Goal: Task Accomplishment & Management: Manage account settings

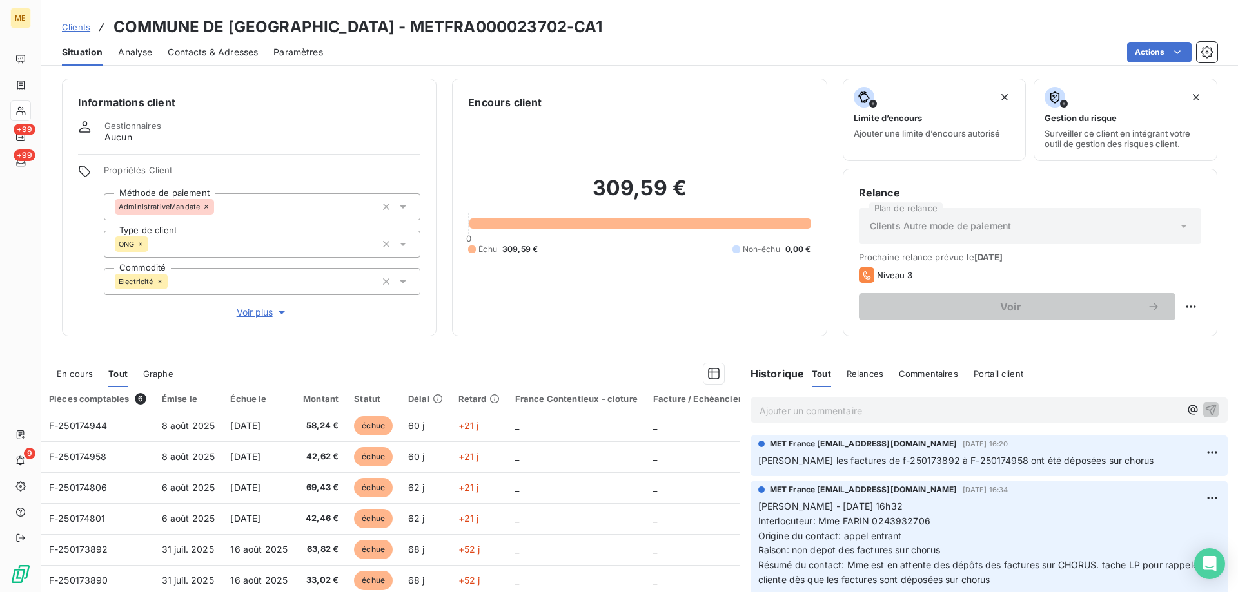
click at [662, 298] on div "309,59 € 0 Échu 309,59 € Non-échu 0,00 €" at bounding box center [639, 215] width 342 height 210
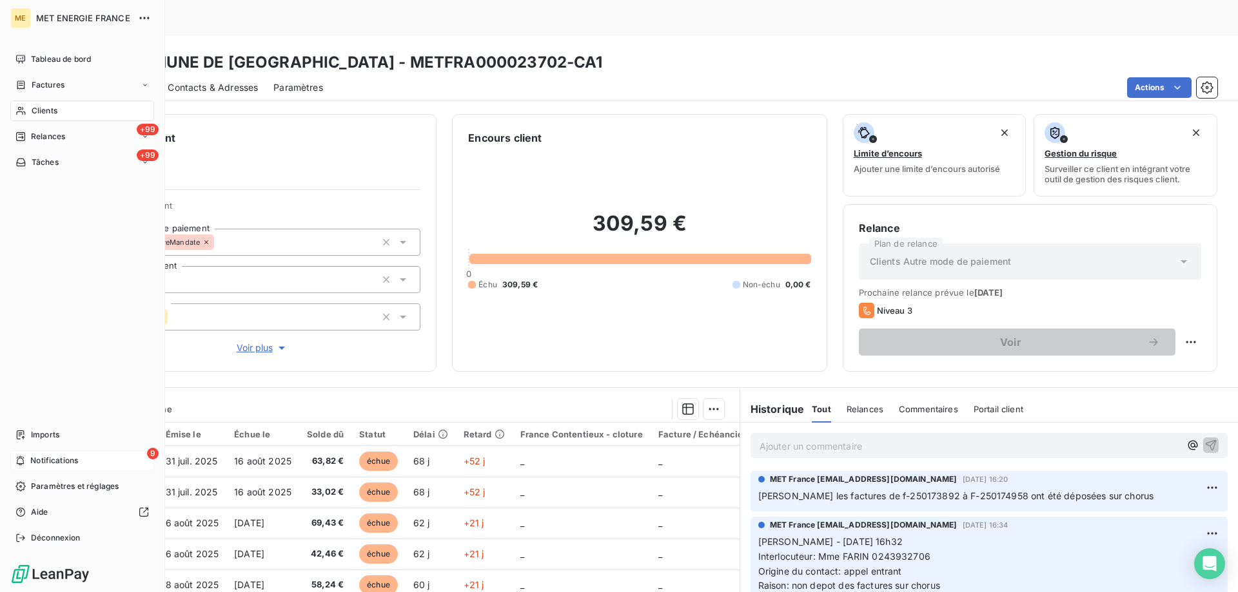
click at [30, 462] on span "Notifications" at bounding box center [54, 461] width 48 height 12
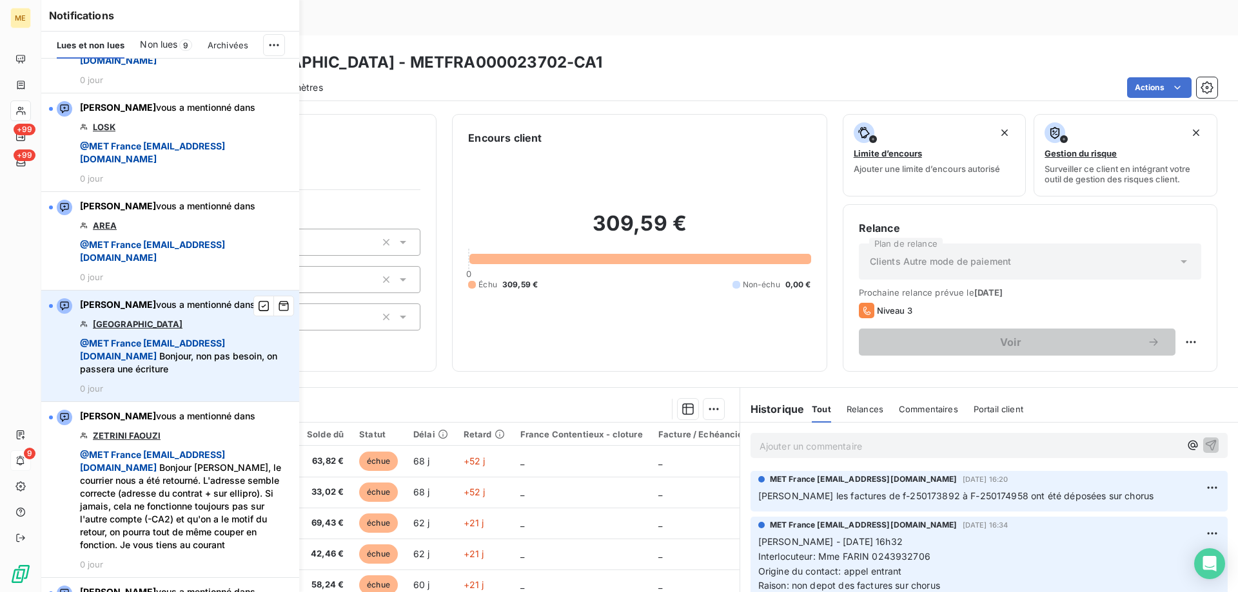
scroll to position [64, 0]
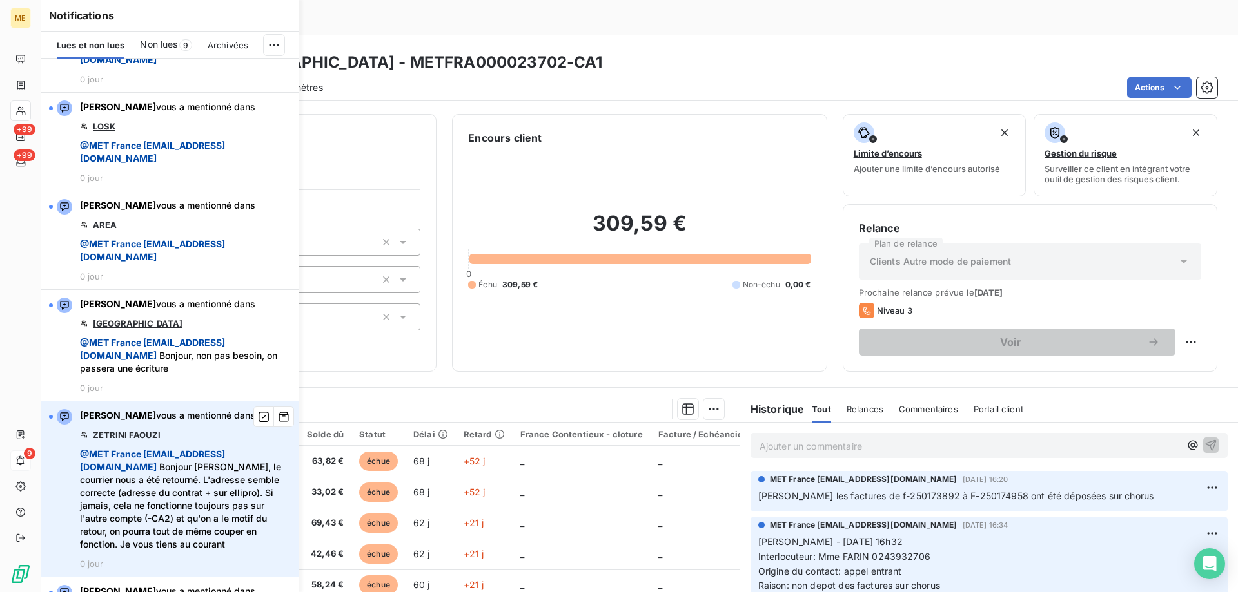
click at [135, 433] on link "ZETRINI FAOUZI" at bounding box center [127, 435] width 68 height 10
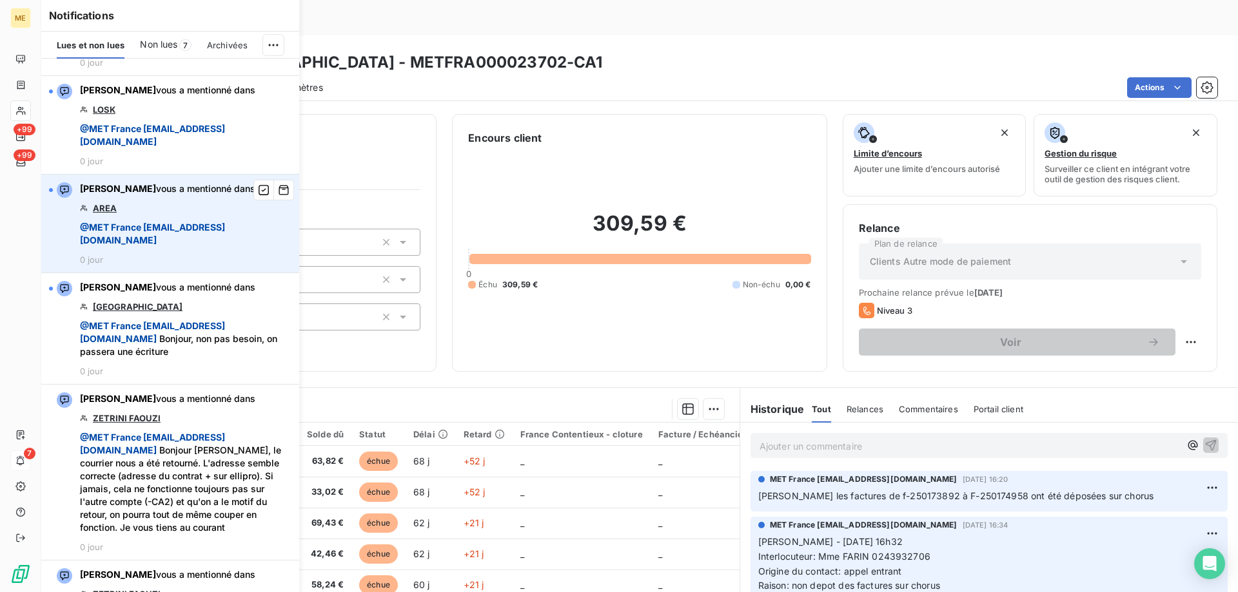
scroll to position [0, 0]
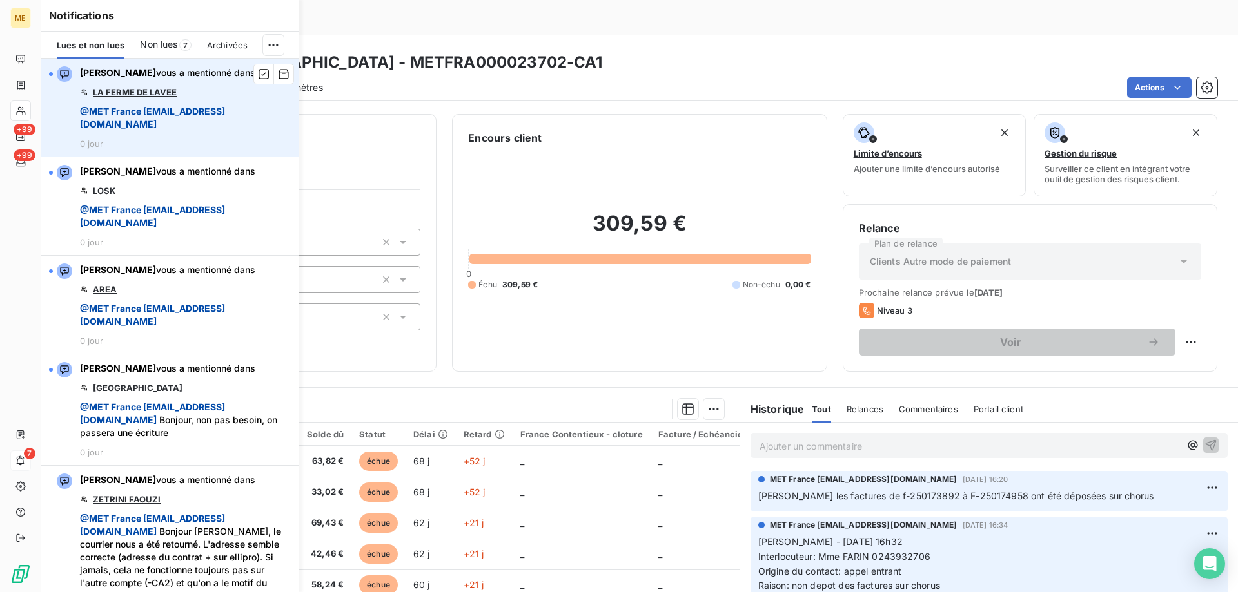
click at [139, 94] on link "LA FERME DE LAVEE" at bounding box center [135, 92] width 84 height 10
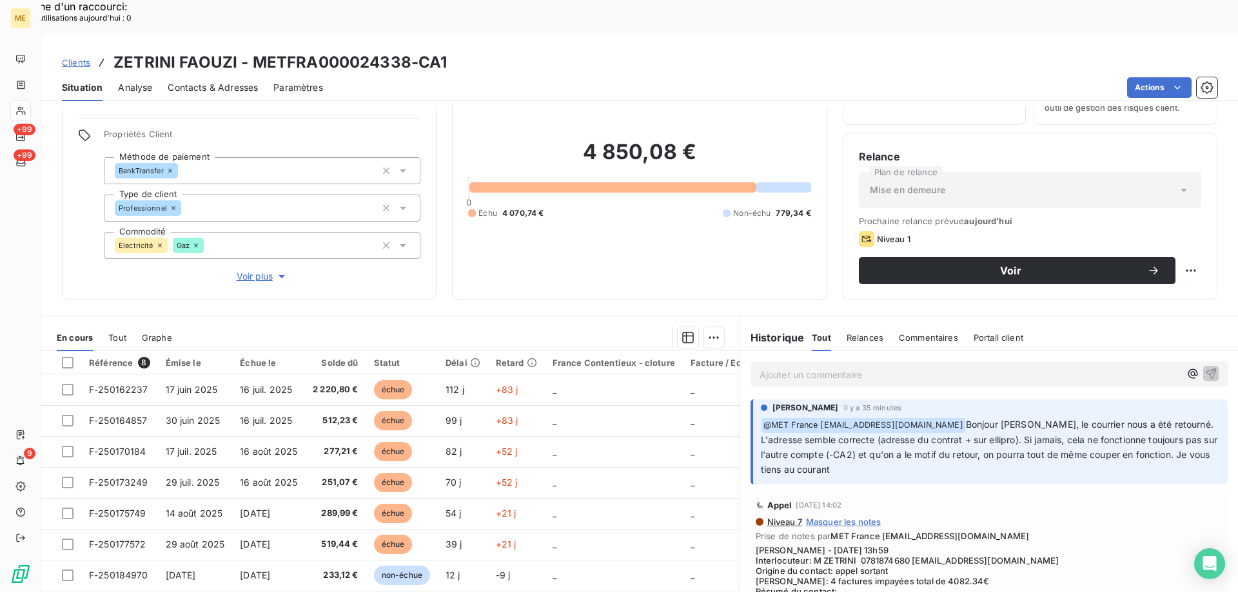
scroll to position [82, 0]
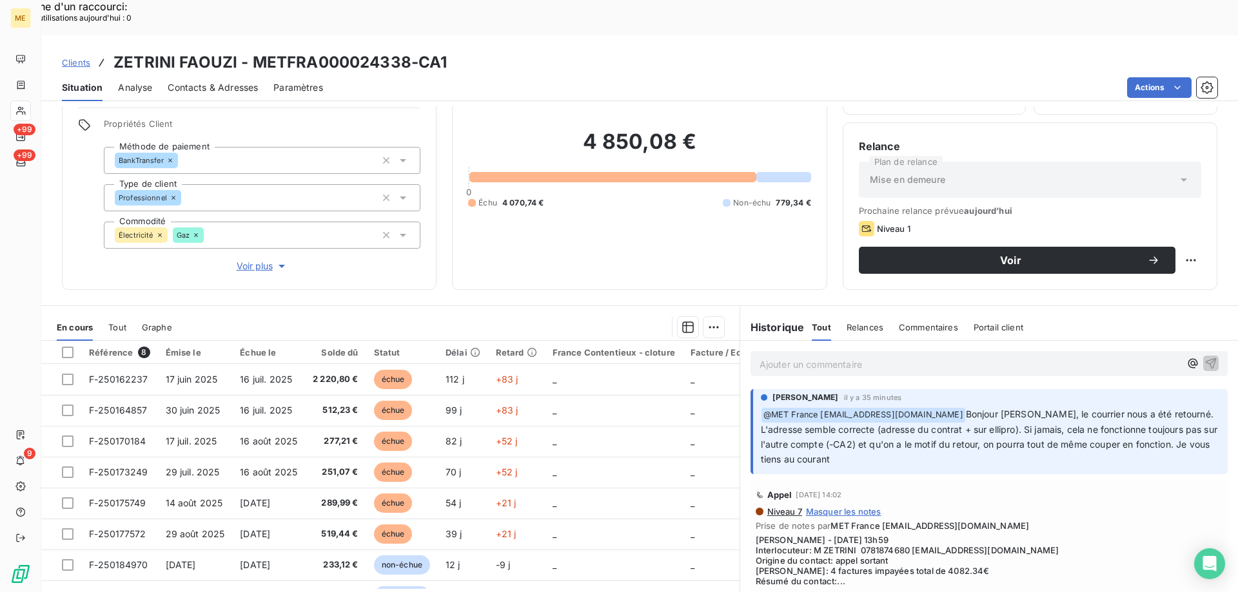
click at [871, 356] on p "Ajouter un commentaire ﻿" at bounding box center [969, 364] width 420 height 16
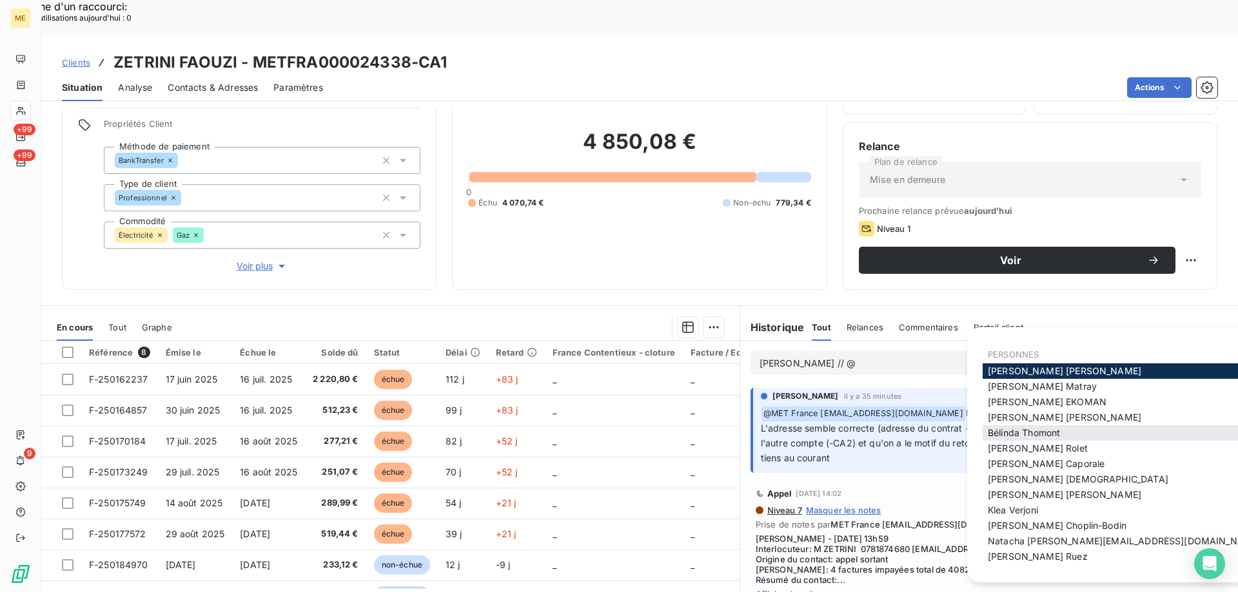
click at [1006, 440] on div "Bélinda Thomont" at bounding box center [1123, 432] width 283 height 15
click at [1004, 433] on span "Bélinda Thomont" at bounding box center [1024, 432] width 72 height 11
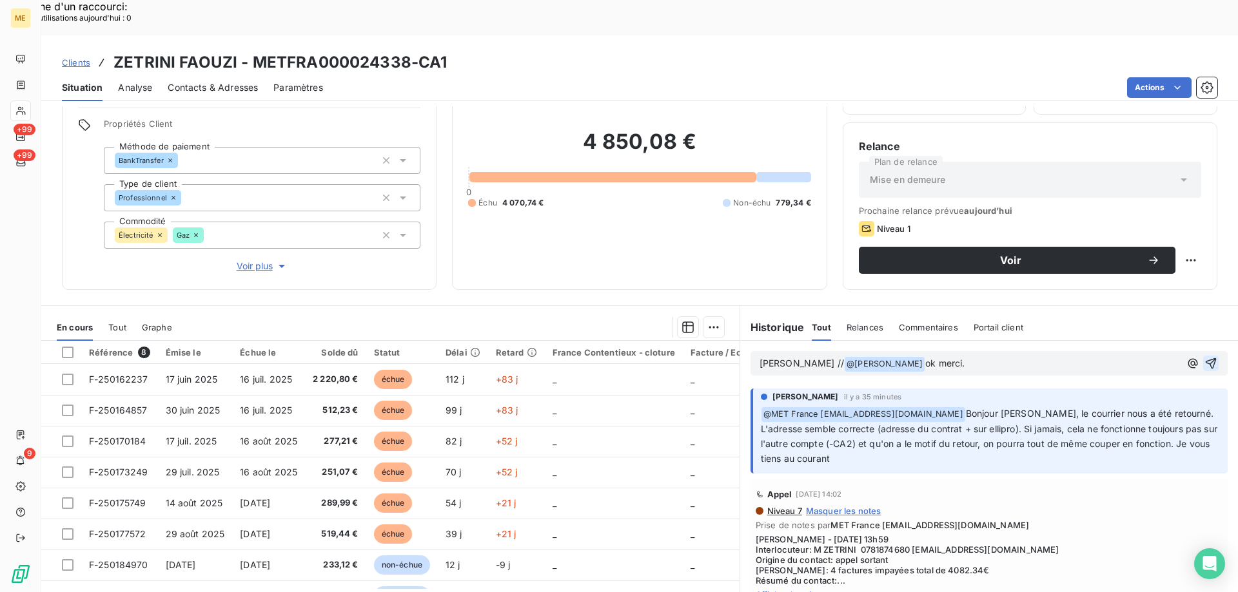
click at [1206, 358] on icon "button" at bounding box center [1211, 363] width 11 height 11
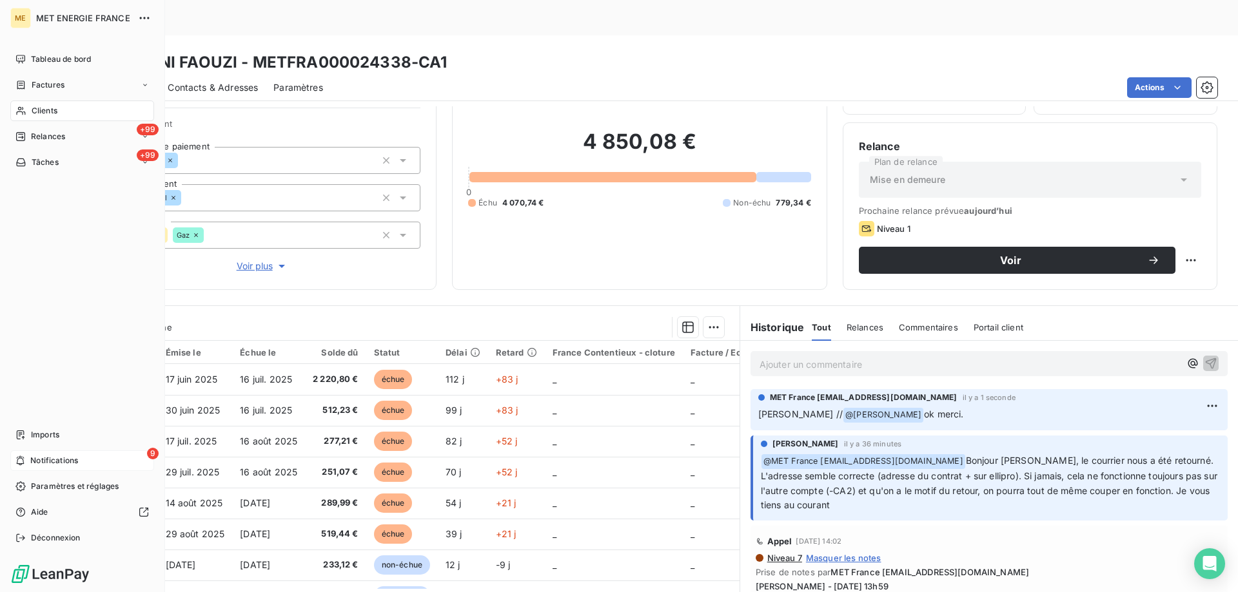
click at [52, 459] on span "Notifications" at bounding box center [54, 461] width 48 height 12
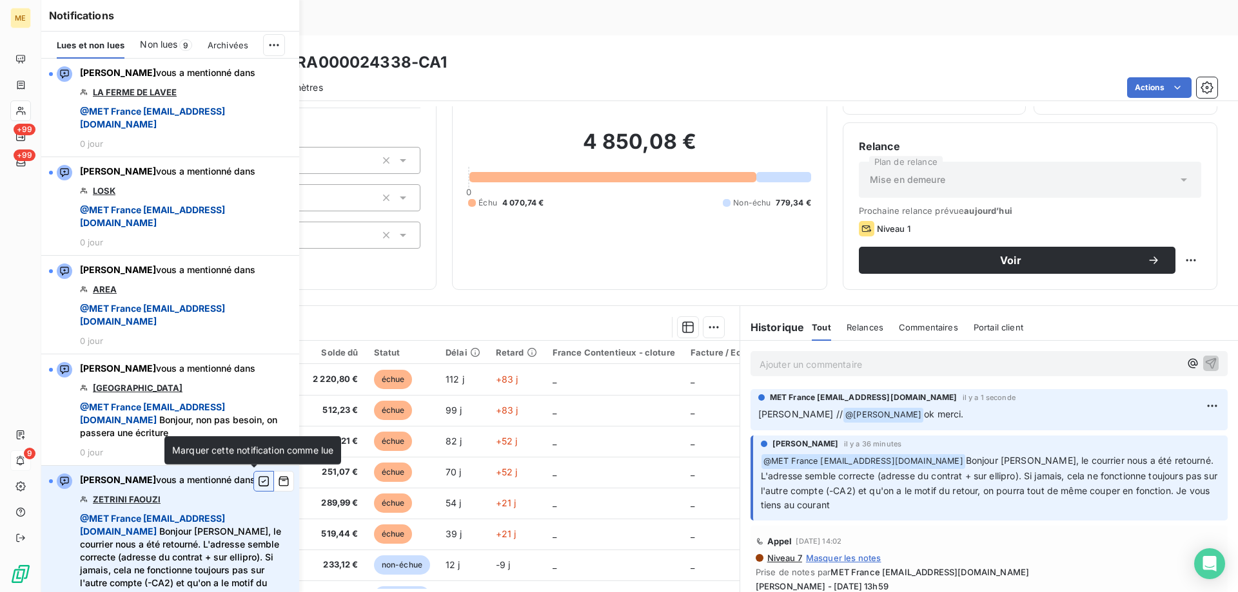
click at [259, 482] on icon "button" at bounding box center [264, 481] width 10 height 10
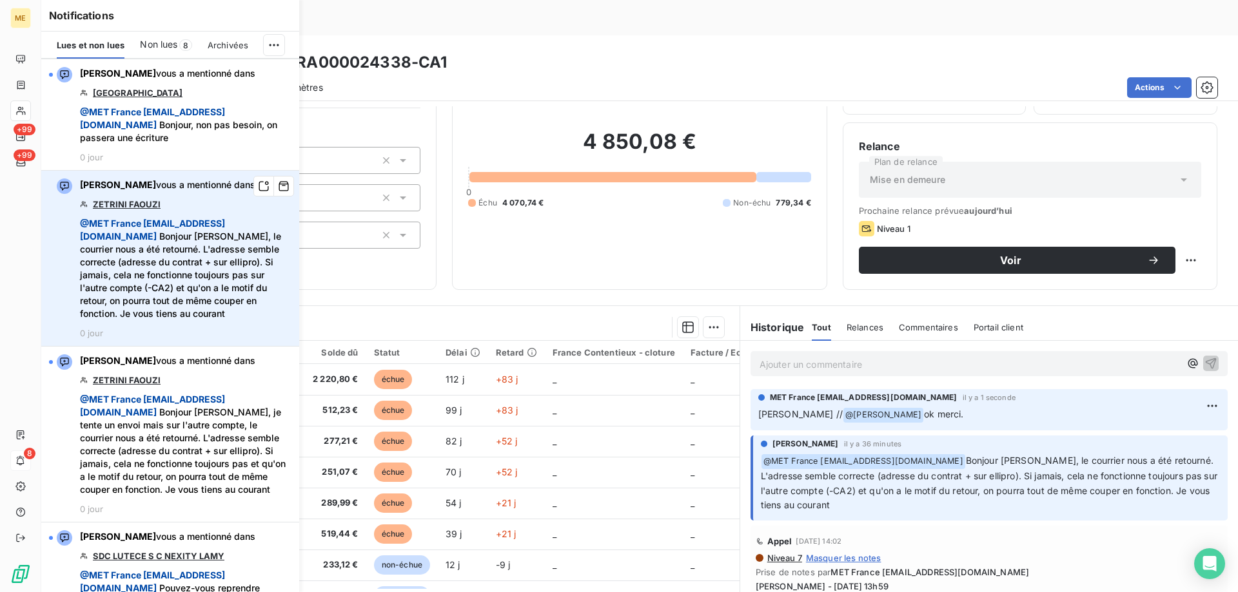
scroll to position [322, 0]
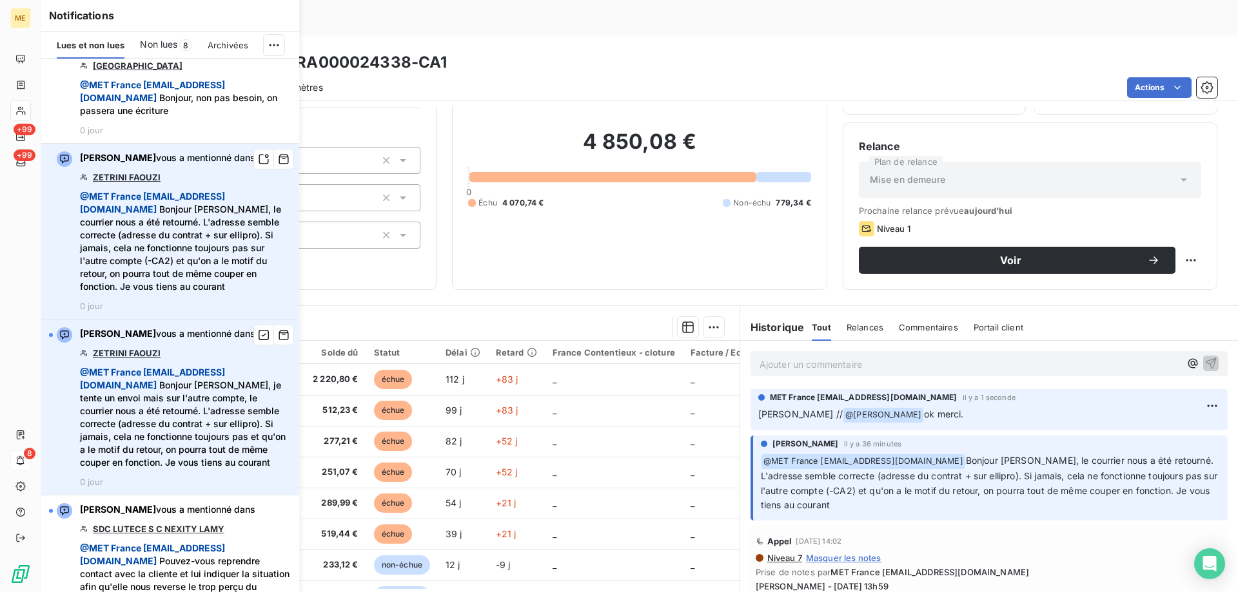
click at [143, 358] on link "ZETRINI FAOUZI" at bounding box center [127, 353] width 68 height 10
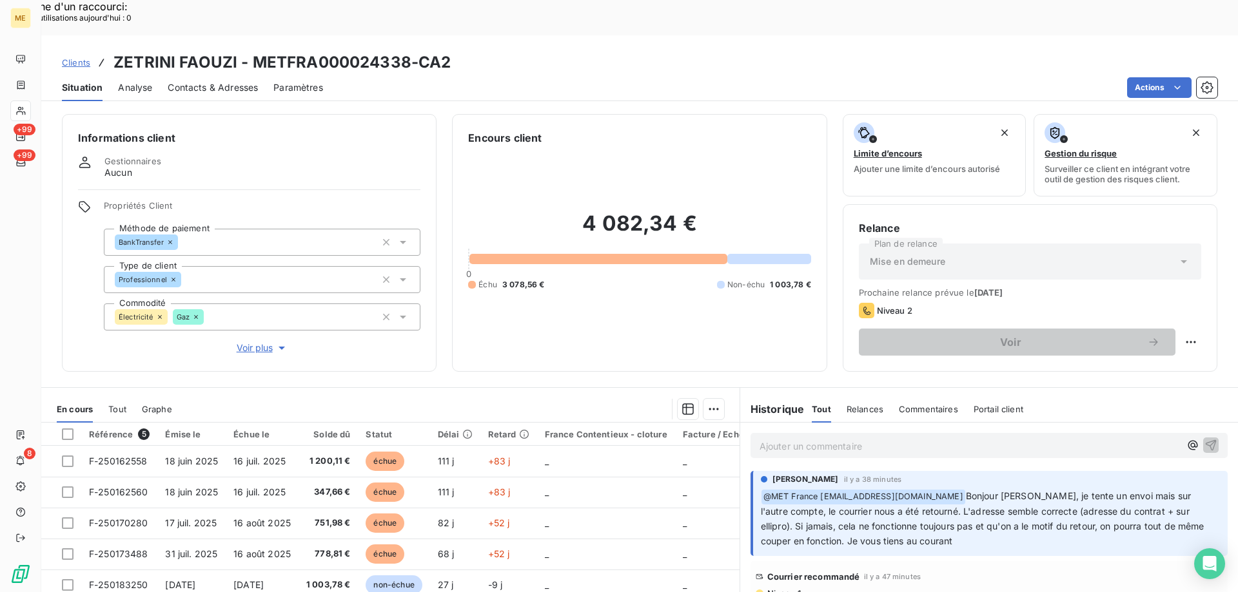
click at [777, 438] on p "Ajouter un commentaire ﻿" at bounding box center [969, 446] width 420 height 16
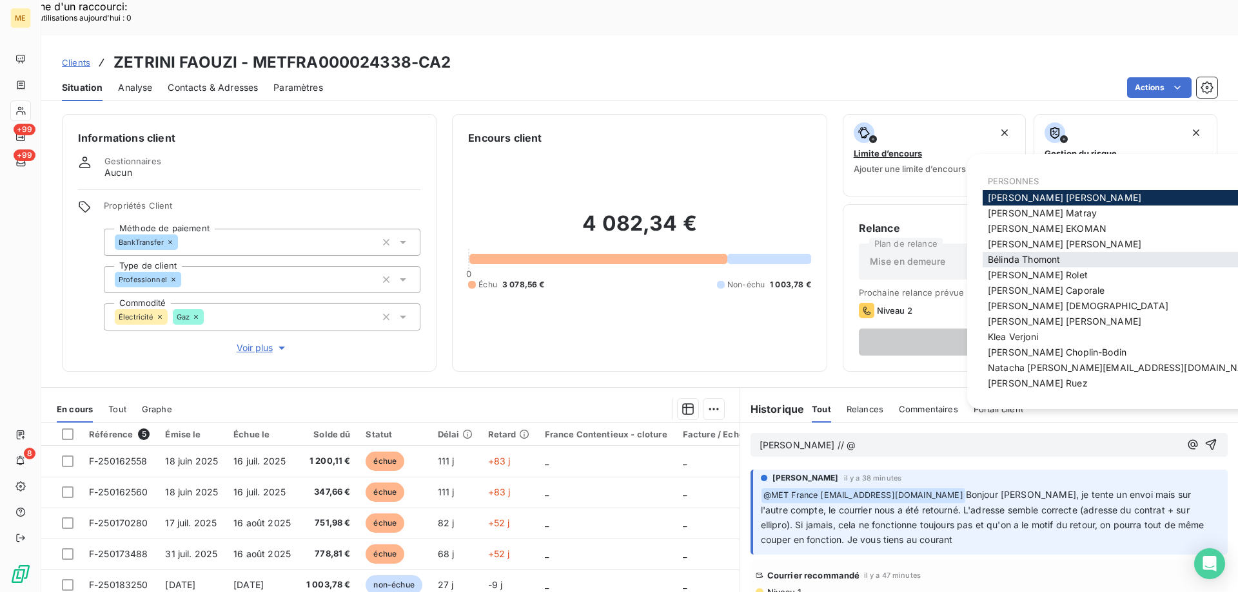
click at [1017, 257] on span "Bélinda Thomont" at bounding box center [1024, 259] width 72 height 11
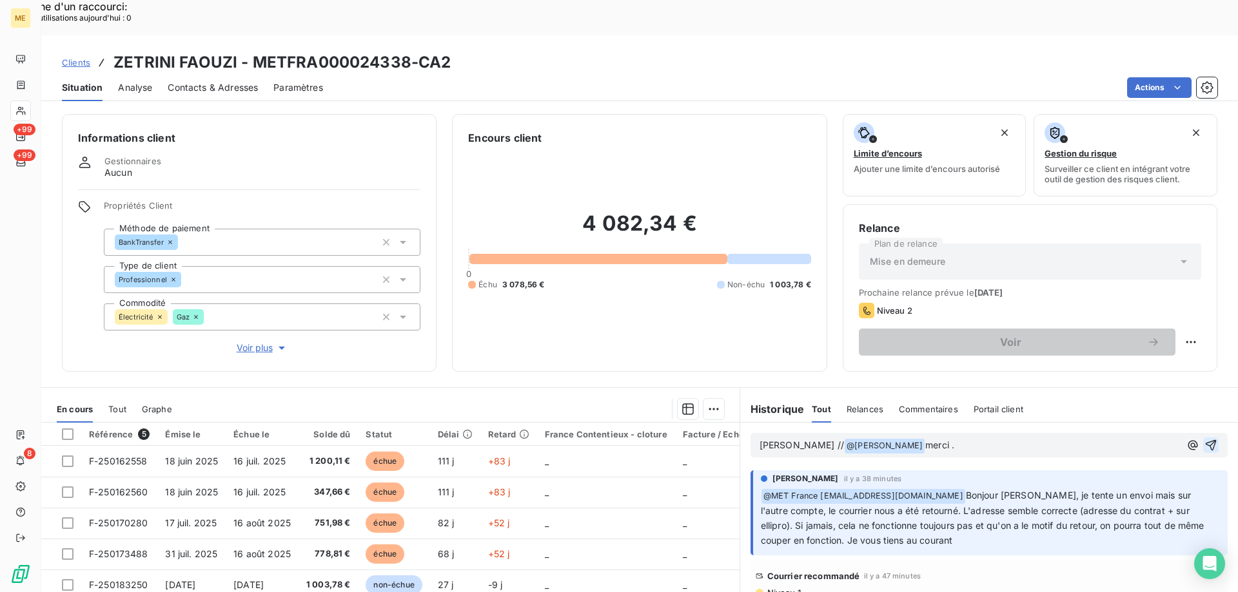
click at [1206, 440] on icon "button" at bounding box center [1211, 445] width 11 height 11
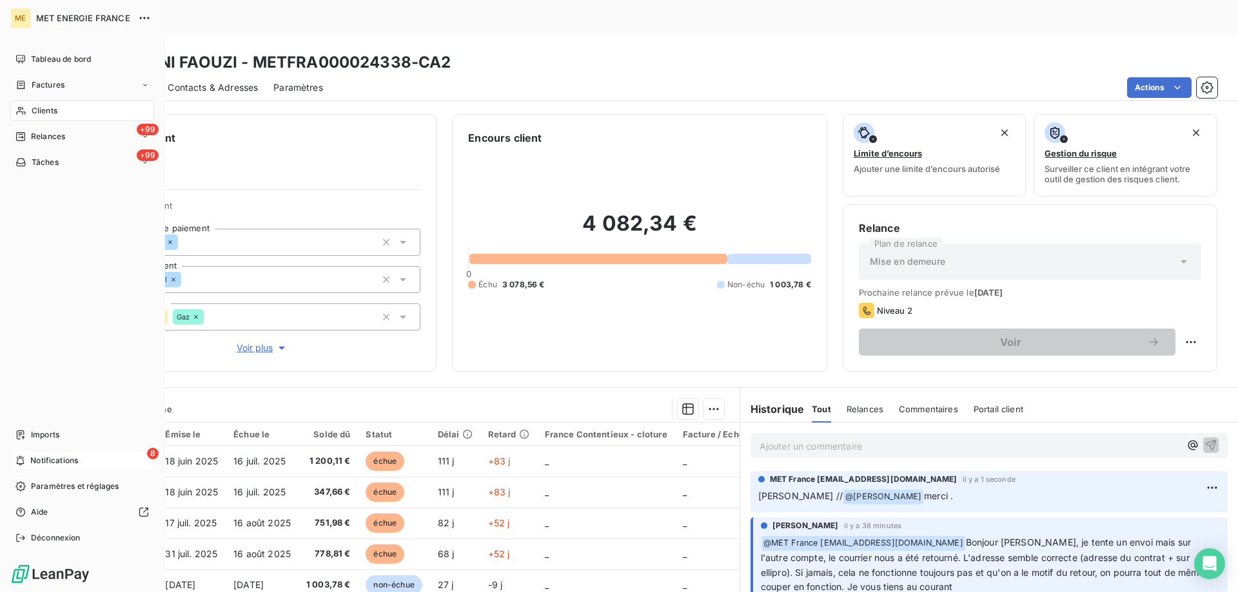
click at [35, 455] on span "Notifications" at bounding box center [54, 461] width 48 height 12
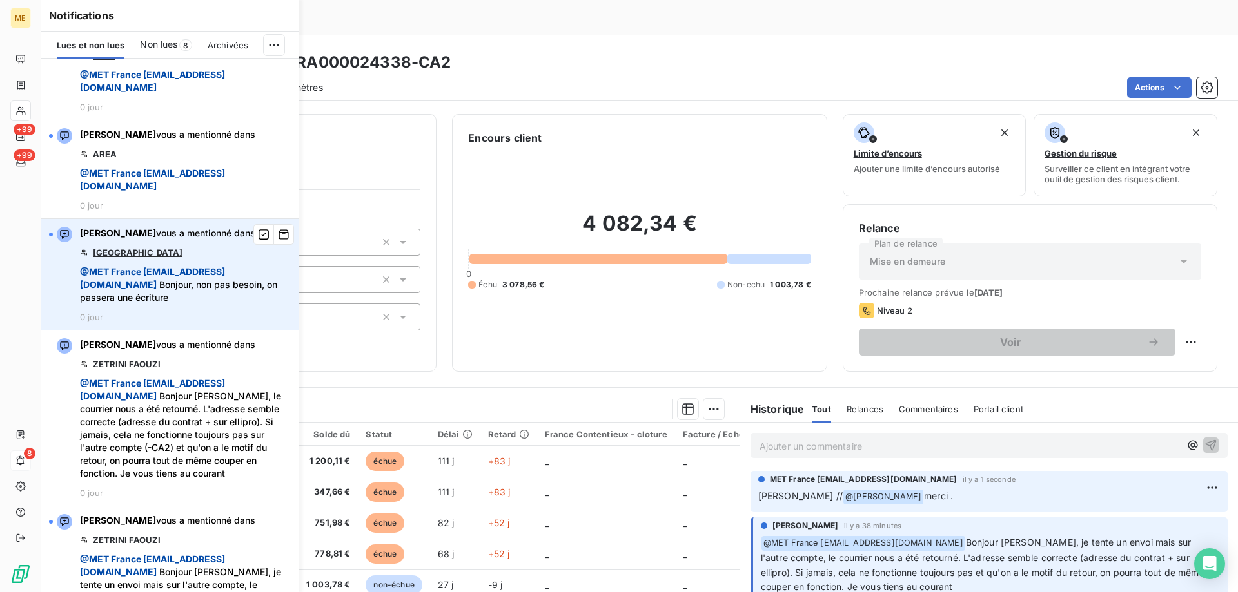
scroll to position [193, 0]
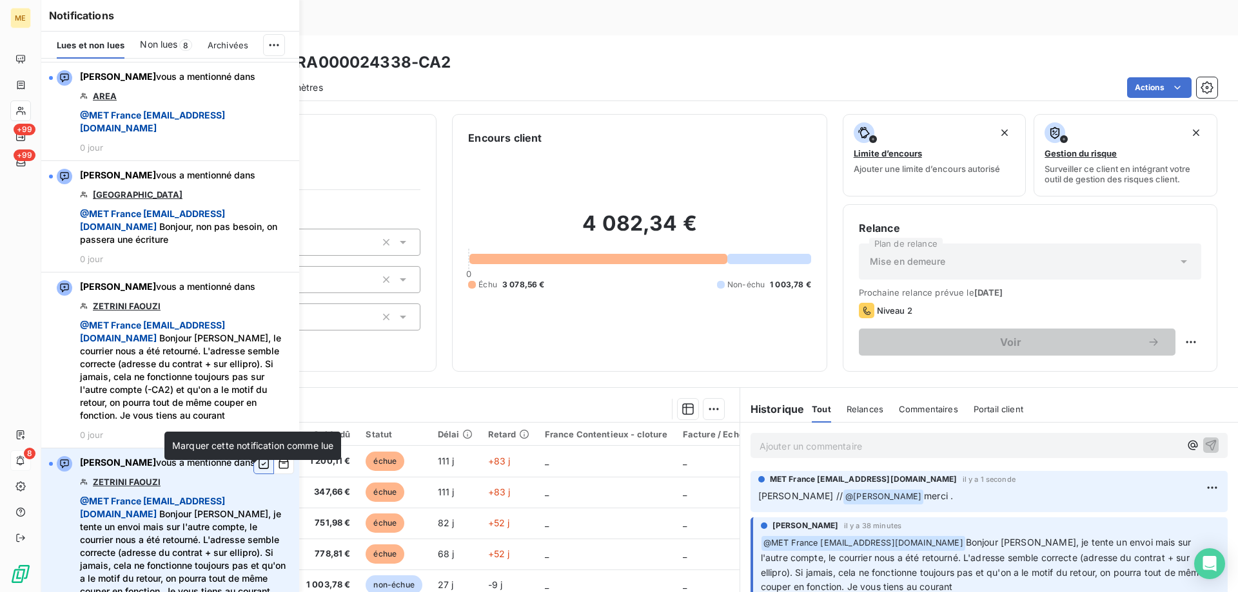
click at [258, 471] on icon "button" at bounding box center [264, 464] width 12 height 13
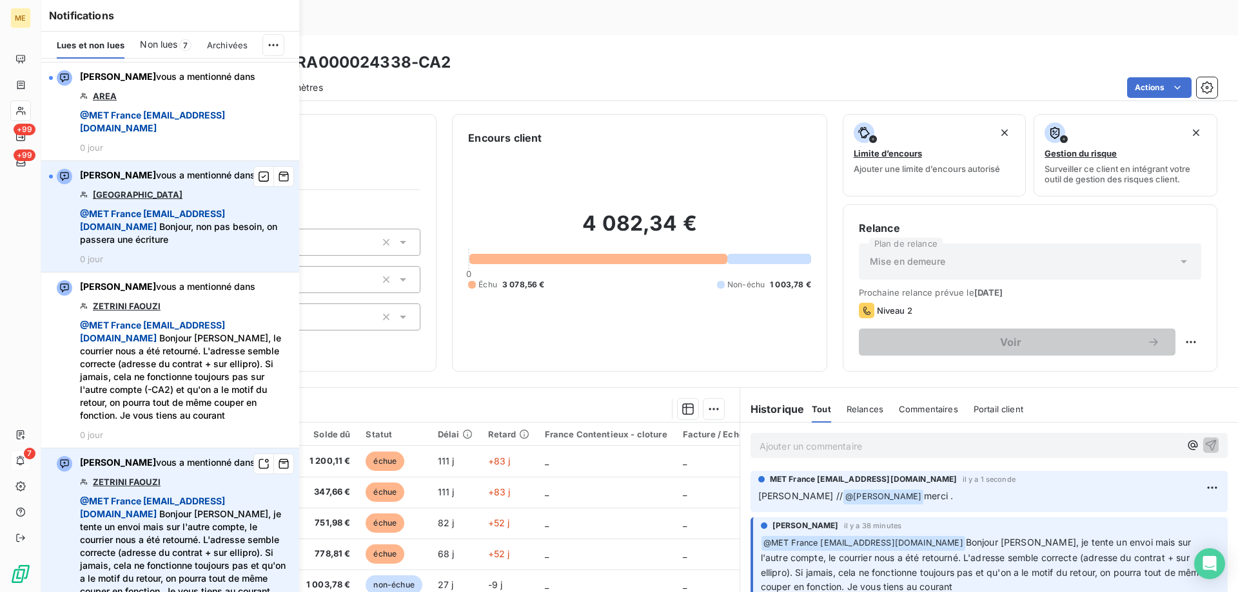
click at [140, 194] on link "HOTEL DE PARIS" at bounding box center [138, 195] width 90 height 10
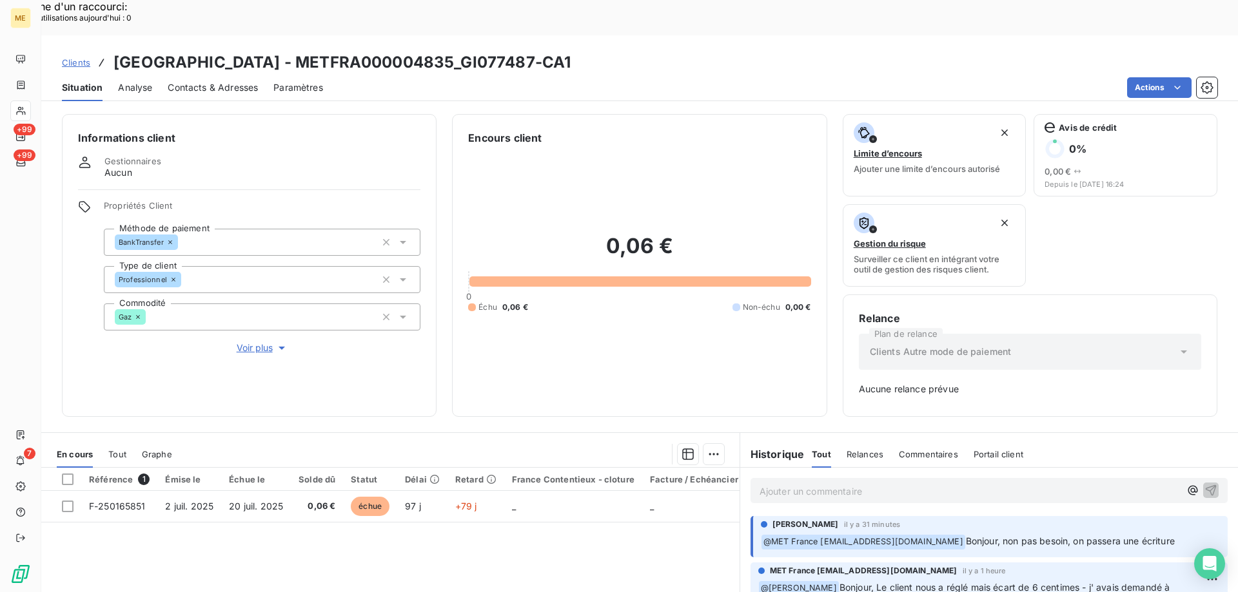
click at [246, 342] on span "Voir plus" at bounding box center [263, 348] width 52 height 13
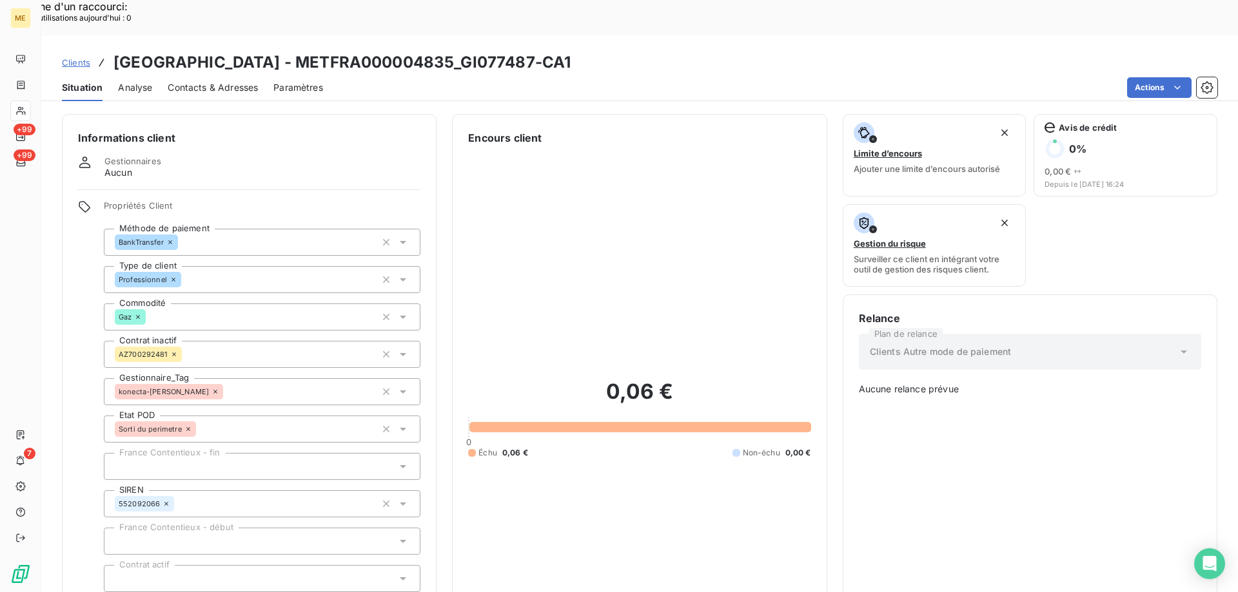
click at [596, 257] on div "0,06 € 0 Échu 0,06 € Non-échu 0,00 €" at bounding box center [639, 419] width 342 height 546
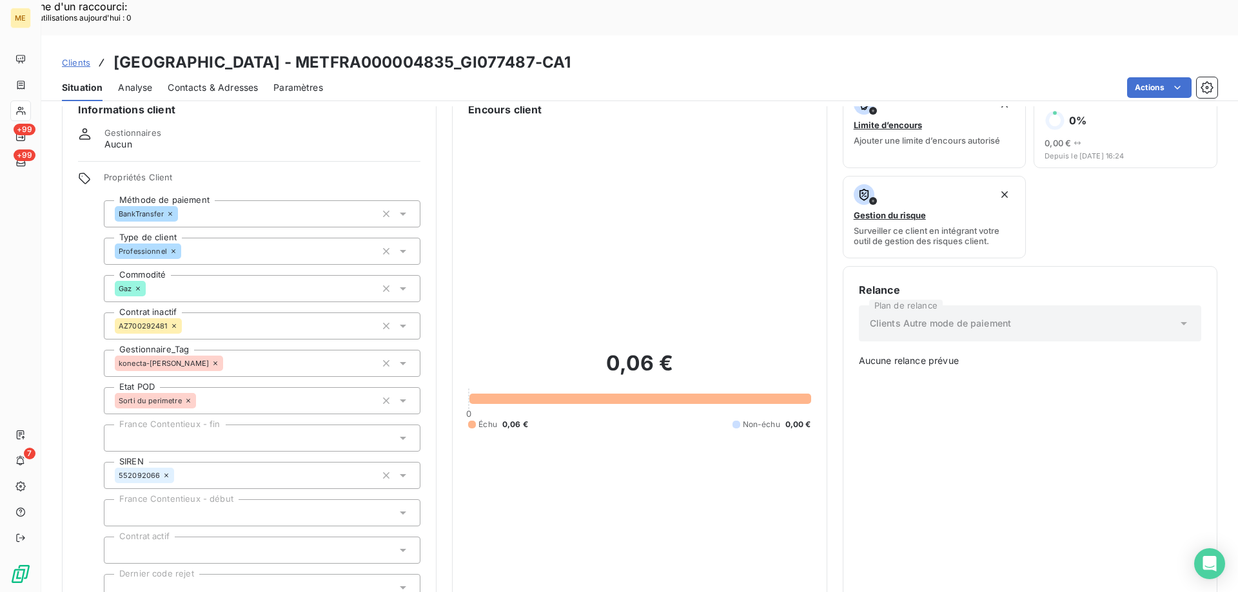
scroll to position [22, 0]
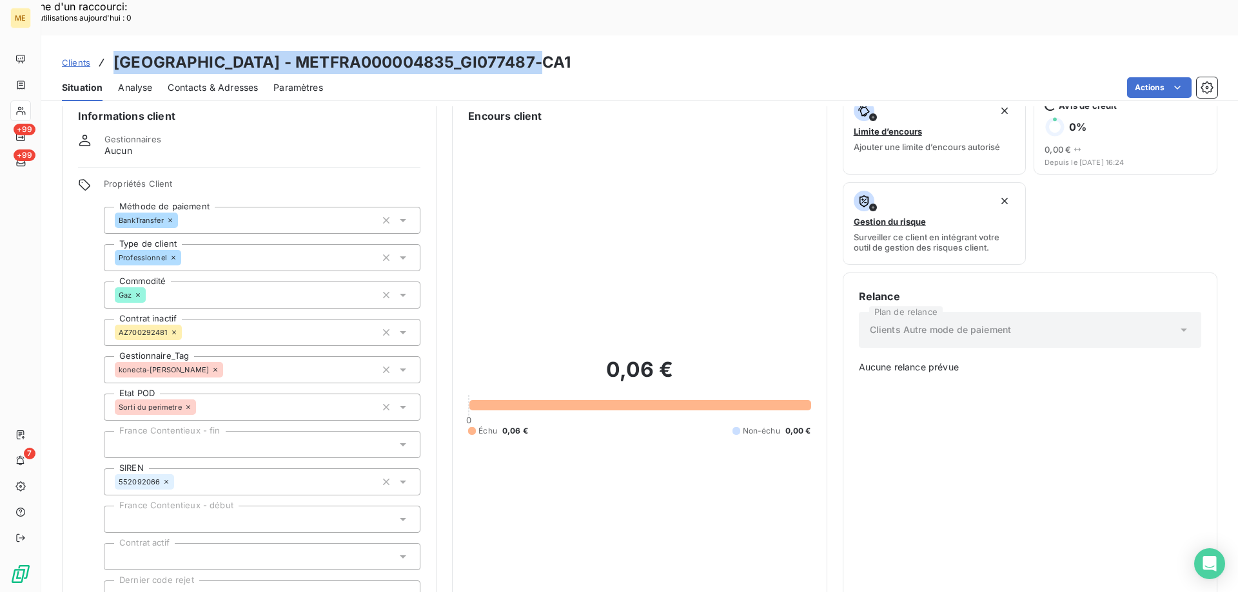
drag, startPoint x: 115, startPoint y: 28, endPoint x: 545, endPoint y: 26, distance: 430.0
click at [545, 51] on div "Clients HOTEL DE PARIS - METFRA000004835_GI077487-CA1" at bounding box center [639, 62] width 1196 height 23
copy h3 "[GEOGRAPHIC_DATA] - METFRA000004835_GI077487-CA1"
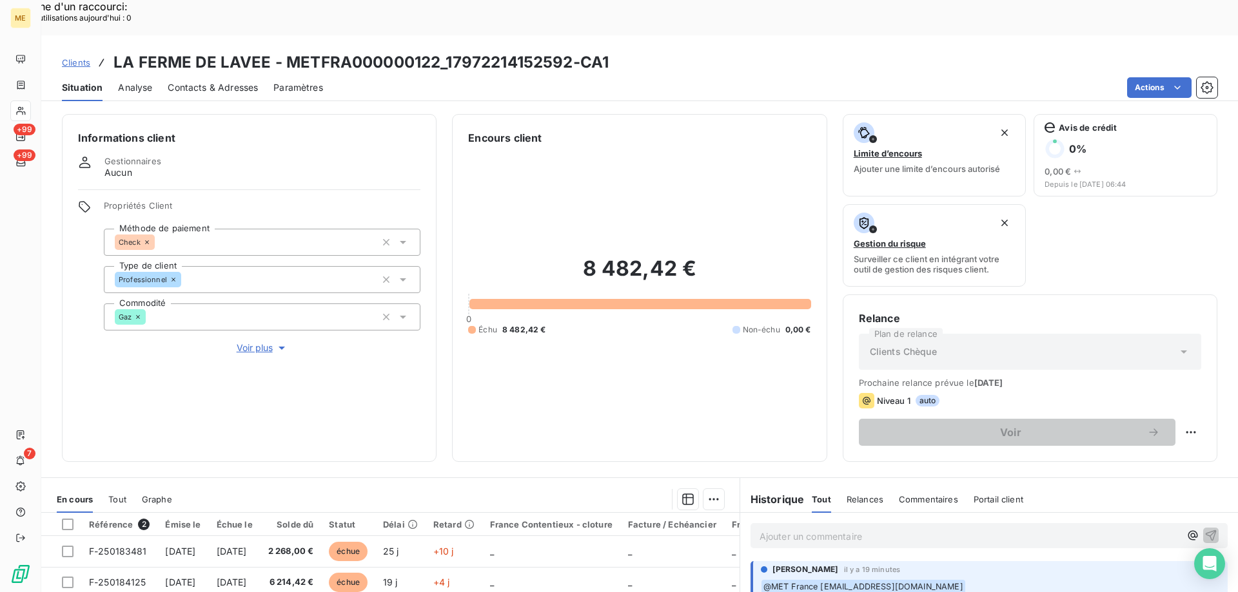
click at [246, 342] on span "Voir plus" at bounding box center [263, 348] width 52 height 13
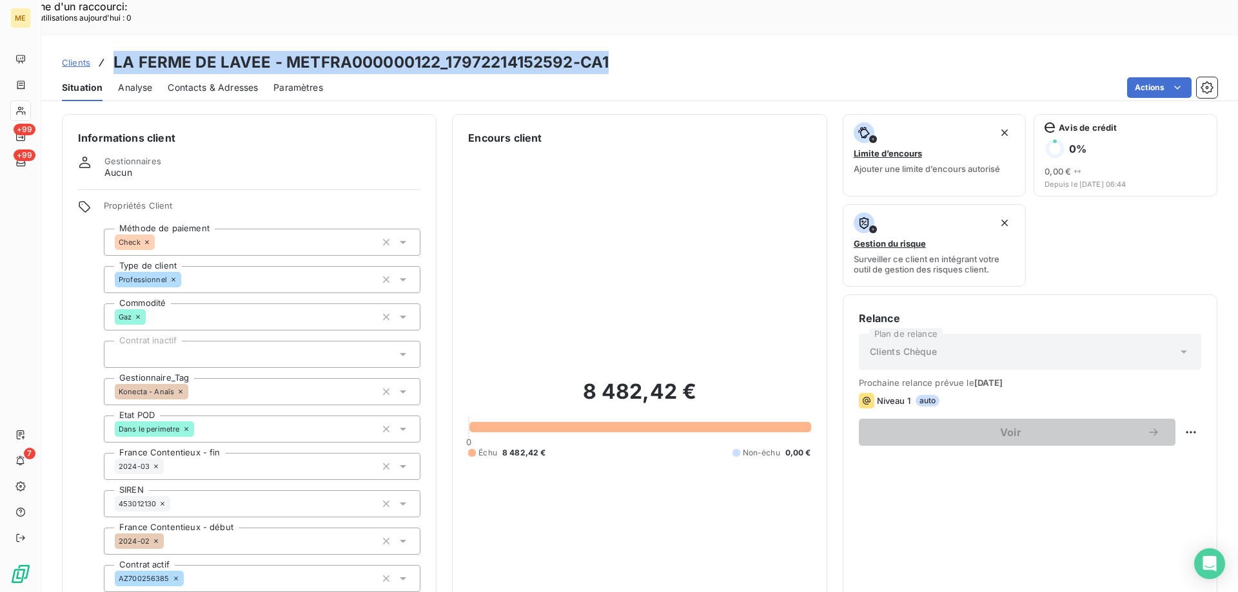
drag, startPoint x: 116, startPoint y: 24, endPoint x: 608, endPoint y: 12, distance: 492.0
click at [608, 35] on div "Clients LA FERME DE LAVEE - METFRA000000122_17972214152592-CA1 Situation Analys…" at bounding box center [639, 68] width 1196 height 66
copy h3 "LA FERME DE LAVEE - METFRA000000122_17972214152592-CA1"
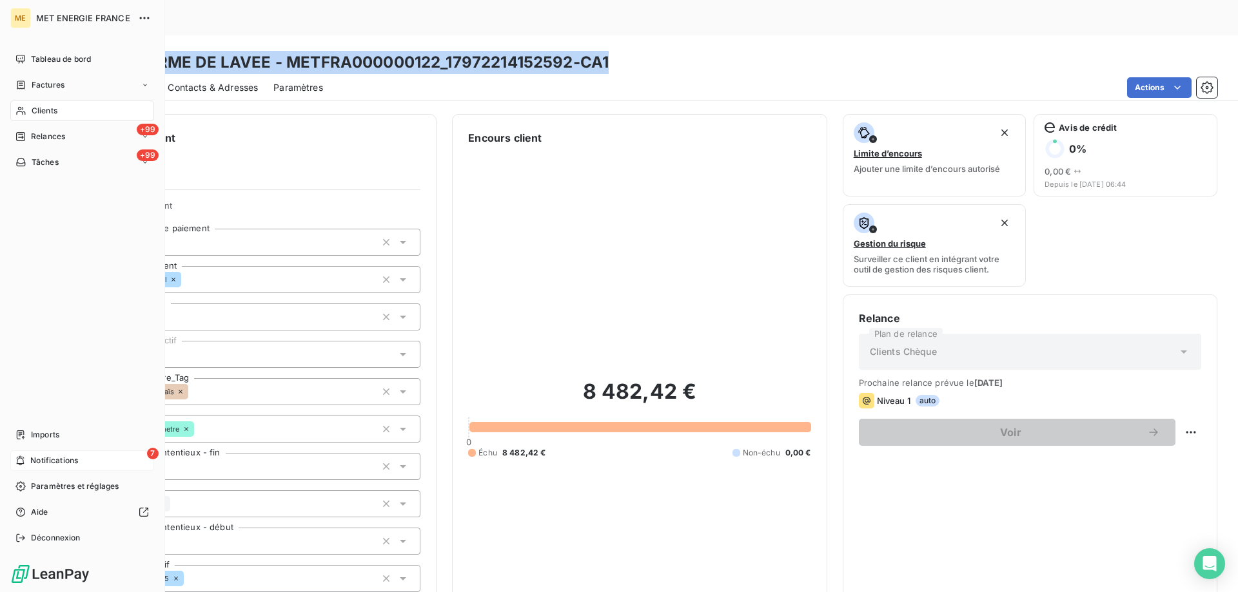
click at [30, 460] on div "7 Notifications" at bounding box center [82, 461] width 144 height 21
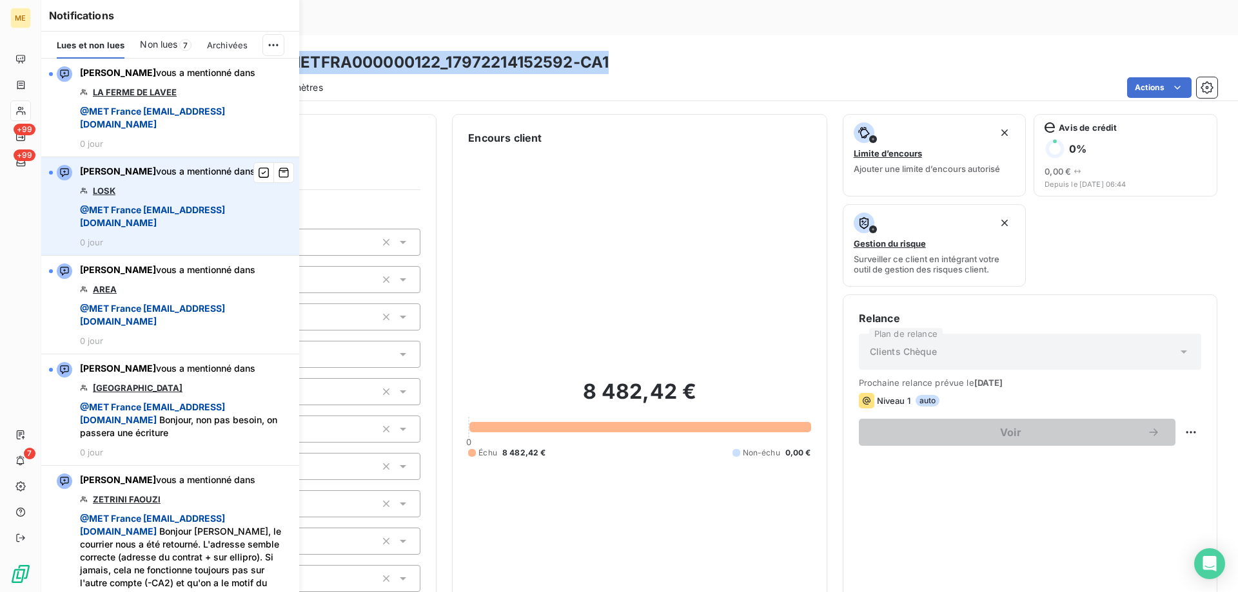
click at [99, 187] on link "LOSK" at bounding box center [104, 191] width 23 height 10
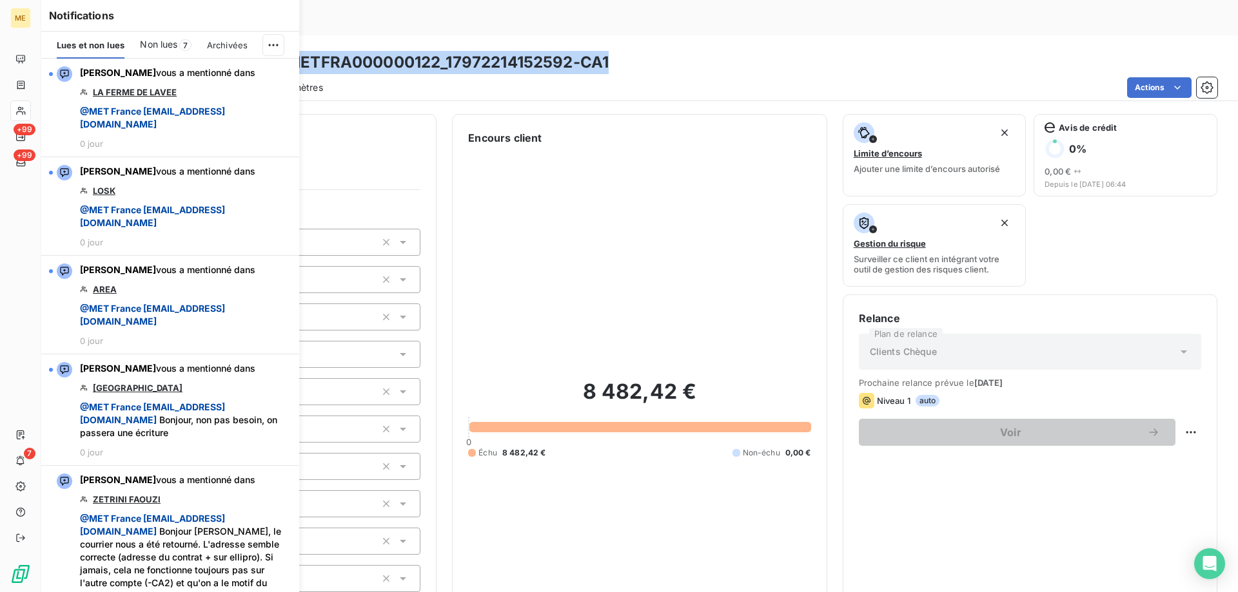
drag, startPoint x: 562, startPoint y: 119, endPoint x: 543, endPoint y: 85, distance: 39.3
click at [563, 146] on div "8 482,42 € 0 Échu 8 482,42 € Non-échu 0,00 €" at bounding box center [639, 419] width 342 height 546
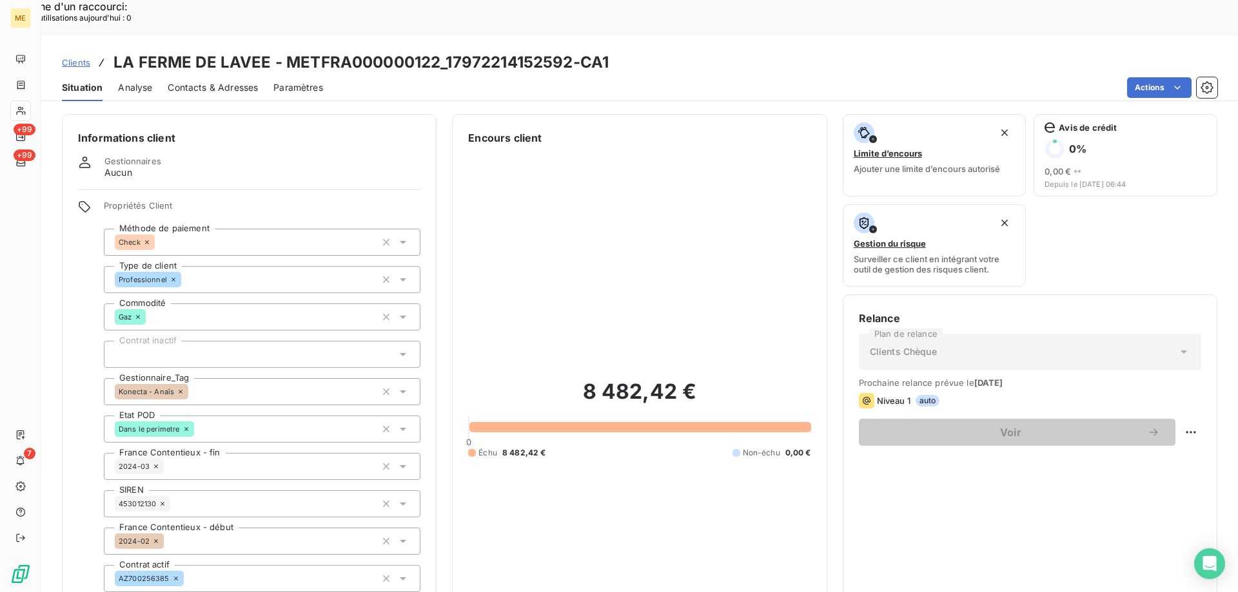
click at [79, 57] on span "Clients" at bounding box center [76, 62] width 28 height 10
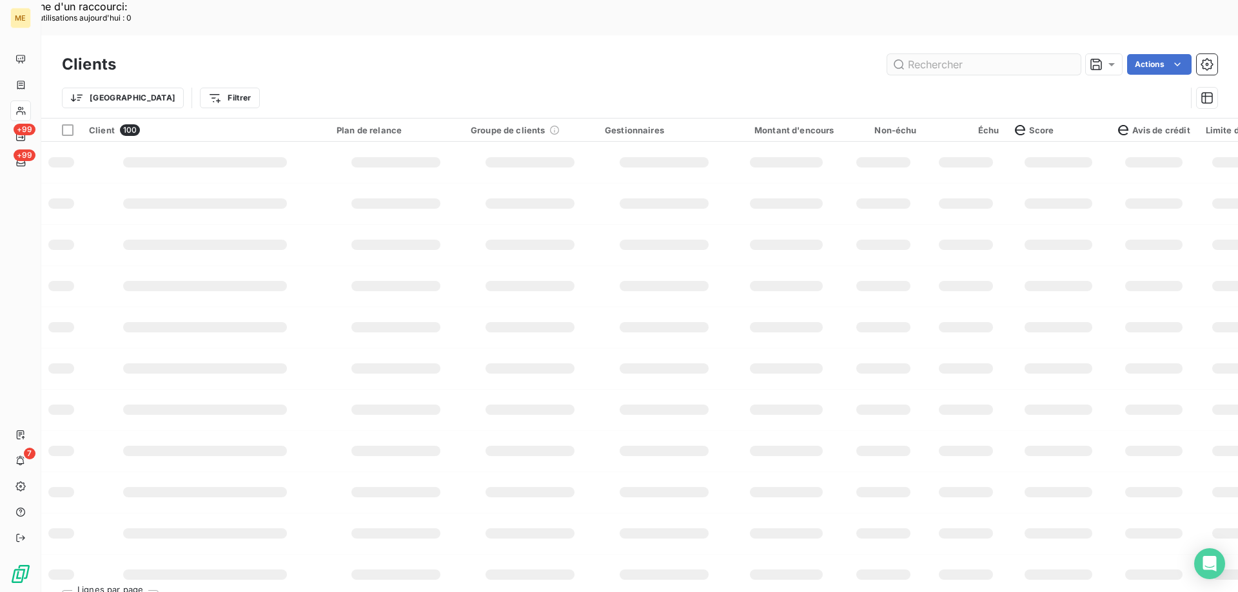
click at [950, 54] on input "text" at bounding box center [983, 64] width 193 height 21
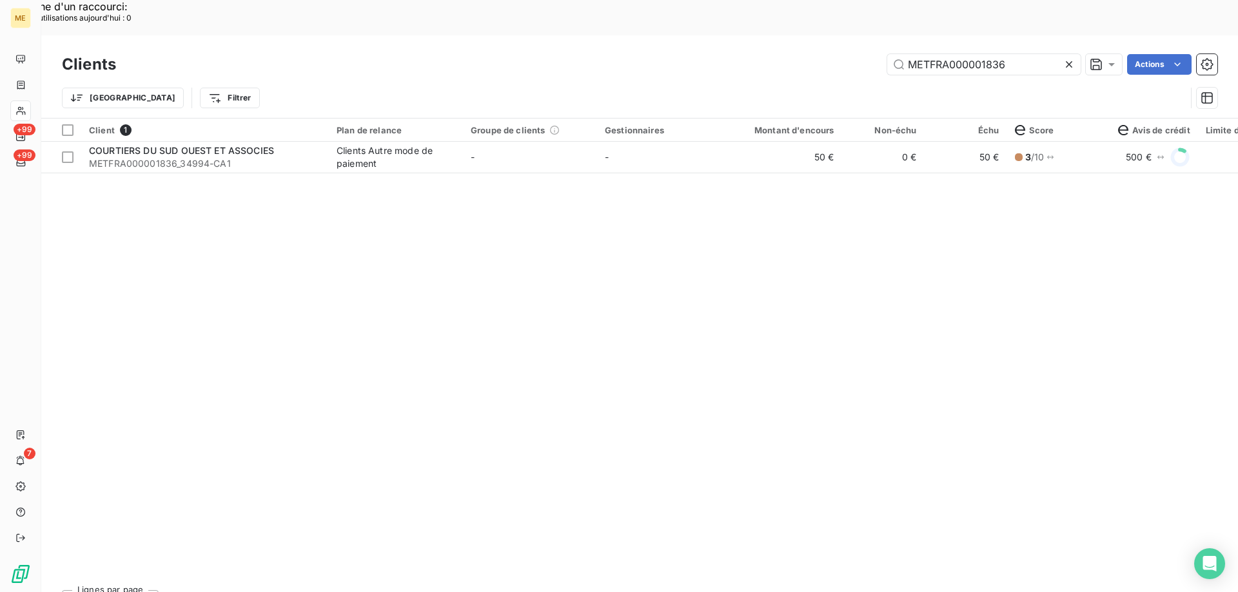
type input "METFRA000001836"
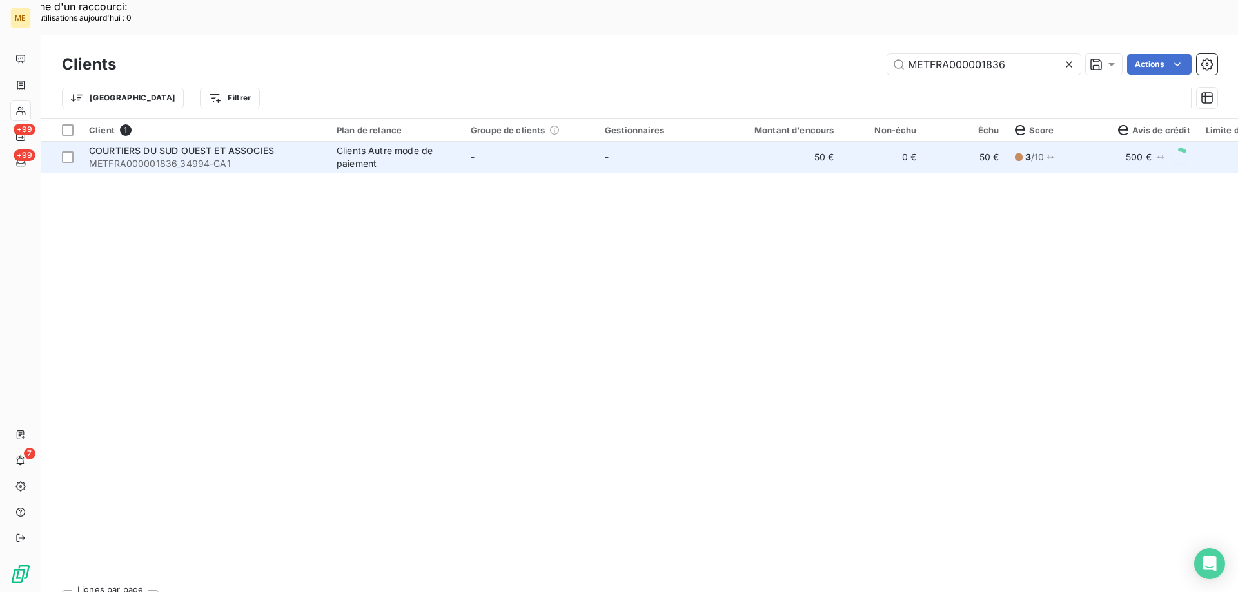
click at [182, 157] on span "METFRA000001836_34994-CA1" at bounding box center [205, 163] width 232 height 13
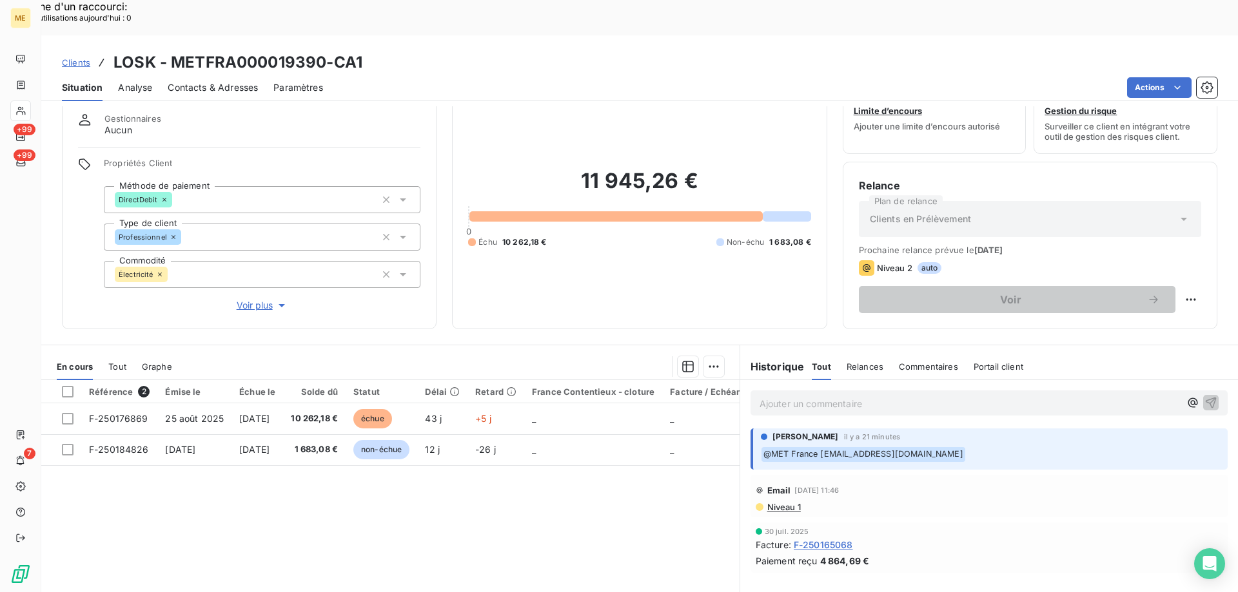
scroll to position [82, 0]
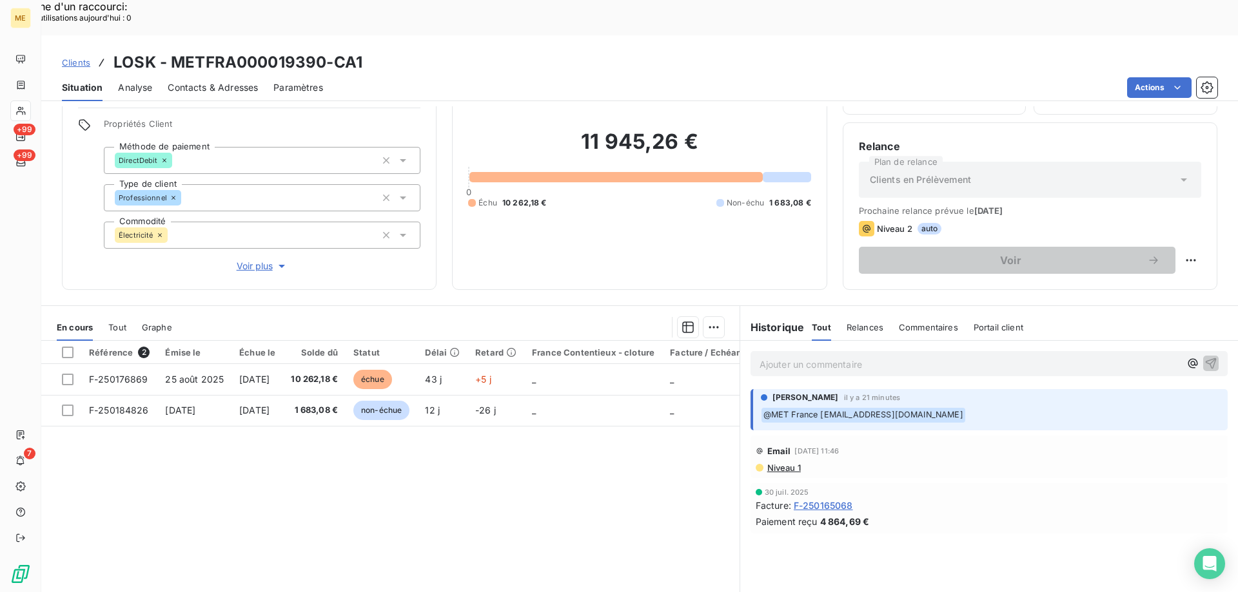
click at [253, 260] on span "Voir plus" at bounding box center [263, 266] width 52 height 13
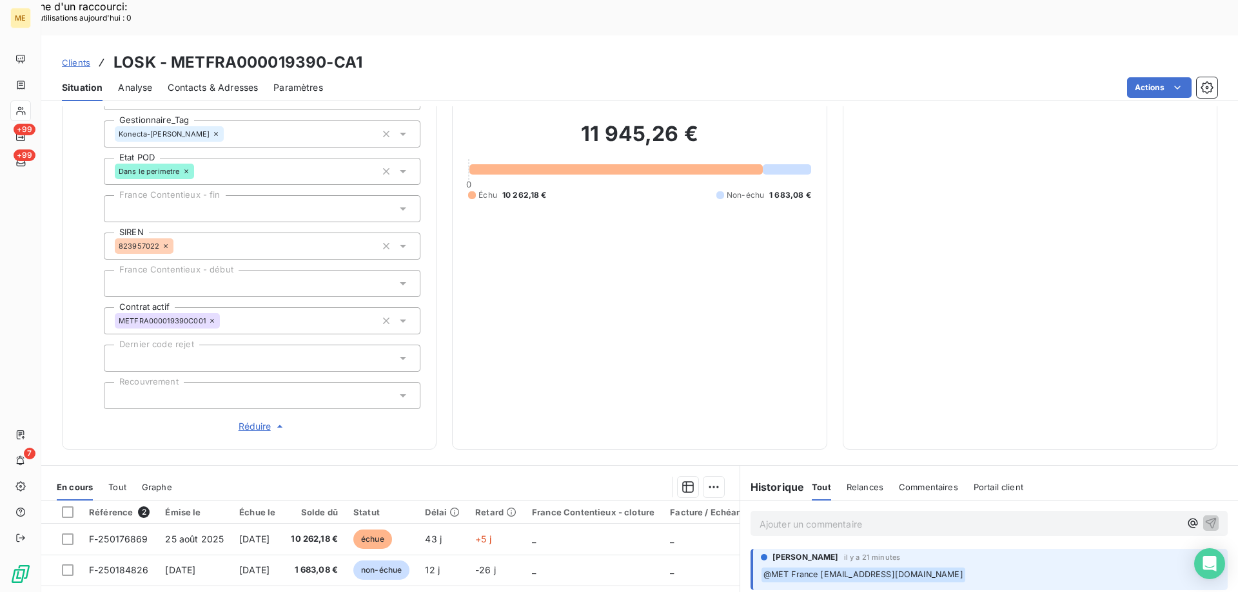
scroll to position [64, 0]
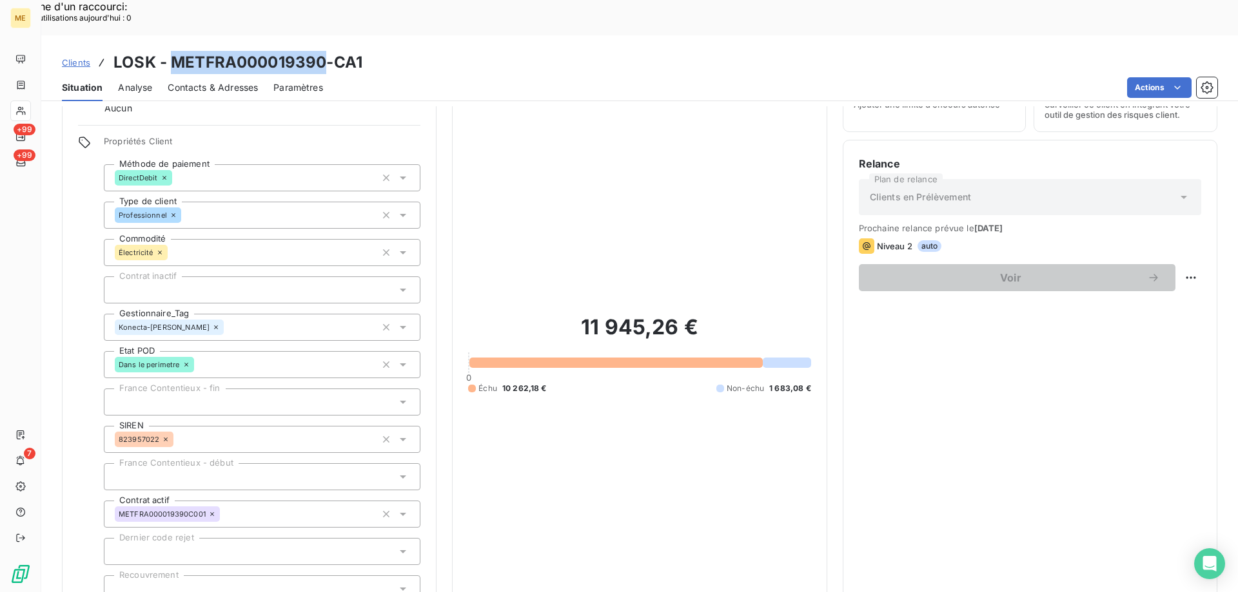
drag, startPoint x: 171, startPoint y: 26, endPoint x: 320, endPoint y: 28, distance: 148.9
click at [320, 51] on h3 "LOSK - METFRA000019390-CA1" at bounding box center [237, 62] width 249 height 23
copy h3 "METFRA000019390"
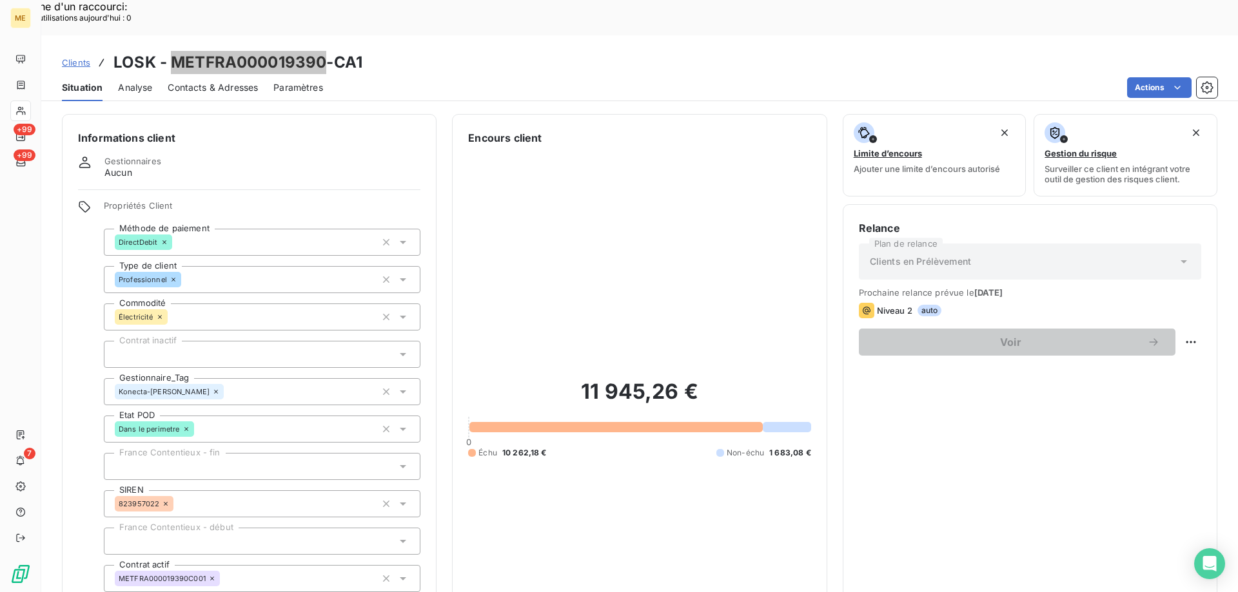
scroll to position [409, 0]
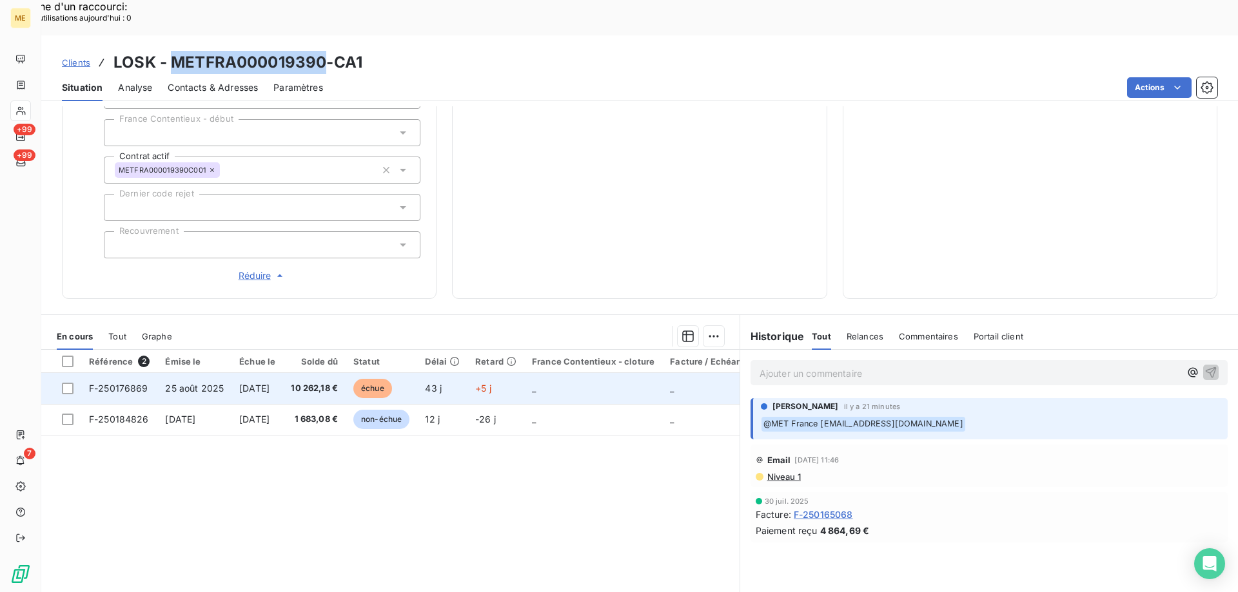
click at [178, 383] on span "25 août 2025" at bounding box center [194, 388] width 59 height 11
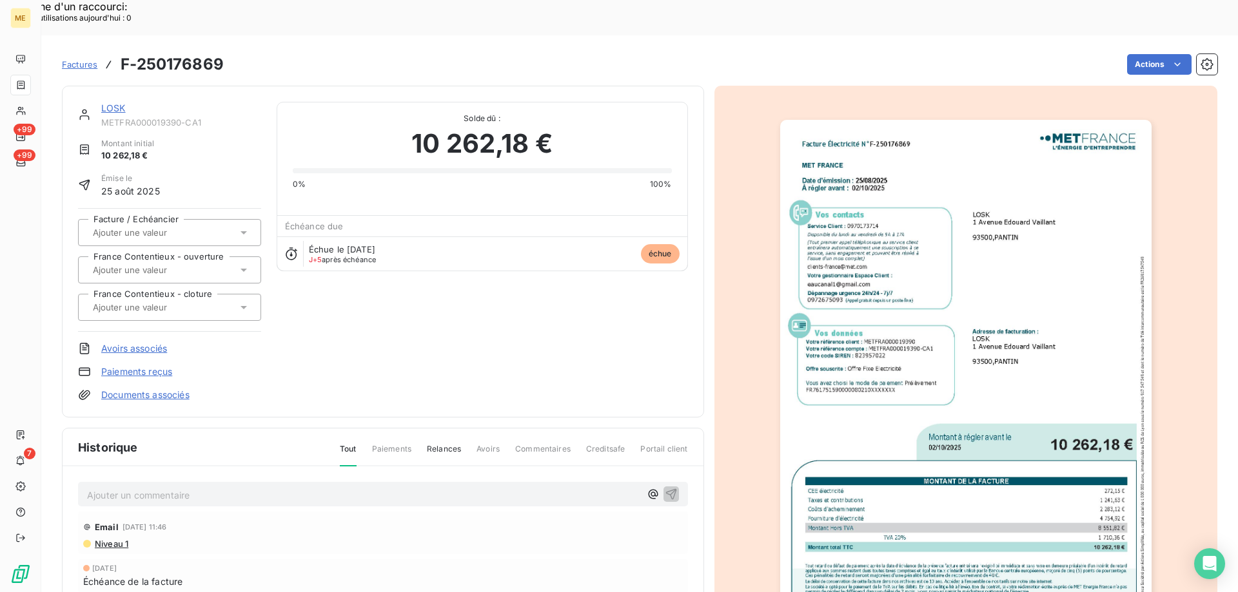
click at [853, 297] on img "button" at bounding box center [965, 382] width 371 height 525
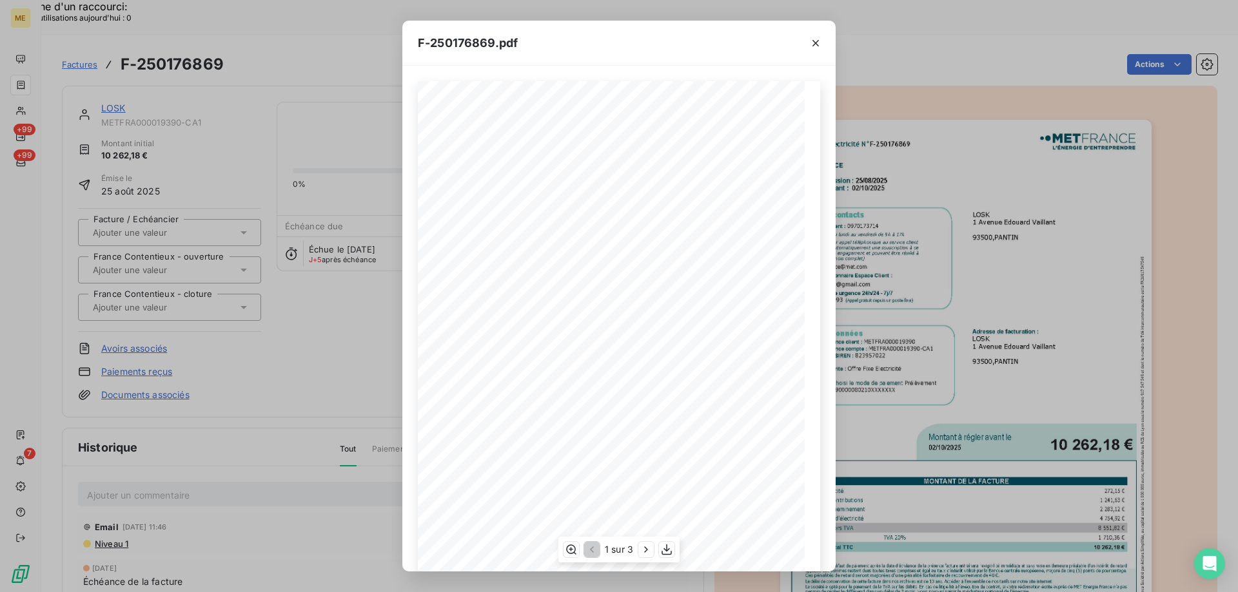
scroll to position [88, 0]
click at [640, 552] on icon "button" at bounding box center [646, 549] width 13 height 13
click at [649, 556] on icon "button" at bounding box center [647, 549] width 13 height 13
click at [592, 549] on icon "button" at bounding box center [590, 549] width 13 height 13
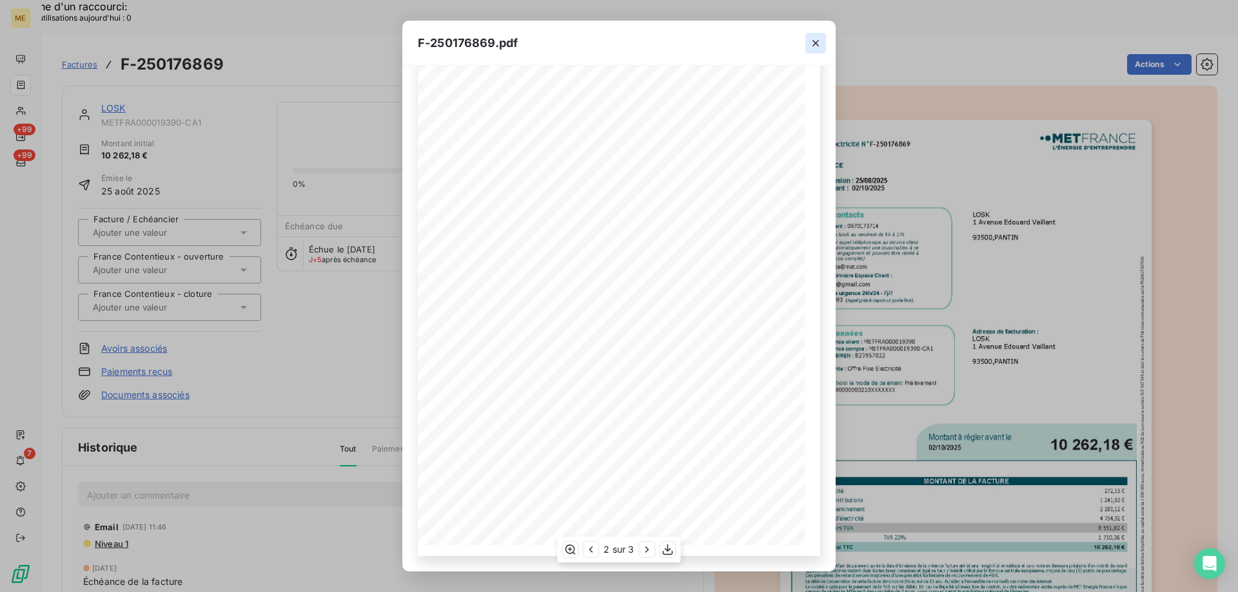
click at [817, 46] on icon "button" at bounding box center [815, 43] width 13 height 13
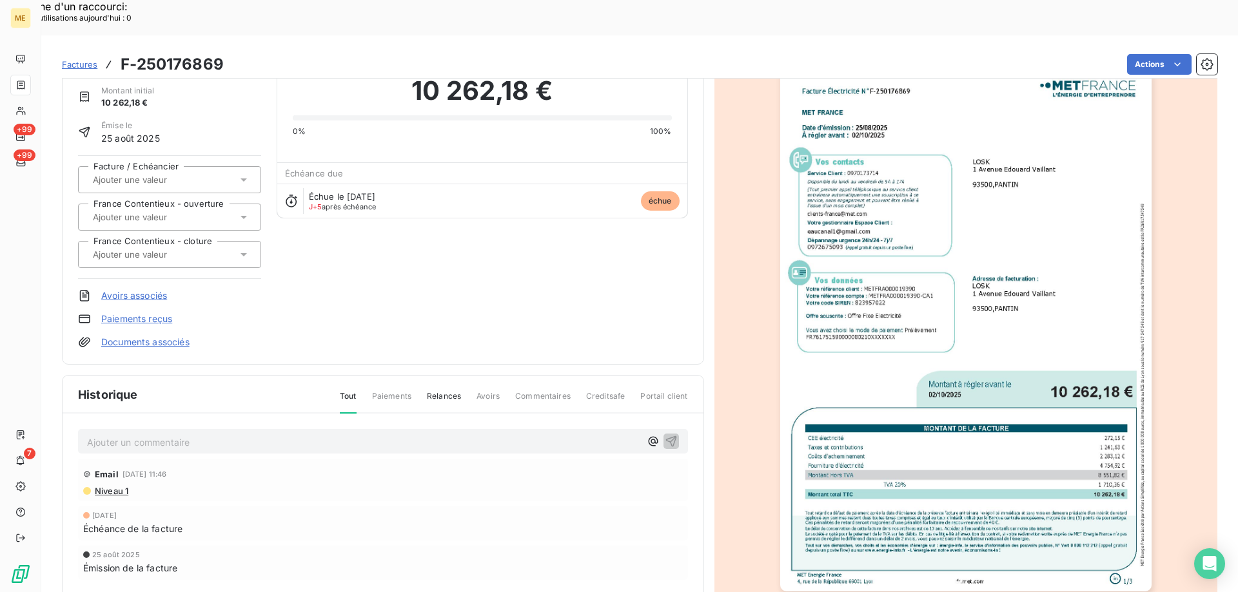
scroll to position [0, 0]
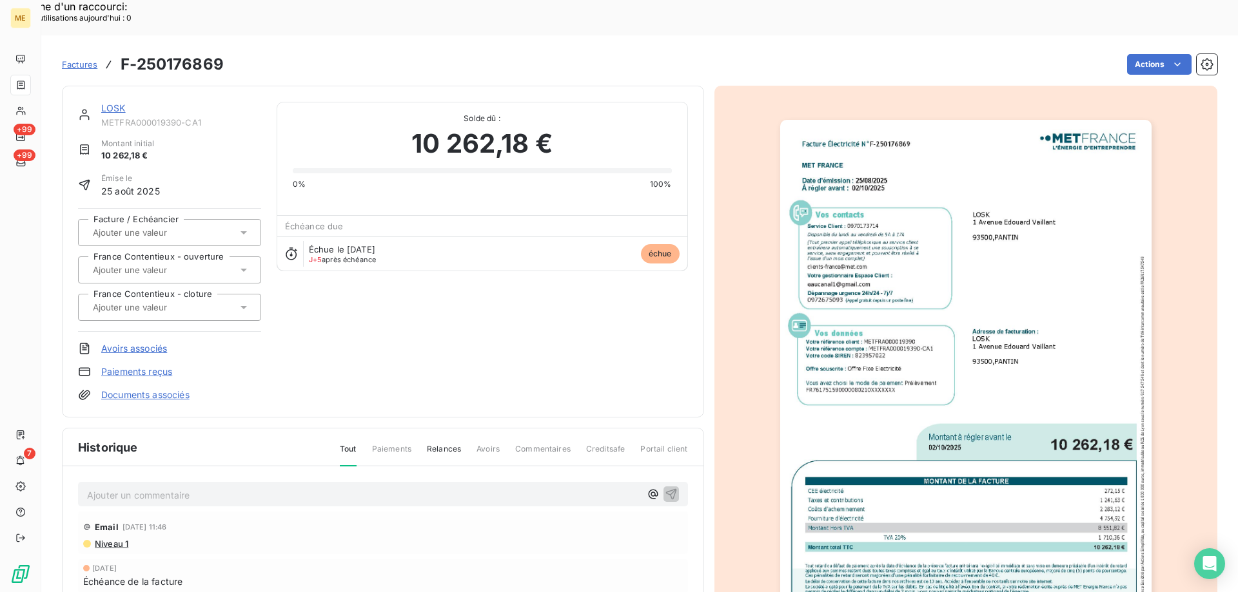
click at [113, 86] on div "LOSK METFRA000019390-CA1 Montant initial 10 262,18 € Émise le 25 août 2025 Fact…" at bounding box center [383, 252] width 642 height 332
click at [116, 103] on link "LOSK" at bounding box center [113, 108] width 24 height 11
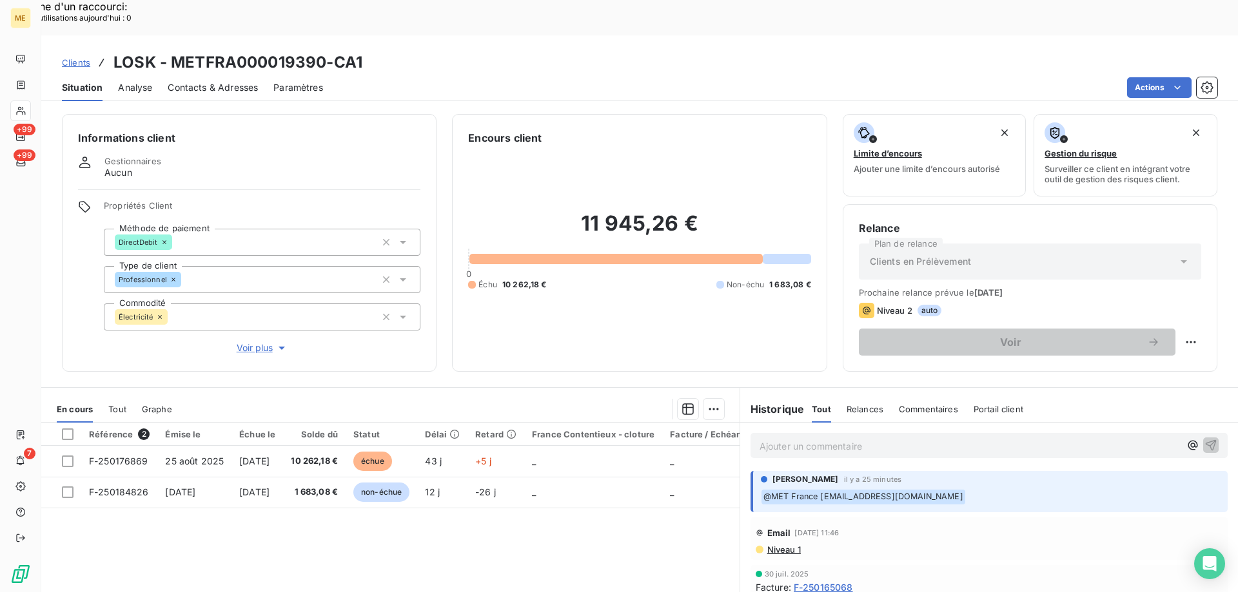
click at [118, 404] on span "Tout" at bounding box center [117, 409] width 18 height 10
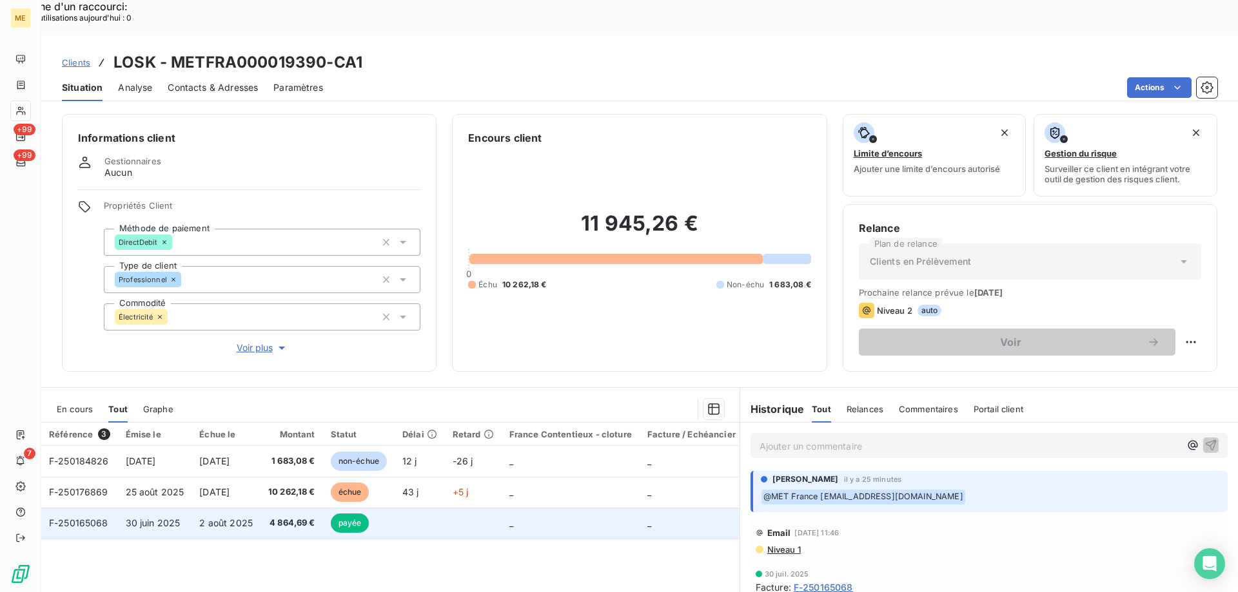
click at [161, 518] on span "30 juin 2025" at bounding box center [153, 523] width 55 height 11
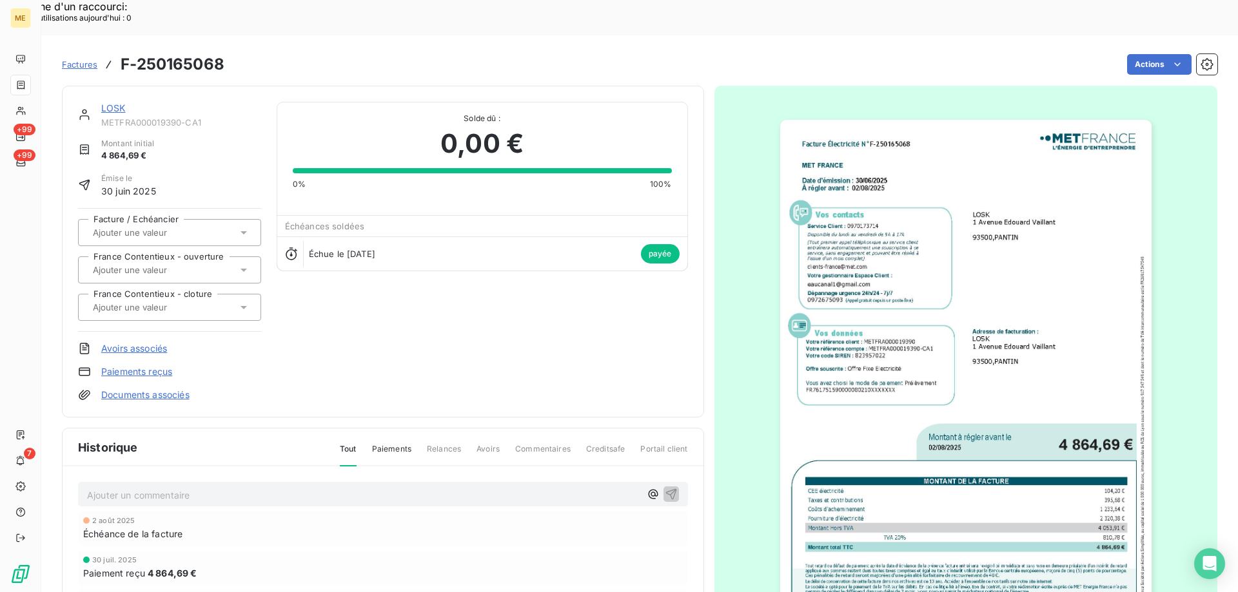
click at [880, 262] on img "button" at bounding box center [965, 382] width 371 height 525
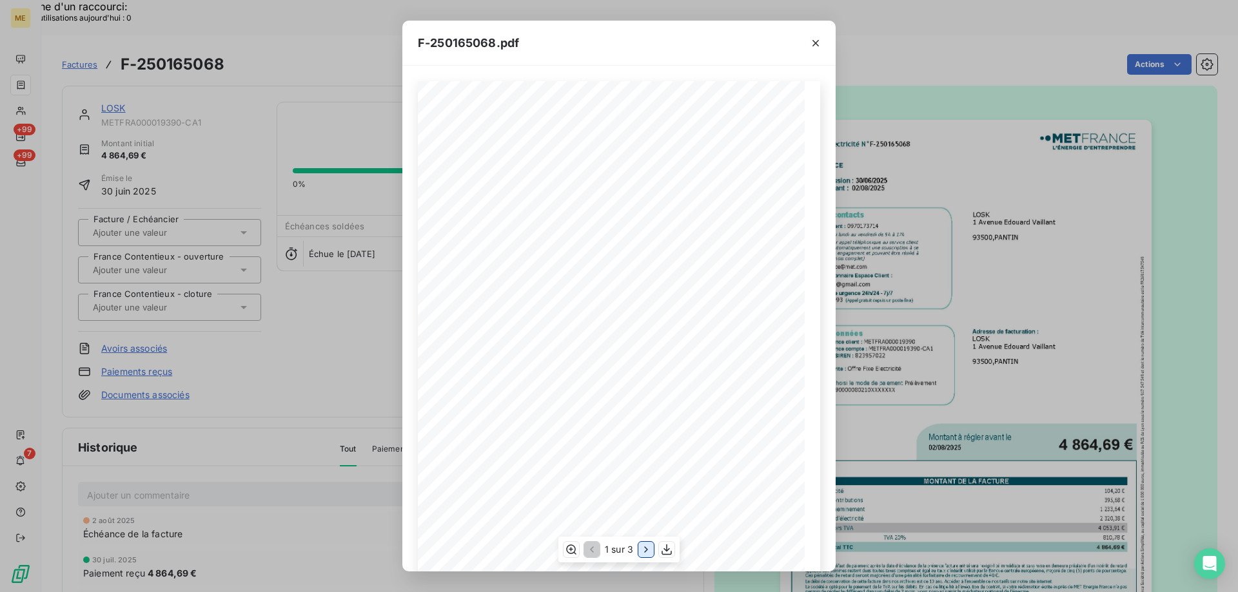
click at [643, 551] on icon "button" at bounding box center [646, 549] width 13 height 13
click at [816, 40] on icon "button" at bounding box center [815, 43] width 13 height 13
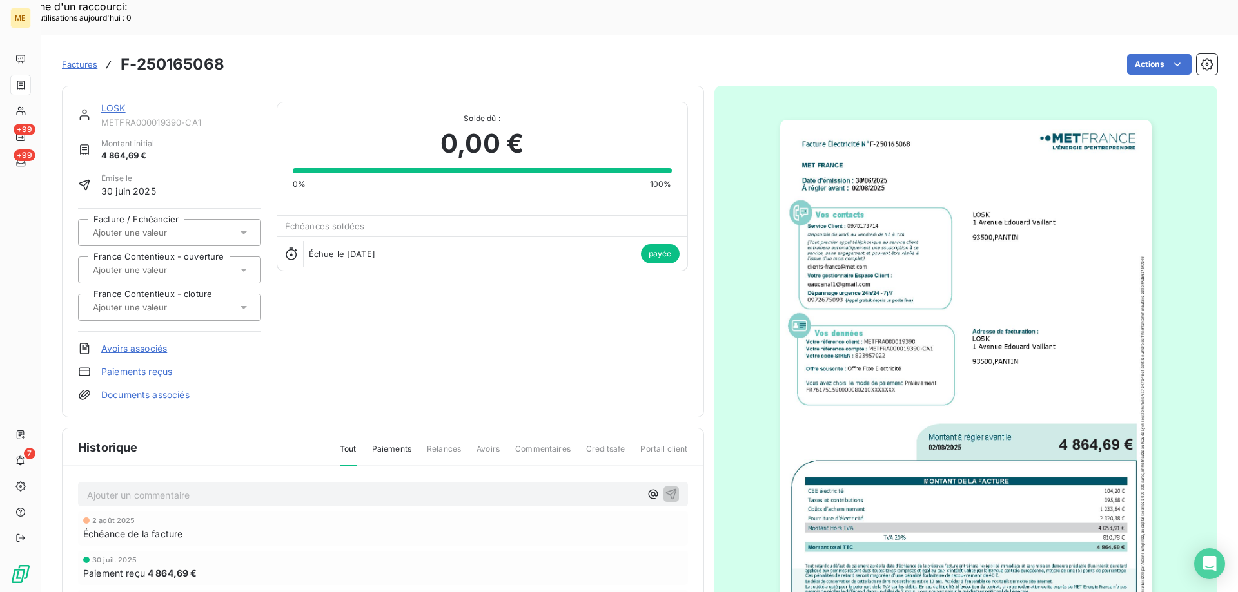
click at [118, 102] on div "LOSK" at bounding box center [181, 108] width 160 height 13
click at [117, 103] on link "LOSK" at bounding box center [113, 108] width 24 height 11
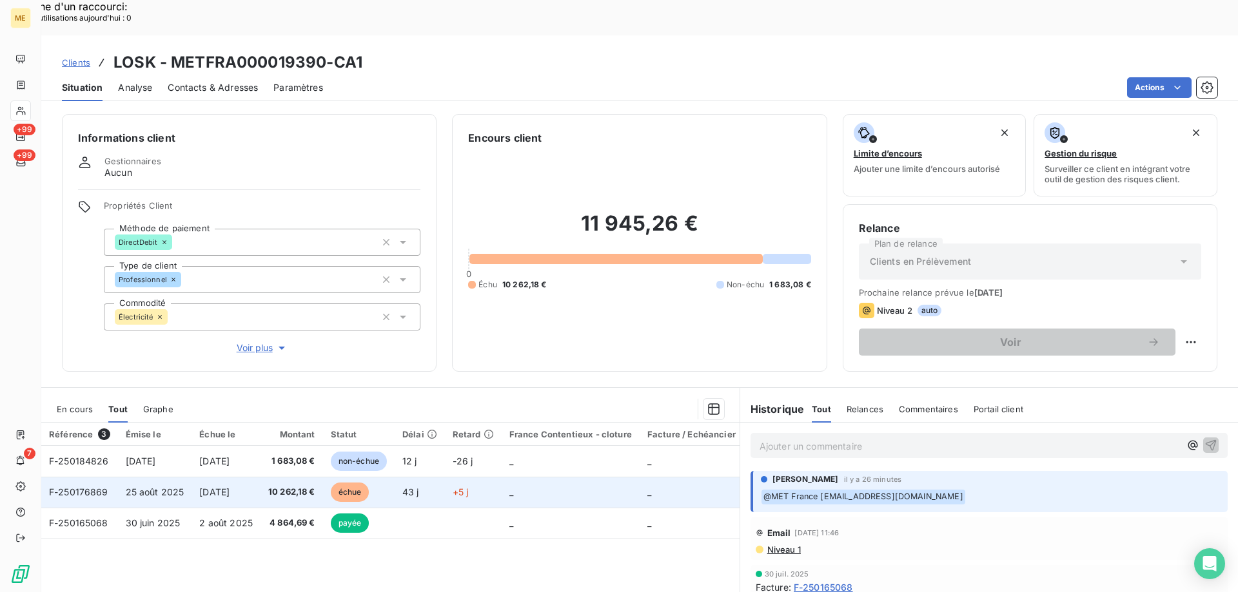
click at [148, 487] on span "25 août 2025" at bounding box center [155, 492] width 59 height 11
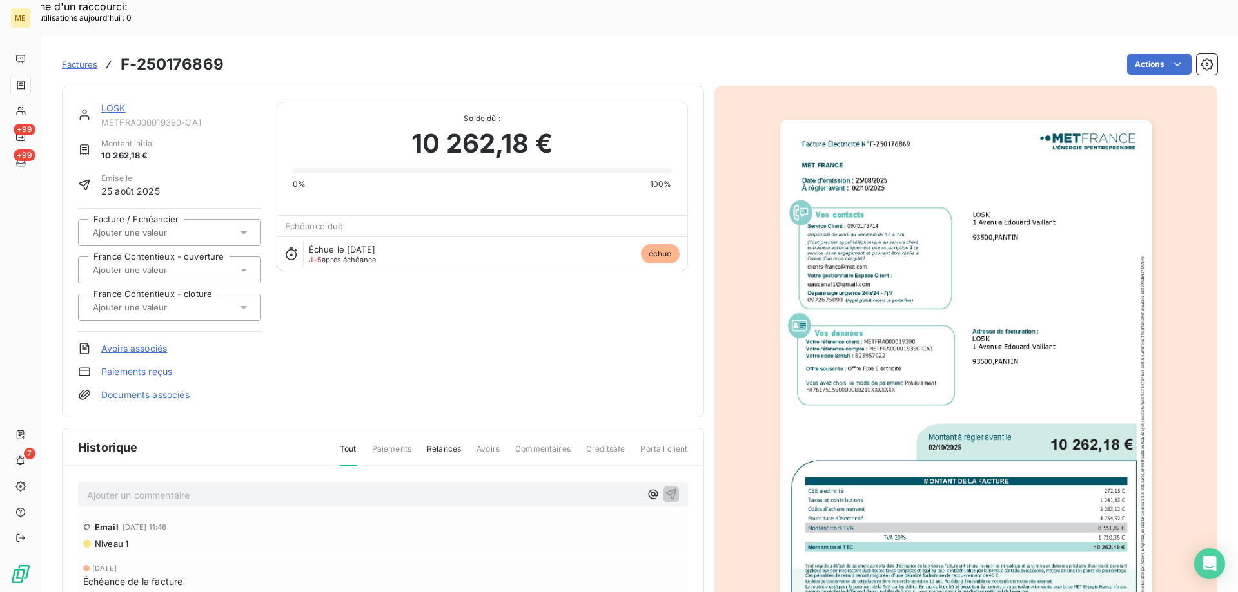
click at [824, 359] on img "button" at bounding box center [965, 382] width 371 height 525
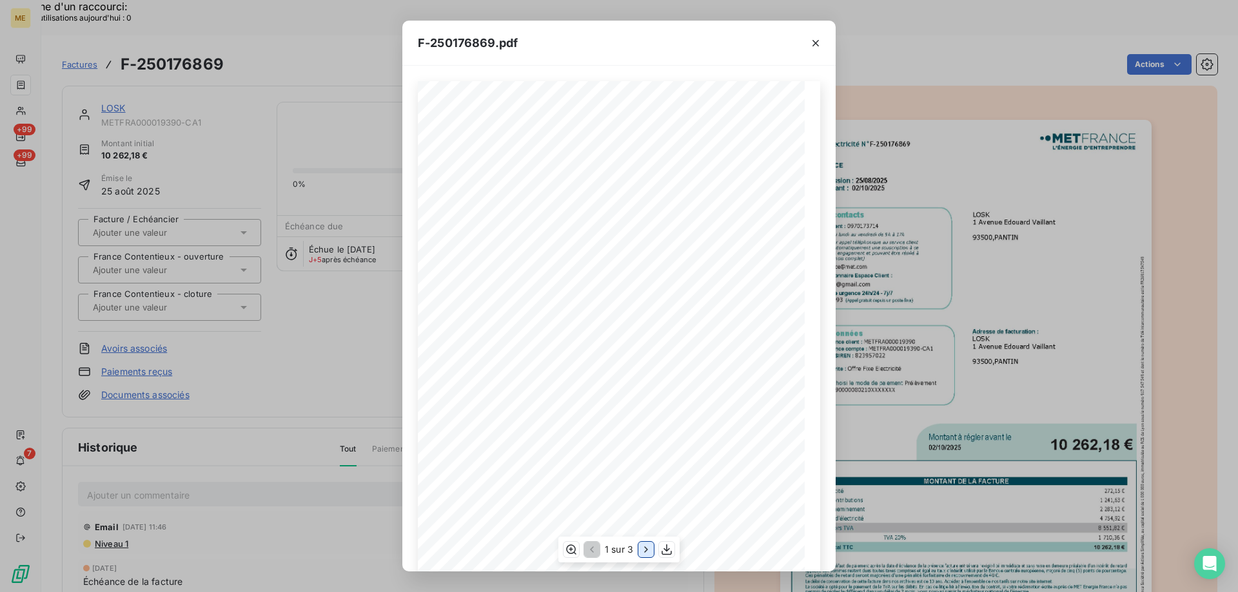
click at [641, 557] on button "button" at bounding box center [645, 549] width 15 height 15
click at [669, 548] on icon "button" at bounding box center [667, 549] width 13 height 13
click at [814, 44] on icon "button" at bounding box center [815, 43] width 6 height 6
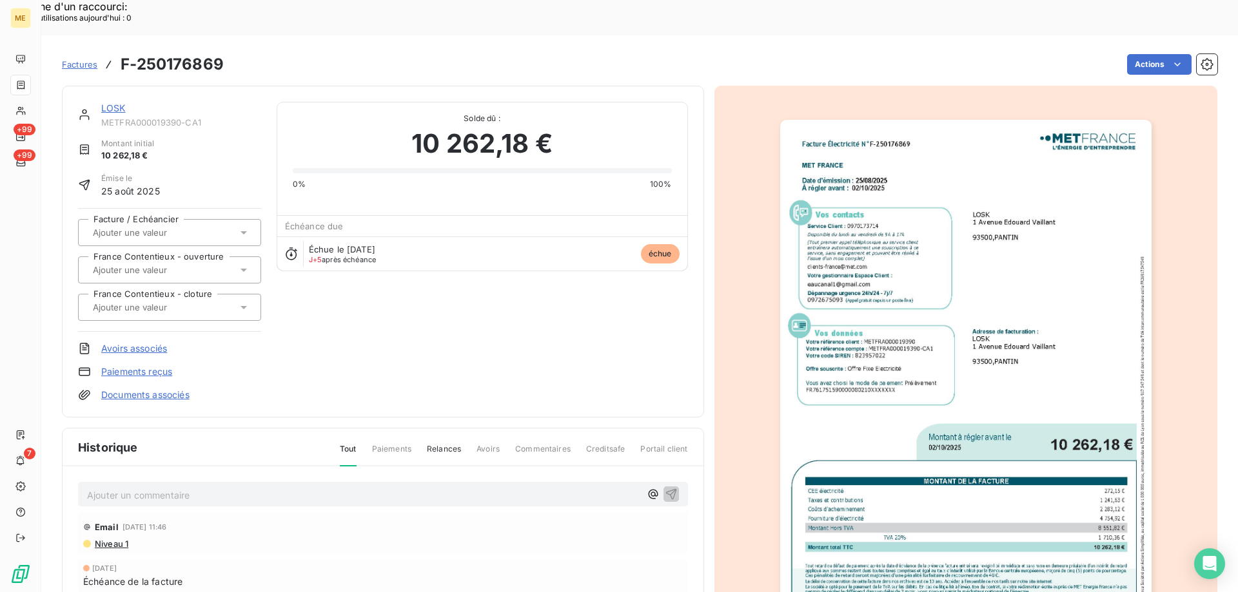
click at [122, 103] on link "LOSK" at bounding box center [113, 108] width 24 height 11
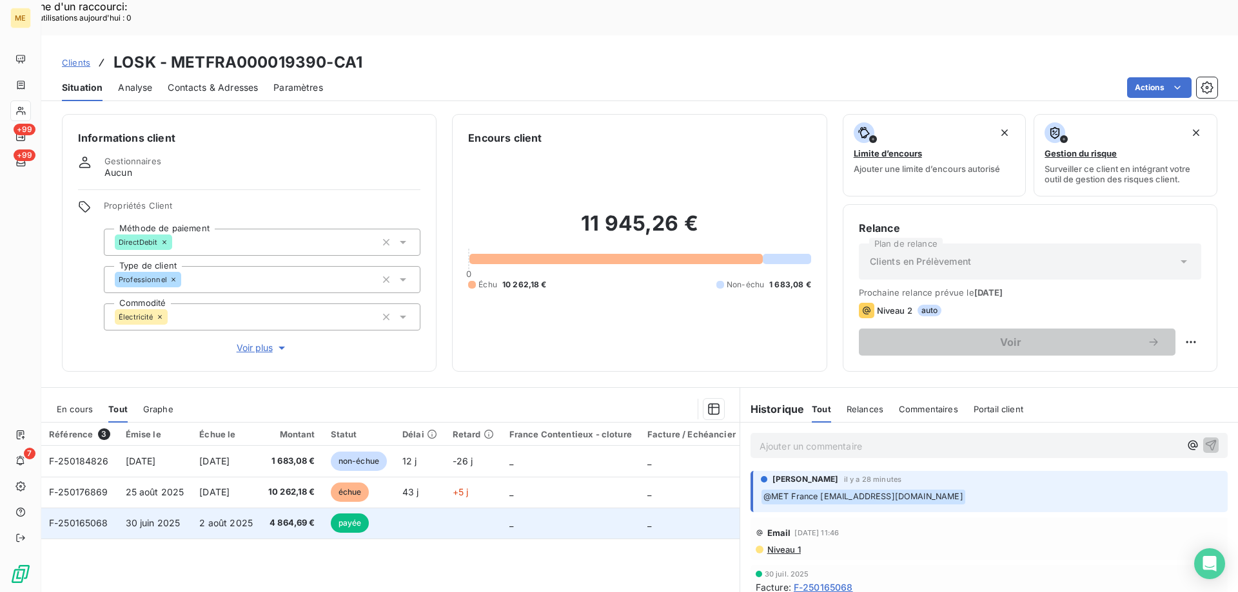
click at [70, 518] on span "F-250165068" at bounding box center [78, 523] width 59 height 11
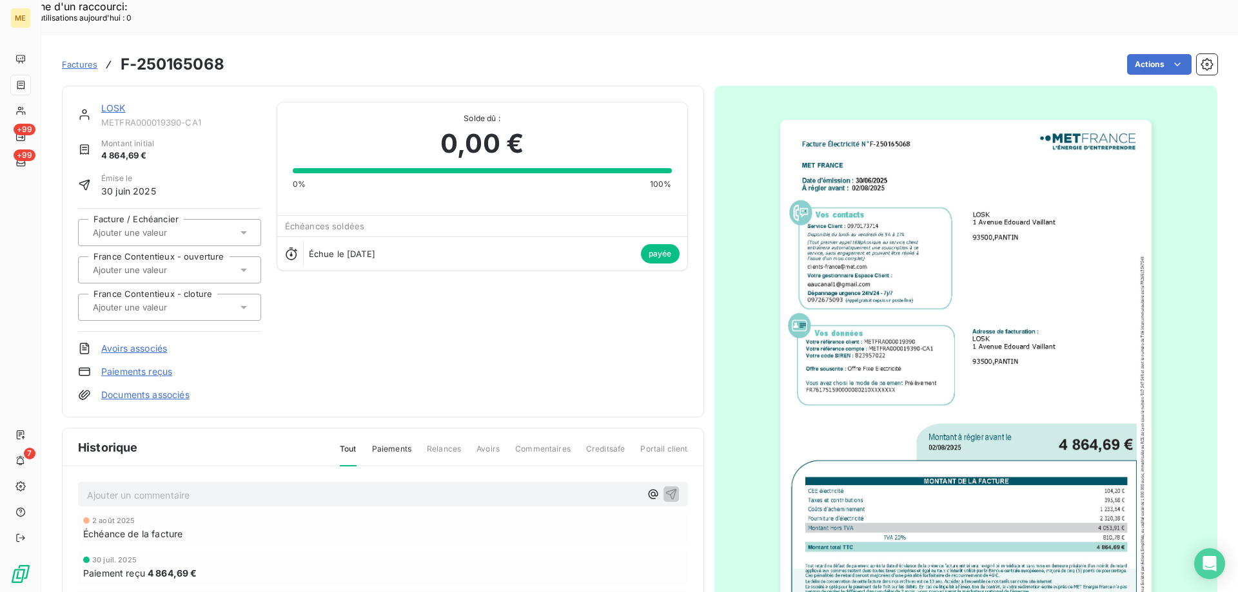
click at [936, 165] on img "button" at bounding box center [965, 382] width 371 height 525
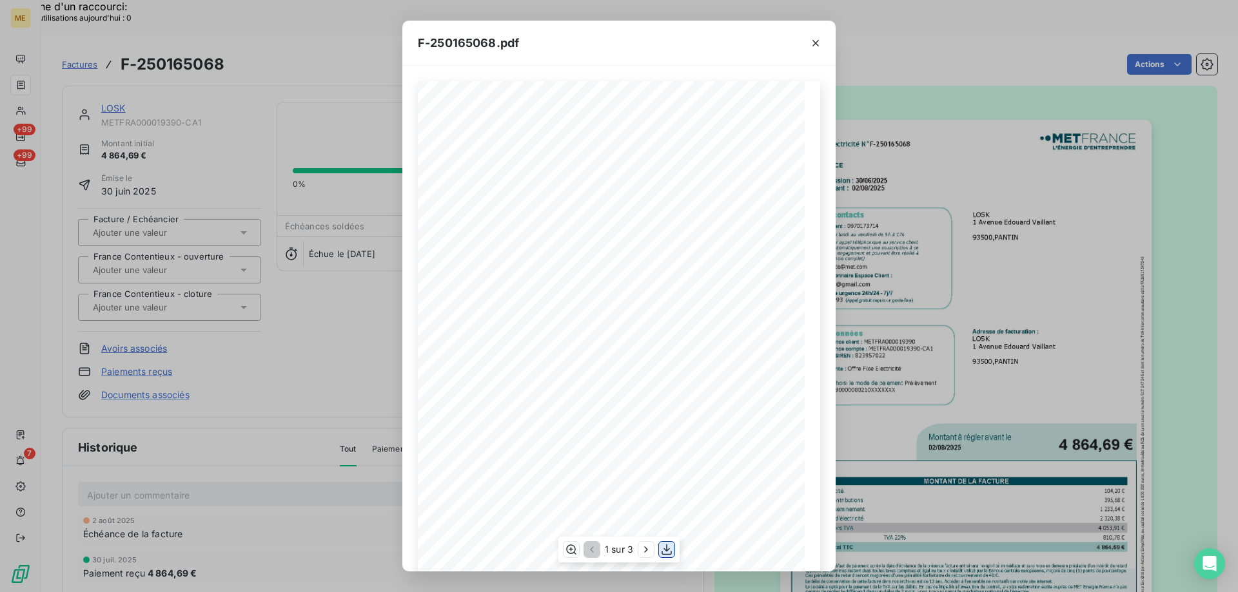
click at [665, 550] on icon "button" at bounding box center [666, 550] width 10 height 11
click at [816, 44] on icon "button" at bounding box center [815, 43] width 6 height 6
click at [812, 42] on icon "button" at bounding box center [815, 43] width 13 height 13
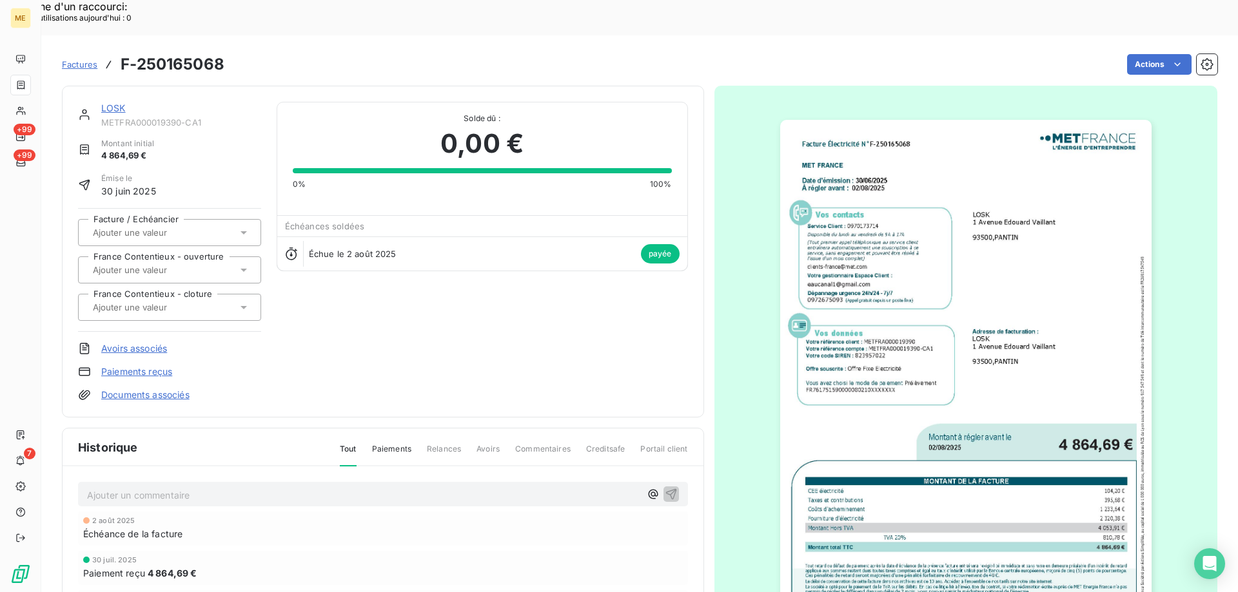
click at [115, 103] on link "LOSK" at bounding box center [113, 108] width 24 height 11
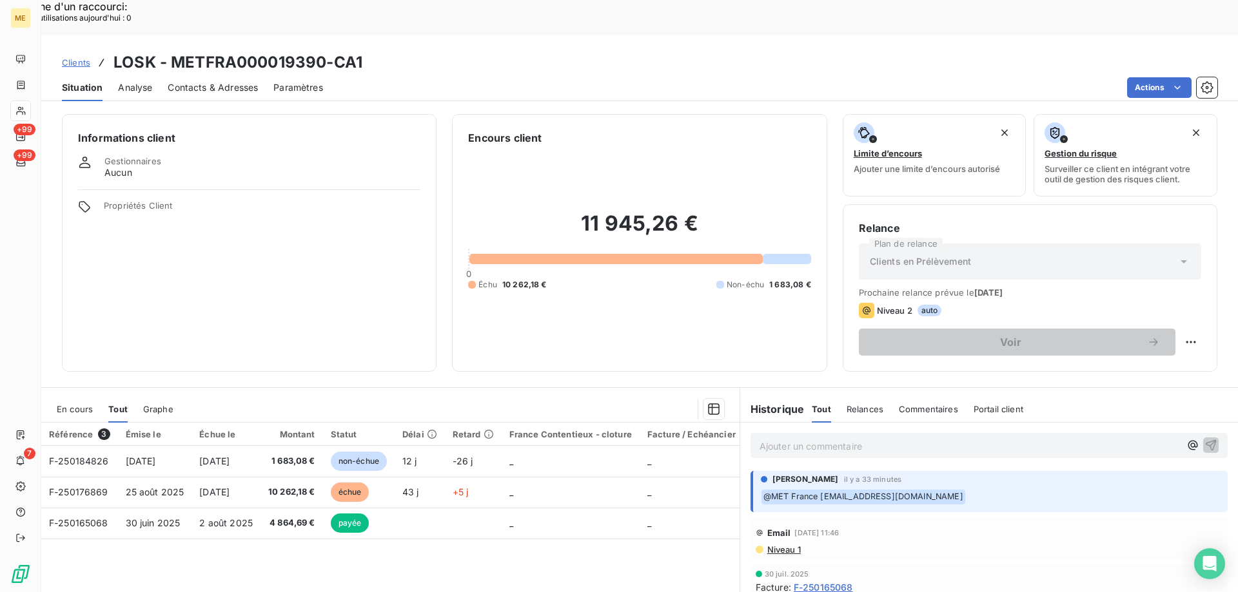
click at [805, 438] on p "Ajouter un commentaire ﻿" at bounding box center [969, 446] width 420 height 16
click at [763, 438] on p "Ajouter un commentaire ﻿" at bounding box center [969, 446] width 420 height 16
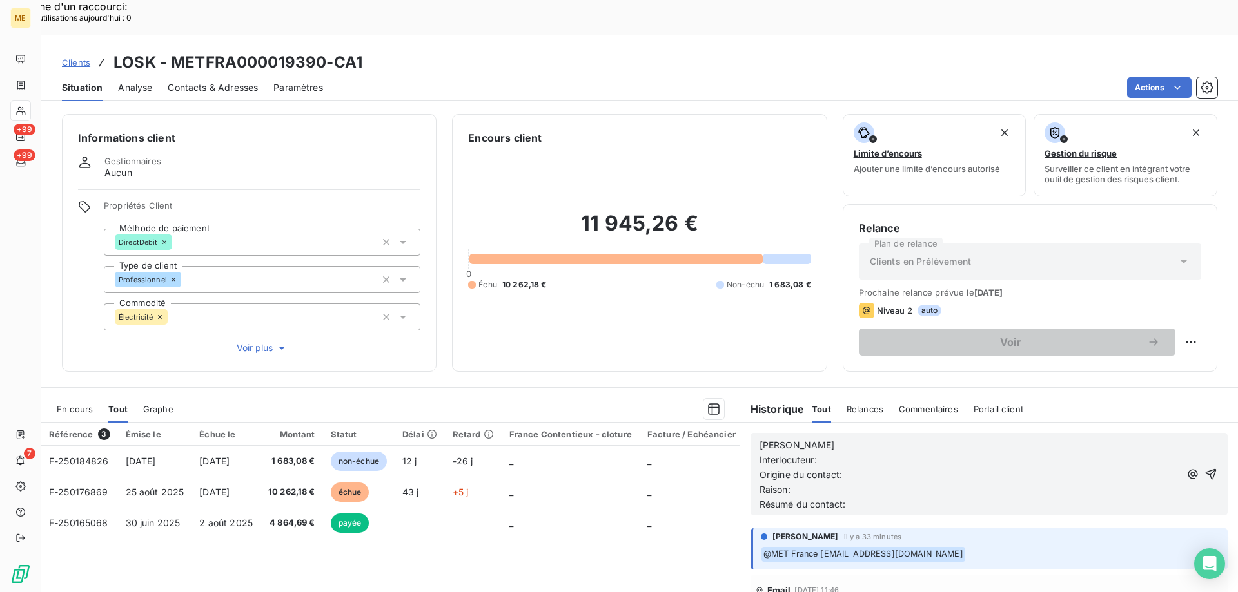
click at [812, 438] on p "[PERSON_NAME]" at bounding box center [969, 445] width 420 height 15
click at [852, 453] on p "Interlocuteur:" at bounding box center [969, 460] width 420 height 15
click at [900, 453] on p "Interlocuteur: M ADJEBI 0" at bounding box center [969, 460] width 420 height 15
click at [948, 453] on p "Interlocuteur: M ADJEBI 0643794610" at bounding box center [969, 460] width 420 height 15
click at [864, 468] on p "Origine du contact:" at bounding box center [969, 475] width 420 height 15
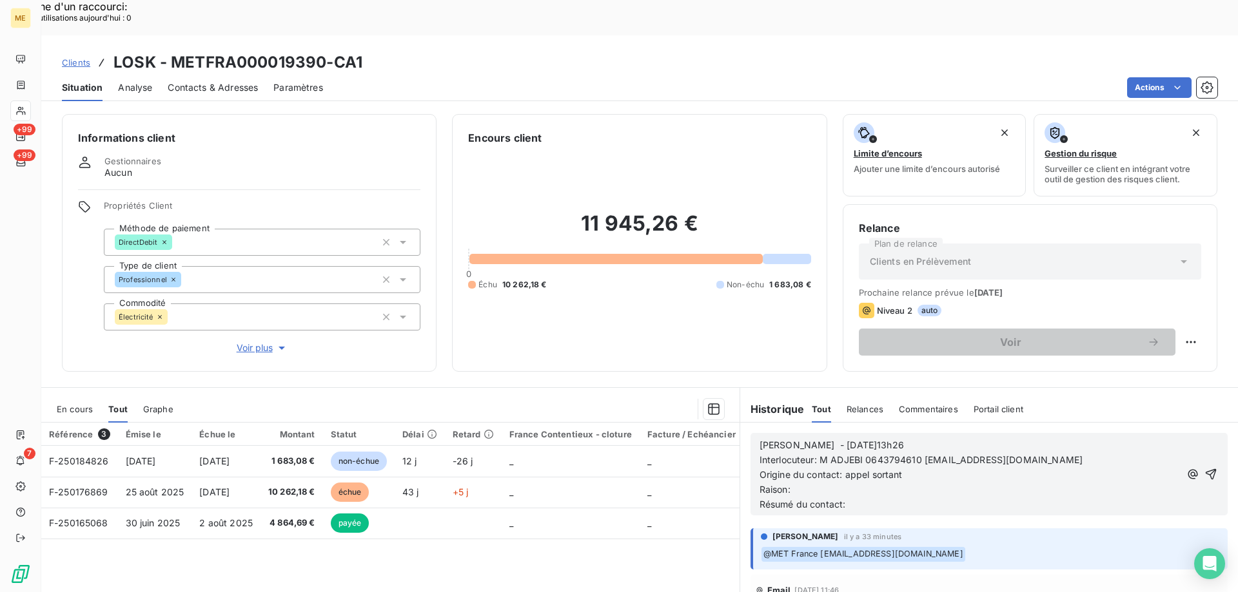
click at [855, 483] on p "Raison:" at bounding box center [969, 490] width 420 height 15
click at [881, 498] on p "Résumé du contact:" at bounding box center [969, 505] width 420 height 15
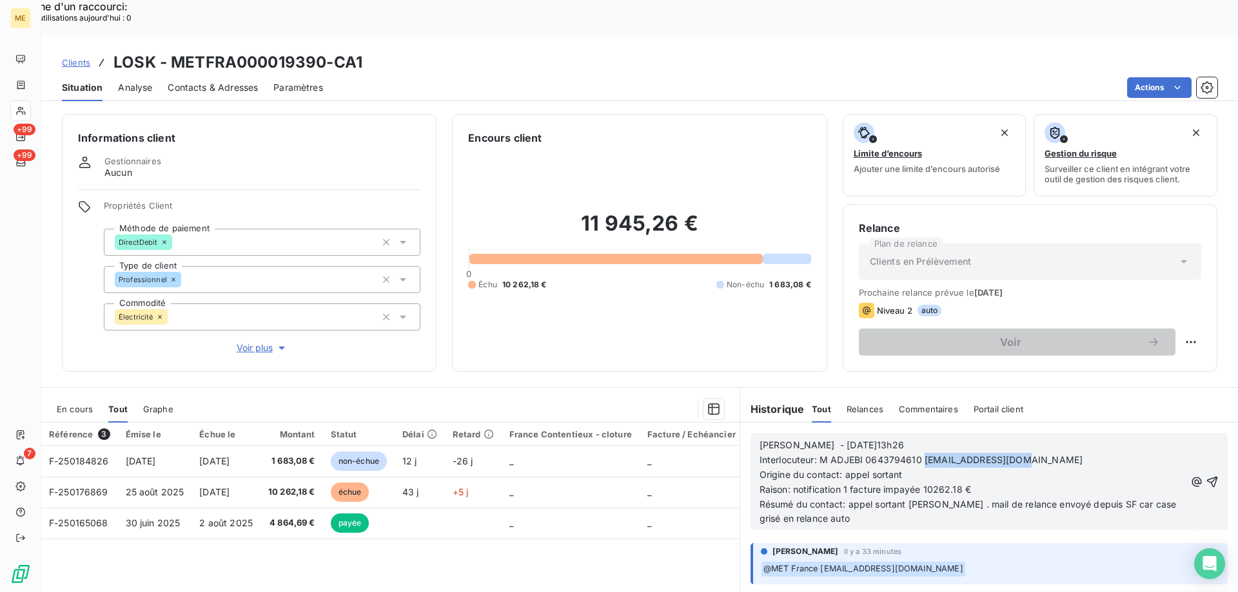
drag, startPoint x: 919, startPoint y: 423, endPoint x: 1012, endPoint y: 423, distance: 93.5
click at [1012, 454] on span "Interlocuteur: M ADJEBI 0643794610 [EMAIL_ADDRESS][DOMAIN_NAME]" at bounding box center [920, 459] width 323 height 11
copy span "[EMAIL_ADDRESS][DOMAIN_NAME]"
drag, startPoint x: 168, startPoint y: 24, endPoint x: 328, endPoint y: 30, distance: 160.6
click at [328, 51] on h3 "LOSK - METFRA000019390-CA1" at bounding box center [237, 62] width 249 height 23
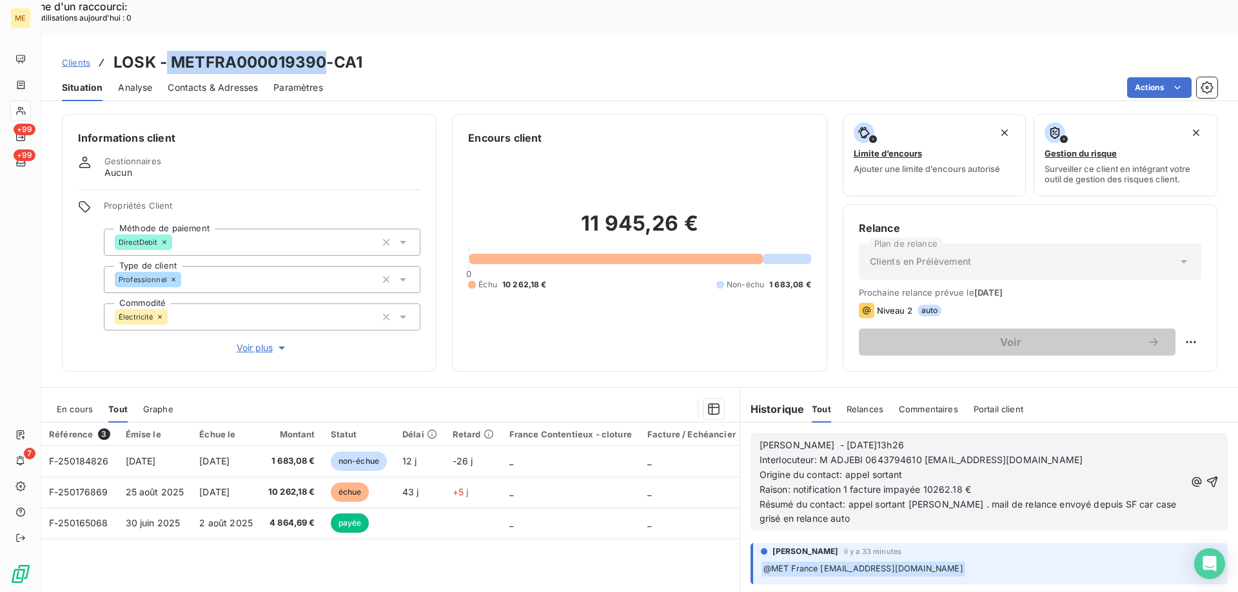
copy h3 "METFRA000019390"
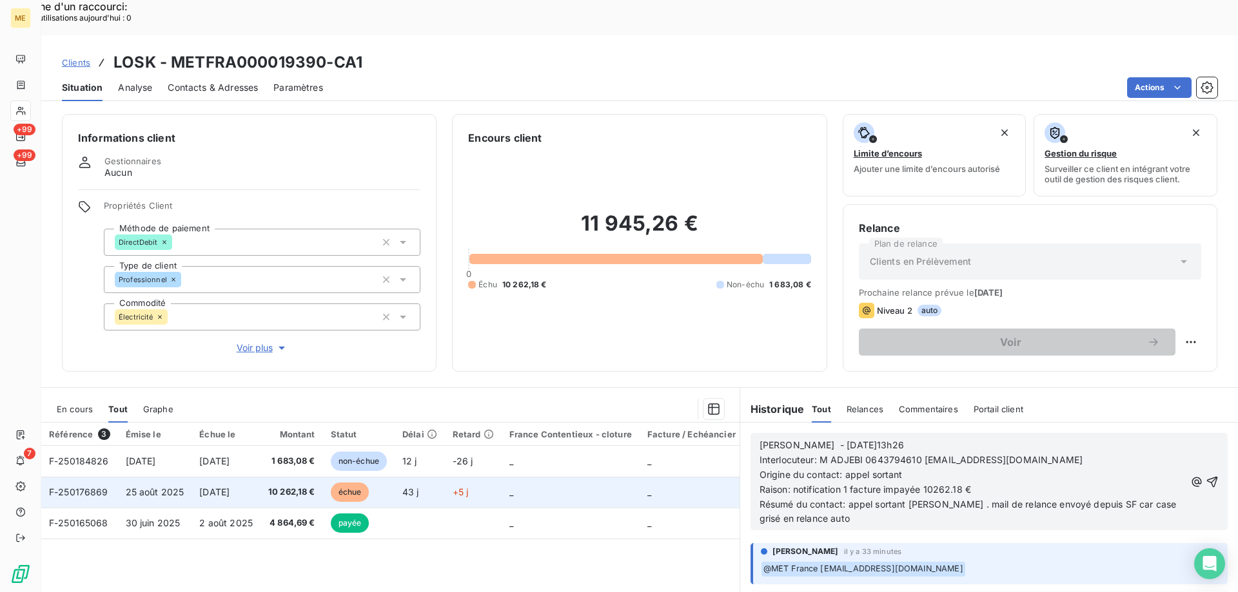
click at [84, 487] on span "F-250176869" at bounding box center [78, 492] width 59 height 11
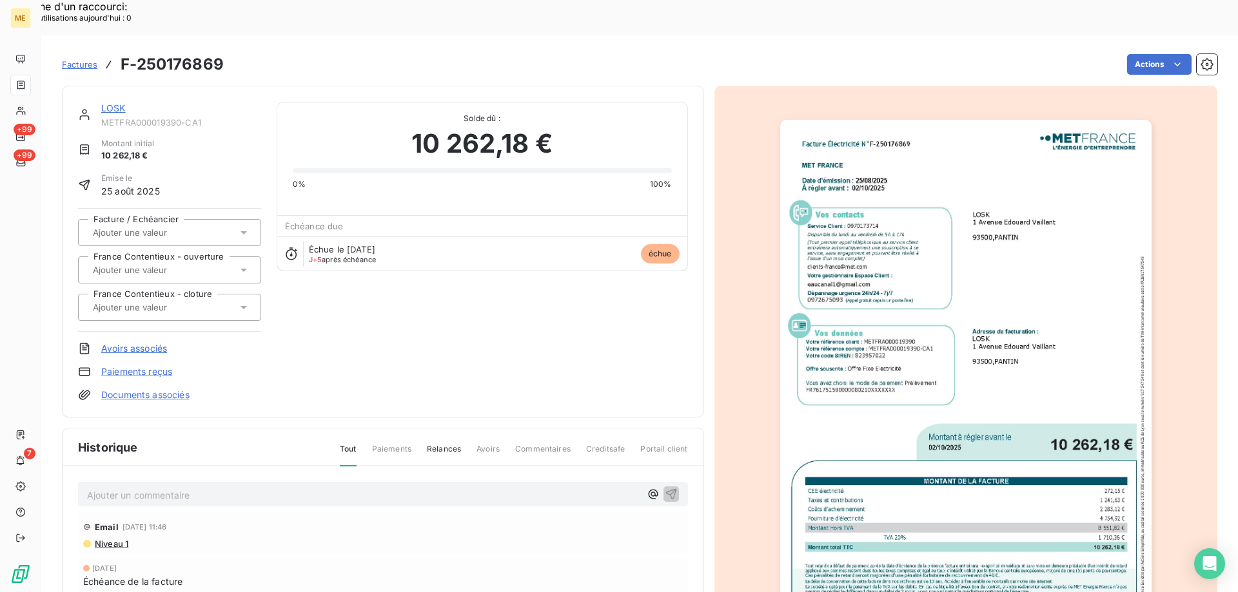
click at [845, 367] on img "button" at bounding box center [965, 382] width 371 height 525
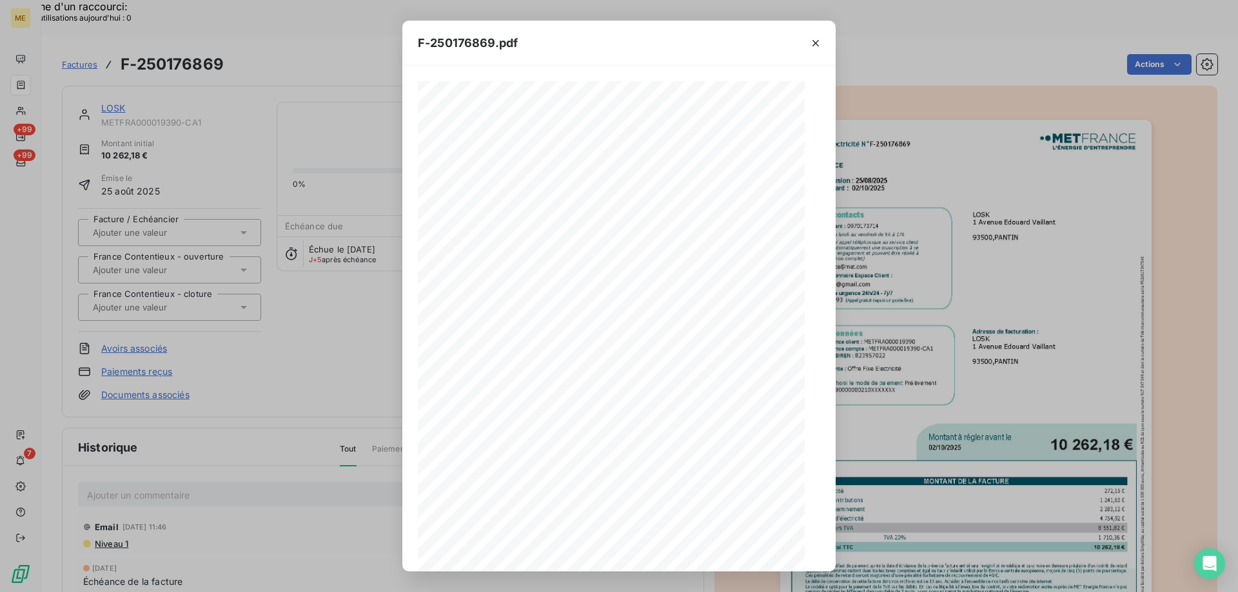
click at [667, 551] on icon "button" at bounding box center [666, 550] width 10 height 11
drag, startPoint x: 811, startPoint y: 44, endPoint x: 119, endPoint y: 72, distance: 692.3
click at [811, 44] on icon "button" at bounding box center [815, 43] width 13 height 13
click at [119, 72] on div "F-250176869.pdf Facture Électricité N° F-250176869 MET Energie France 4, rue de…" at bounding box center [619, 296] width 1238 height 592
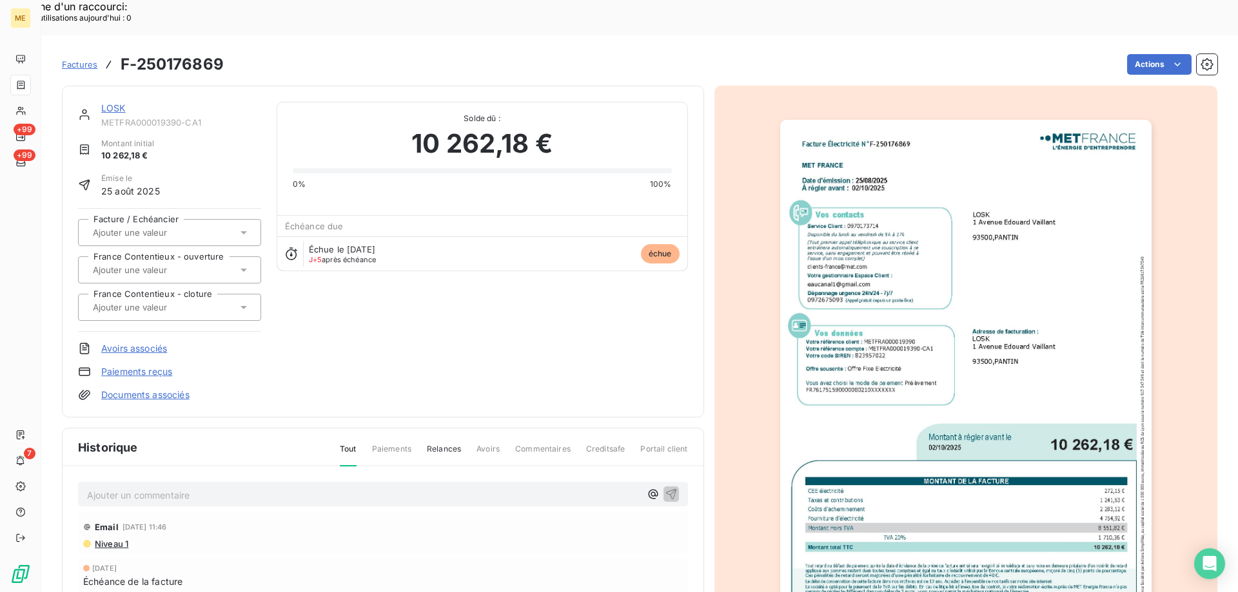
click at [113, 103] on link "LOSK" at bounding box center [113, 108] width 24 height 11
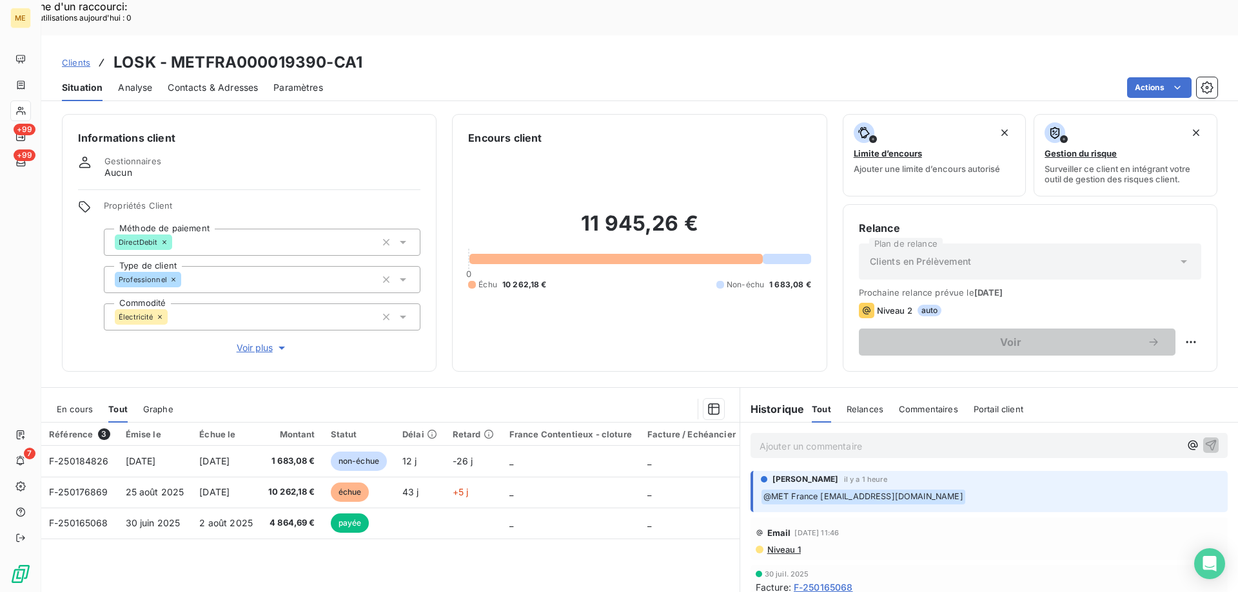
scroll to position [82, 0]
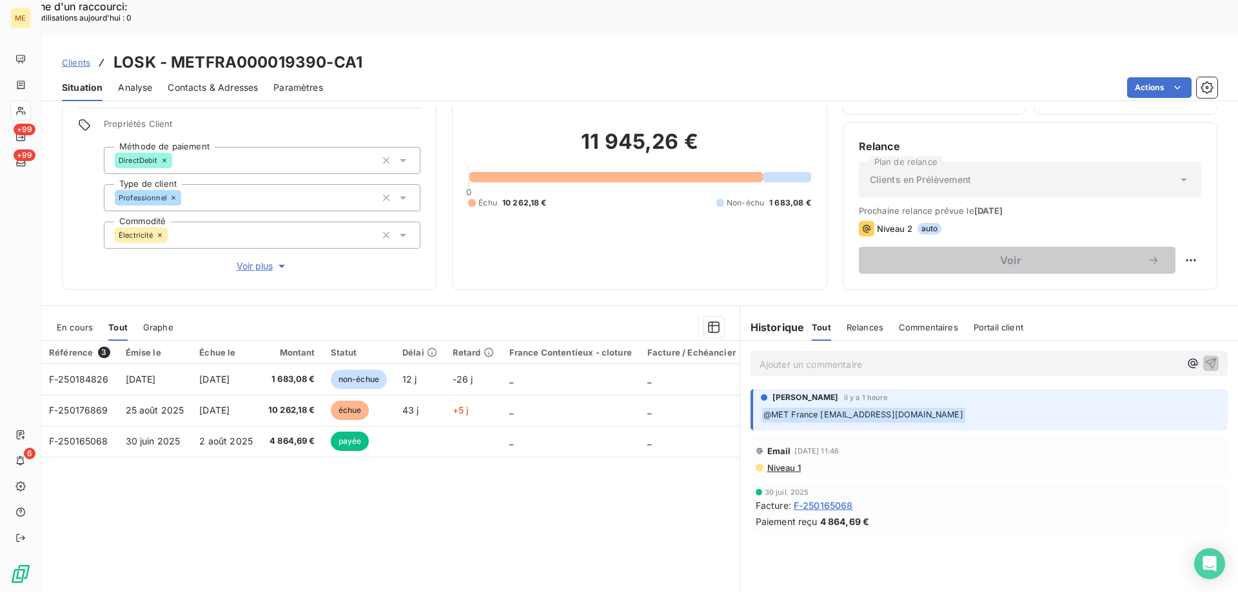
click at [774, 356] on p "Ajouter un commentaire ﻿" at bounding box center [969, 364] width 420 height 16
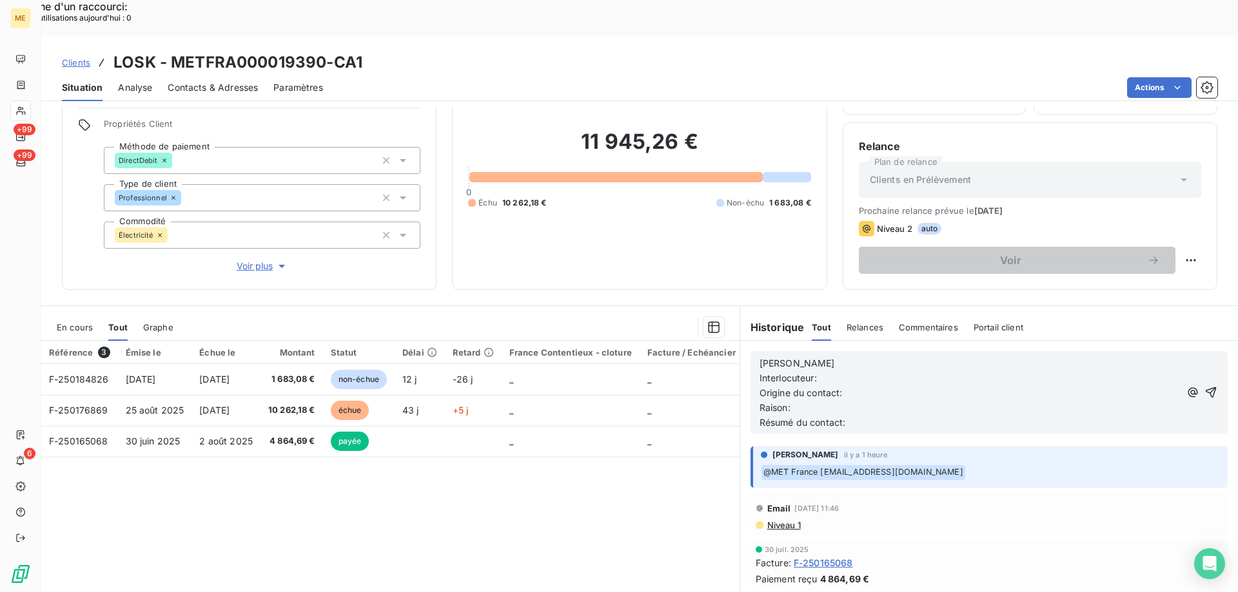
click at [812, 356] on p "[PERSON_NAME]" at bounding box center [969, 363] width 420 height 15
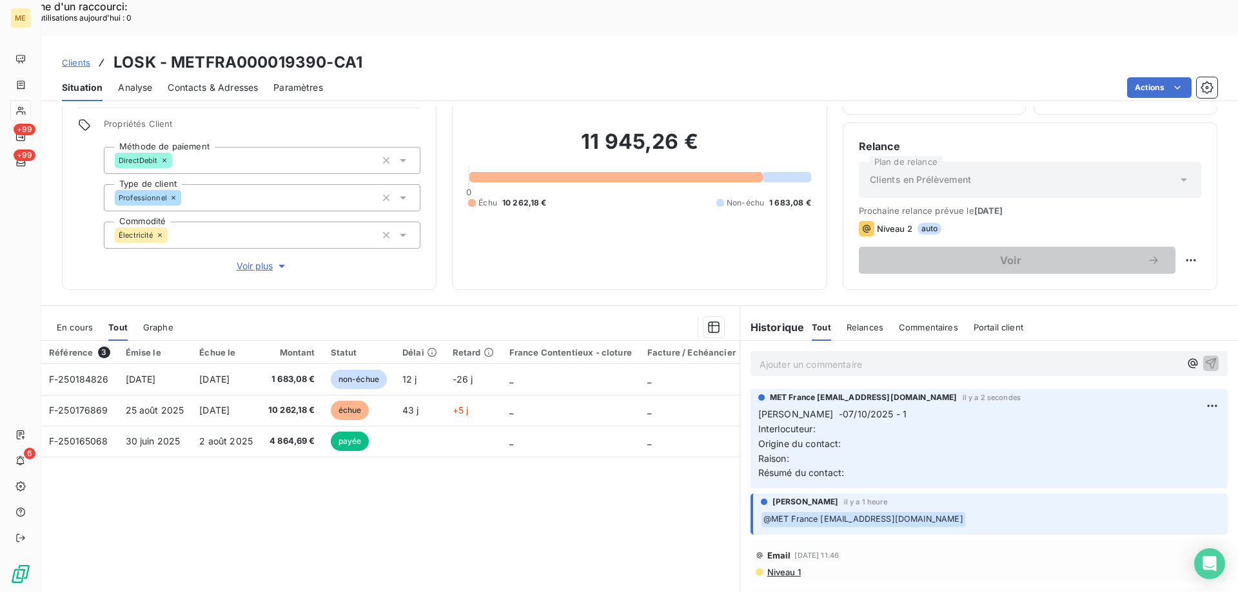
click at [872, 407] on p "Sylvain -07/10/2025 - 1 Interlocuteur: Origine du contact: Raison: Résumé du co…" at bounding box center [989, 443] width 462 height 73
click at [1148, 406] on div "Editer" at bounding box center [1162, 399] width 72 height 21
click at [896, 407] on p "Sylvain -07/10/2025 - 1 Interlocuteur: Origine du contact: Raison: Résumé du co…" at bounding box center [980, 443] width 444 height 73
click at [870, 407] on p "Sylvain -07/10/2025 - 13h53 Interlocuteur: Origine du contact: Raison: Résumé d…" at bounding box center [980, 443] width 444 height 73
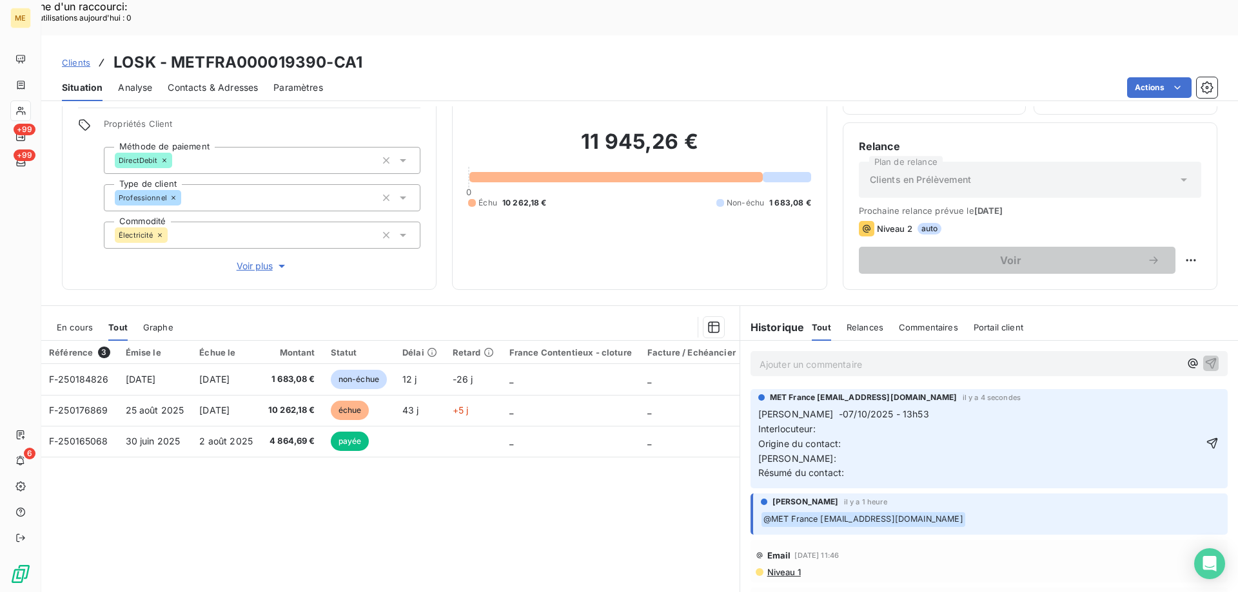
click at [866, 407] on p "Sylvain -07/10/2025 - 13h53 Interlocuteur: Origine du contact: Raison: Résumé d…" at bounding box center [980, 443] width 444 height 73
click at [896, 407] on p "Sylvain -07/10/2025 - 13h53 Interlocuteur: M ADJEBI Origine du contact: Raison:…" at bounding box center [980, 443] width 444 height 73
click at [950, 407] on p "Sylvain -07/10/2025 - 13h53 Interlocuteur: M ADJEBI 0643794610 Origine du conta…" at bounding box center [980, 443] width 444 height 73
click at [944, 407] on p "Sylvain -07/10/2025 - 13h53 Interlocuteur: M ADJEBI 0643794610 Origine du conta…" at bounding box center [980, 443] width 444 height 73
click at [843, 415] on p "Sylvain -07/10/2025 - 13h53 Interlocuteur: M ADJEBI 0643794610 eaucanal1@gmail.…" at bounding box center [980, 443] width 444 height 73
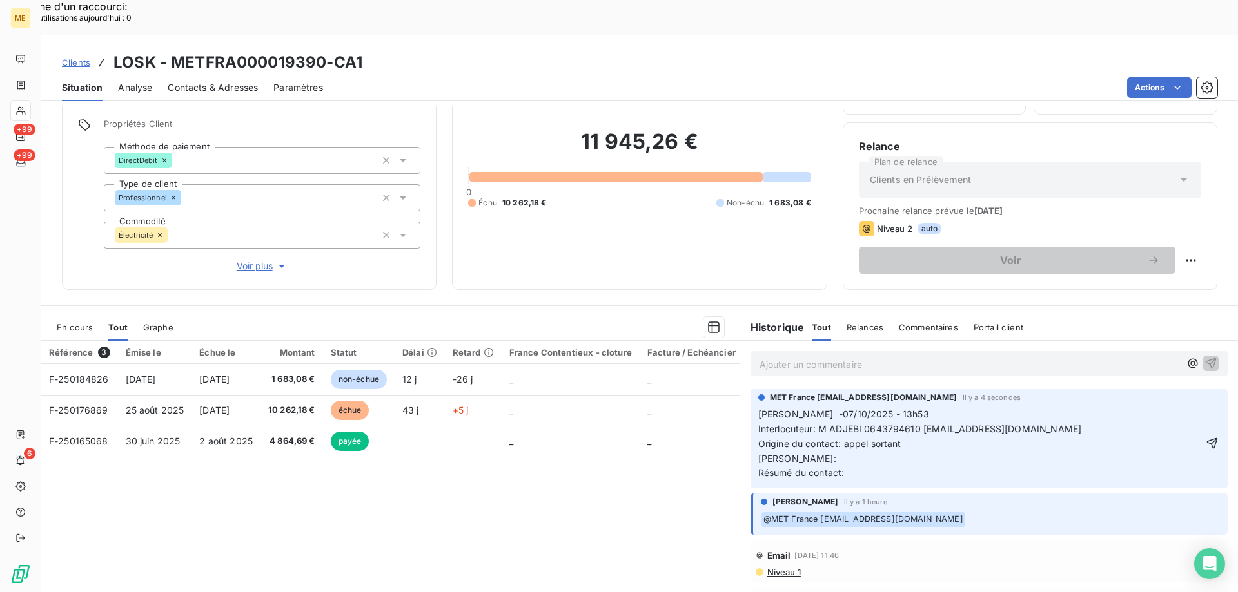
click at [838, 418] on p "Sylvain -07/10/2025 - 13h53 Interlocuteur: M ADJEBI 0643794610 eaucanal1@gmail.…" at bounding box center [980, 443] width 444 height 73
click at [941, 421] on span "Sylvain -07/10/2025 - 13h53 Interlocuteur: M ADJEBI 0643794610 eaucanal1@gmail.…" at bounding box center [919, 444] width 323 height 70
click at [881, 429] on p "Sylvain -07/10/2025 - 13h53 Interlocuteur: M ADJEBI 0643794610 eaucanal1@gmail.…" at bounding box center [980, 443] width 444 height 73
click at [872, 441] on p "Sylvain -07/10/2025 - 13h53 Interlocuteur: M ADJEBI 0643794610 eaucanal1@gmail.…" at bounding box center [980, 443] width 444 height 73
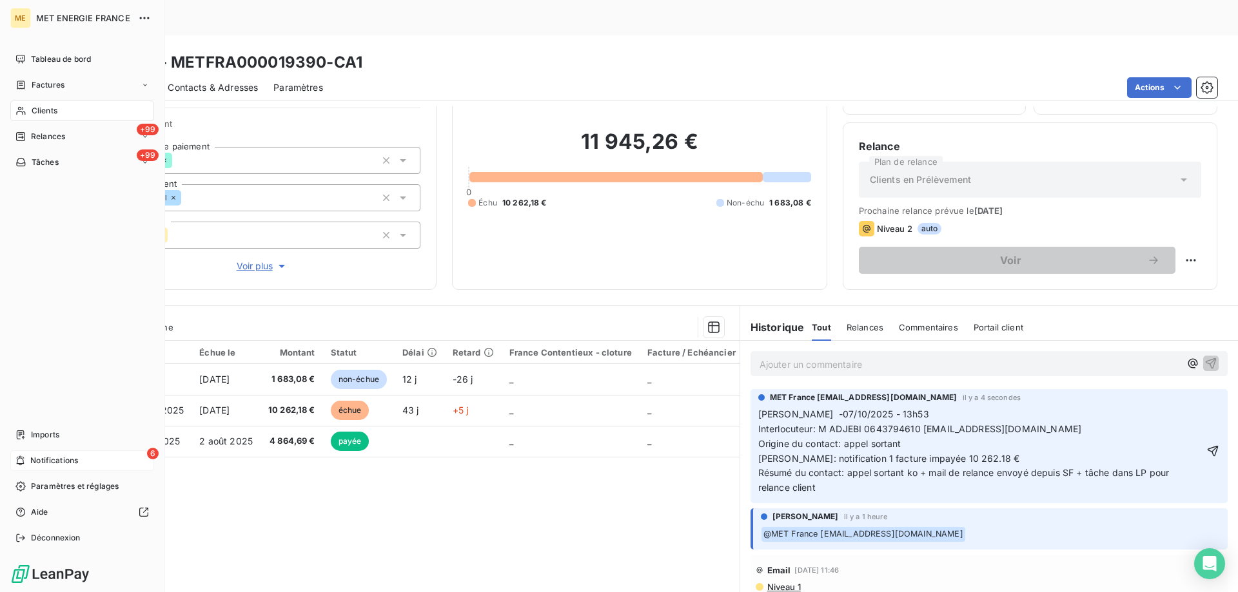
click at [32, 458] on span "Notifications" at bounding box center [54, 461] width 48 height 12
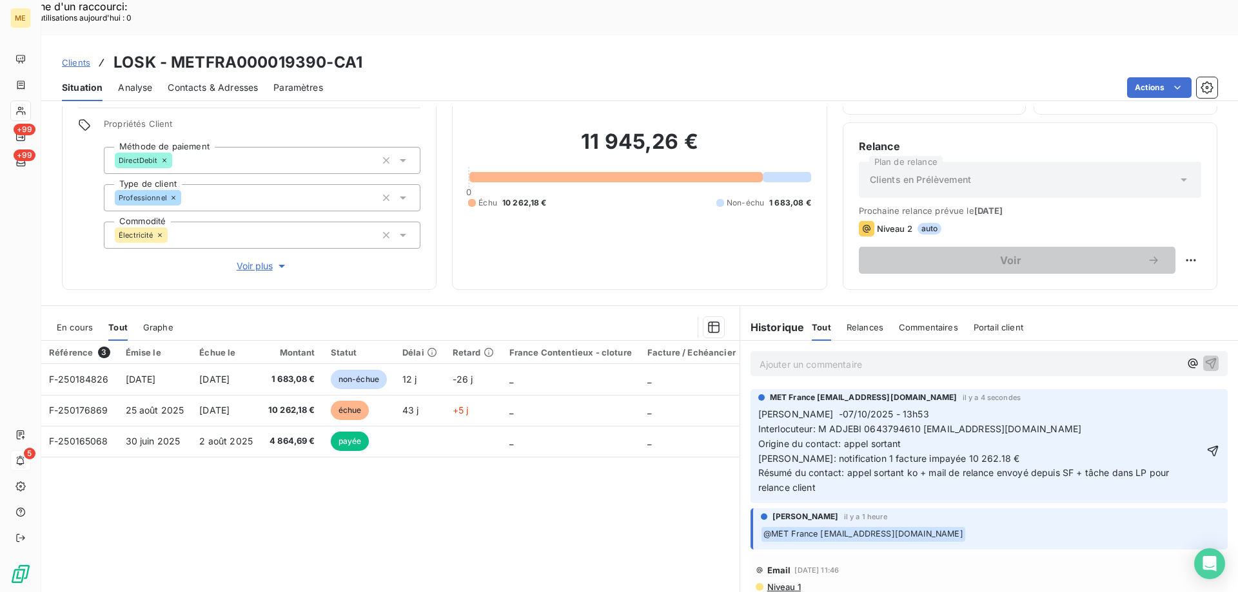
click at [1109, 418] on p "Sylvain -07/10/2025 - 13h53 Interlocuteur: M ADJEBI 0643794610 eaucanal1@gmail.…" at bounding box center [980, 451] width 445 height 88
click at [1207, 445] on icon "button" at bounding box center [1212, 450] width 11 height 11
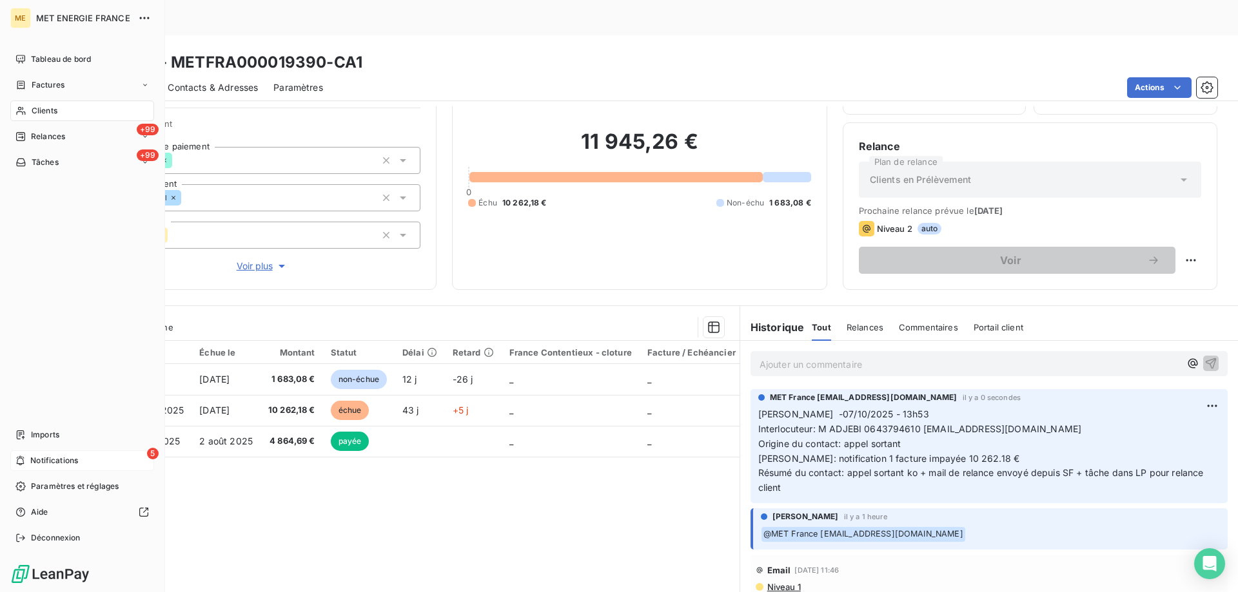
click at [26, 459] on div "5 Notifications" at bounding box center [82, 461] width 144 height 21
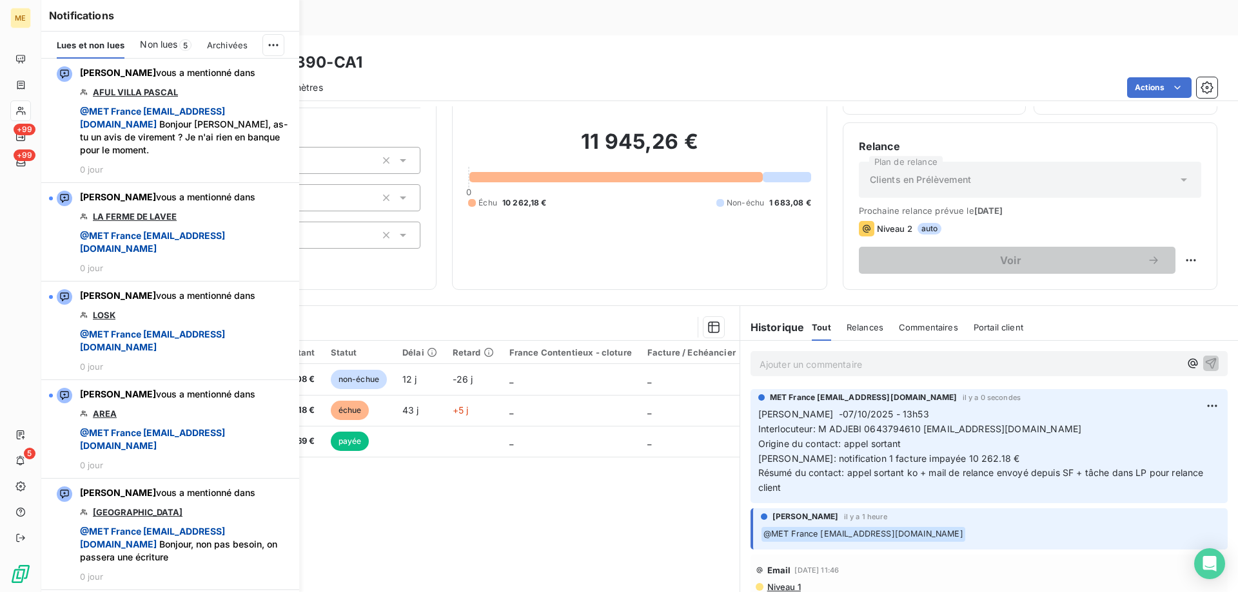
click at [173, 52] on div "Non lues 5" at bounding box center [165, 45] width 51 height 27
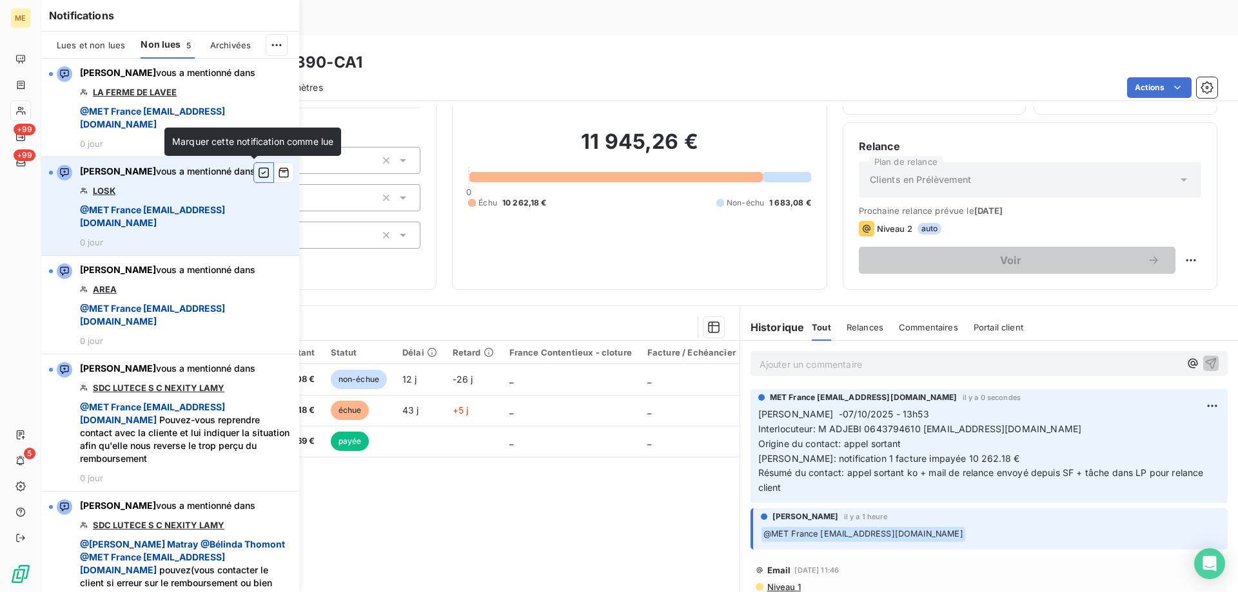
click at [258, 176] on icon "button" at bounding box center [264, 172] width 12 height 13
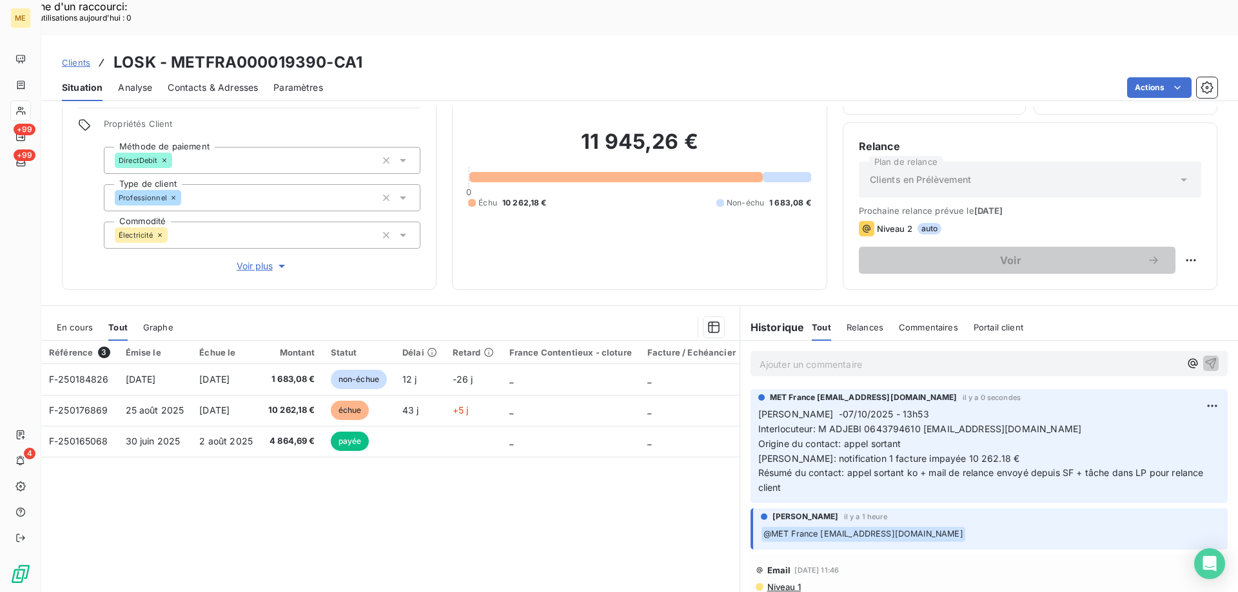
click at [945, 458] on p "Sylvain -07/10/2025 - 13h53 Interlocuteur: M ADJEBI 0643794610 eaucanal1@gmail.…" at bounding box center [989, 451] width 462 height 88
click at [765, 444] on p "Sylvain -07/10/2025 - 13h53 Interlocuteur: M ADJEBI 0643794610 eaucanal1@gmail.…" at bounding box center [989, 451] width 462 height 88
click at [778, 450] on span "Sylvain -07/10/2025 - 13h53 Interlocuteur: M ADJEBI 0643794610 eaucanal1@gmail.…" at bounding box center [982, 451] width 448 height 84
click at [765, 356] on p "Ajouter un commentaire ﻿" at bounding box center [969, 364] width 420 height 16
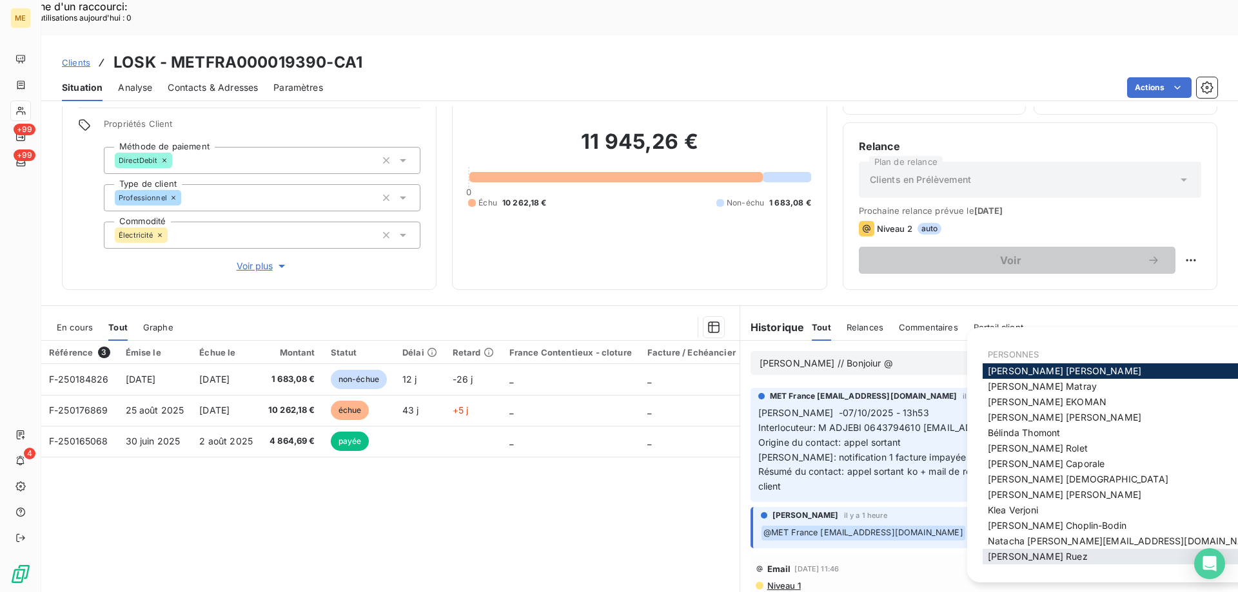
click at [1010, 554] on span "[PERSON_NAME]" at bounding box center [1038, 556] width 100 height 11
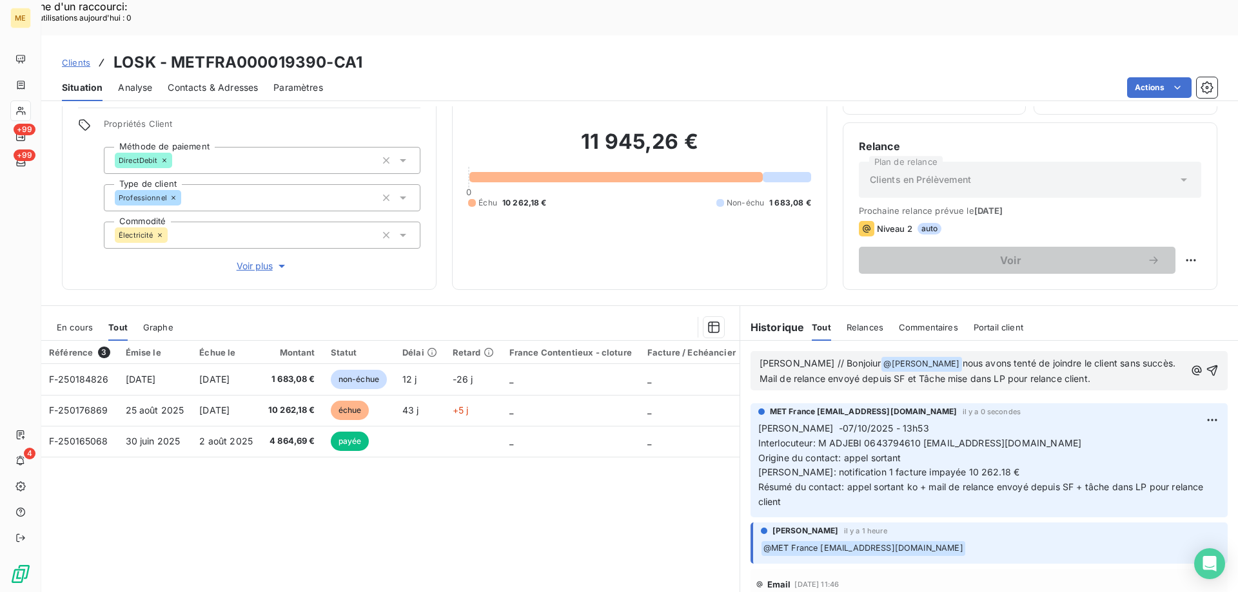
click at [825, 358] on span "Sylvain // Bonjoiur" at bounding box center [820, 363] width 122 height 11
click at [1207, 366] on icon "button" at bounding box center [1212, 371] width 11 height 11
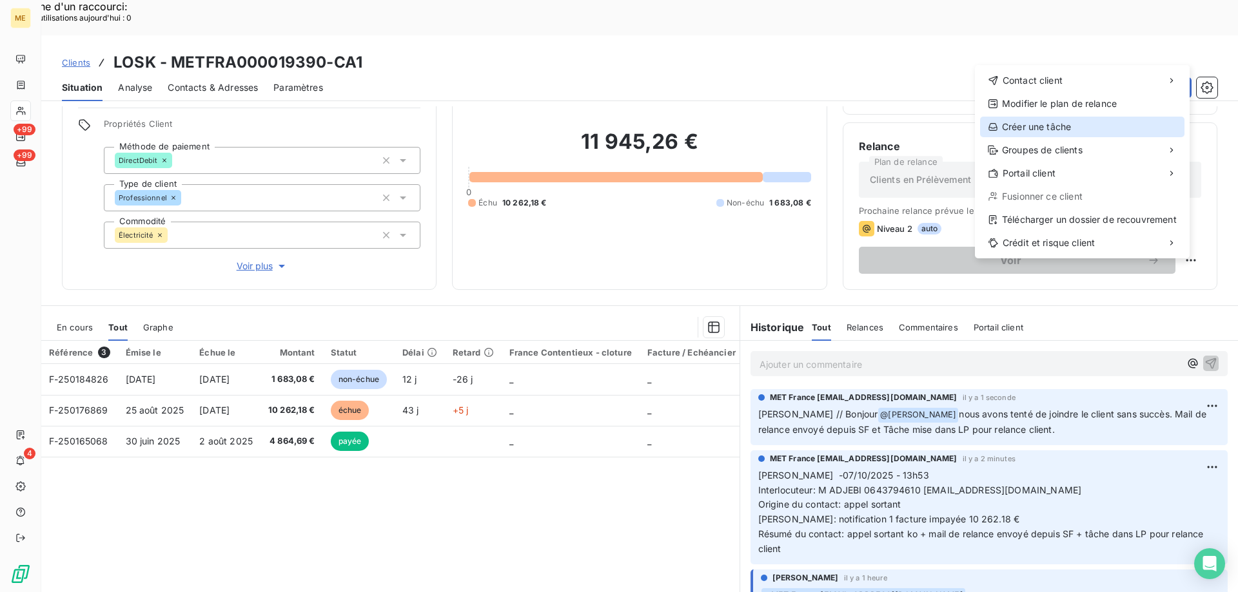
click at [1044, 126] on div "Créer une tâche" at bounding box center [1082, 127] width 204 height 21
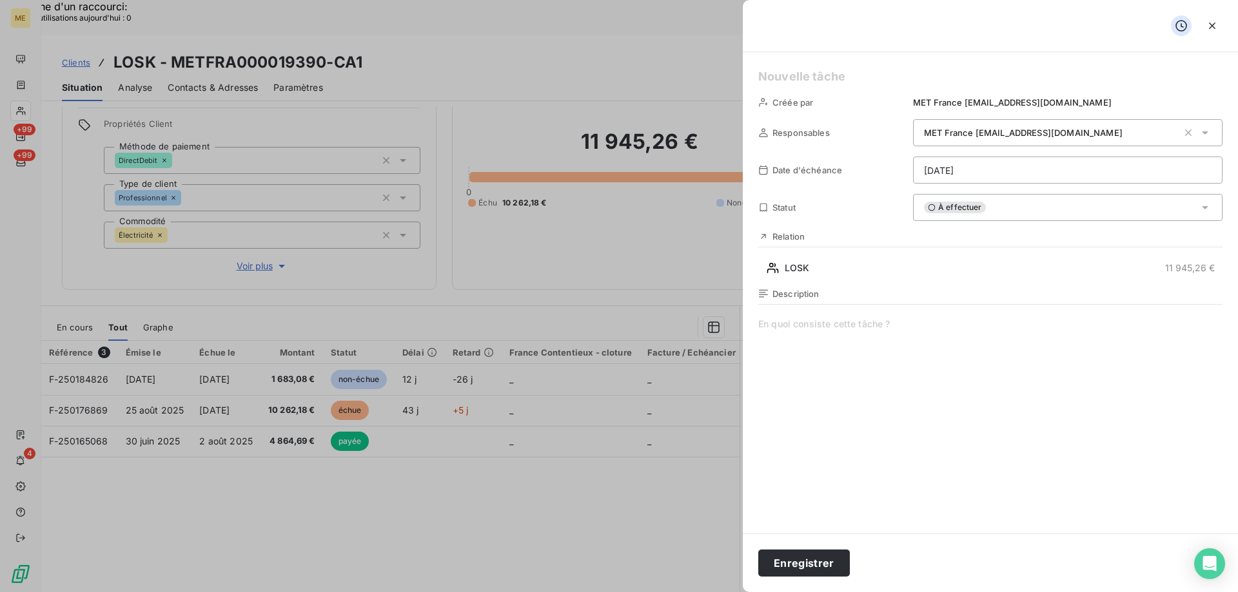
click at [990, 155] on div "Créée par MET France met-france@recouvrement.met.com Responsables MET France me…" at bounding box center [990, 293] width 495 height 482
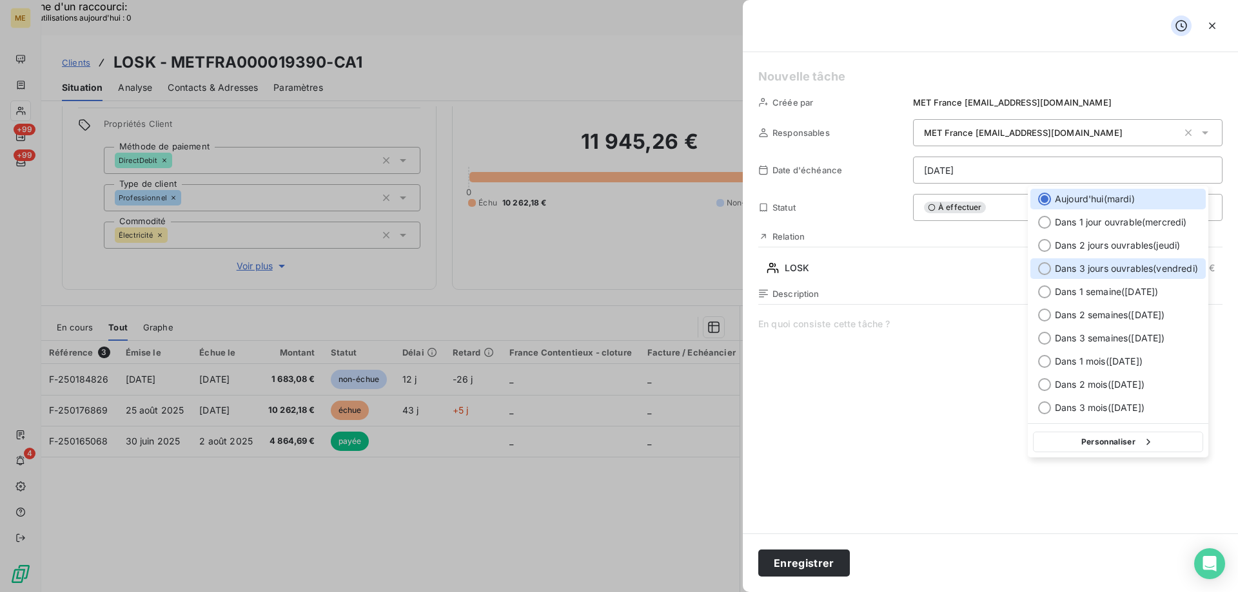
click at [1082, 270] on span "Dans 3 jours ouvrables ( [DATE] )" at bounding box center [1126, 268] width 143 height 13
type input "[DATE]"
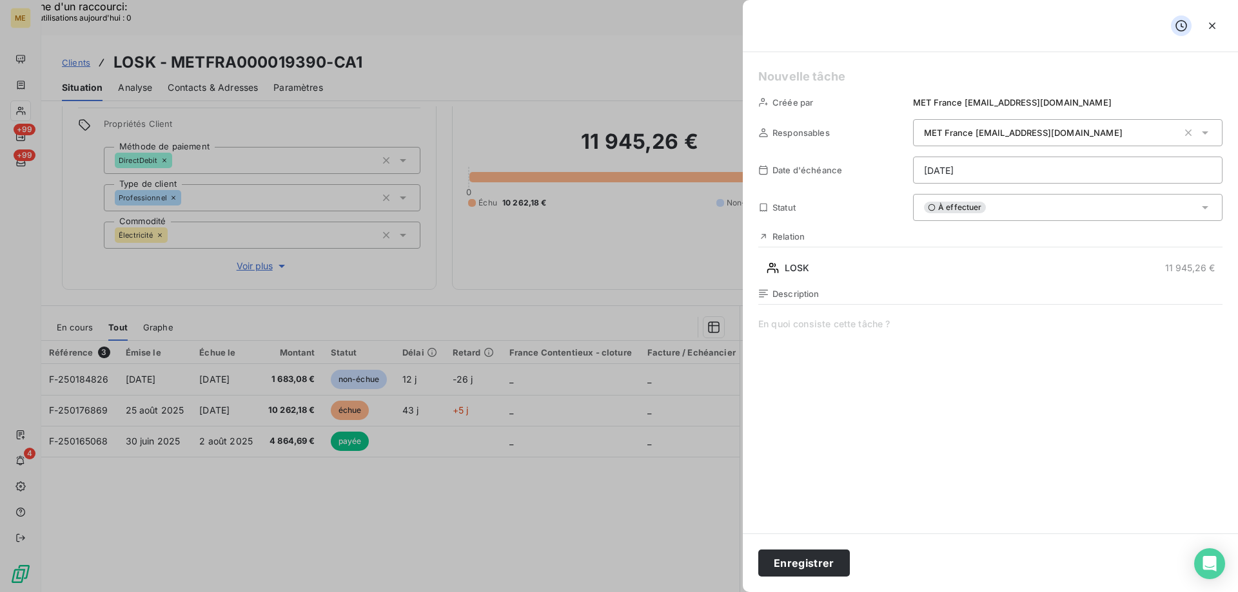
click at [832, 86] on div "Créée par MET France met-france@recouvrement.met.com Responsables MET France me…" at bounding box center [990, 293] width 495 height 482
click at [826, 80] on h5 at bounding box center [990, 77] width 464 height 18
click at [783, 321] on span at bounding box center [990, 442] width 464 height 248
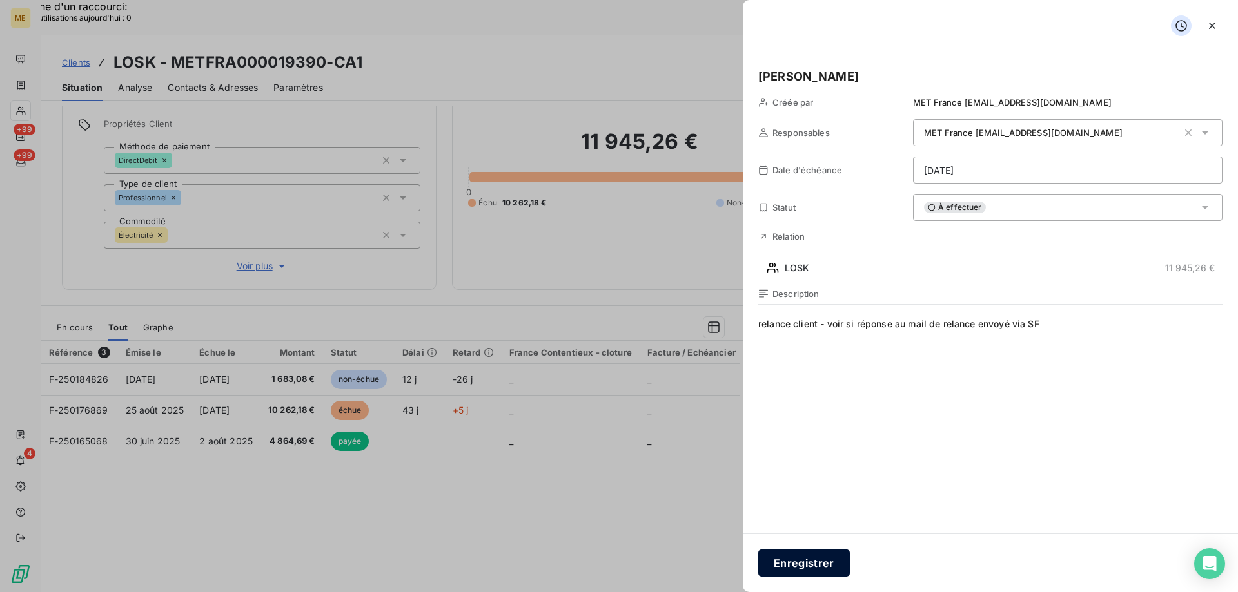
click at [790, 560] on button "Enregistrer" at bounding box center [804, 563] width 92 height 27
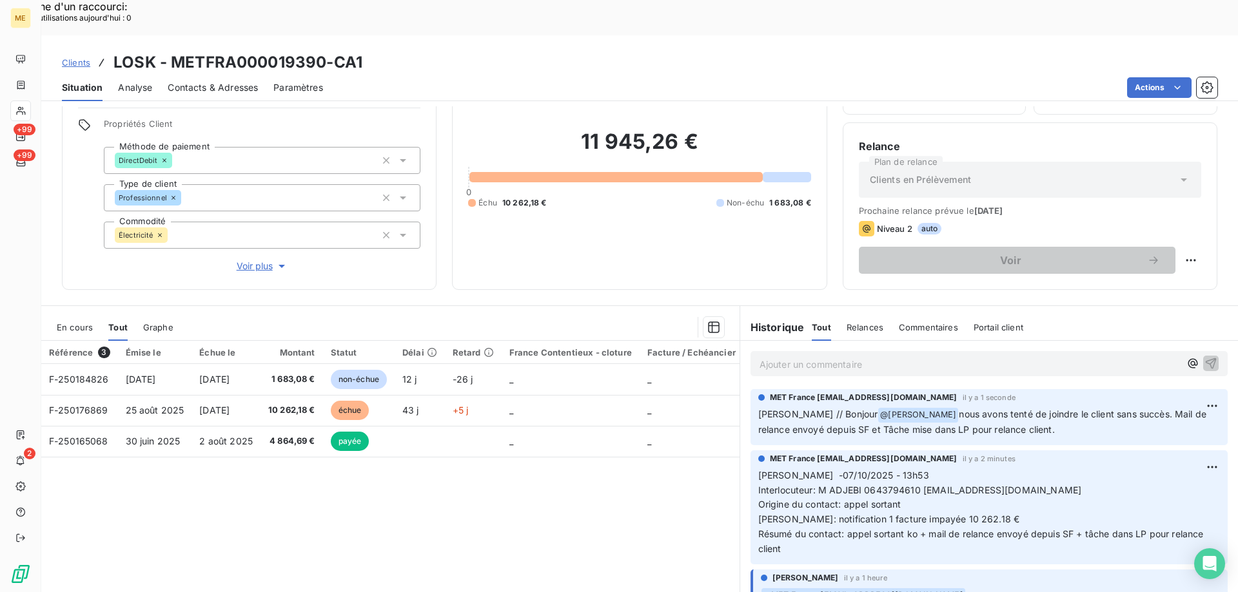
click at [74, 57] on span "Clients" at bounding box center [76, 62] width 28 height 10
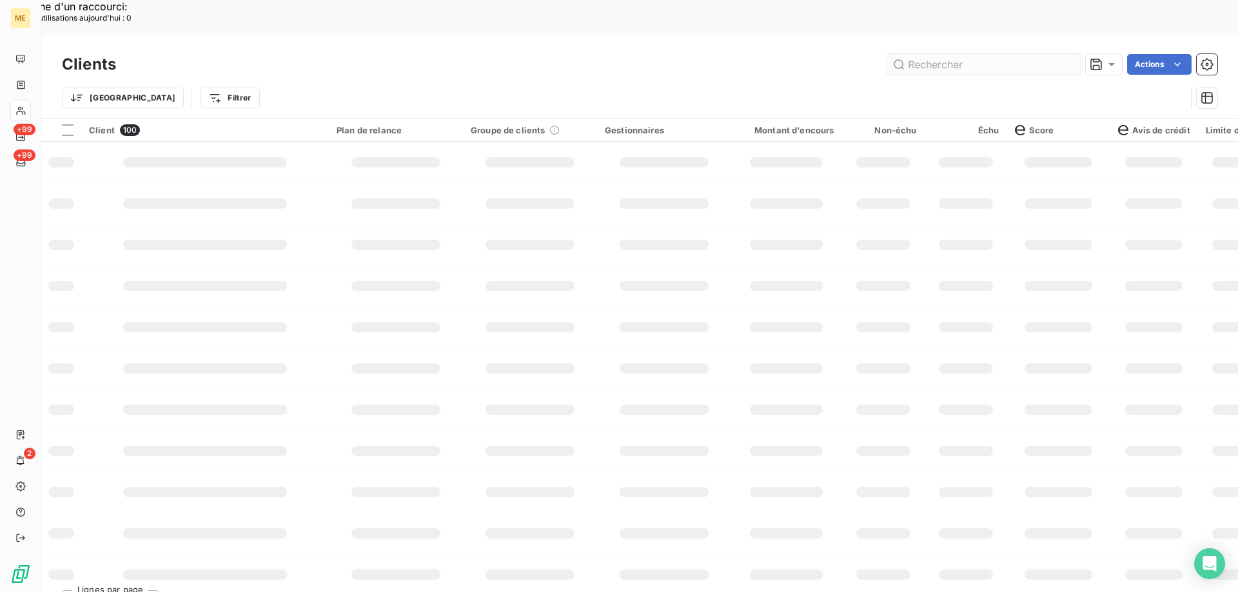
click at [951, 54] on input "text" at bounding box center [983, 64] width 193 height 21
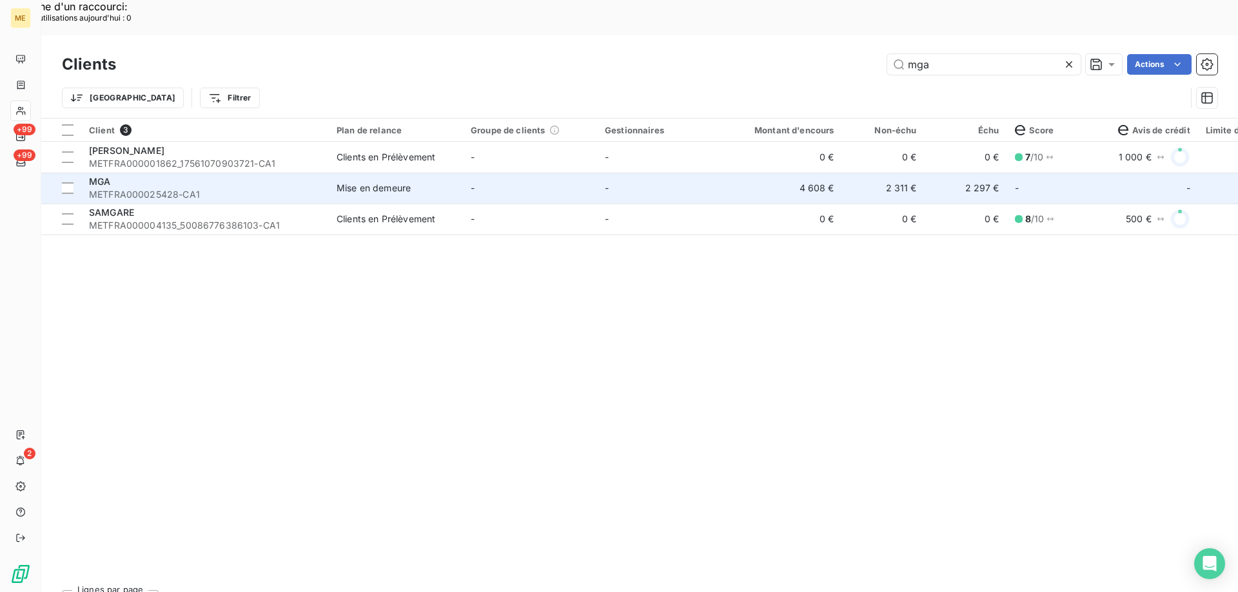
type input "mga"
click at [184, 175] on div "MGA" at bounding box center [205, 181] width 232 height 13
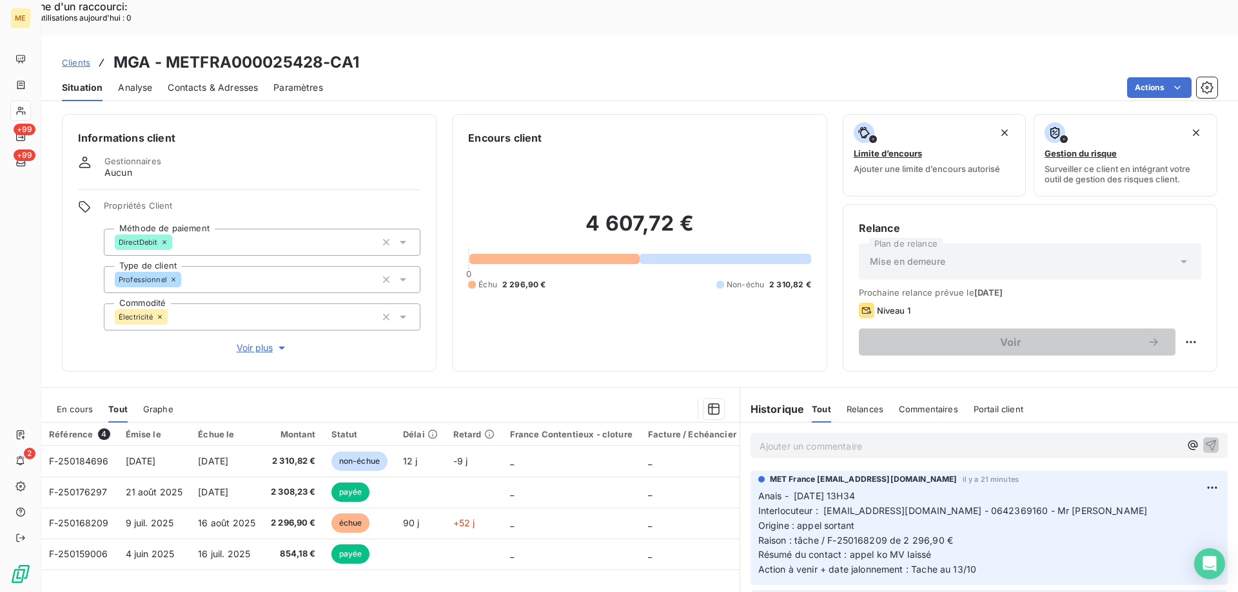
click at [262, 342] on span "Voir plus" at bounding box center [263, 348] width 52 height 13
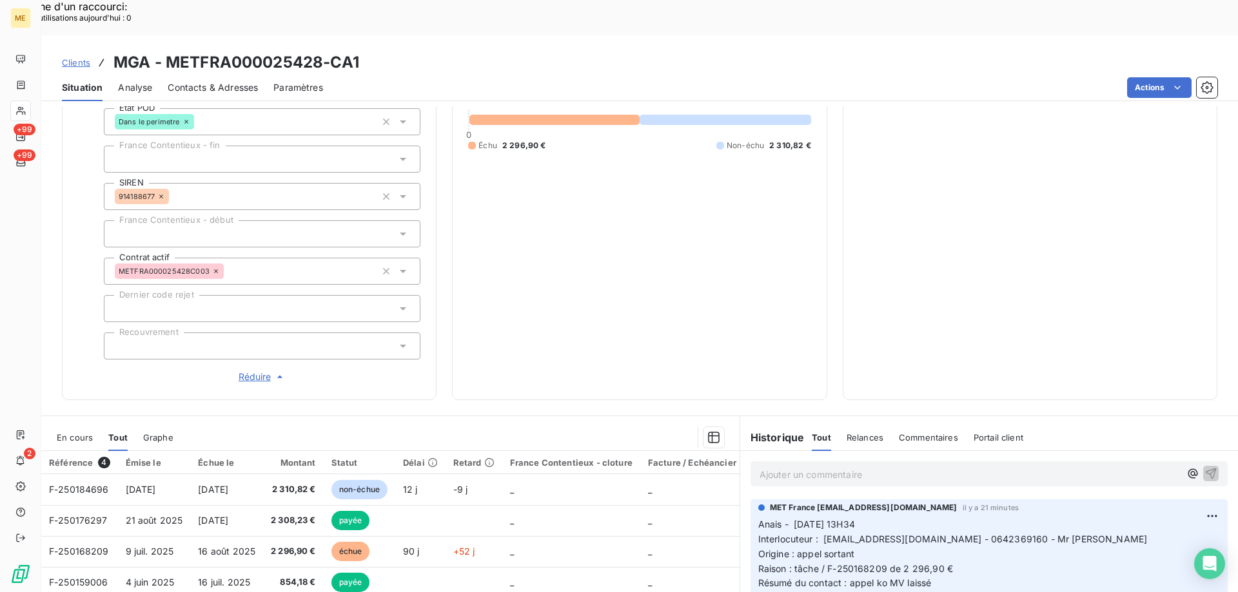
scroll to position [409, 0]
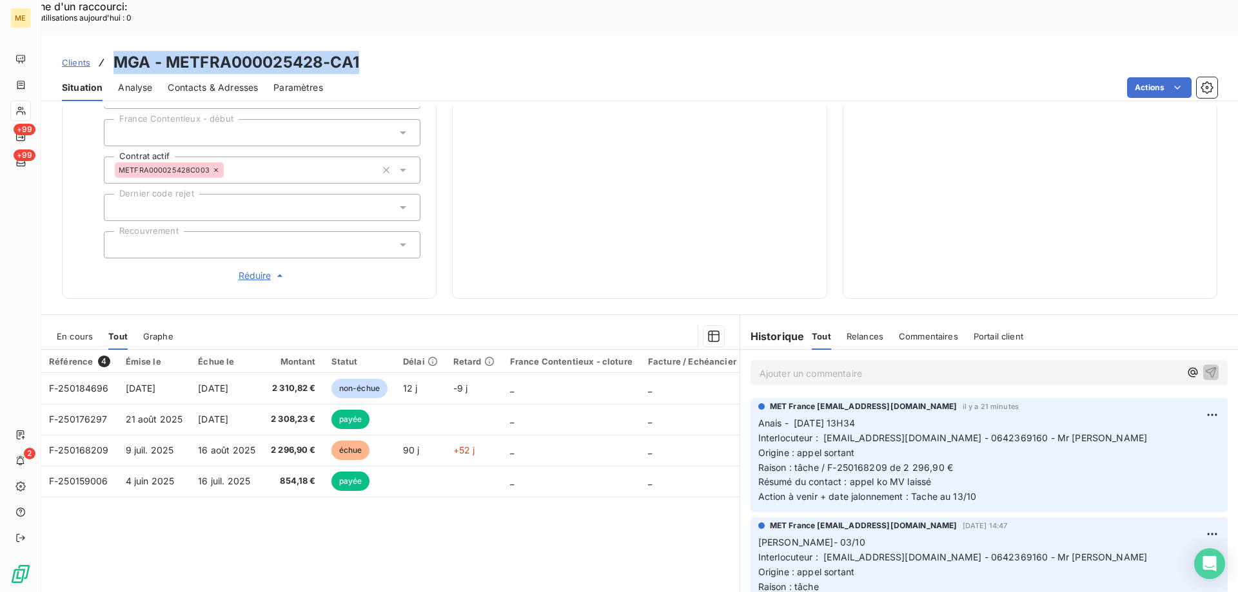
drag, startPoint x: 113, startPoint y: 30, endPoint x: 361, endPoint y: 15, distance: 248.0
click at [361, 51] on div "Clients MGA - METFRA000025428-CA1" at bounding box center [639, 62] width 1196 height 23
copy h3 "MGA - METFRA000025428-CA1"
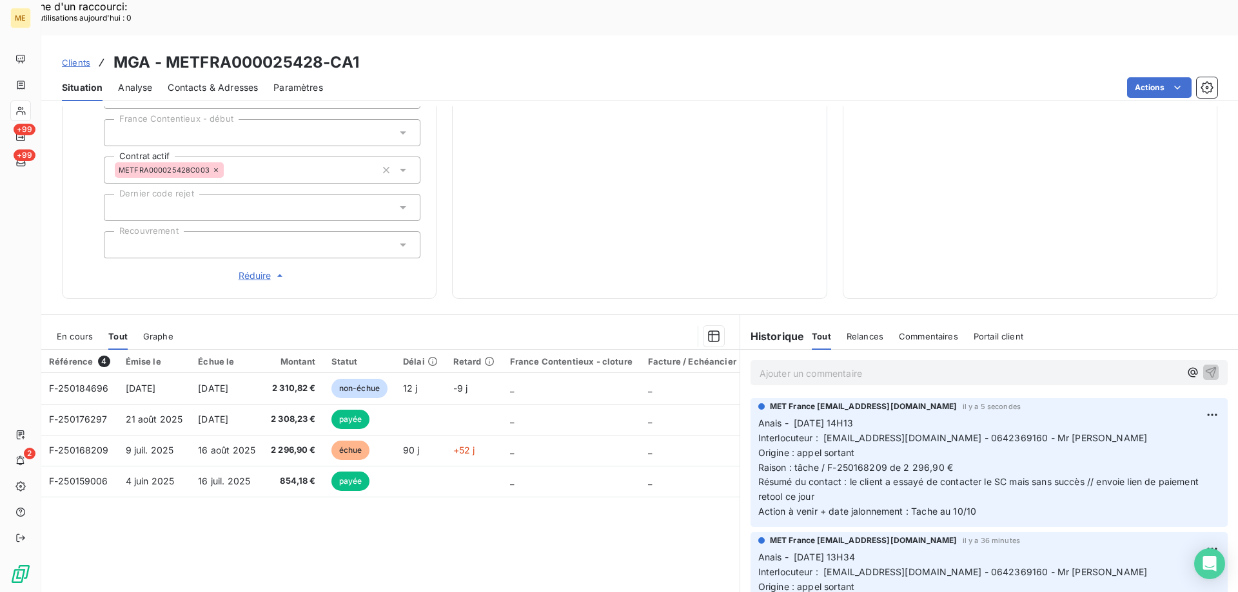
click at [458, 455] on div "Référence 4 Émise le Échue le Montant Statut Délai Retard France Contentieux - …" at bounding box center [390, 474] width 698 height 248
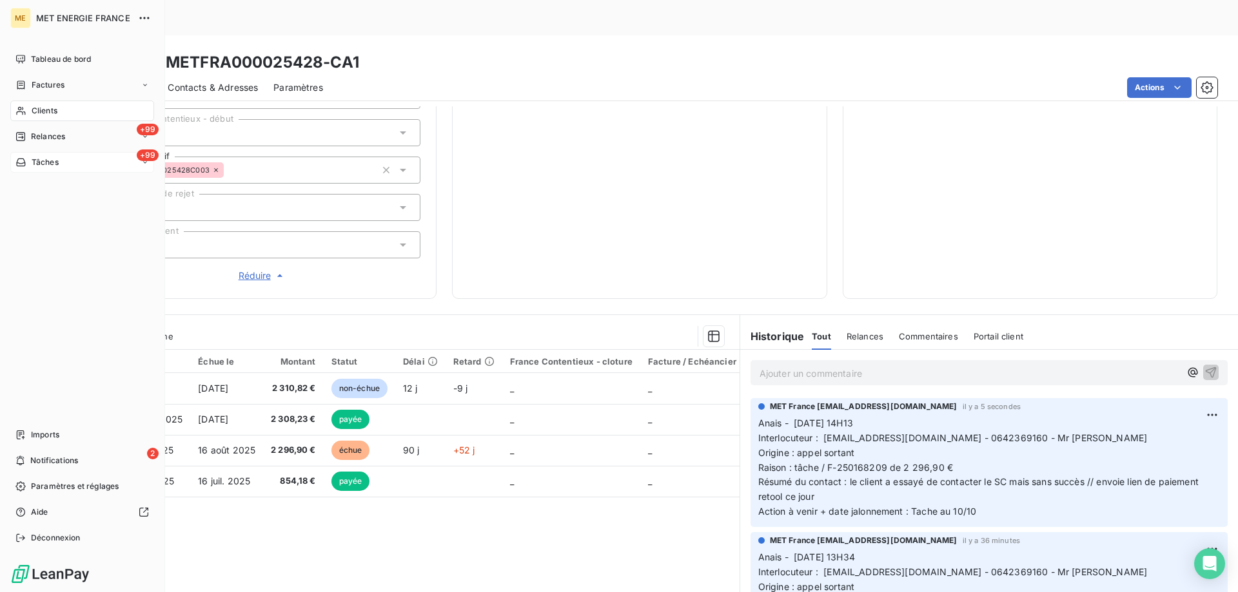
click at [54, 159] on span "Tâches" at bounding box center [45, 163] width 27 height 12
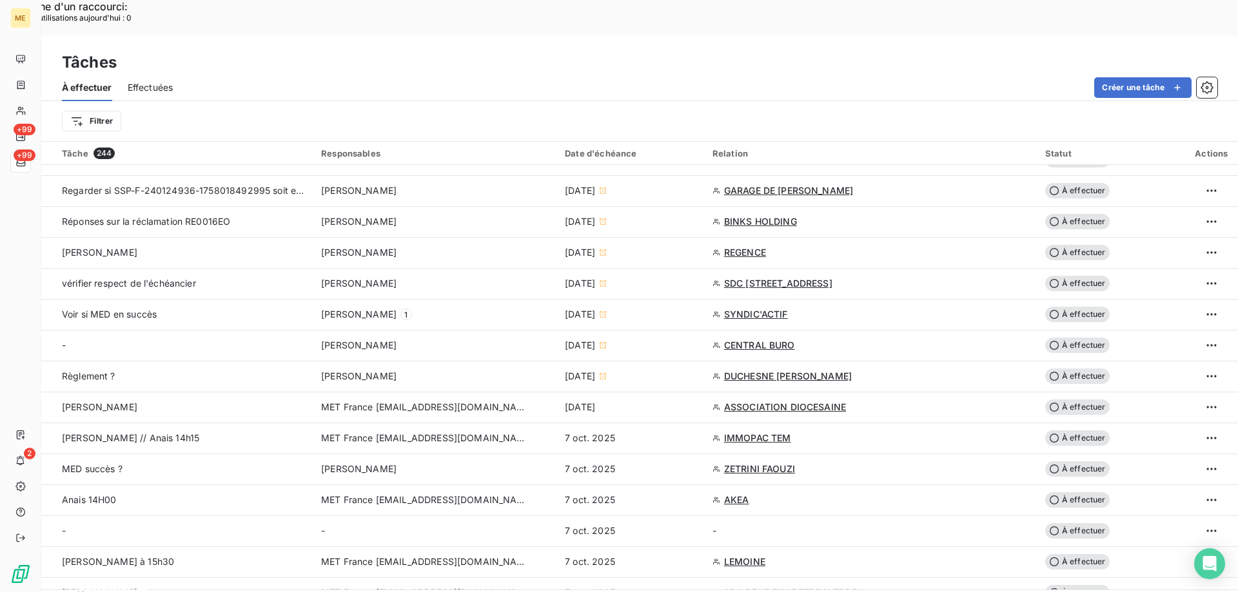
scroll to position [709, 0]
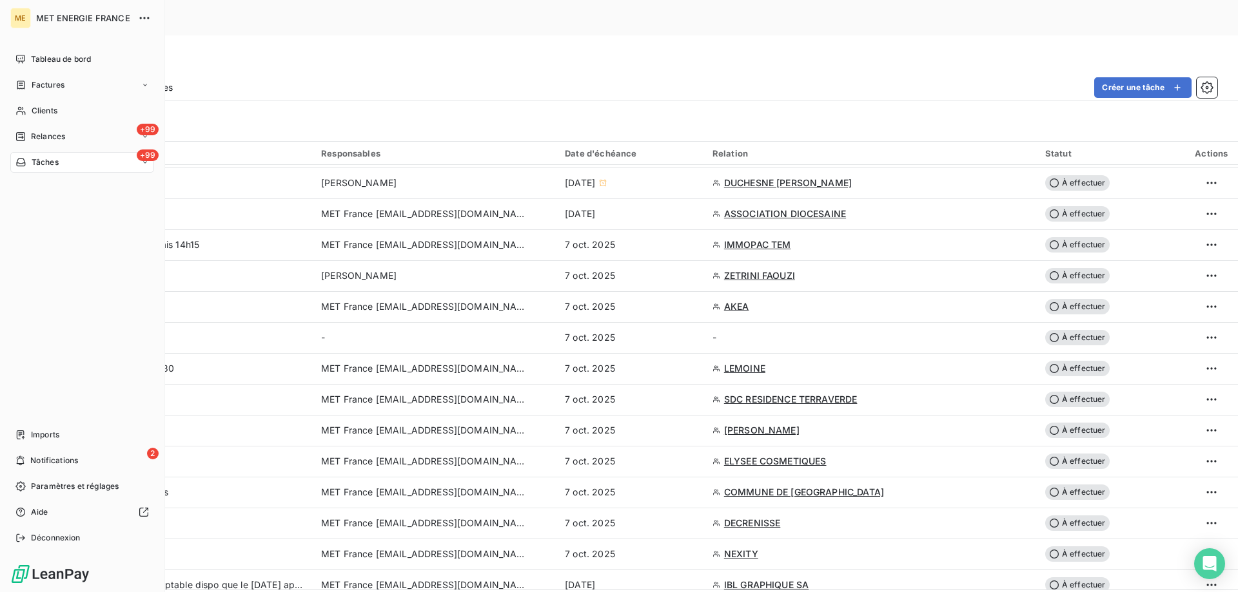
click at [18, 166] on icon at bounding box center [20, 163] width 9 height 8
click at [40, 188] on span "À effectuer" at bounding box center [52, 188] width 42 height 12
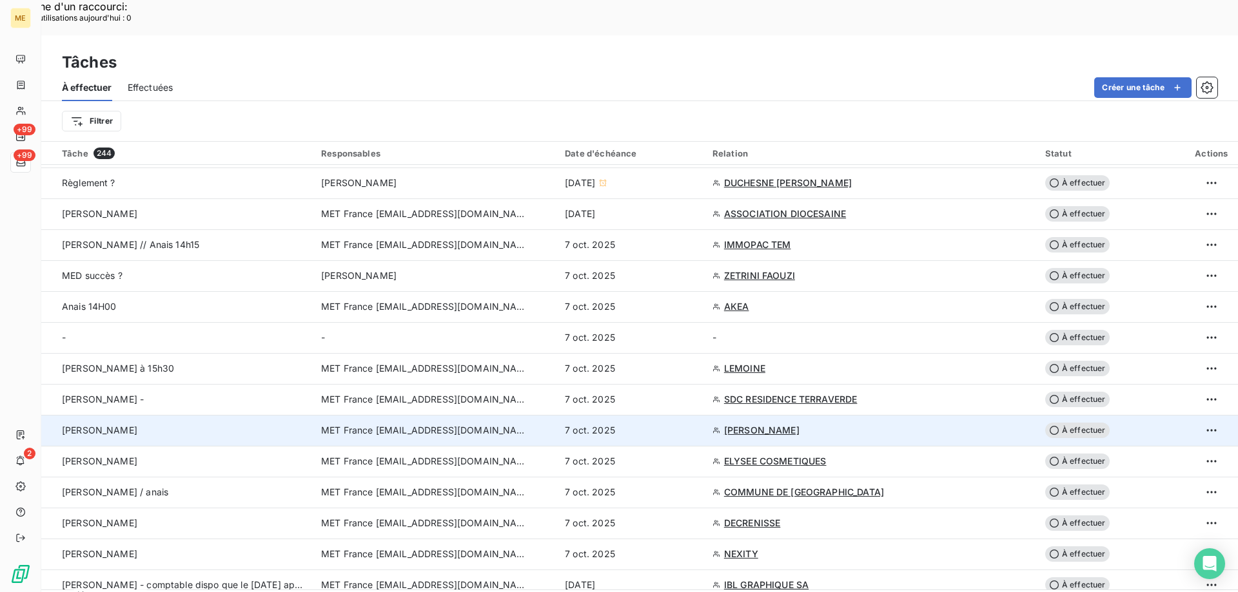
click at [410, 424] on span "MET France [EMAIL_ADDRESS][DOMAIN_NAME]" at bounding box center [424, 430] width 206 height 13
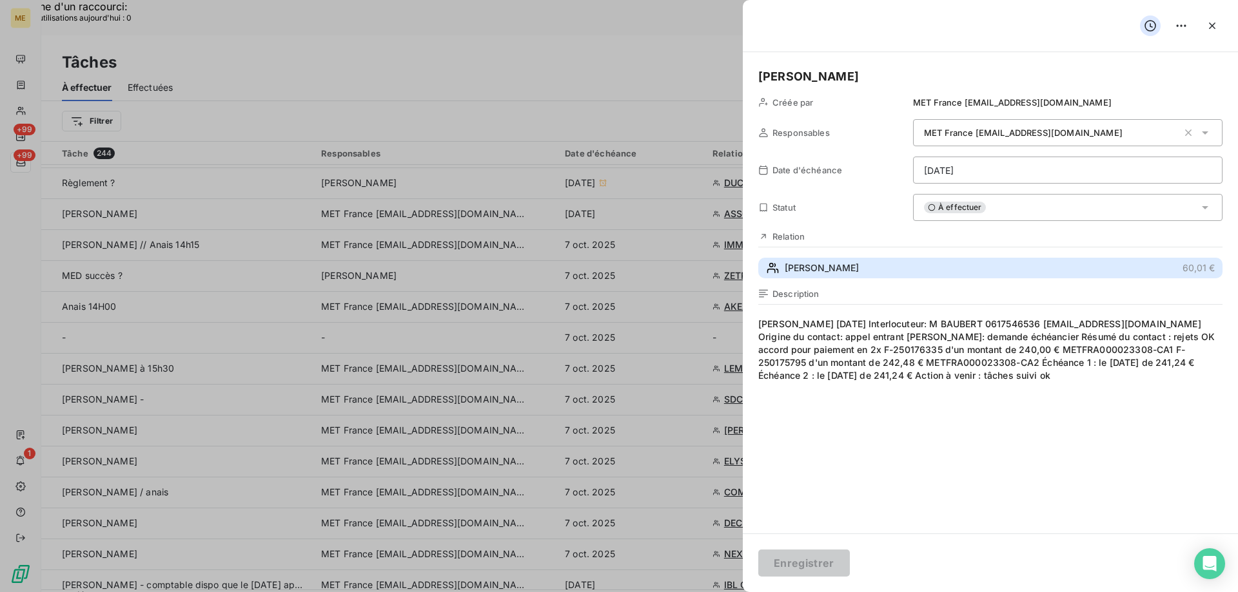
click at [806, 272] on span "BAUBERT Ludovic" at bounding box center [822, 268] width 74 height 13
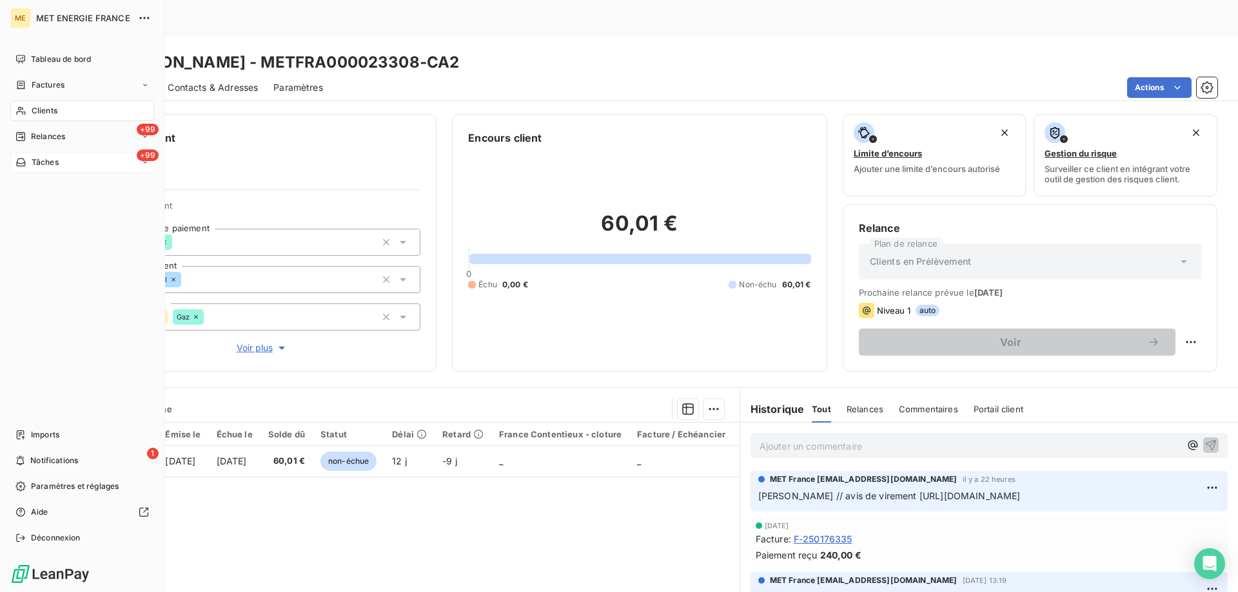
click at [32, 161] on span "Tâches" at bounding box center [45, 163] width 27 height 12
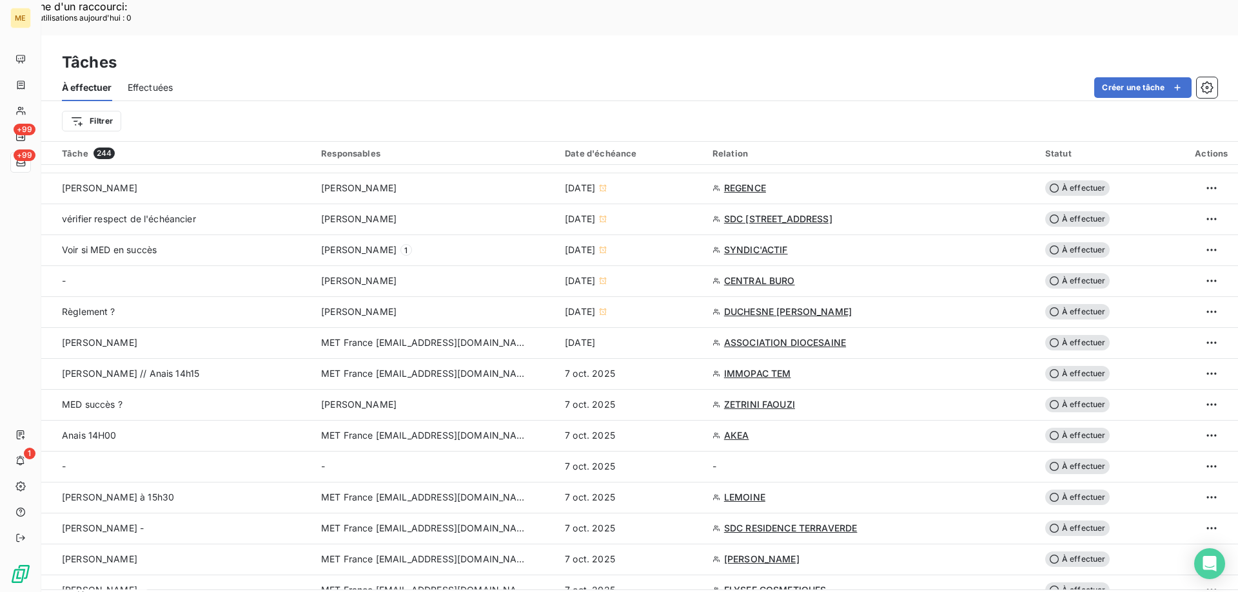
scroll to position [709, 0]
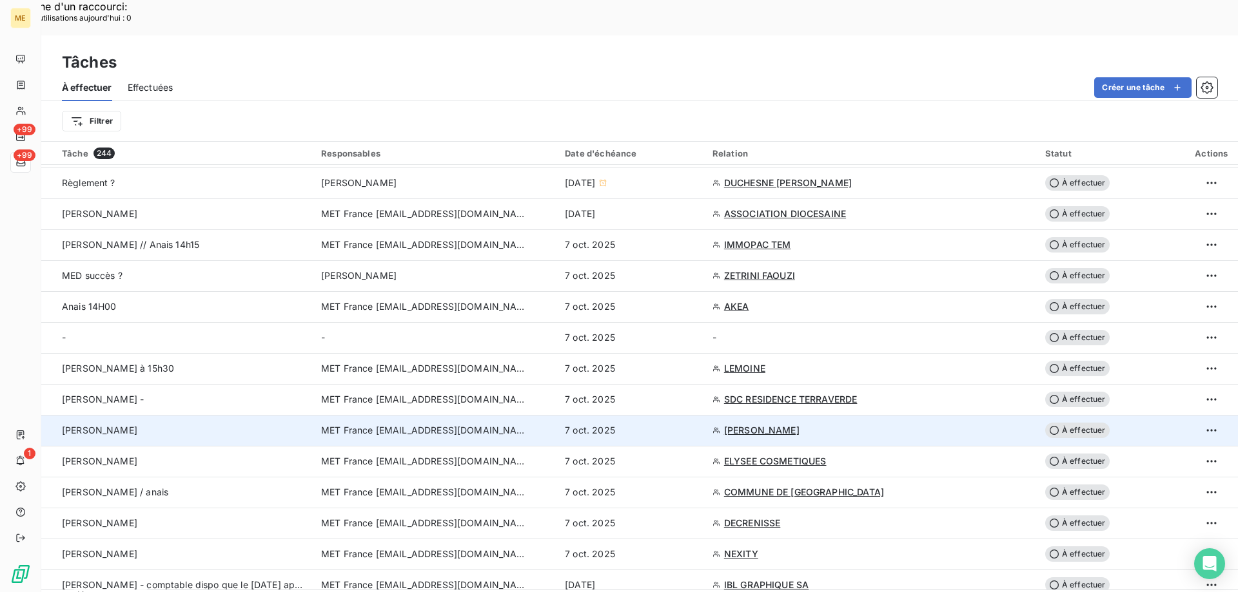
click at [371, 424] on span "MET France [EMAIL_ADDRESS][DOMAIN_NAME]" at bounding box center [424, 430] width 206 height 13
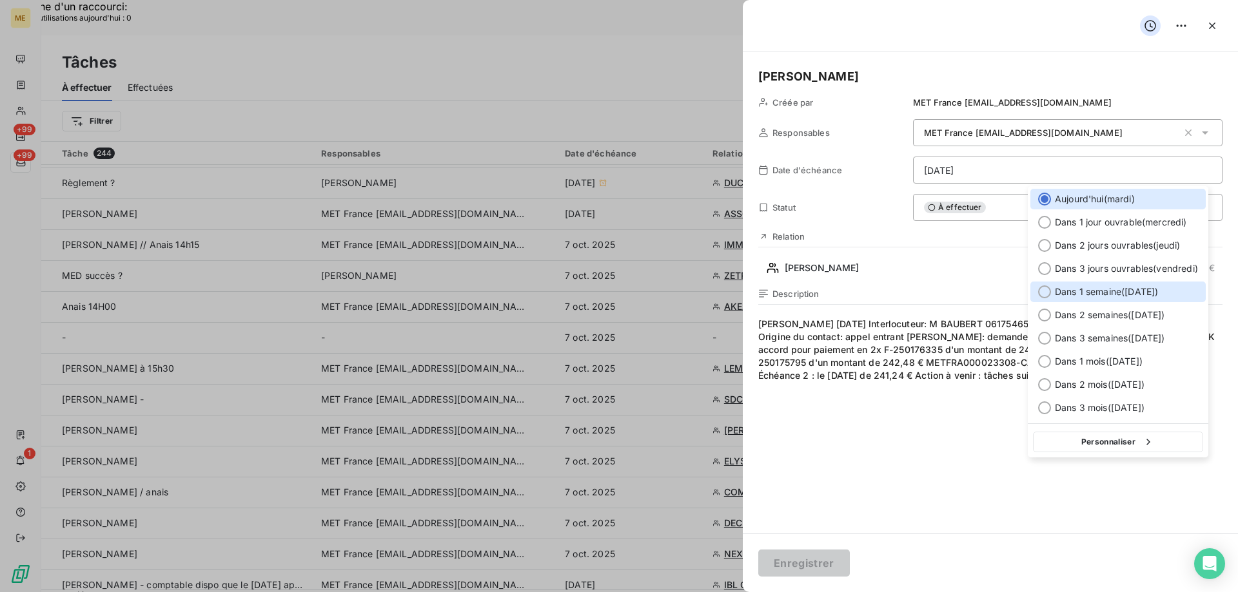
click at [1048, 292] on div at bounding box center [1044, 292] width 13 height 13
type input "[DATE]"
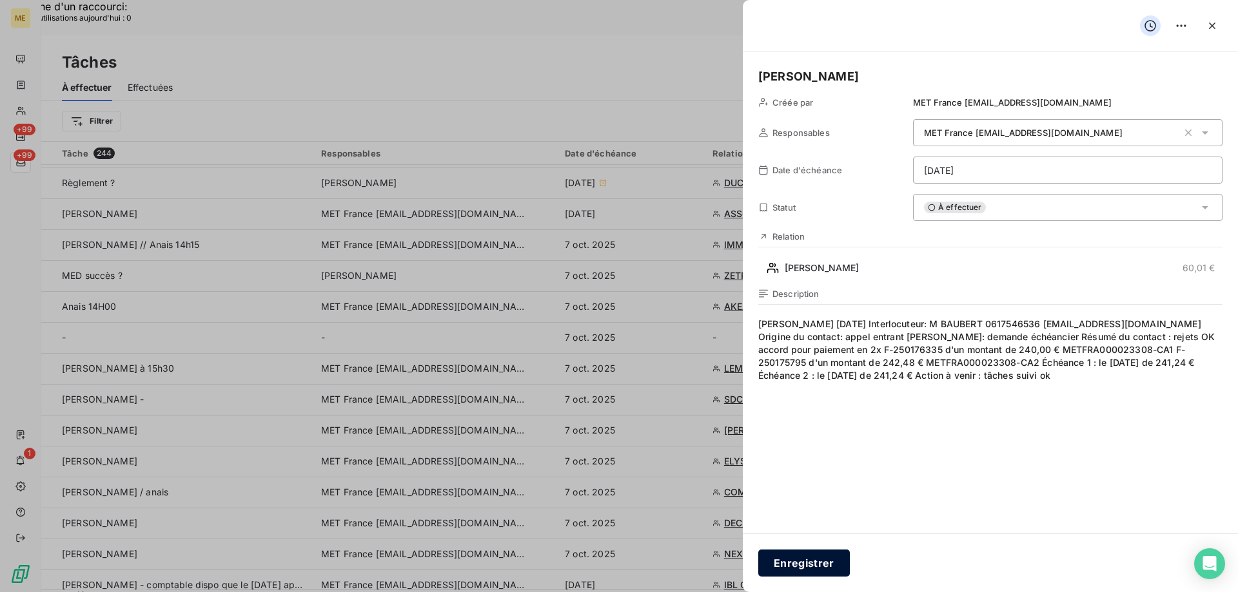
click at [813, 569] on button "Enregistrer" at bounding box center [804, 563] width 92 height 27
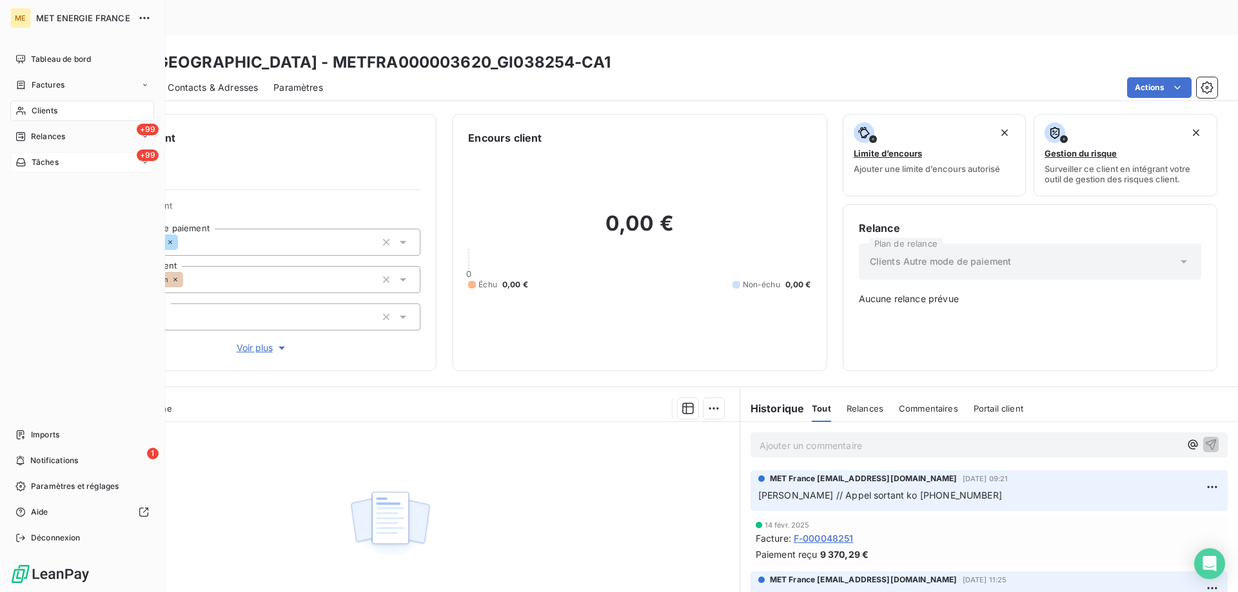
click at [51, 159] on span "Tâches" at bounding box center [45, 163] width 27 height 12
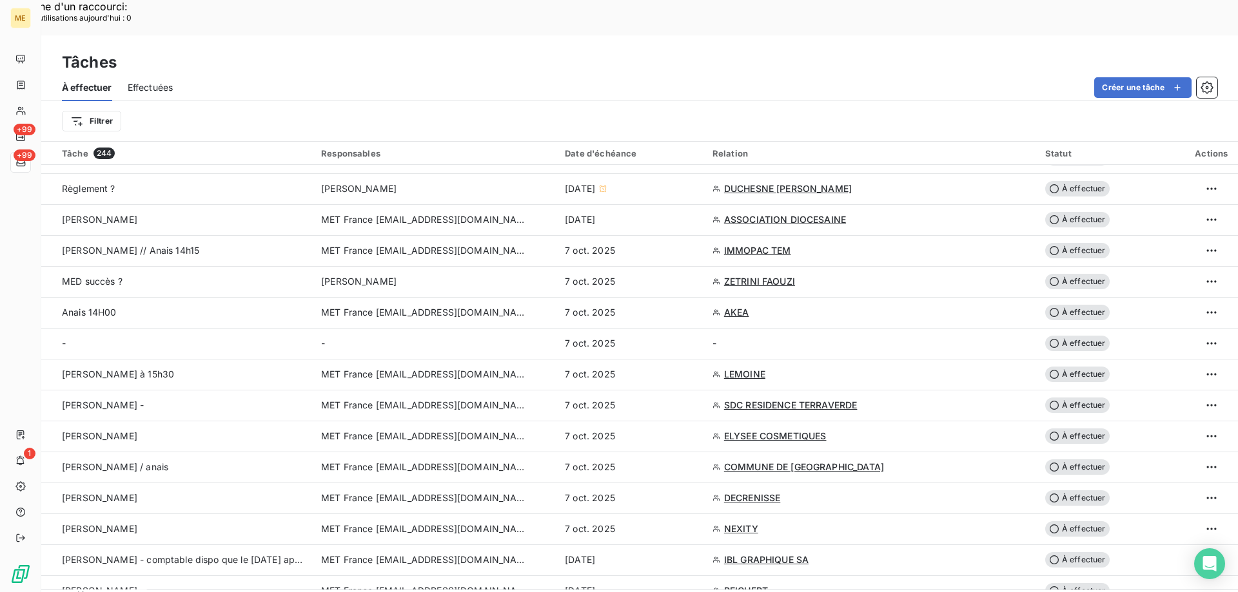
scroll to position [709, 0]
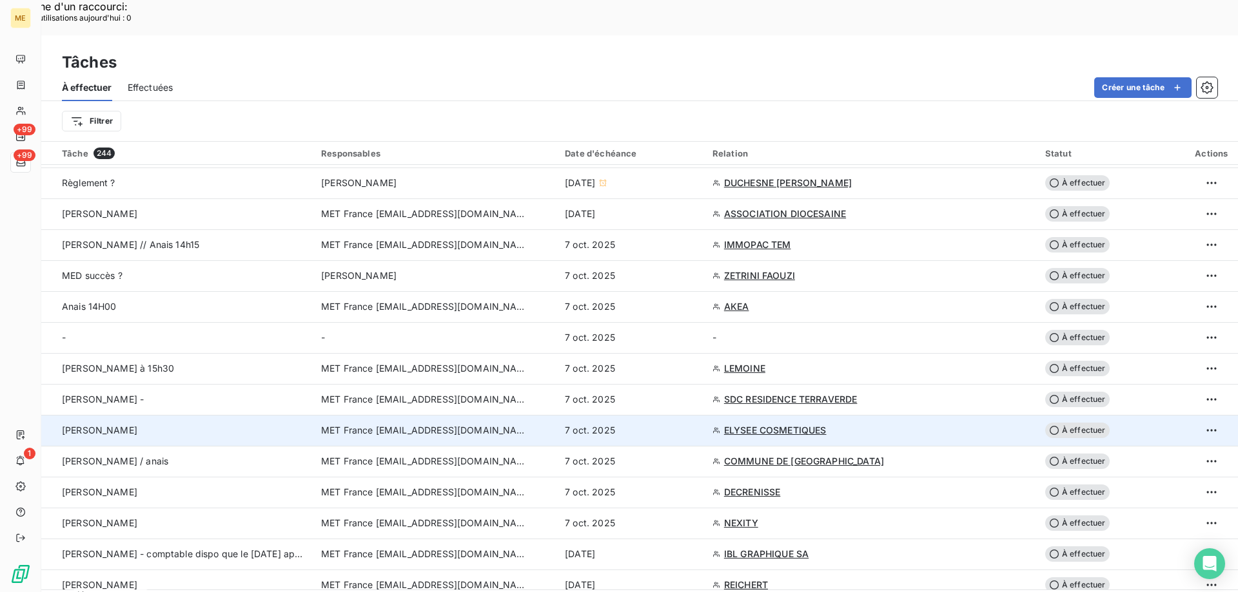
click at [422, 424] on span "MET France [EMAIL_ADDRESS][DOMAIN_NAME]" at bounding box center [424, 430] width 206 height 13
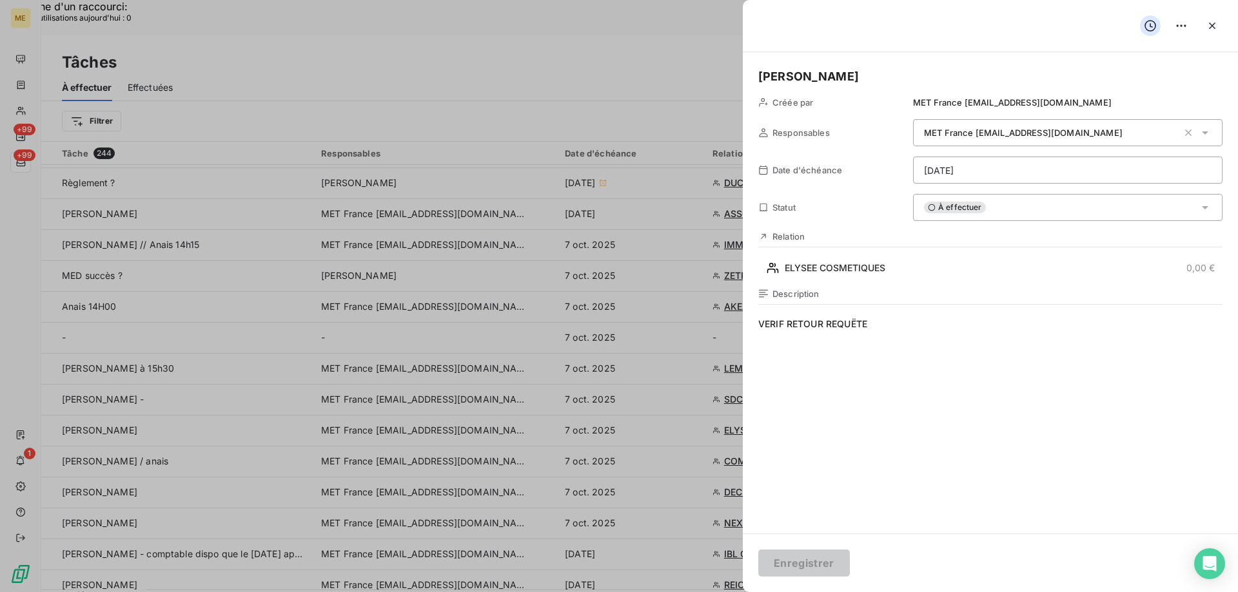
click at [973, 212] on span "À effectuer" at bounding box center [955, 208] width 62 height 12
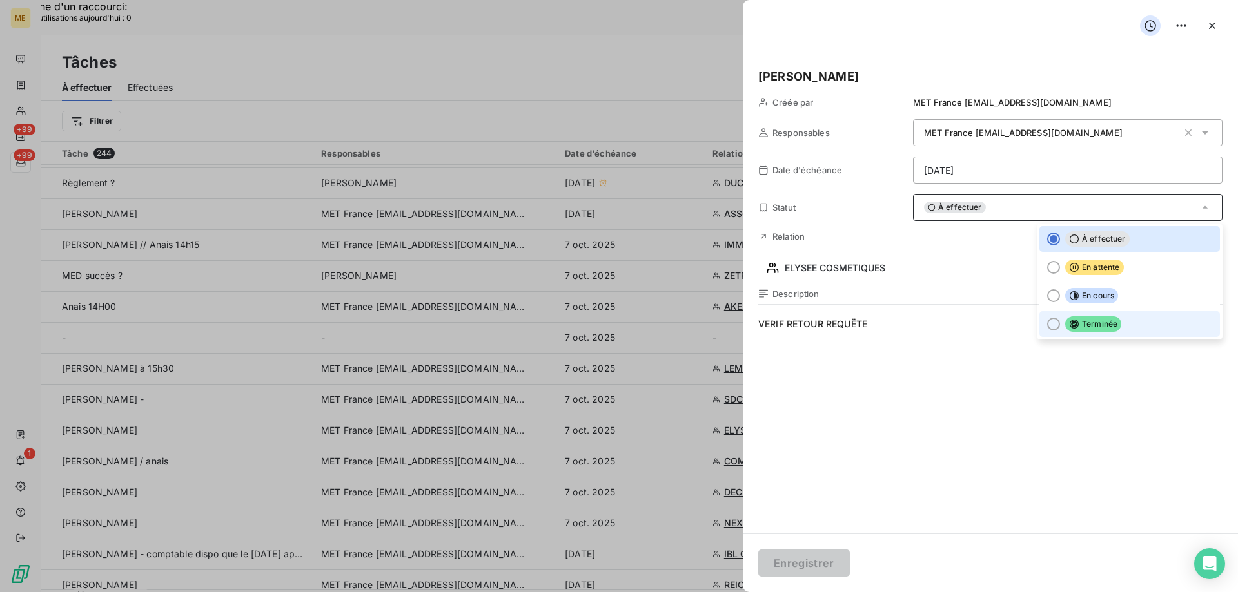
click at [1047, 325] on div at bounding box center [1053, 324] width 13 height 13
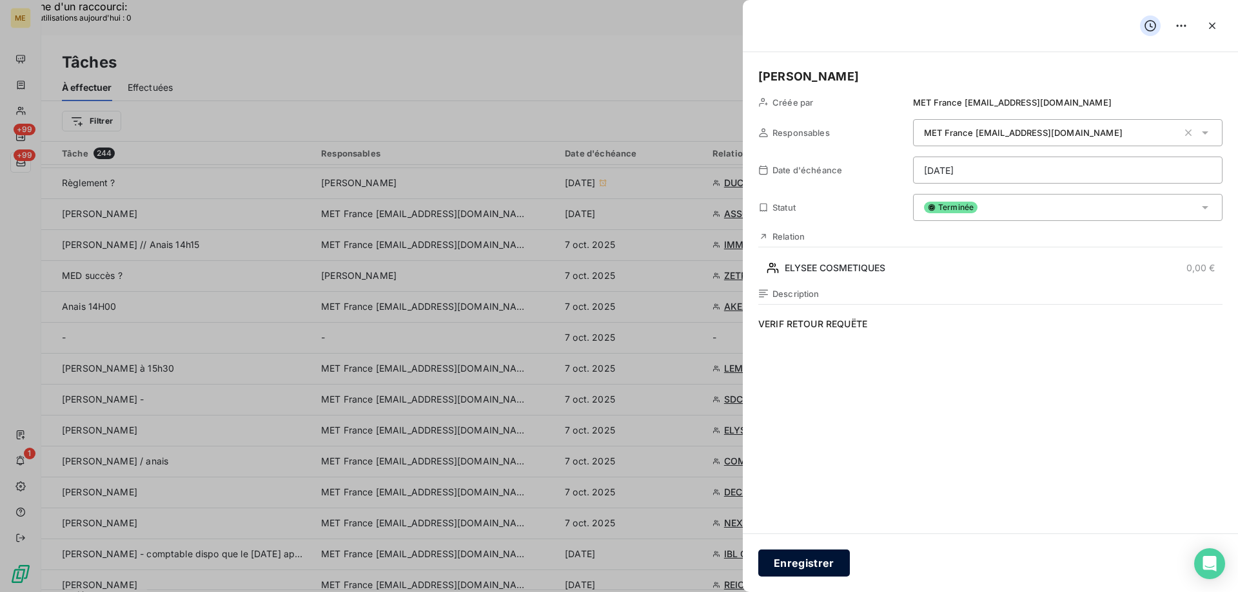
click at [788, 564] on button "Enregistrer" at bounding box center [804, 563] width 92 height 27
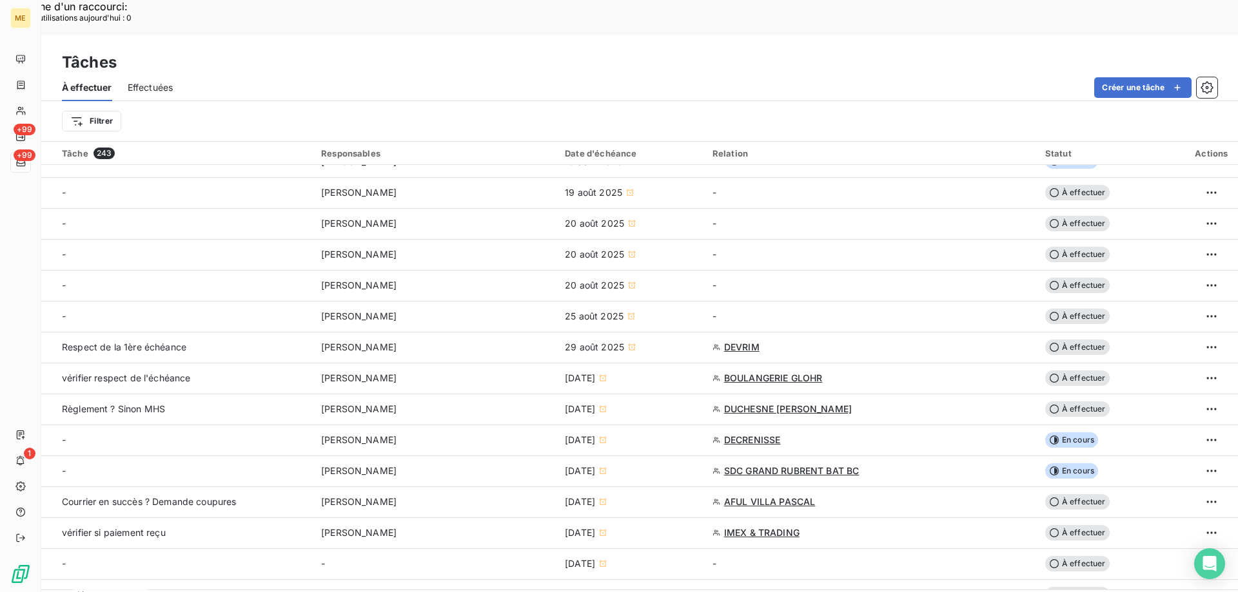
scroll to position [0, 0]
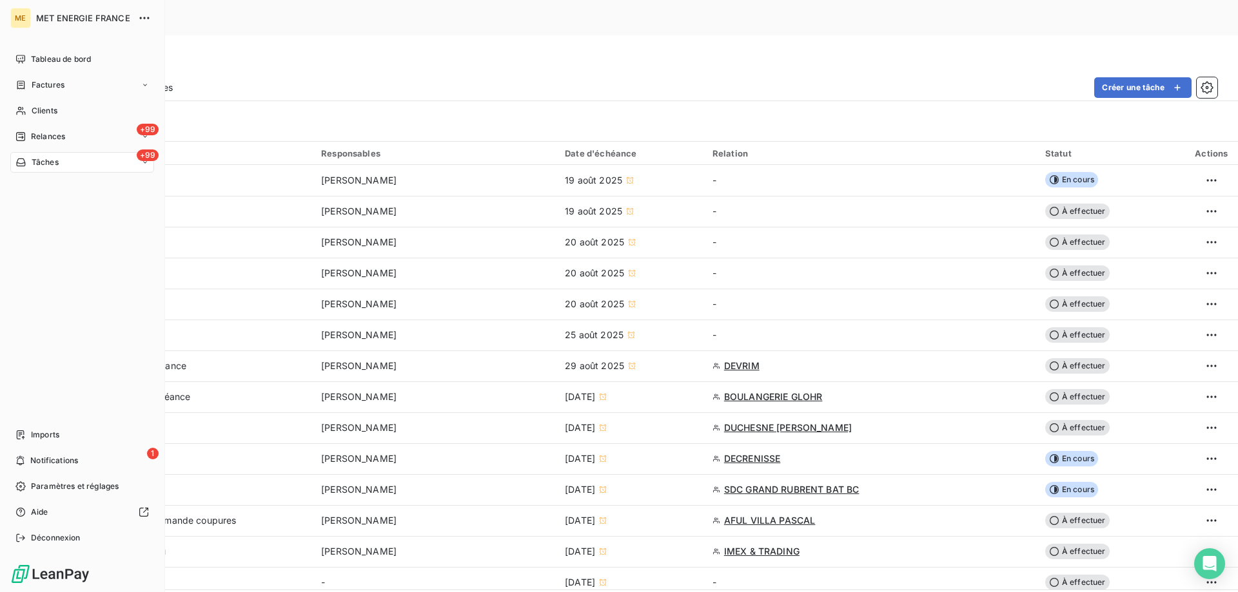
click at [48, 166] on span "Tâches" at bounding box center [45, 163] width 27 height 12
click at [55, 460] on span "Notifications" at bounding box center [54, 461] width 48 height 12
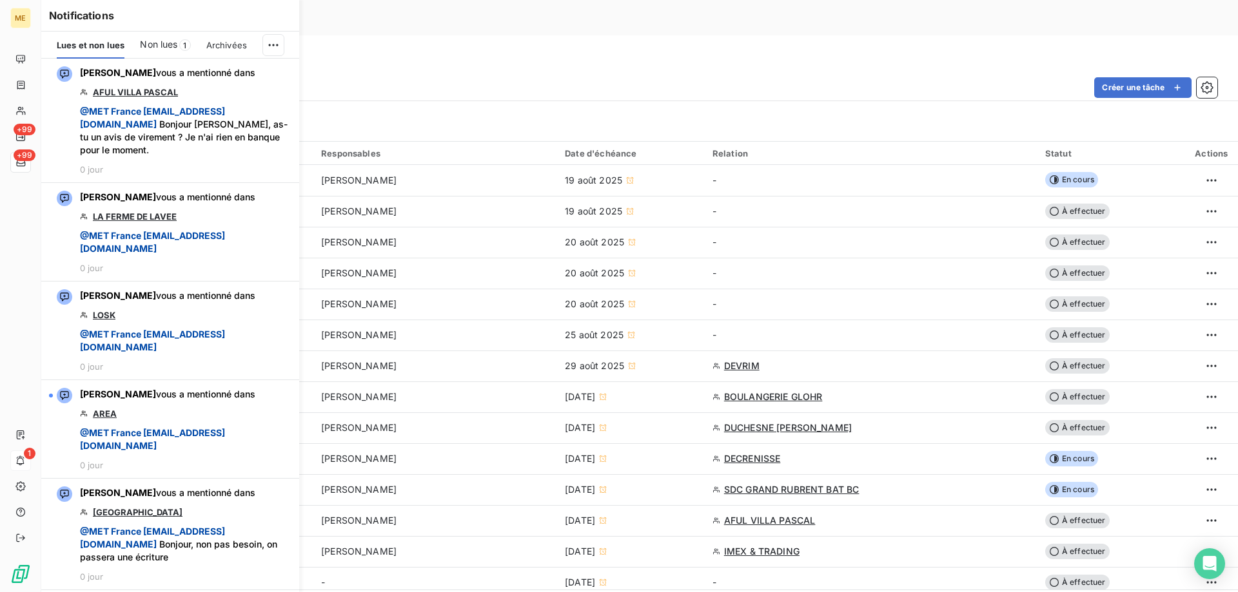
click at [156, 44] on span "Non lues" at bounding box center [158, 44] width 37 height 13
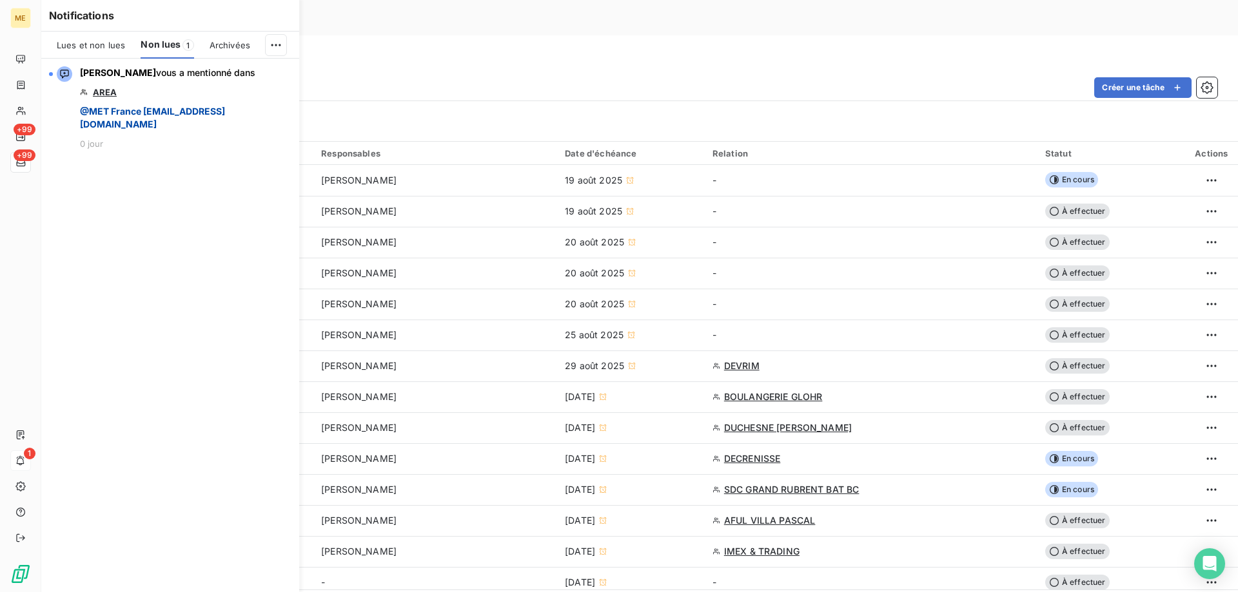
click at [646, 77] on div "Créer une tâche" at bounding box center [702, 87] width 1029 height 21
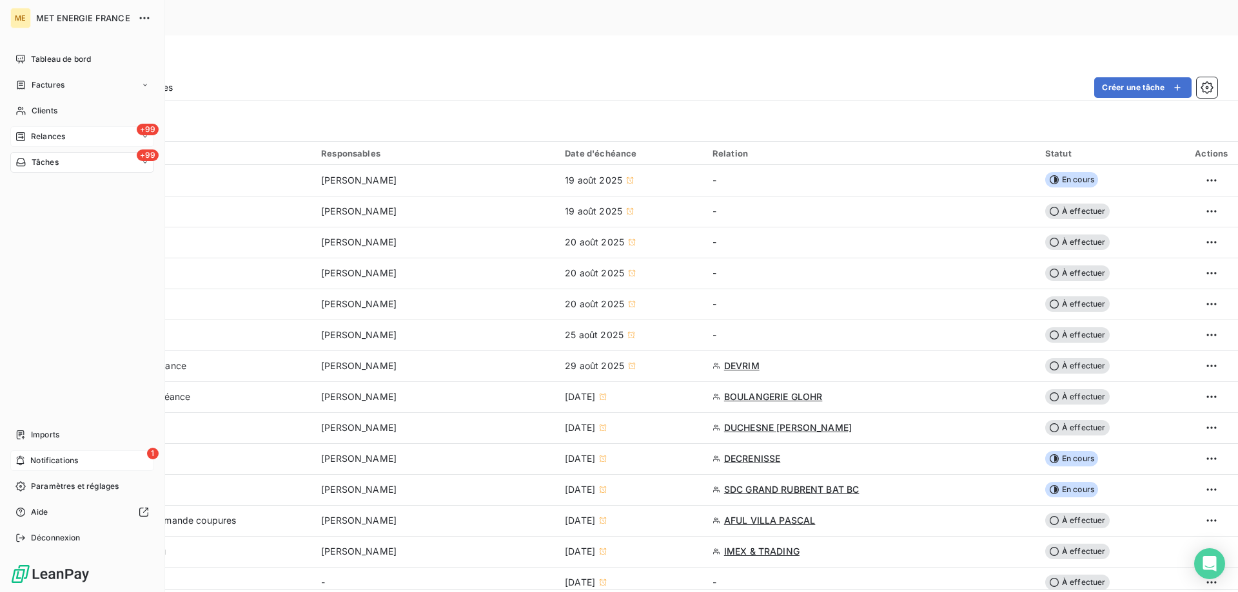
click at [48, 141] on span "Relances" at bounding box center [48, 137] width 34 height 12
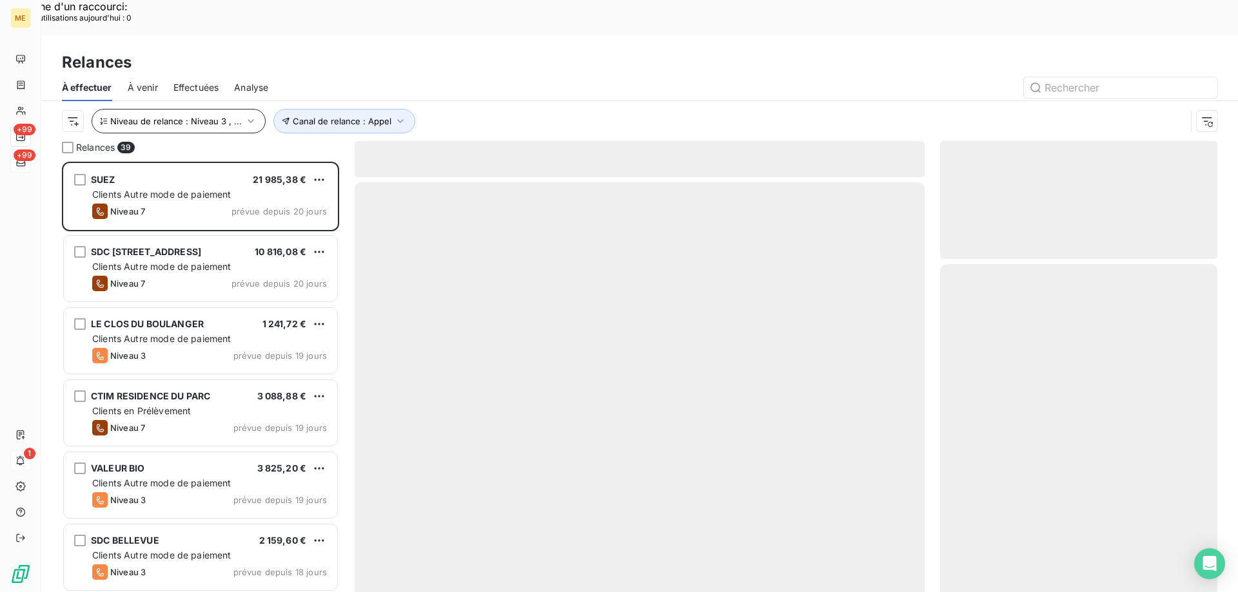
scroll to position [456, 268]
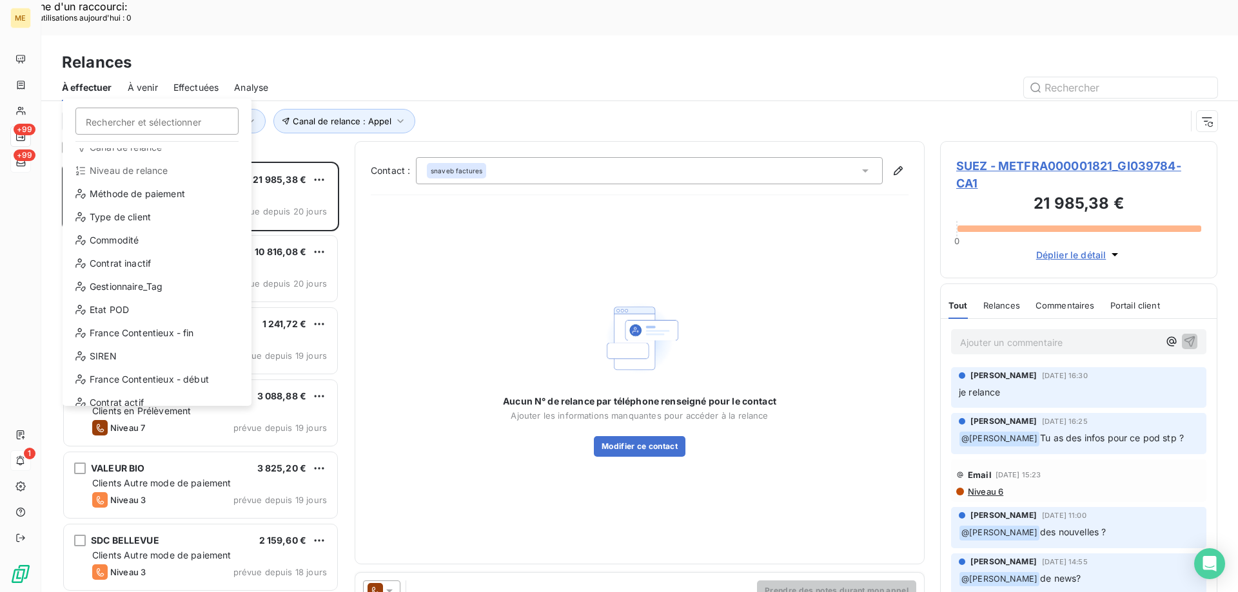
scroll to position [57, 0]
click at [119, 286] on div "Gestionnaire_Tag" at bounding box center [157, 287] width 179 height 21
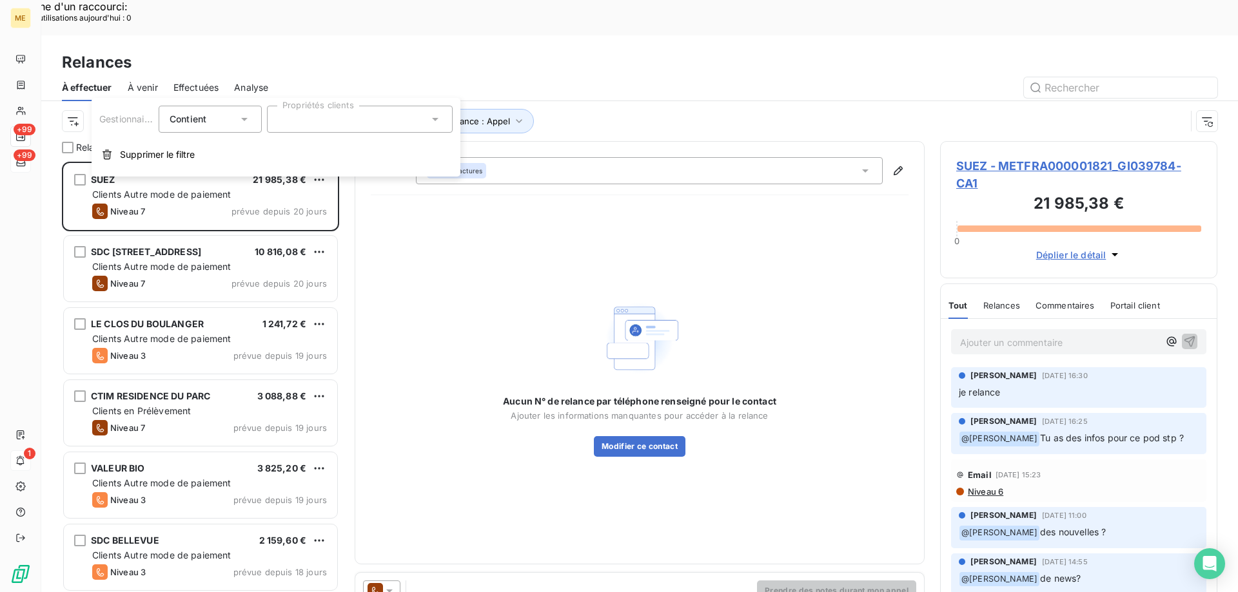
click at [346, 130] on div at bounding box center [360, 119] width 186 height 27
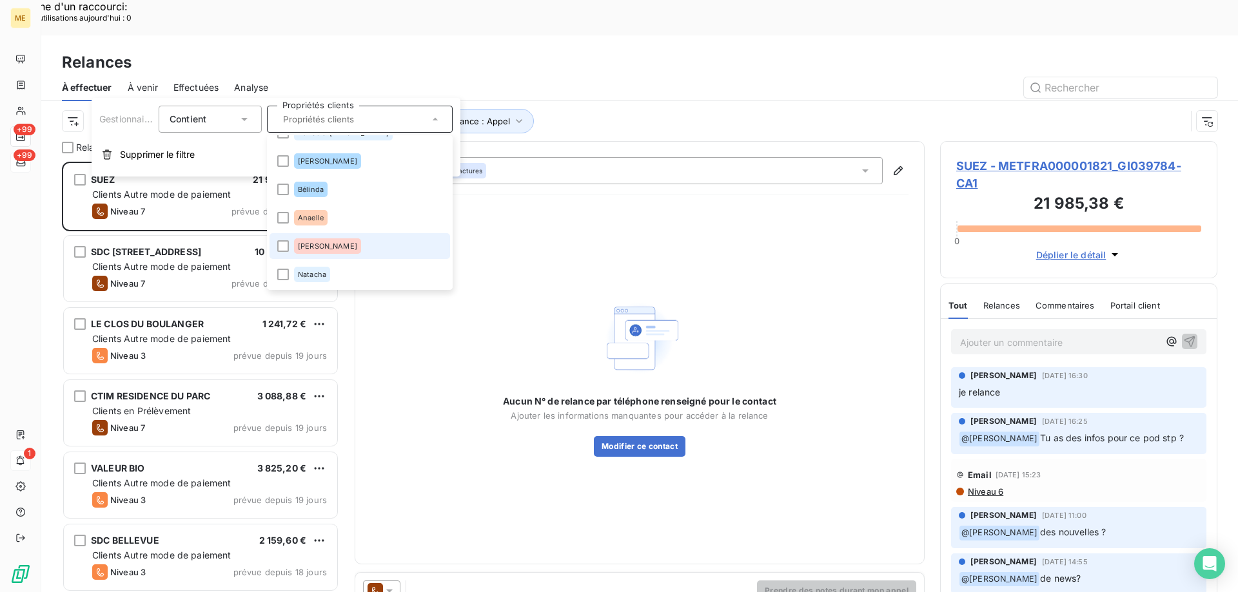
scroll to position [181, 0]
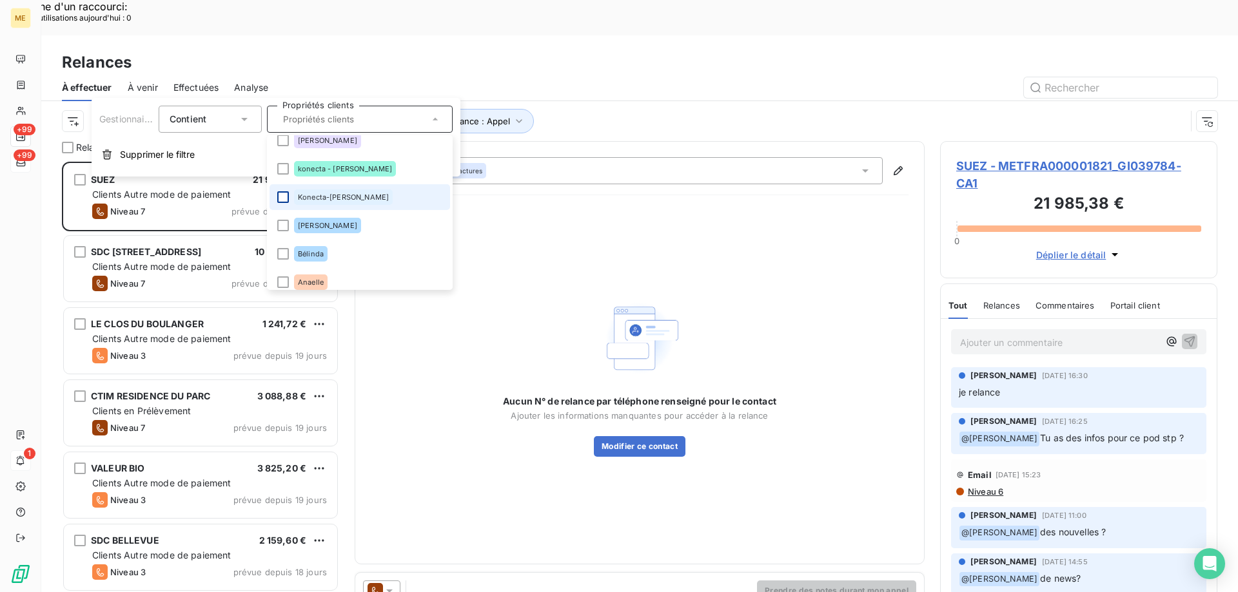
click at [284, 195] on div at bounding box center [283, 197] width 12 height 12
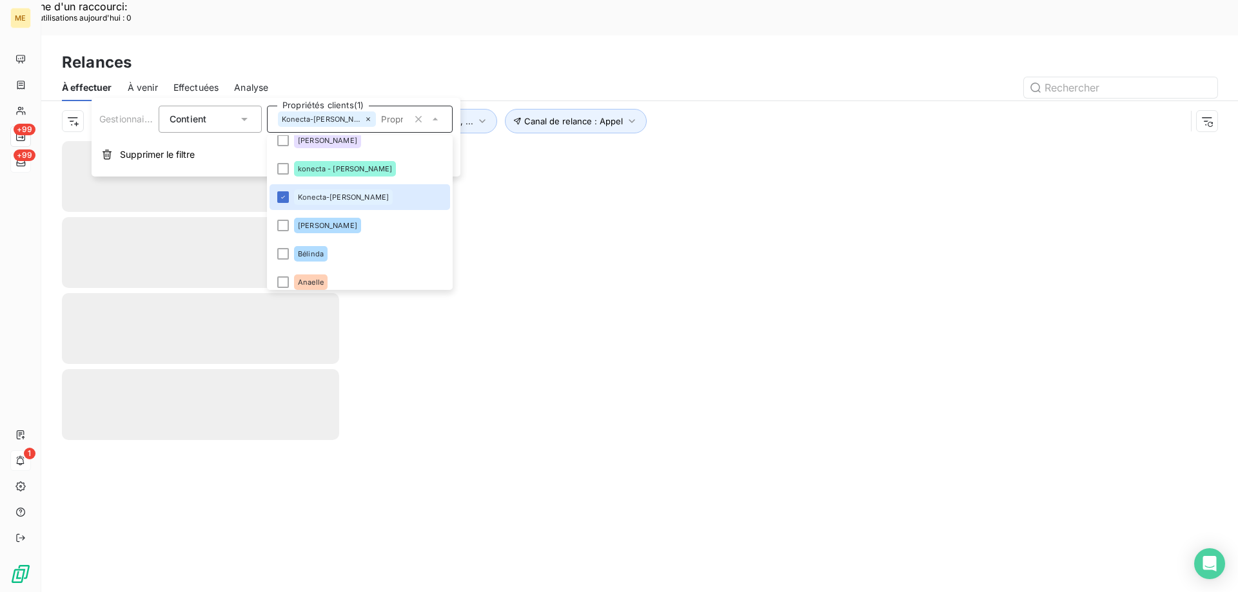
click at [665, 192] on div at bounding box center [639, 384] width 1196 height 487
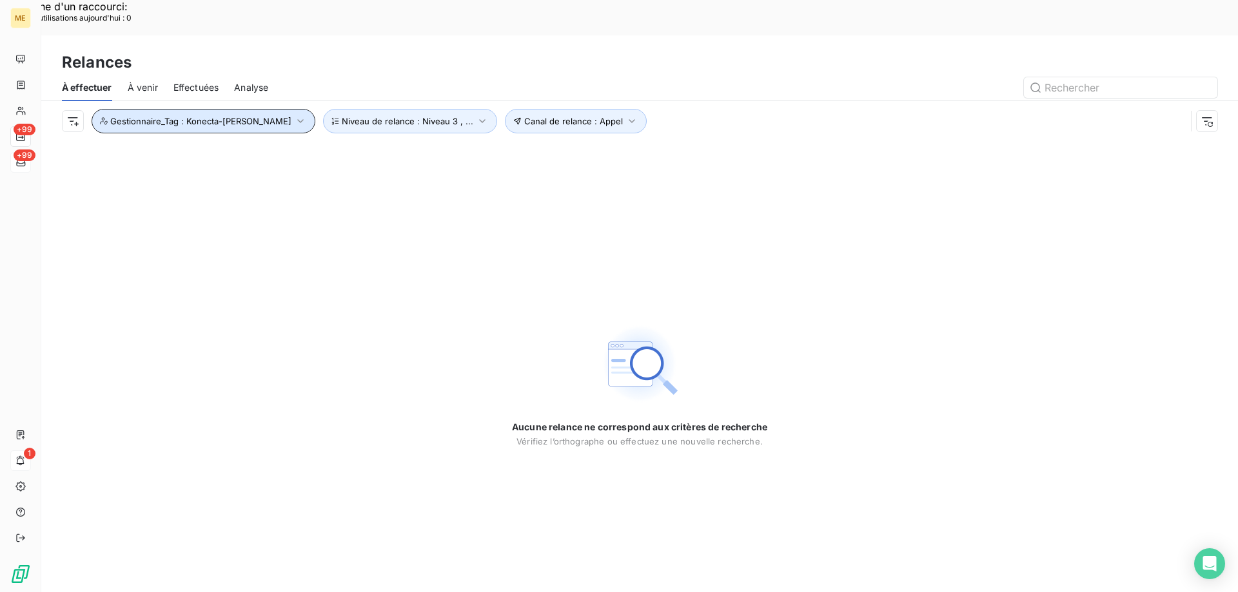
click at [114, 116] on span "Gestionnaire_Tag : Konecta-Sylvain" at bounding box center [200, 121] width 181 height 10
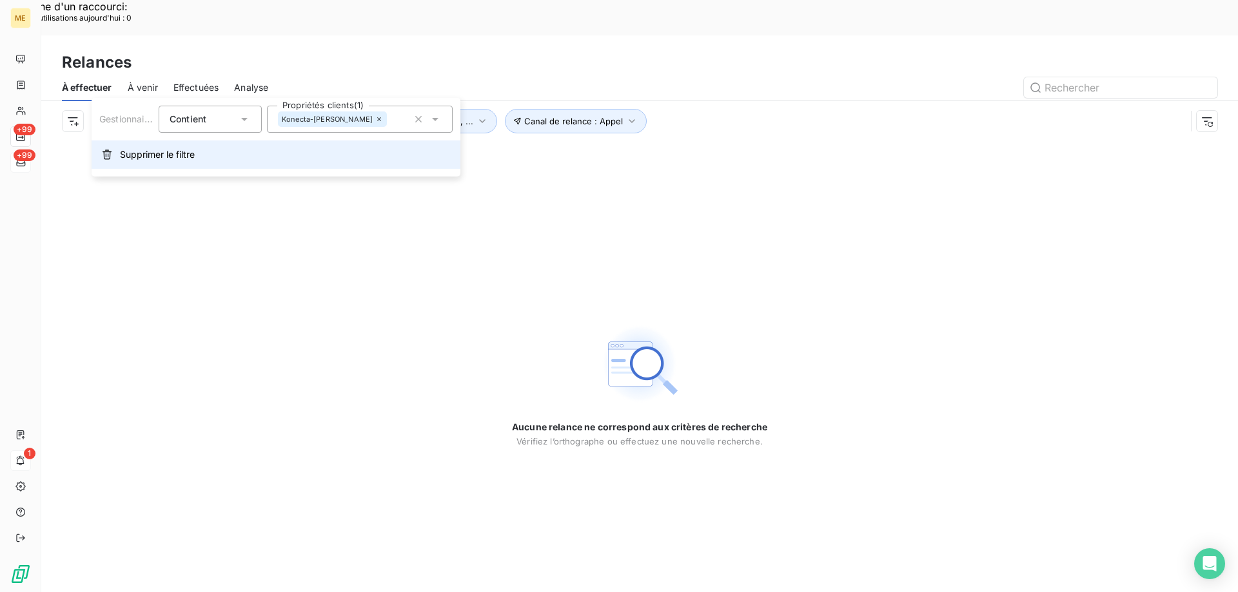
click at [156, 156] on span "Supprimer le filtre" at bounding box center [157, 154] width 75 height 13
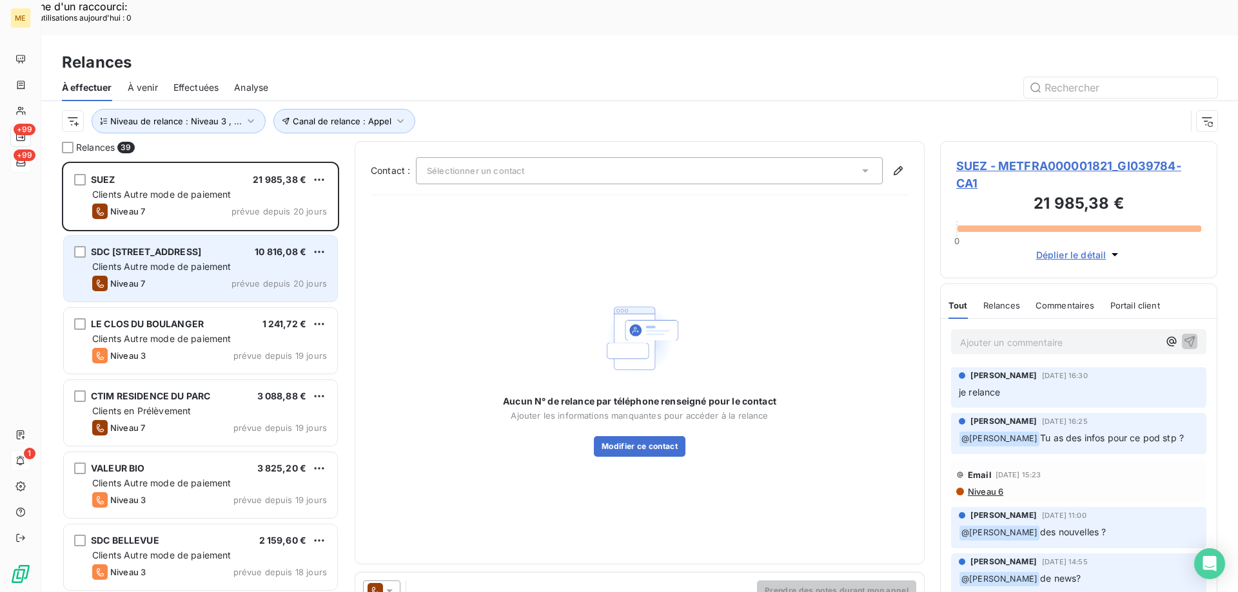
scroll to position [456, 268]
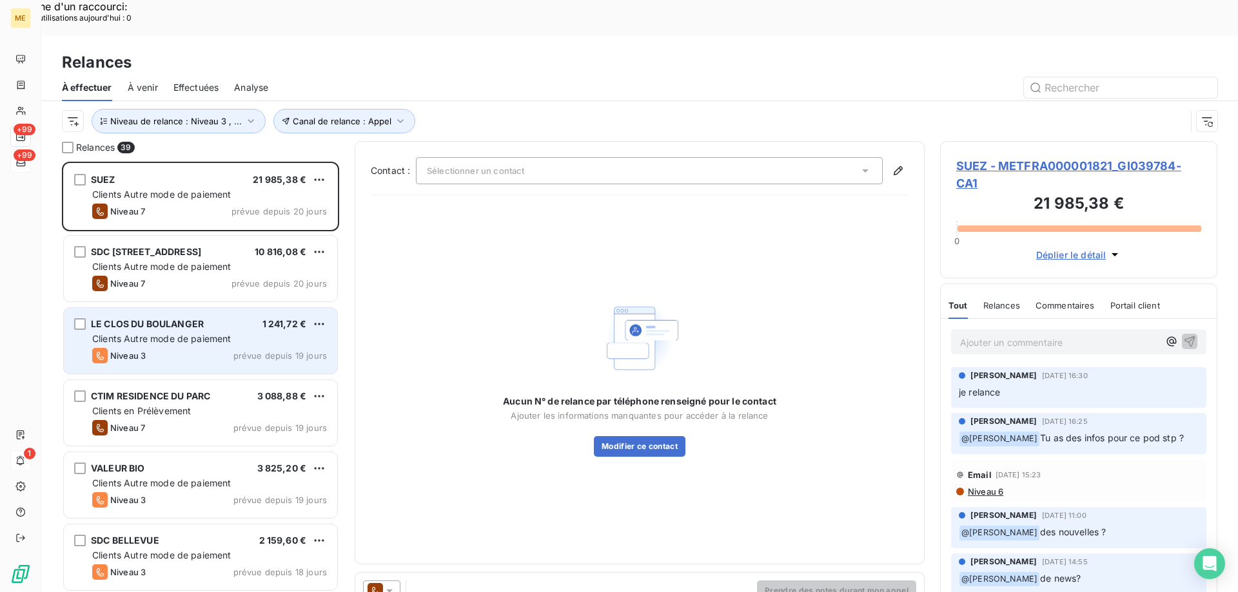
click at [201, 312] on div "LE CLOS DU BOULANGER 1 241,72 € Clients Autre mode de paiement Niveau 3 prévue …" at bounding box center [200, 341] width 273 height 66
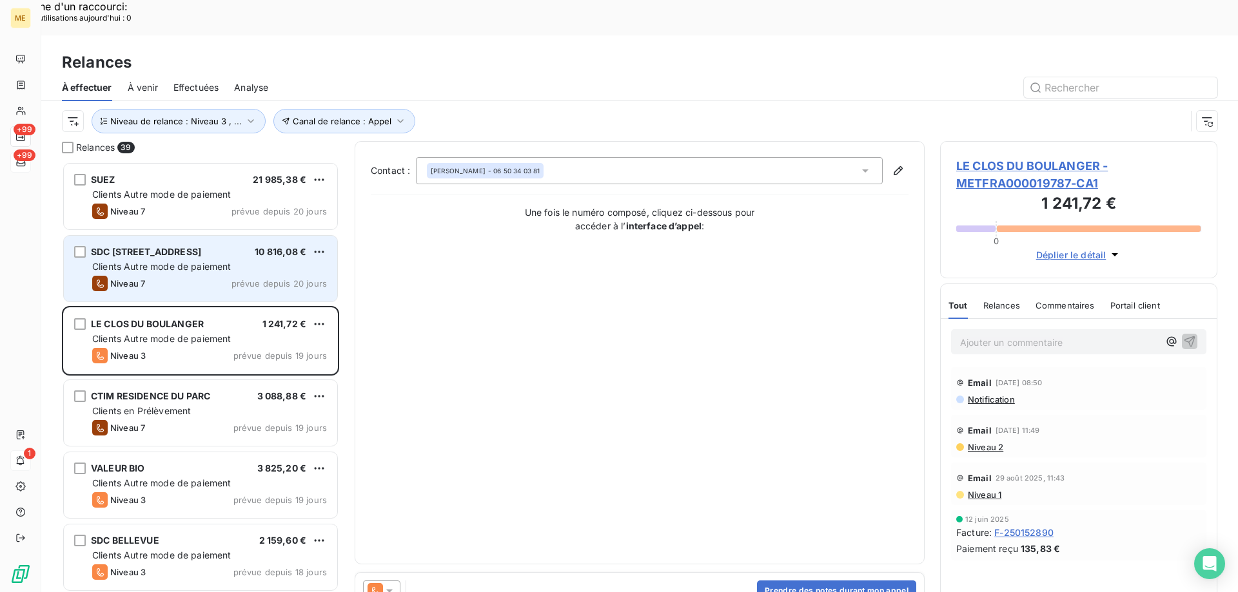
click at [222, 257] on div "SDC 2 RUE DE L'EPINETTE 10 816,08 € Clients Autre mode de paiement Niveau 7 pré…" at bounding box center [200, 269] width 273 height 66
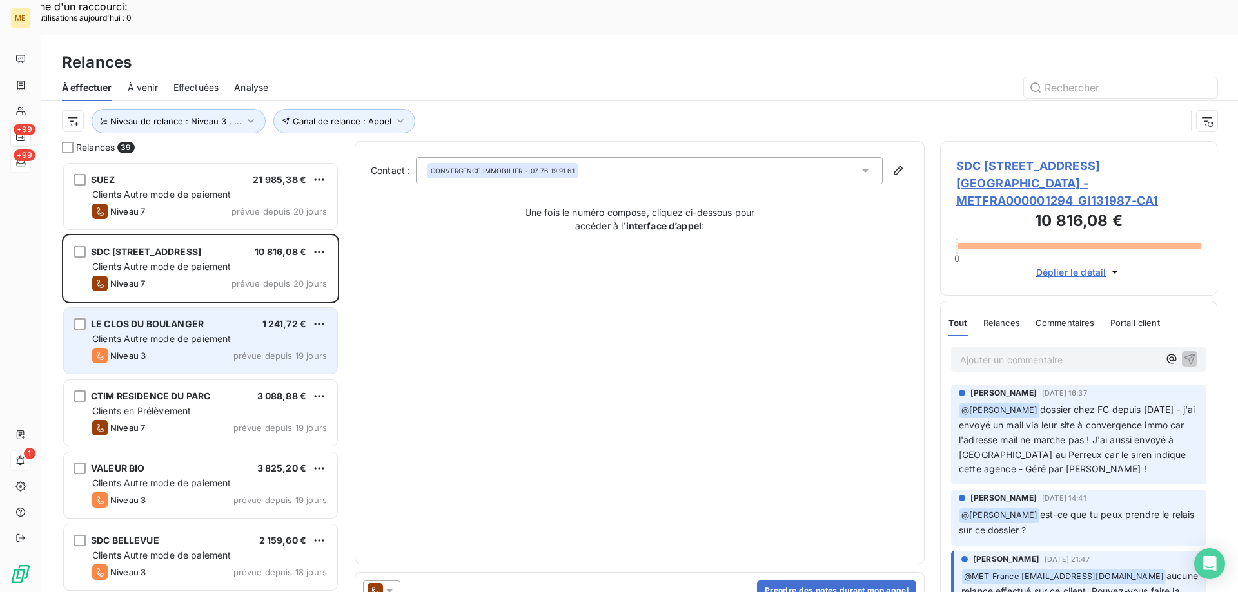
click at [217, 333] on span "Clients Autre mode de paiement" at bounding box center [161, 338] width 139 height 11
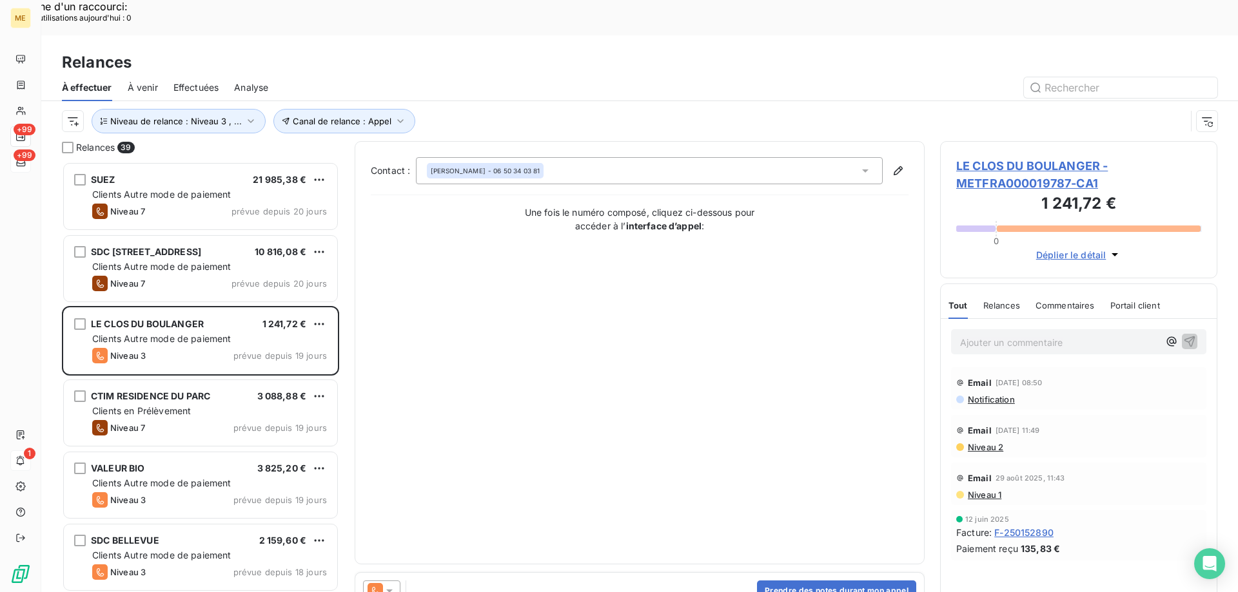
click at [1030, 157] on span "LE CLOS DU BOULANGER - METFRA000019787-CA1" at bounding box center [1078, 174] width 245 height 35
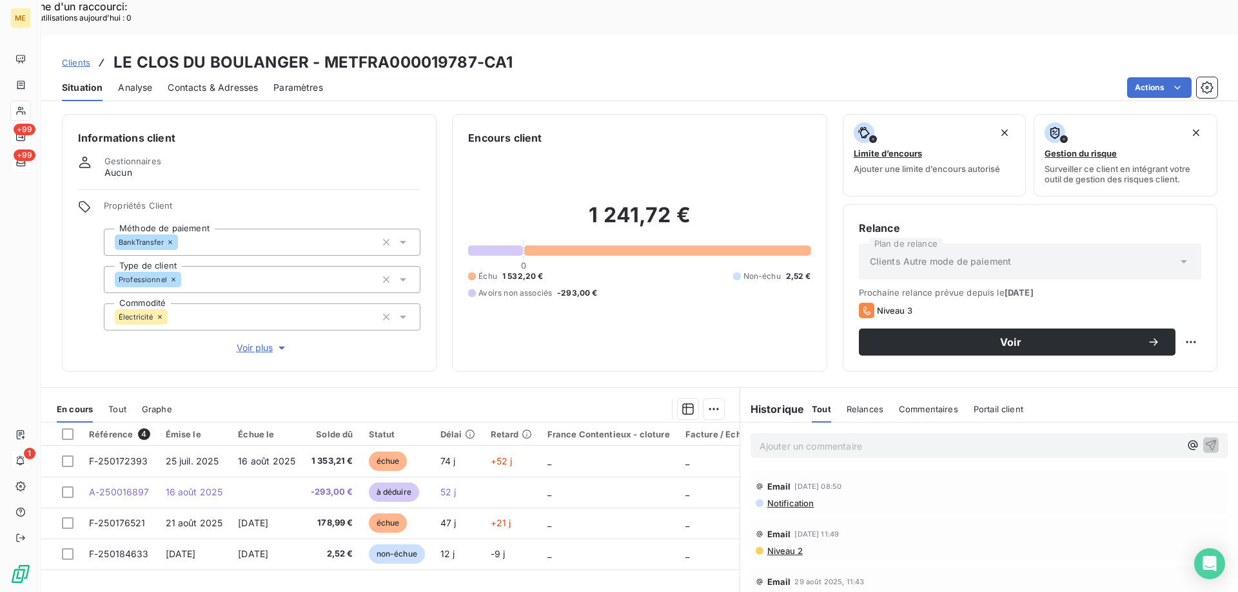
click at [242, 342] on span "Voir plus" at bounding box center [263, 348] width 52 height 13
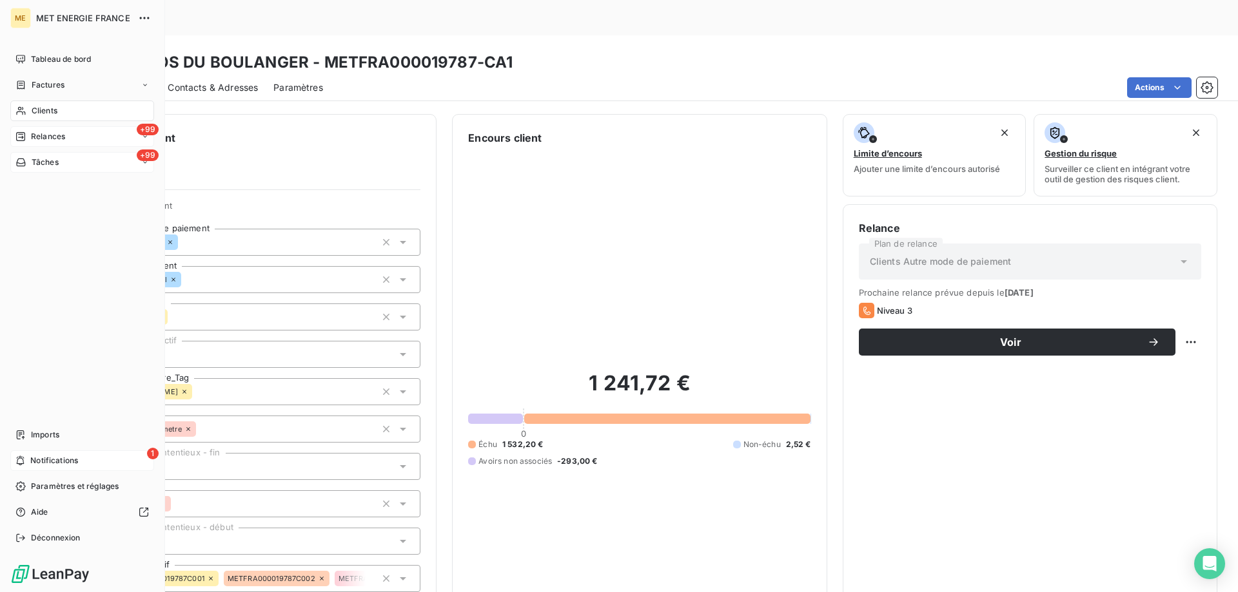
click at [50, 135] on span "Relances" at bounding box center [48, 137] width 34 height 12
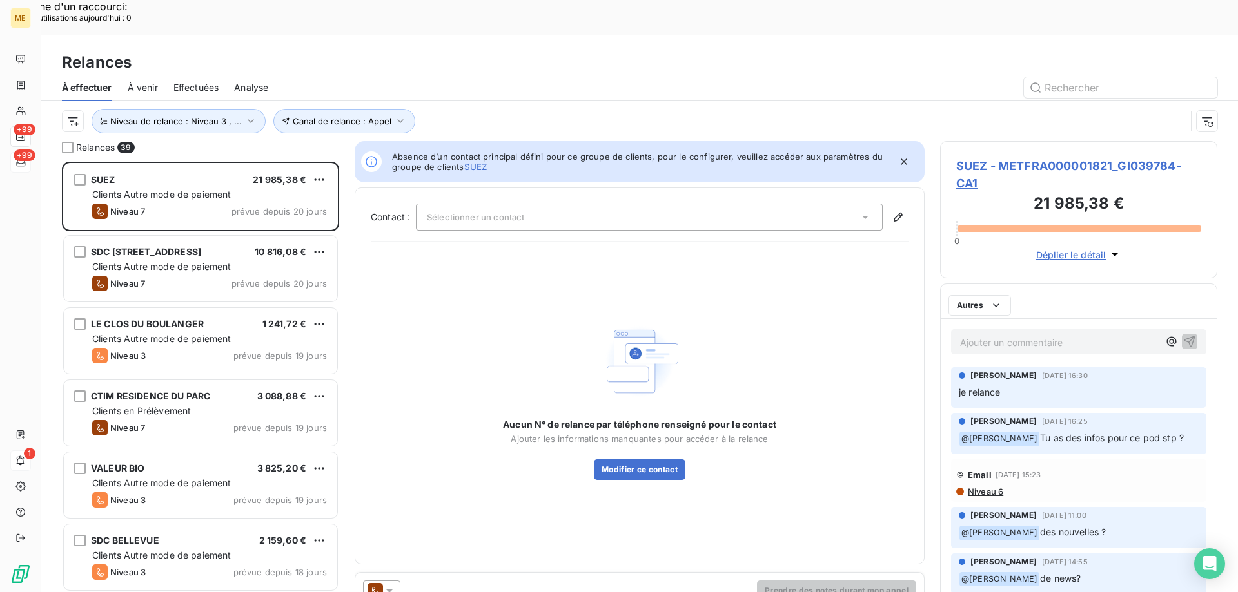
scroll to position [456, 268]
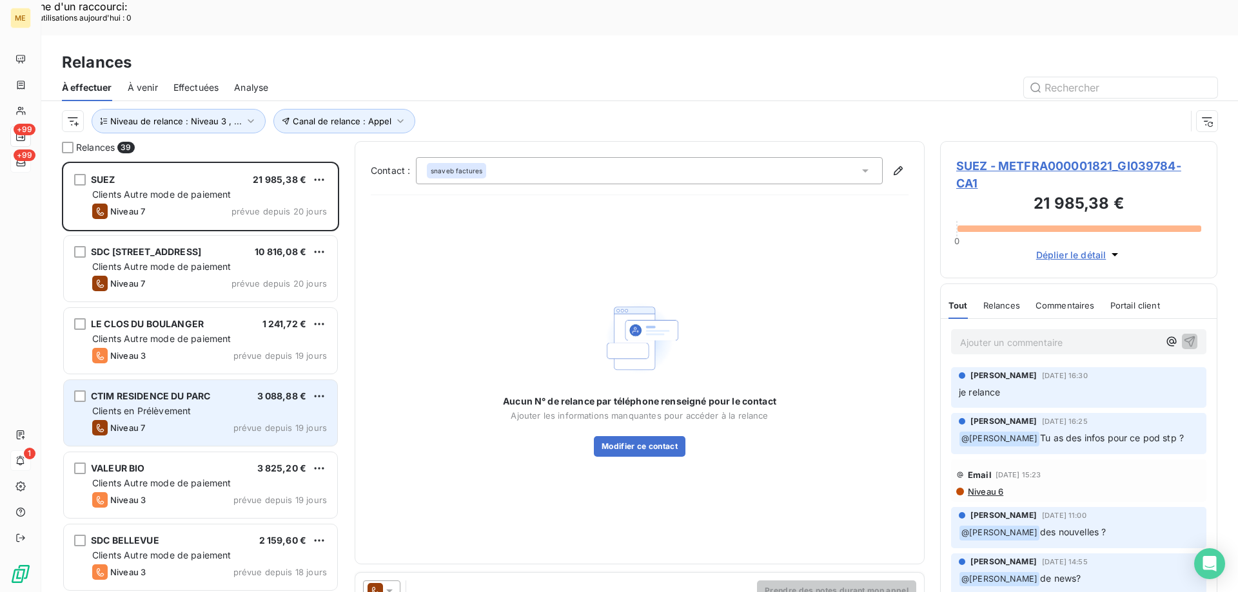
click at [186, 420] on div "Niveau 7 prévue depuis 19 jours" at bounding box center [209, 427] width 235 height 15
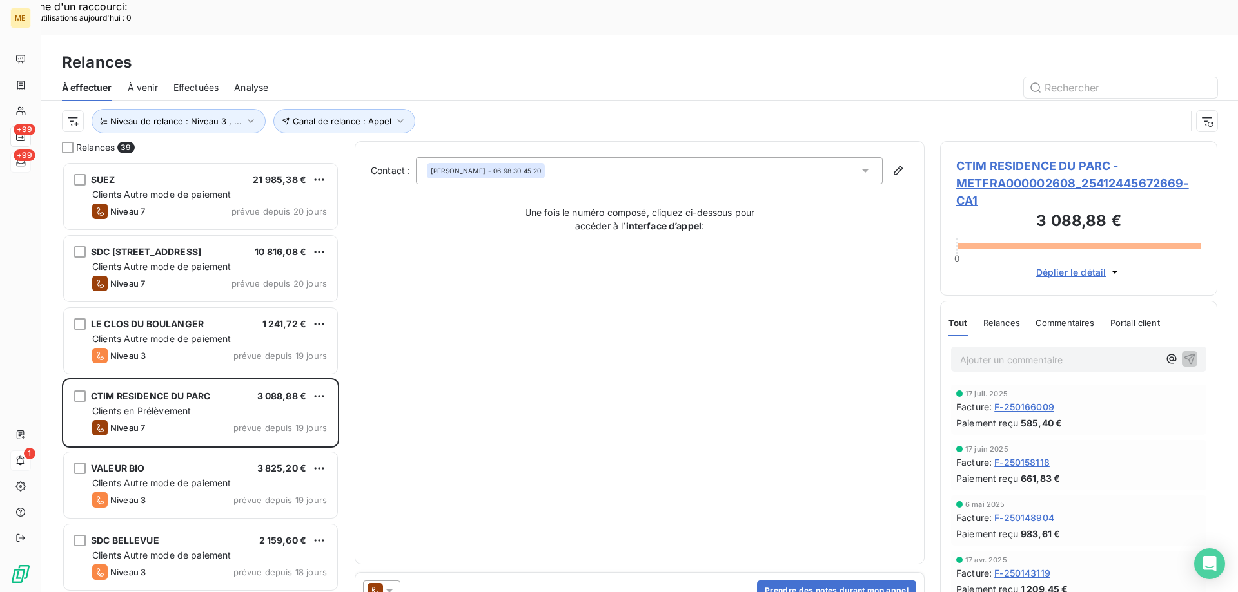
click at [984, 157] on span "CTIM RESIDENCE DU PARC - METFRA000002608_25412445672669-CA1" at bounding box center [1078, 183] width 245 height 52
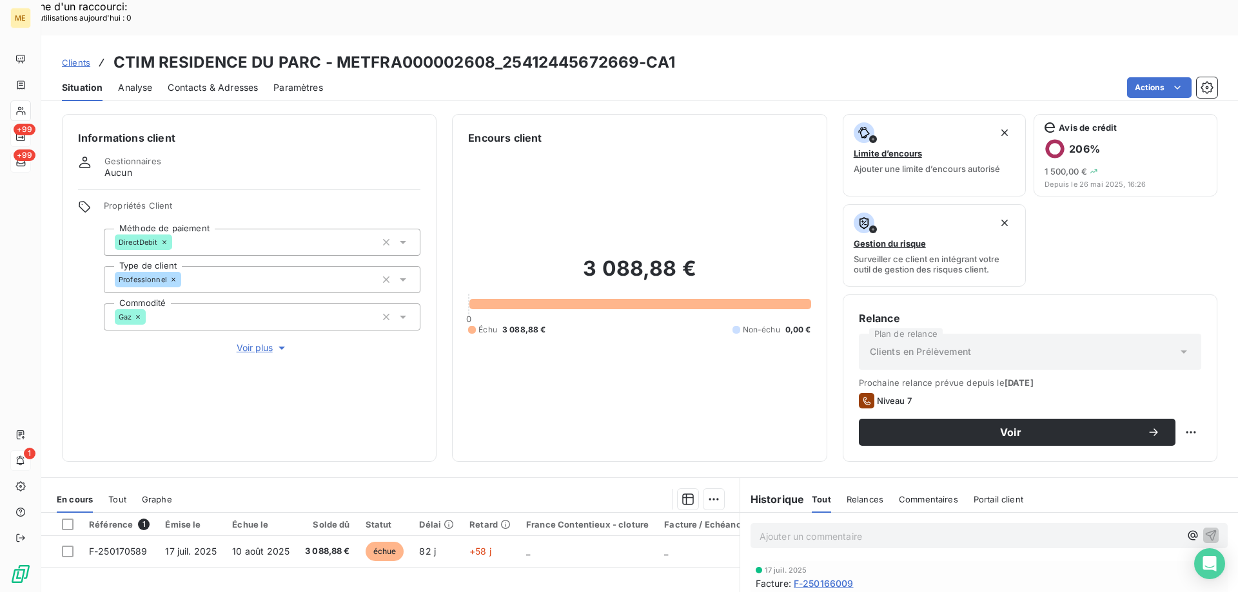
click at [260, 342] on span "Voir plus" at bounding box center [263, 348] width 52 height 13
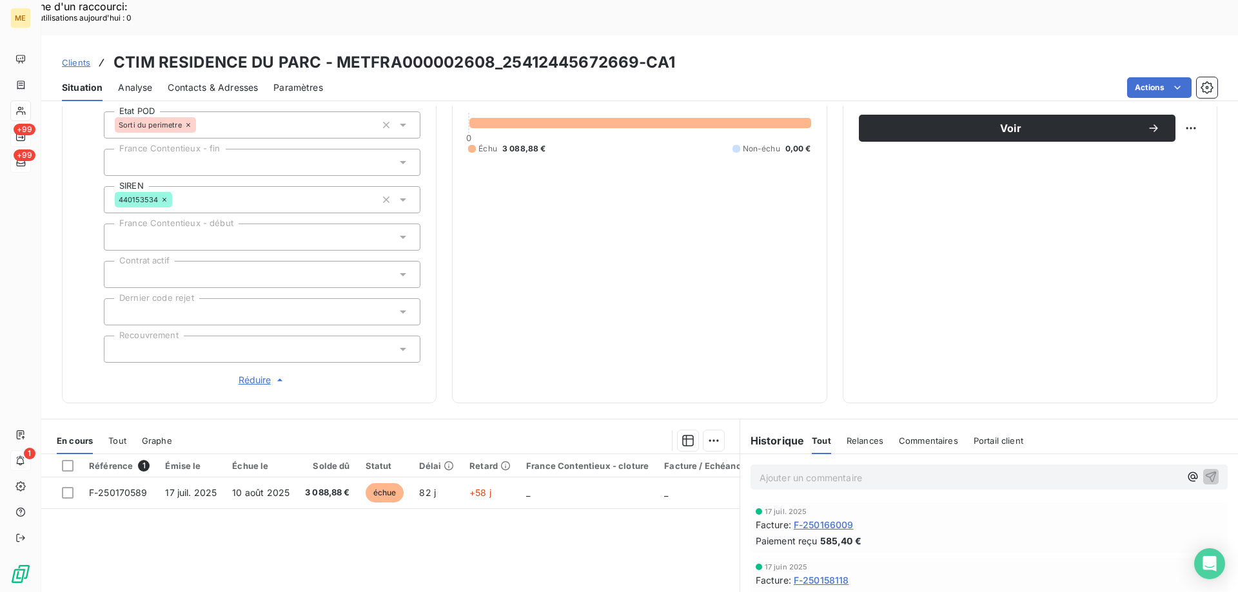
scroll to position [409, 0]
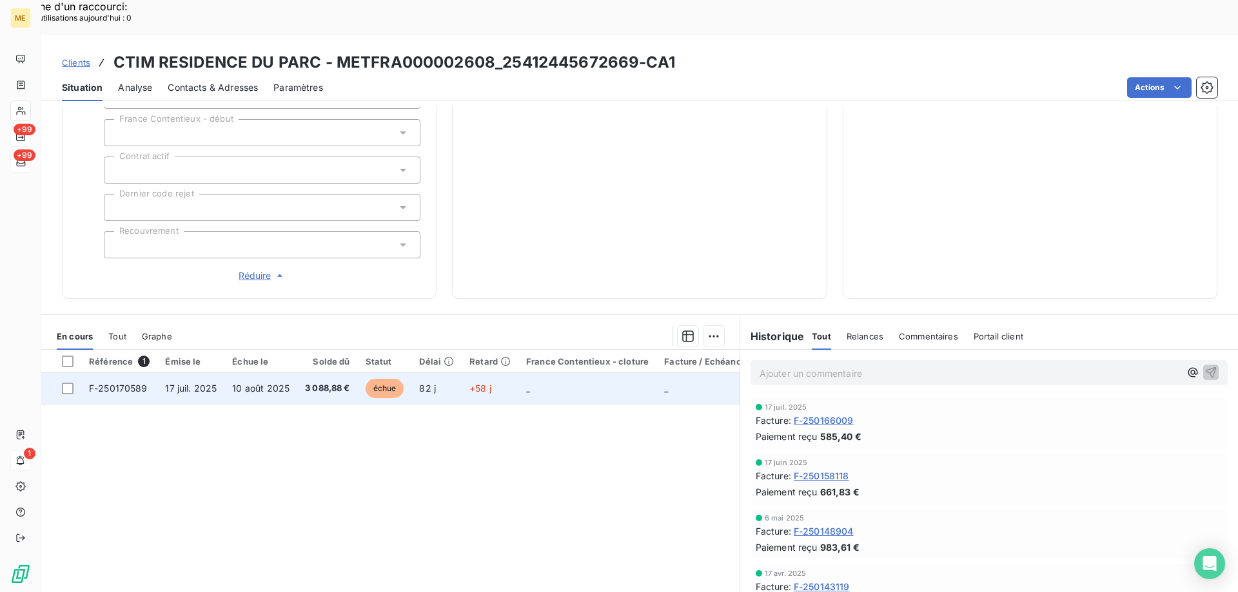
click at [126, 373] on td "F-250170589" at bounding box center [119, 388] width 76 height 31
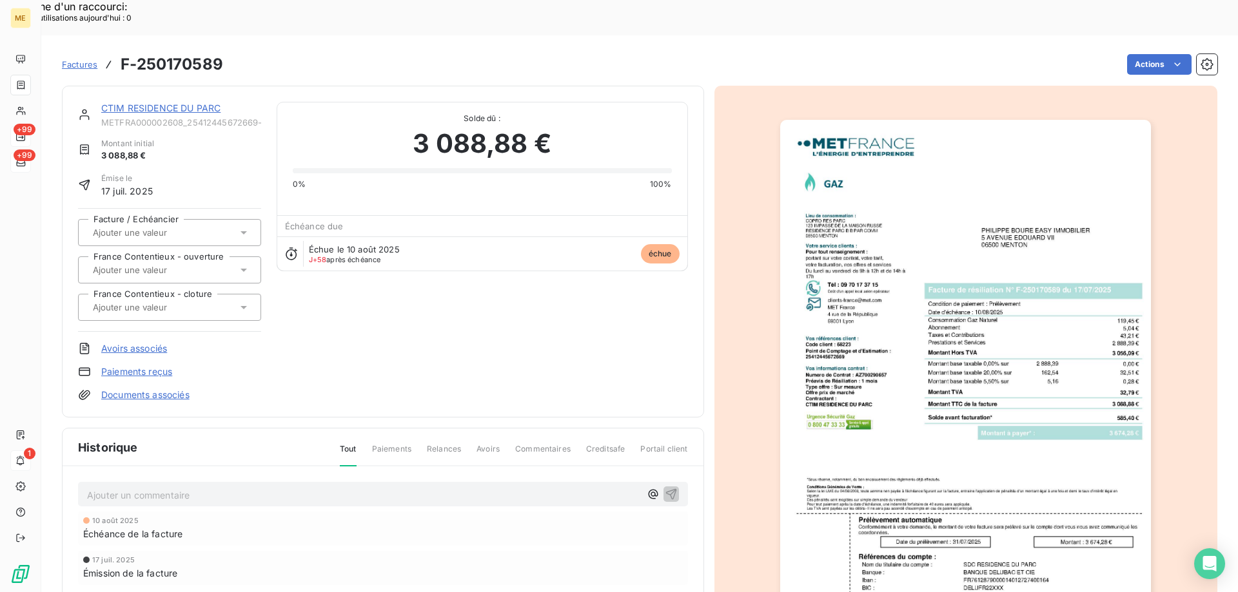
click at [153, 103] on link "CTIM RESIDENCE DU PARC" at bounding box center [160, 108] width 119 height 11
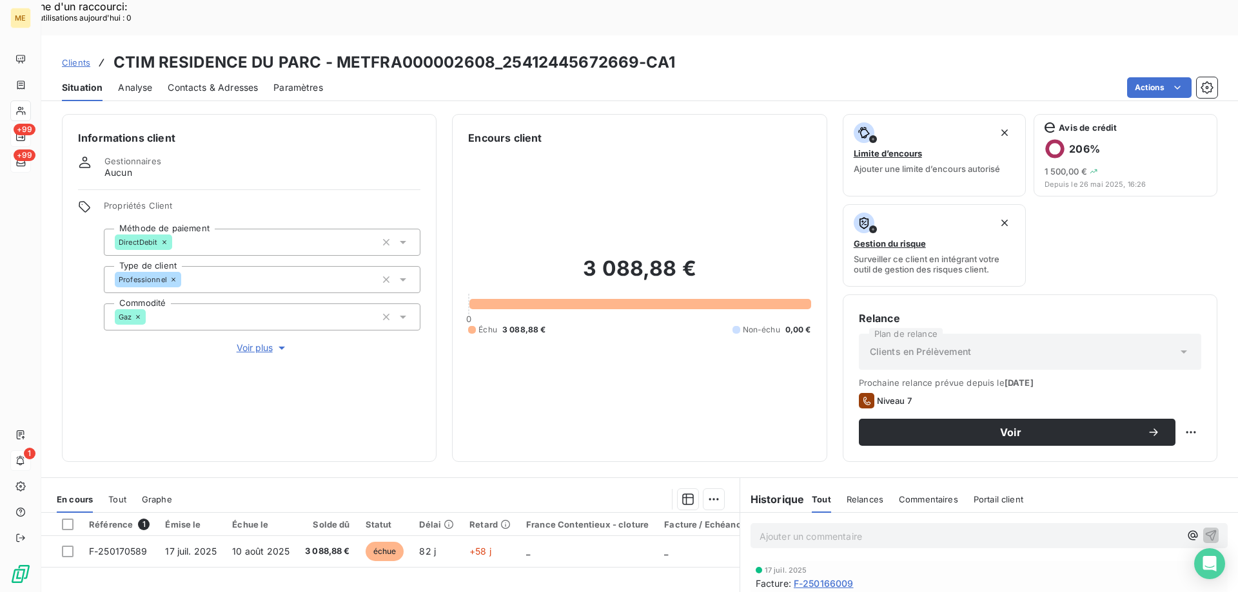
click at [263, 342] on span "Voir plus" at bounding box center [263, 348] width 52 height 13
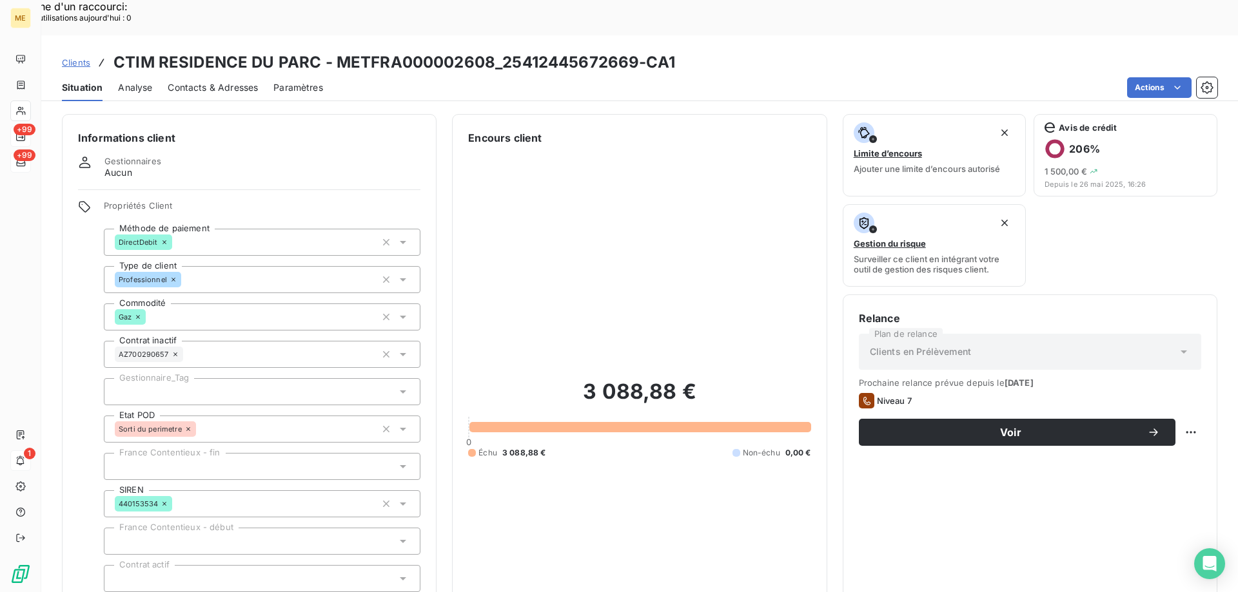
click at [240, 378] on div at bounding box center [262, 391] width 317 height 27
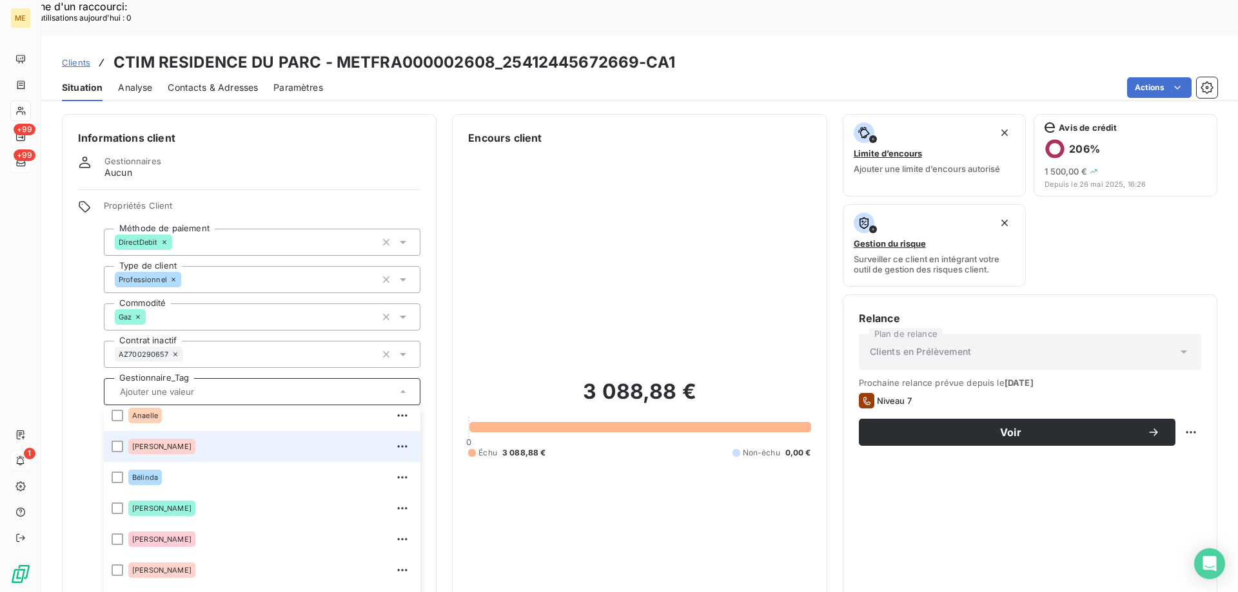
scroll to position [124, 0]
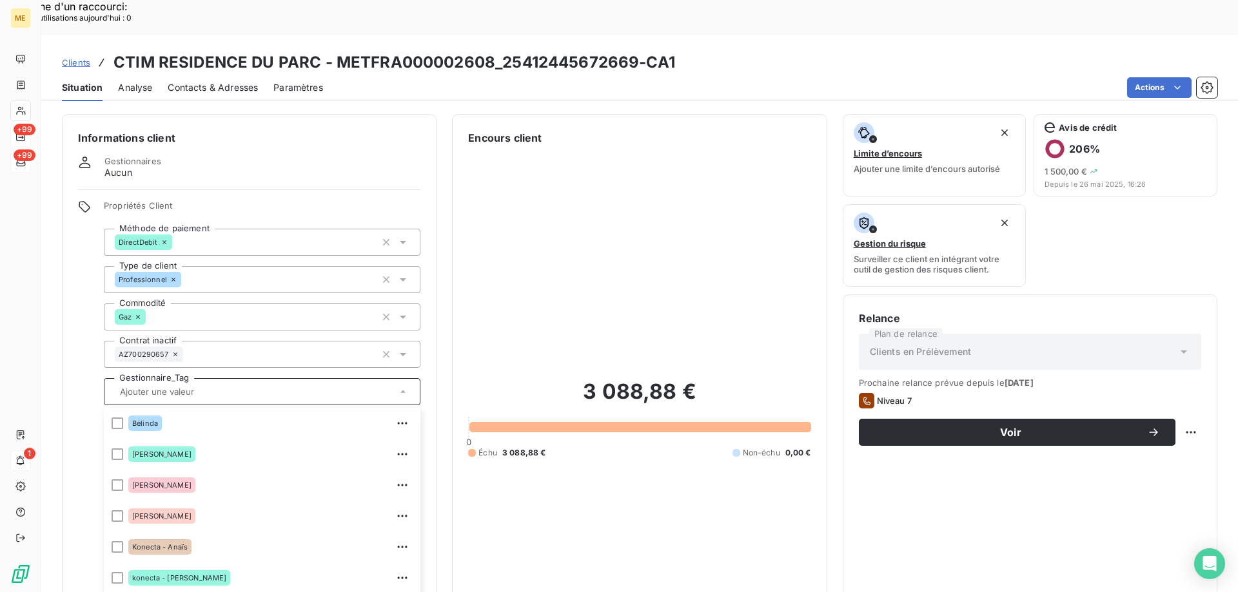
click at [632, 240] on div "3 088,88 € 0 Échu 3 088,88 € Non-échu 0,00 €" at bounding box center [639, 419] width 342 height 546
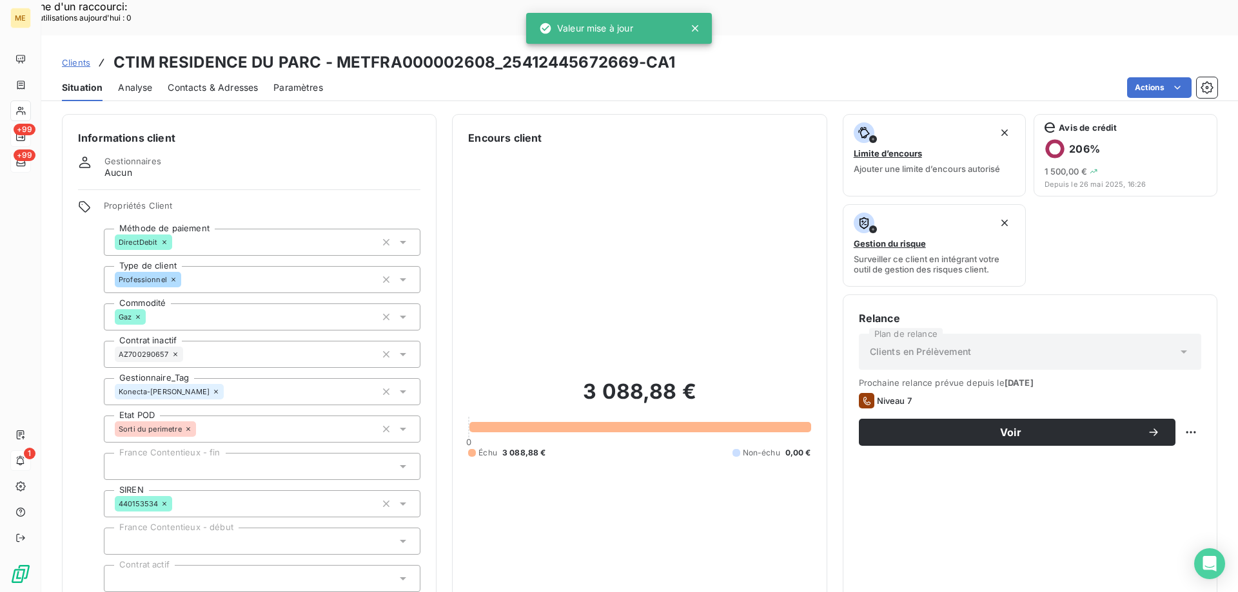
scroll to position [409, 0]
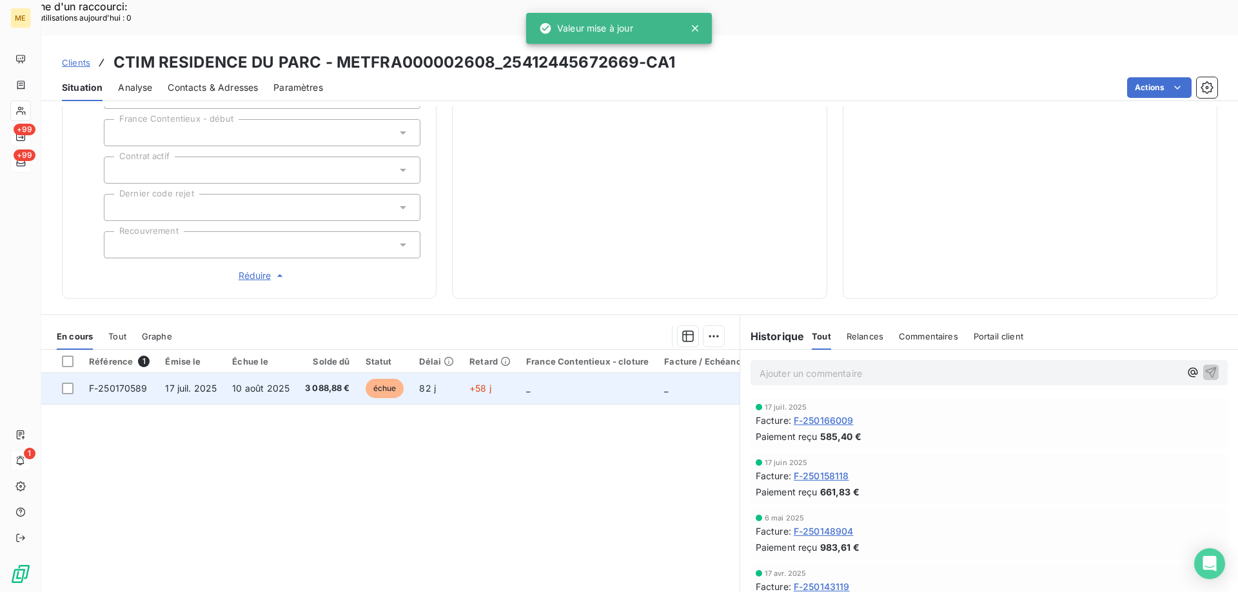
click at [115, 383] on span "F-250170589" at bounding box center [118, 388] width 59 height 11
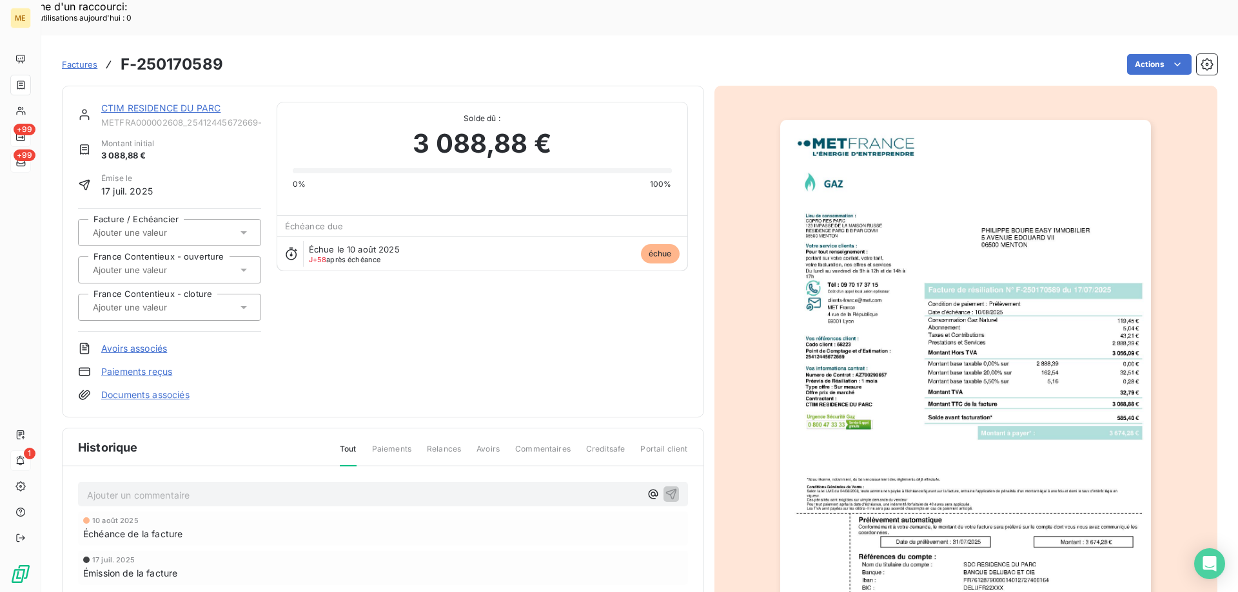
click at [915, 208] on img "button" at bounding box center [965, 382] width 371 height 525
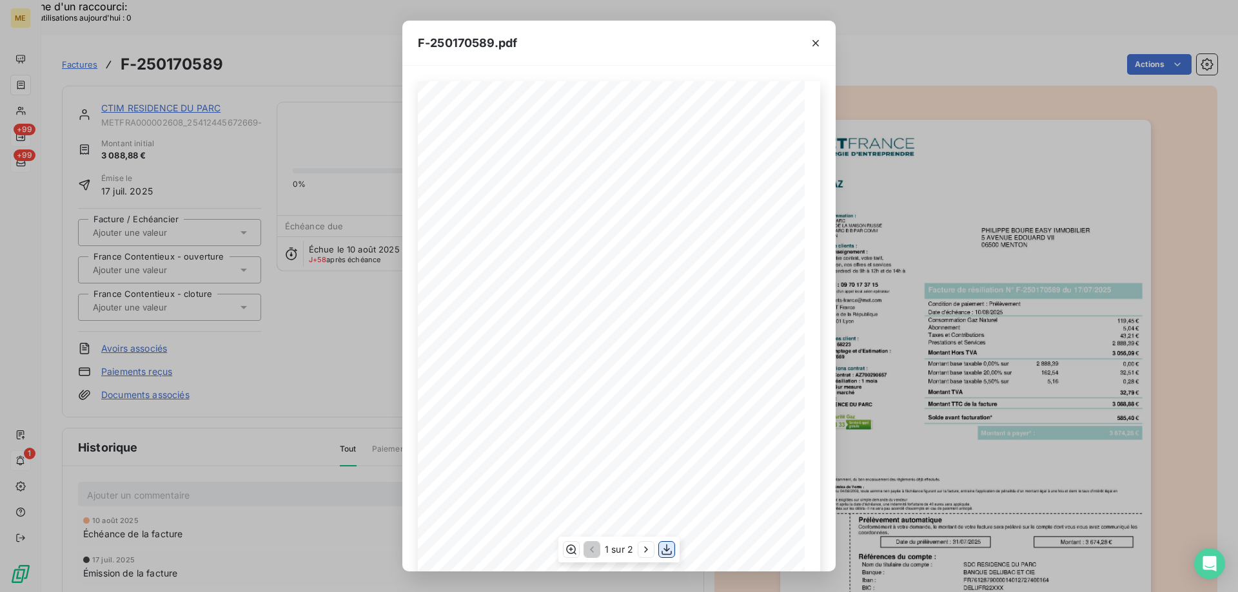
click at [664, 552] on icon "button" at bounding box center [666, 549] width 13 height 13
click at [816, 42] on icon "button" at bounding box center [815, 43] width 6 height 6
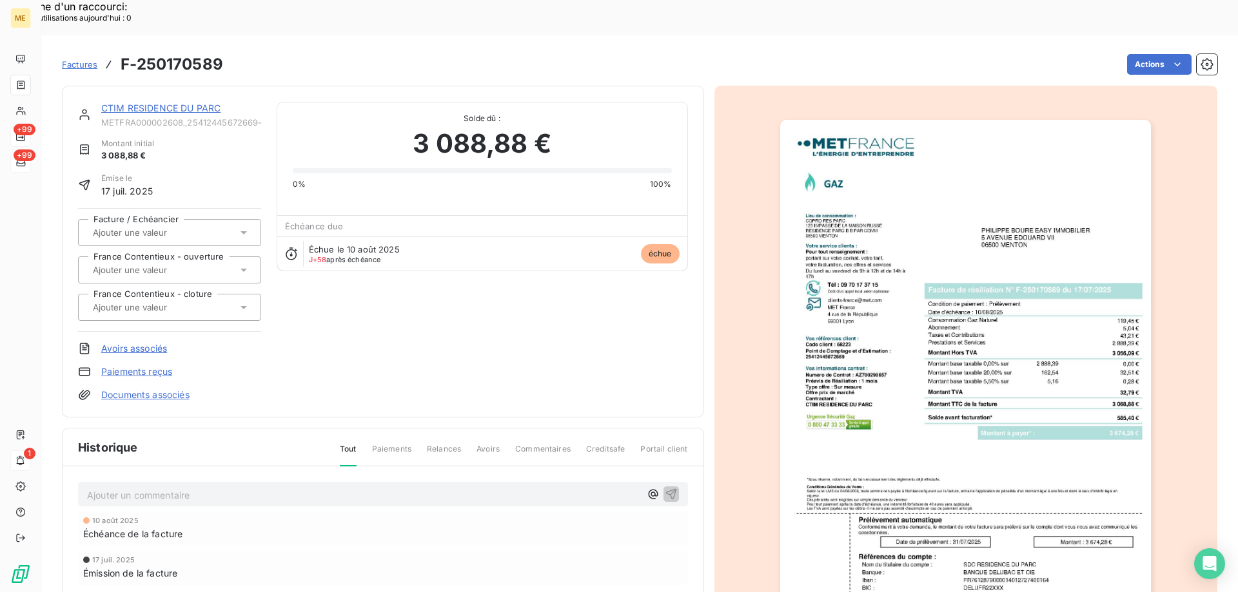
click at [136, 103] on link "CTIM RESIDENCE DU PARC" at bounding box center [160, 108] width 119 height 11
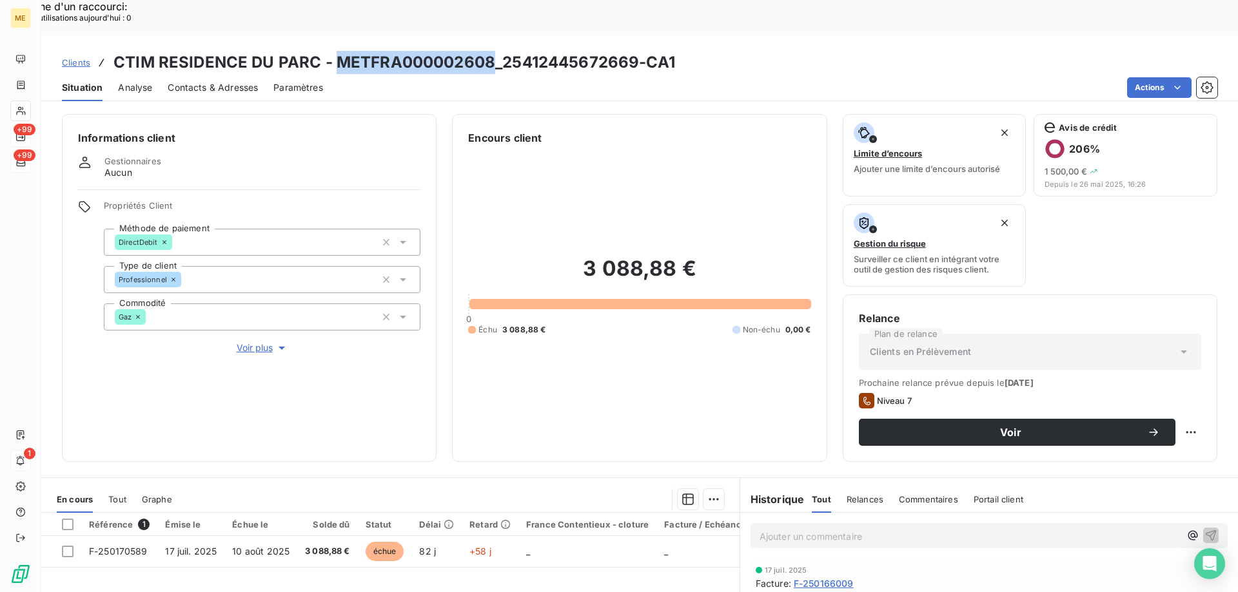
drag, startPoint x: 335, startPoint y: 26, endPoint x: 487, endPoint y: 35, distance: 152.4
click at [487, 51] on h3 "CTIM RESIDENCE DU PARC - METFRA000002608_25412445672669-CA1" at bounding box center [394, 62] width 562 height 23
copy h3 "METFRA000002608"
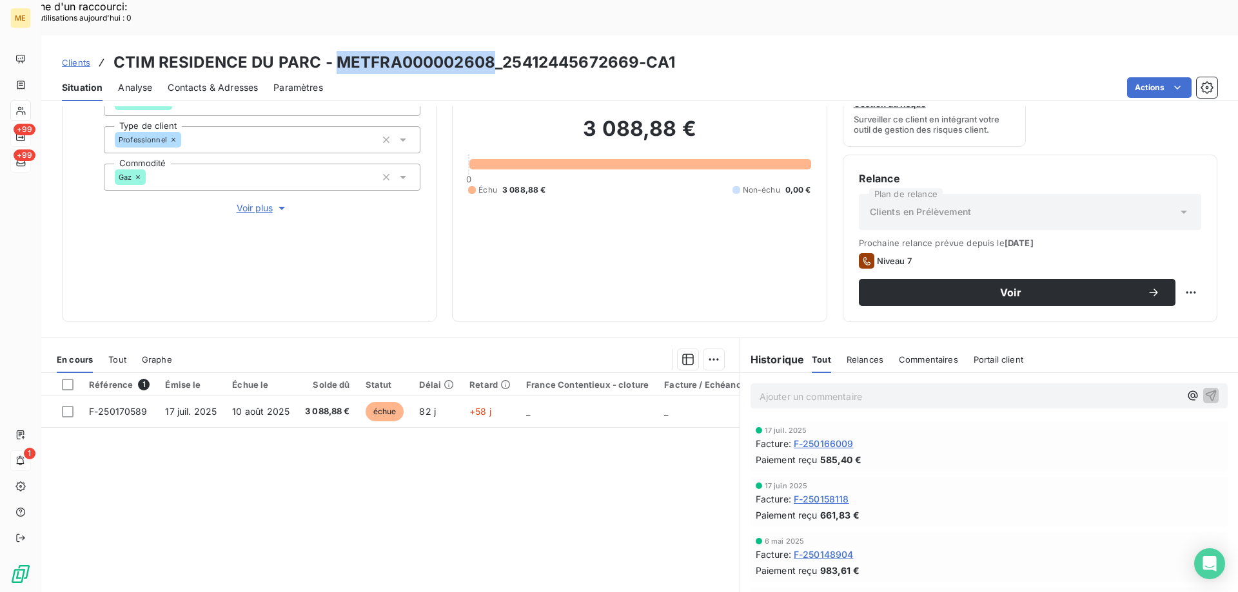
scroll to position [172, 0]
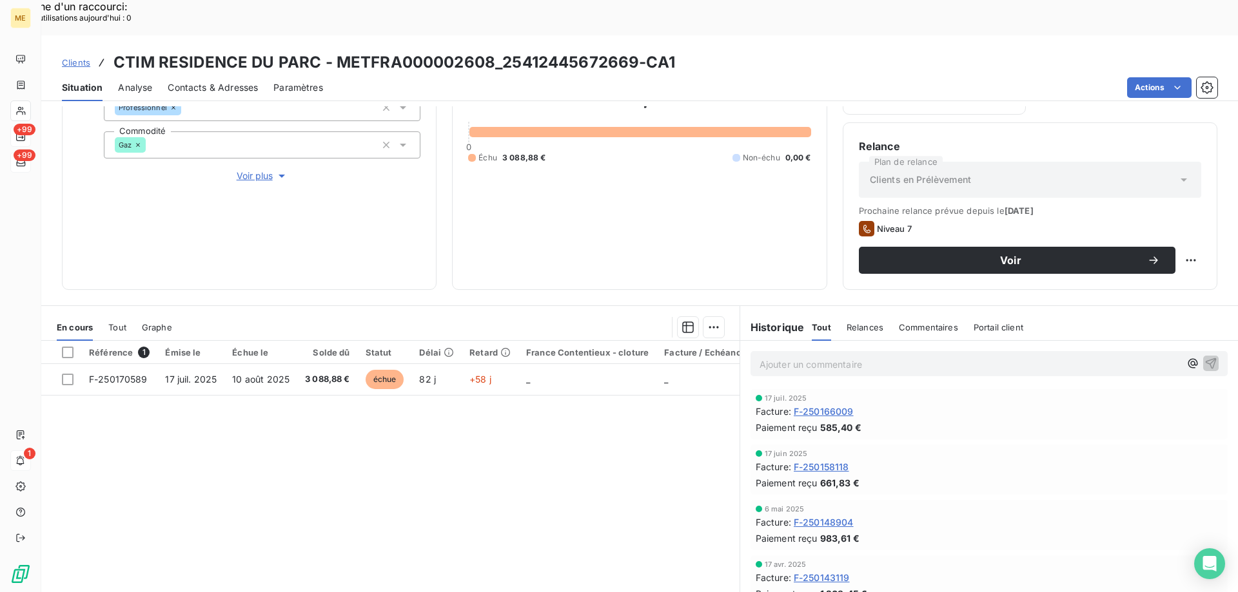
click at [770, 356] on p "Ajouter un commentaire ﻿" at bounding box center [969, 364] width 420 height 16
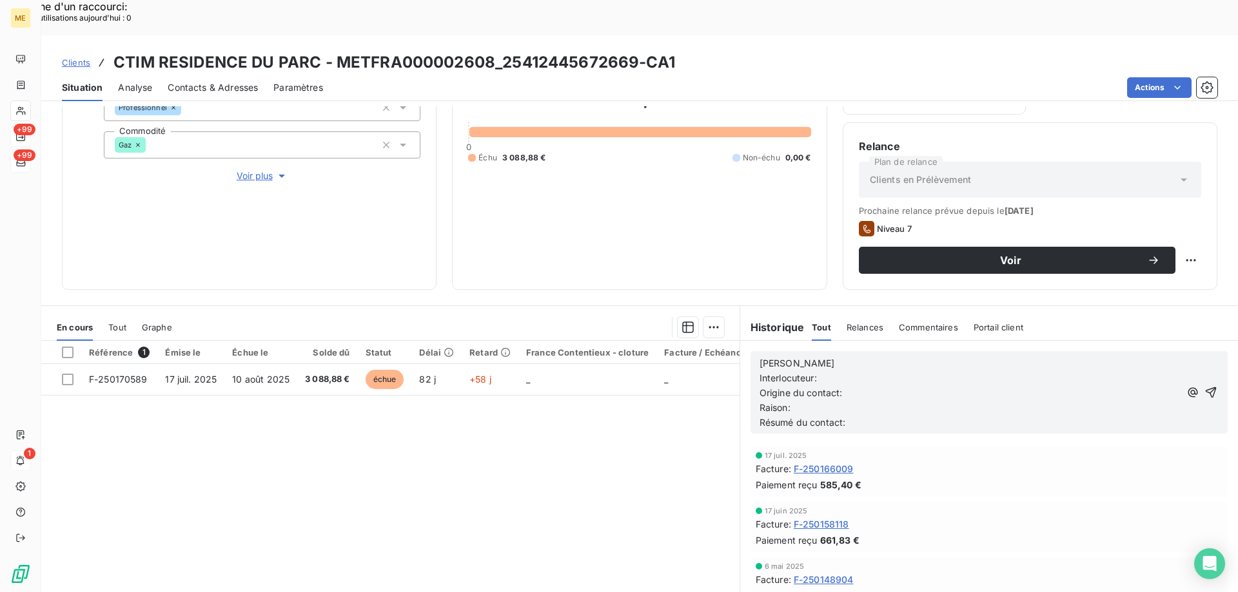
click at [803, 356] on p "[PERSON_NAME]" at bounding box center [969, 363] width 420 height 15
click at [835, 371] on p "Interlocuteur:" at bounding box center [969, 378] width 420 height 15
click at [869, 373] on span "Interlocuteur: cabinet easymenton" at bounding box center [833, 378] width 148 height 11
click at [928, 371] on p "Interlocuteur: cabinet easy menton" at bounding box center [969, 378] width 420 height 15
click at [984, 356] on p "Sylvain - 07/10/2025 - 14h29" at bounding box center [969, 363] width 420 height 15
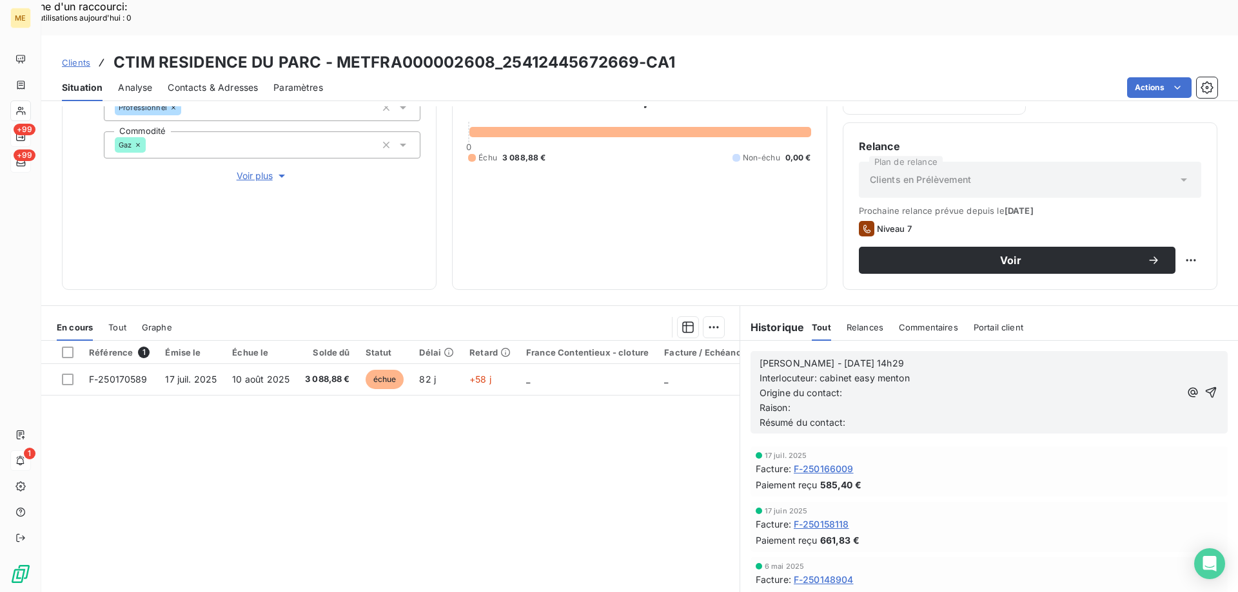
click at [973, 371] on p "Interlocuteur: cabinet easy menton" at bounding box center [969, 378] width 420 height 15
click at [1013, 371] on p "Interlocuteur: cabinet easy menton 0493283505" at bounding box center [969, 378] width 420 height 15
click at [915, 386] on p "Origine du contact:" at bounding box center [969, 393] width 420 height 15
click at [911, 401] on p "Raison:" at bounding box center [969, 408] width 420 height 15
click at [895, 416] on p "Résumé du contact:" at bounding box center [969, 423] width 420 height 15
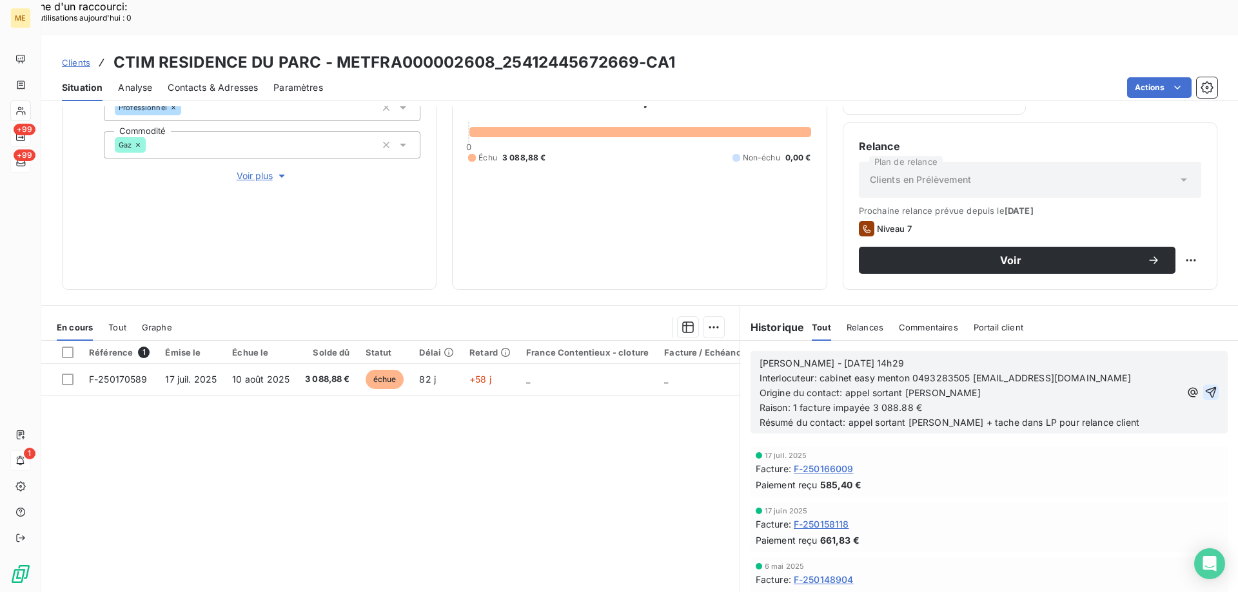
click at [1204, 386] on icon "button" at bounding box center [1210, 392] width 13 height 13
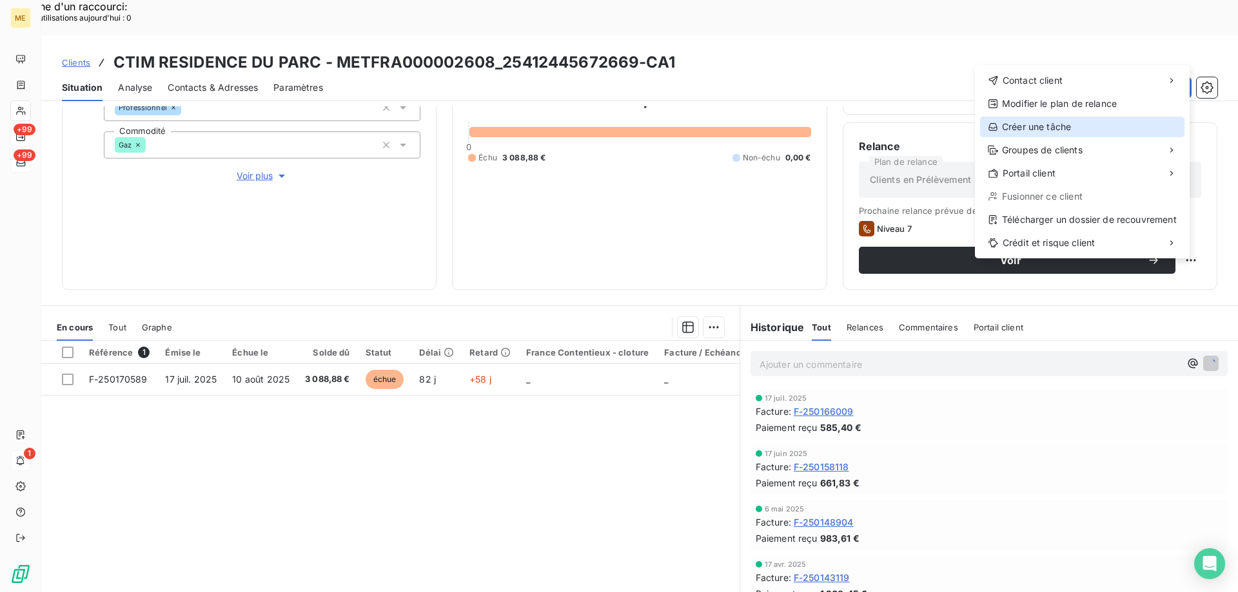
click at [1001, 117] on div "Créer une tâche" at bounding box center [1082, 127] width 204 height 21
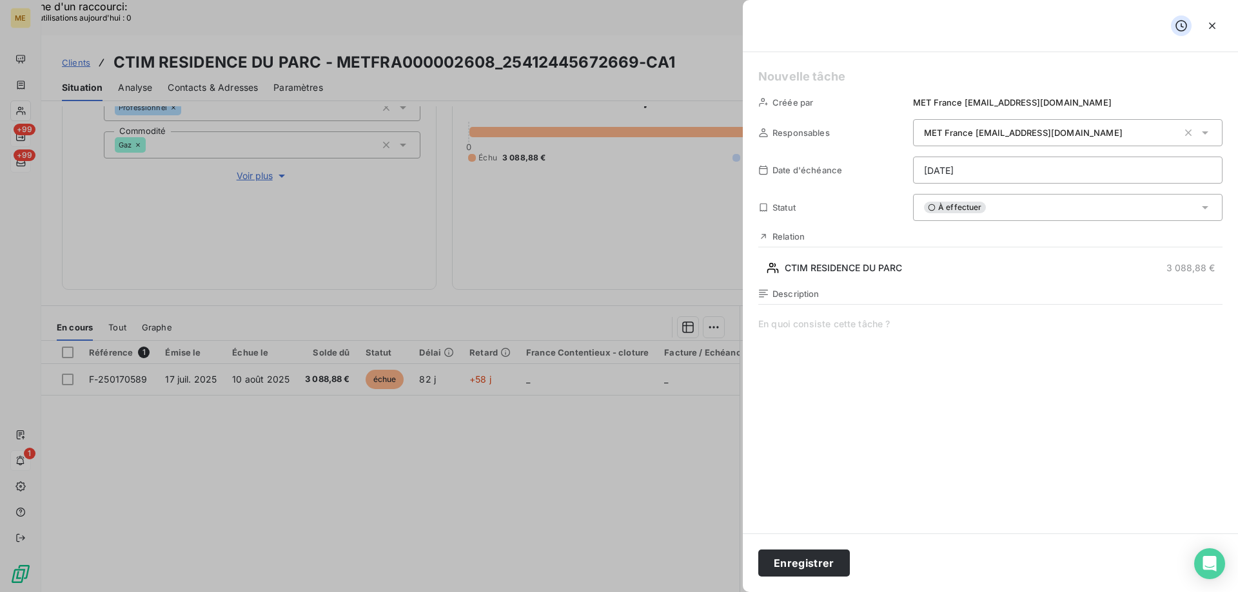
click at [842, 70] on h5 at bounding box center [990, 77] width 464 height 18
click at [843, 328] on span at bounding box center [990, 442] width 464 height 248
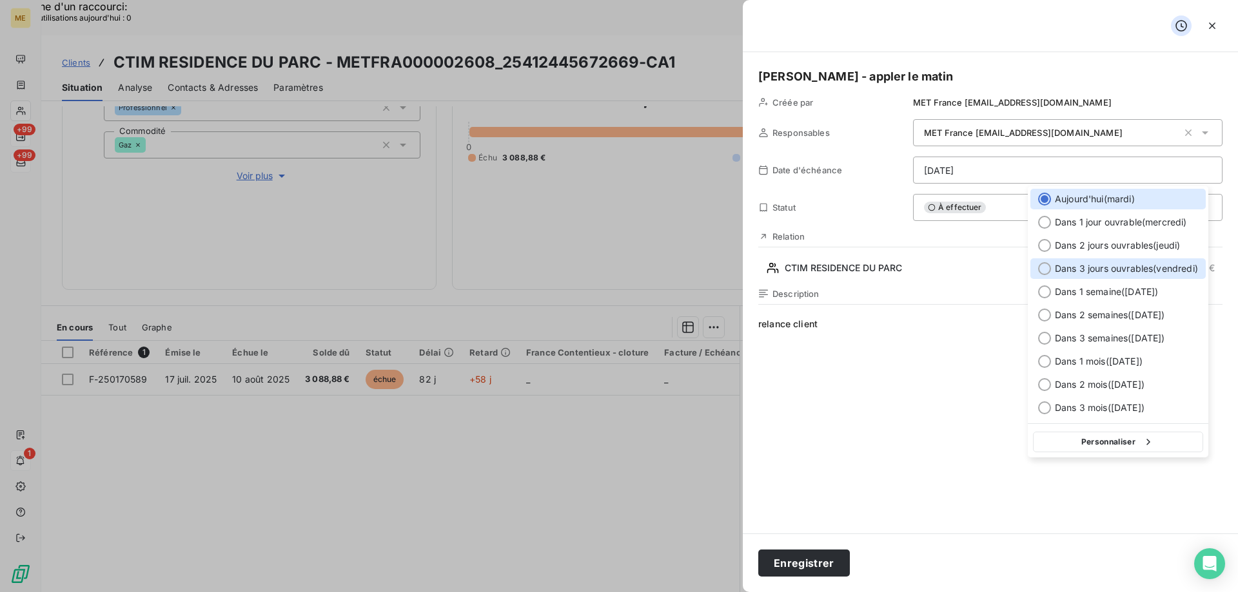
click at [1069, 265] on span "Dans 3 jours ouvrables ( vendredi )" at bounding box center [1126, 268] width 143 height 13
type input "10/10/2025"
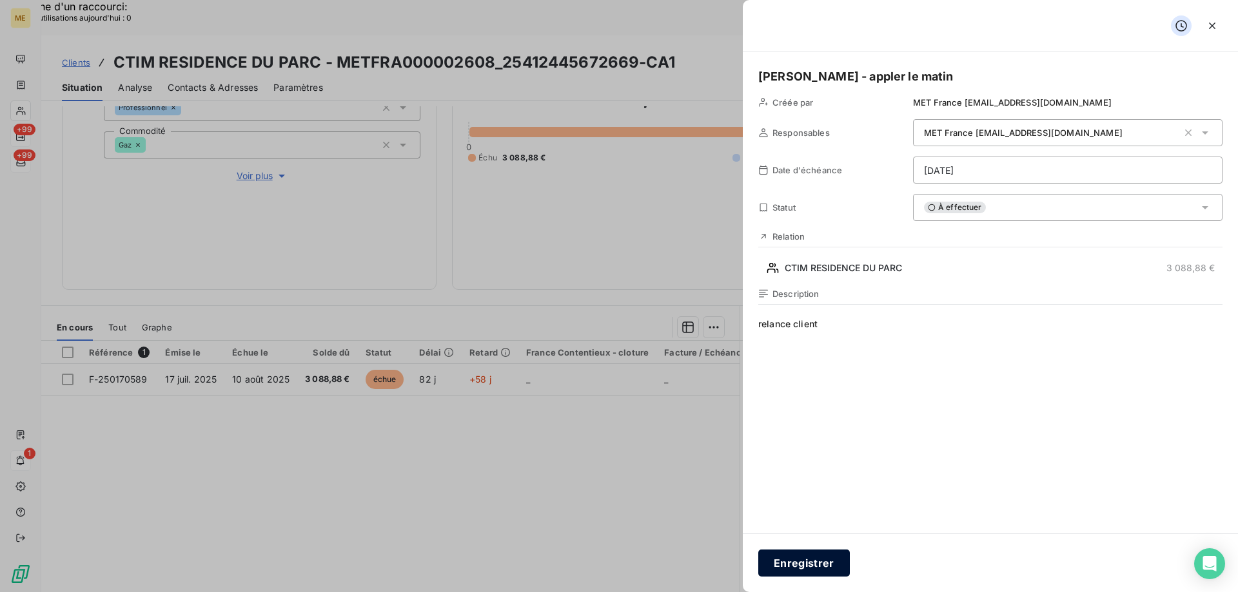
click at [826, 555] on button "Enregistrer" at bounding box center [804, 563] width 92 height 27
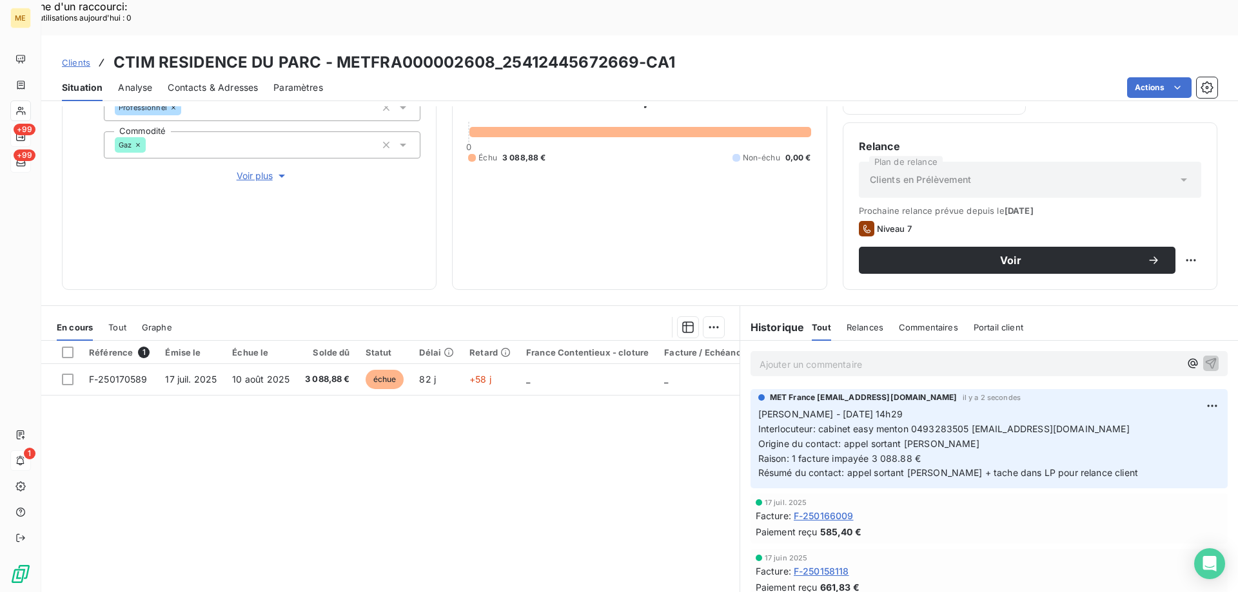
click at [242, 81] on span "Contacts & Adresses" at bounding box center [213, 87] width 90 height 13
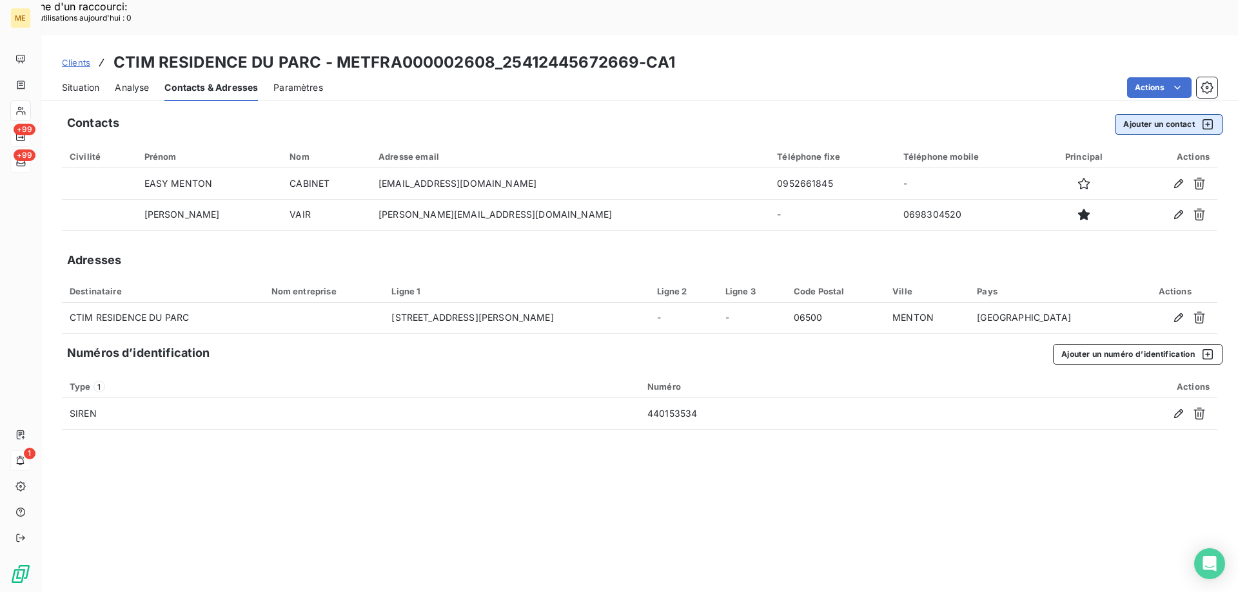
click at [1151, 114] on button "Ajouter un contact" at bounding box center [1169, 124] width 108 height 21
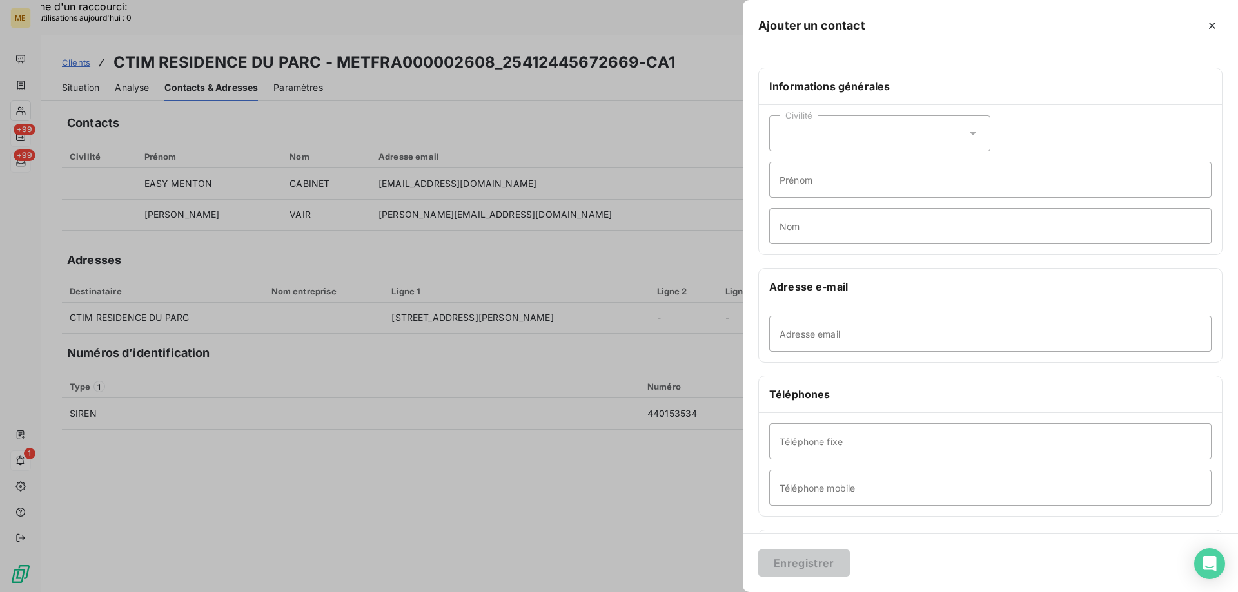
drag, startPoint x: 812, startPoint y: 356, endPoint x: 786, endPoint y: 340, distance: 30.8
click at [811, 355] on div "Adresse email" at bounding box center [990, 334] width 463 height 57
click at [786, 340] on input "Adresse email" at bounding box center [990, 334] width 442 height 36
type input "menton1@easy-menton.fr"
click at [758, 550] on button "Enregistrer" at bounding box center [804, 563] width 92 height 27
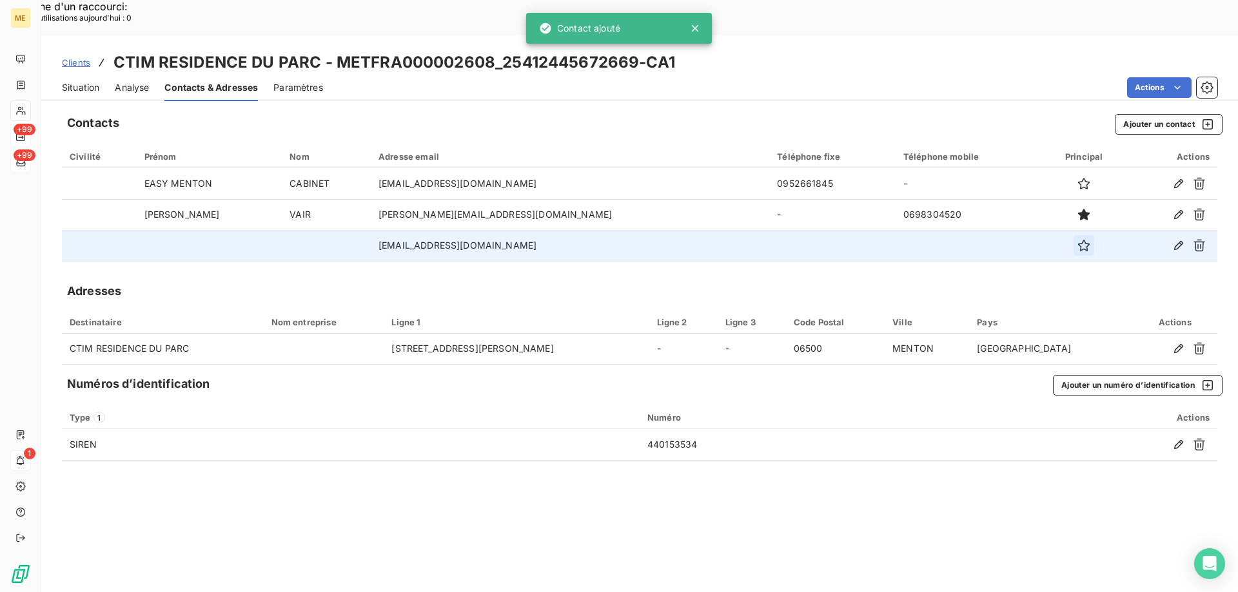
click at [1077, 239] on icon "button" at bounding box center [1083, 245] width 13 height 13
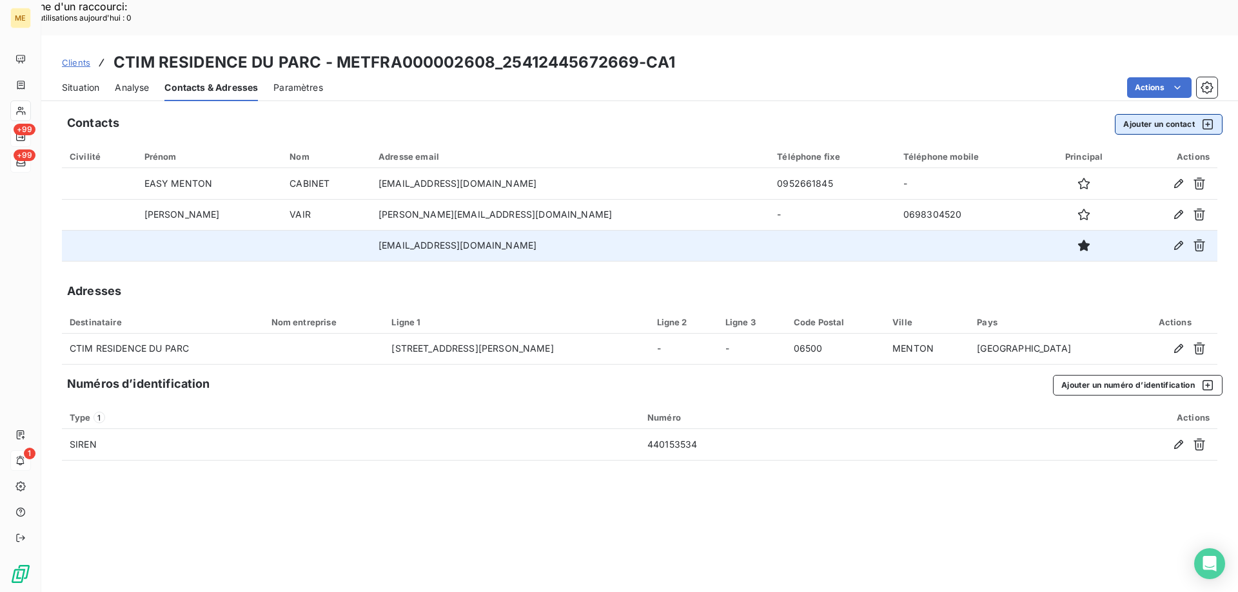
click at [1171, 114] on button "Ajouter un contact" at bounding box center [1169, 124] width 108 height 21
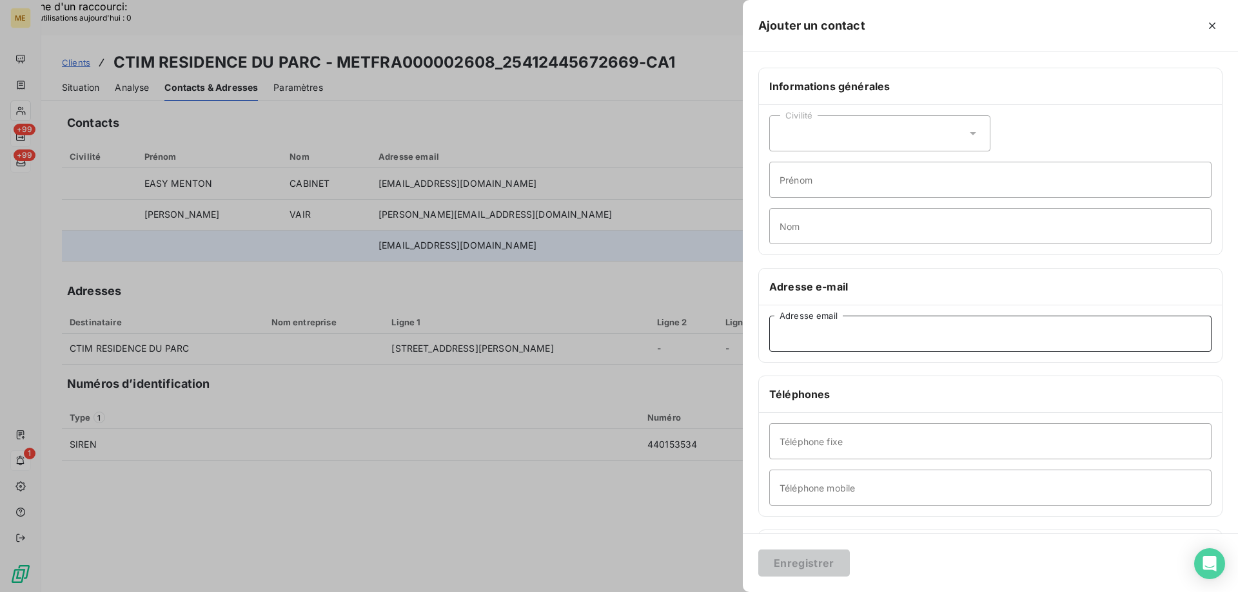
click at [830, 336] on input "Adresse email" at bounding box center [990, 334] width 442 height 36
click at [816, 334] on input "menton1@easy-menton.fr" at bounding box center [990, 334] width 442 height 36
type input "menton2@easy-menton.fr"
click at [803, 557] on button "Enregistrer" at bounding box center [804, 563] width 92 height 27
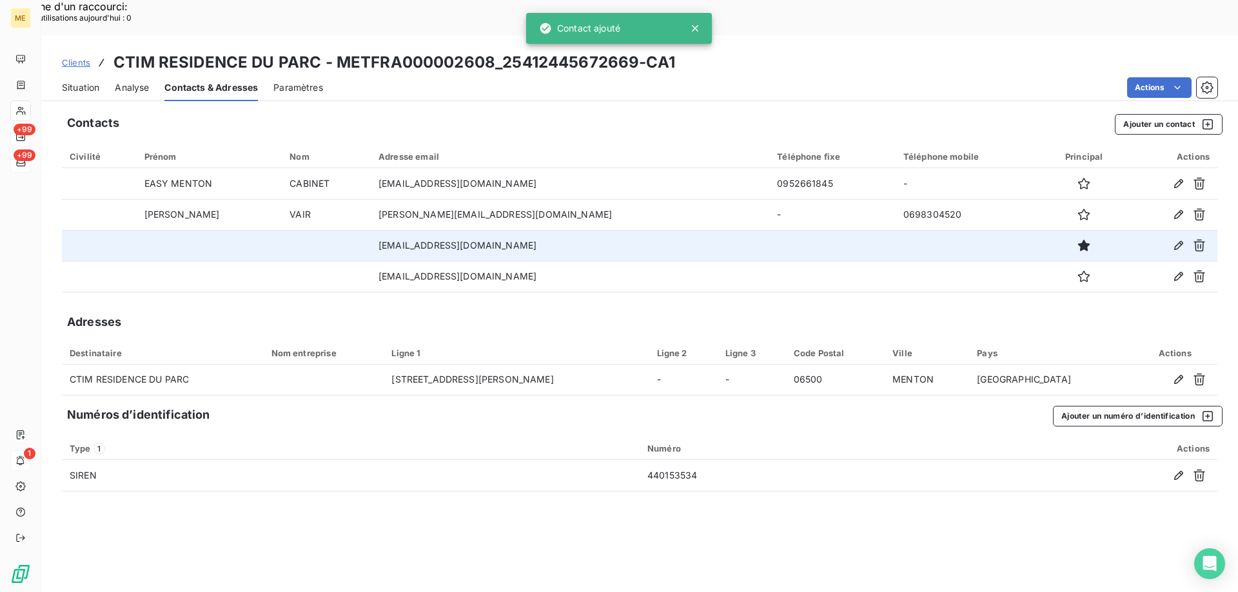
click at [86, 81] on span "Situation" at bounding box center [80, 87] width 37 height 13
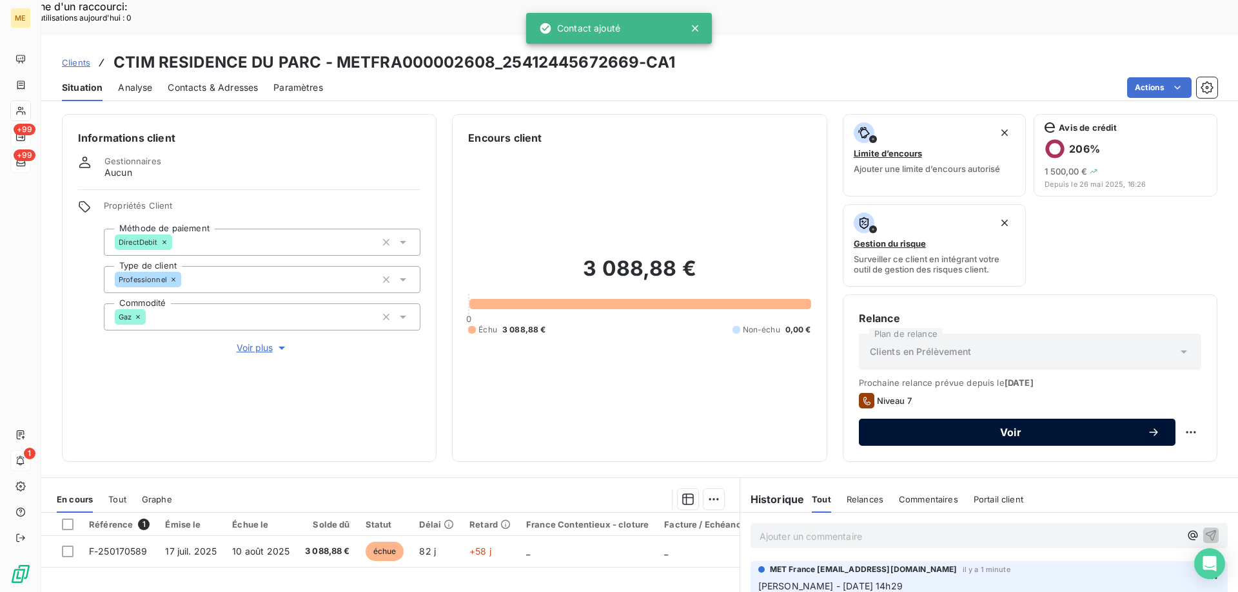
click at [914, 427] on span "Voir" at bounding box center [1010, 432] width 273 height 10
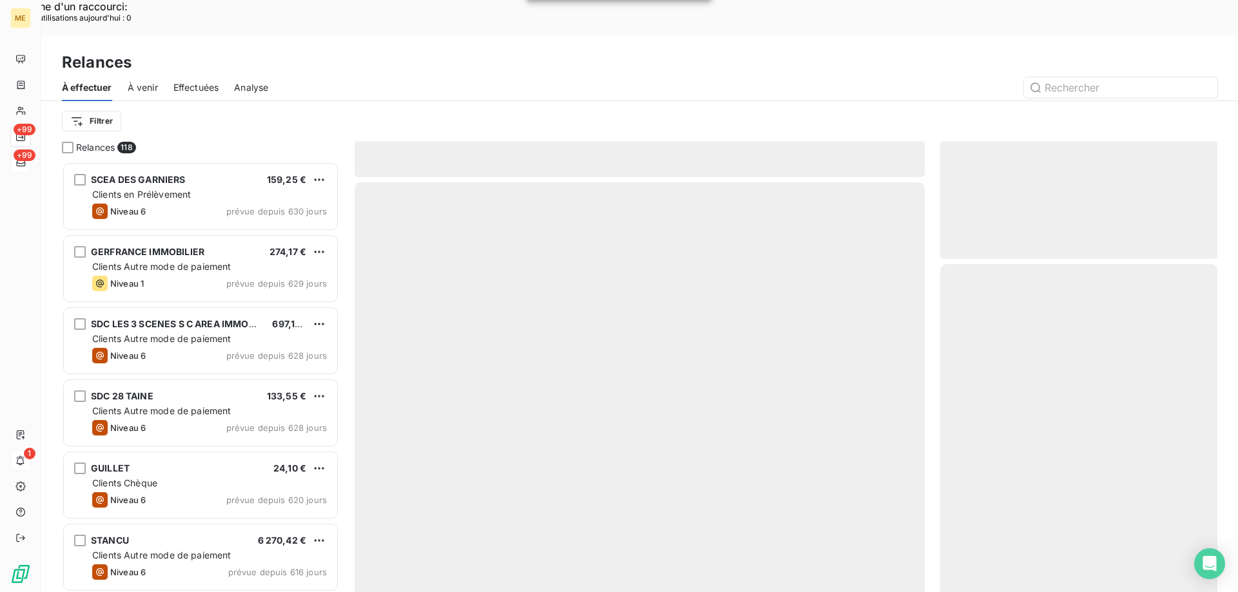
scroll to position [456, 268]
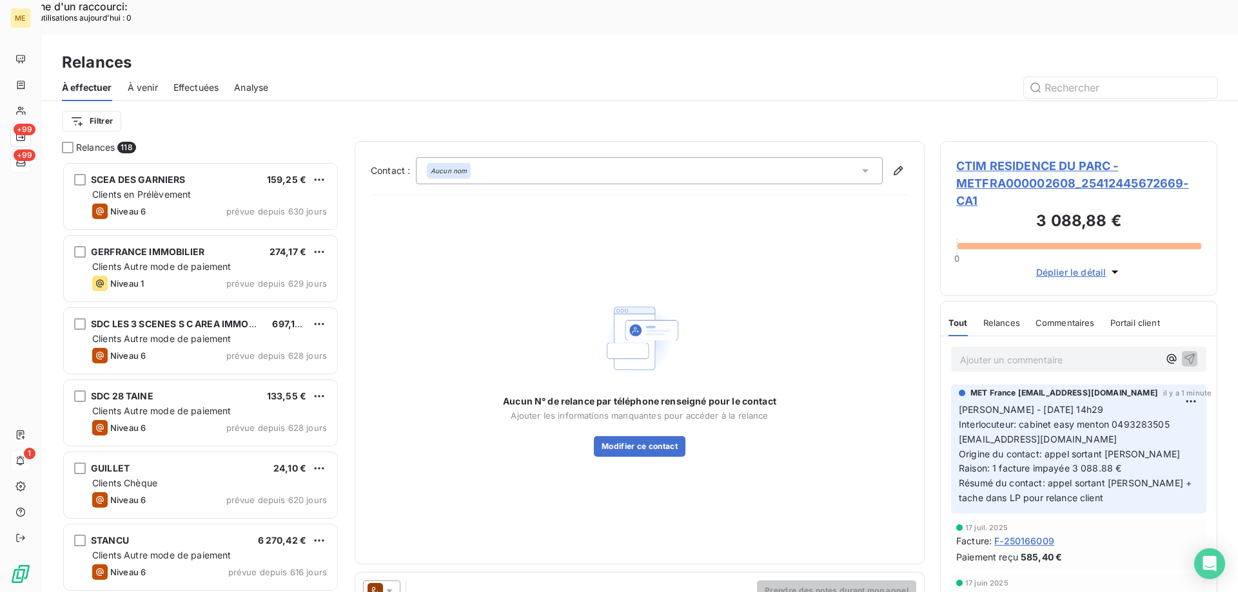
click at [392, 585] on icon at bounding box center [389, 591] width 13 height 13
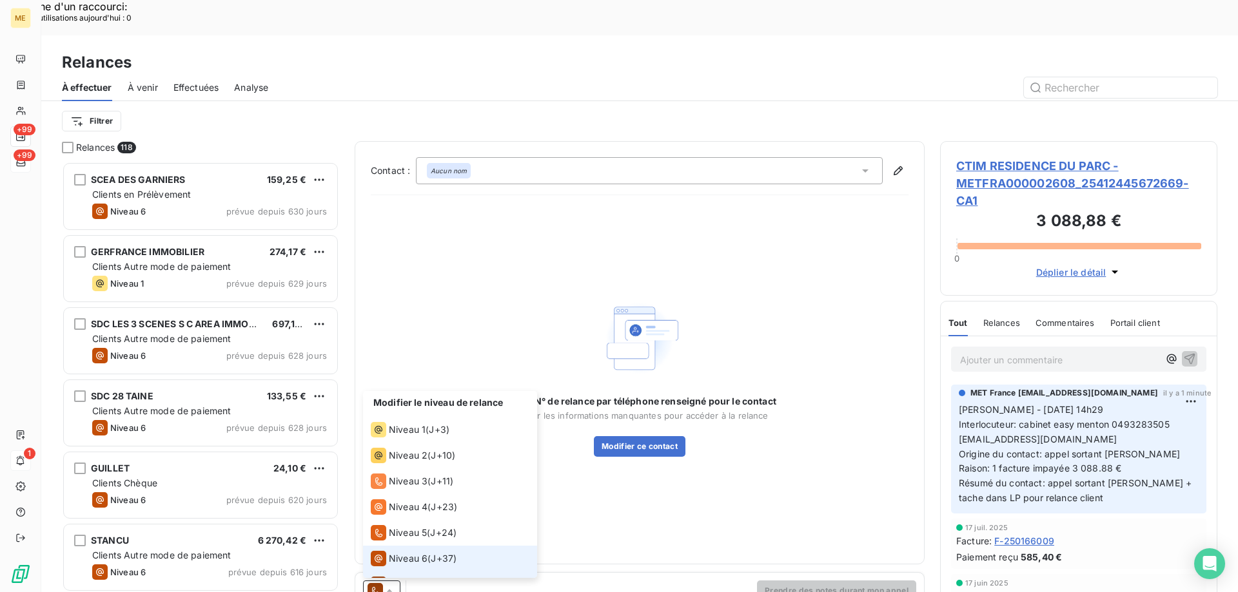
scroll to position [19, 0]
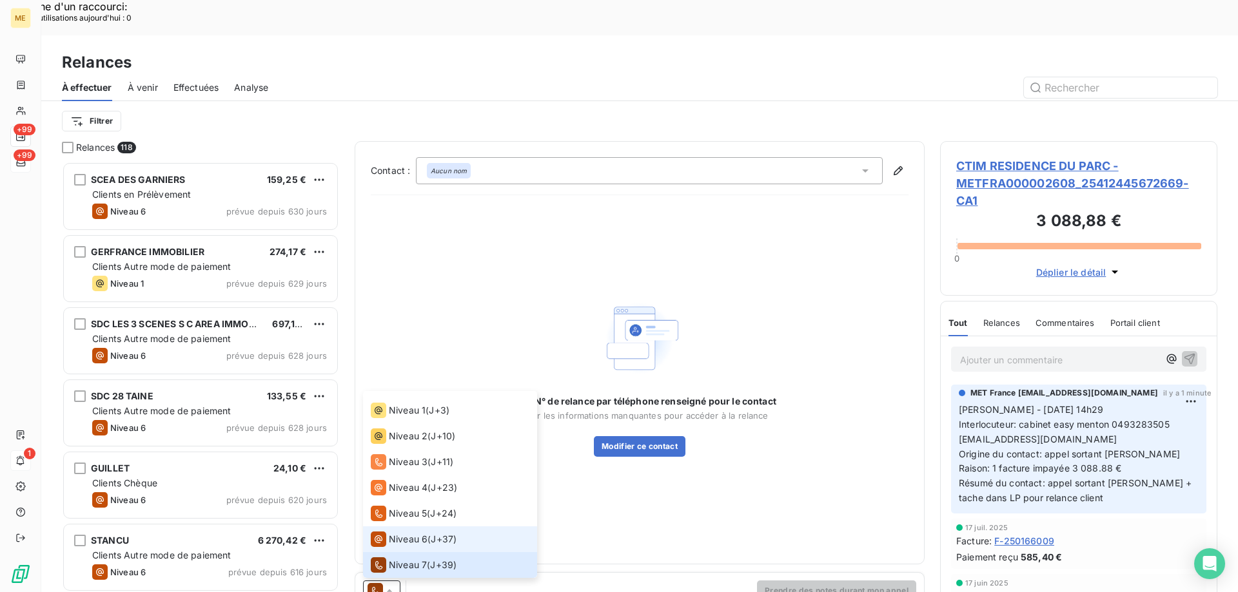
click at [402, 533] on span "Niveau 6" at bounding box center [408, 539] width 39 height 13
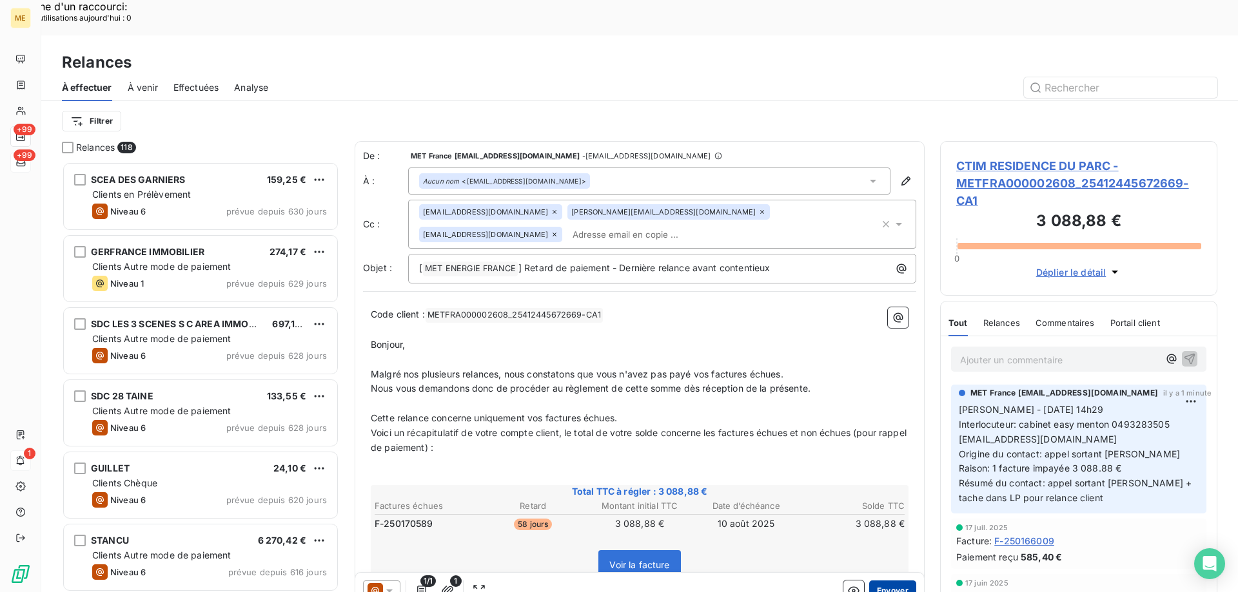
click at [880, 581] on button "Envoyer" at bounding box center [892, 591] width 47 height 21
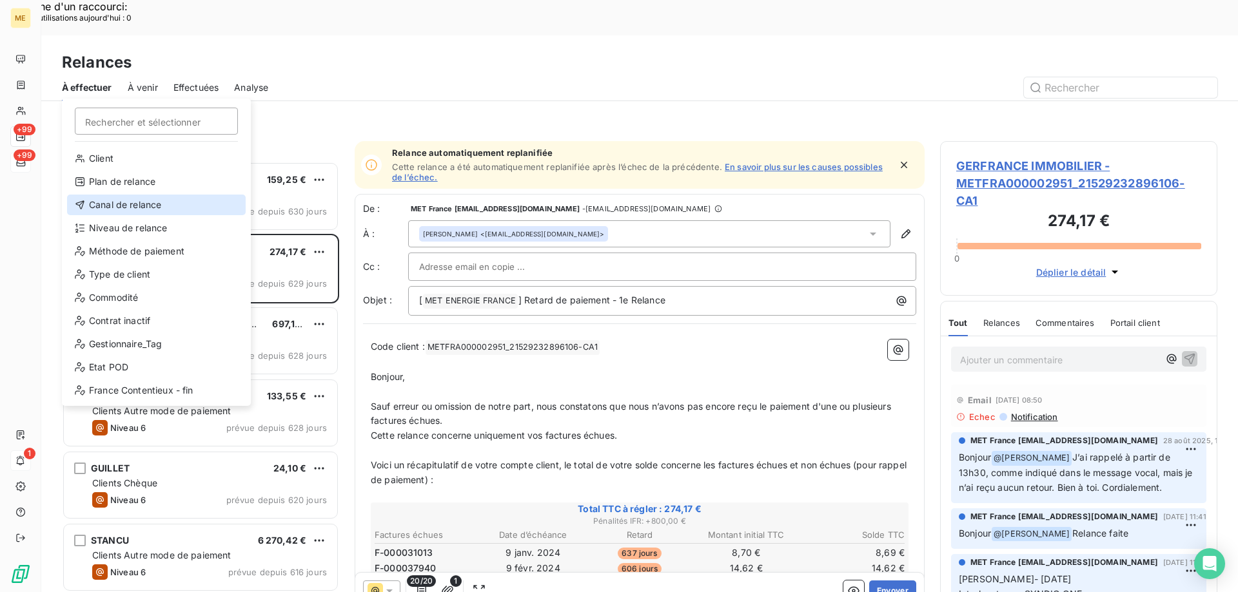
click at [108, 206] on div "Canal de relance" at bounding box center [156, 205] width 179 height 21
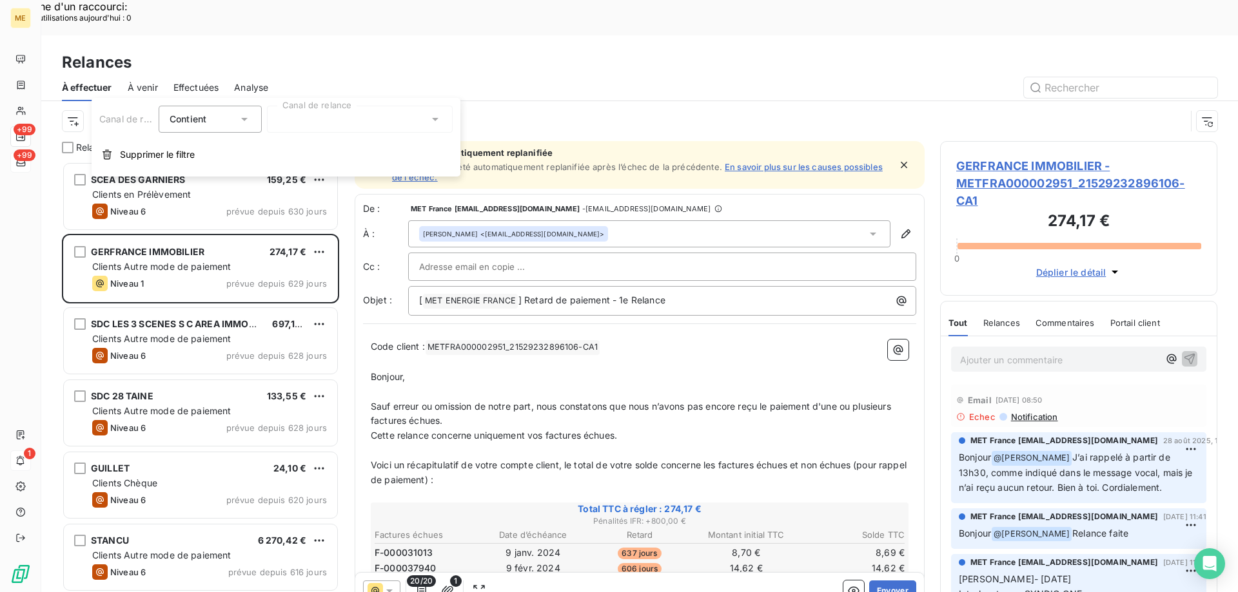
click at [338, 126] on div at bounding box center [360, 119] width 186 height 27
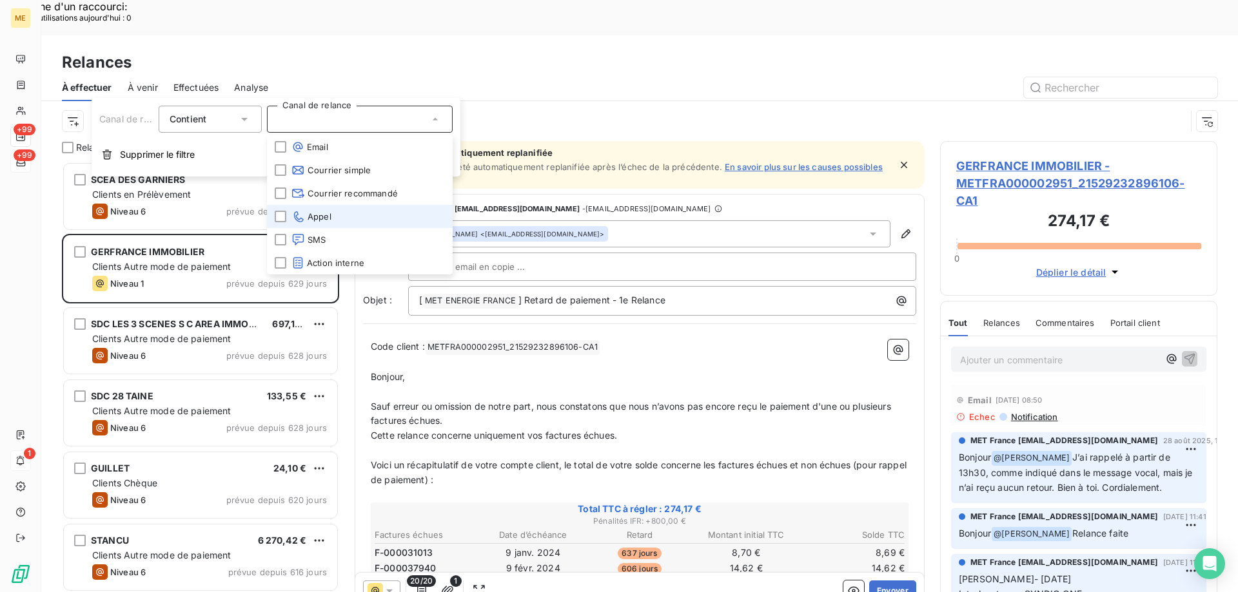
click at [322, 212] on span "Appel" at bounding box center [311, 216] width 40 height 13
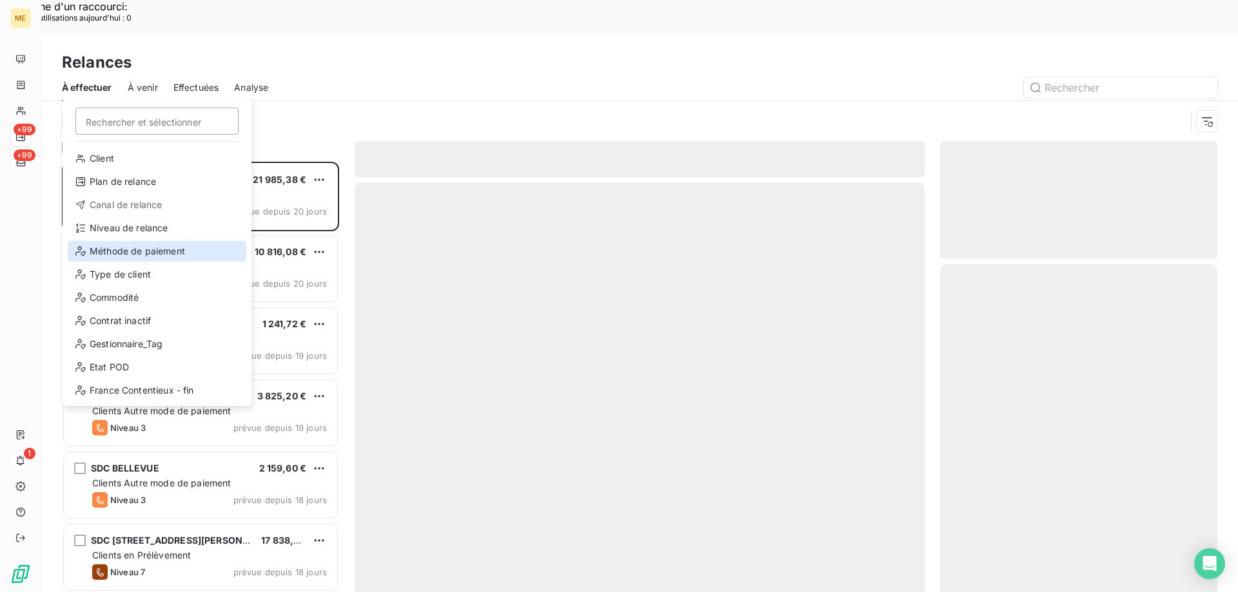
scroll to position [456, 268]
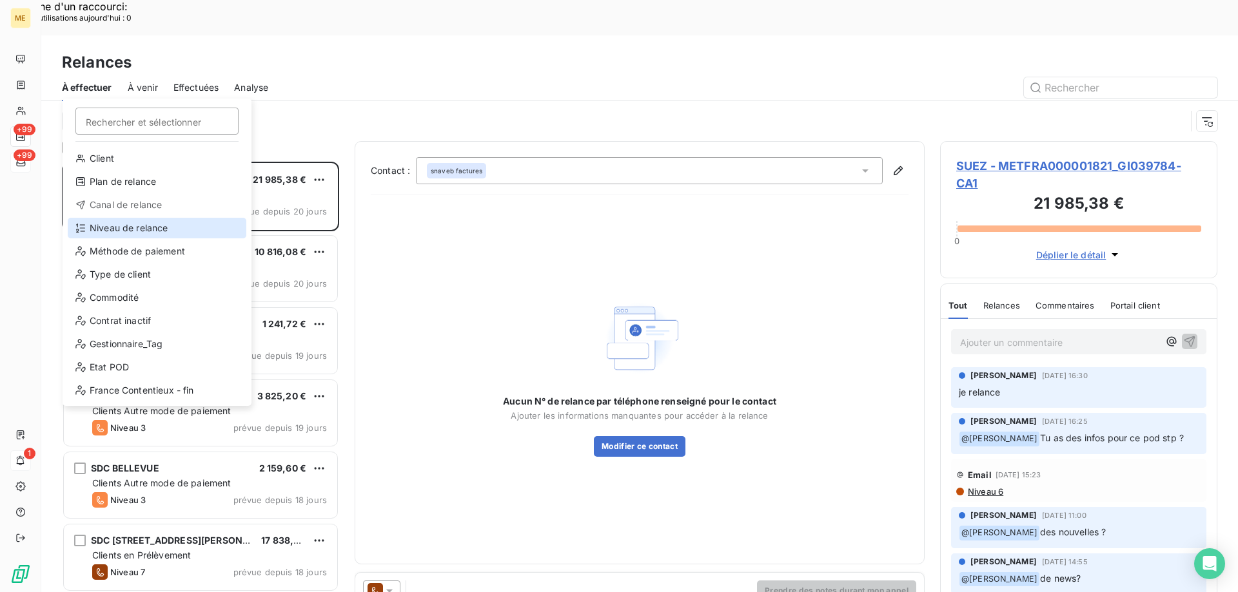
click at [108, 230] on div "Niveau de relance" at bounding box center [157, 228] width 179 height 21
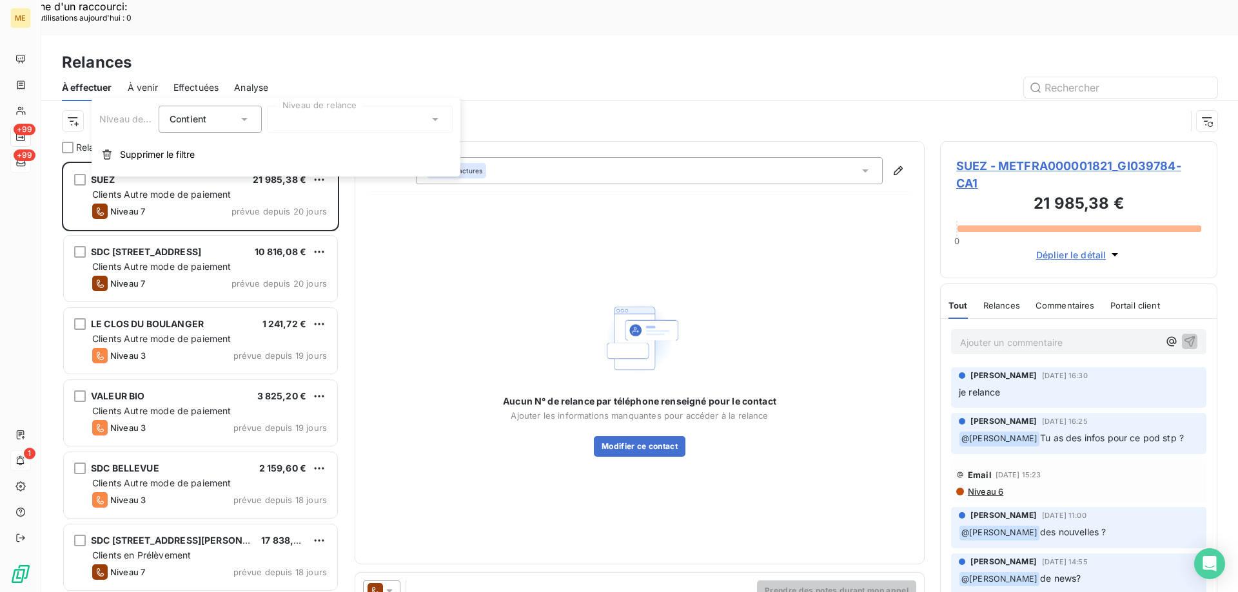
click at [317, 117] on div at bounding box center [360, 119] width 186 height 27
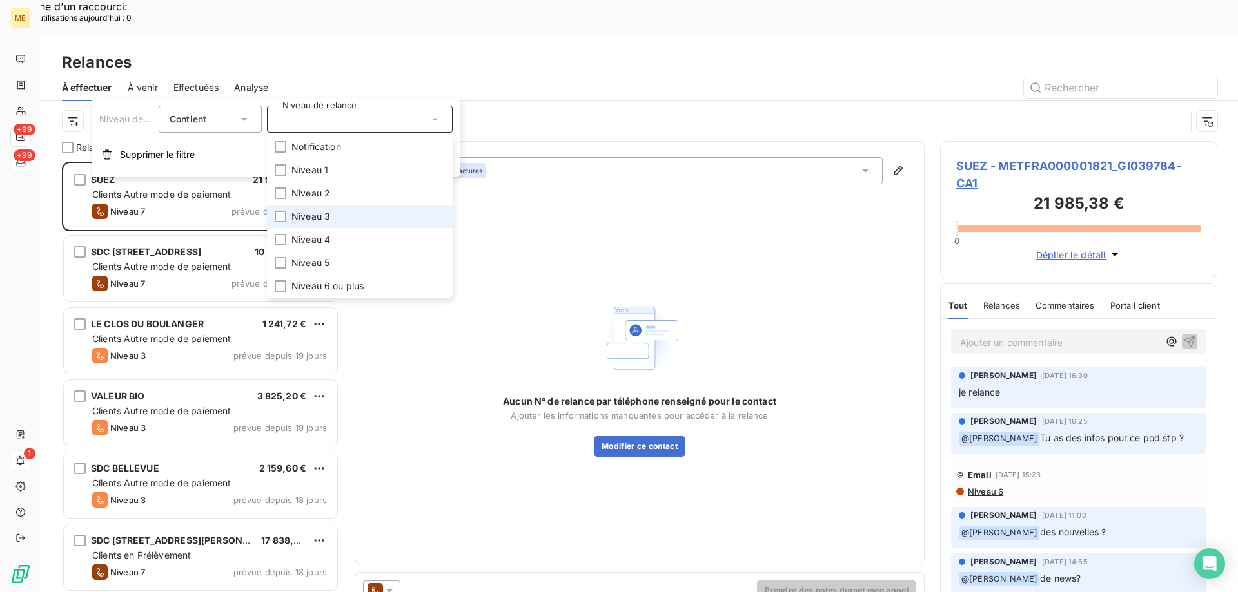
click at [371, 216] on li "Niveau 3" at bounding box center [360, 216] width 186 height 23
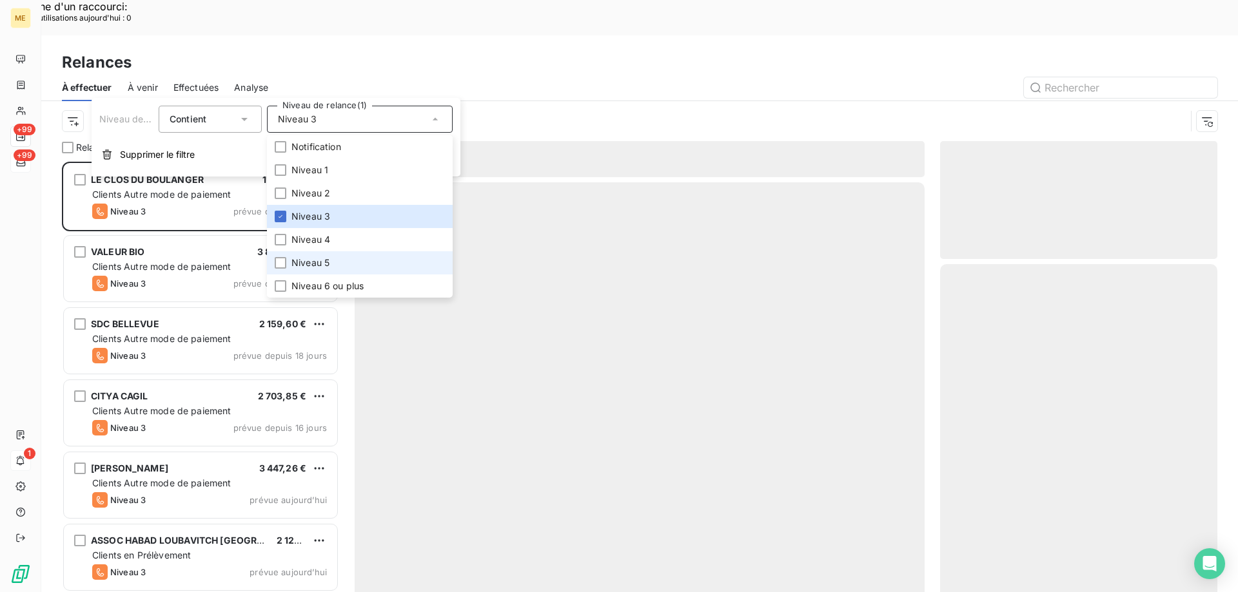
click at [348, 265] on li "Niveau 5" at bounding box center [360, 262] width 186 height 23
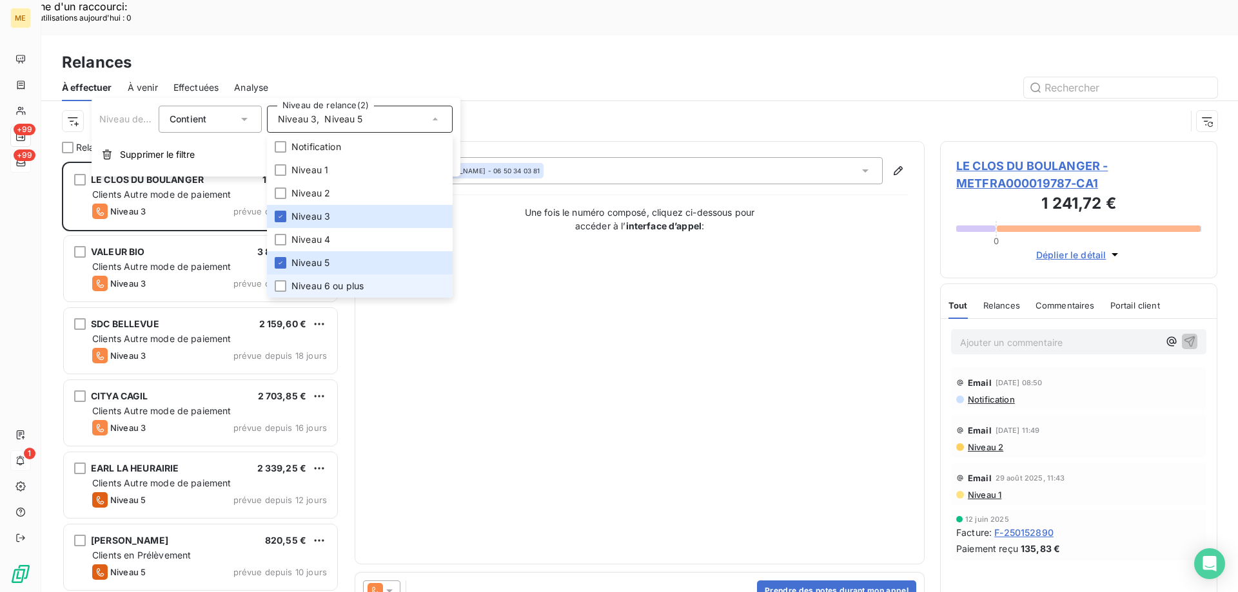
click at [358, 283] on span "Niveau 6 ou plus" at bounding box center [327, 286] width 72 height 13
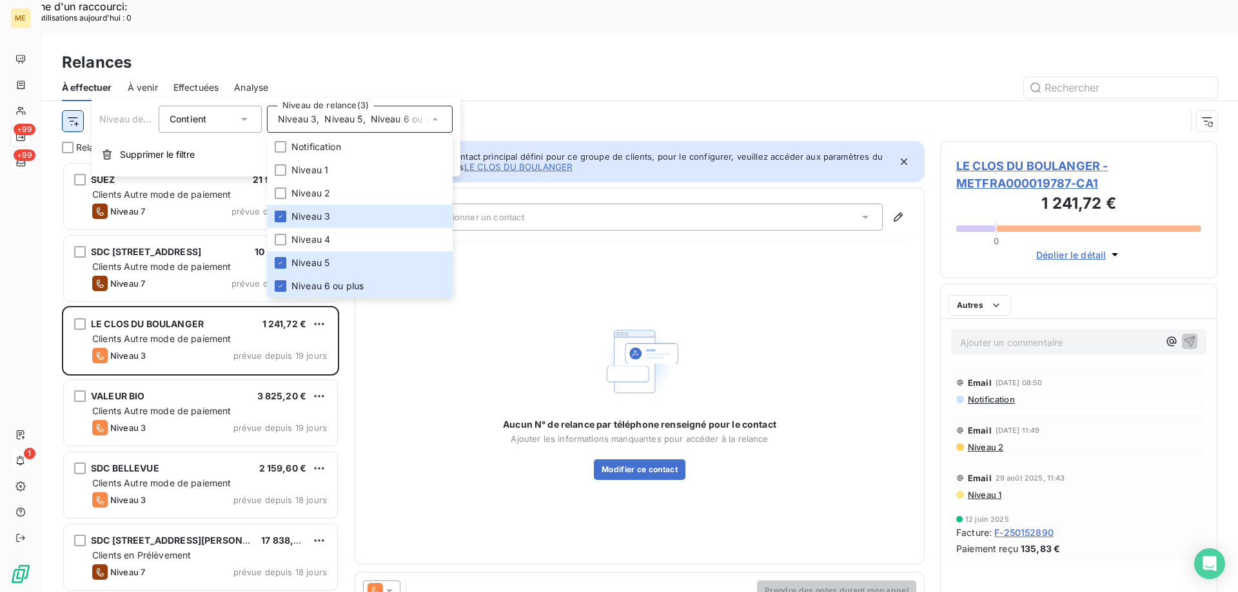
scroll to position [456, 268]
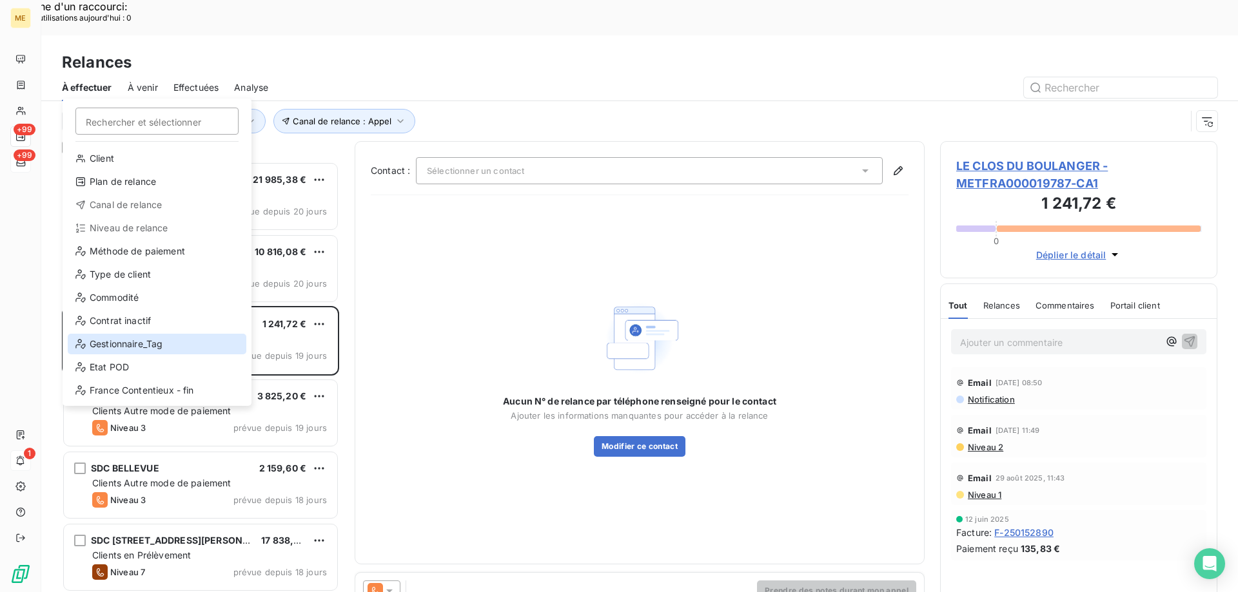
click at [122, 338] on div "Gestionnaire_Tag" at bounding box center [157, 344] width 179 height 21
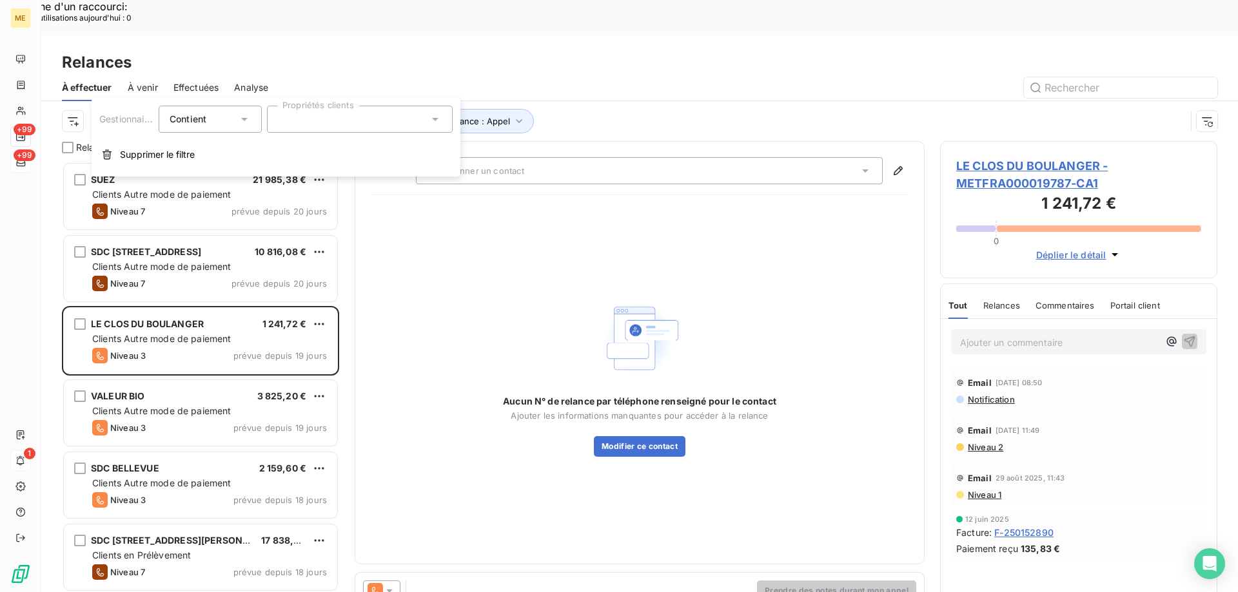
click at [343, 110] on div at bounding box center [360, 119] width 186 height 27
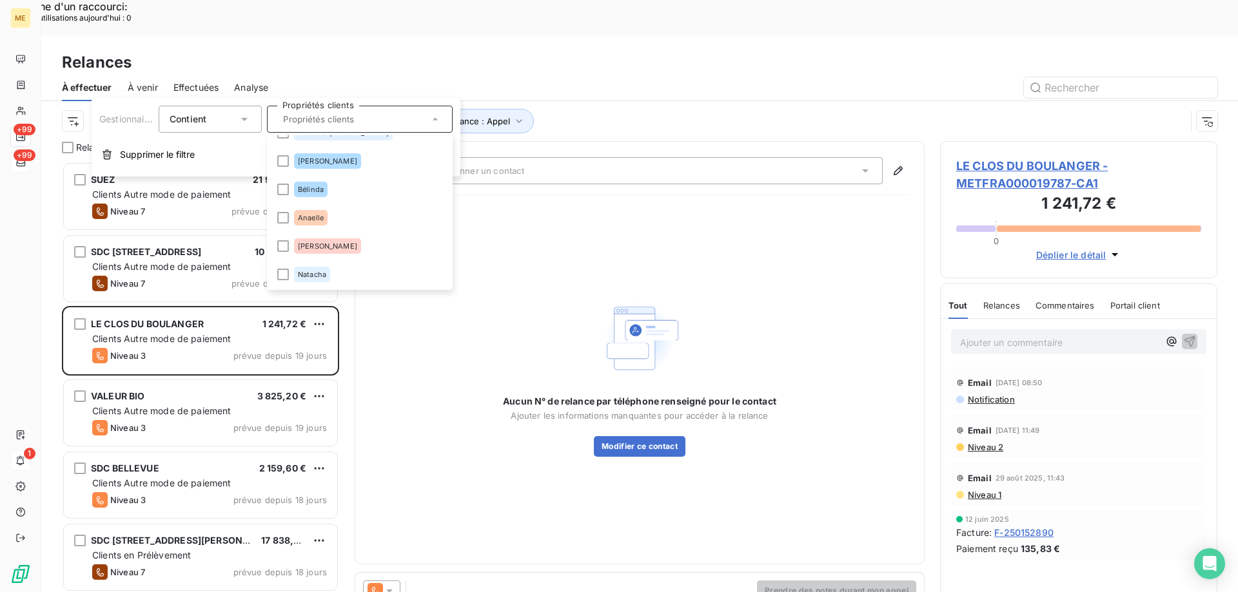
scroll to position [181, 0]
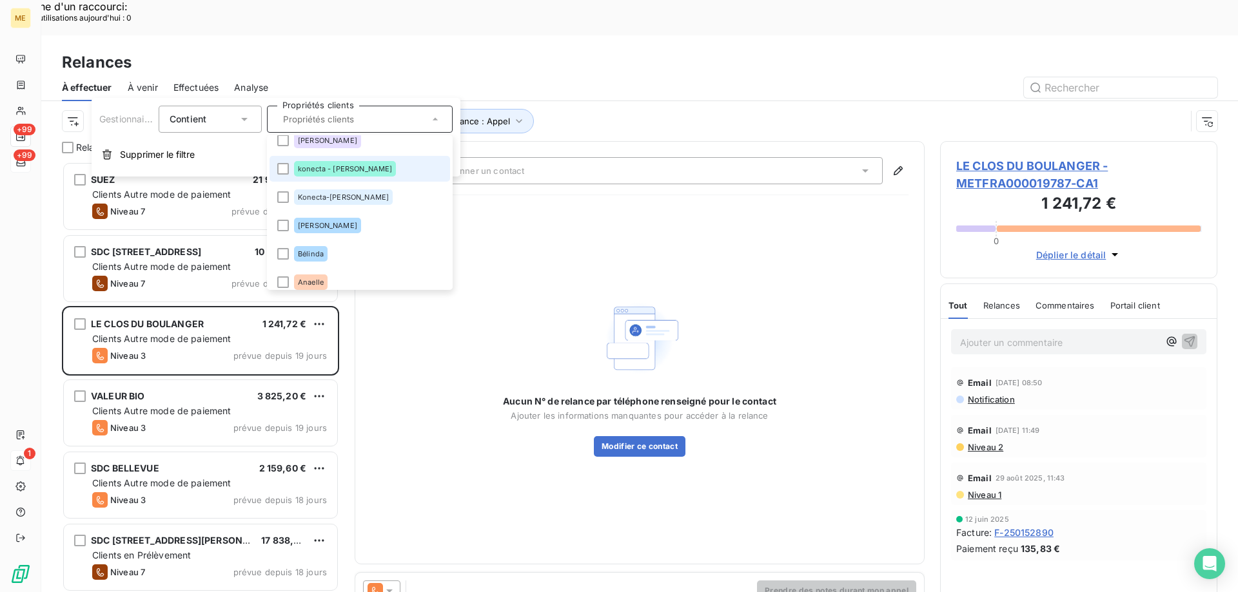
click at [330, 200] on span "Konecta-[PERSON_NAME]" at bounding box center [343, 197] width 91 height 8
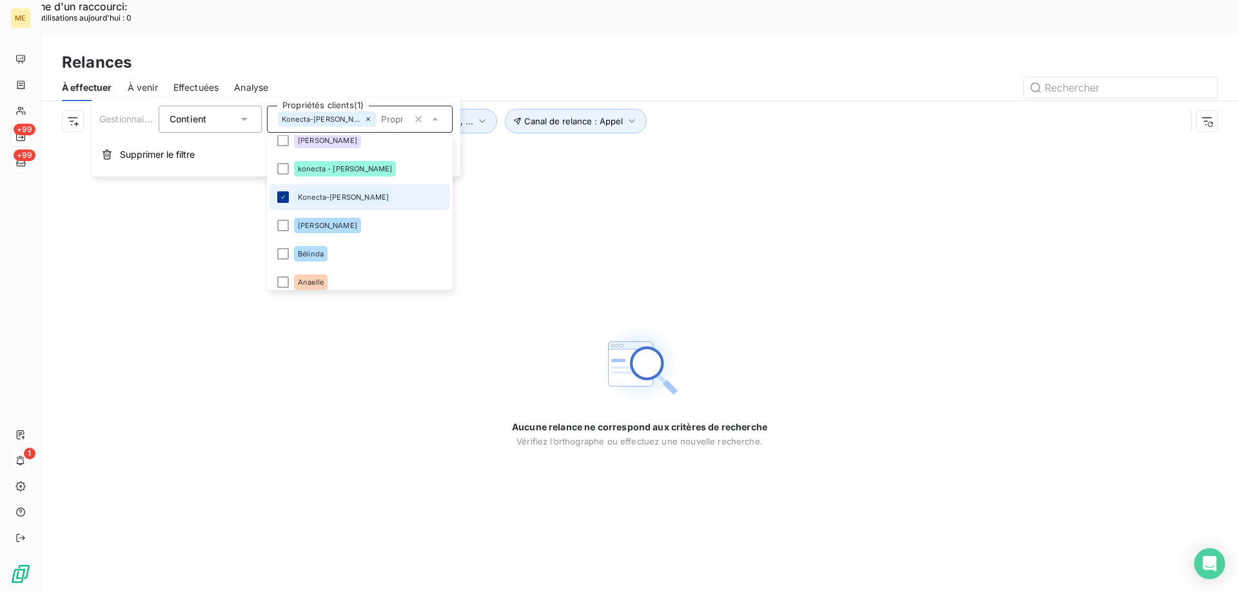
click at [284, 200] on icon at bounding box center [283, 197] width 8 height 8
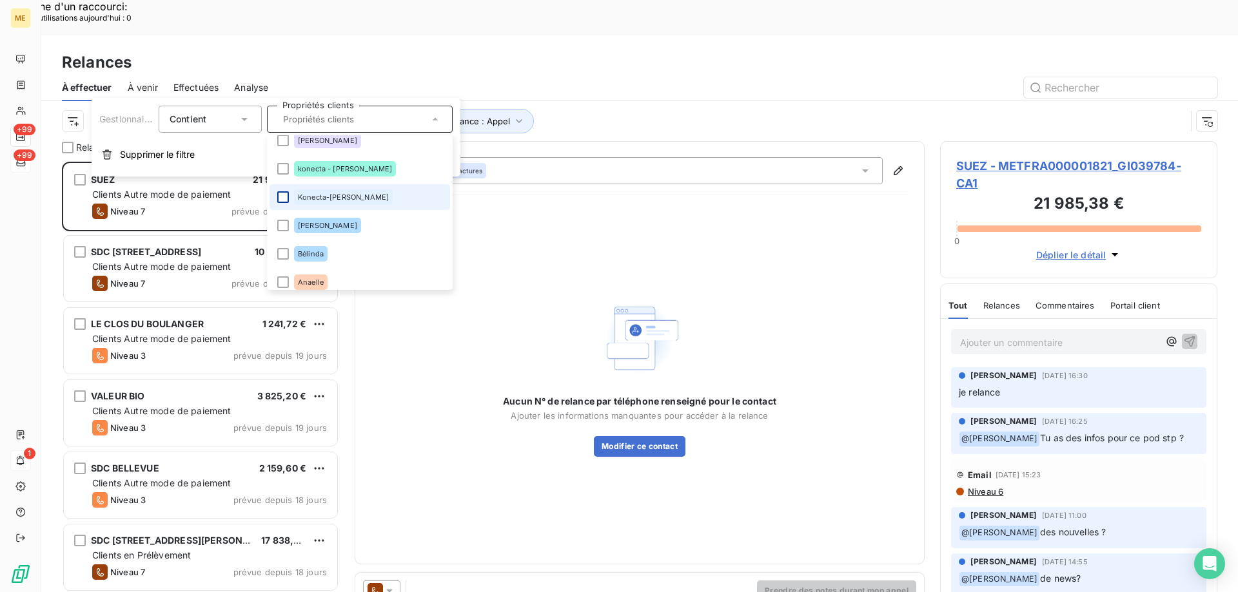
scroll to position [456, 268]
click at [610, 248] on div "Aucun N° de relance par téléphone renseigné pour le contact Ajouter les informa…" at bounding box center [640, 377] width 538 height 343
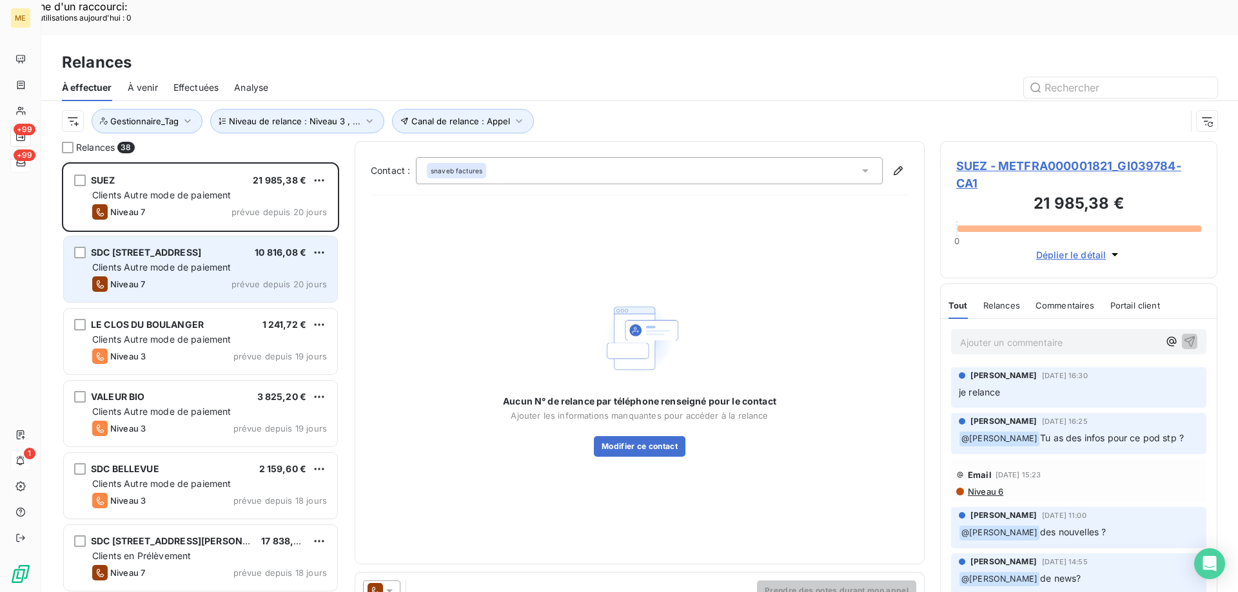
scroll to position [65, 0]
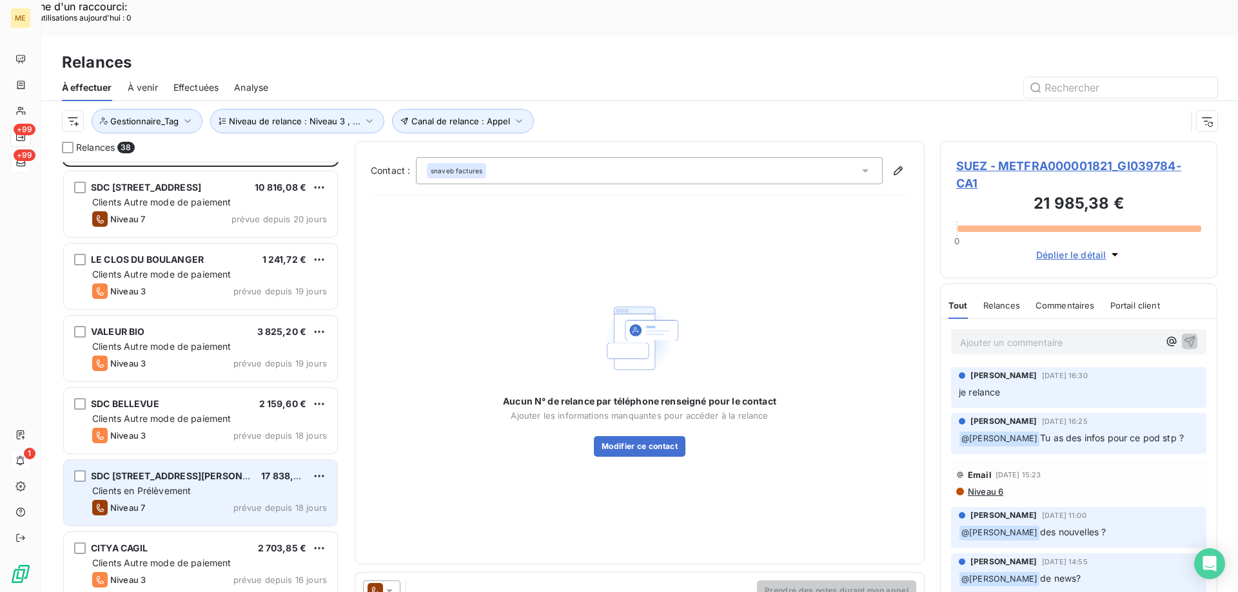
click at [139, 500] on div "Niveau 7" at bounding box center [118, 507] width 53 height 15
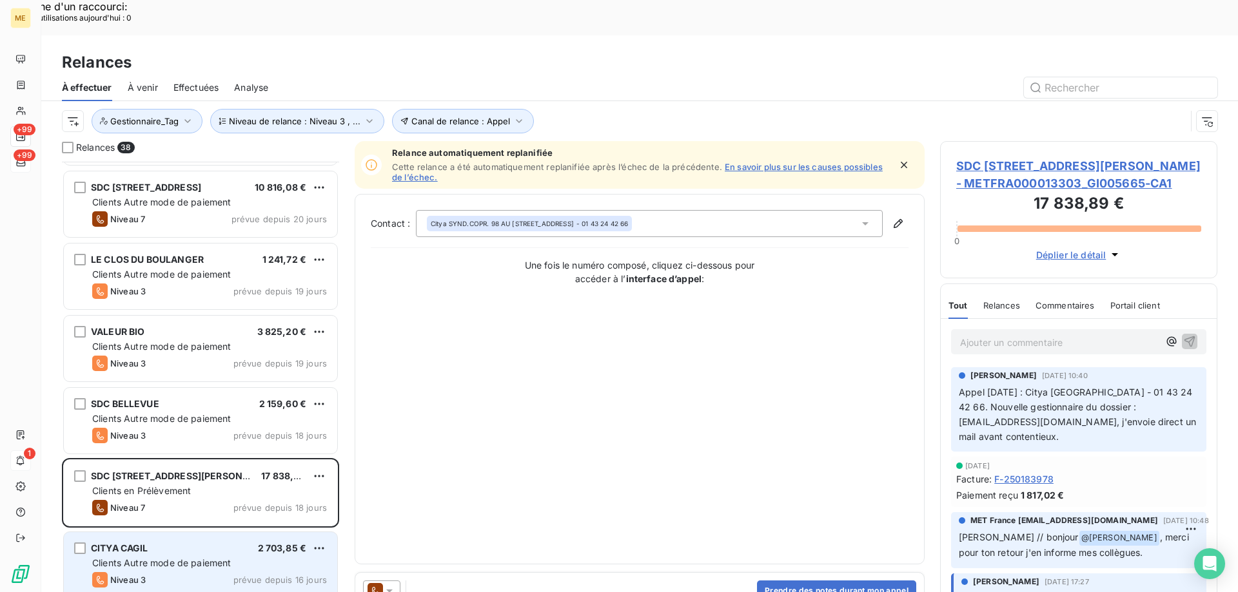
click at [190, 543] on div "CITYA CAGIL 2 703,85 €" at bounding box center [209, 549] width 235 height 12
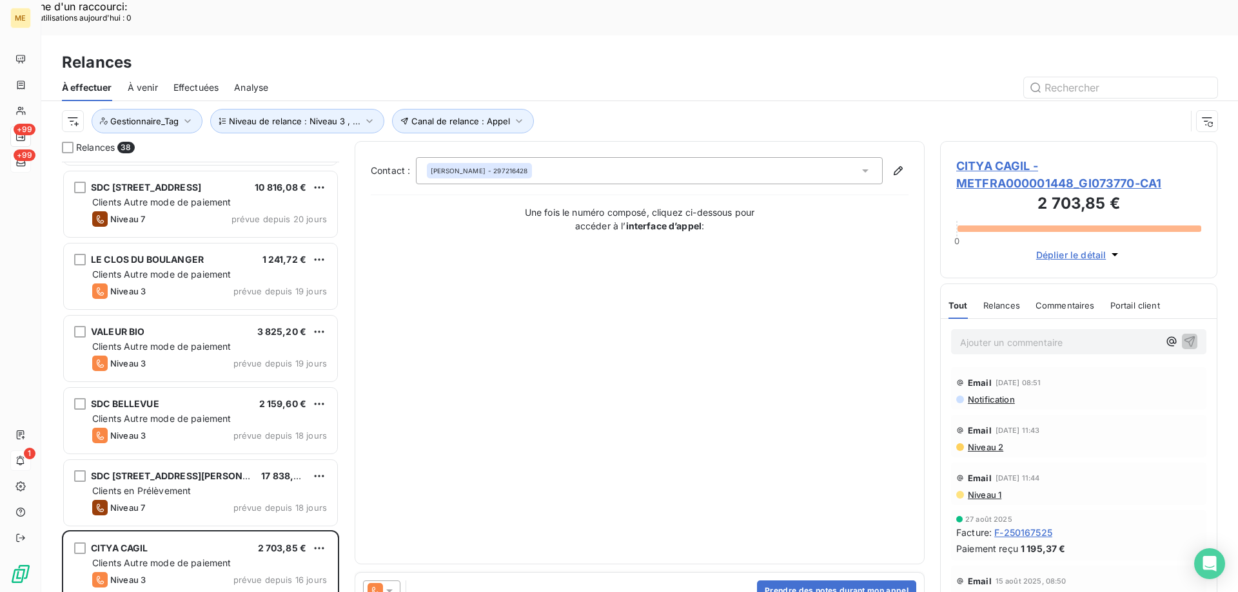
click at [1006, 157] on span "CITYA CAGIL - METFRA000001448_GI073770-CA1" at bounding box center [1078, 174] width 245 height 35
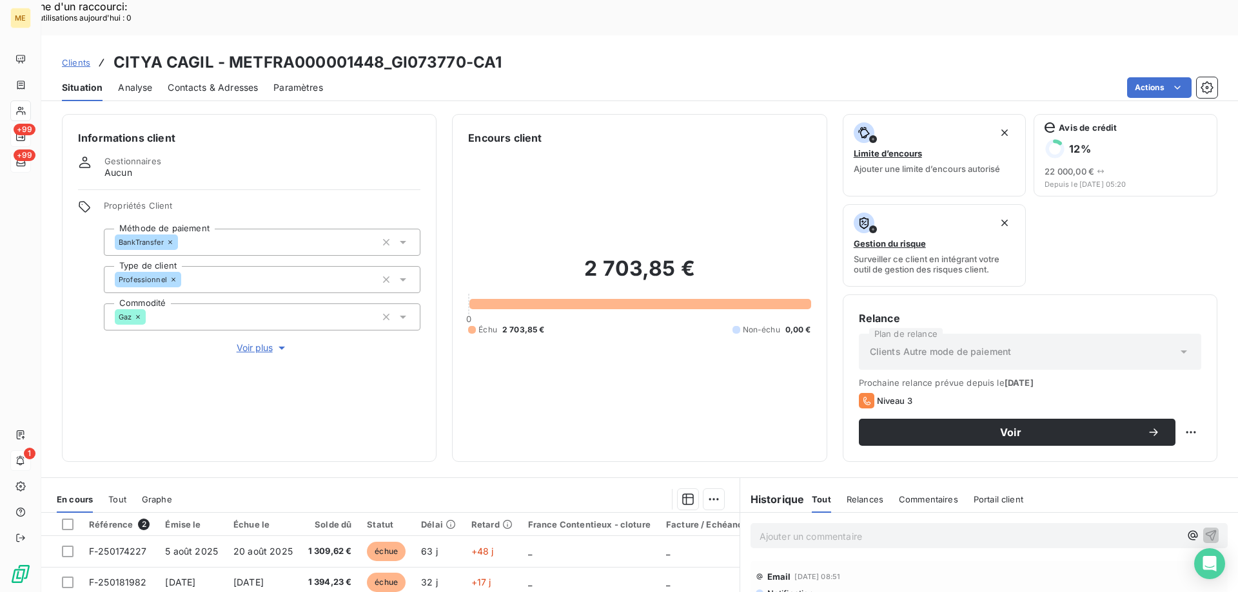
click at [264, 342] on span "Voir plus" at bounding box center [263, 348] width 52 height 13
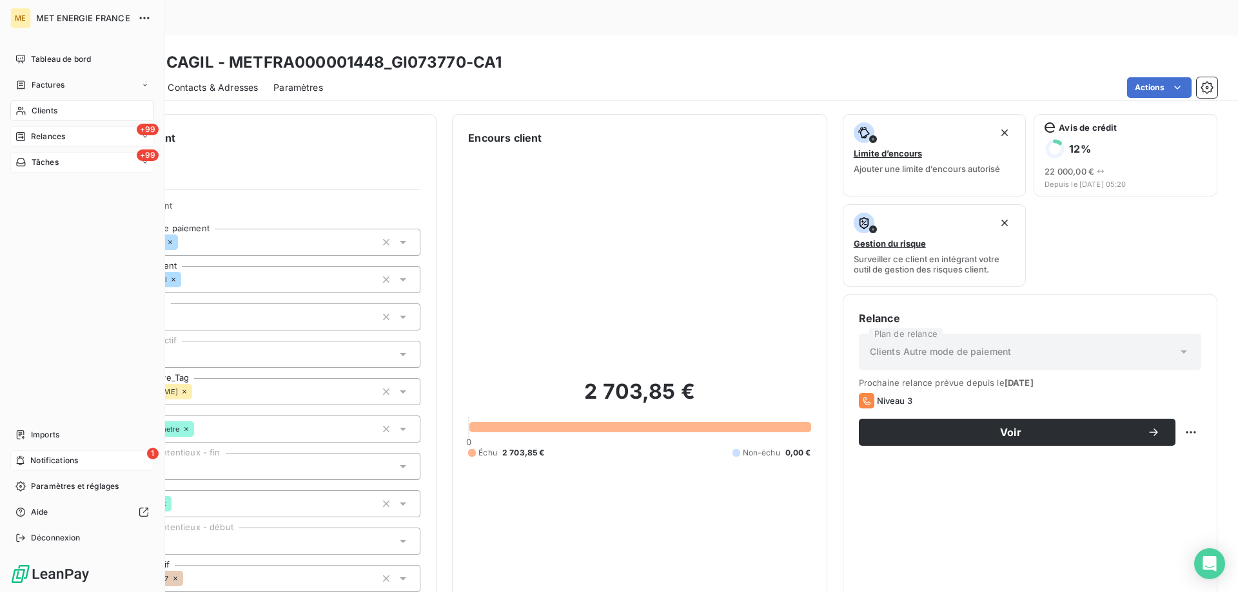
click at [43, 161] on span "Tâches" at bounding box center [45, 163] width 27 height 12
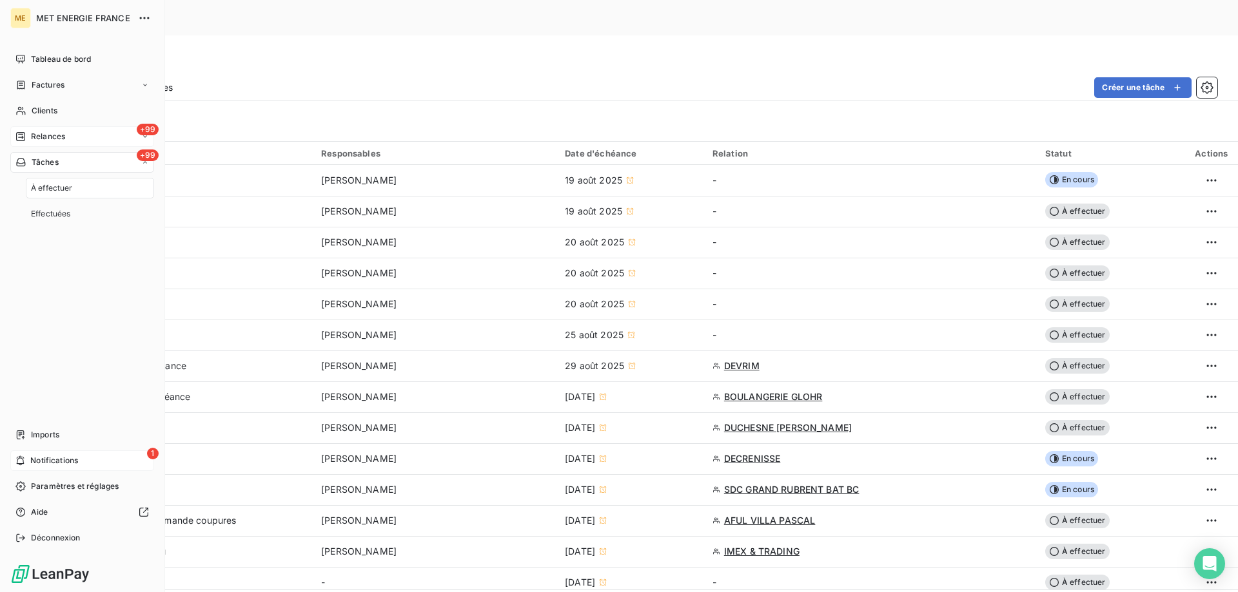
click at [43, 135] on span "Relances" at bounding box center [48, 137] width 34 height 12
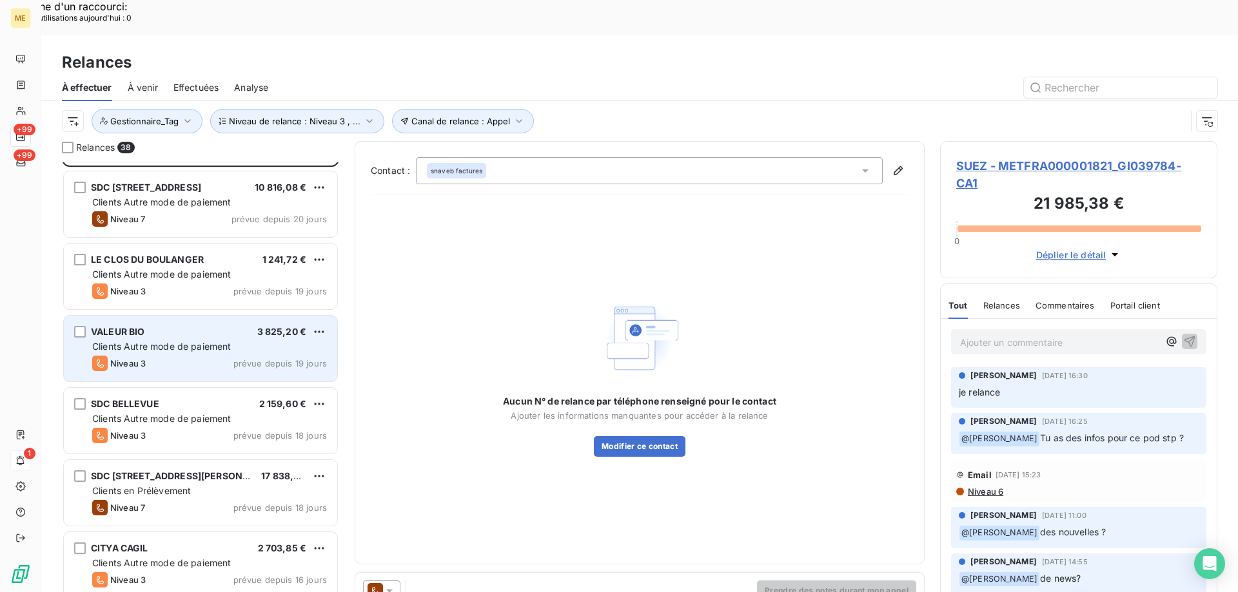
scroll to position [194, 0]
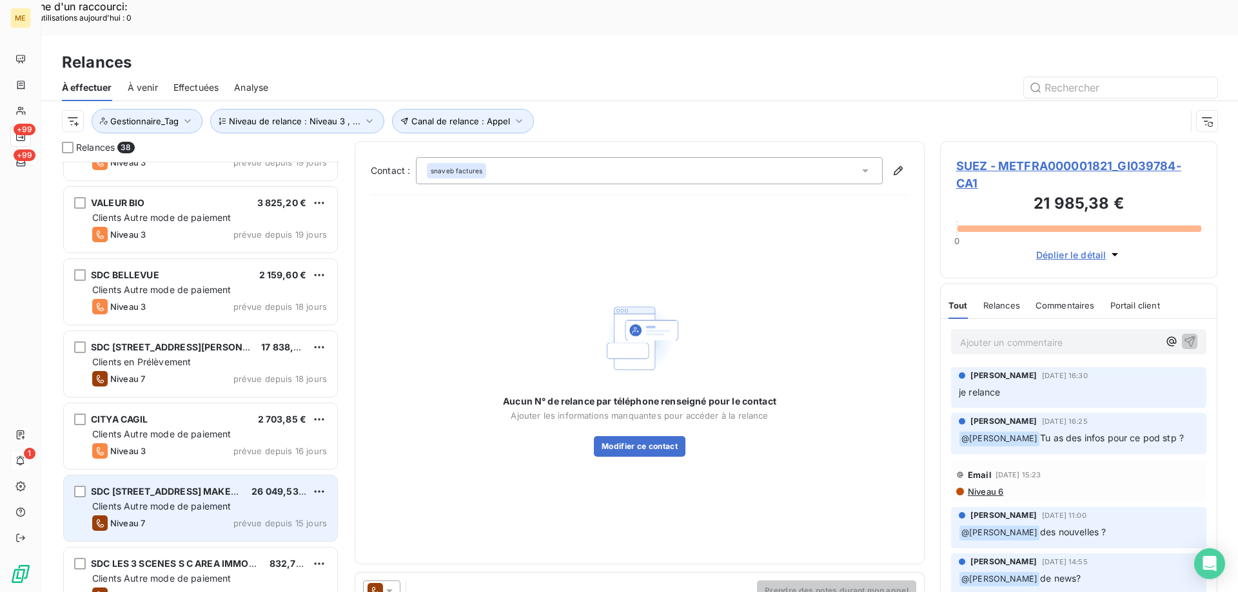
click at [164, 478] on div "SDC 5 RUE MYRIAM MAKEBA 26 049,53 € Clients Autre mode de paiement Niveau 7 pré…" at bounding box center [200, 509] width 273 height 66
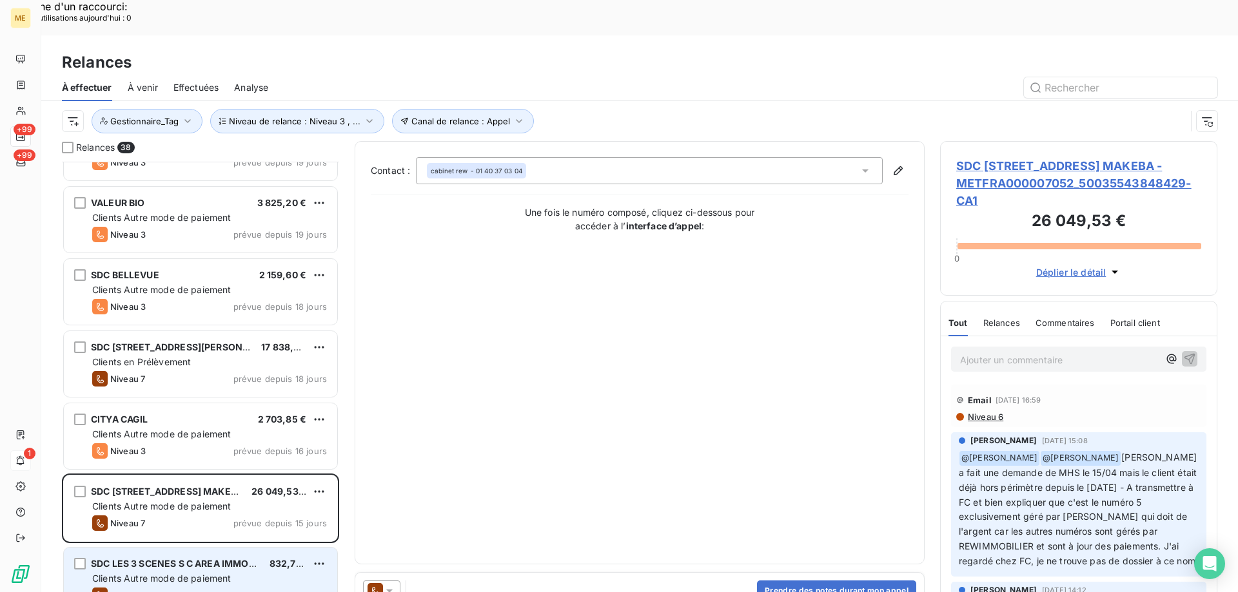
click at [164, 572] on div "Clients Autre mode de paiement" at bounding box center [209, 578] width 235 height 13
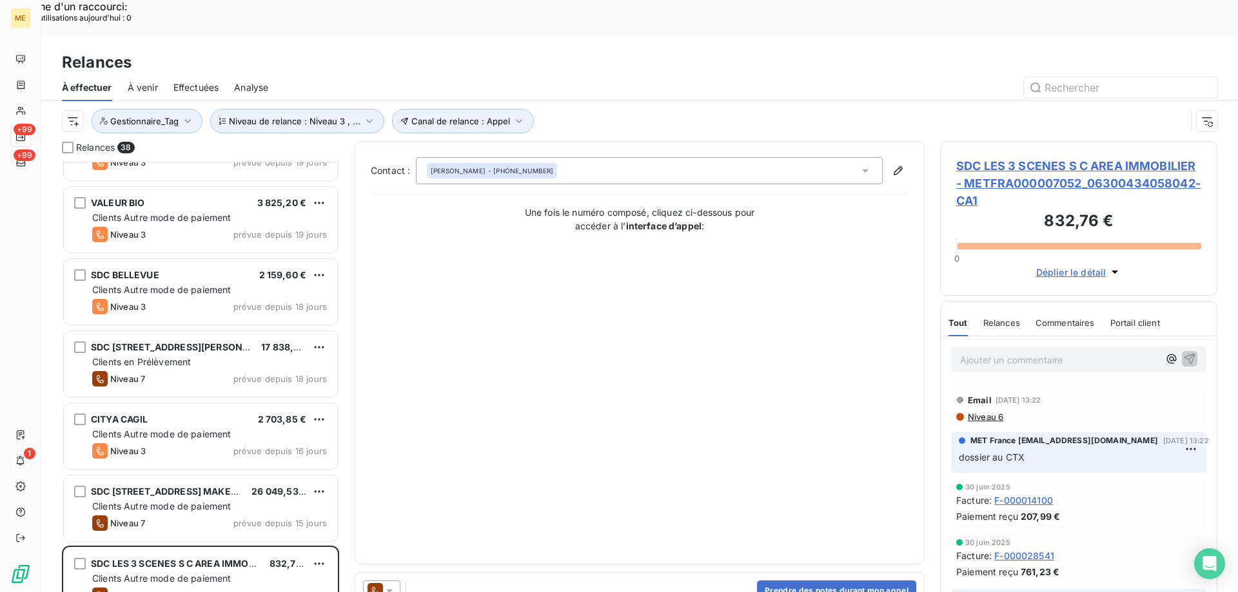
click at [1013, 157] on span "SDC LES 3 SCENES S C AREA IMMOBILIER - METFRA000007052_06300434058042-CA1" at bounding box center [1078, 183] width 245 height 52
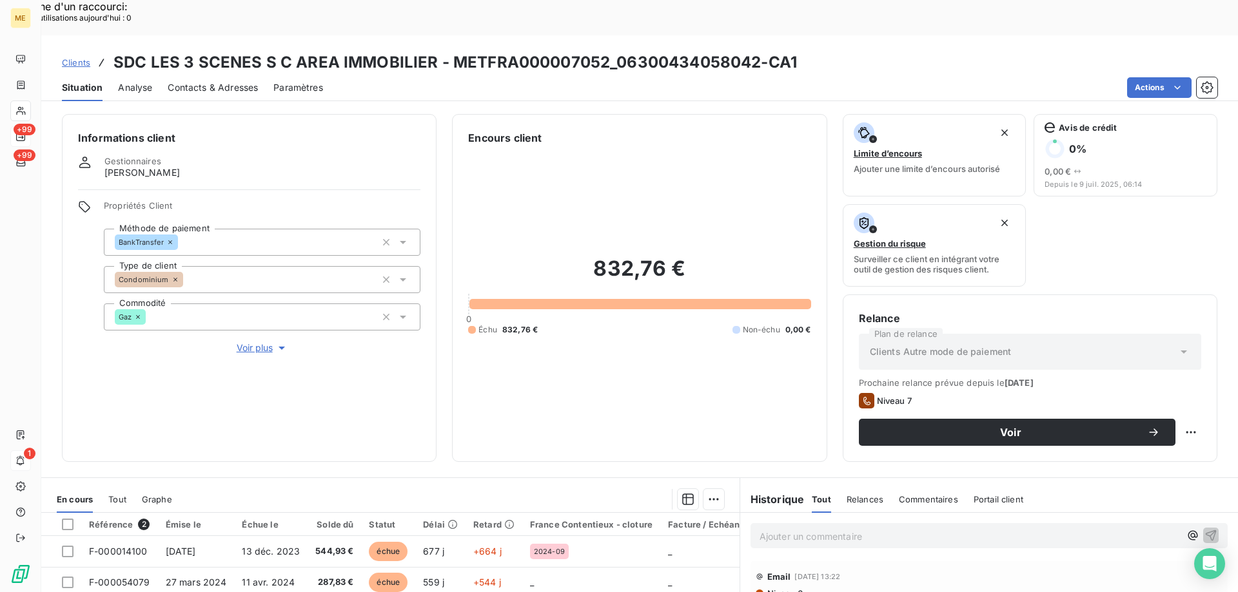
click at [256, 342] on span "Voir plus" at bounding box center [263, 348] width 52 height 13
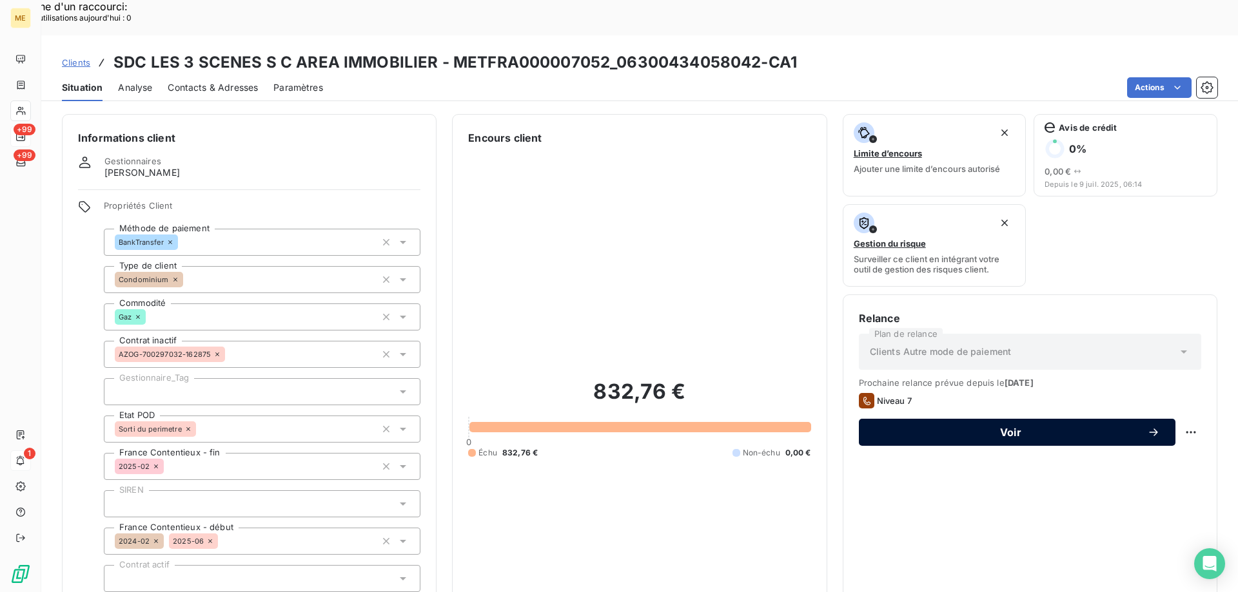
click at [989, 427] on span "Voir" at bounding box center [1010, 432] width 273 height 10
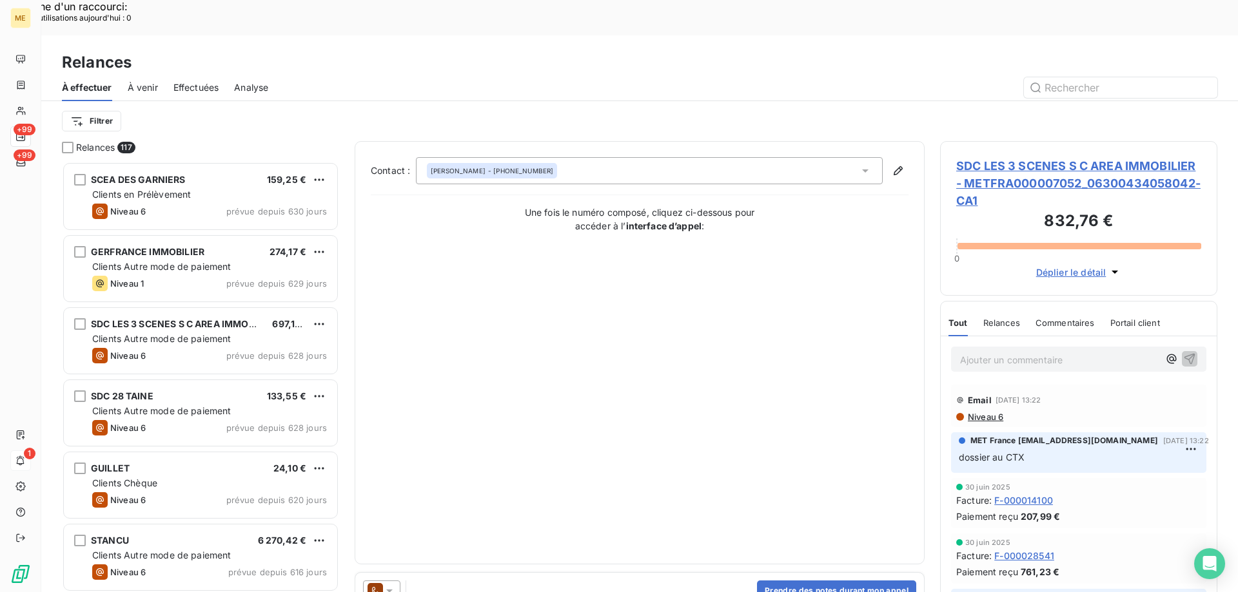
scroll to position [456, 268]
click at [388, 585] on icon at bounding box center [389, 591] width 13 height 13
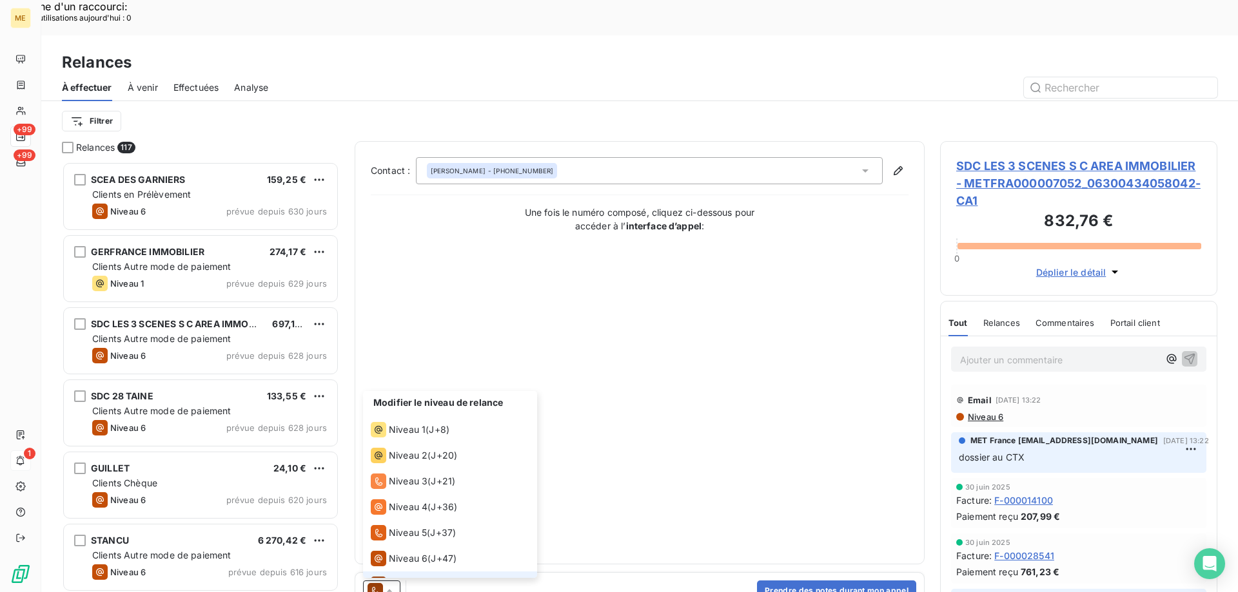
scroll to position [19, 0]
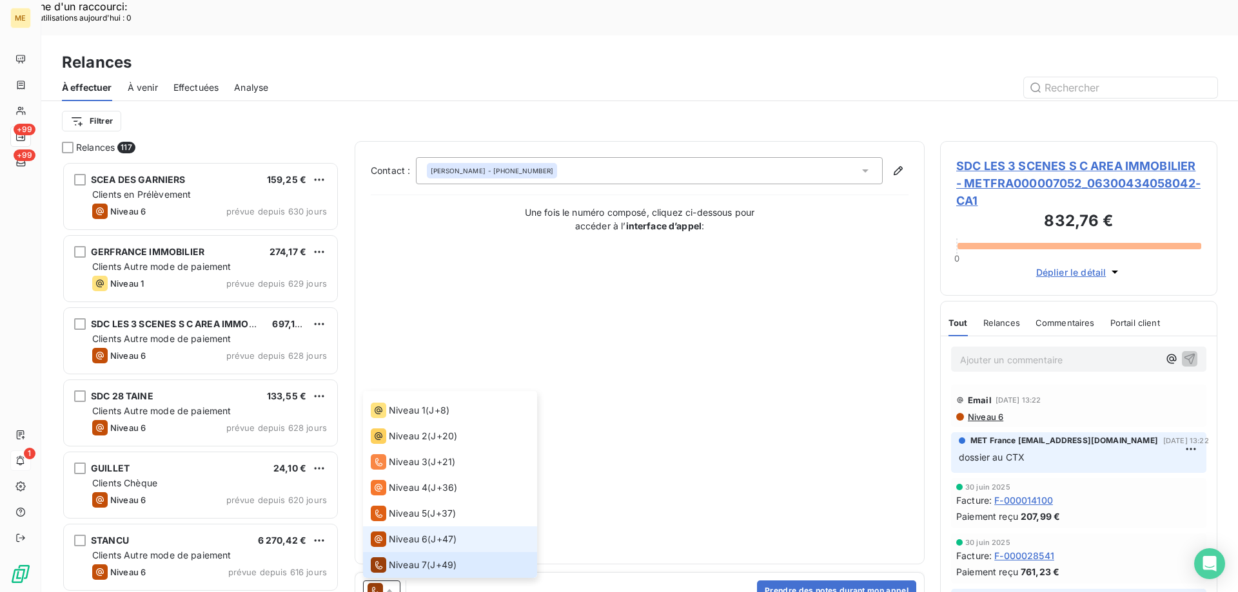
click at [400, 533] on span "Niveau 6" at bounding box center [408, 539] width 39 height 13
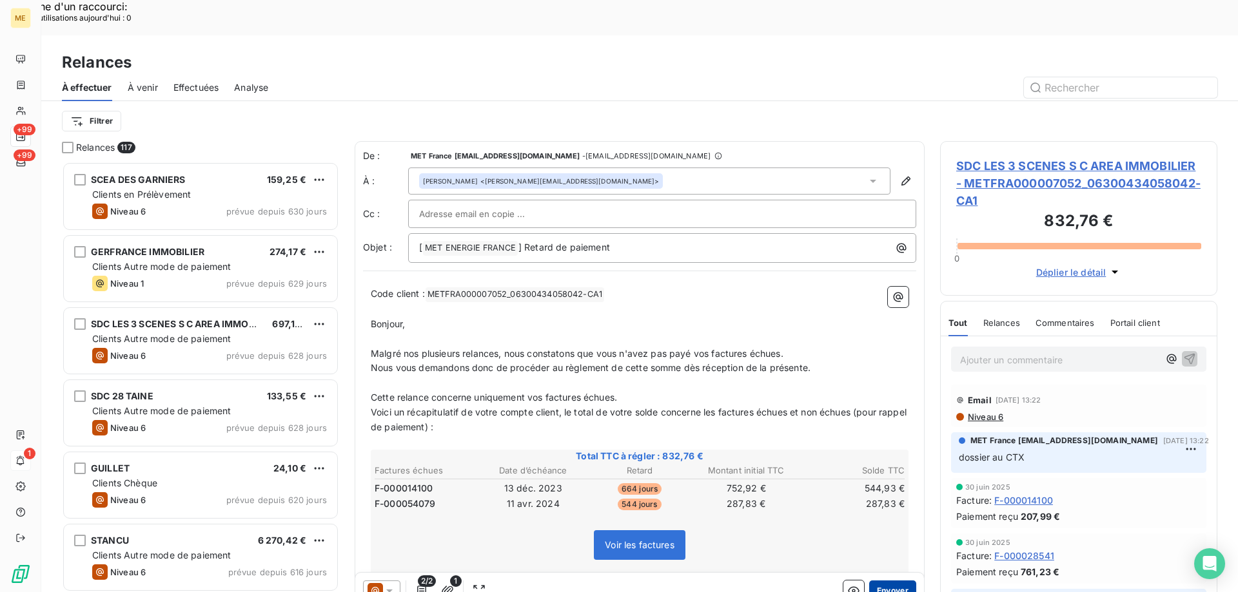
click at [890, 581] on button "Envoyer" at bounding box center [892, 591] width 47 height 21
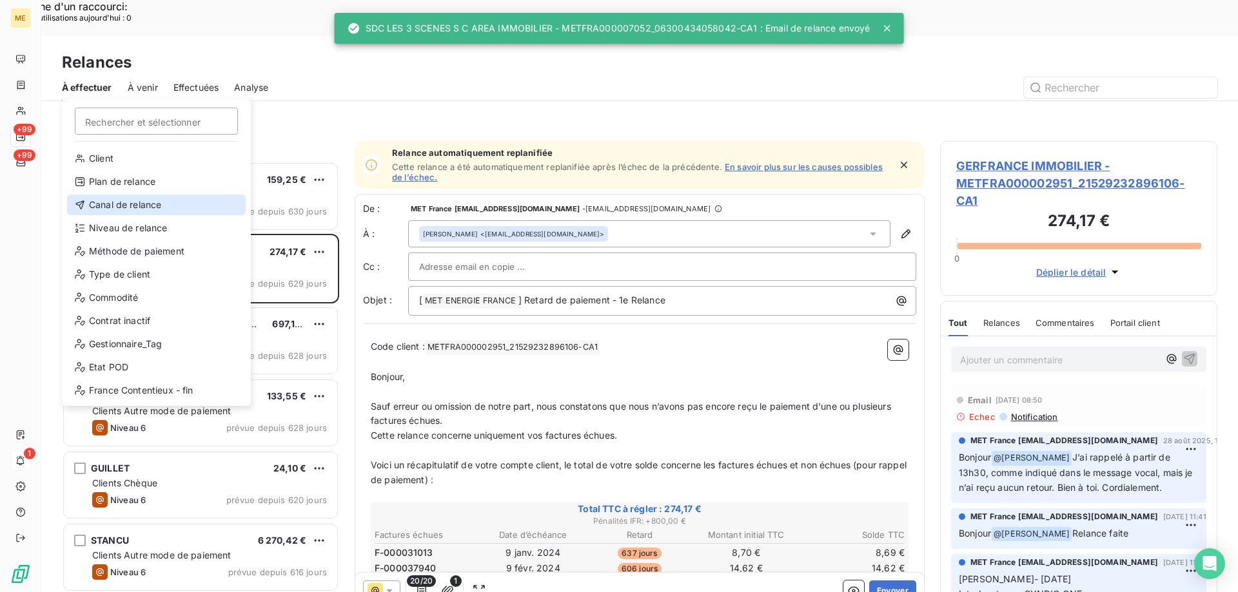
click at [130, 202] on div "Canal de relance" at bounding box center [156, 205] width 179 height 21
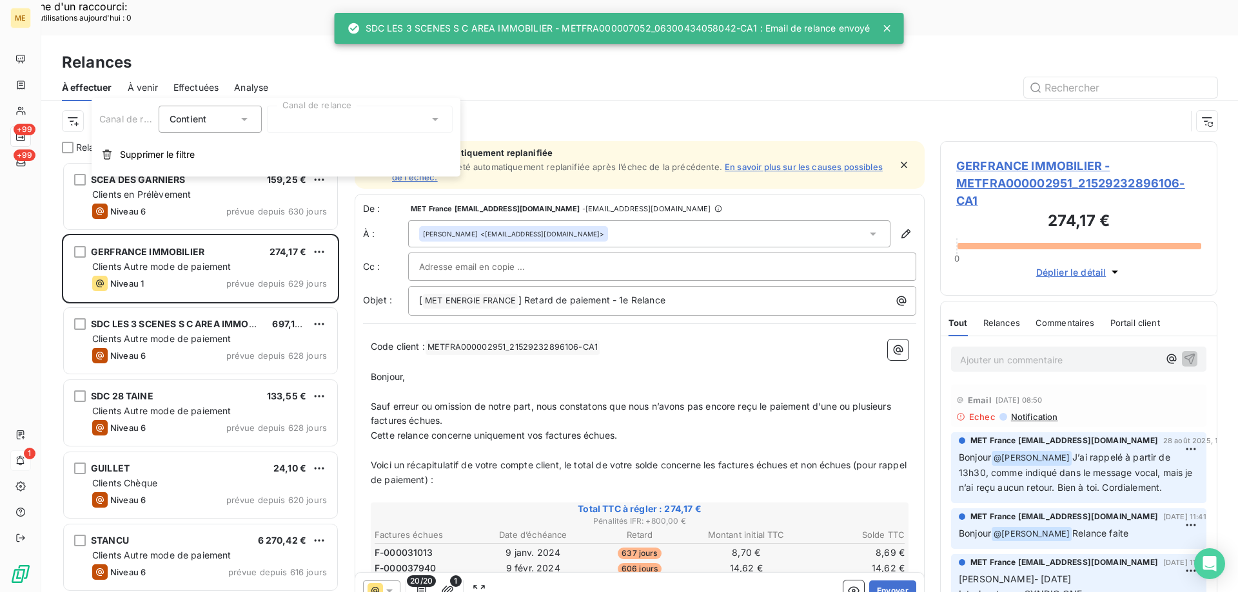
click at [330, 130] on div at bounding box center [360, 119] width 186 height 27
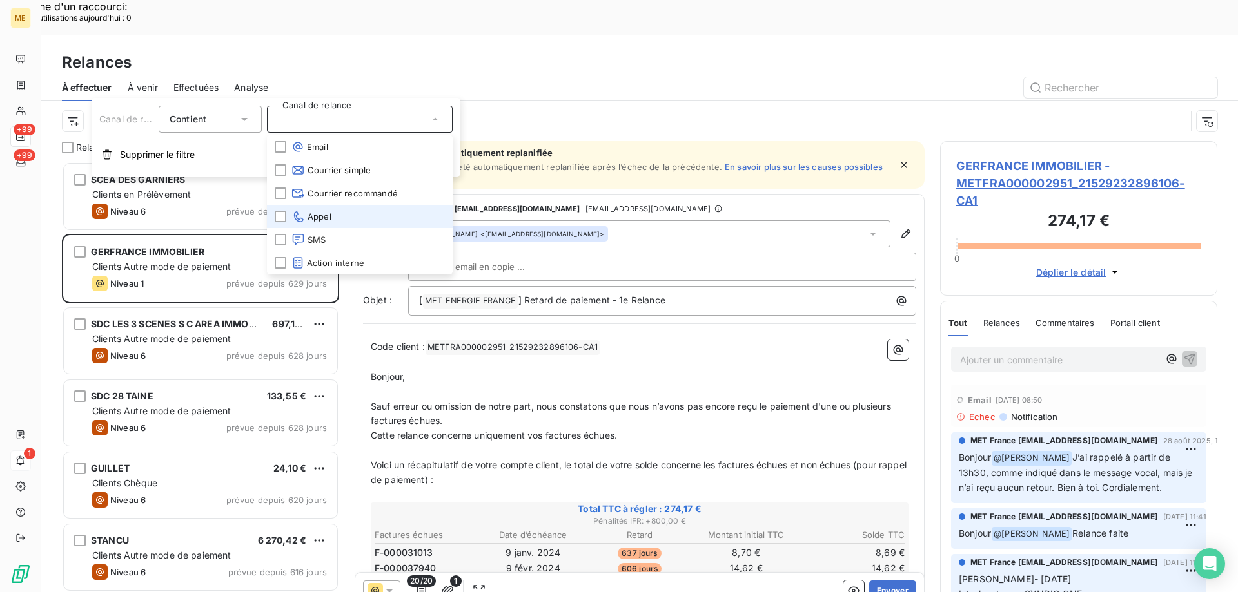
click at [334, 222] on li "Appel" at bounding box center [360, 216] width 186 height 23
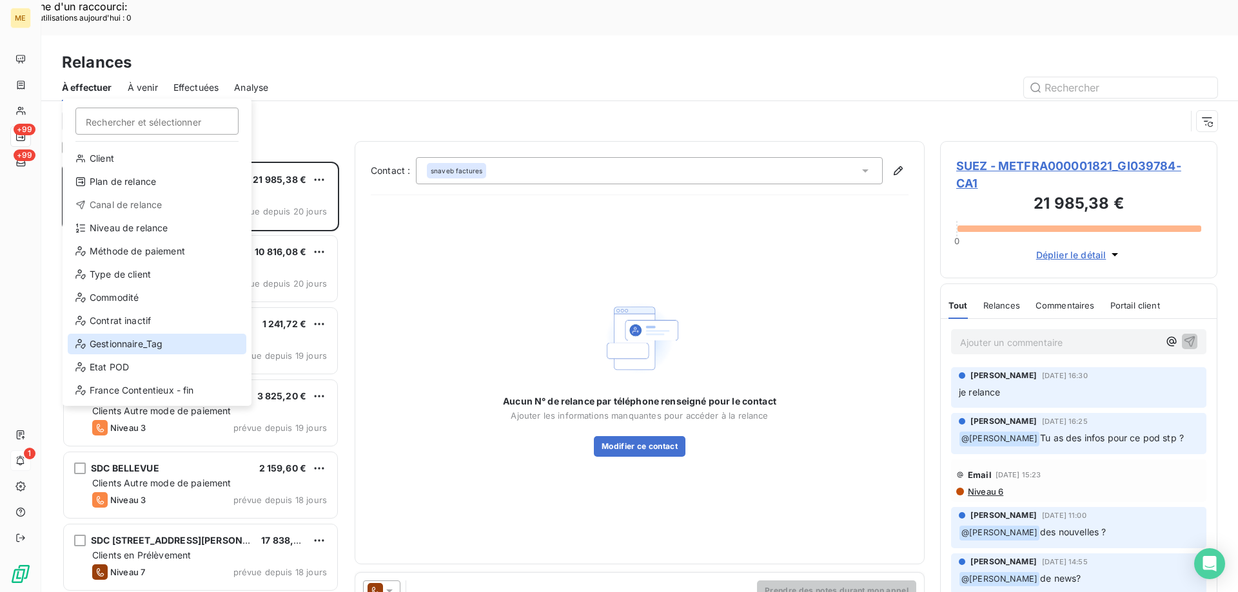
click at [115, 335] on div "Gestionnaire_Tag" at bounding box center [157, 344] width 179 height 21
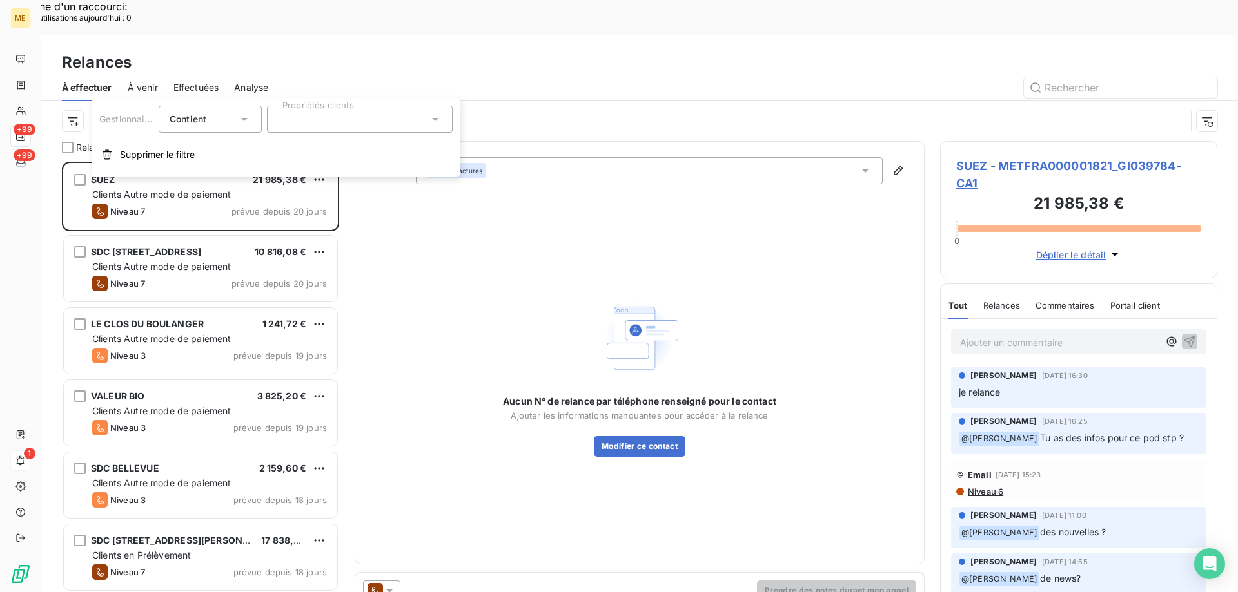
click at [319, 115] on div at bounding box center [360, 119] width 186 height 27
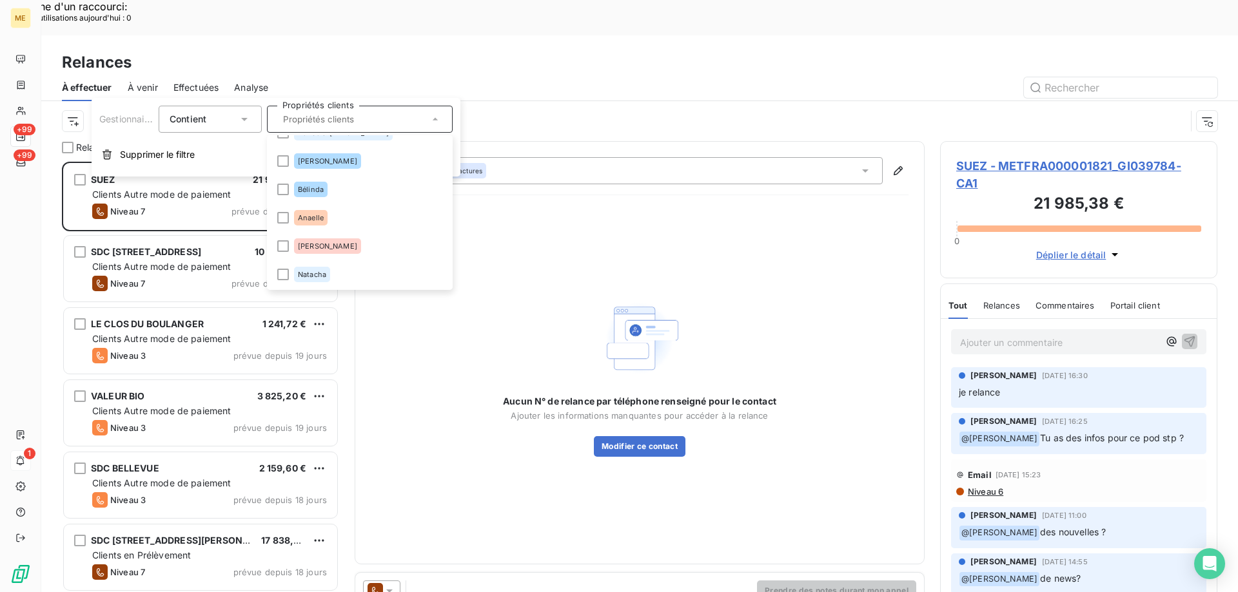
scroll to position [181, 0]
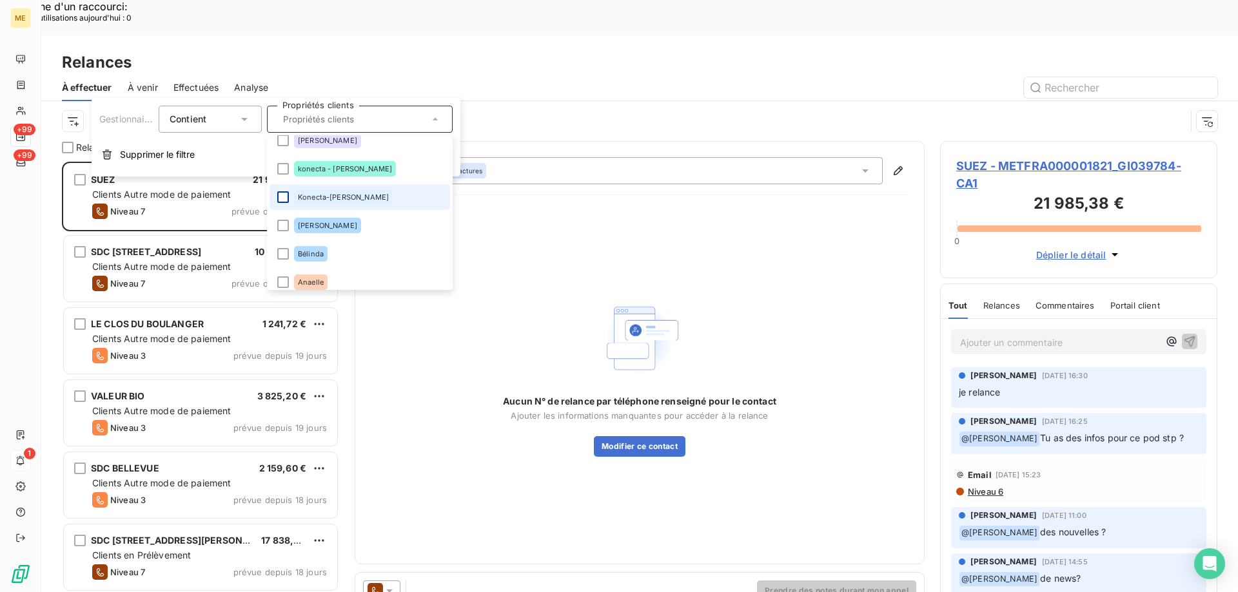
click at [281, 199] on div at bounding box center [283, 197] width 12 height 12
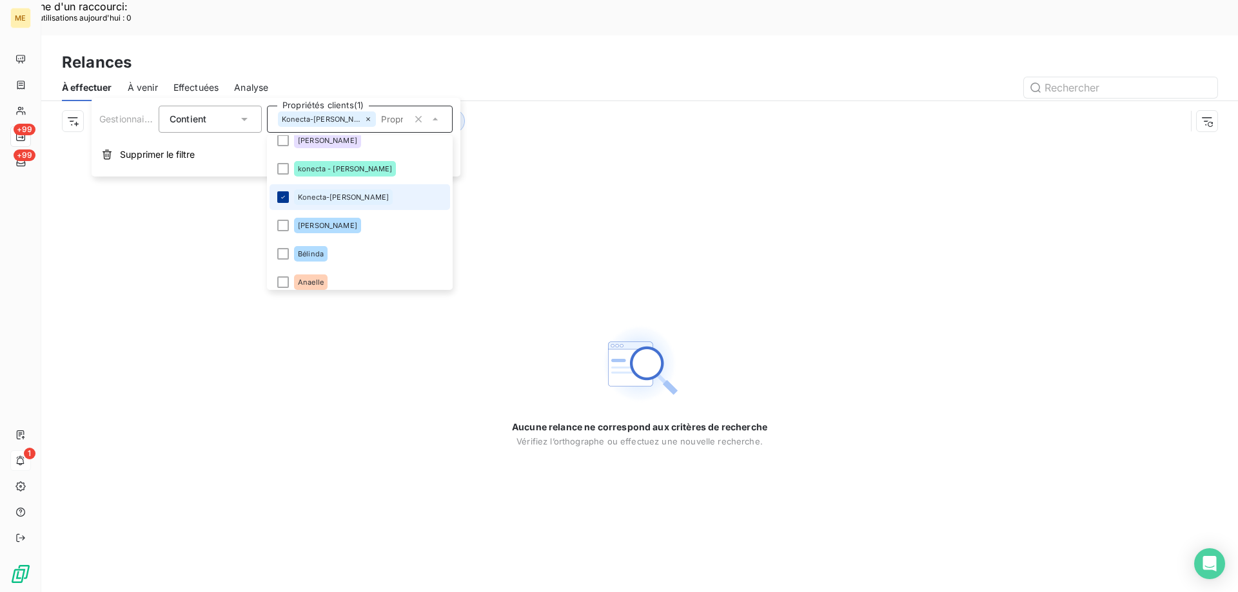
click at [281, 199] on icon at bounding box center [283, 197] width 8 height 8
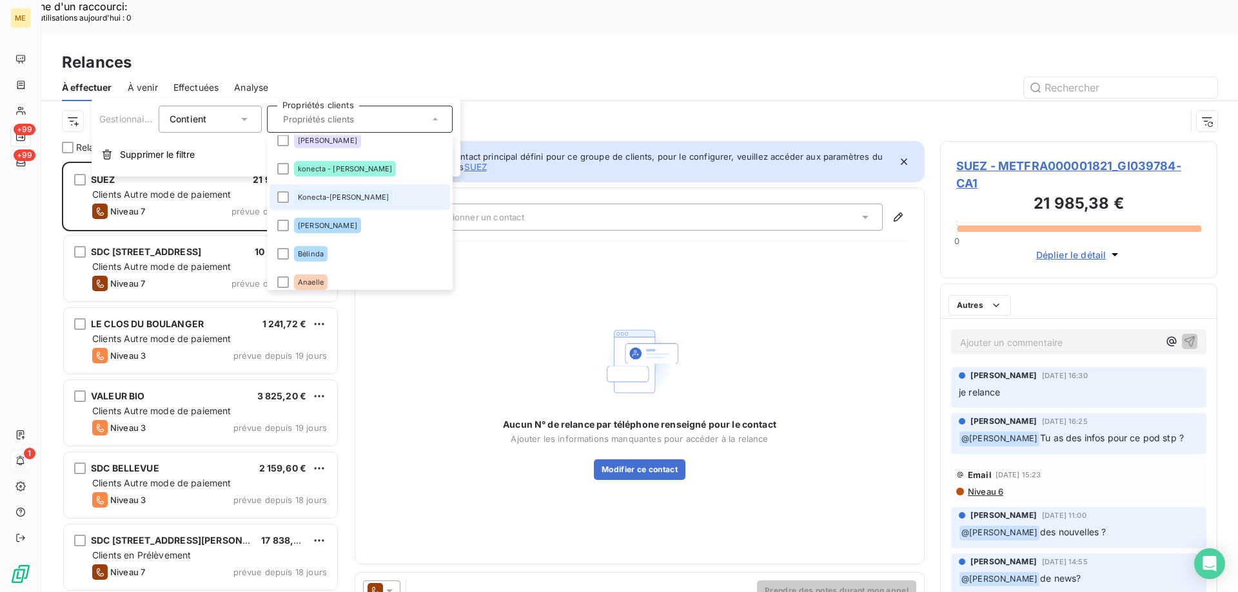
scroll to position [456, 268]
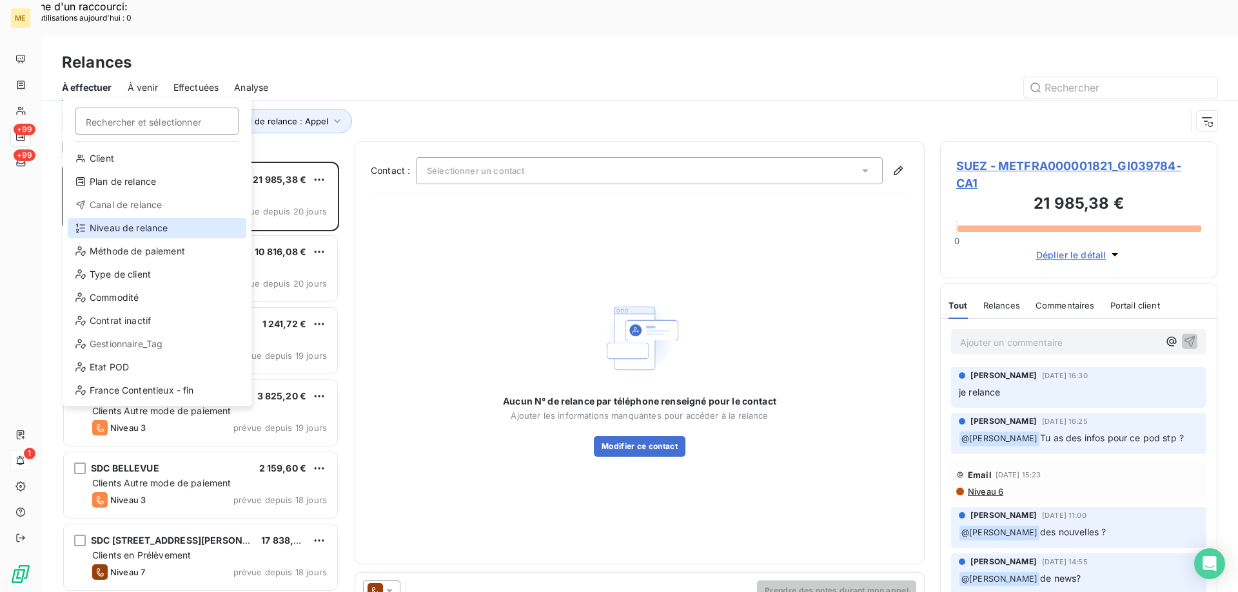
click at [117, 229] on div "Niveau de relance" at bounding box center [157, 228] width 179 height 21
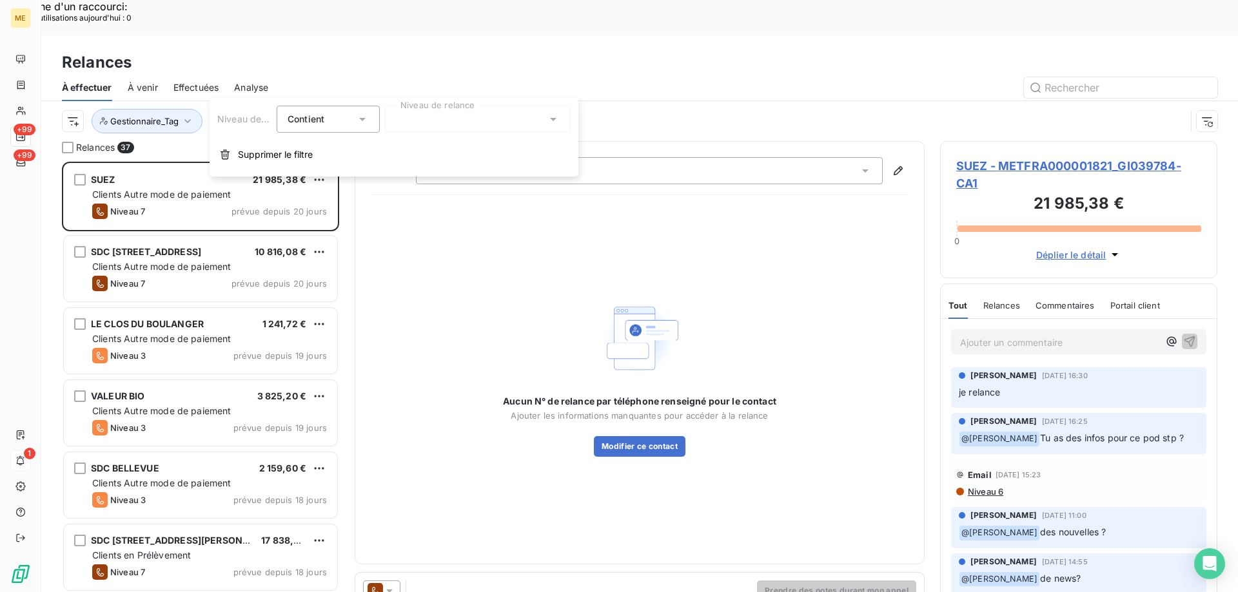
click at [429, 119] on div at bounding box center [478, 119] width 186 height 27
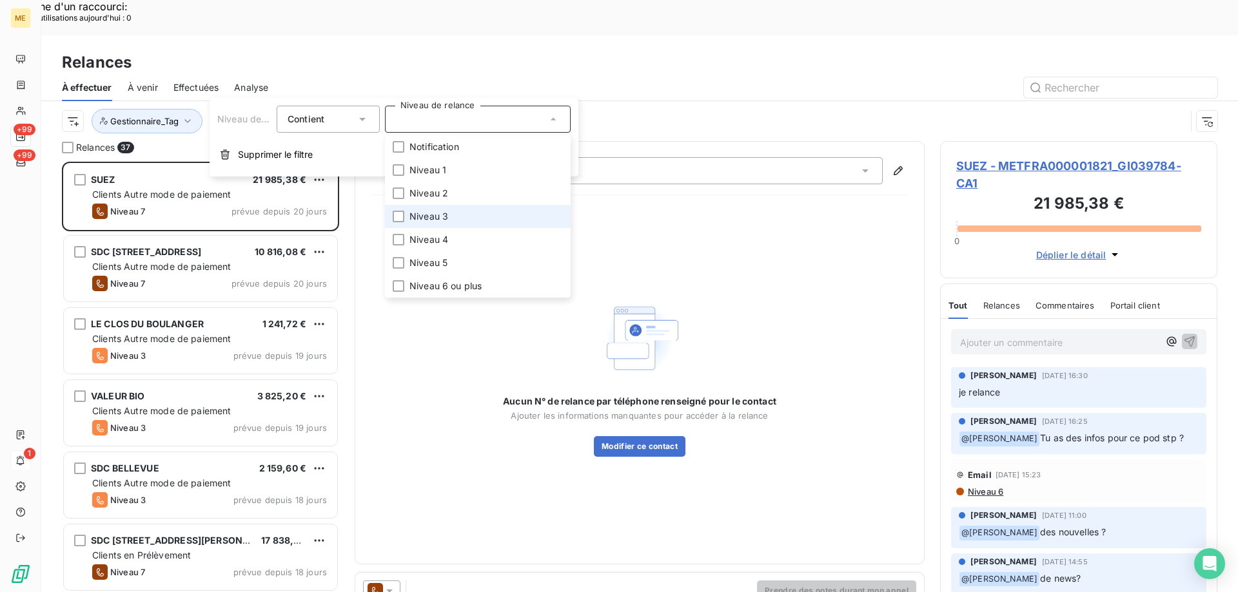
click at [431, 215] on span "Niveau 3" at bounding box center [428, 216] width 39 height 13
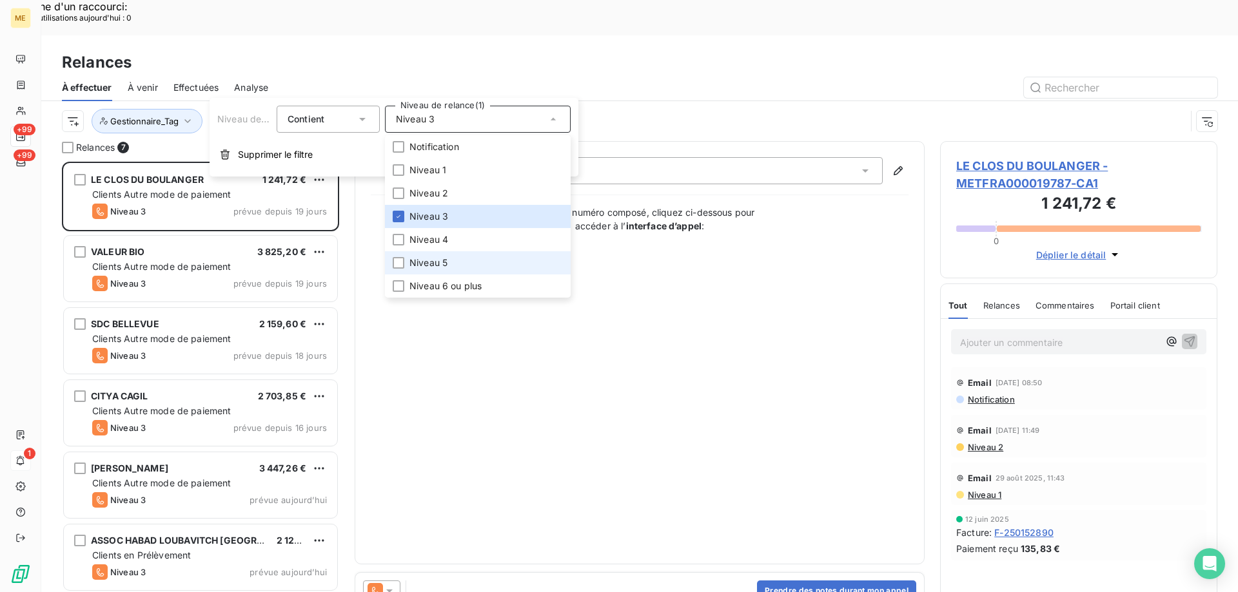
click at [428, 268] on span "Niveau 5" at bounding box center [428, 263] width 38 height 13
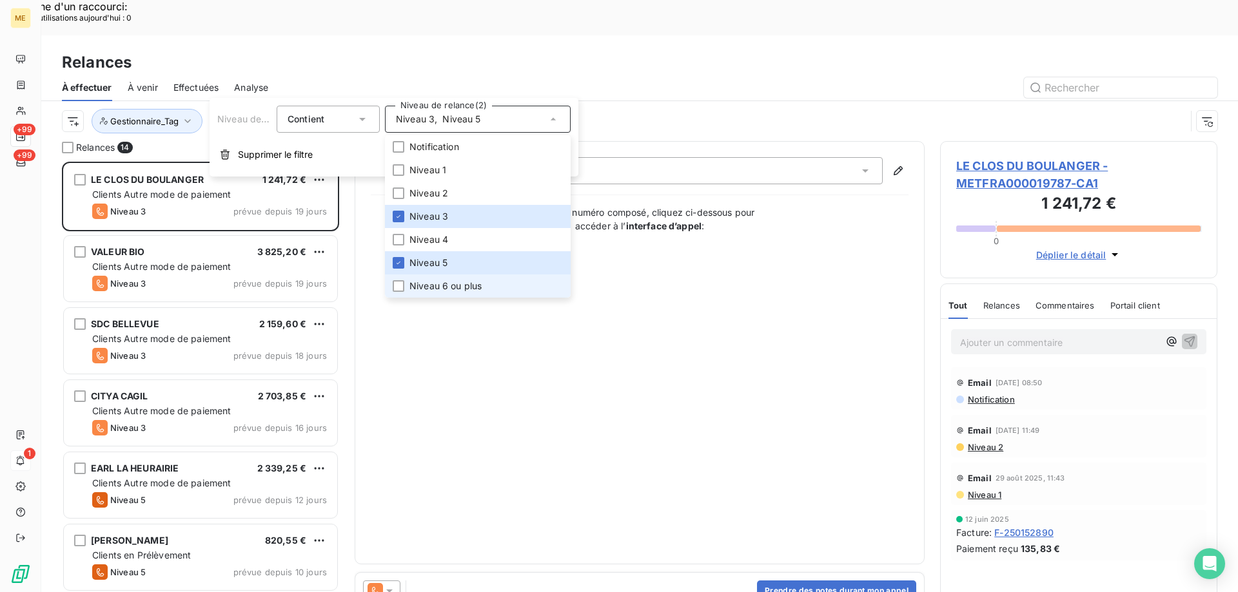
click at [425, 286] on span "Niveau 6 ou plus" at bounding box center [445, 286] width 72 height 13
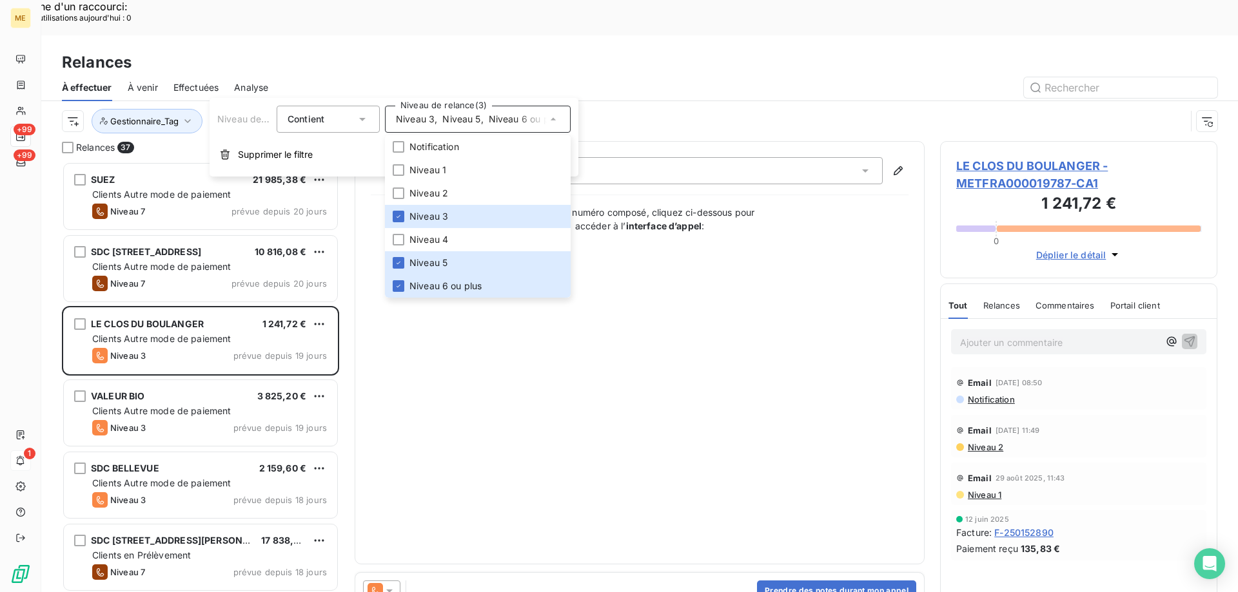
click at [745, 323] on div "Contact : Annick GENEREUX - 06 50 34 03 81 Une fois le numéro composé, cliquez …" at bounding box center [640, 352] width 538 height 391
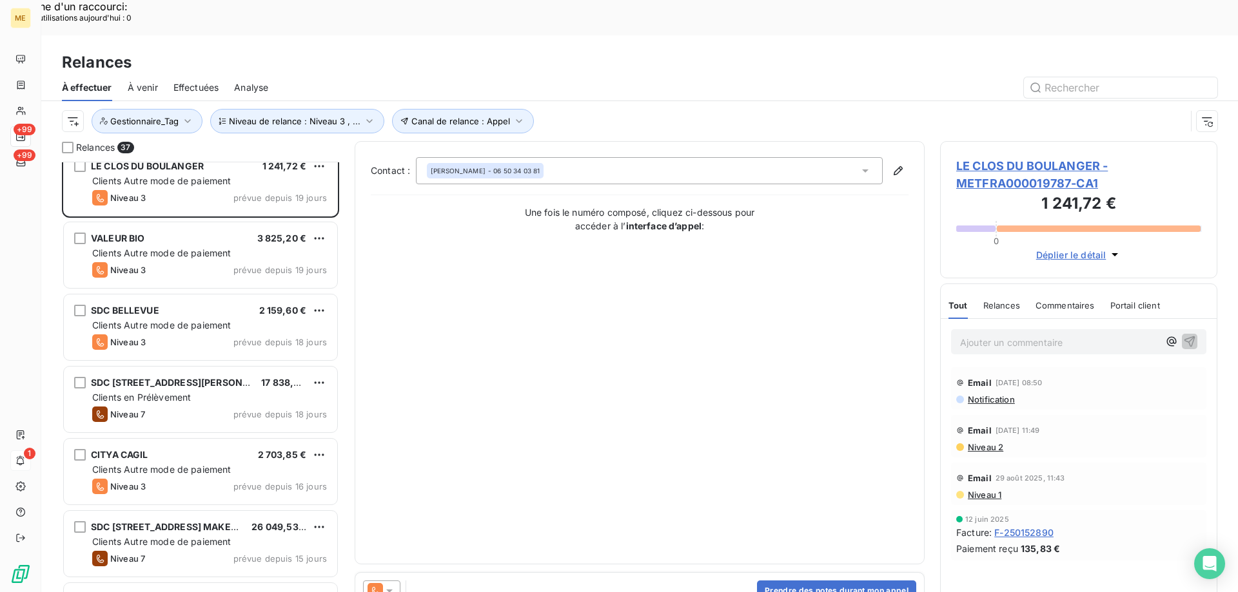
scroll to position [194, 0]
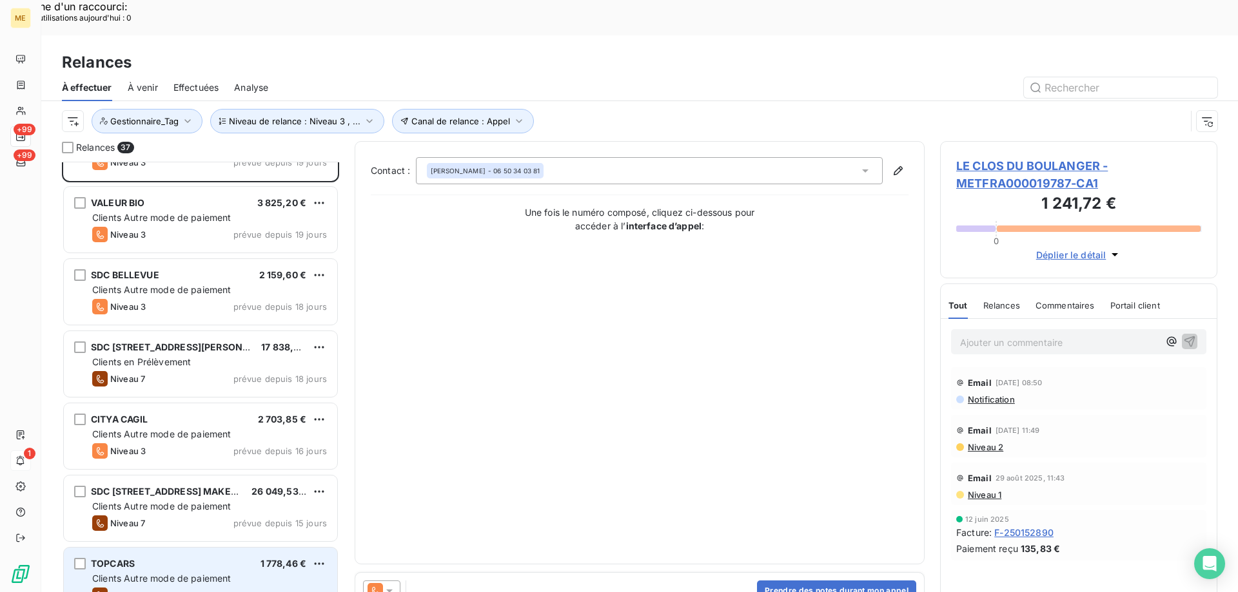
click at [130, 591] on span "Niveau 7" at bounding box center [127, 596] width 35 height 10
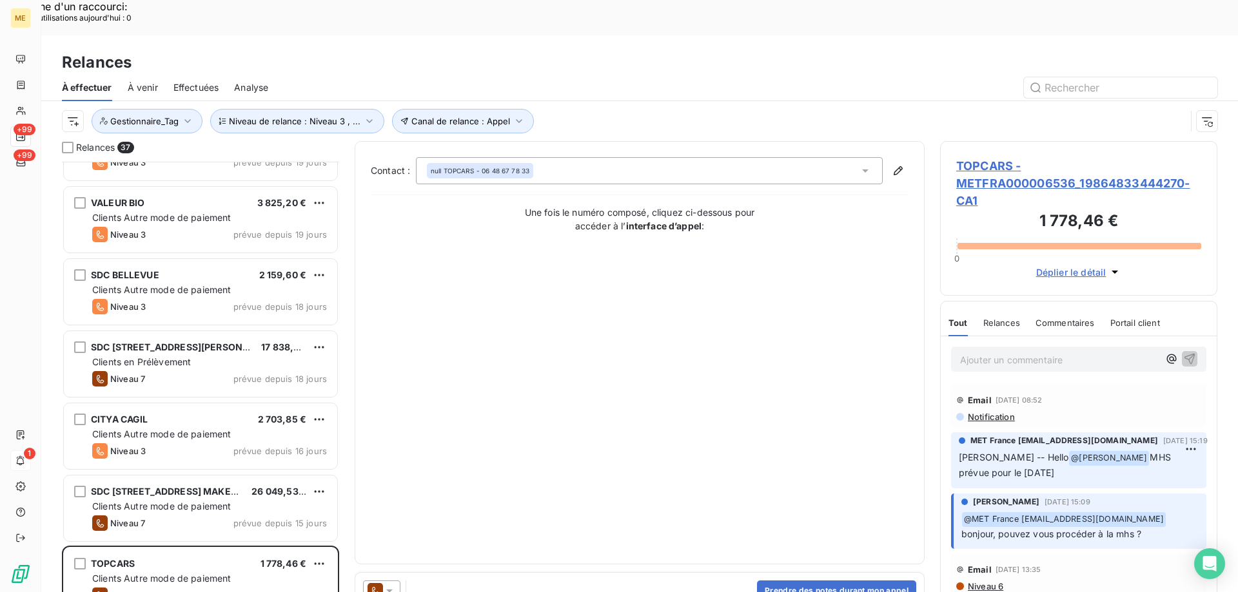
click at [987, 157] on span "TOPCARS - METFRA000006536_19864833444270-CA1" at bounding box center [1078, 183] width 245 height 52
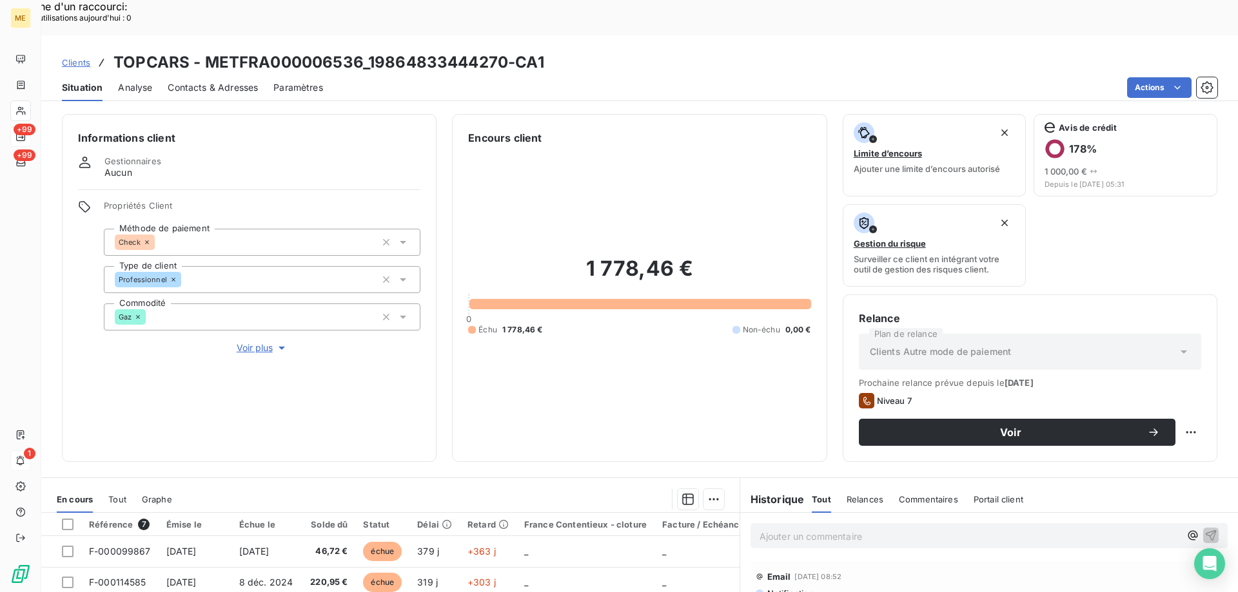
click at [237, 342] on span "Voir plus" at bounding box center [263, 348] width 52 height 13
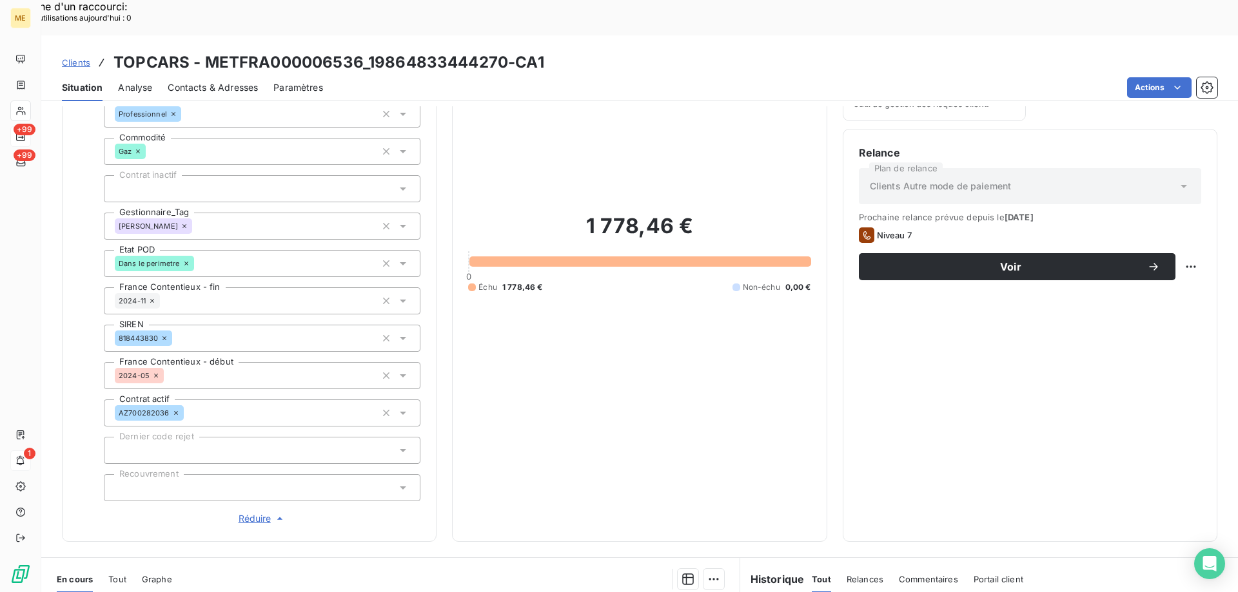
scroll to position [151, 0]
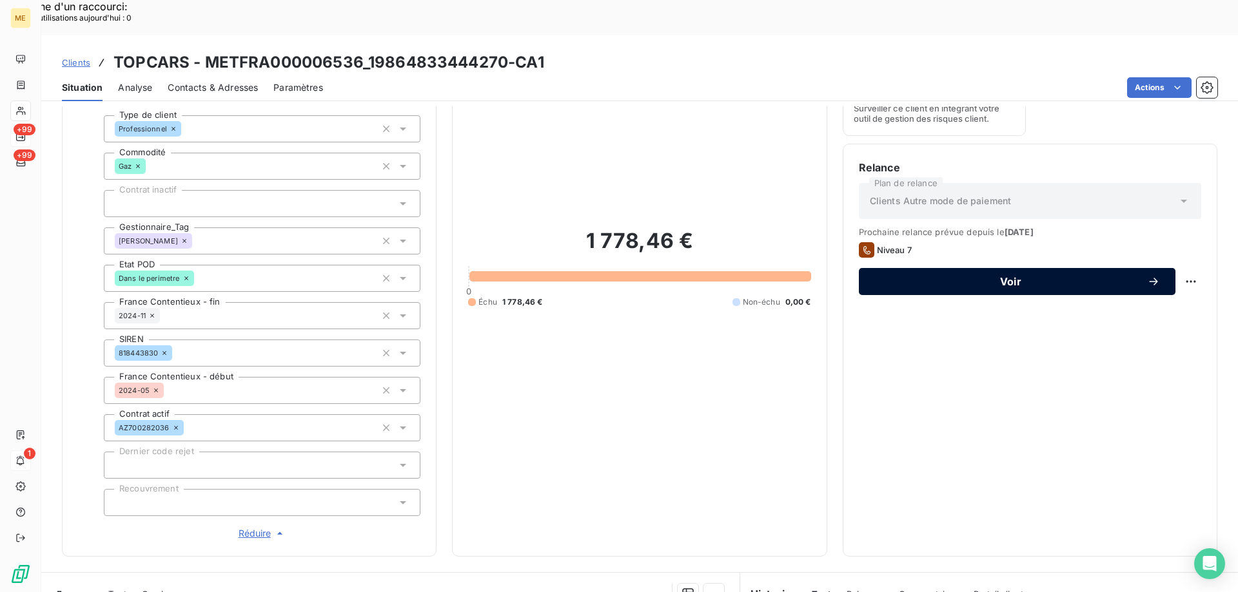
click at [972, 277] on span "Voir" at bounding box center [1010, 282] width 273 height 10
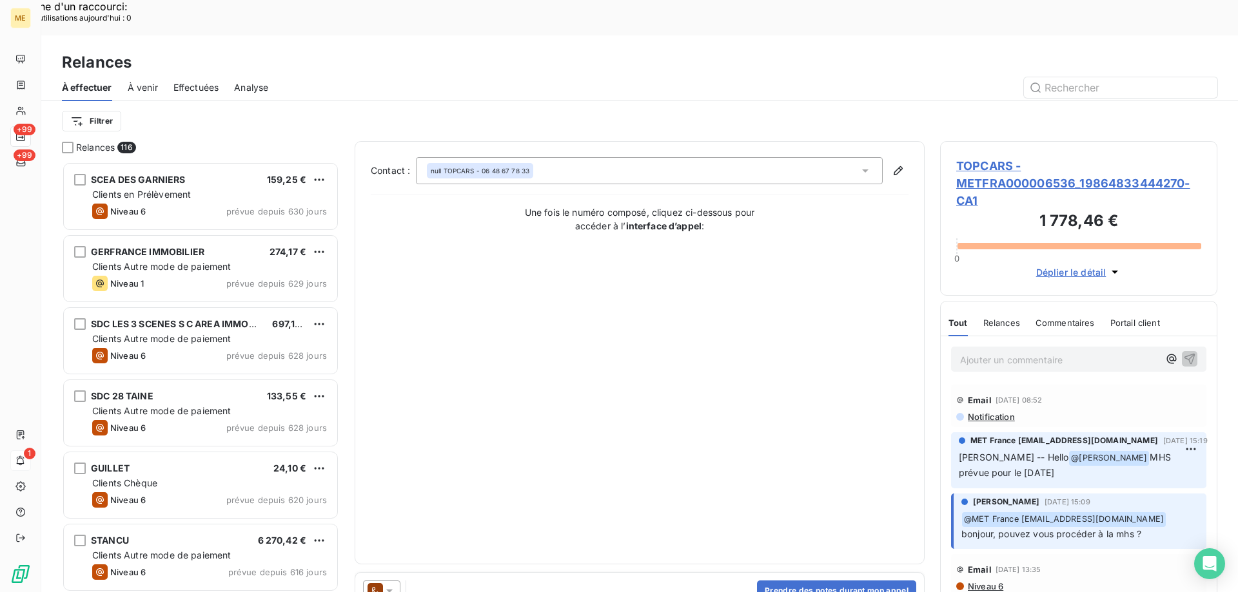
scroll to position [456, 268]
click at [392, 590] on icon at bounding box center [389, 591] width 6 height 3
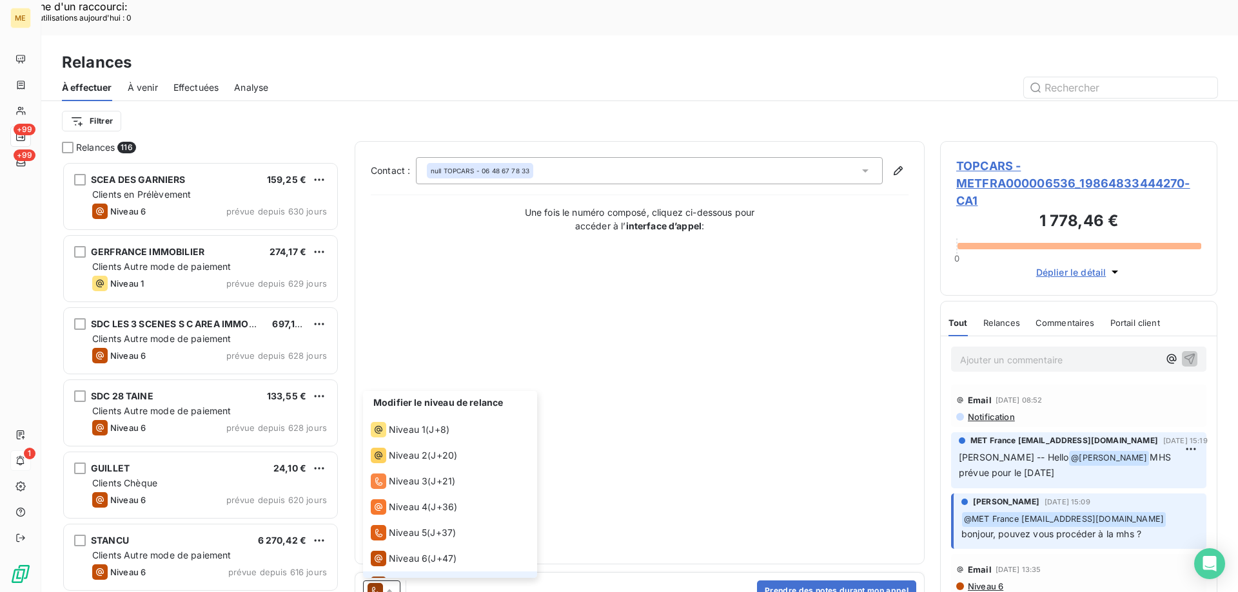
scroll to position [19, 0]
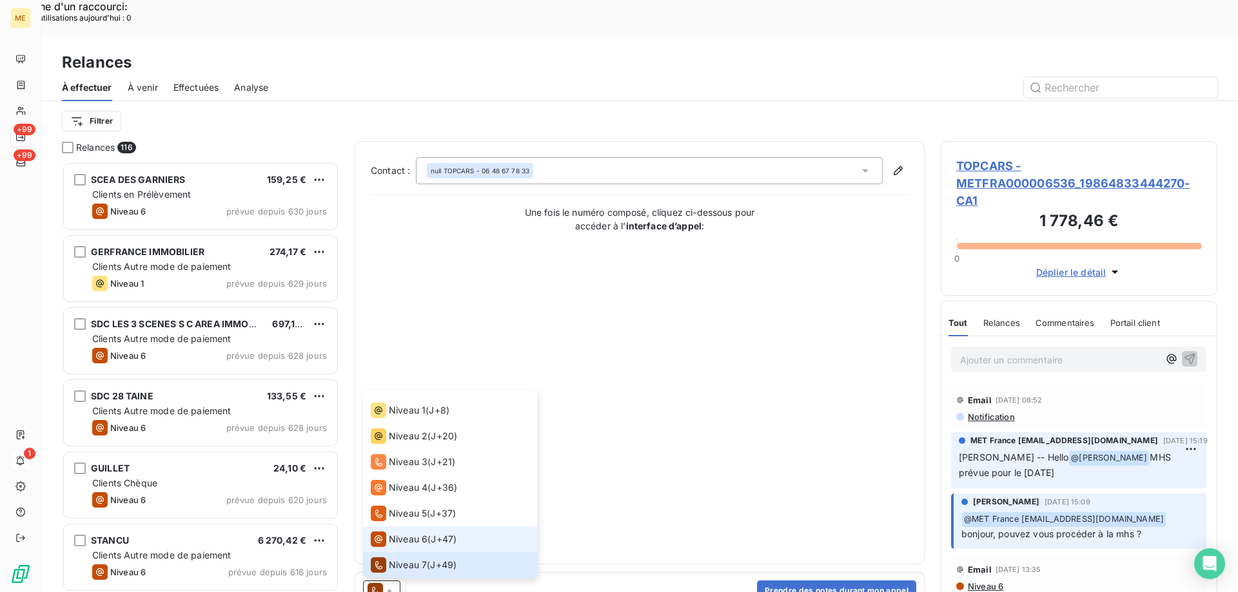
click at [395, 532] on div "Niveau 6" at bounding box center [399, 539] width 57 height 15
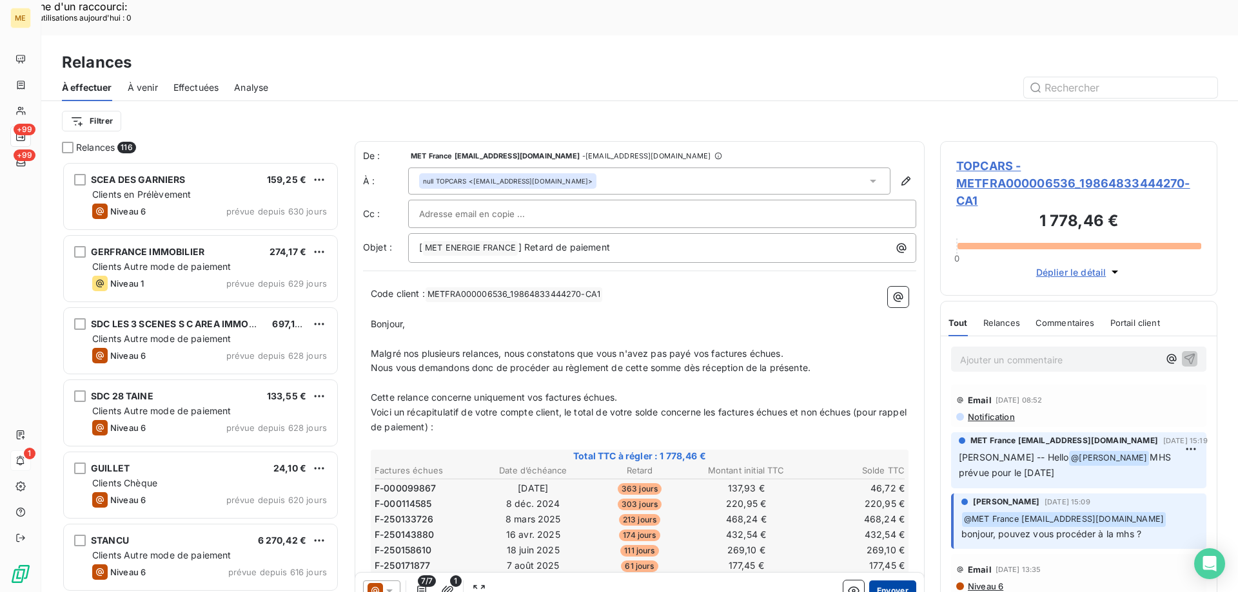
click at [875, 581] on button "Envoyer" at bounding box center [892, 591] width 47 height 21
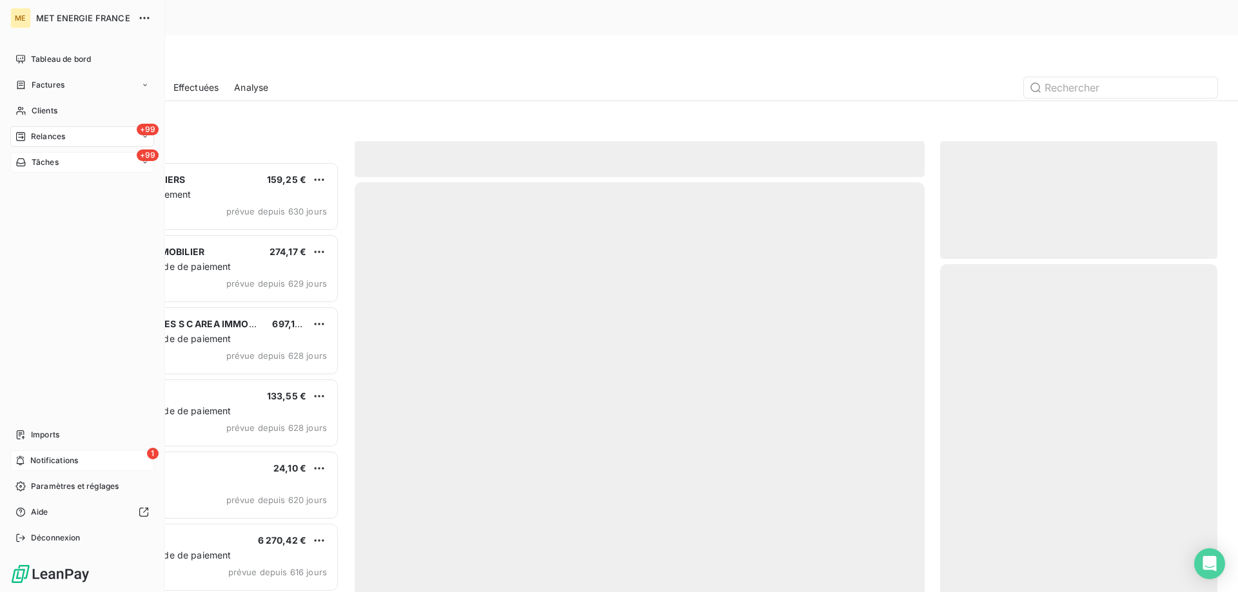
click at [34, 166] on span "Tâches" at bounding box center [45, 163] width 27 height 12
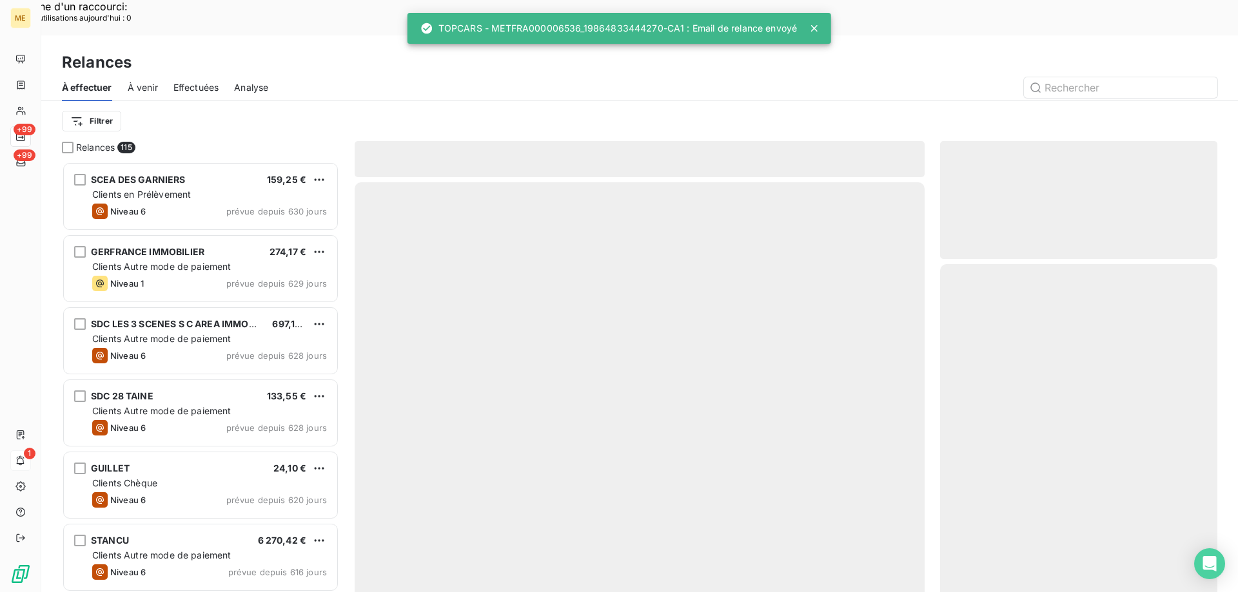
scroll to position [456, 268]
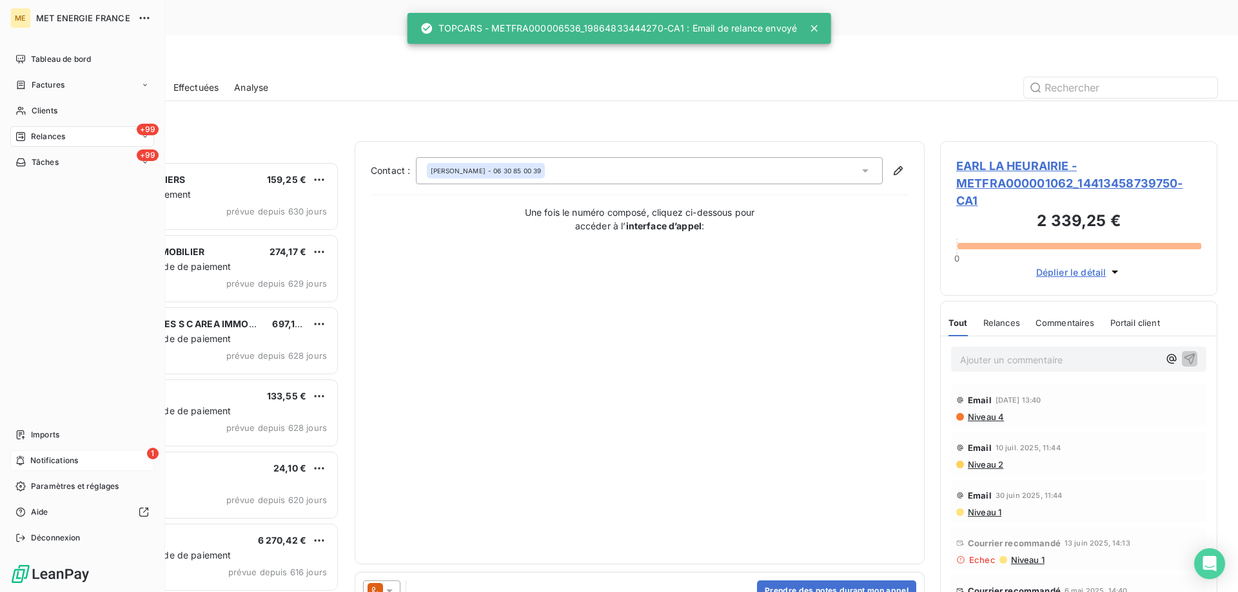
click at [44, 139] on span "Relances" at bounding box center [48, 137] width 34 height 12
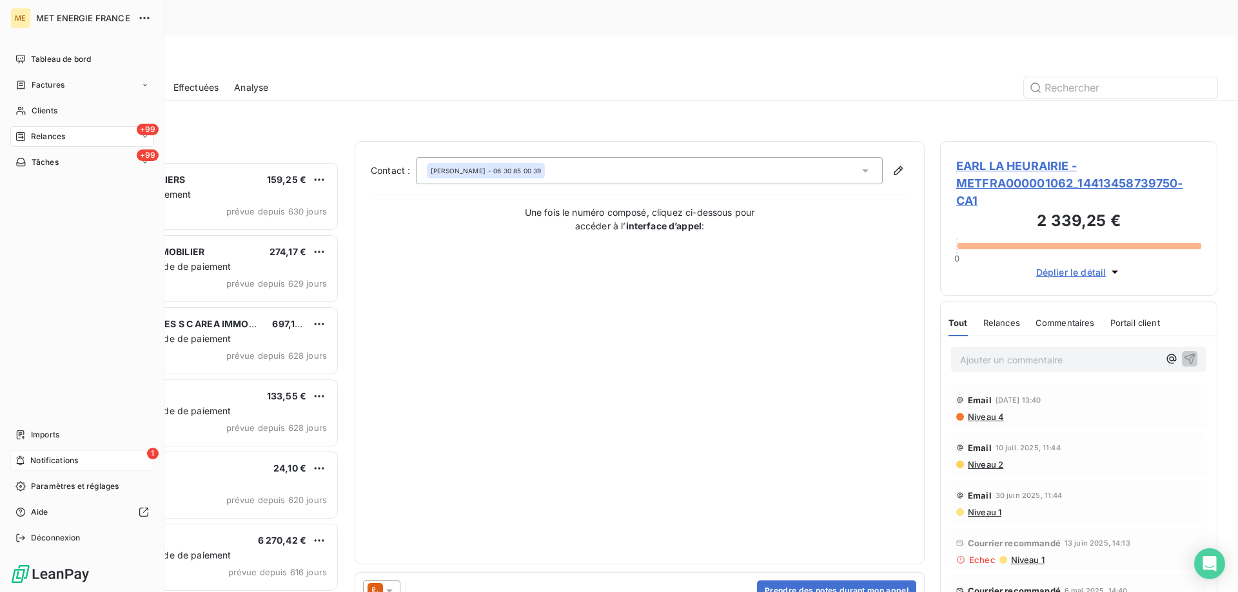
click at [26, 458] on div "1 Notifications" at bounding box center [82, 461] width 144 height 21
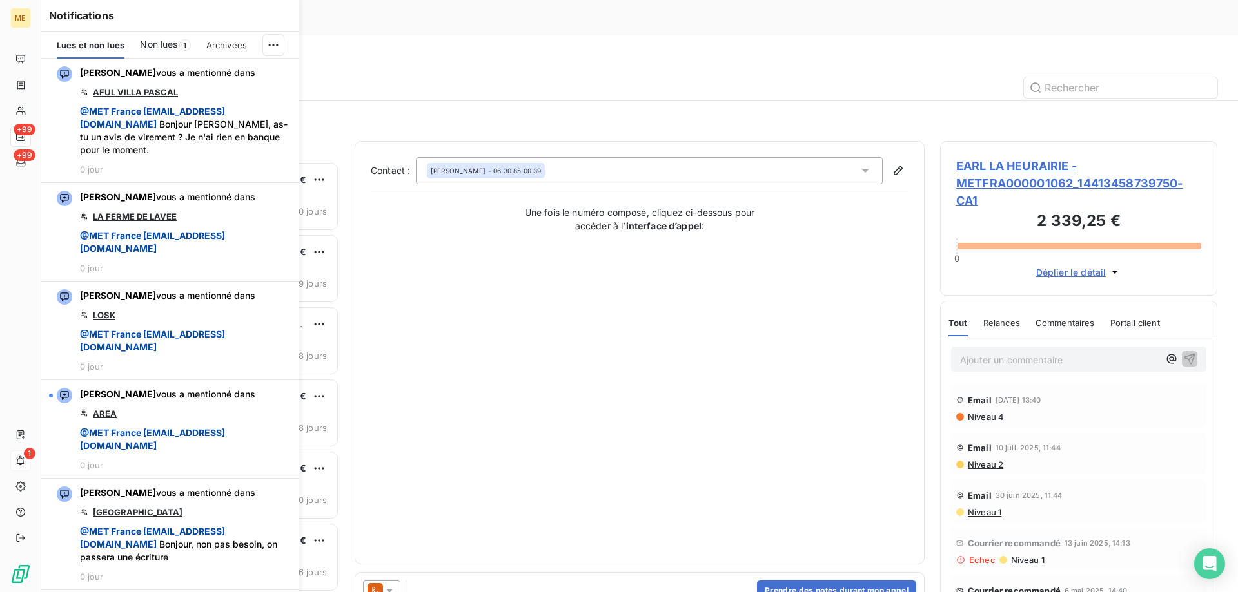
click at [168, 46] on span "Non lues" at bounding box center [158, 44] width 37 height 13
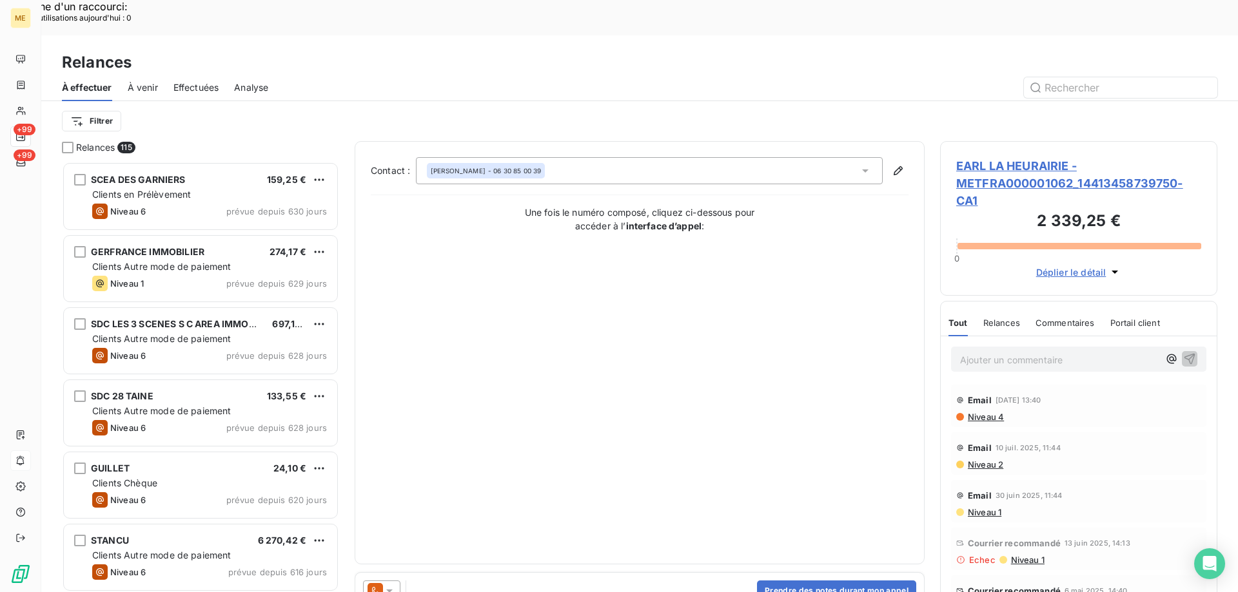
click at [624, 328] on div "Contact : GILLES REVAULT - 06 30 85 00 39 Une fois le numéro composé, cliquez c…" at bounding box center [640, 352] width 538 height 391
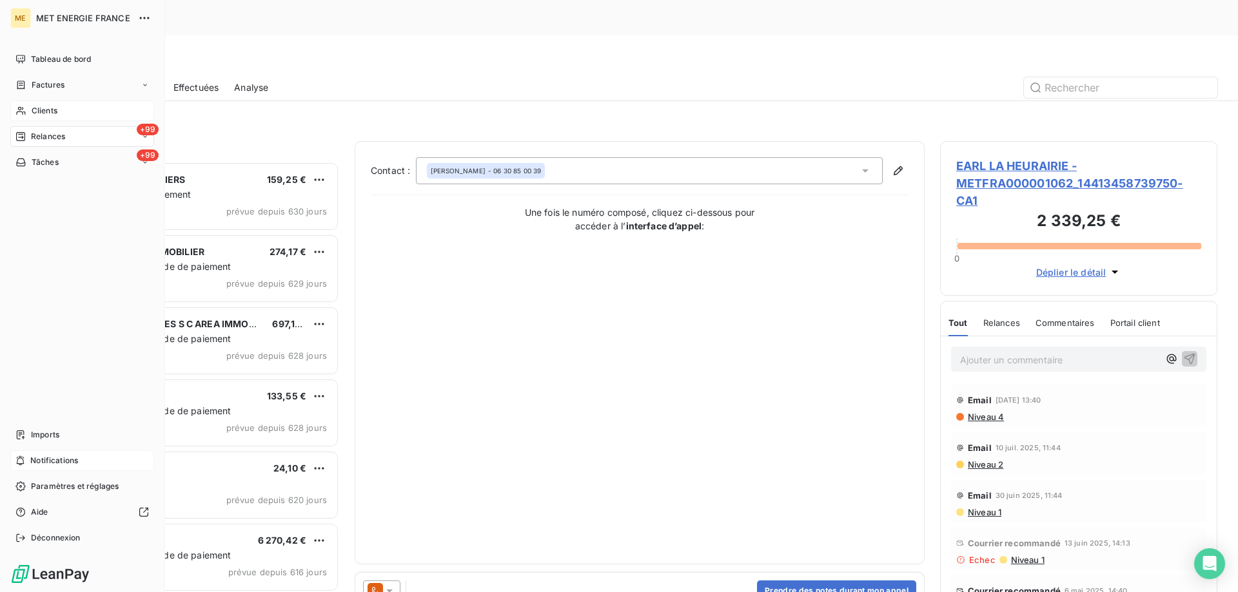
click at [32, 110] on span "Clients" at bounding box center [45, 111] width 26 height 12
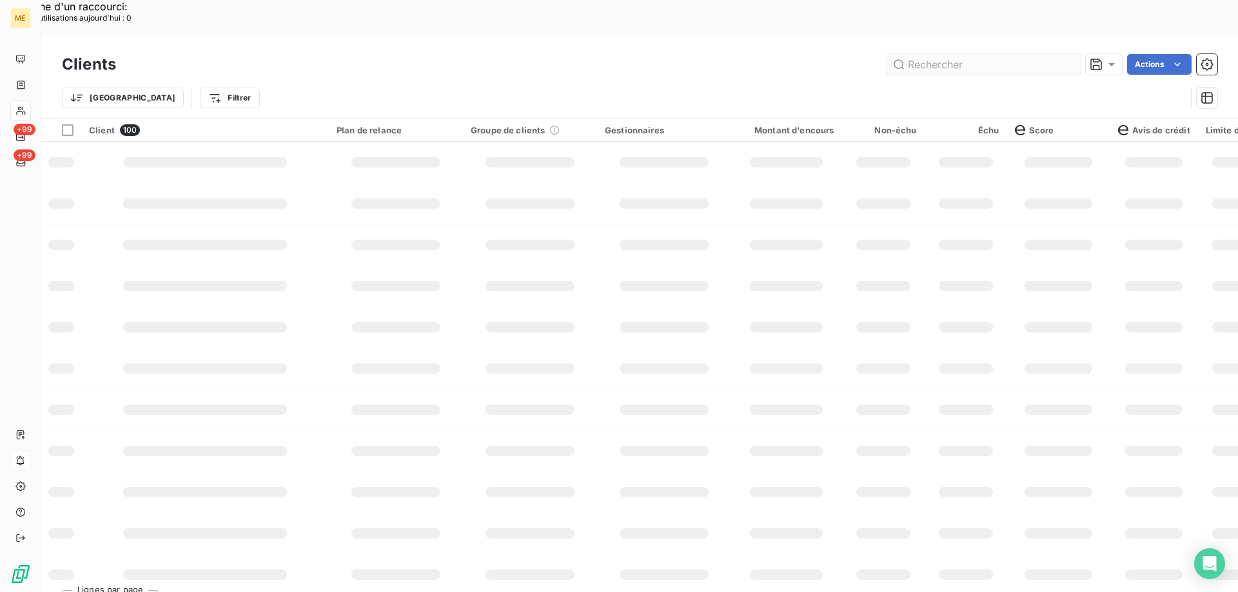
click at [954, 54] on input "text" at bounding box center [983, 64] width 193 height 21
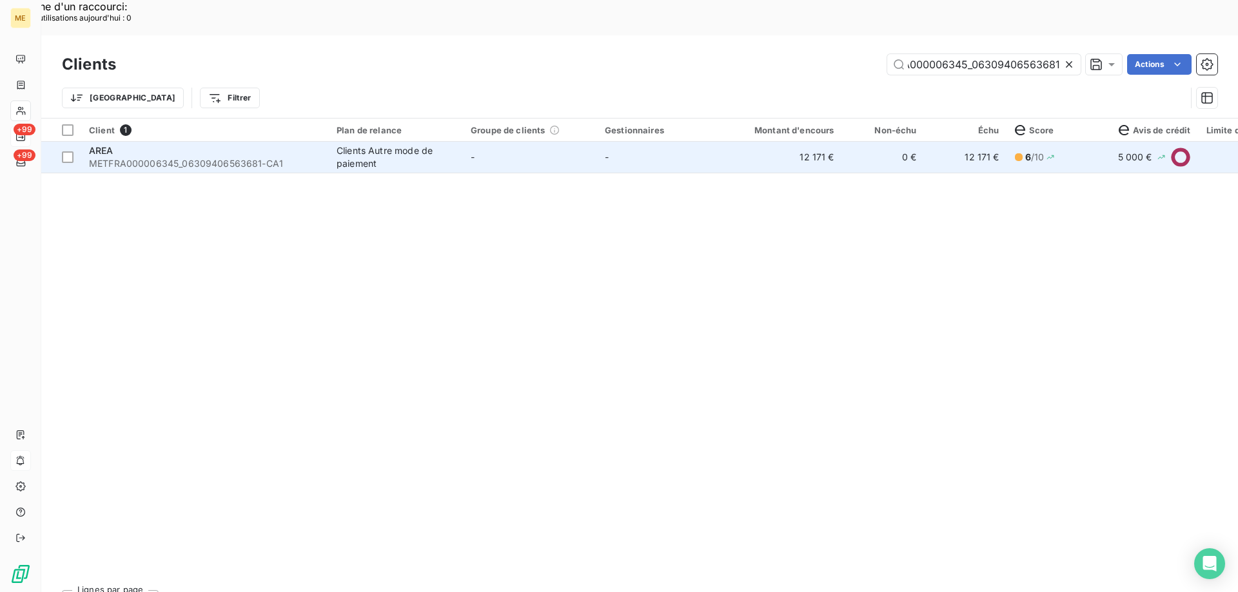
type input "METFRA000006345_06309406563681"
click at [106, 145] on span "AREA" at bounding box center [101, 150] width 24 height 11
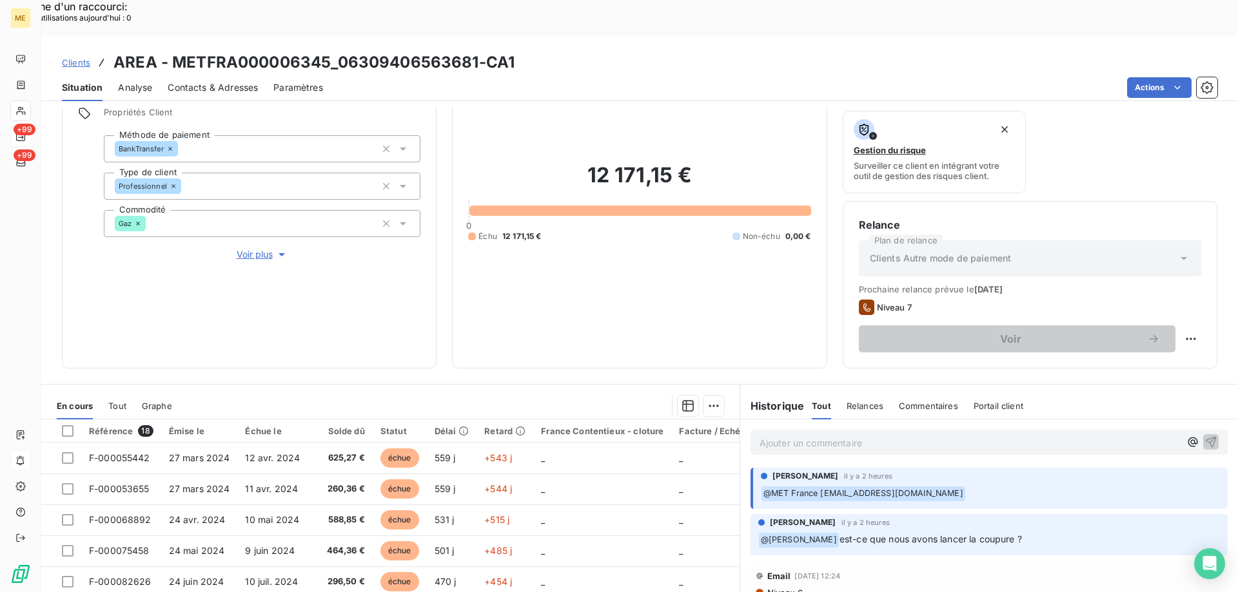
scroll to position [172, 0]
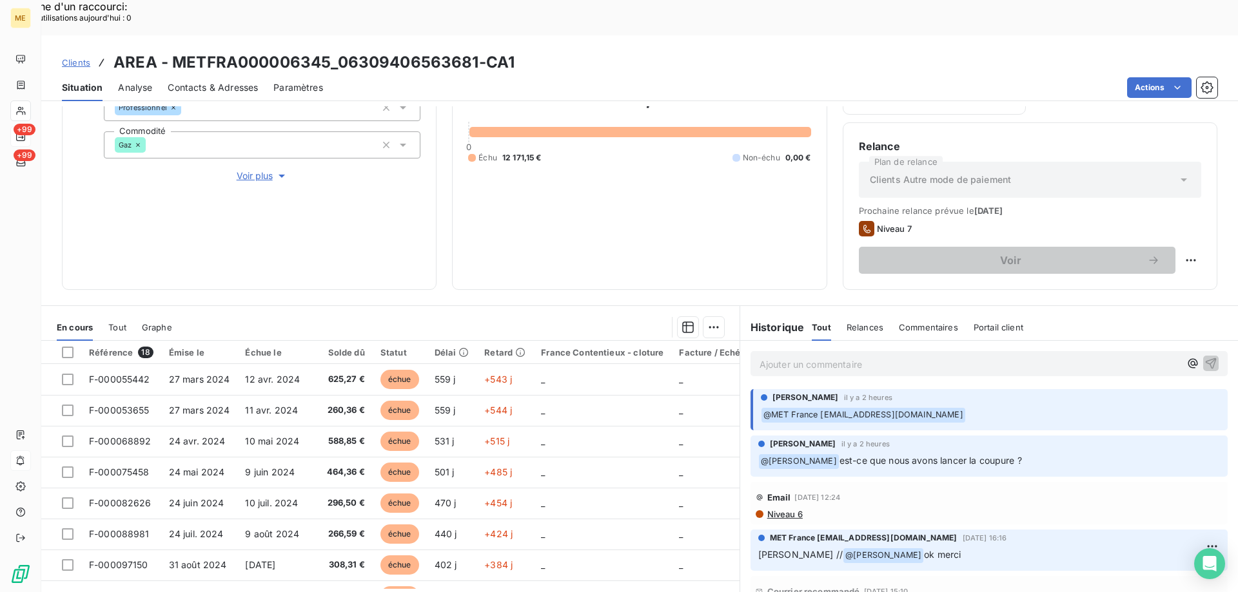
click at [782, 356] on p "Ajouter un commentaire ﻿" at bounding box center [969, 364] width 420 height 16
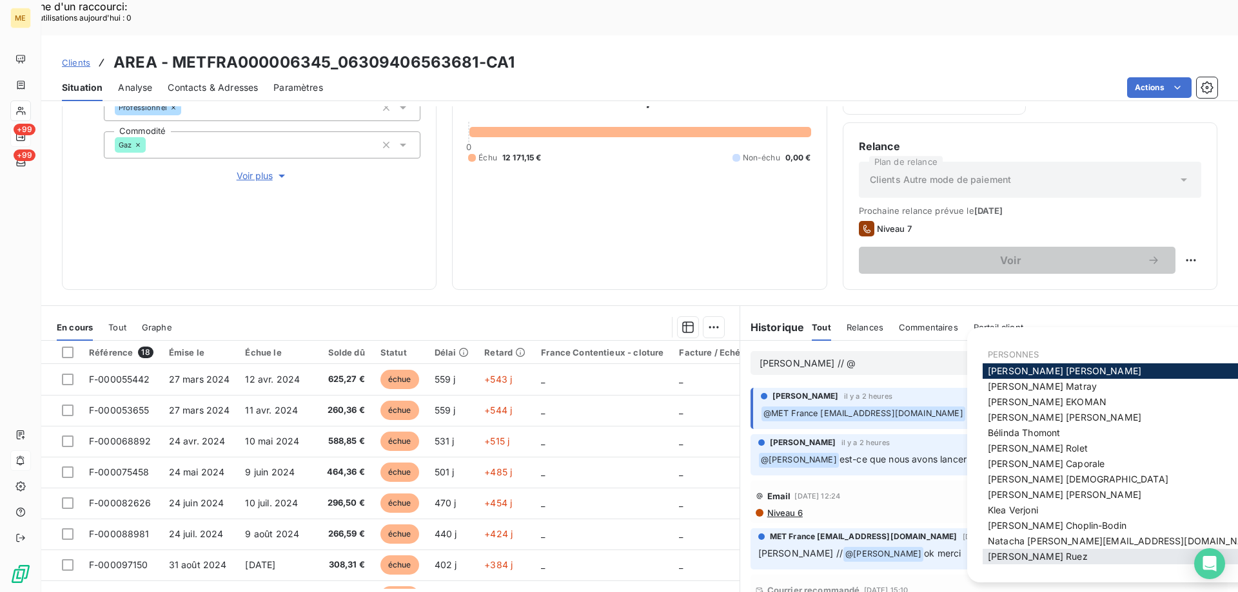
click at [1013, 560] on span "Xavier Ruez" at bounding box center [1038, 556] width 100 height 11
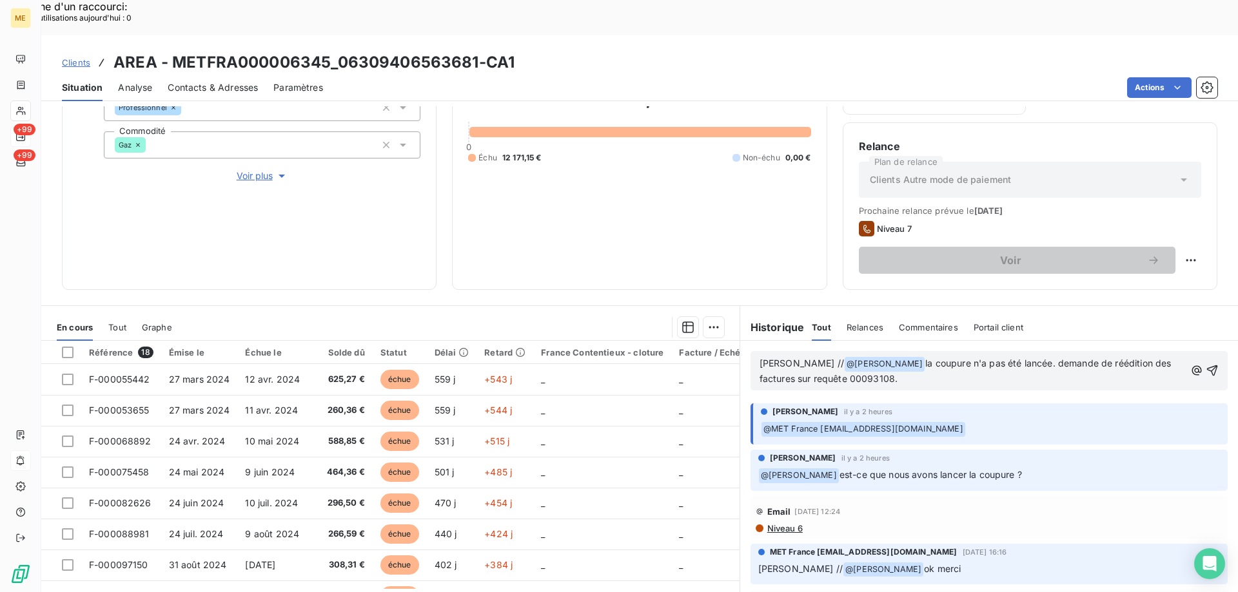
click at [1009, 358] on span "la coupure n'a pas été lancée. demande de réédition des factures sur requête 00…" at bounding box center [966, 371] width 415 height 26
click at [0, 0] on lt-span "D emande" at bounding box center [0, 0] width 0 height 0
click at [1207, 366] on icon "button" at bounding box center [1212, 371] width 11 height 11
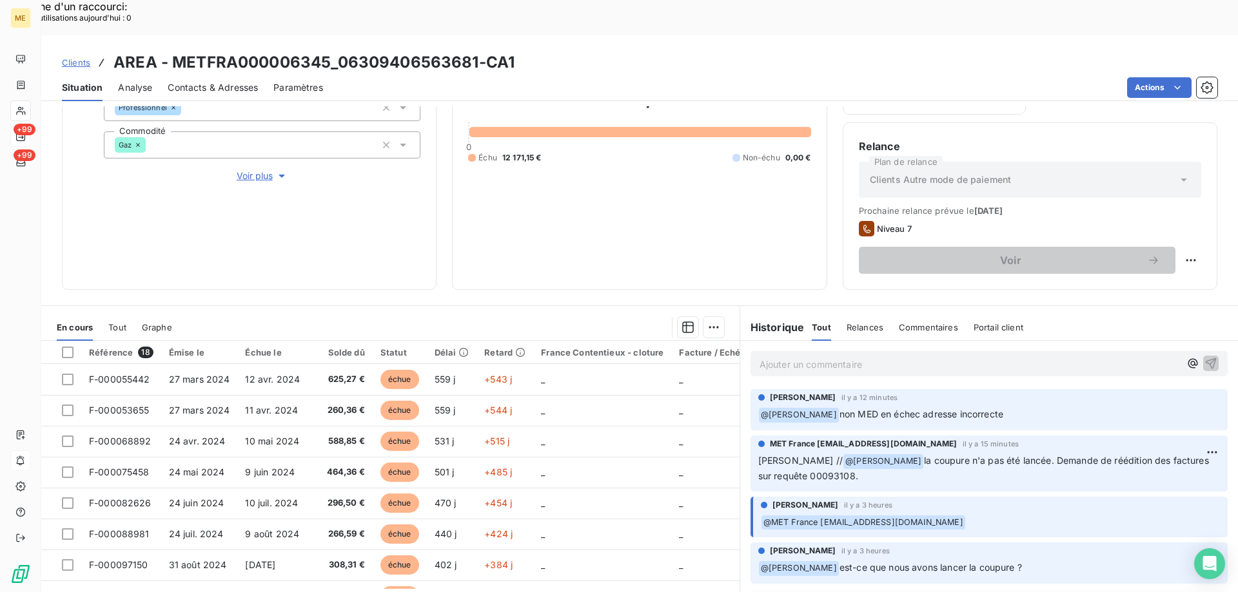
scroll to position [0, 0]
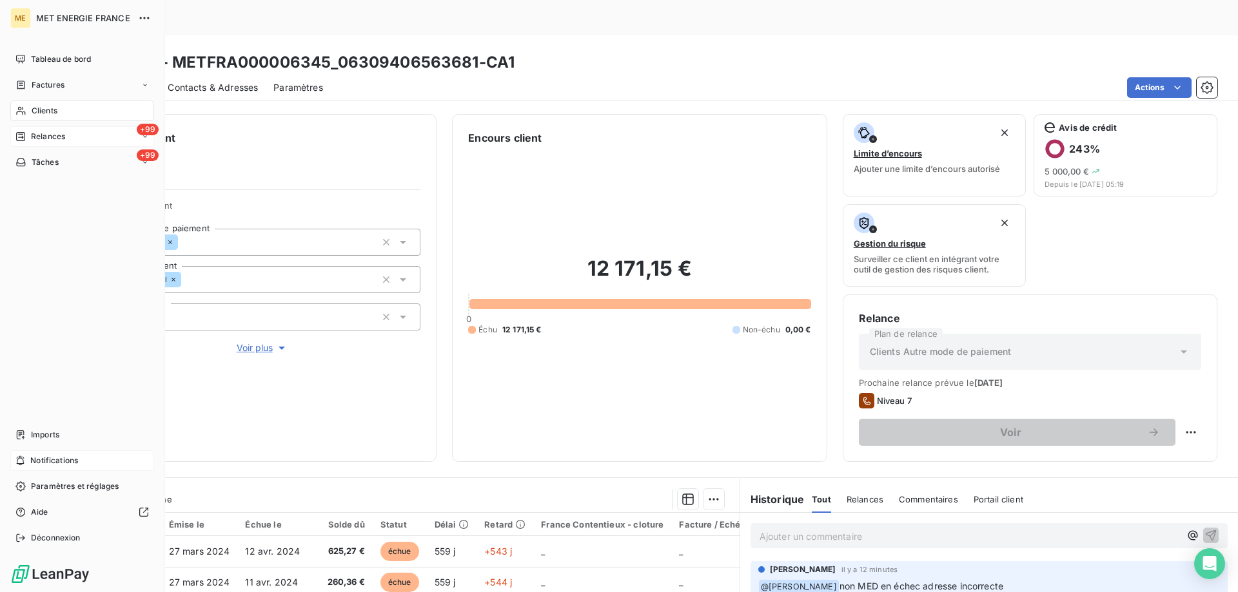
click at [35, 133] on span "Relances" at bounding box center [48, 137] width 34 height 12
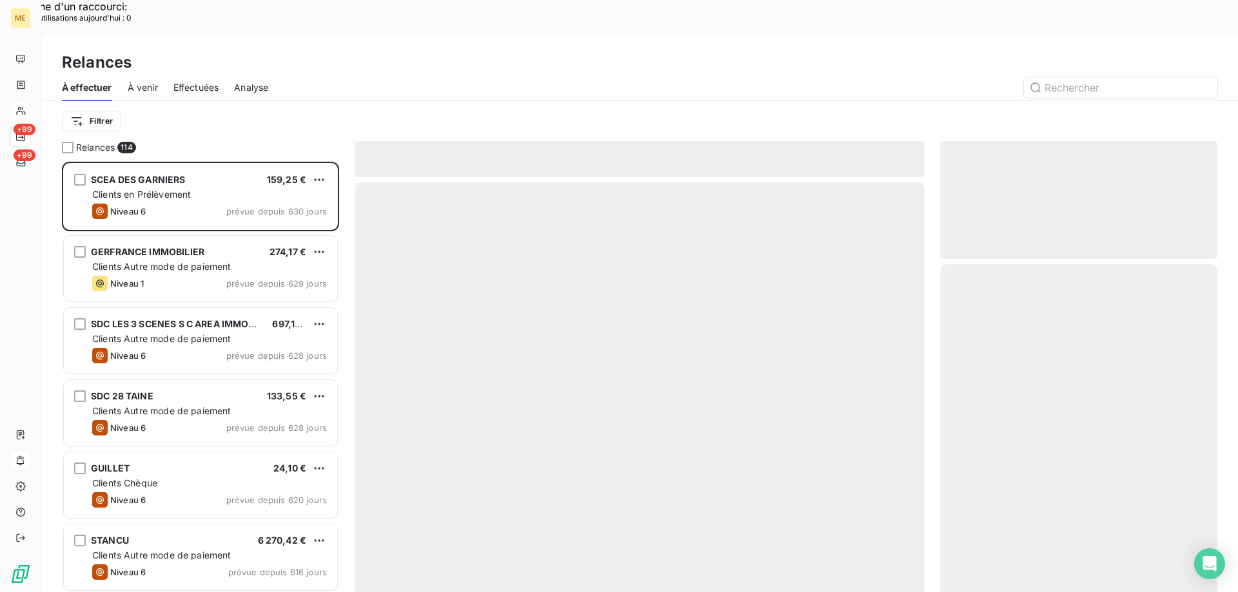
scroll to position [456, 268]
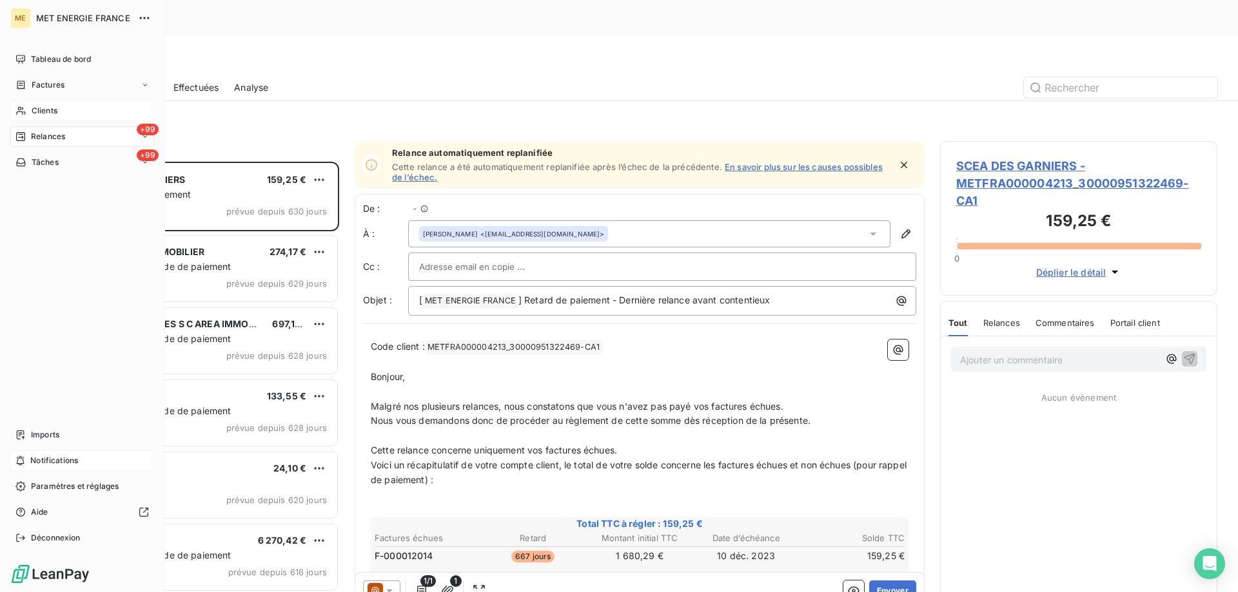
click at [35, 141] on span "Relances" at bounding box center [48, 137] width 34 height 12
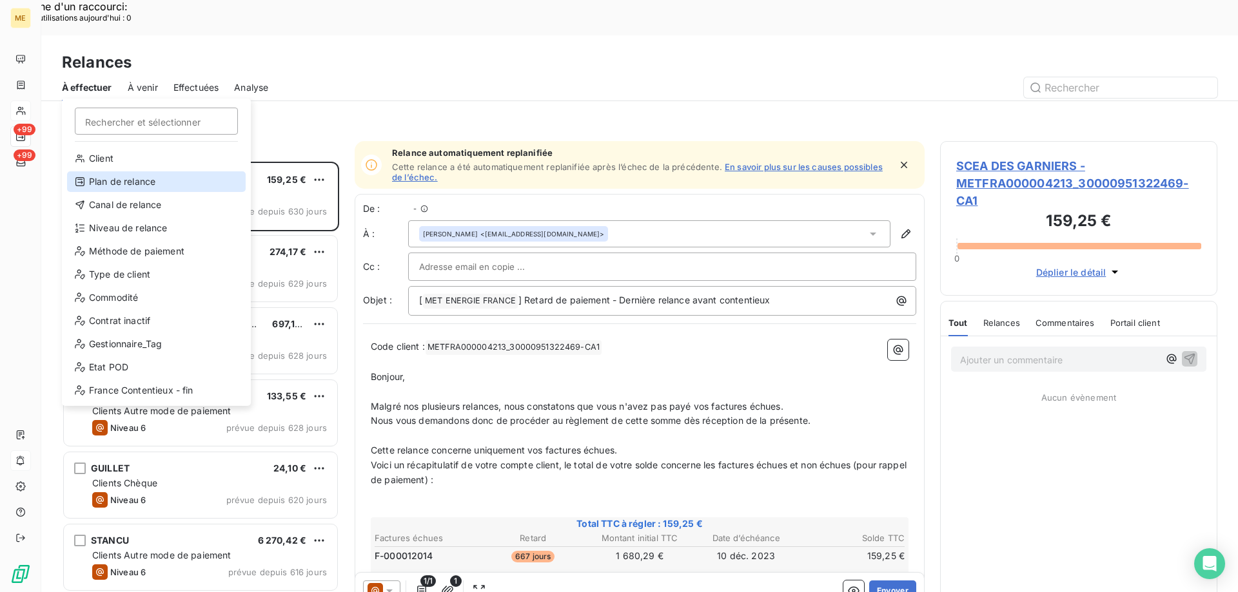
click at [135, 177] on div "Plan de relance" at bounding box center [156, 181] width 179 height 21
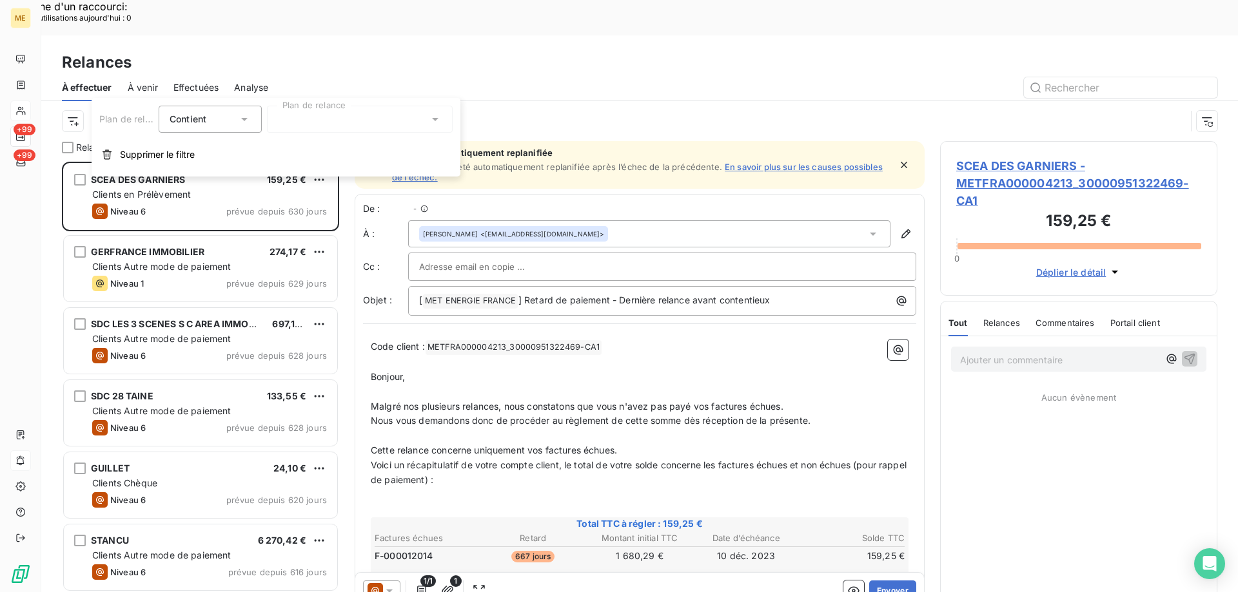
click at [297, 126] on div at bounding box center [360, 119] width 186 height 27
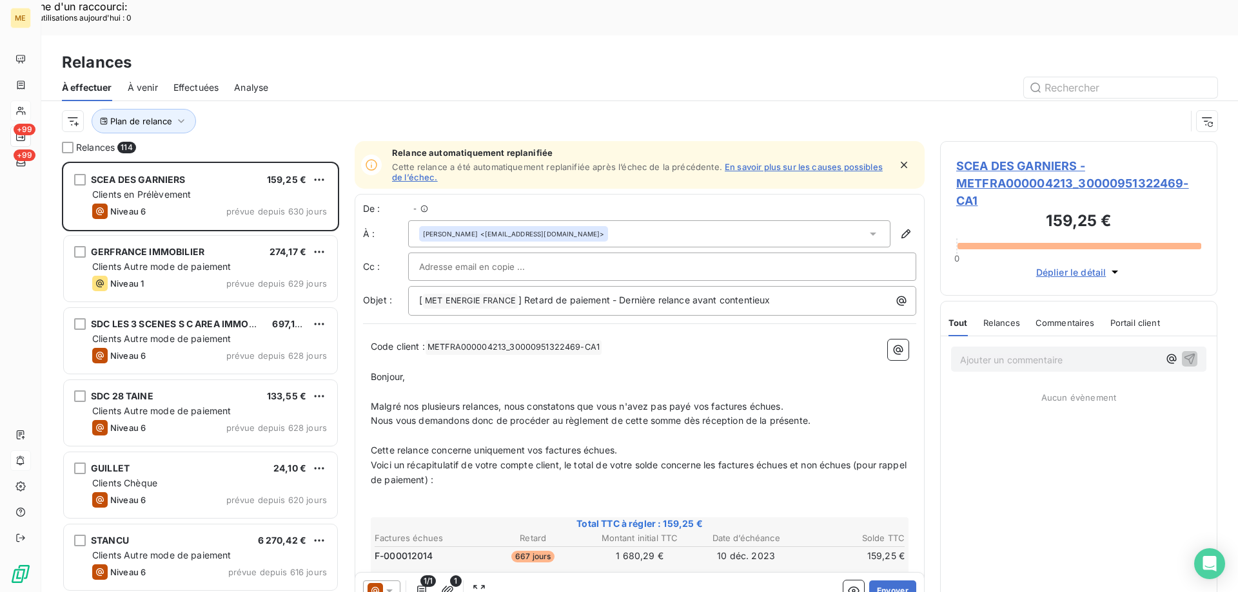
click at [322, 101] on div "Plan de relance" at bounding box center [639, 121] width 1155 height 40
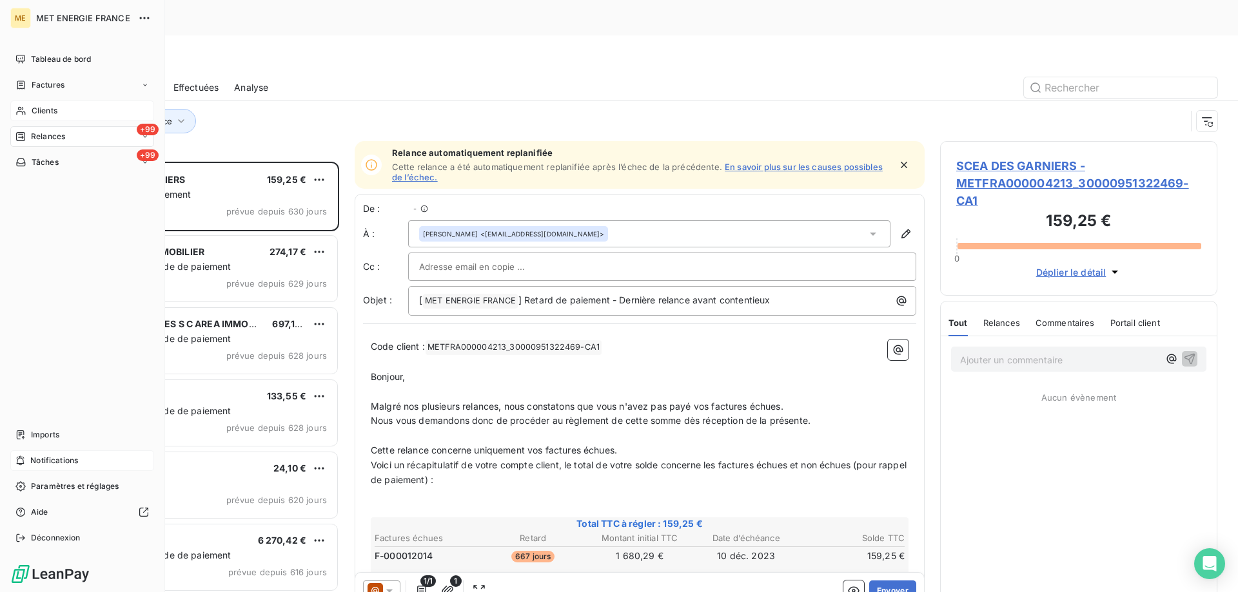
click at [30, 131] on div "Relances" at bounding box center [40, 137] width 50 height 12
click at [39, 159] on span "Tâches" at bounding box center [45, 163] width 27 height 12
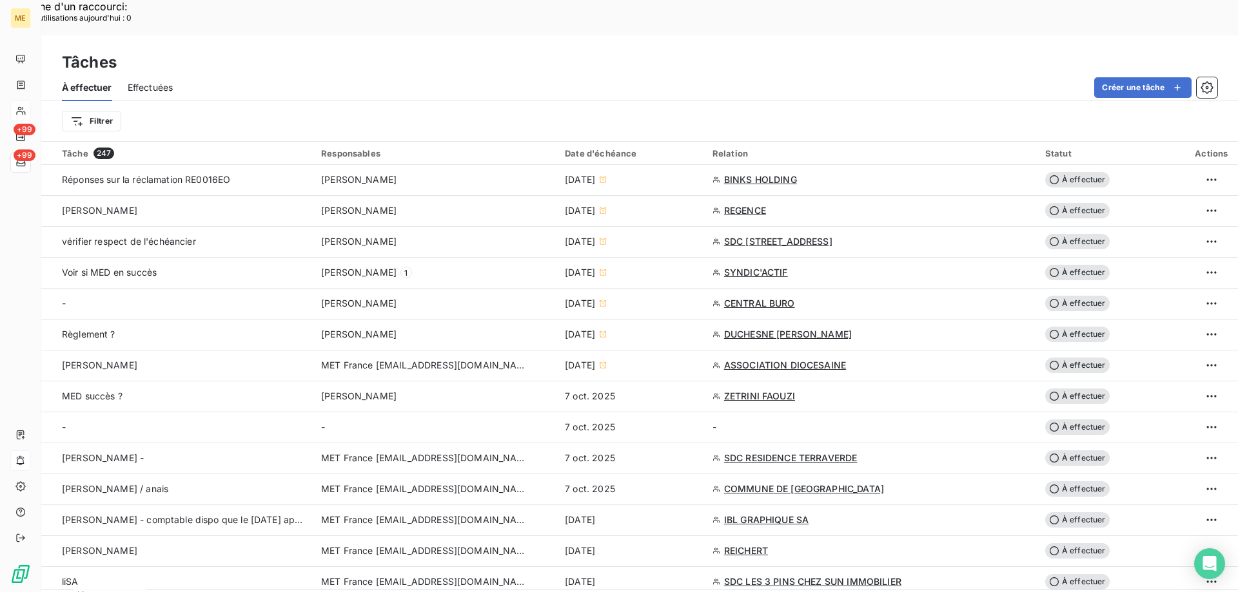
scroll to position [580, 0]
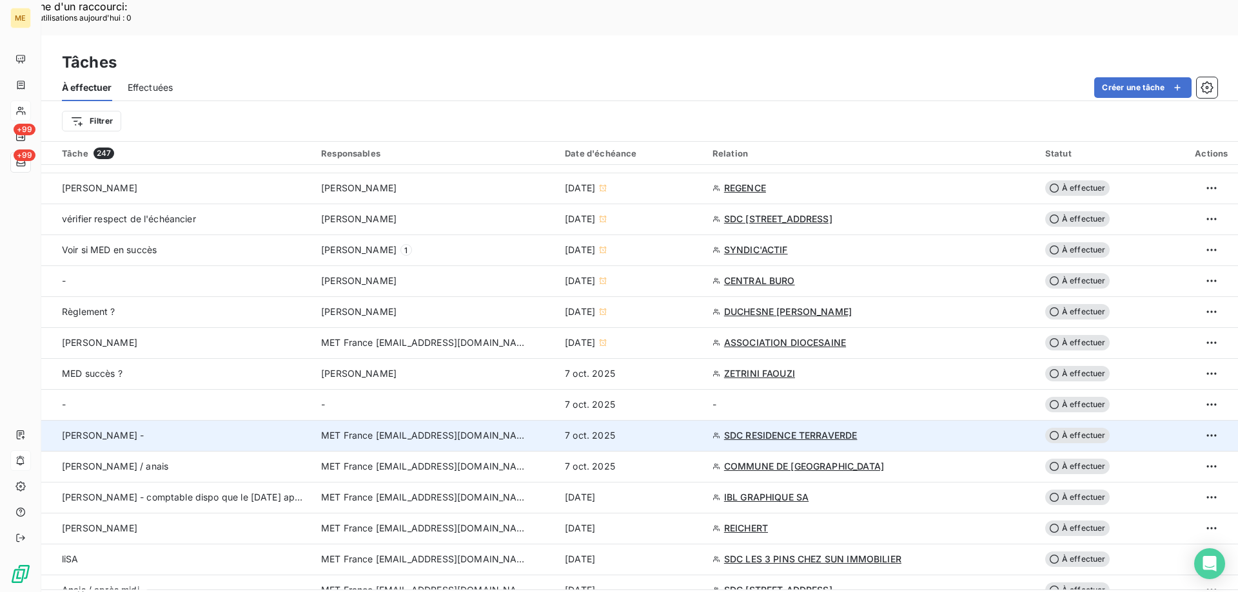
click at [447, 429] on span "MET France [EMAIL_ADDRESS][DOMAIN_NAME]" at bounding box center [424, 435] width 206 height 13
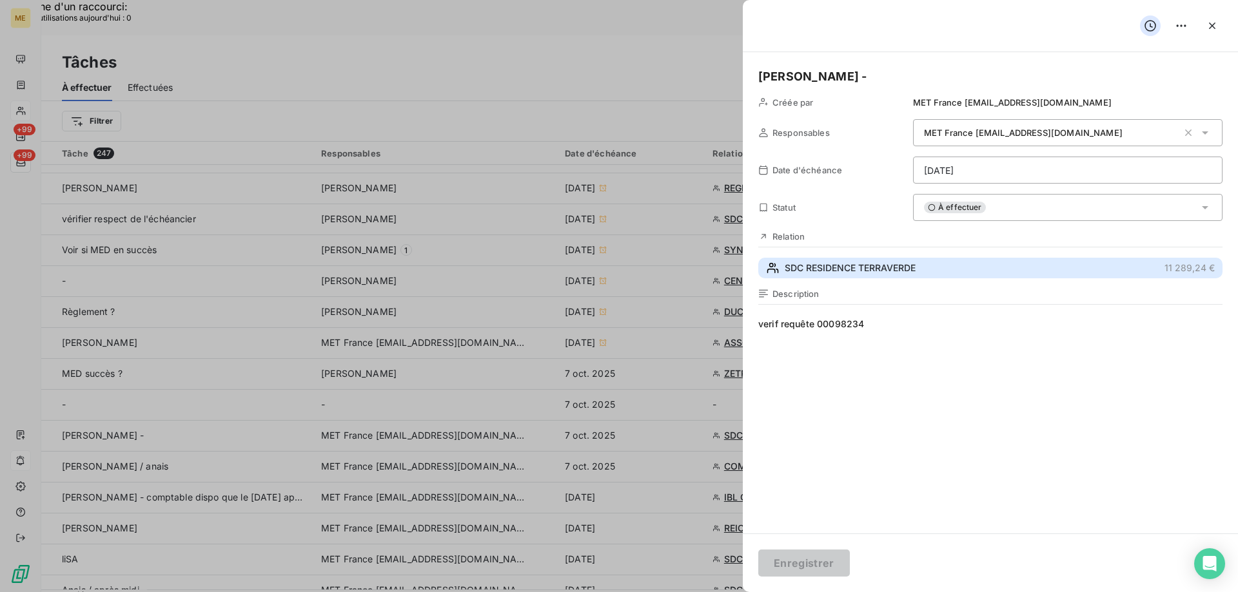
click at [815, 277] on button "SDC RESIDENCE TERRAVERDE 11 289,24 €" at bounding box center [990, 268] width 464 height 21
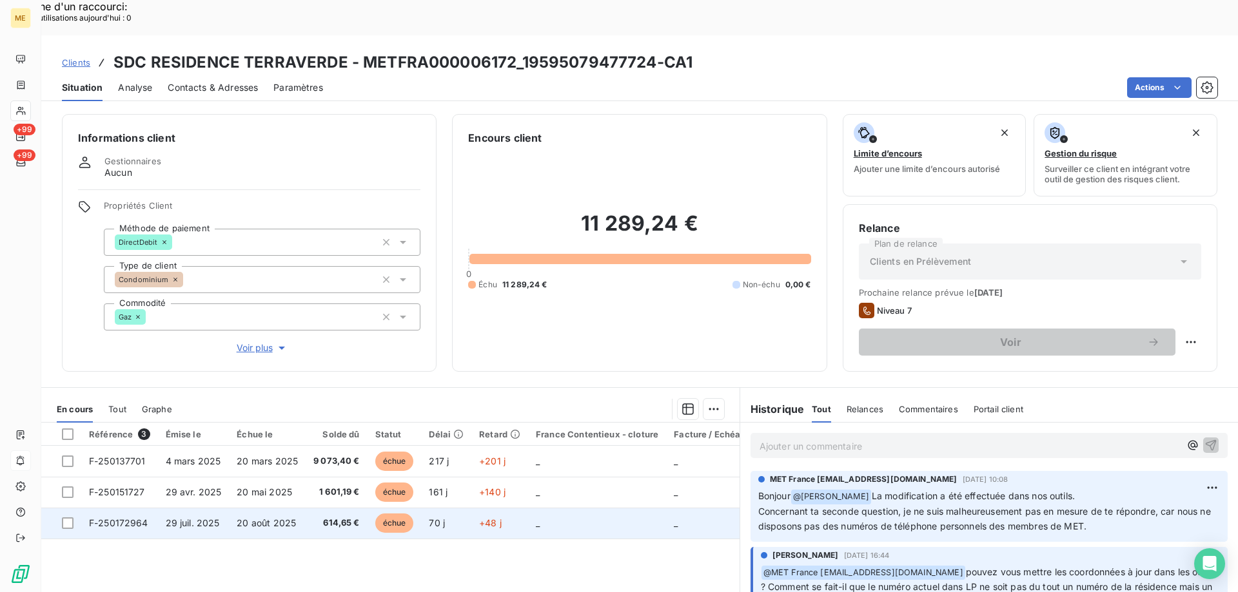
click at [112, 518] on span "F-250172964" at bounding box center [118, 523] width 59 height 11
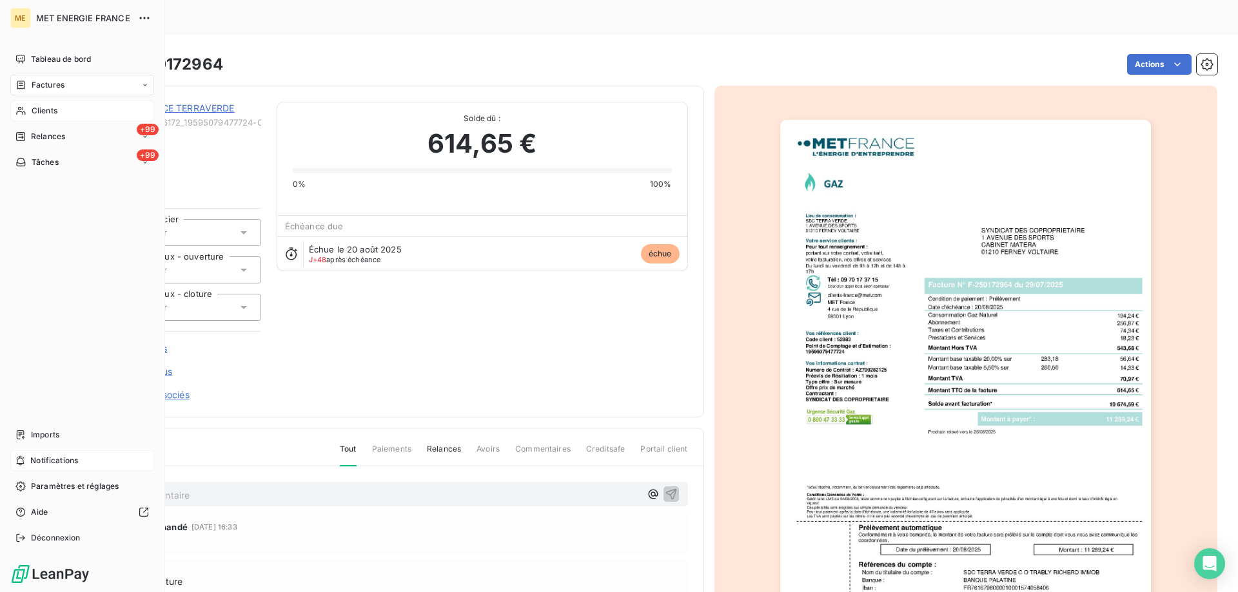
click at [55, 159] on span "Tâches" at bounding box center [45, 163] width 27 height 12
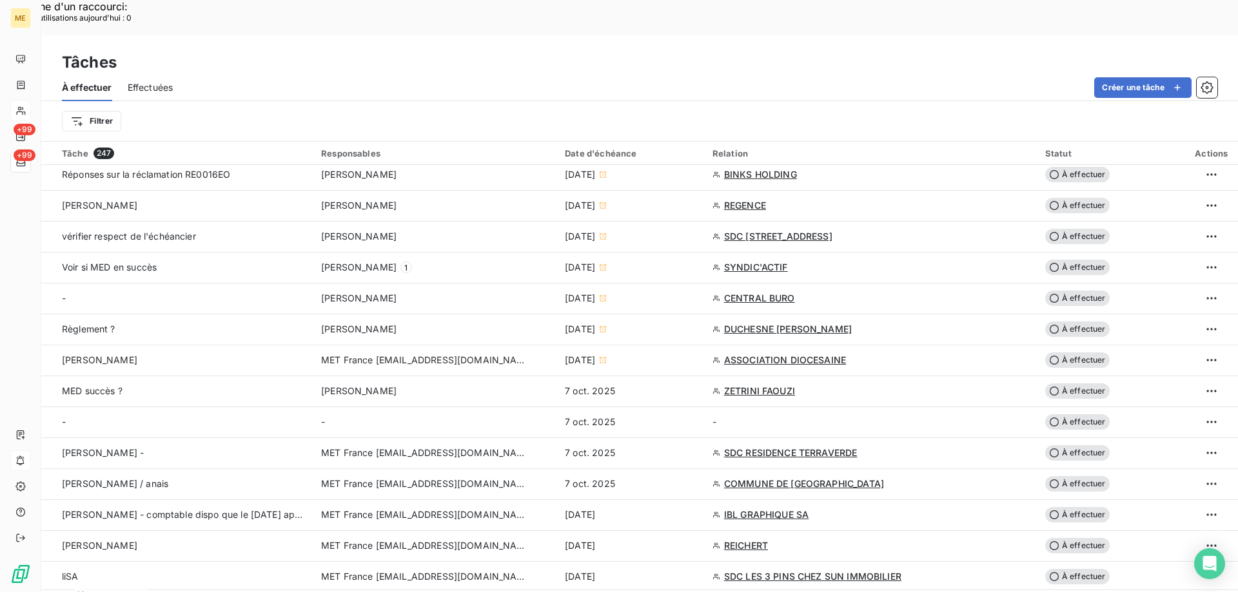
scroll to position [645, 0]
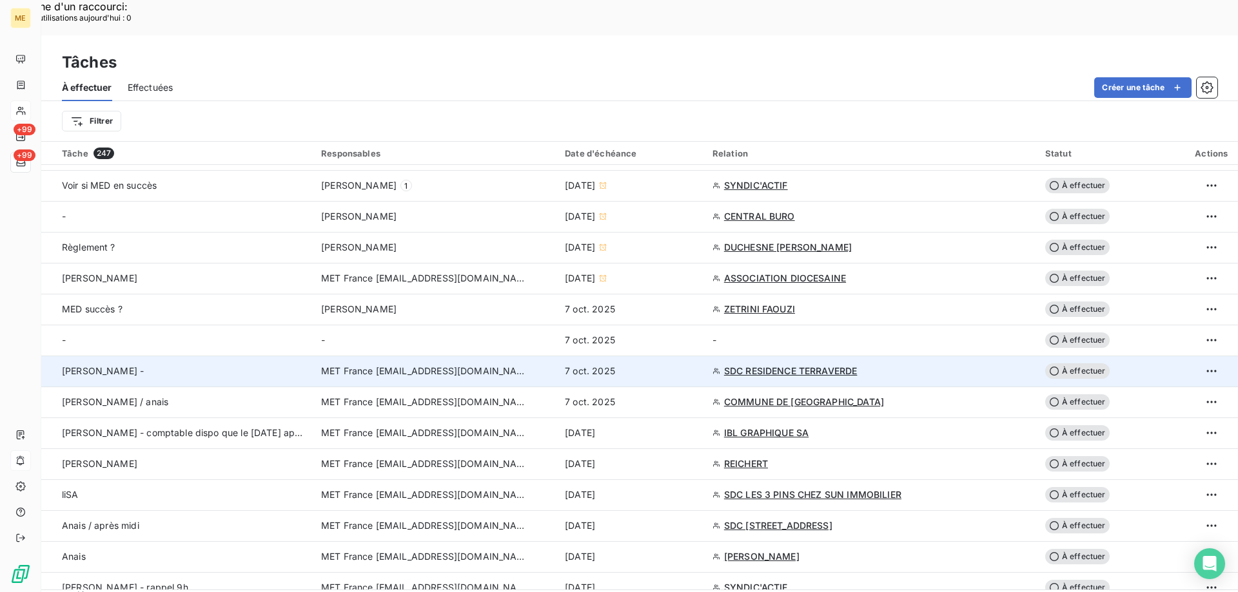
click at [293, 365] on div "Lisa -" at bounding box center [184, 371] width 244 height 13
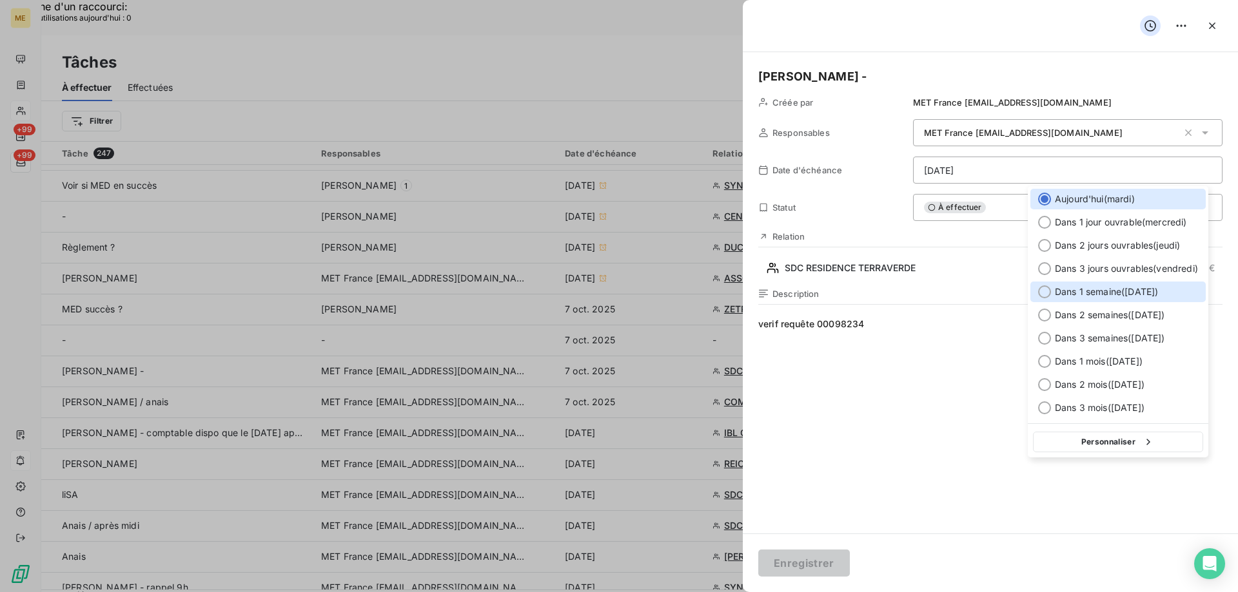
click at [1091, 287] on span "Dans 1 semaine ( 14 oct. )" at bounding box center [1106, 292] width 103 height 13
type input "14/10/2025"
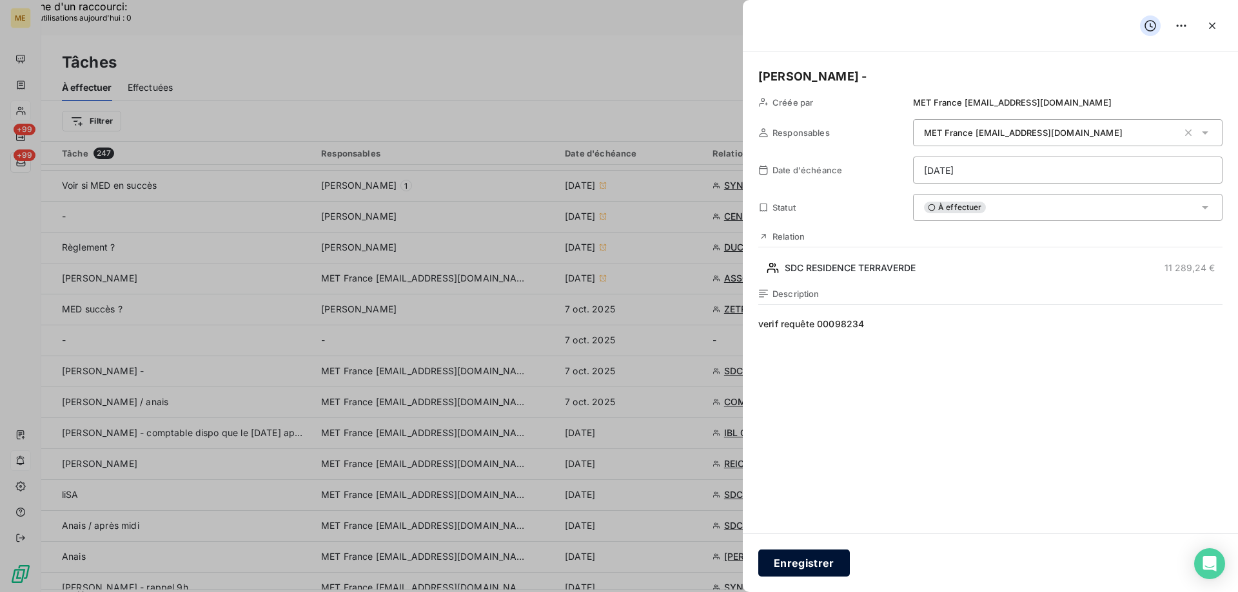
click at [833, 551] on button "Enregistrer" at bounding box center [804, 563] width 92 height 27
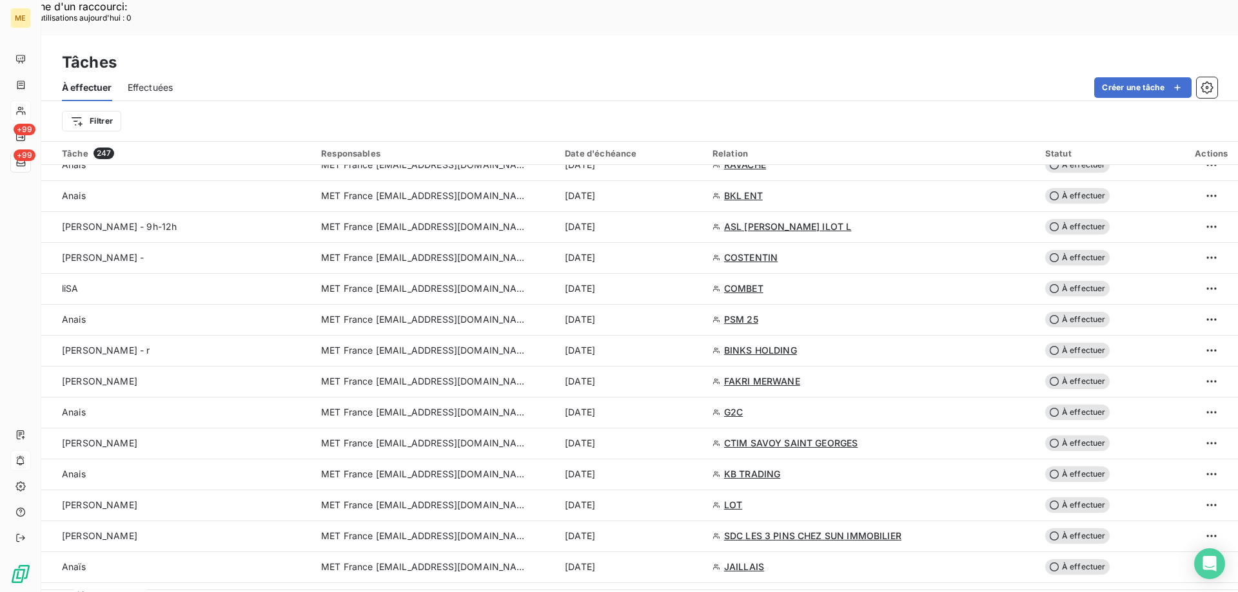
scroll to position [903, 0]
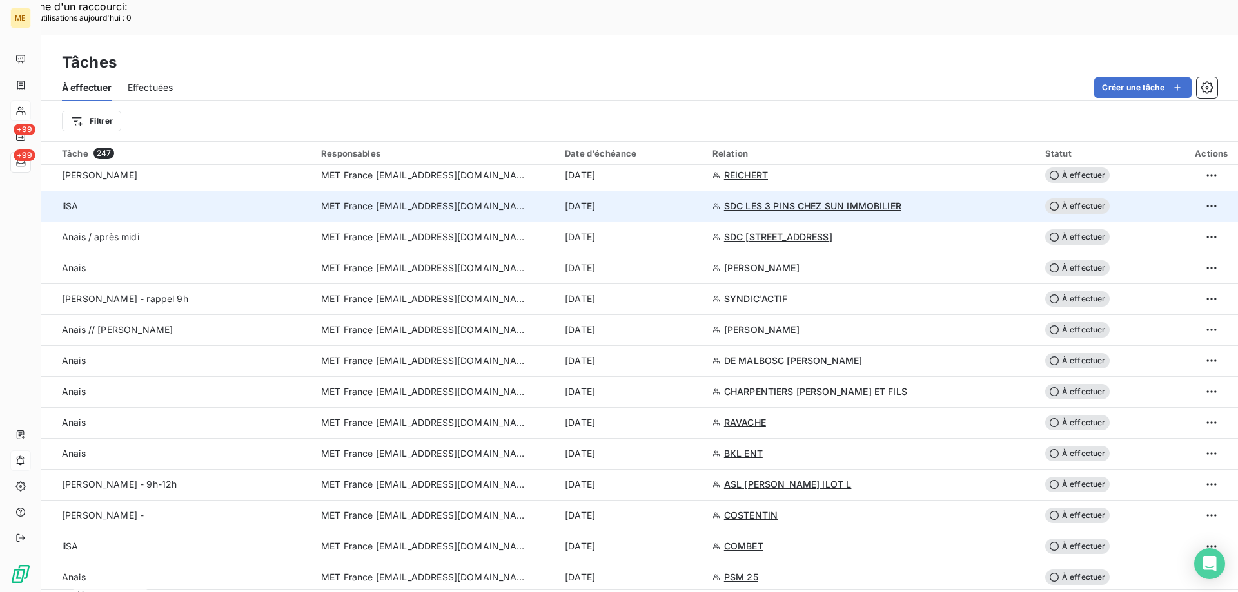
click at [419, 200] on span "MET France [EMAIL_ADDRESS][DOMAIN_NAME]" at bounding box center [424, 206] width 206 height 13
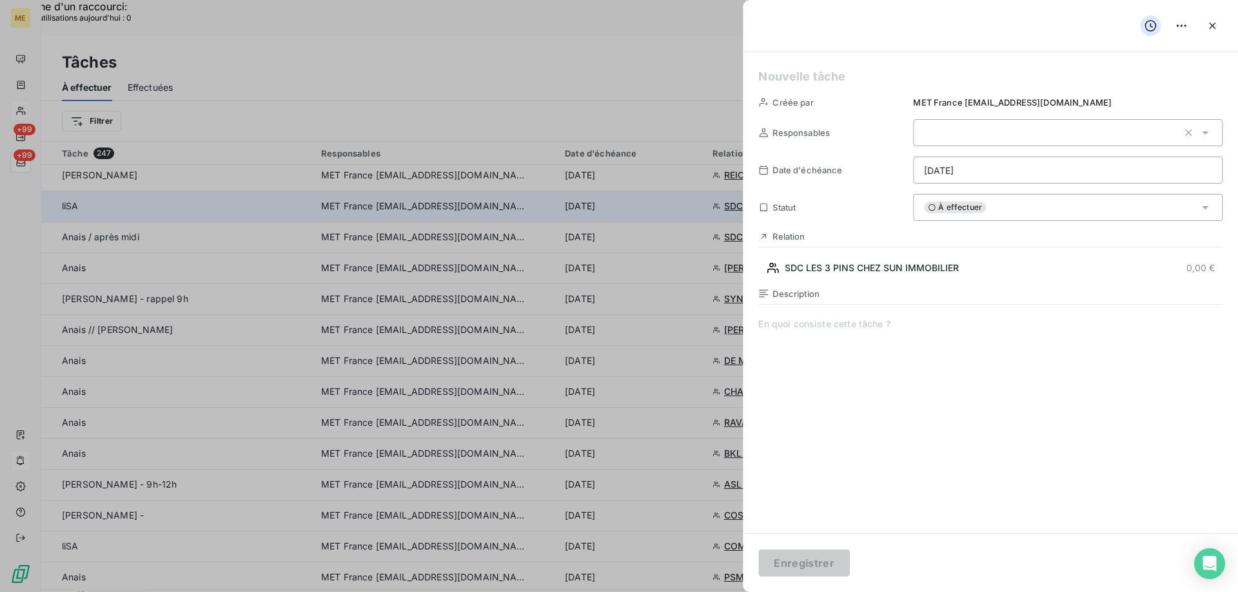
type input "[DATE]"
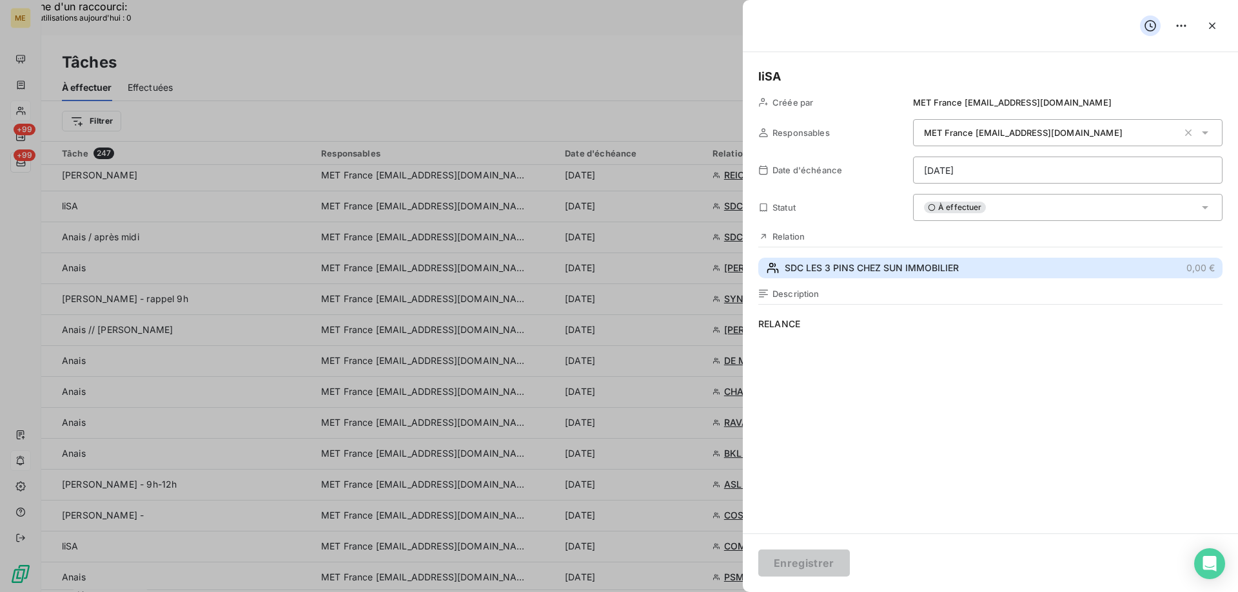
click at [792, 272] on span "SDC LES 3 PINS CHEZ SUN IMMOBILIER" at bounding box center [872, 268] width 174 height 13
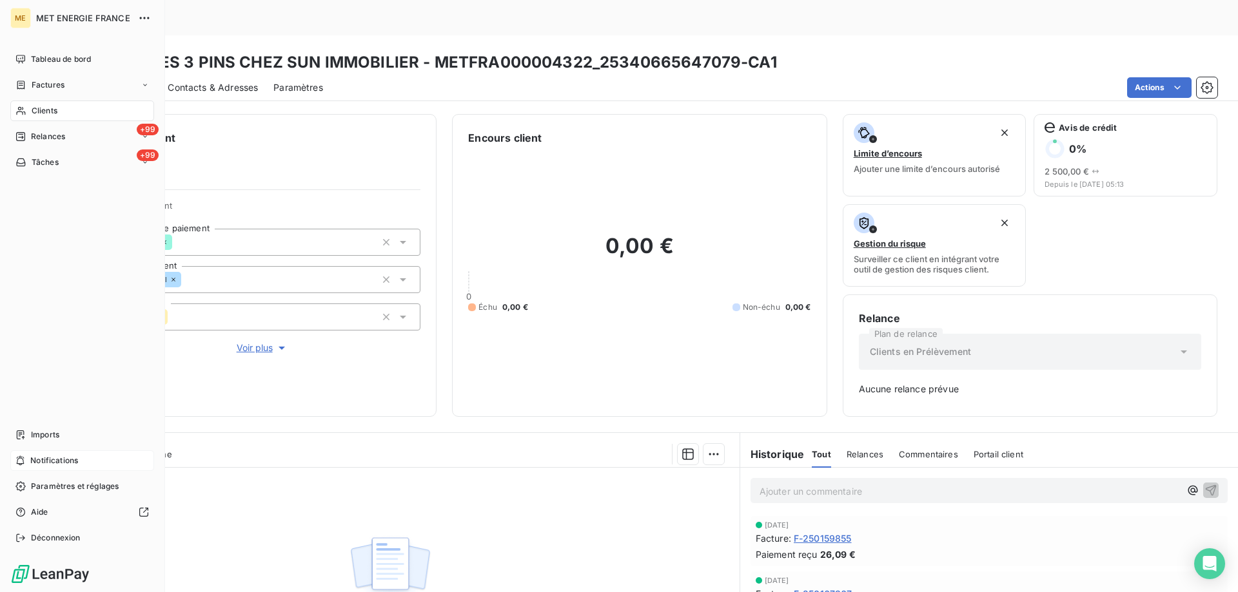
click at [50, 162] on span "Tâches" at bounding box center [45, 163] width 27 height 12
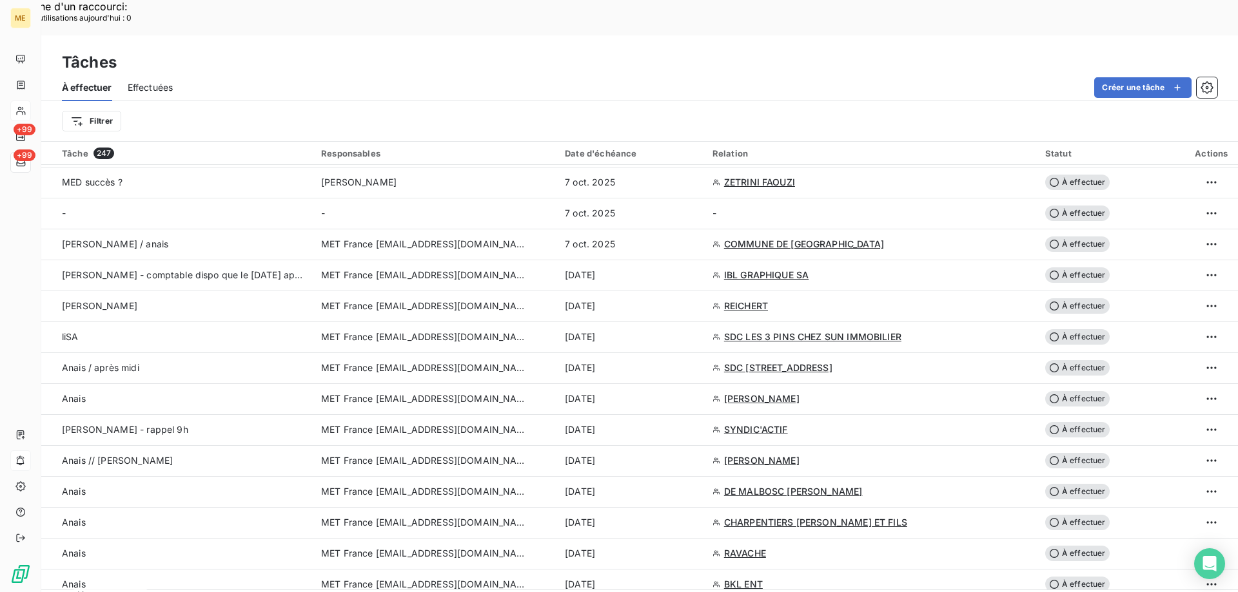
scroll to position [774, 0]
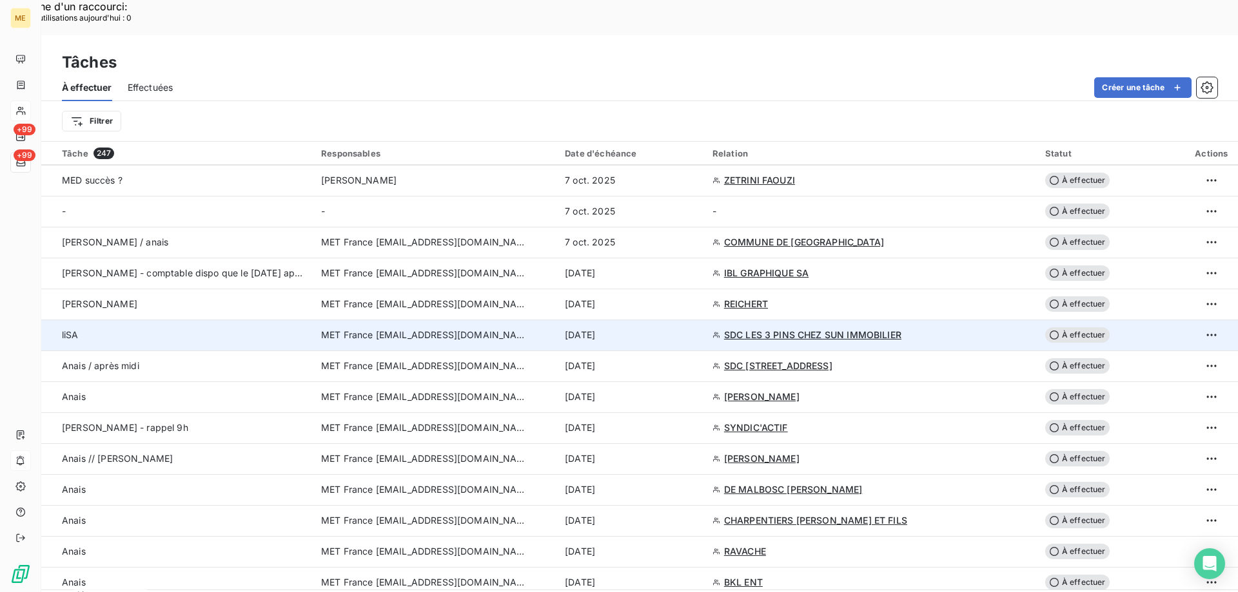
click at [421, 329] on span "MET France [EMAIL_ADDRESS][DOMAIN_NAME]" at bounding box center [424, 335] width 206 height 13
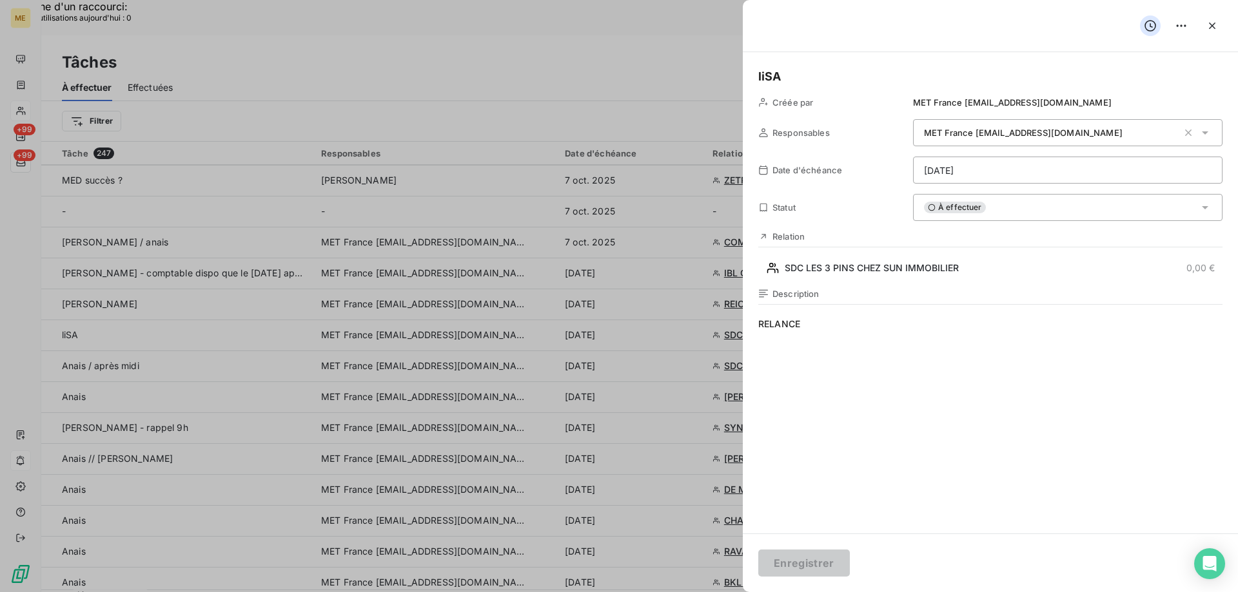
click at [891, 329] on span "RELANCE" at bounding box center [990, 442] width 464 height 248
click at [988, 208] on div "À effectuer" at bounding box center [1067, 207] width 309 height 27
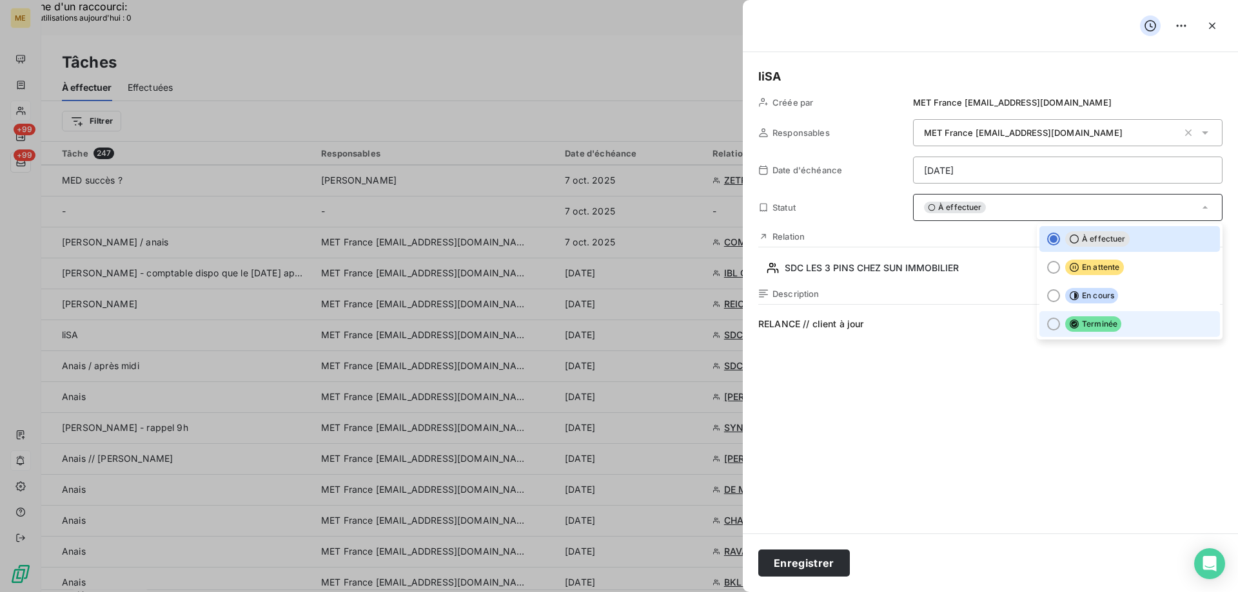
click at [1047, 323] on div at bounding box center [1053, 324] width 13 height 13
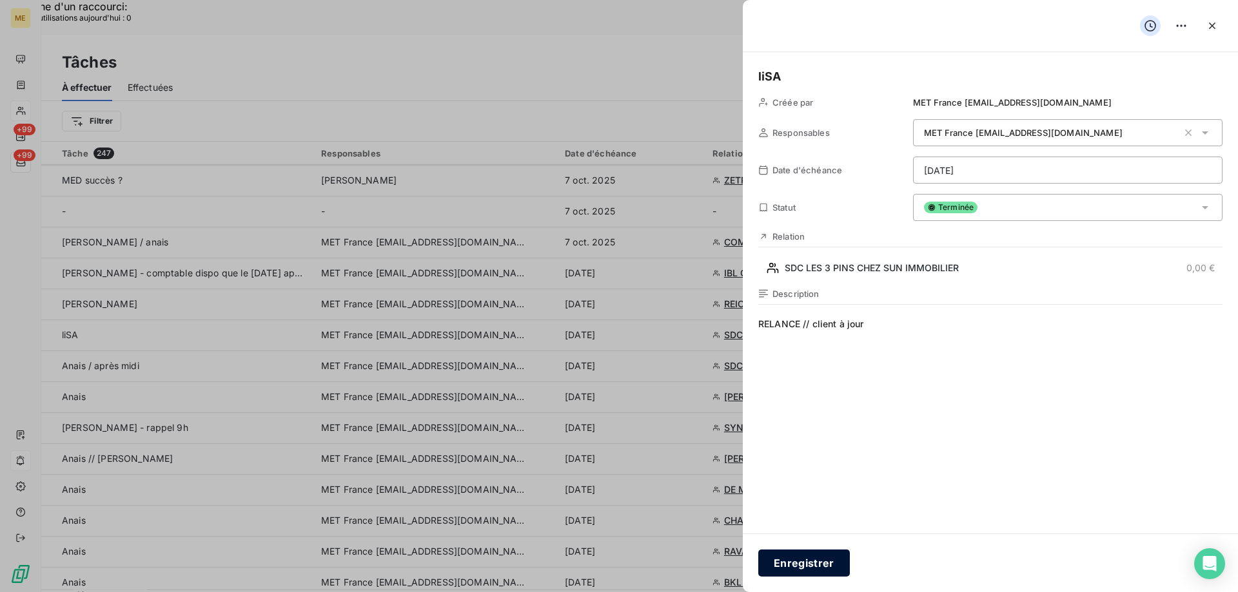
click at [806, 567] on button "Enregistrer" at bounding box center [804, 563] width 92 height 27
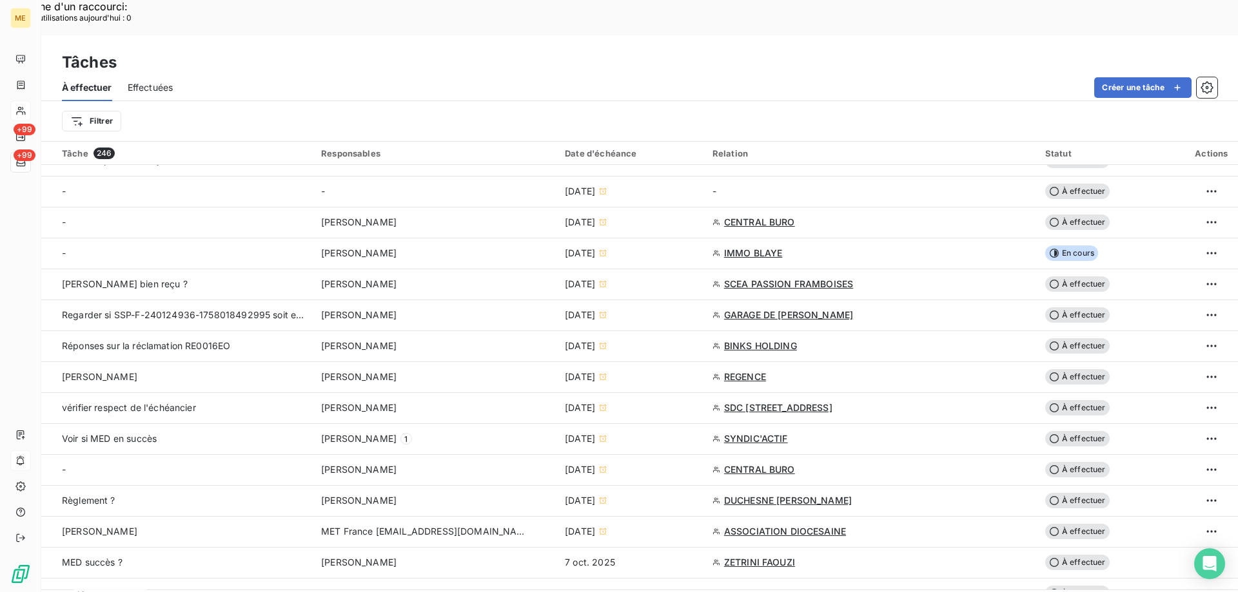
scroll to position [387, 0]
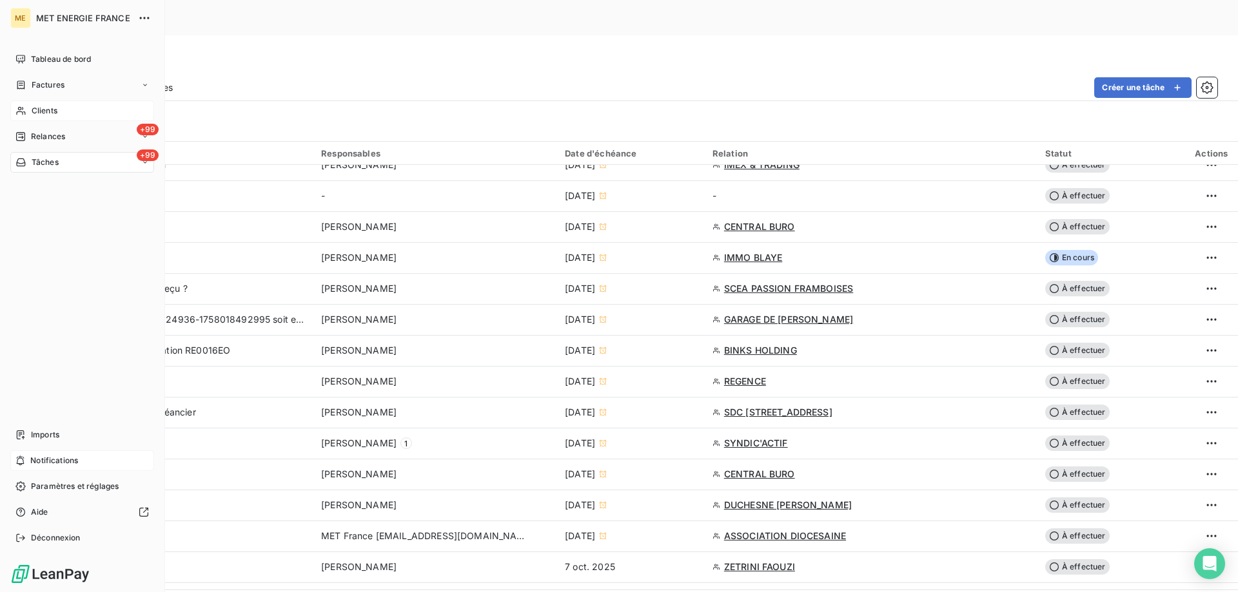
click at [20, 157] on icon at bounding box center [20, 162] width 11 height 10
click at [64, 187] on span "À effectuer" at bounding box center [52, 188] width 42 height 12
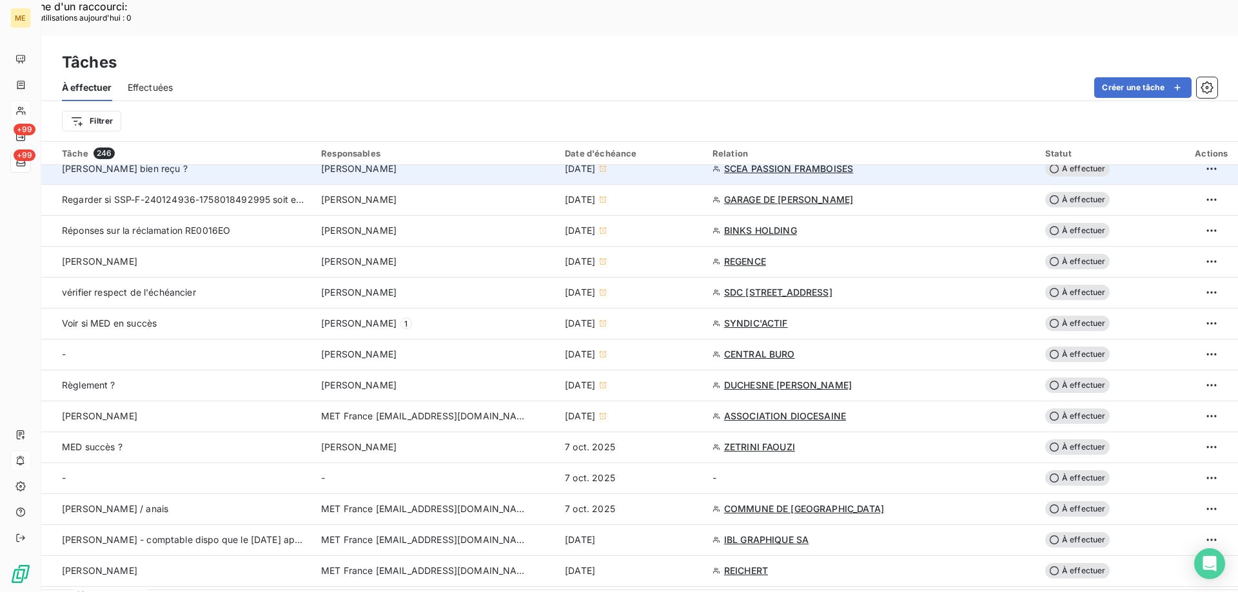
scroll to position [516, 0]
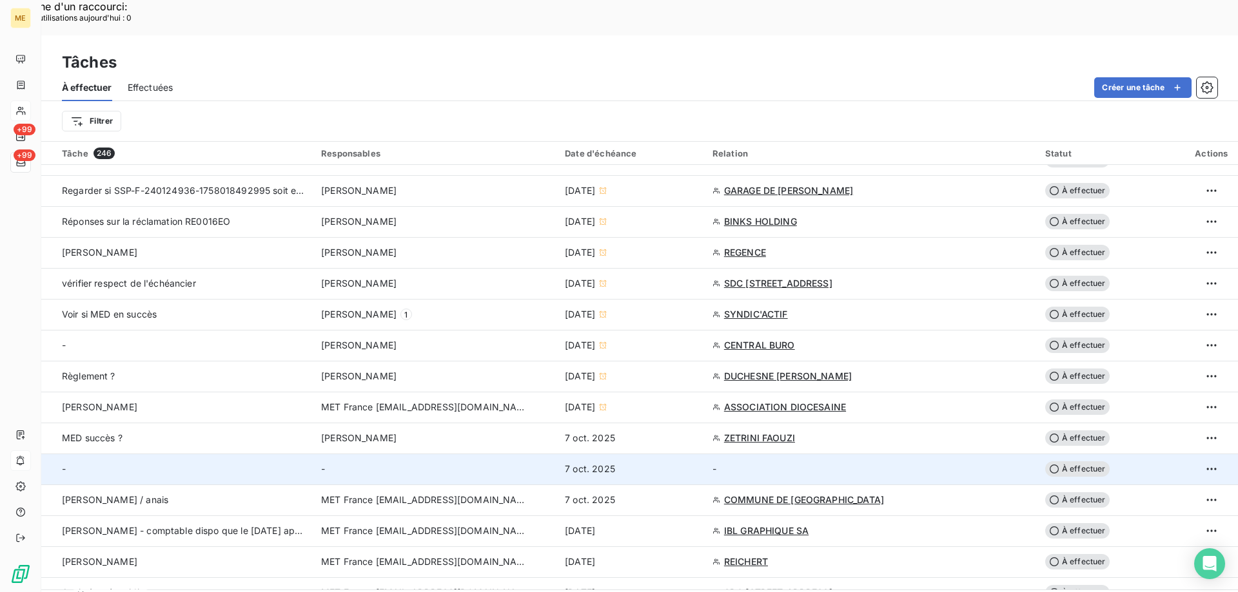
click at [376, 454] on td "-" at bounding box center [435, 469] width 244 height 31
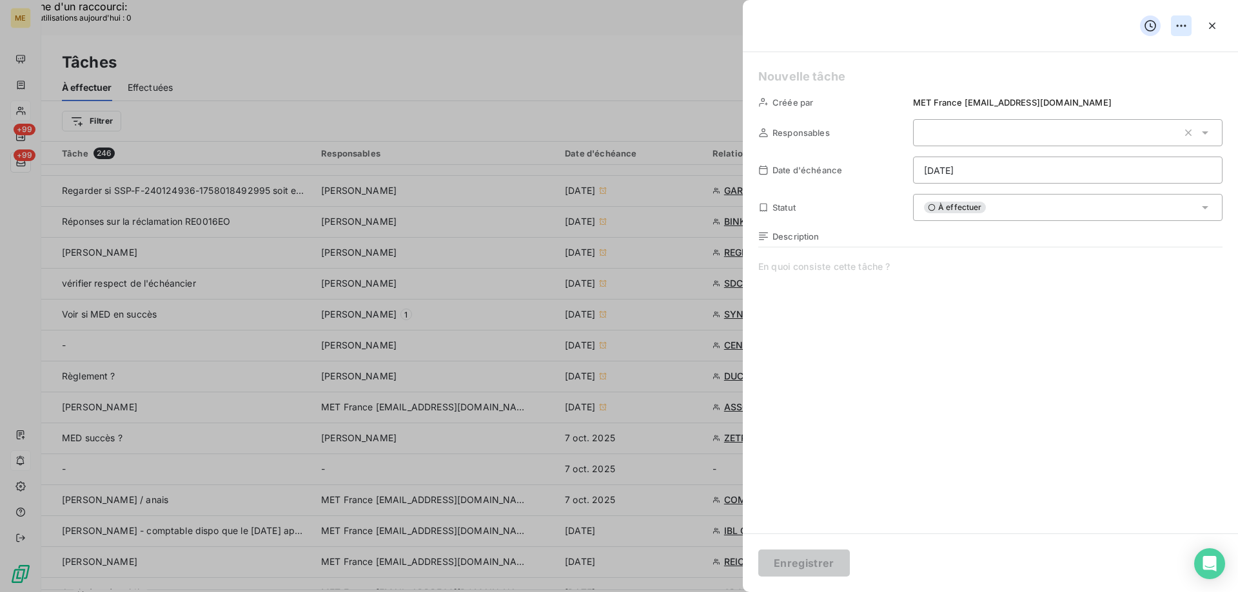
click at [1145, 57] on div "Supprimer la tâche" at bounding box center [1130, 54] width 112 height 21
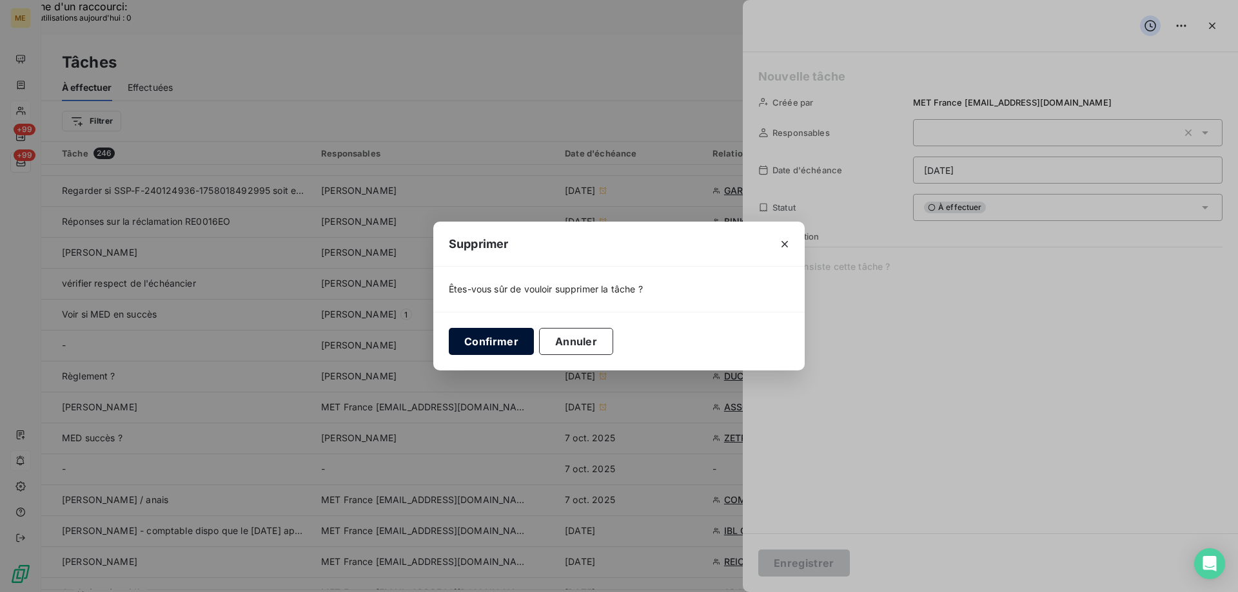
click at [476, 346] on button "Confirmer" at bounding box center [491, 341] width 85 height 27
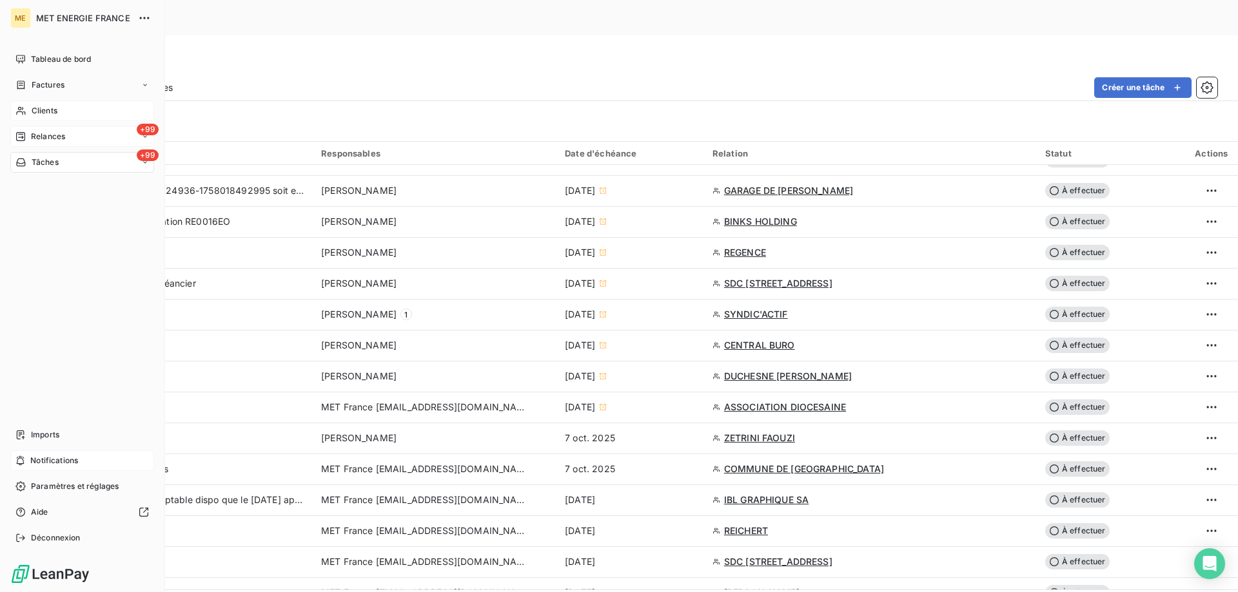
click at [32, 139] on span "Relances" at bounding box center [48, 137] width 34 height 12
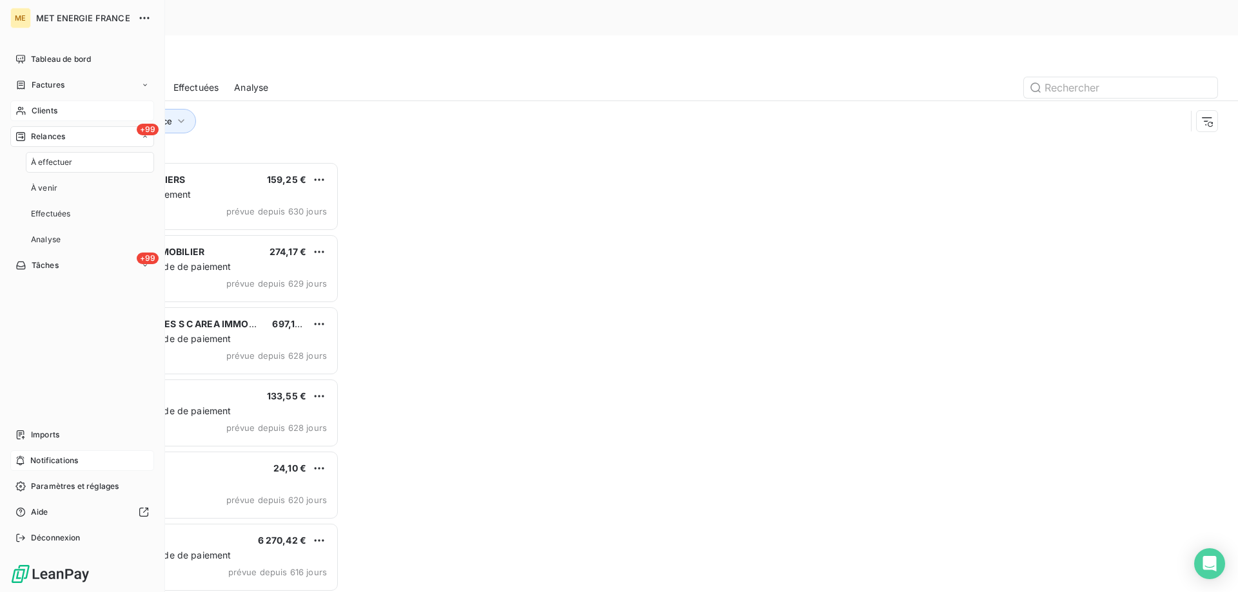
scroll to position [456, 268]
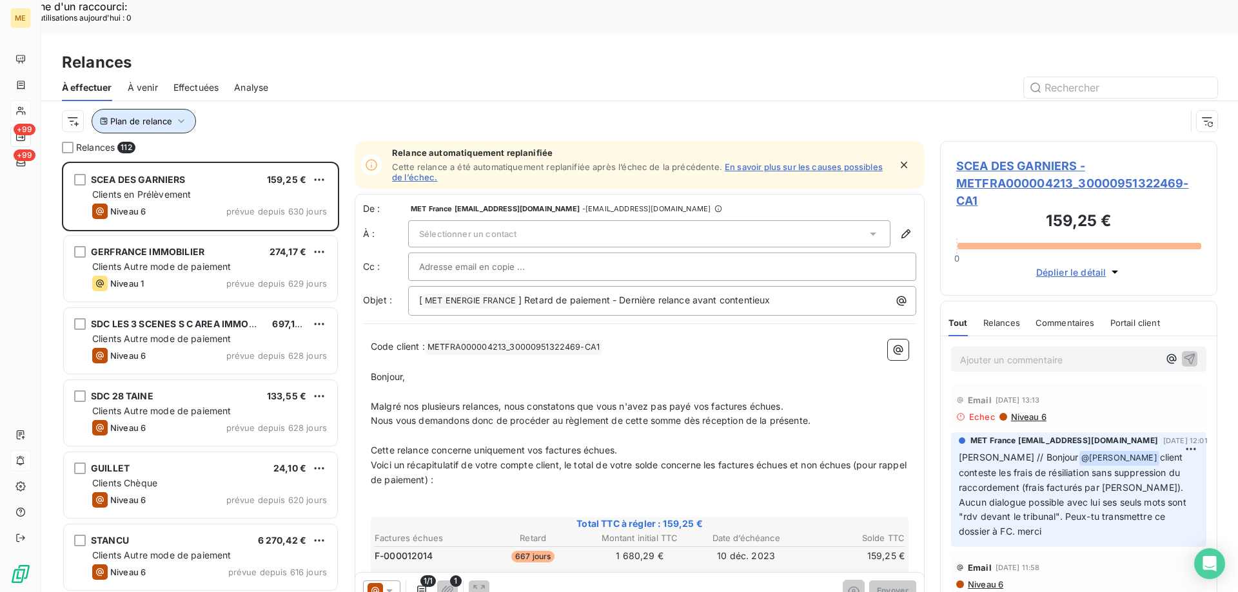
click at [136, 116] on span "Plan de relance" at bounding box center [141, 121] width 62 height 10
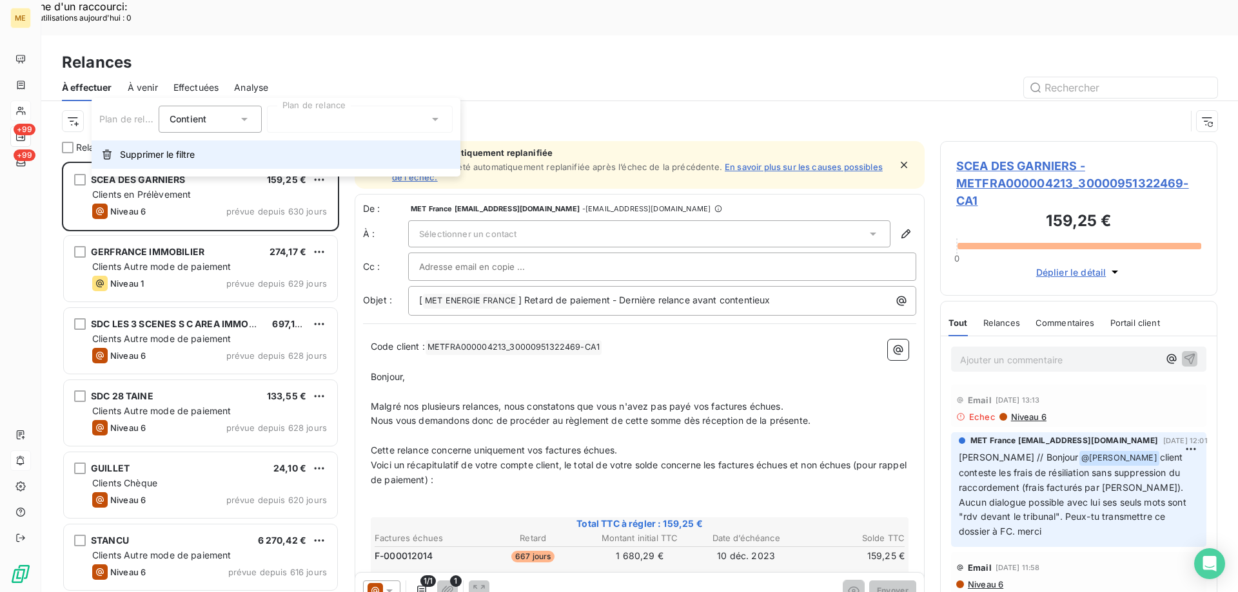
click at [149, 153] on span "Supprimer le filtre" at bounding box center [157, 154] width 75 height 13
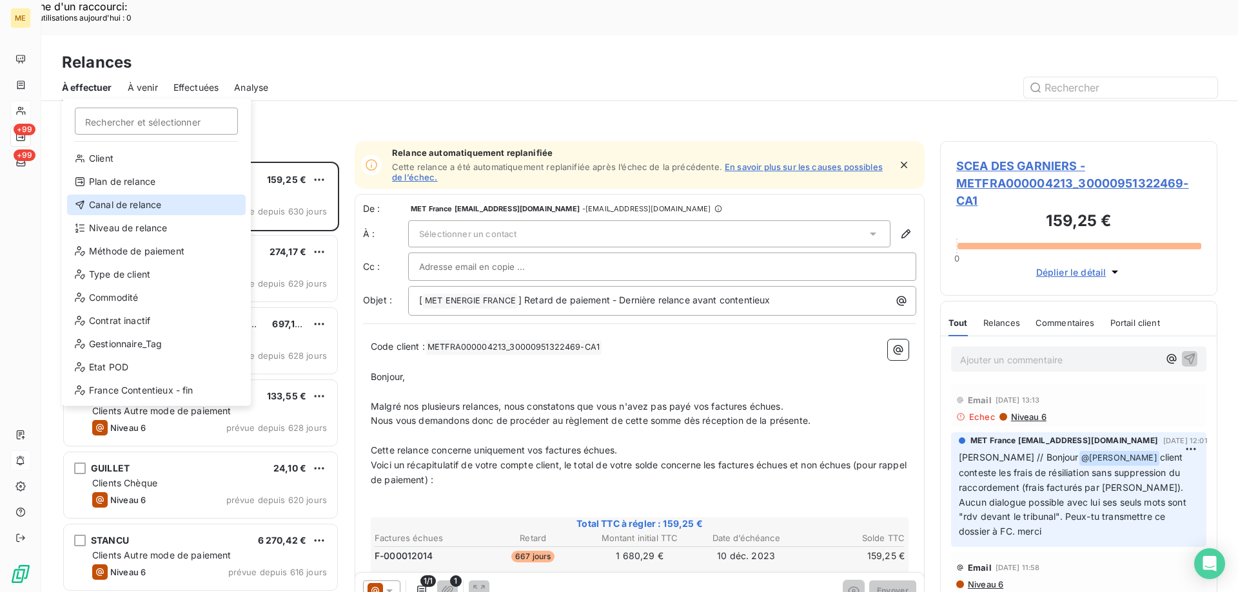
click at [89, 201] on div "Canal de relance" at bounding box center [156, 205] width 179 height 21
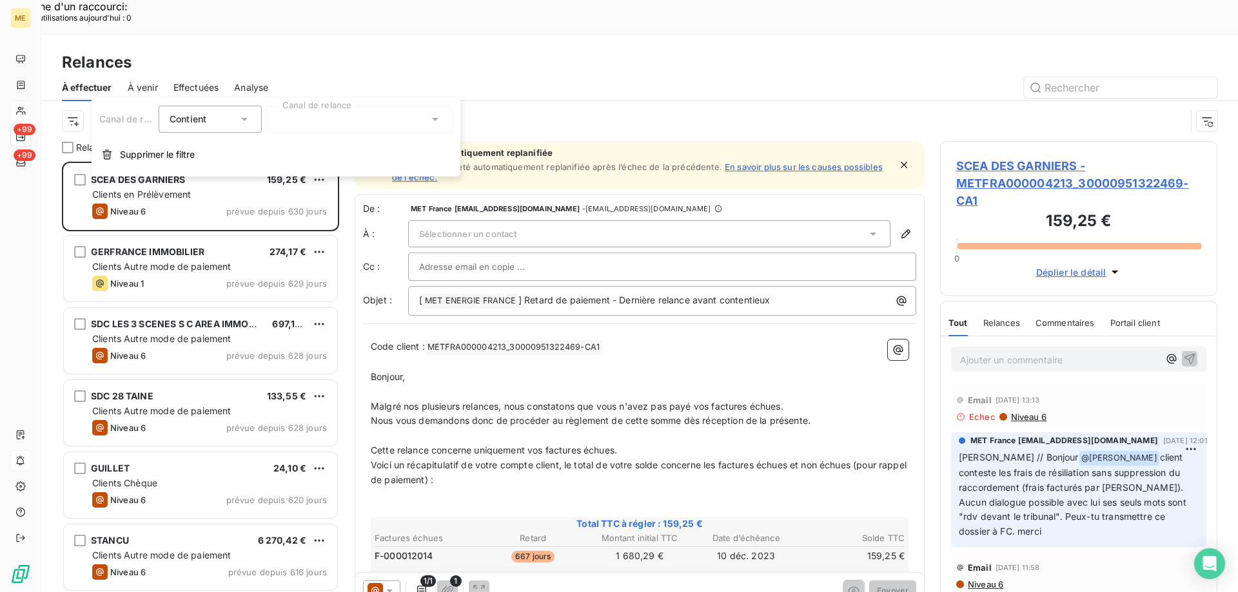
click at [216, 101] on div "Canal de relance Contient is Canal de relance Supprimer le filtre" at bounding box center [276, 137] width 369 height 79
click at [322, 104] on div "Canal de relance Contient is Canal de relance Supprimer le filtre" at bounding box center [276, 137] width 369 height 79
click at [321, 114] on div at bounding box center [360, 119] width 186 height 27
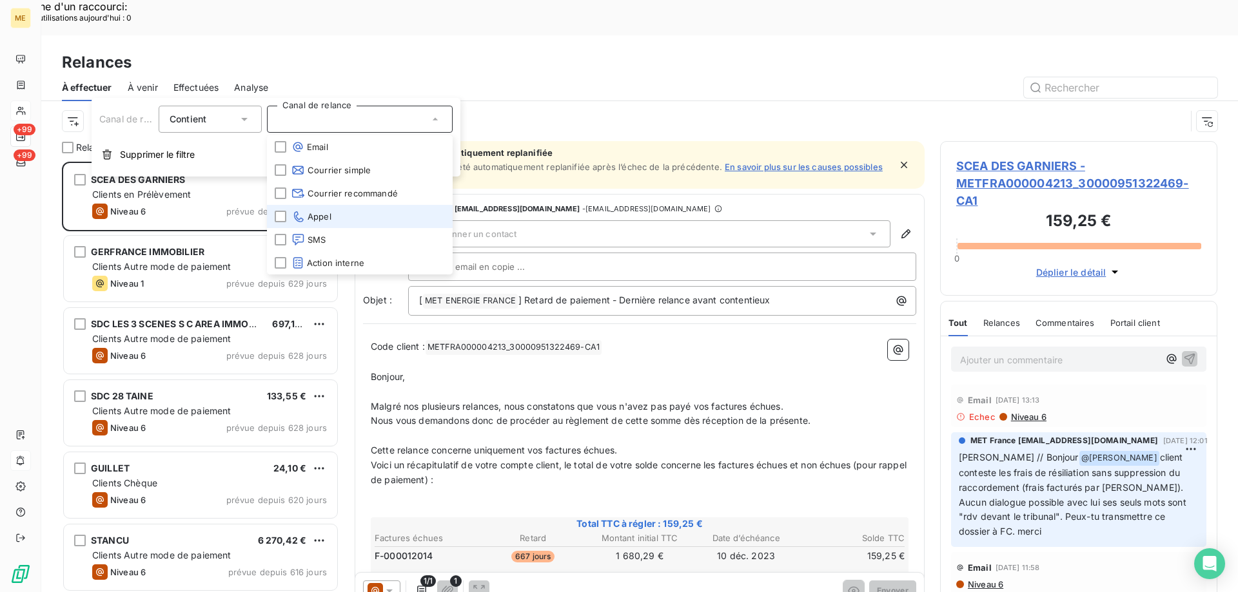
click at [322, 221] on span "Appel" at bounding box center [311, 216] width 40 height 13
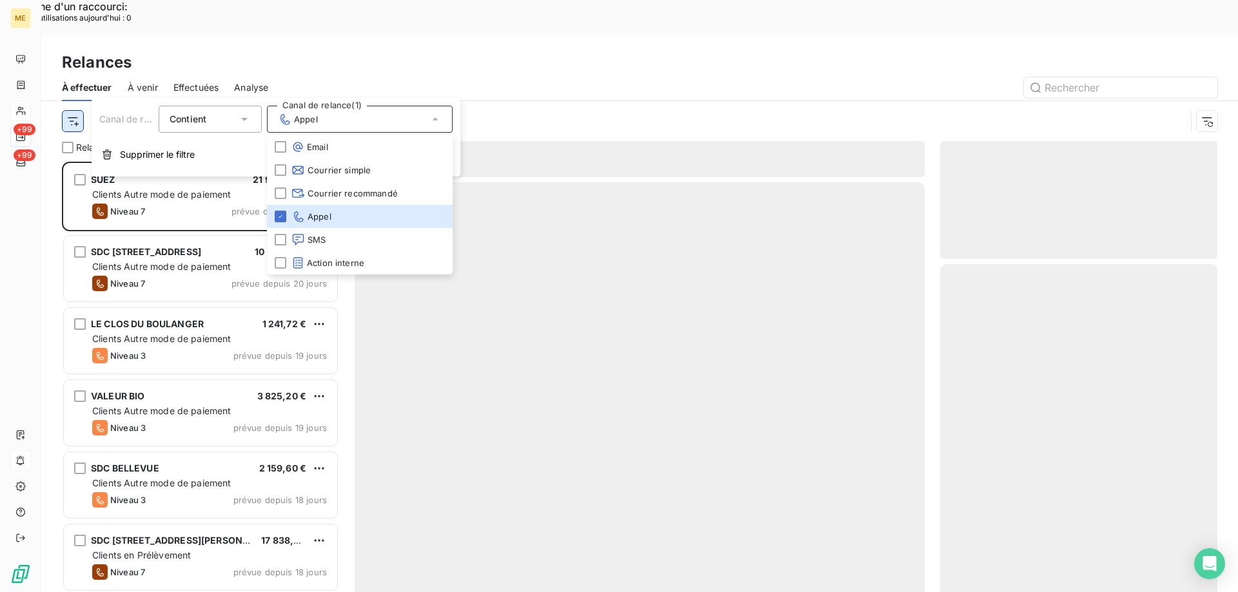
scroll to position [456, 268]
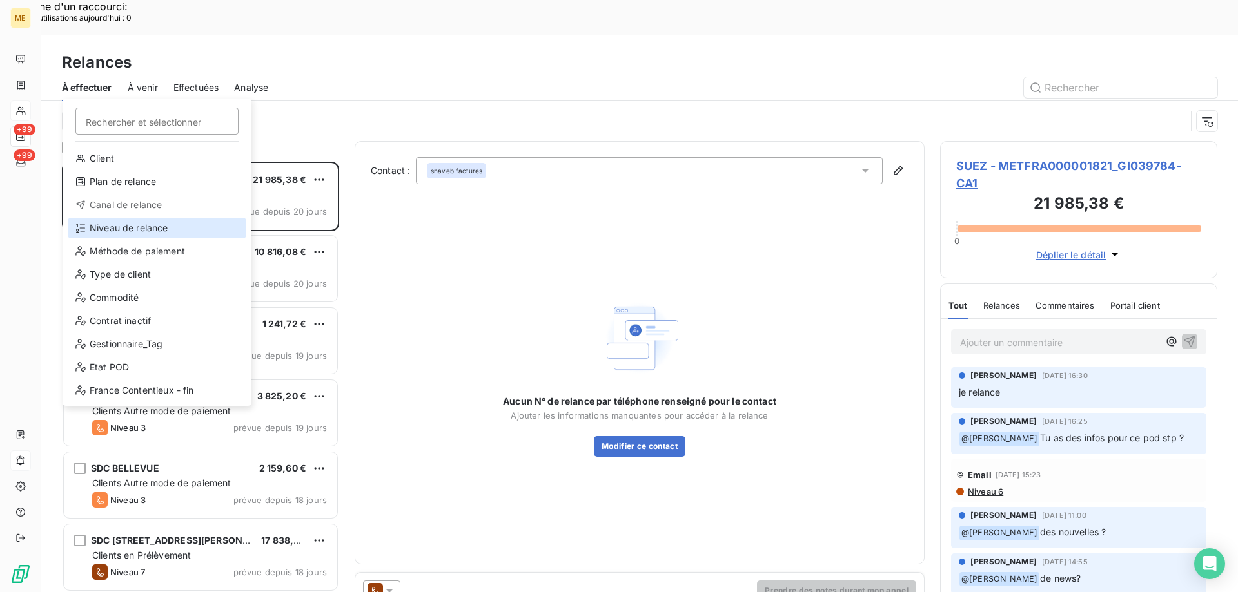
click at [115, 222] on div "Niveau de relance" at bounding box center [157, 228] width 179 height 21
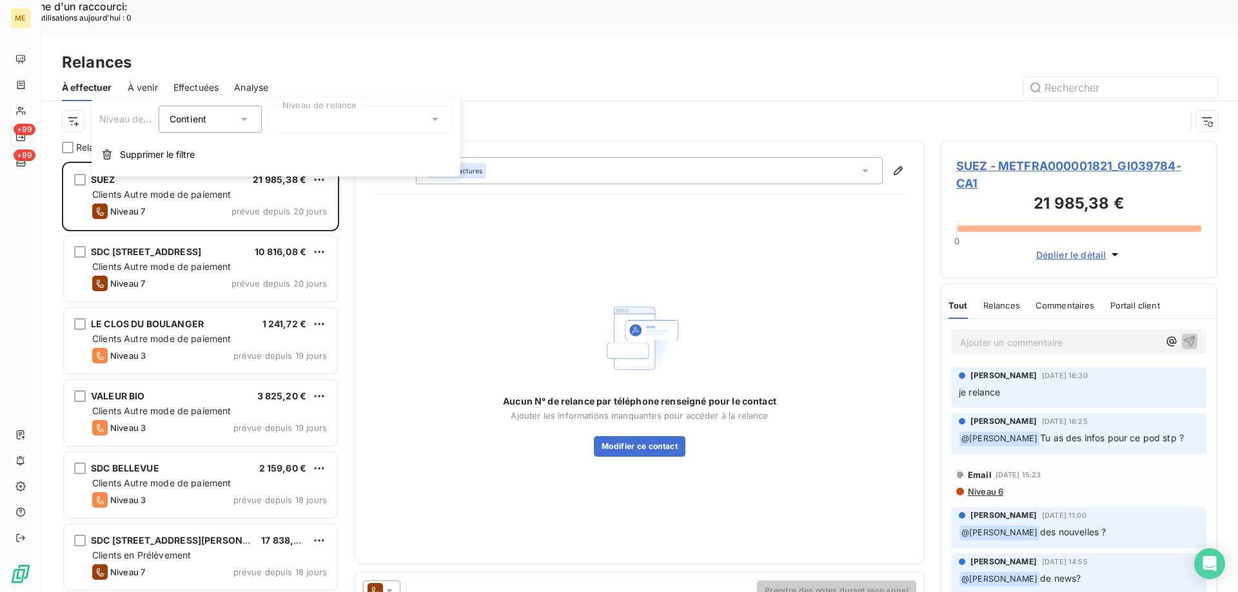
click at [326, 115] on div at bounding box center [360, 119] width 186 height 27
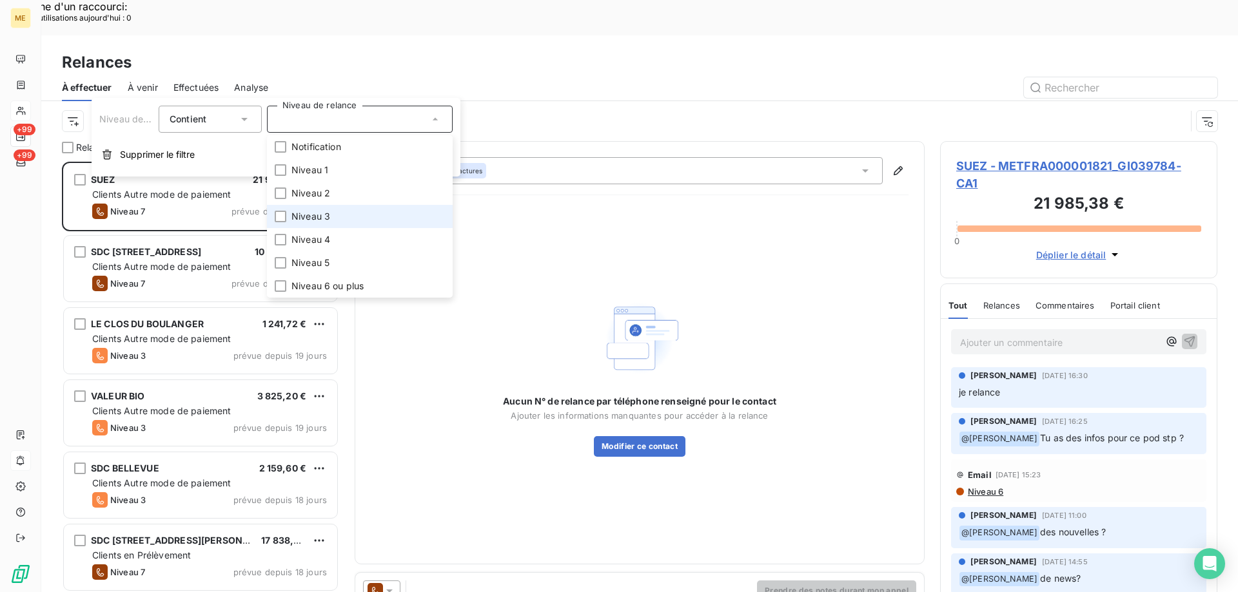
click at [342, 219] on li "Niveau 3" at bounding box center [360, 216] width 186 height 23
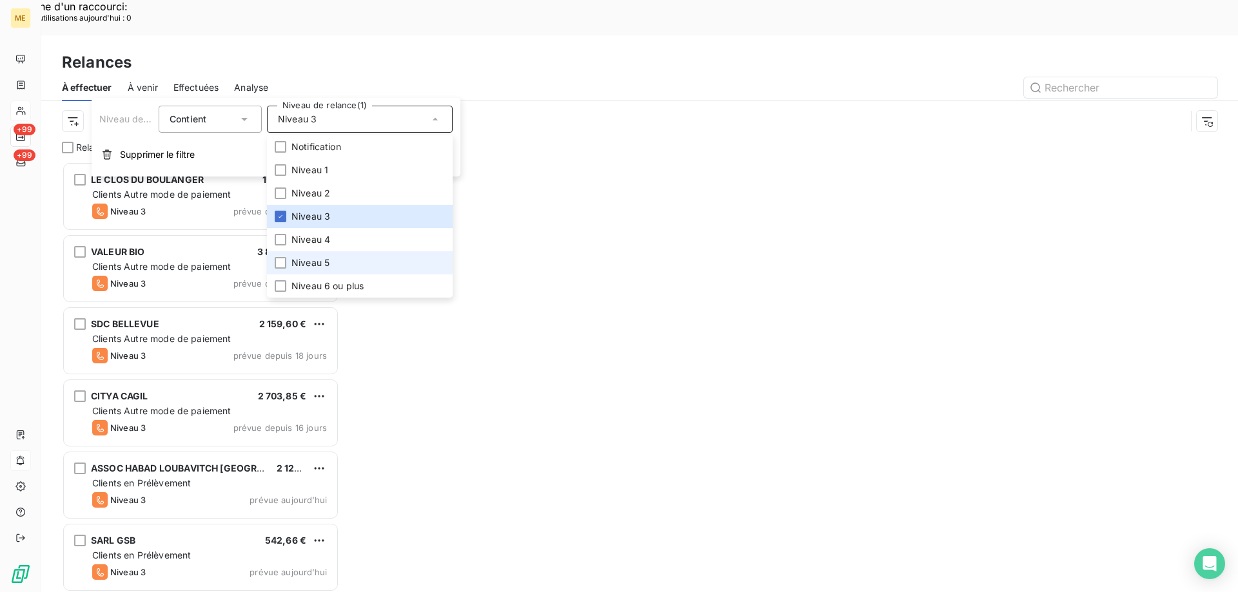
scroll to position [456, 268]
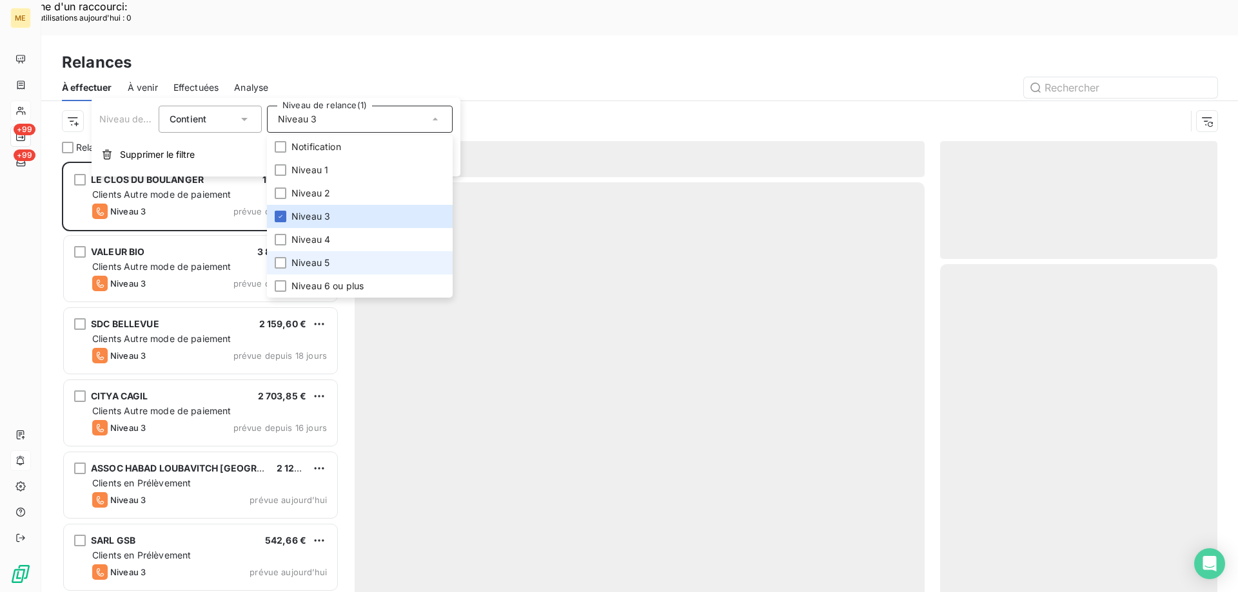
click at [342, 257] on li "Niveau 5" at bounding box center [360, 262] width 186 height 23
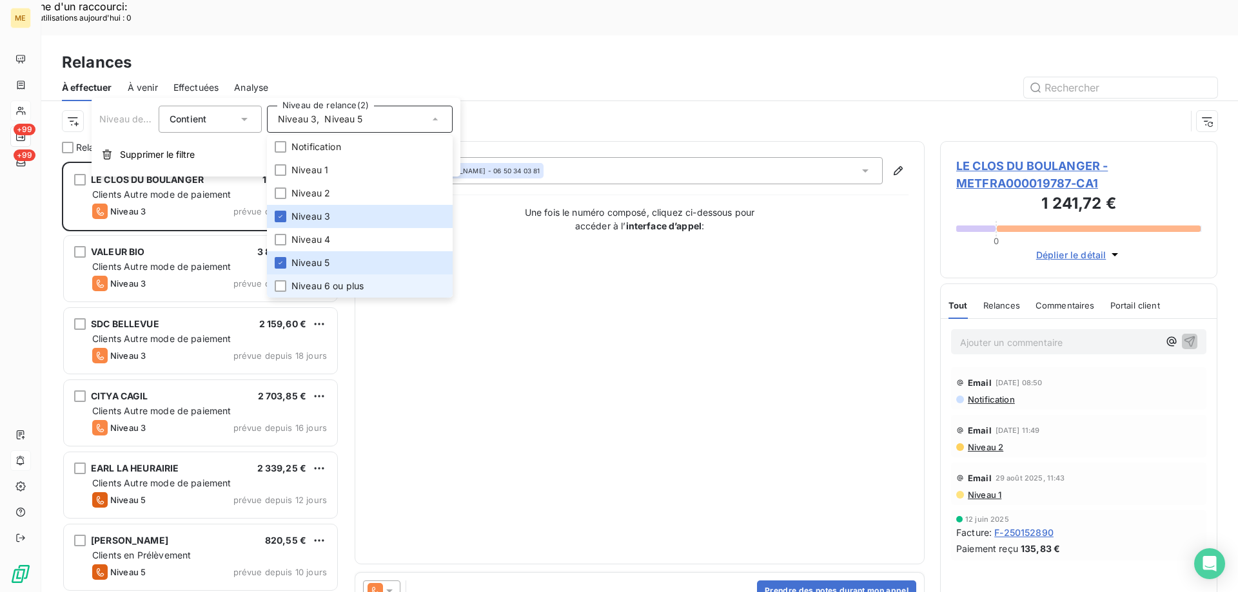
click at [339, 288] on span "Niveau 6 ou plus" at bounding box center [327, 286] width 72 height 13
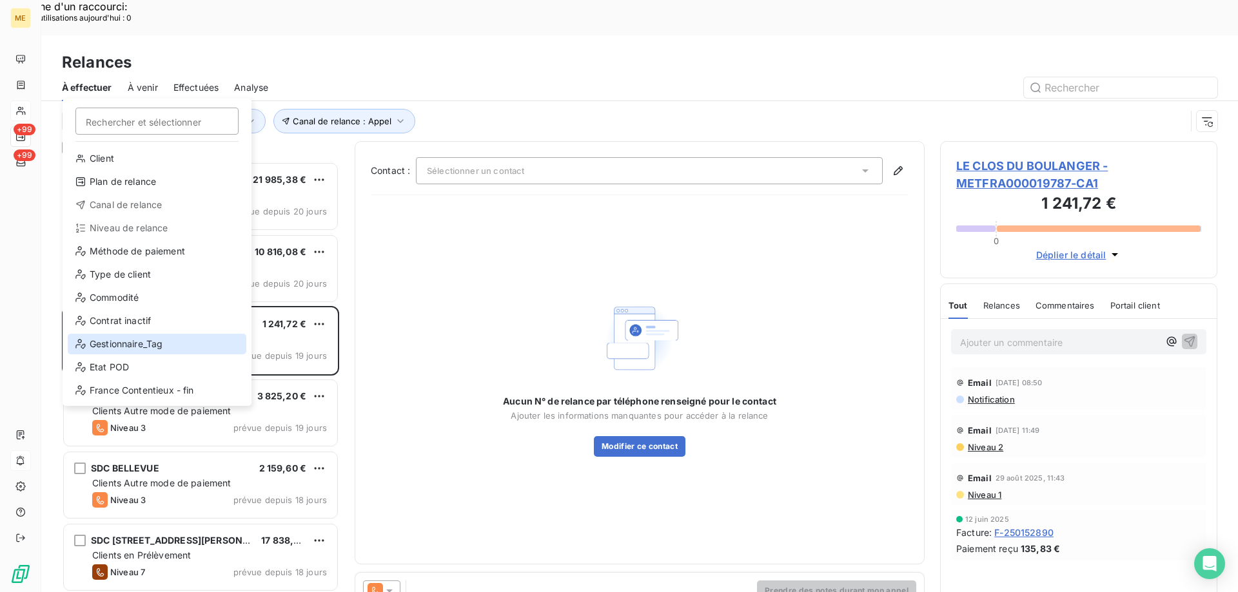
click at [147, 347] on div "Gestionnaire_Tag" at bounding box center [157, 344] width 179 height 21
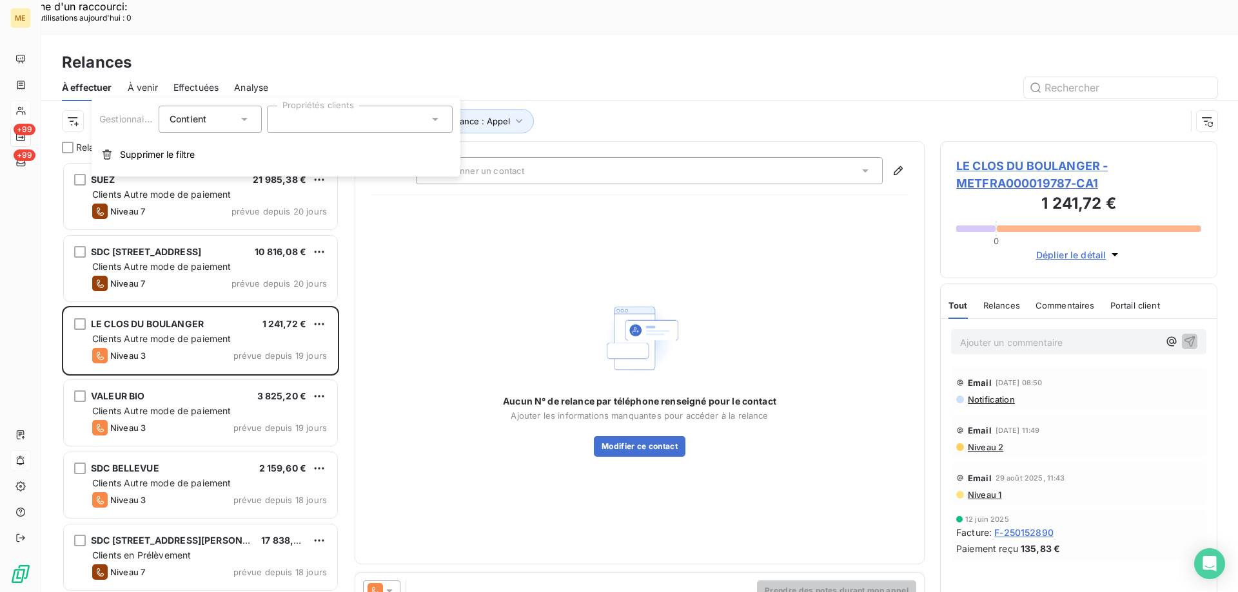
click at [348, 106] on div at bounding box center [360, 119] width 186 height 27
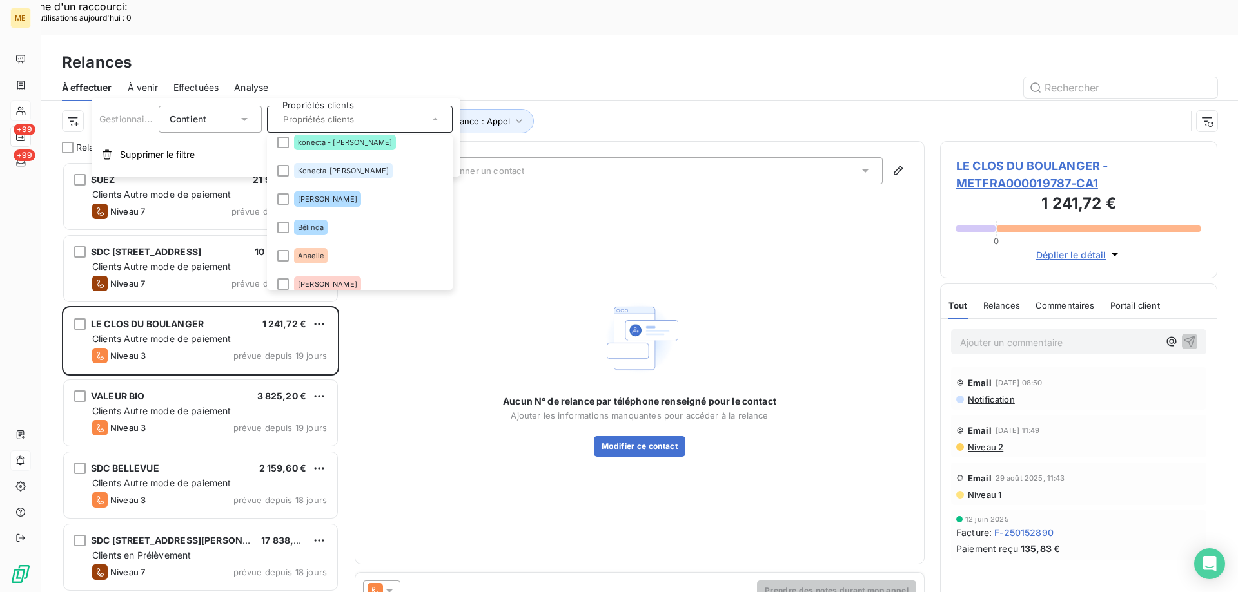
scroll to position [181, 0]
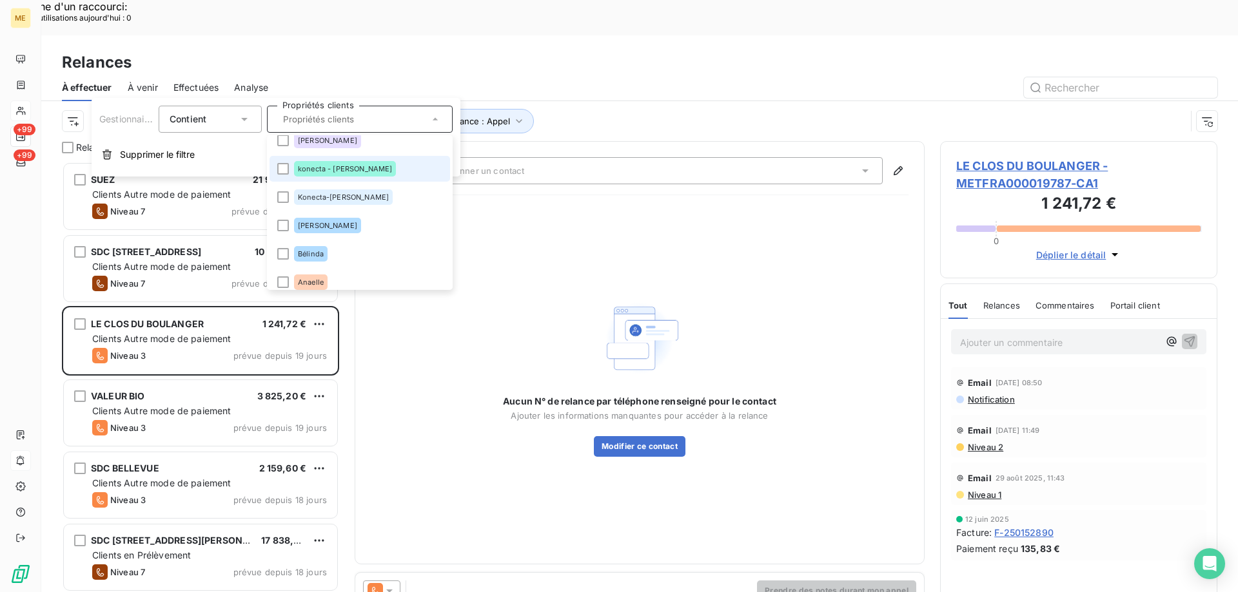
click at [320, 170] on span "konecta - [PERSON_NAME]" at bounding box center [345, 169] width 94 height 8
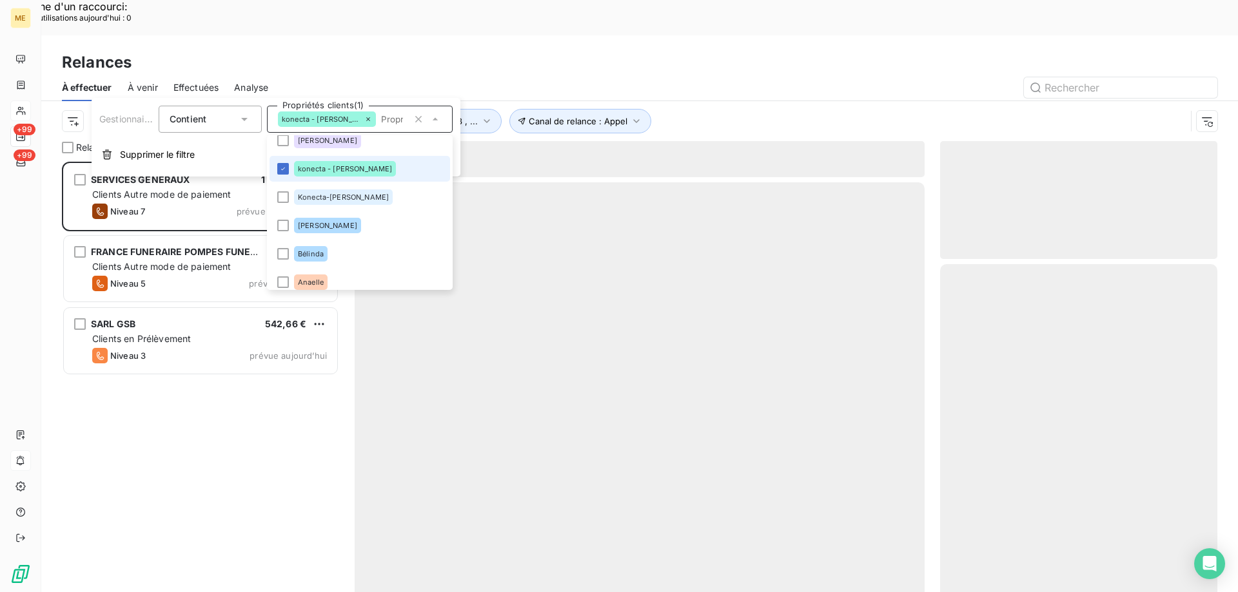
scroll to position [456, 268]
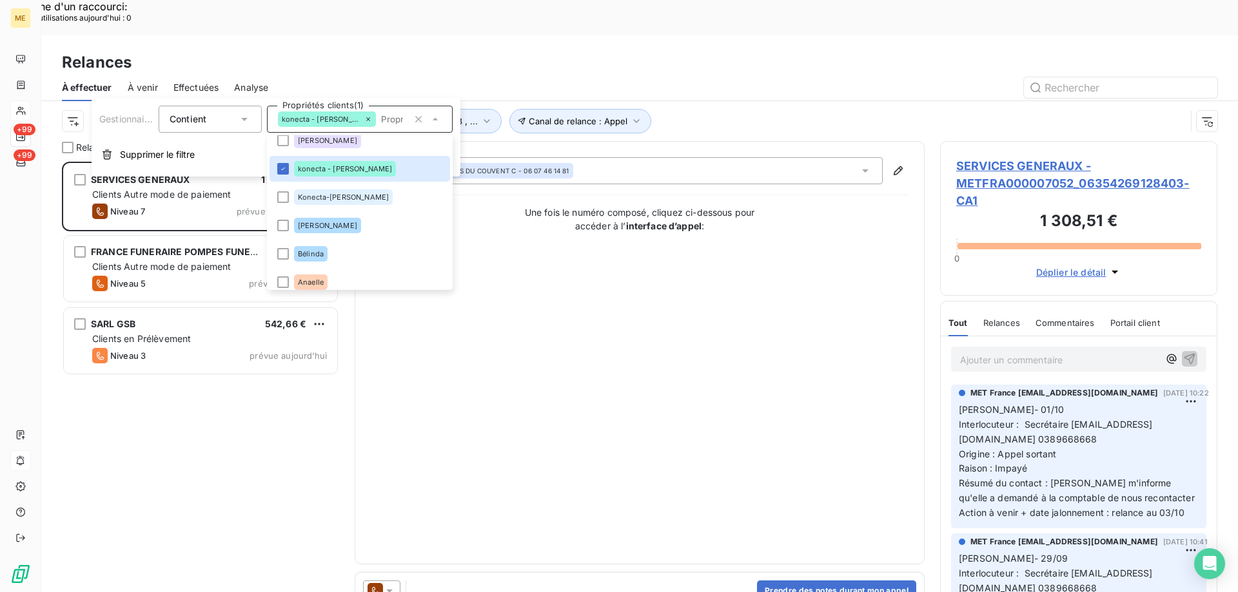
click at [164, 446] on div "SERVICES GENERAUX 1 308,51 € Clients Autre mode de paiement Niveau 7 prévue dep…" at bounding box center [200, 395] width 277 height 466
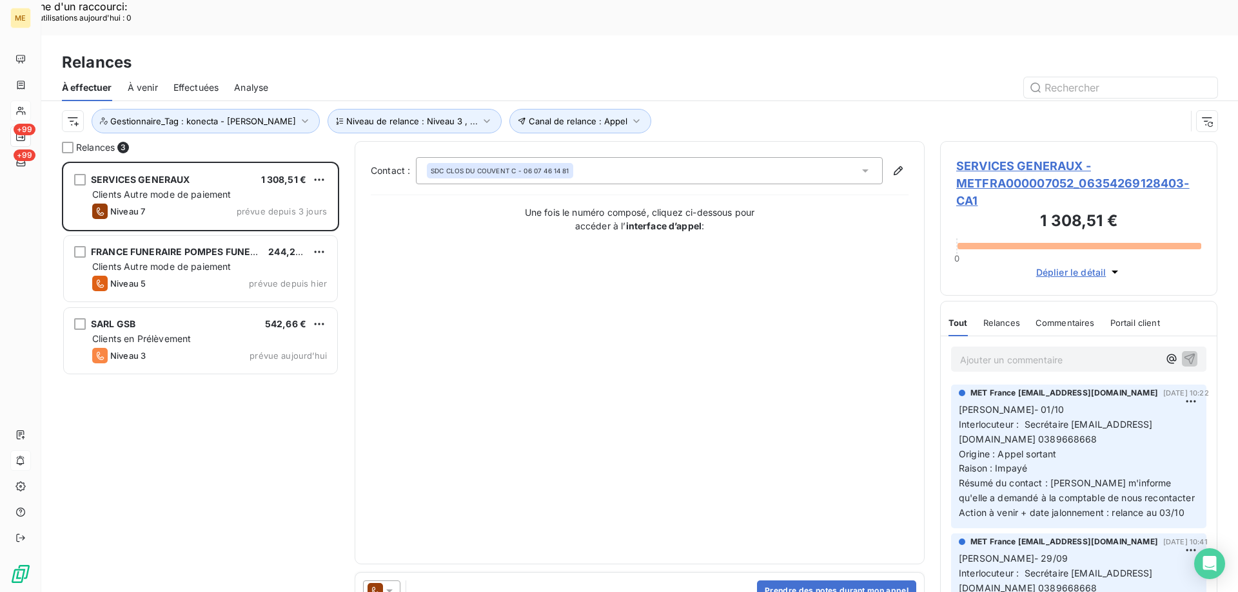
click at [994, 157] on span "SERVICES GENERAUX - METFRA000007052_06354269128403-CA1" at bounding box center [1078, 183] width 245 height 52
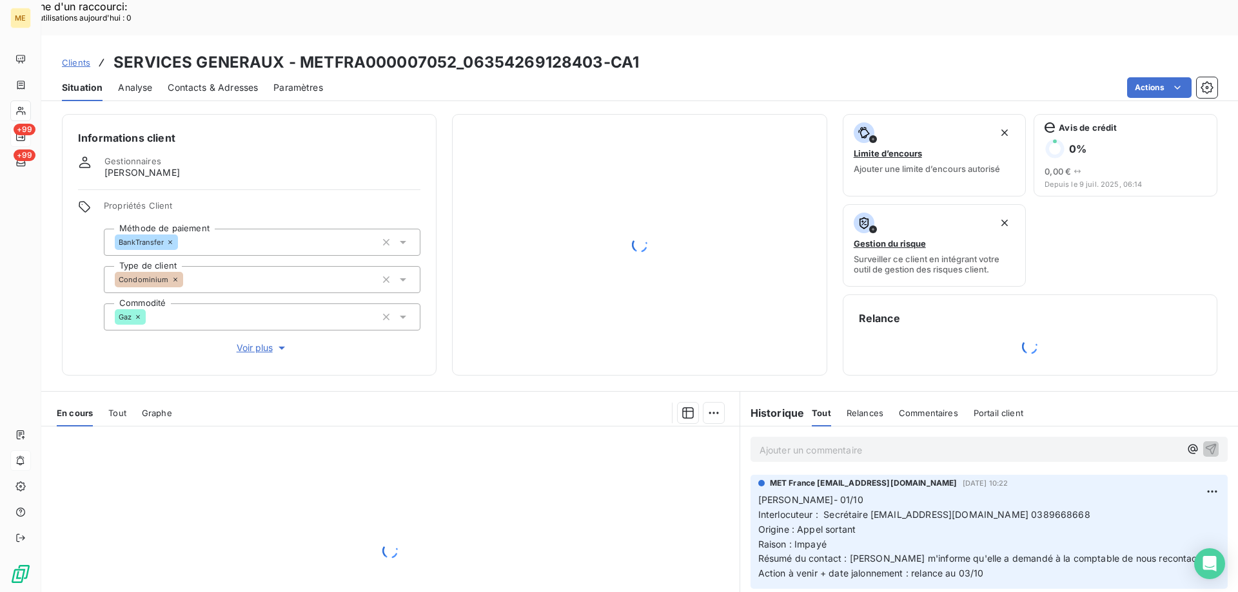
click at [251, 342] on span "Voir plus" at bounding box center [263, 348] width 52 height 13
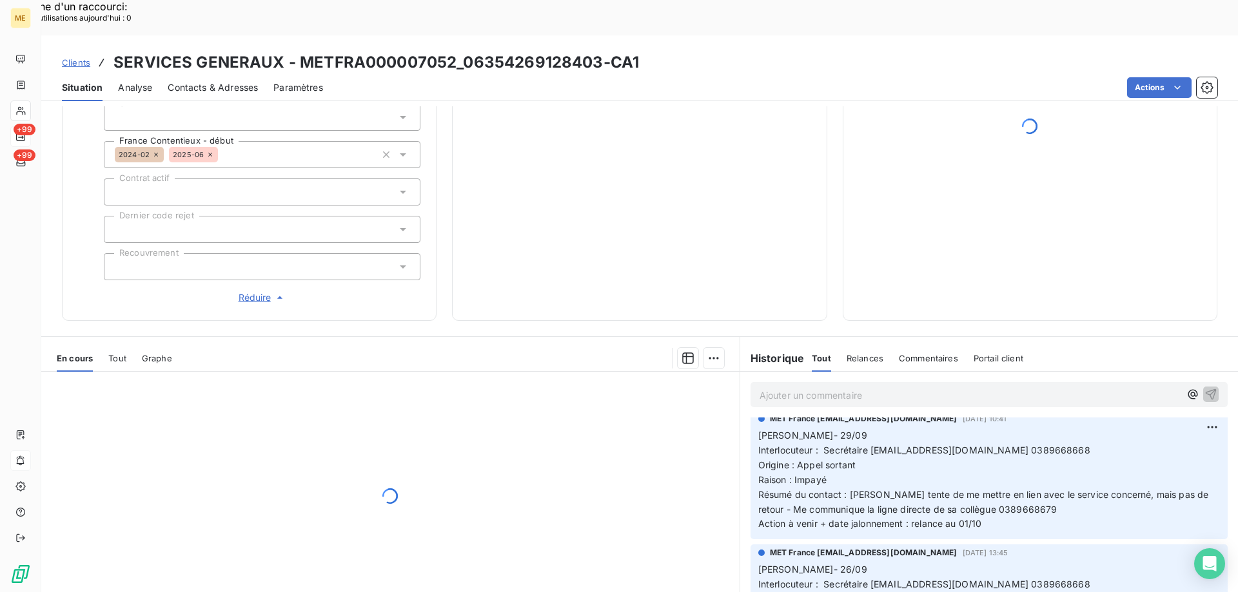
scroll to position [322, 0]
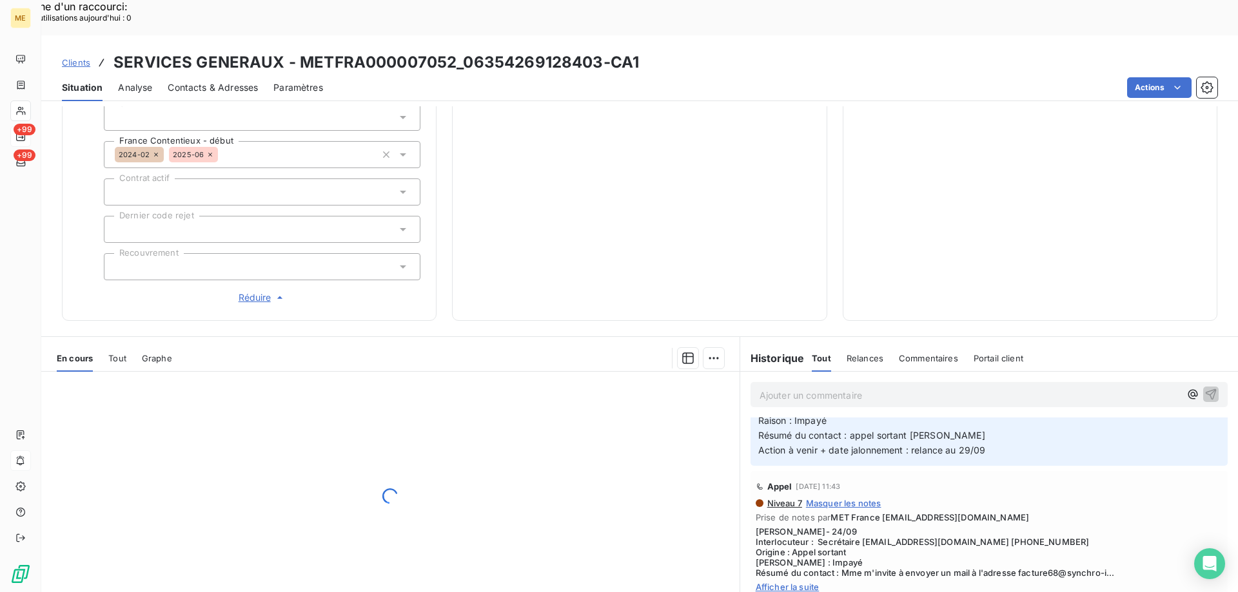
click at [803, 582] on span "Afficher la suite" at bounding box center [989, 587] width 467 height 10
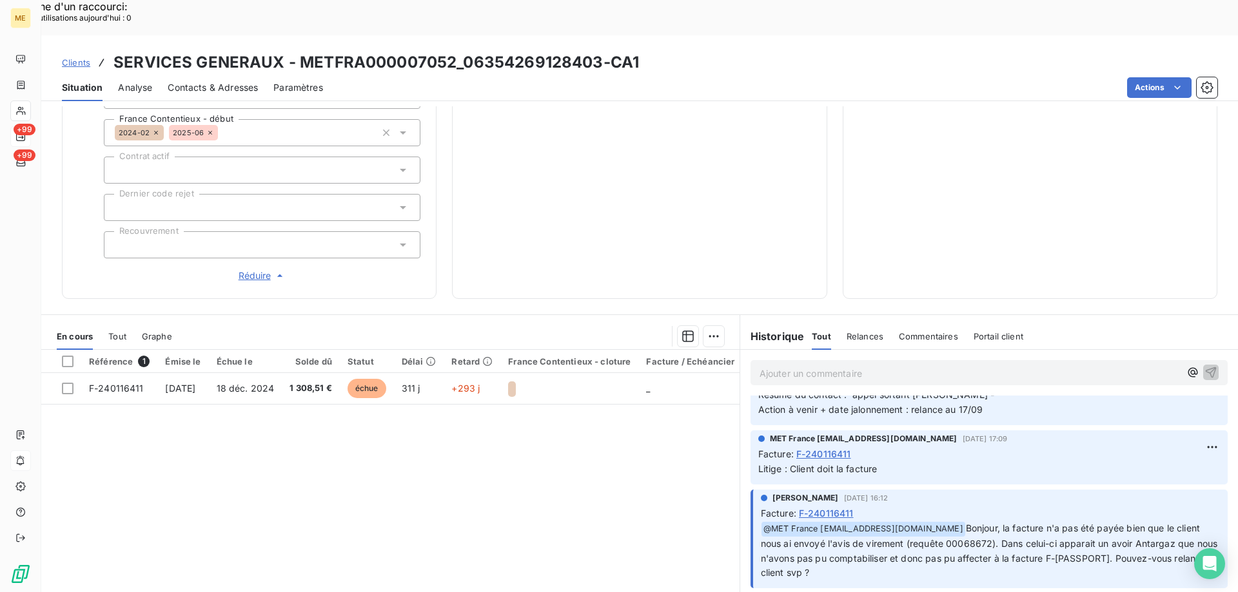
scroll to position [838, 0]
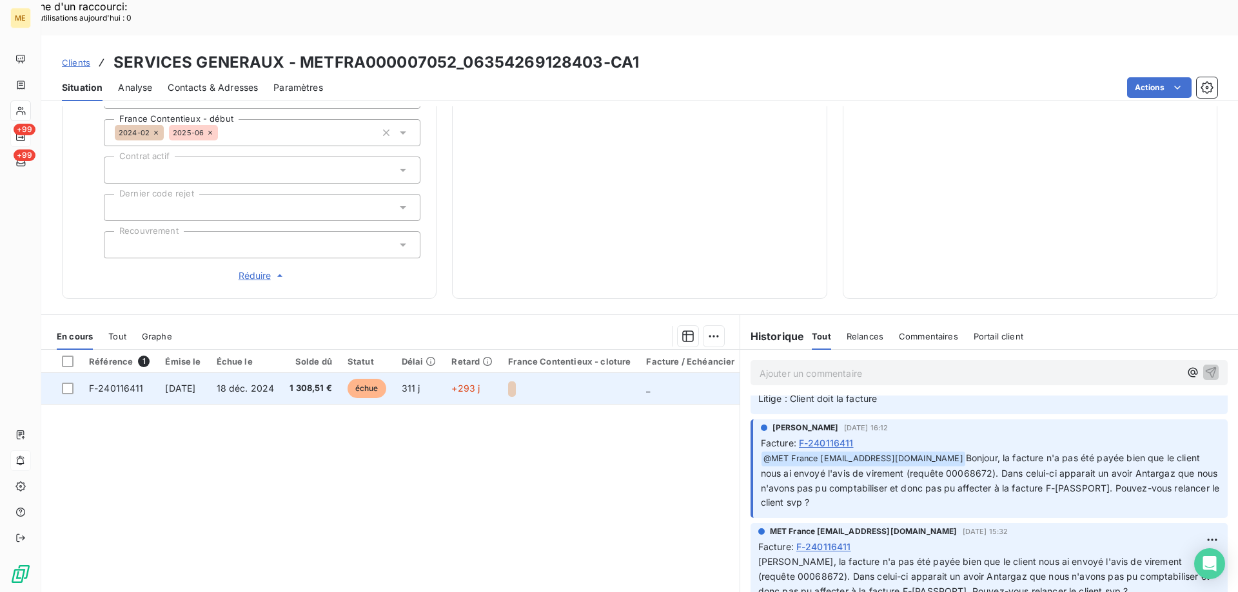
click at [130, 383] on span "F-240116411" at bounding box center [116, 388] width 55 height 11
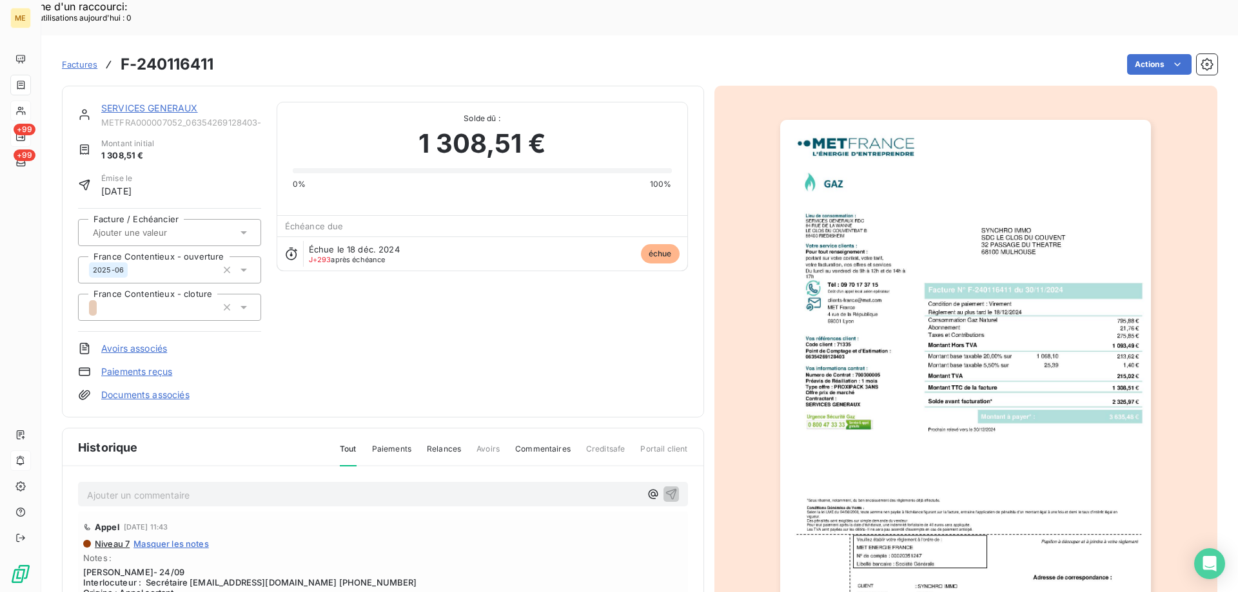
click at [108, 103] on link "SERVICES GENERAUX" at bounding box center [149, 108] width 97 height 11
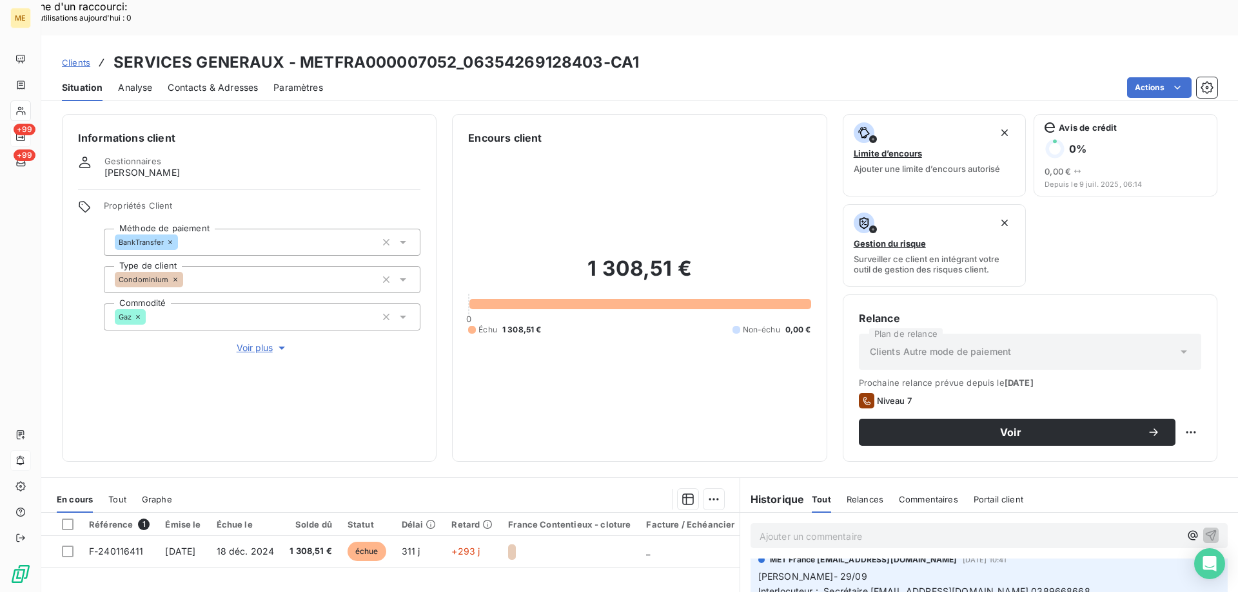
scroll to position [193, 0]
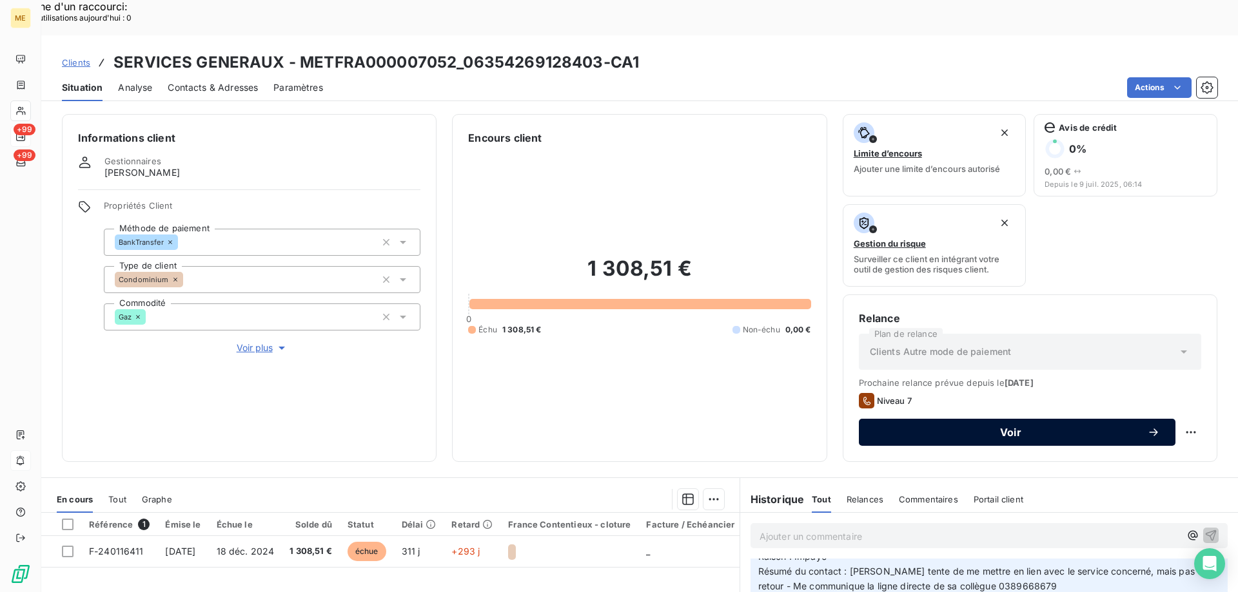
click at [959, 427] on span "Voir" at bounding box center [1010, 432] width 273 height 10
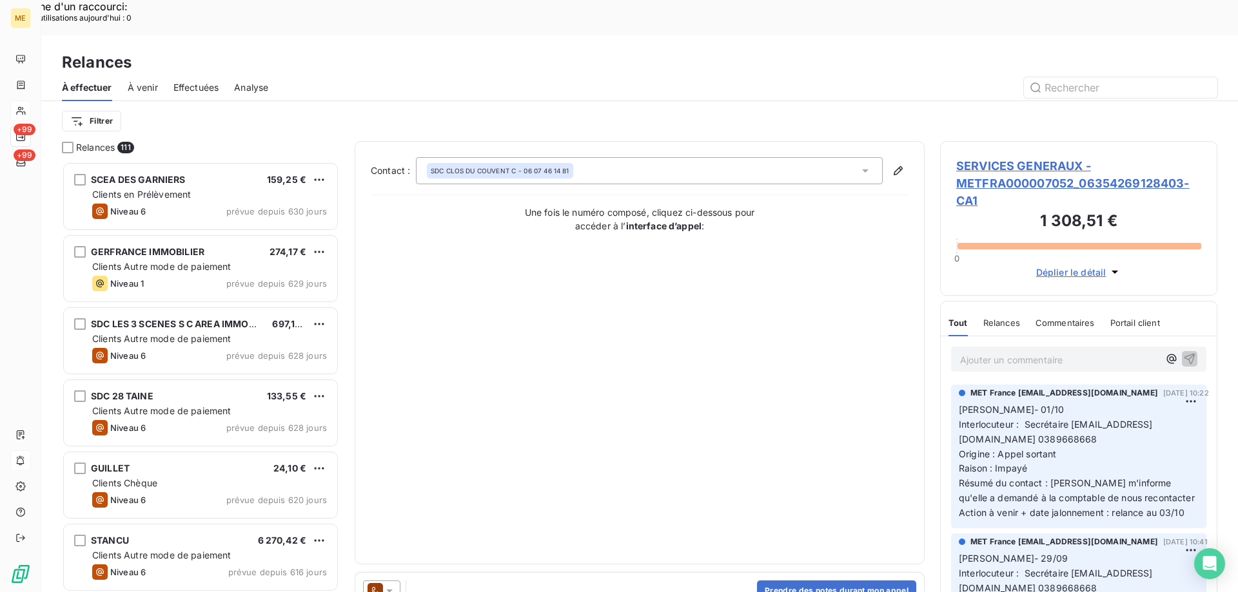
scroll to position [456, 268]
click at [386, 585] on icon at bounding box center [389, 591] width 13 height 13
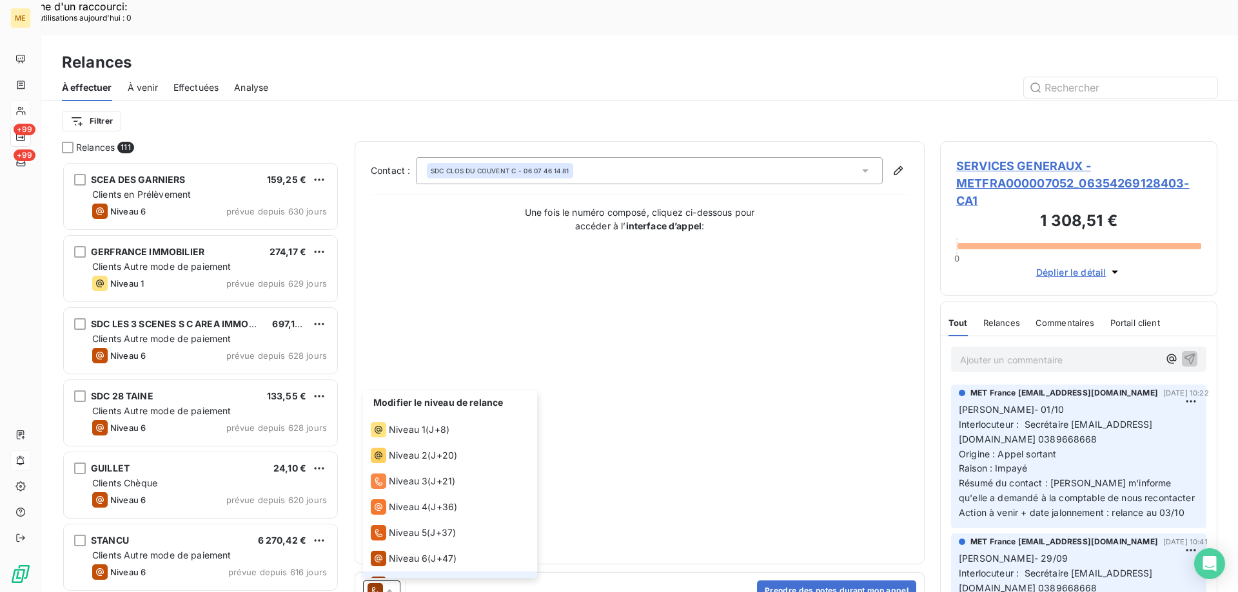
scroll to position [19, 0]
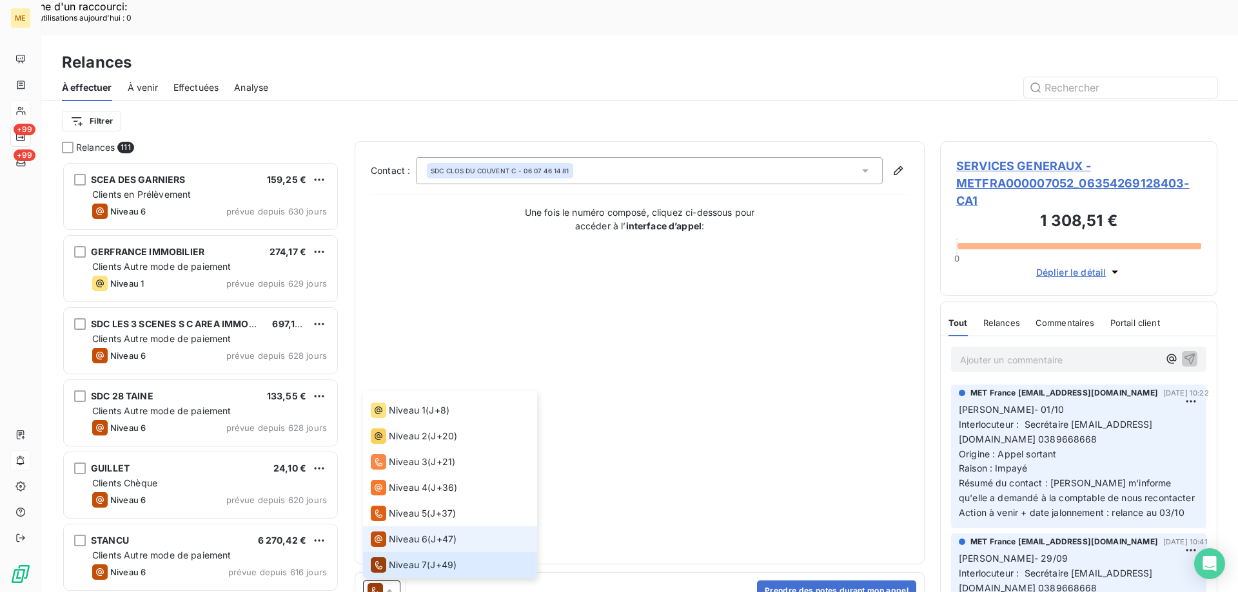
click at [403, 533] on span "Niveau 6" at bounding box center [408, 539] width 39 height 13
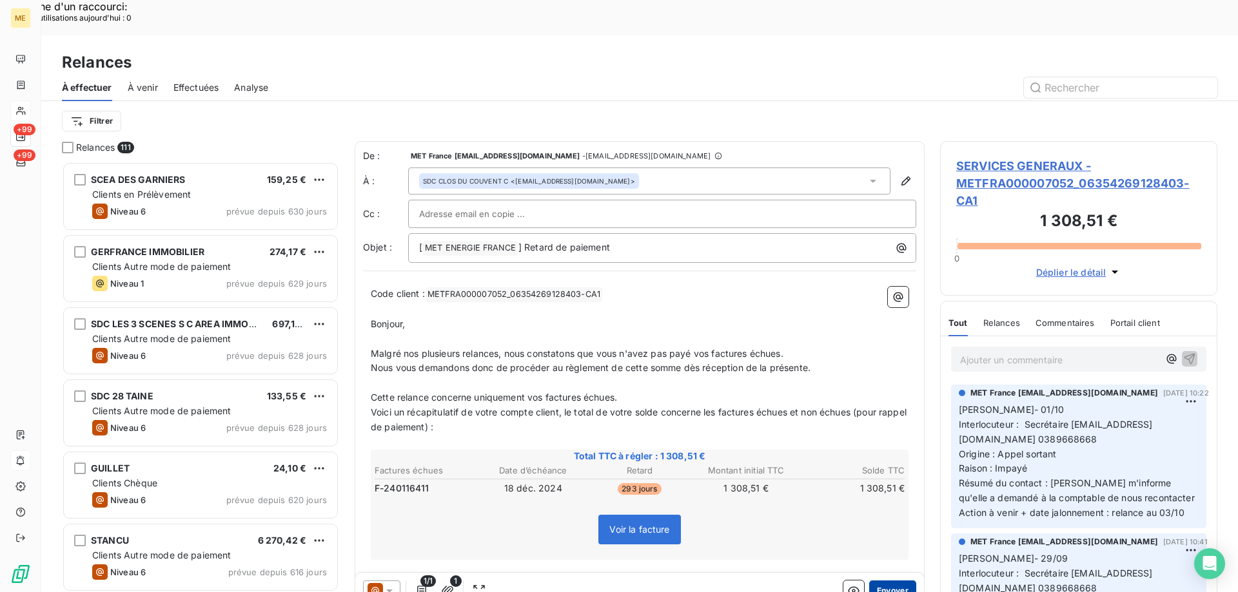
click at [890, 581] on button "Envoyer" at bounding box center [892, 591] width 47 height 21
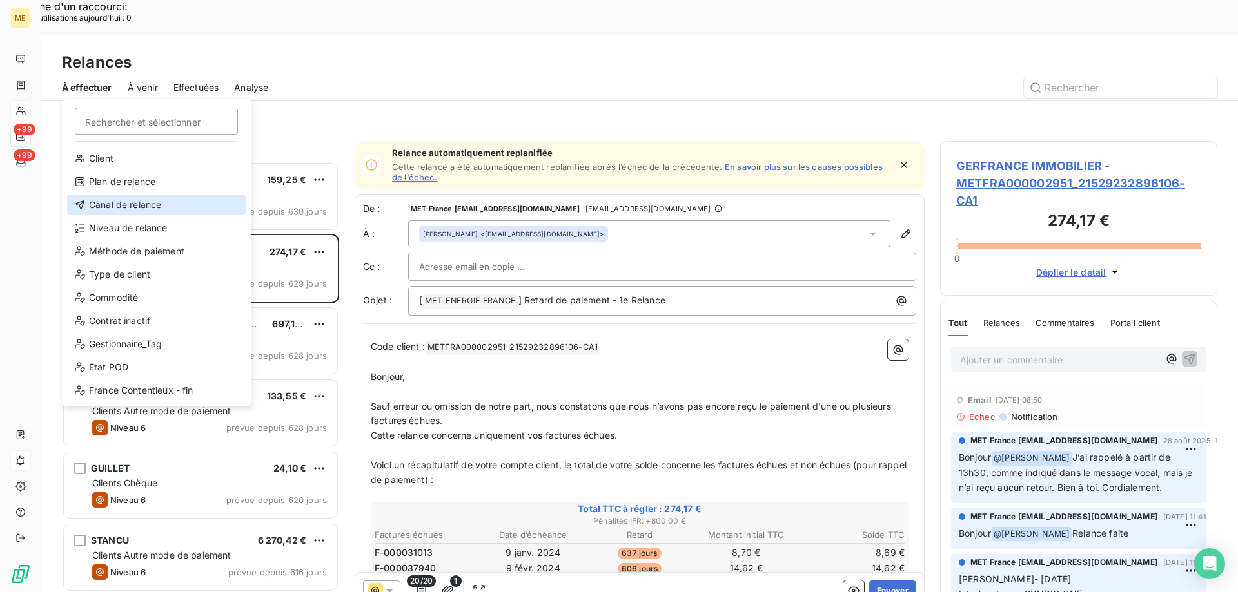
click at [172, 198] on div "Canal de relance" at bounding box center [156, 205] width 179 height 21
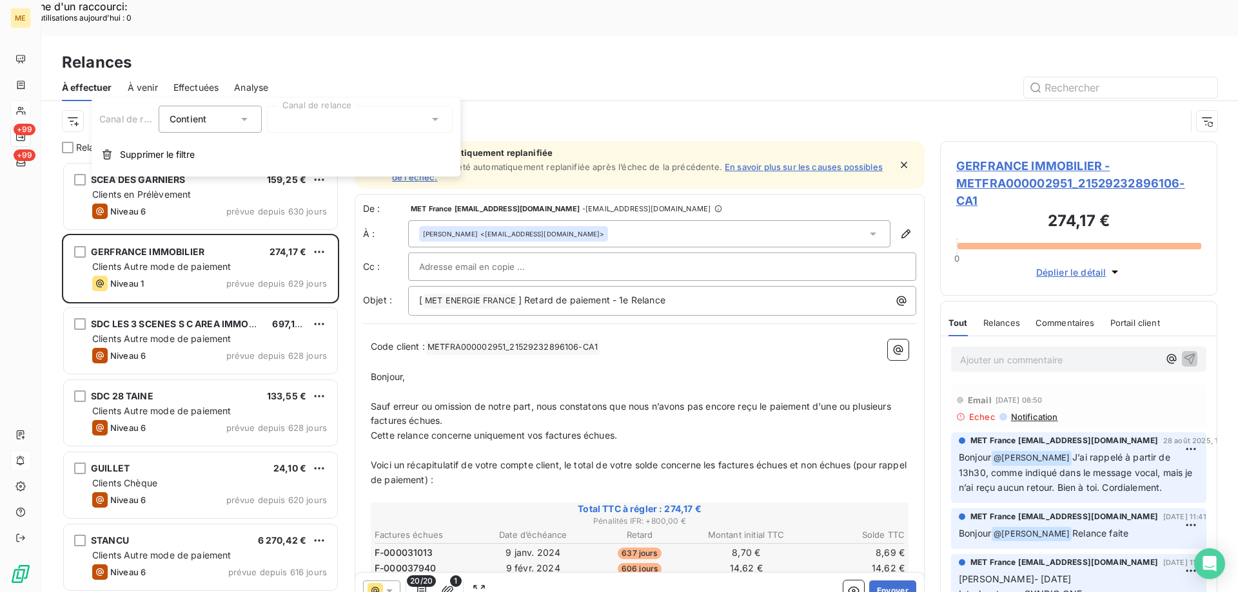
click at [361, 128] on div at bounding box center [360, 119] width 186 height 27
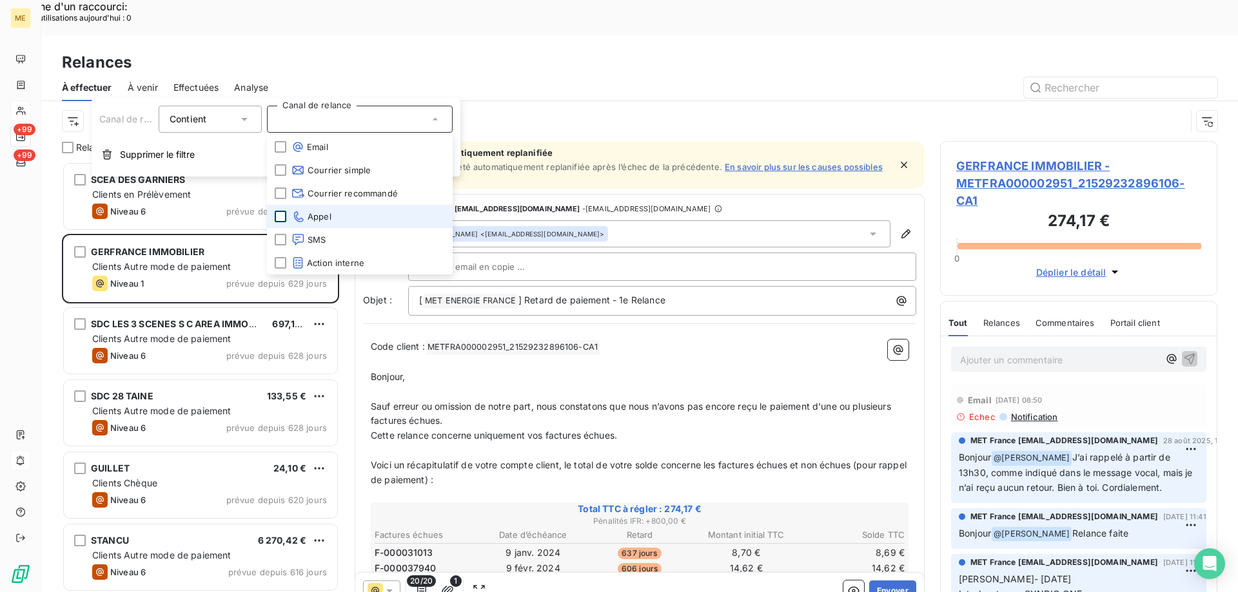
click at [280, 217] on div at bounding box center [281, 217] width 12 height 12
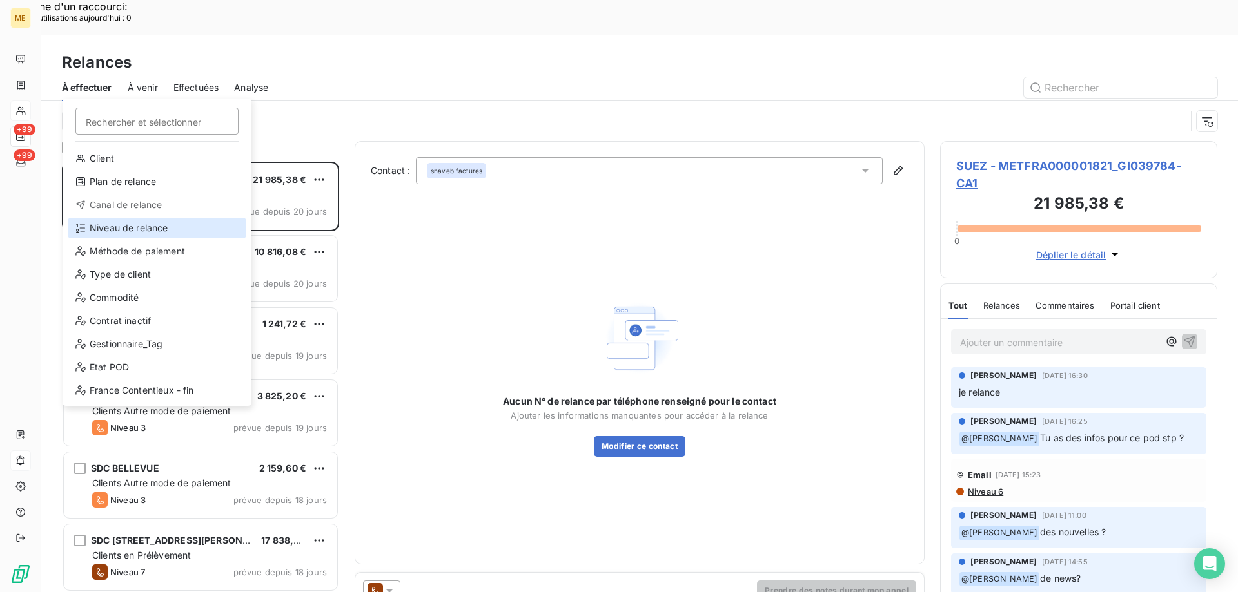
click at [118, 235] on div "Niveau de relance" at bounding box center [157, 228] width 179 height 21
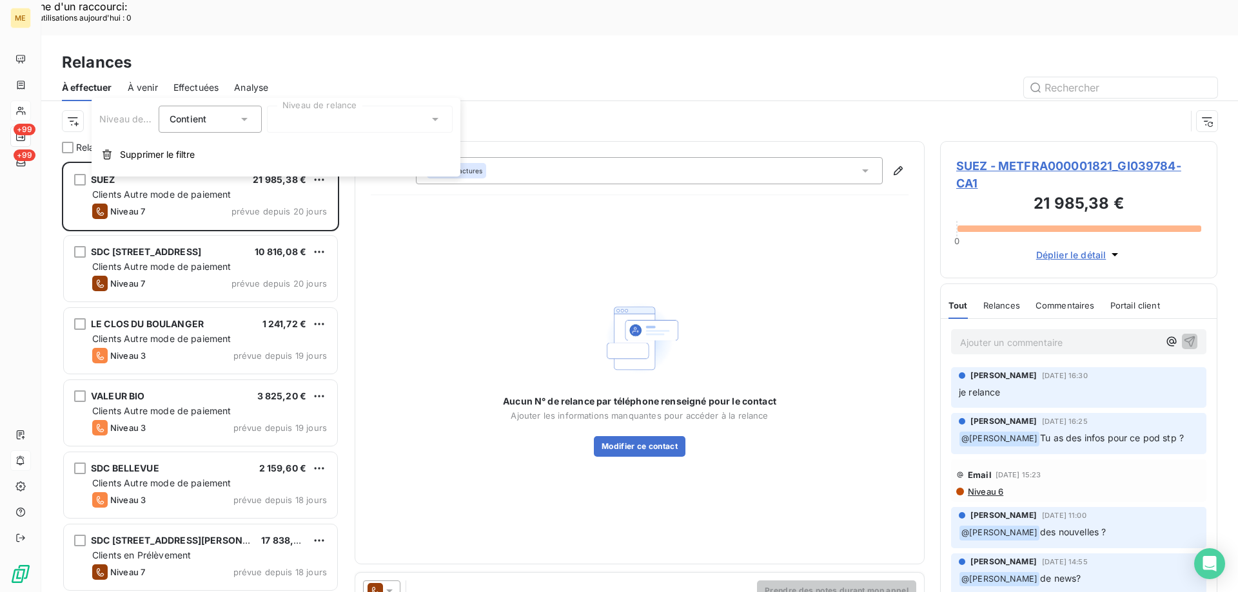
click at [297, 108] on div at bounding box center [360, 119] width 186 height 27
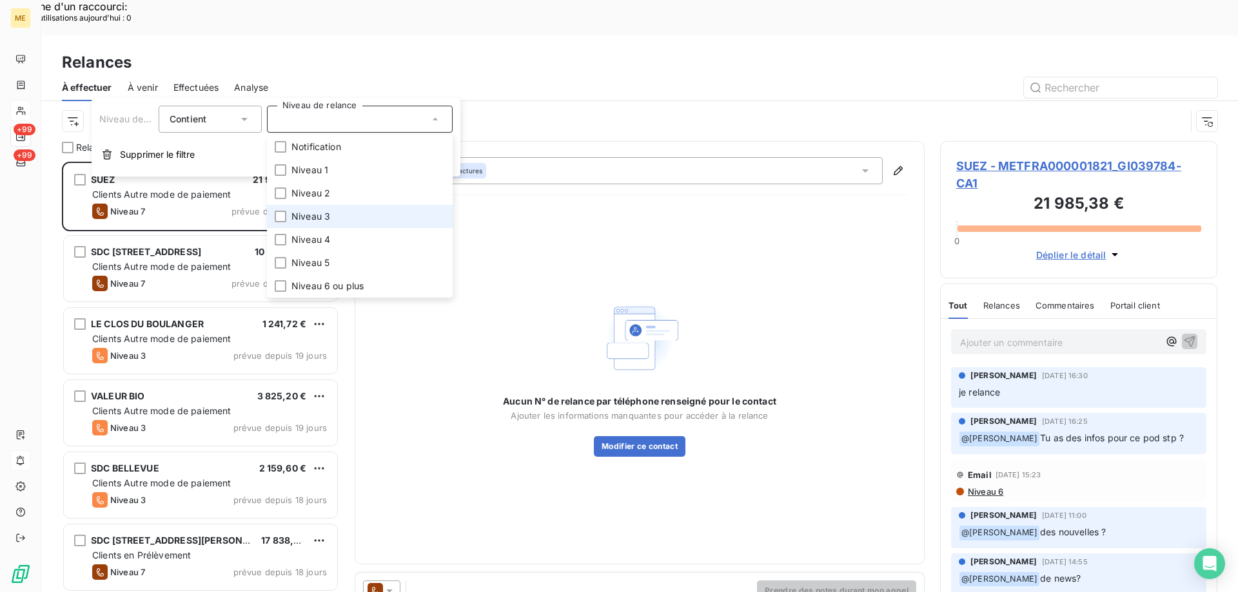
click at [338, 214] on li "Niveau 3" at bounding box center [360, 216] width 186 height 23
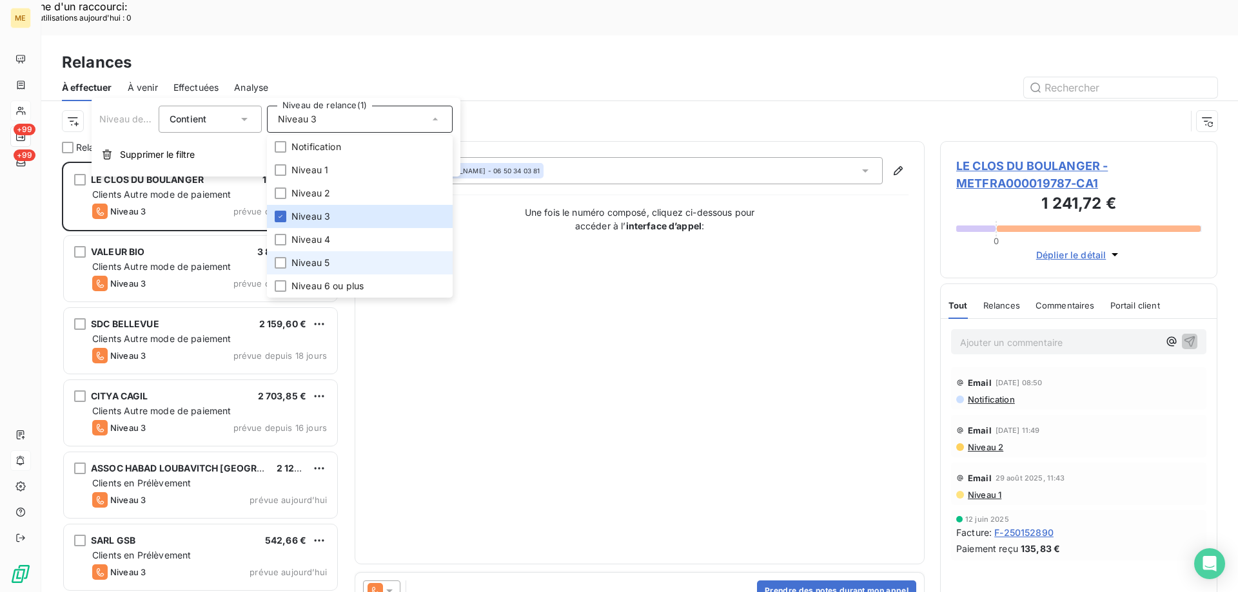
click at [332, 256] on li "Niveau 5" at bounding box center [360, 262] width 186 height 23
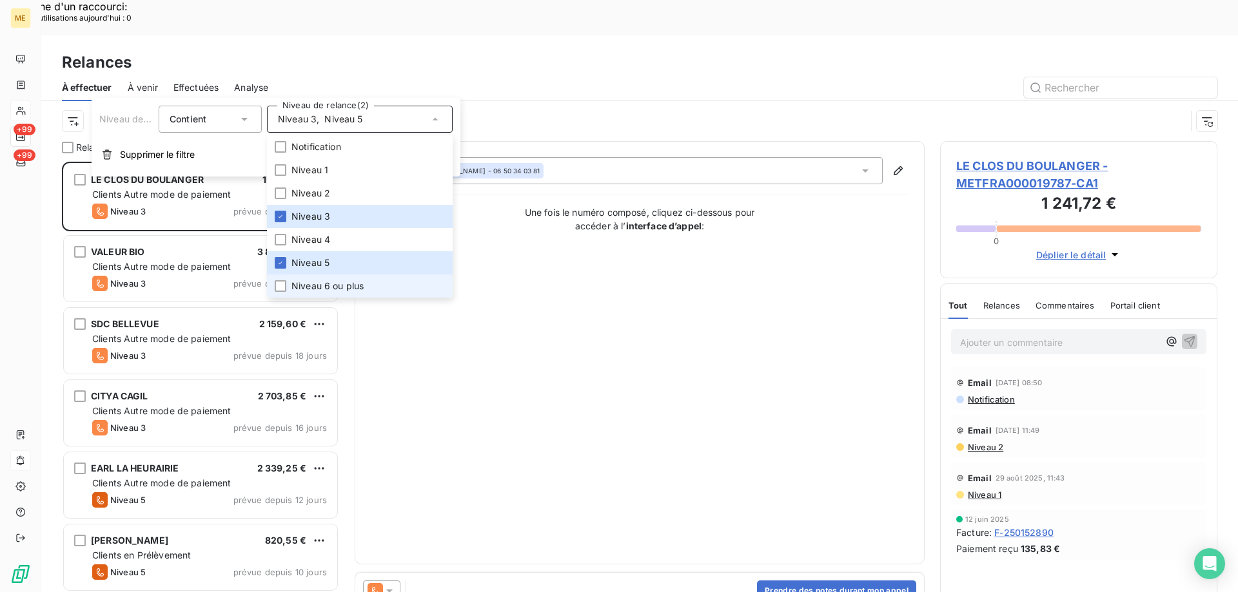
click at [328, 287] on span "Niveau 6 ou plus" at bounding box center [327, 286] width 72 height 13
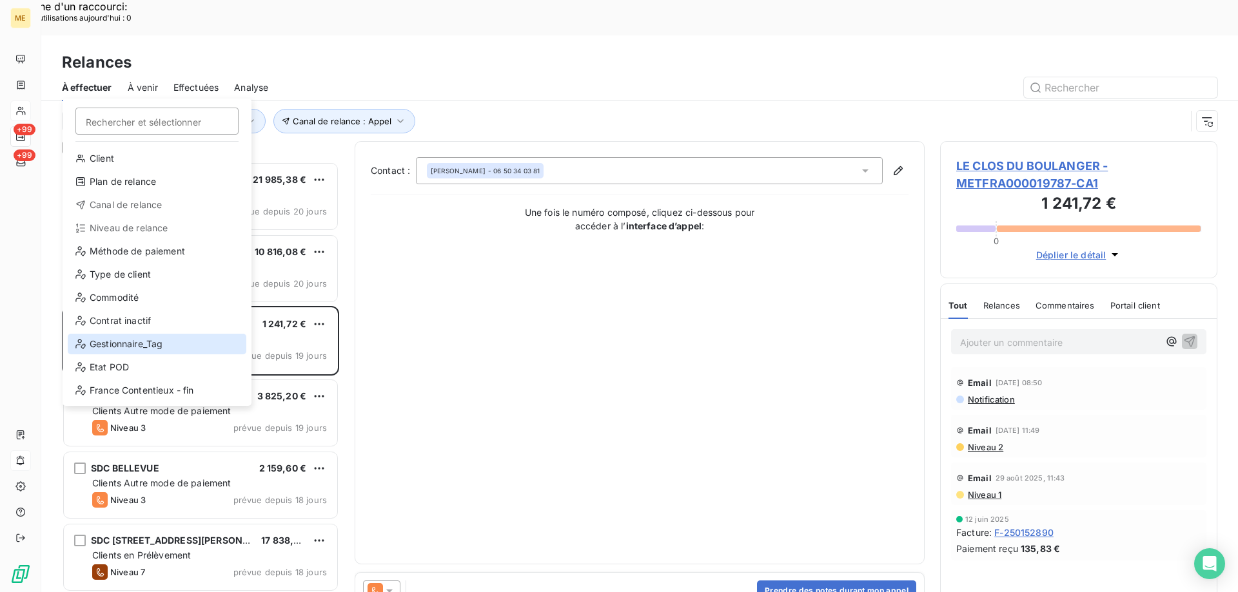
click at [161, 344] on div "Gestionnaire_Tag" at bounding box center [157, 344] width 179 height 21
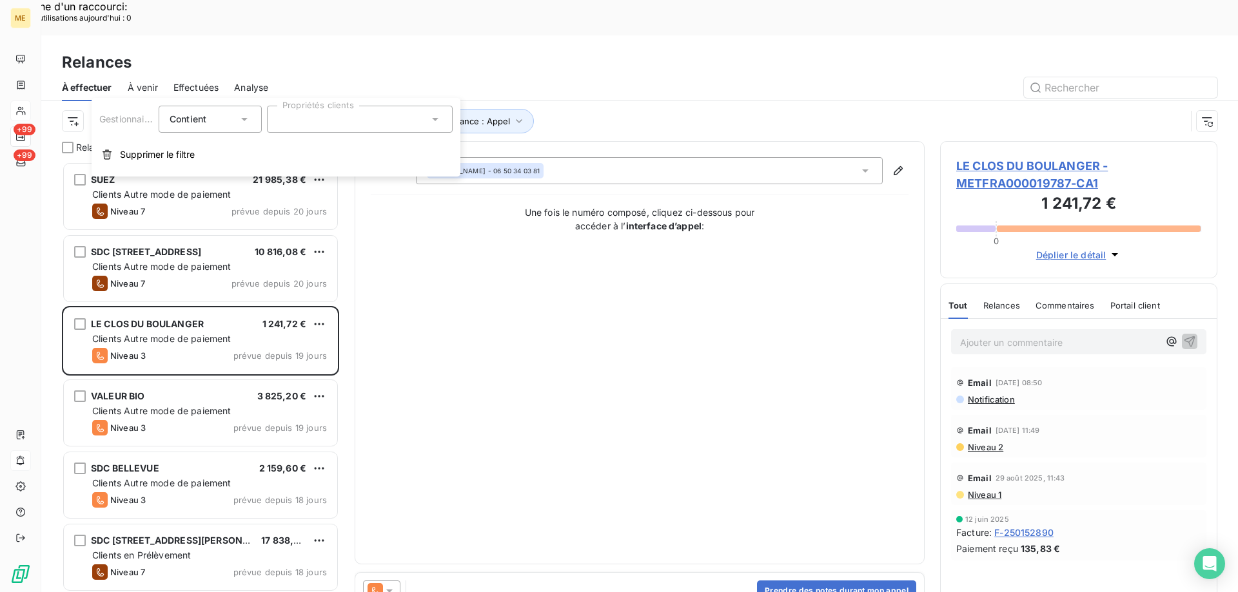
click at [333, 124] on div at bounding box center [360, 119] width 186 height 27
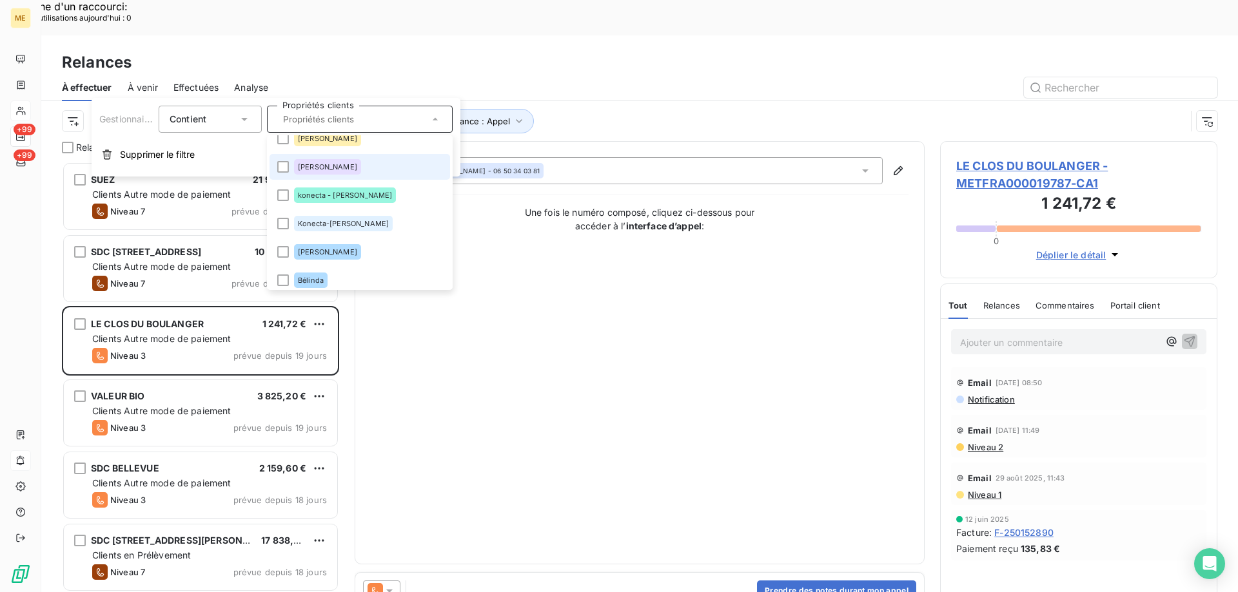
scroll to position [129, 0]
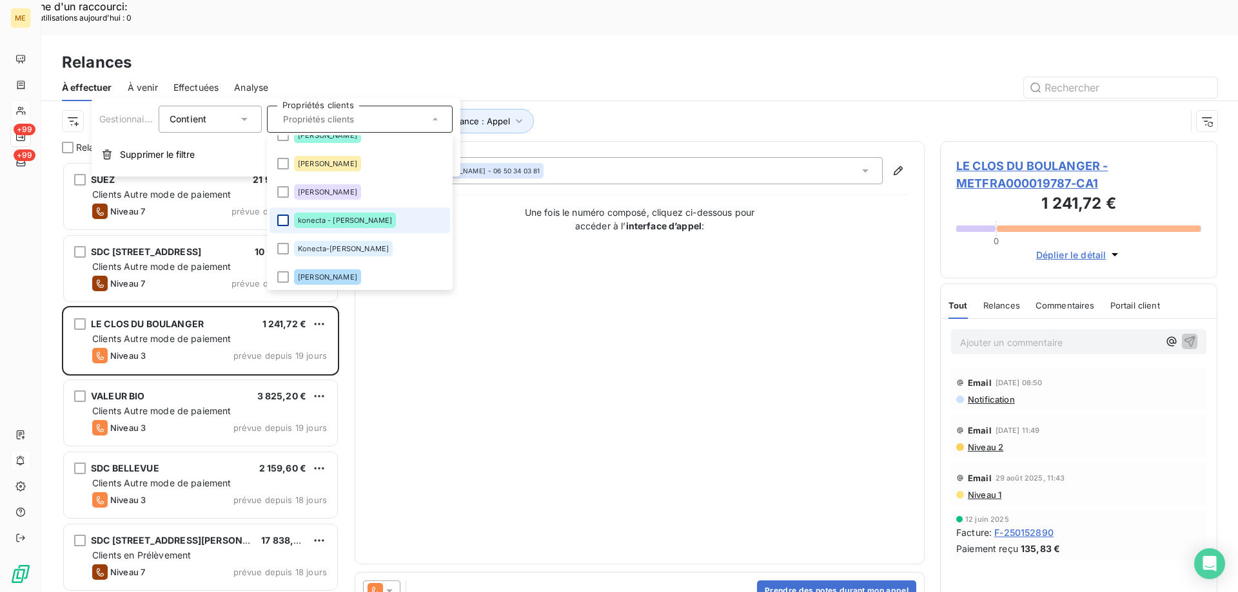
click at [280, 217] on div at bounding box center [283, 221] width 12 height 12
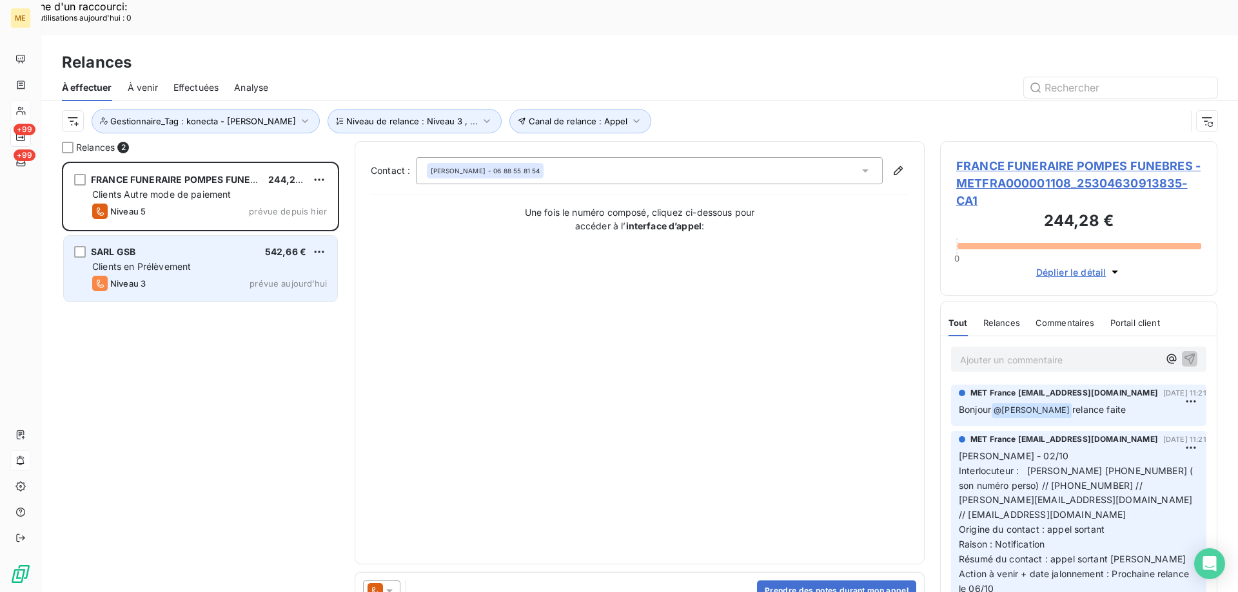
click at [151, 261] on span "Clients en Prélèvement" at bounding box center [141, 266] width 99 height 11
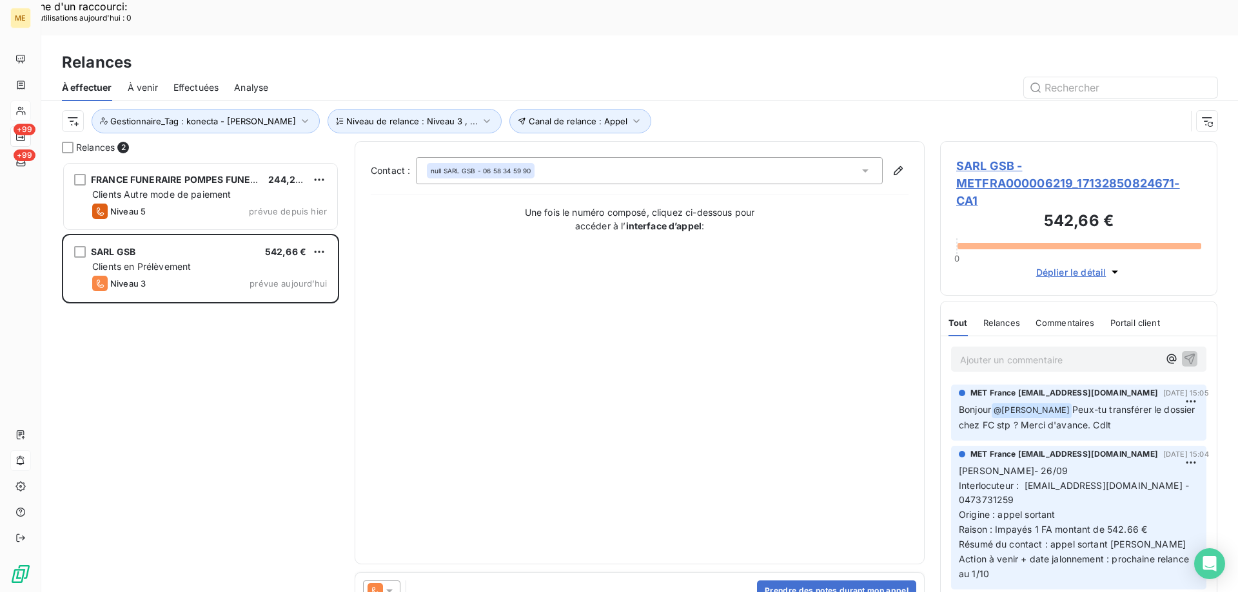
click at [976, 157] on span "SARL GSB - METFRA000006219_17132850824671-CA1" at bounding box center [1078, 183] width 245 height 52
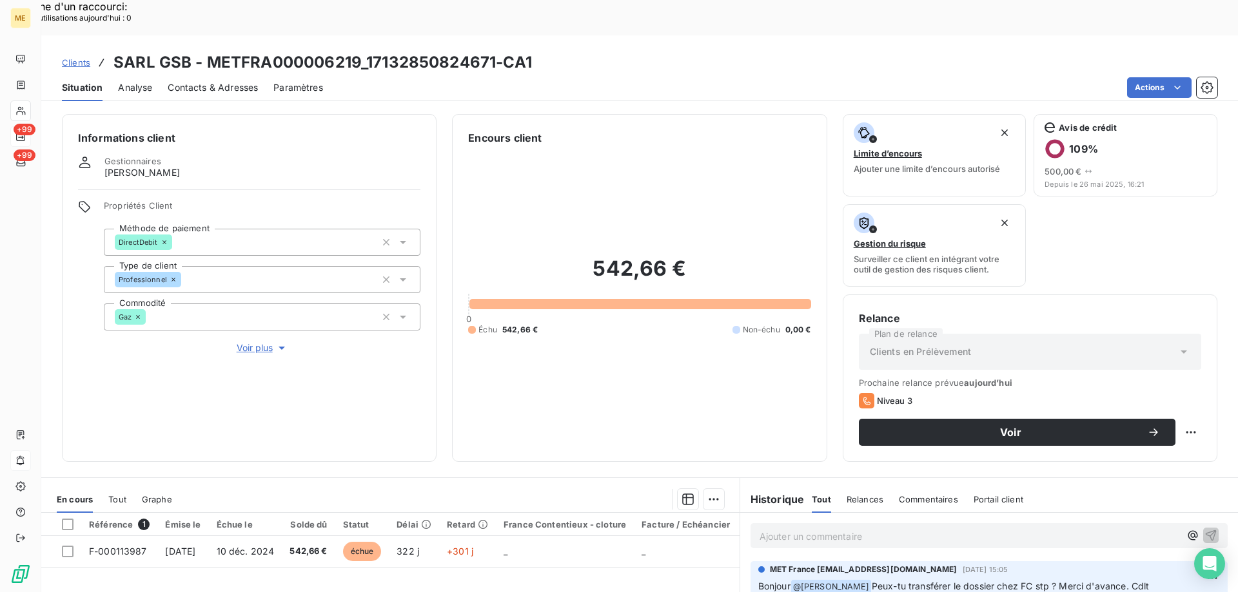
click at [256, 342] on span "Voir plus" at bounding box center [263, 348] width 52 height 13
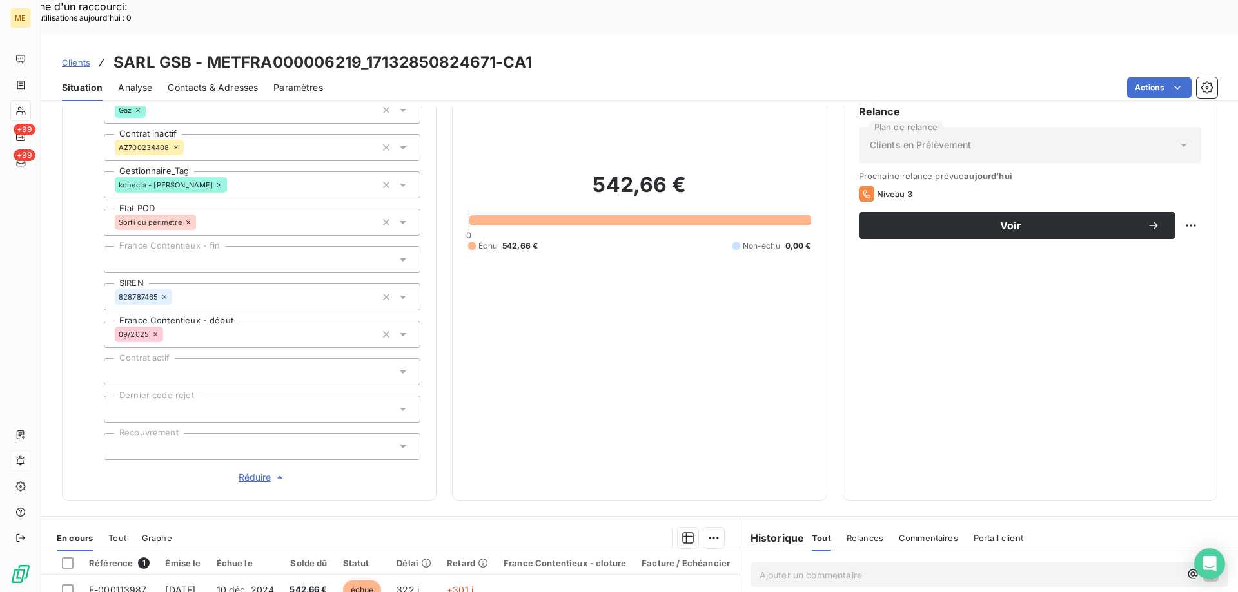
scroll to position [409, 0]
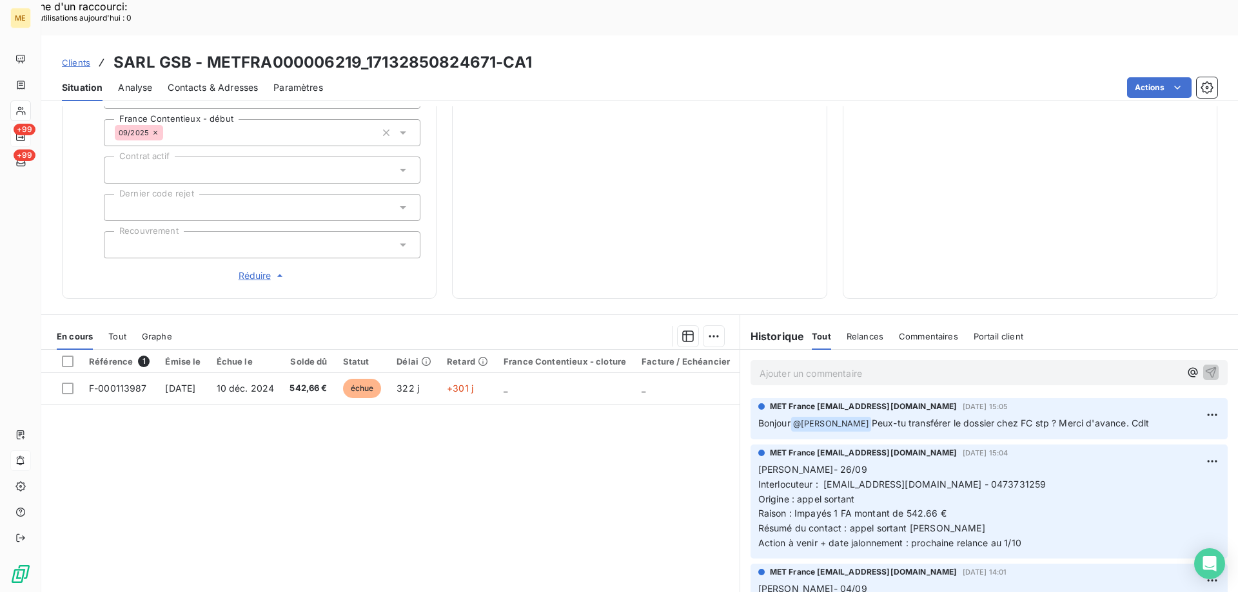
click at [778, 360] on div "Ajouter un commentaire ﻿" at bounding box center [988, 372] width 477 height 25
click at [785, 366] on p "Ajouter un commentaire ﻿" at bounding box center [969, 374] width 420 height 16
click at [1204, 366] on icon "button" at bounding box center [1210, 372] width 13 height 13
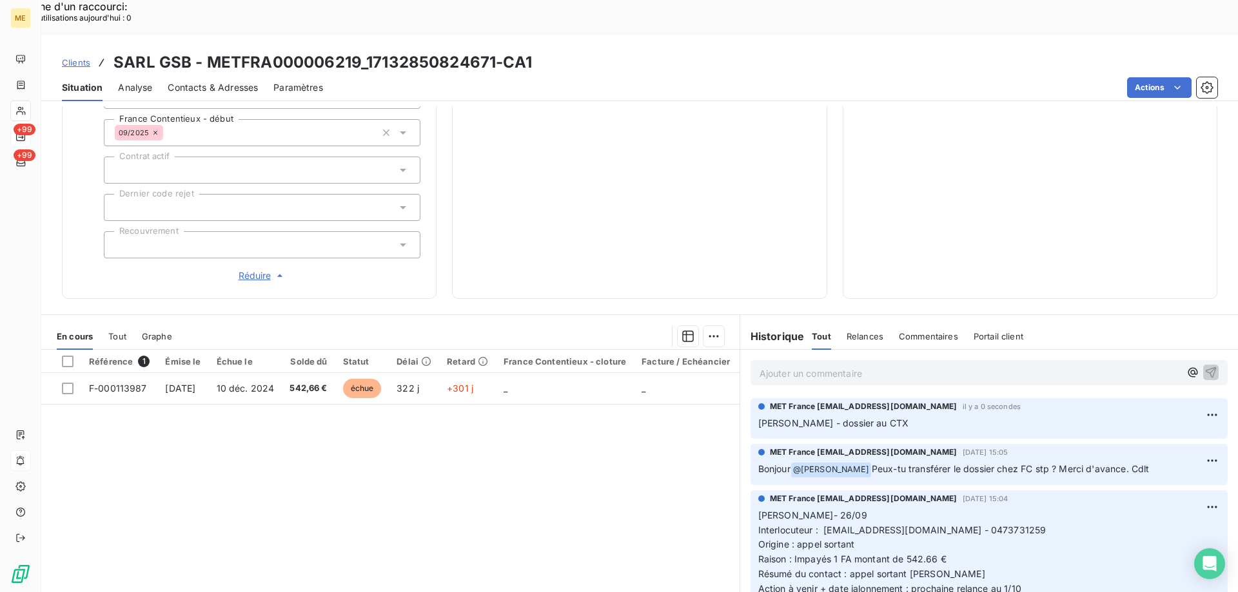
scroll to position [280, 0]
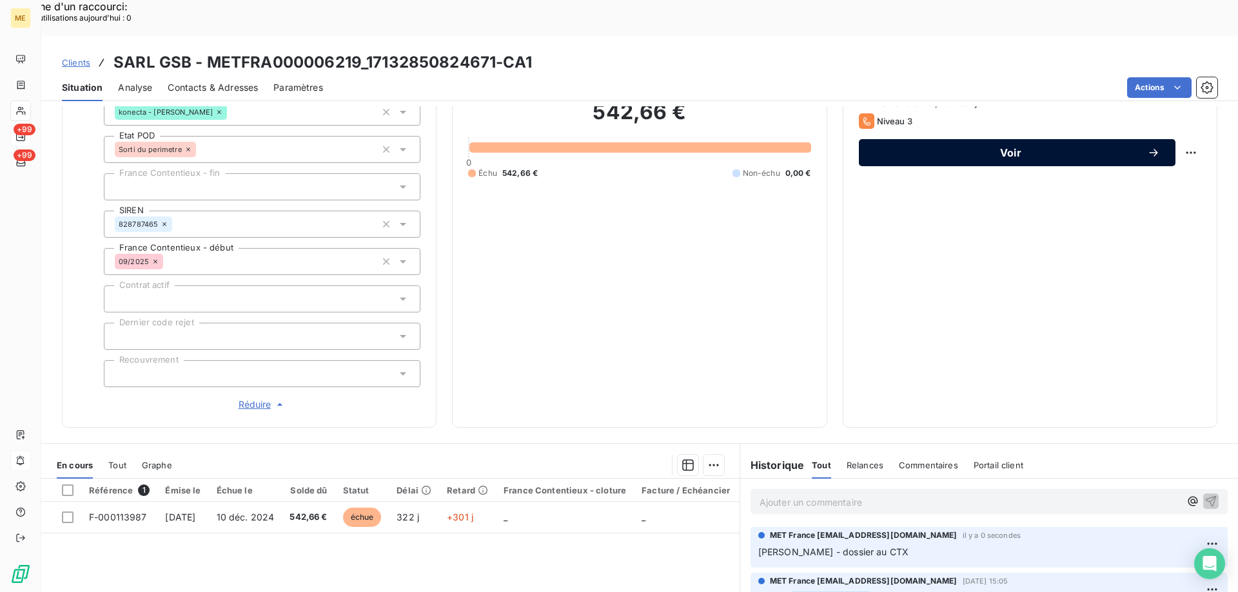
click at [993, 148] on span "Voir" at bounding box center [1010, 153] width 273 height 10
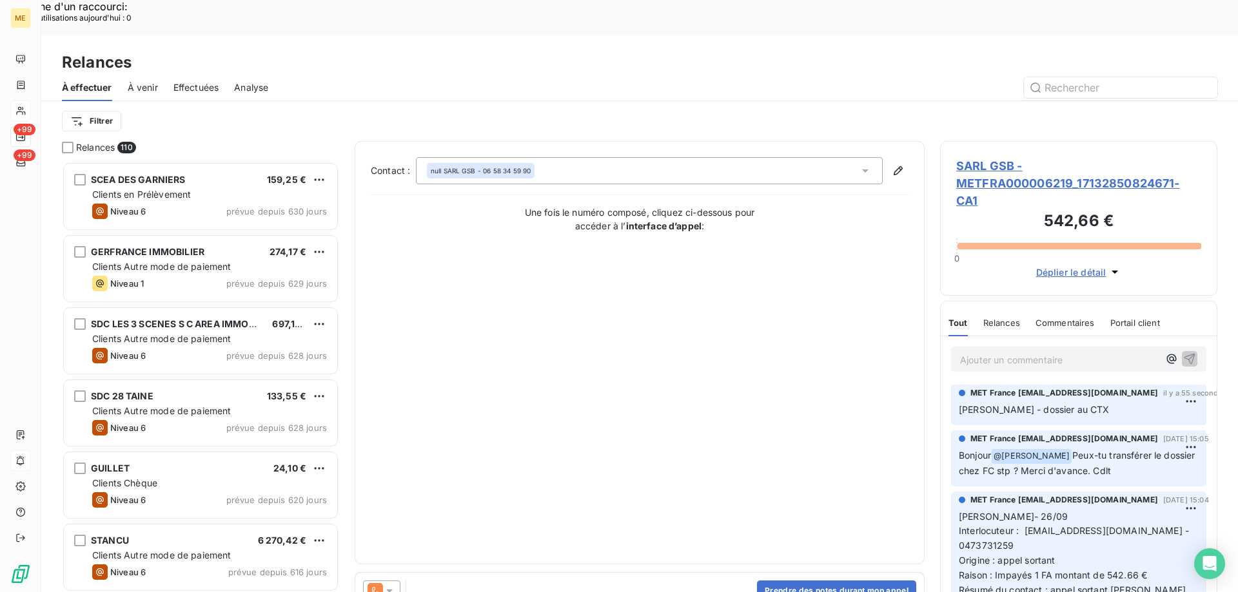
scroll to position [456, 268]
click at [395, 581] on div at bounding box center [381, 591] width 37 height 21
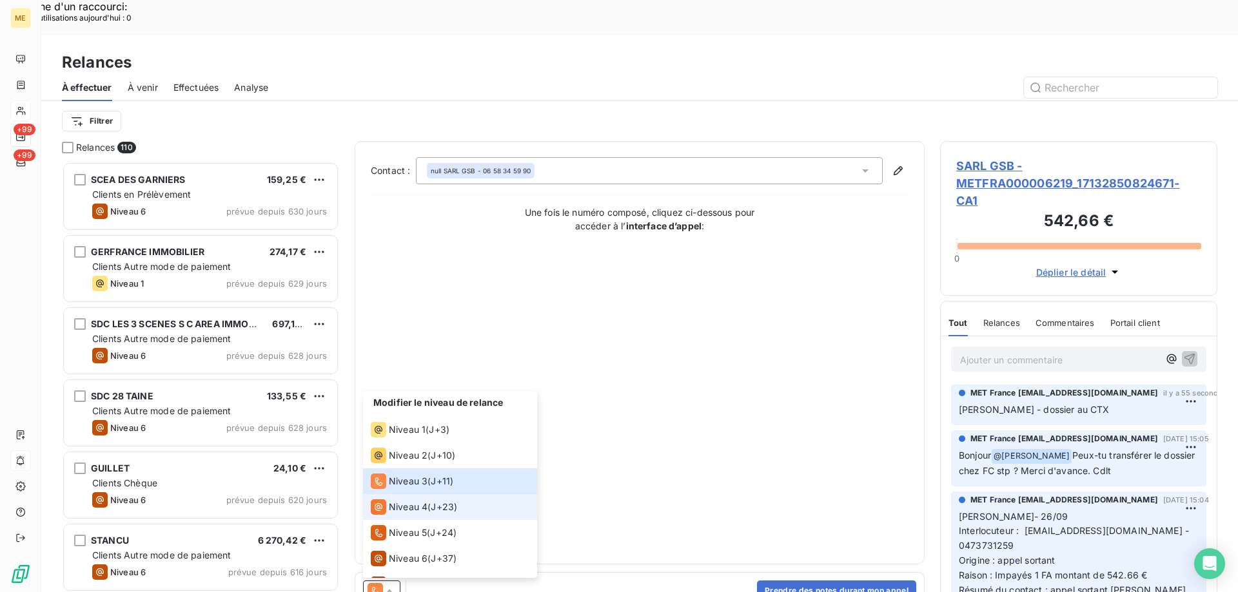
click at [402, 494] on li "Niveau 4 ( J+23 )" at bounding box center [450, 507] width 174 height 26
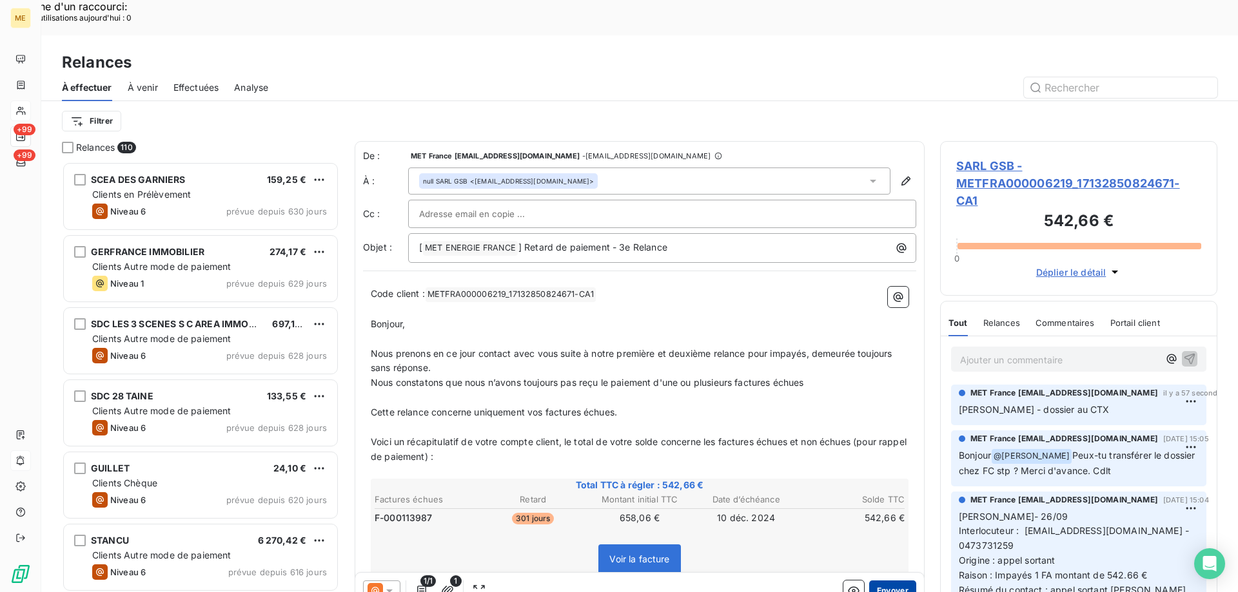
click at [888, 581] on button "Envoyer" at bounding box center [892, 591] width 47 height 21
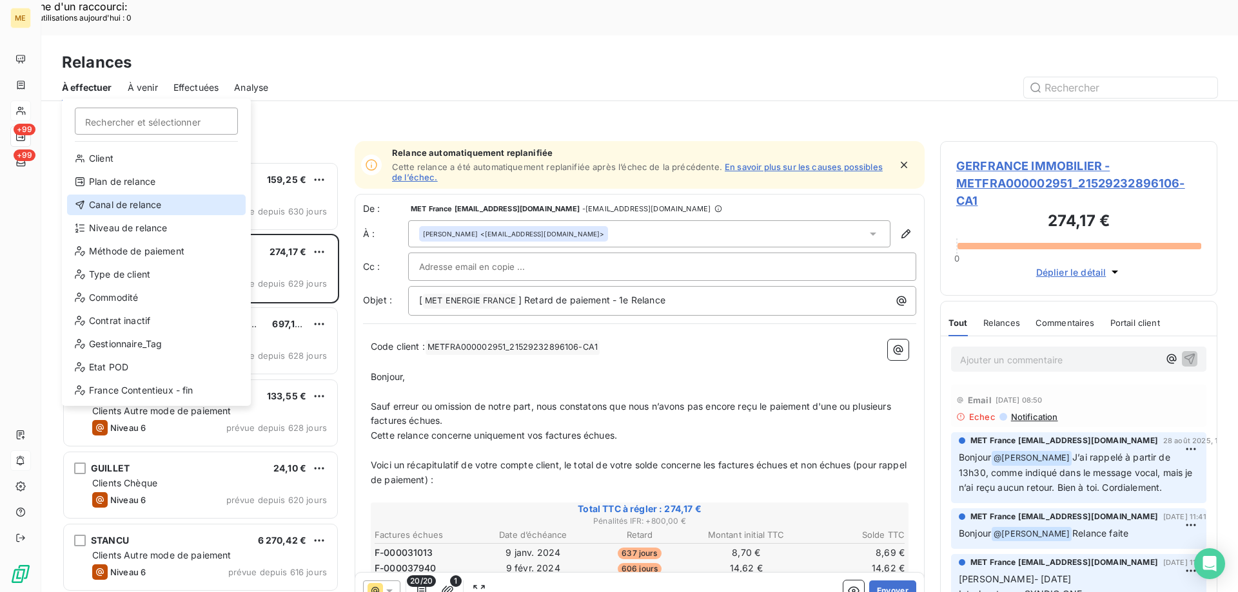
click at [103, 201] on div "Canal de relance" at bounding box center [156, 205] width 179 height 21
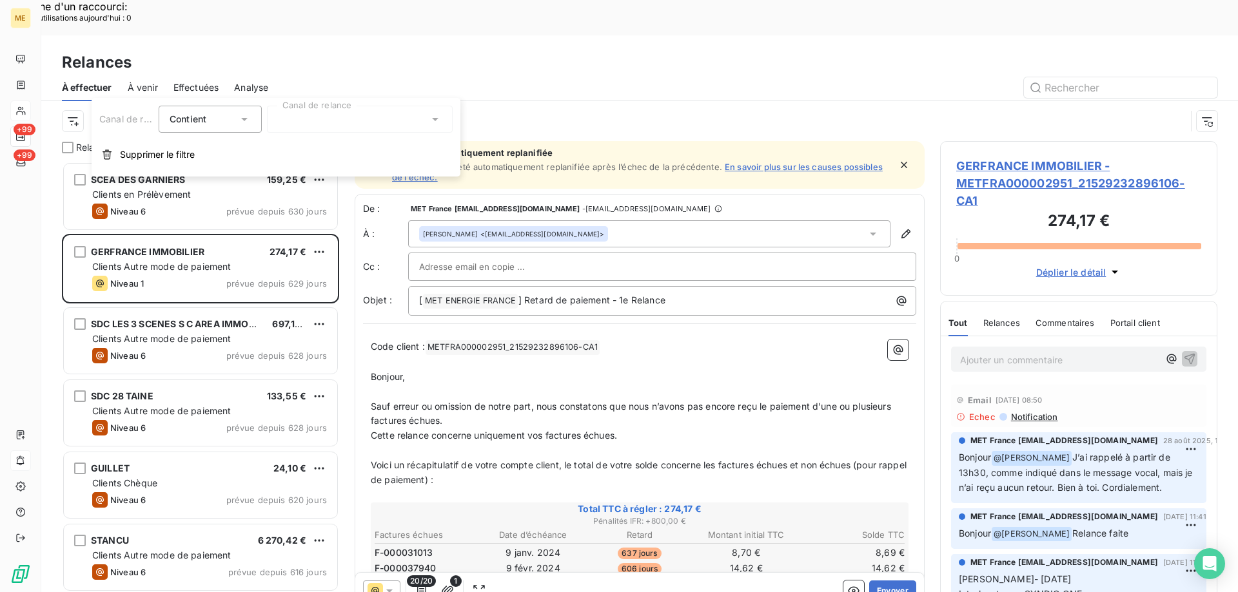
click at [320, 117] on div at bounding box center [360, 119] width 186 height 27
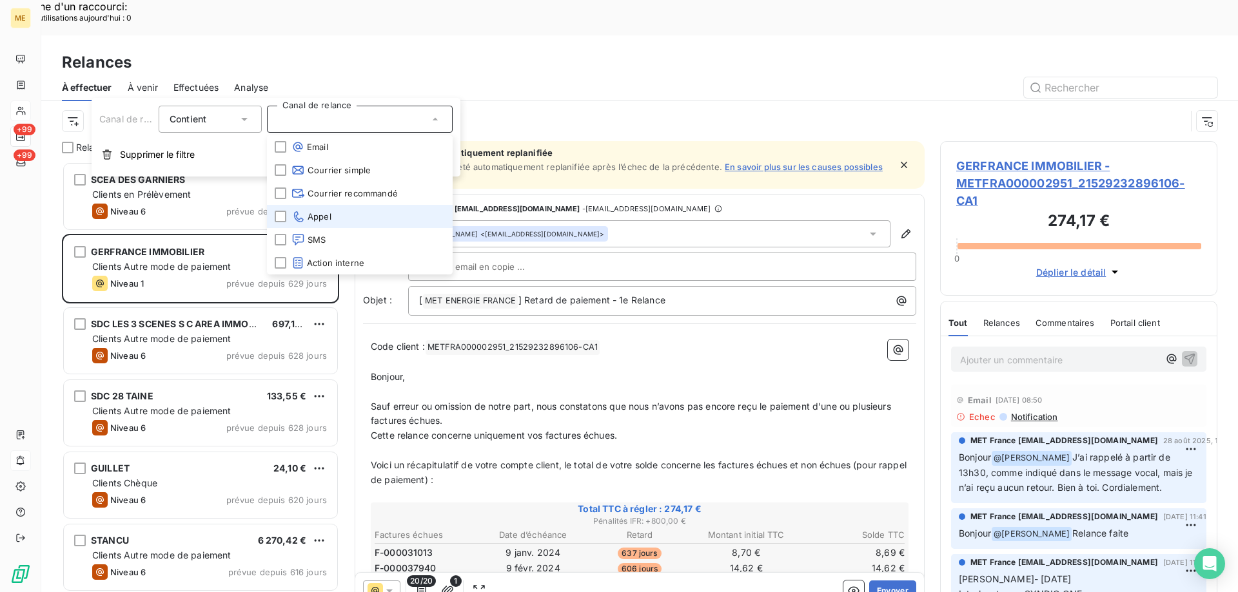
click at [357, 213] on li "Appel" at bounding box center [360, 216] width 186 height 23
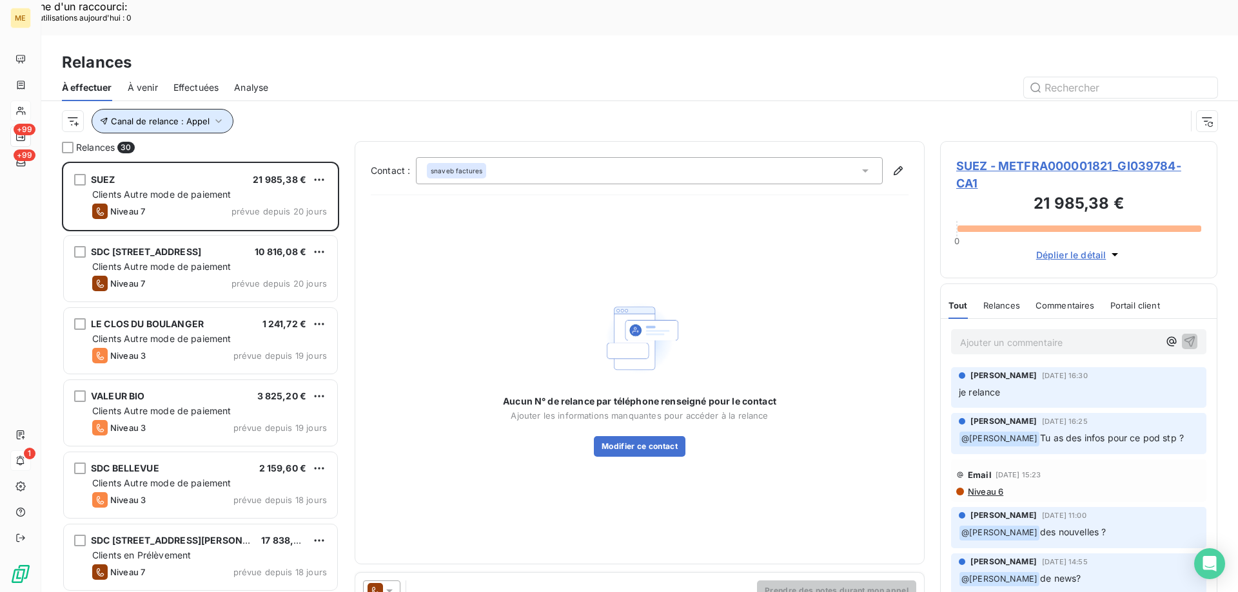
click at [158, 116] on span "Canal de relance : Appel" at bounding box center [160, 121] width 99 height 10
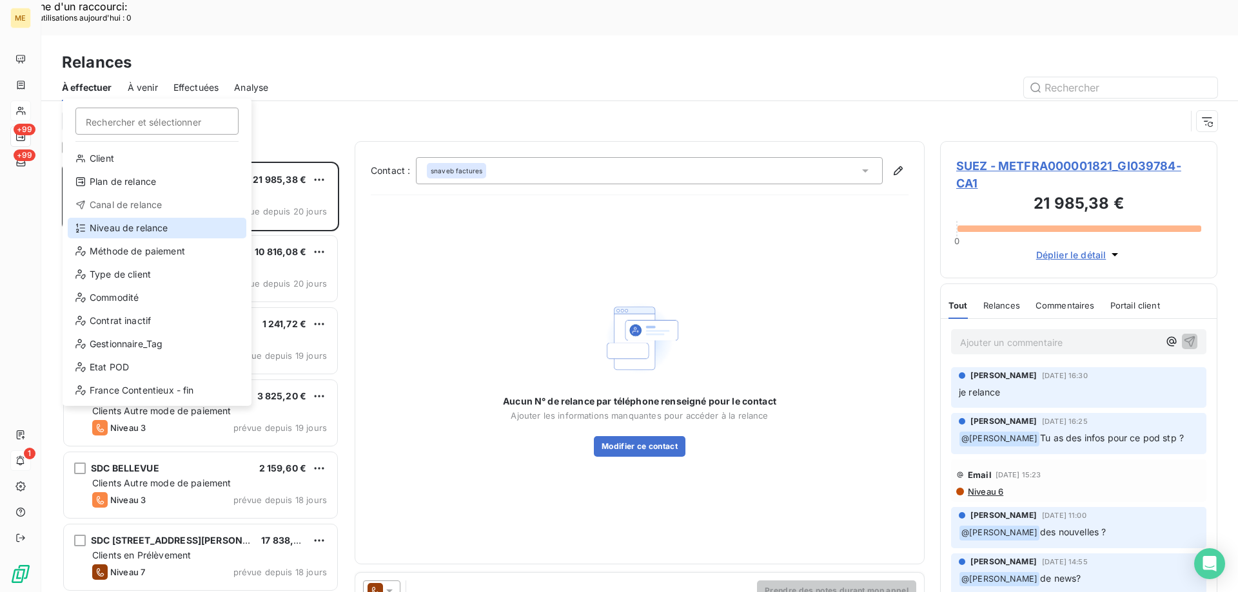
click at [148, 222] on div "Niveau de relance" at bounding box center [157, 228] width 179 height 21
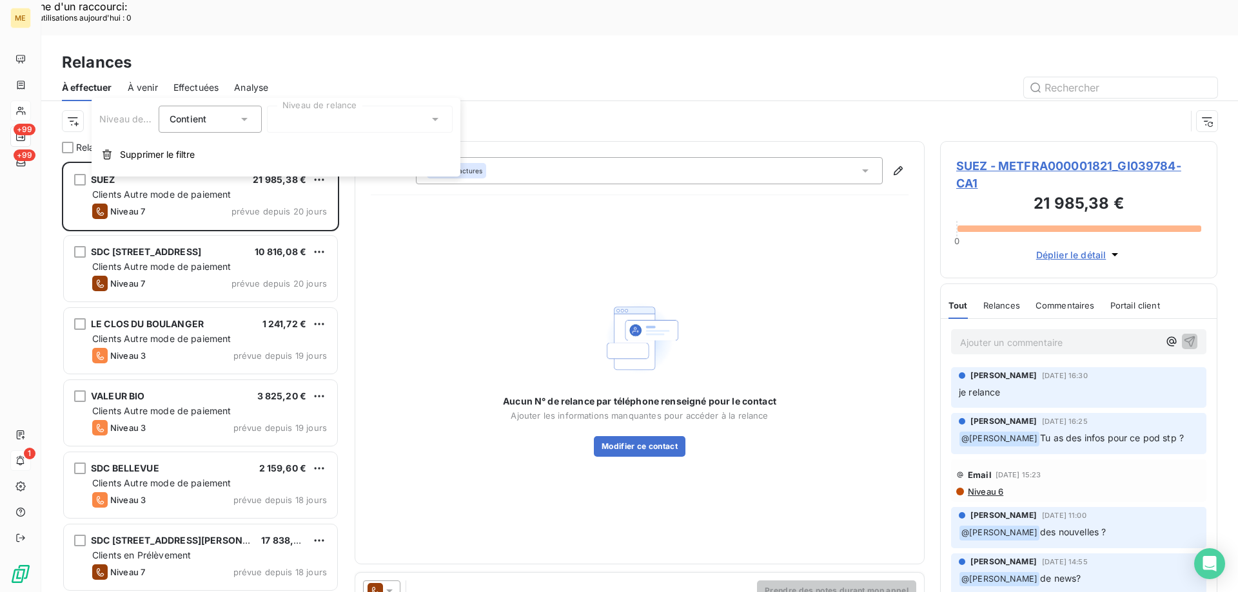
click at [299, 125] on div at bounding box center [360, 119] width 186 height 27
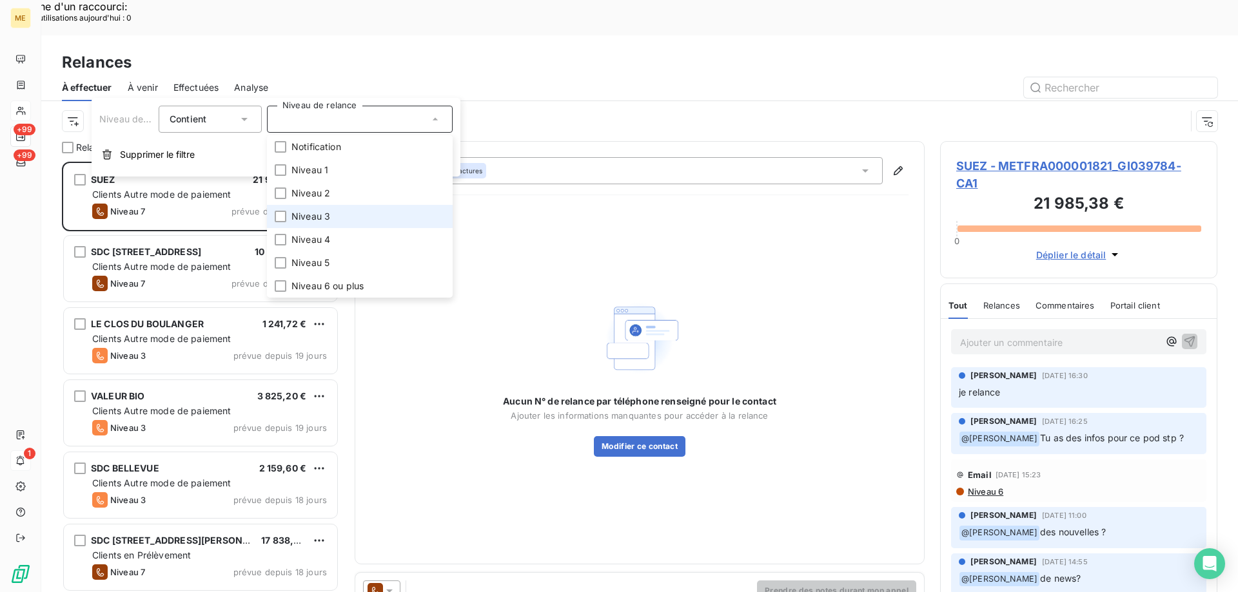
click at [345, 218] on li "Niveau 3" at bounding box center [360, 216] width 186 height 23
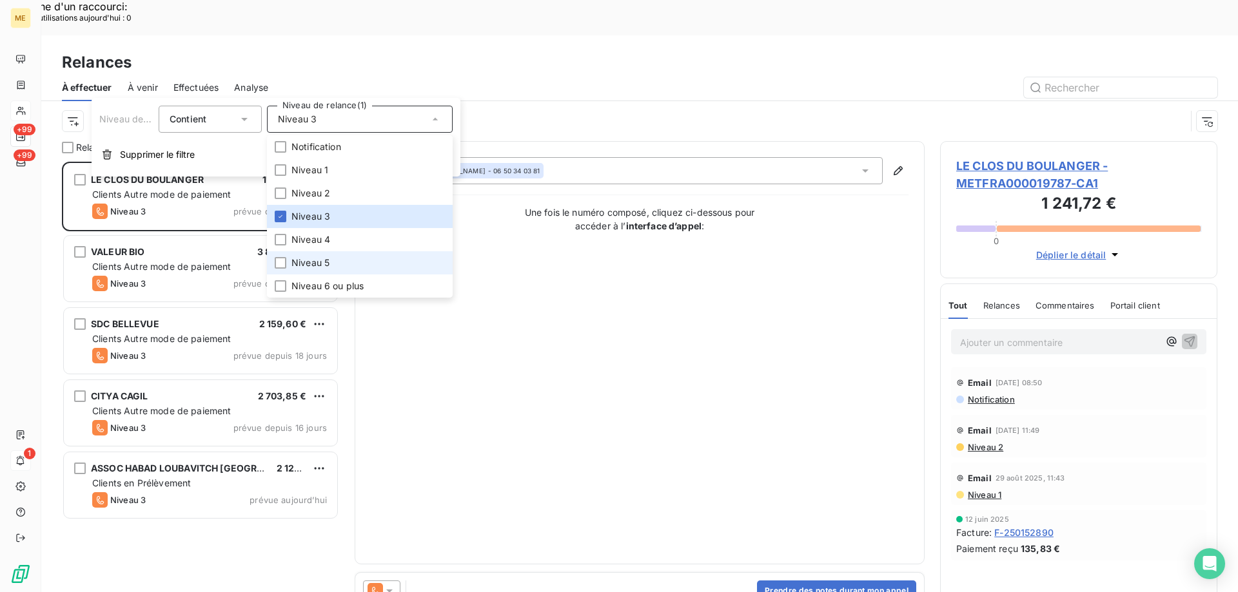
click at [343, 256] on li "Niveau 5" at bounding box center [360, 262] width 186 height 23
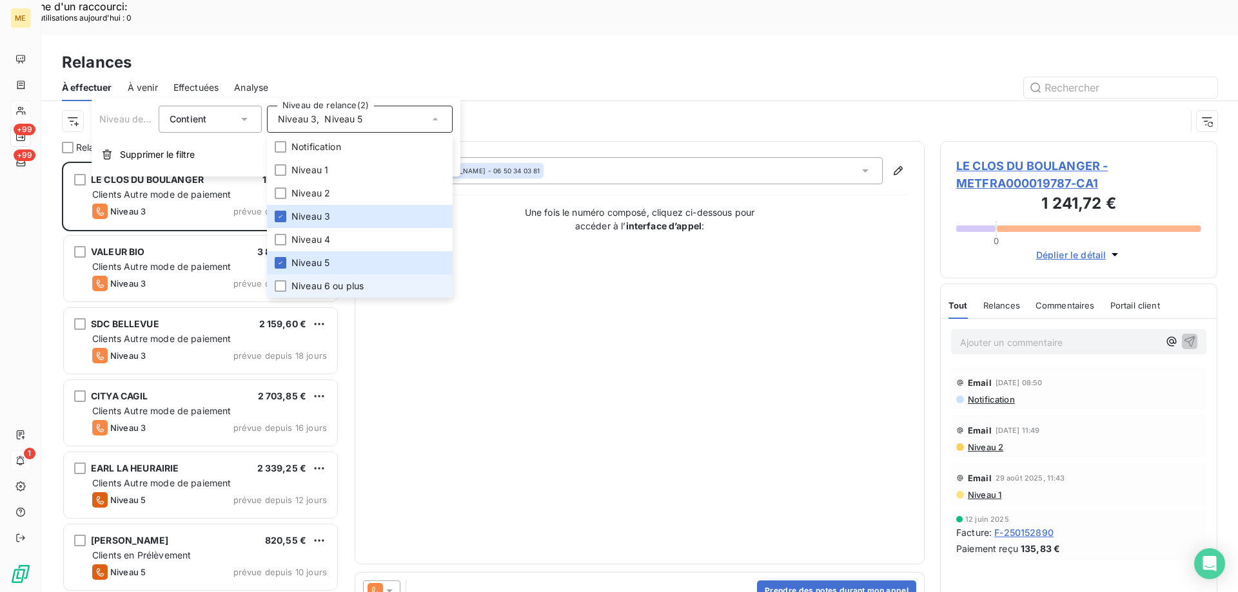
click at [360, 289] on span "Niveau 6 ou plus" at bounding box center [327, 286] width 72 height 13
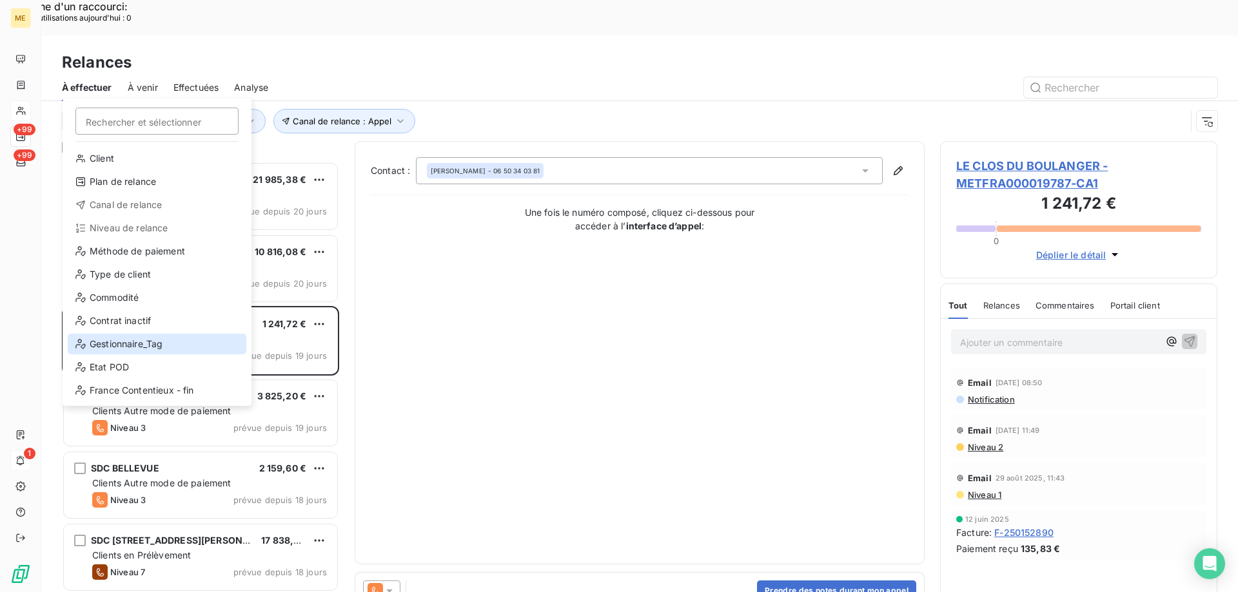
click at [127, 334] on div "Gestionnaire_Tag" at bounding box center [157, 344] width 179 height 21
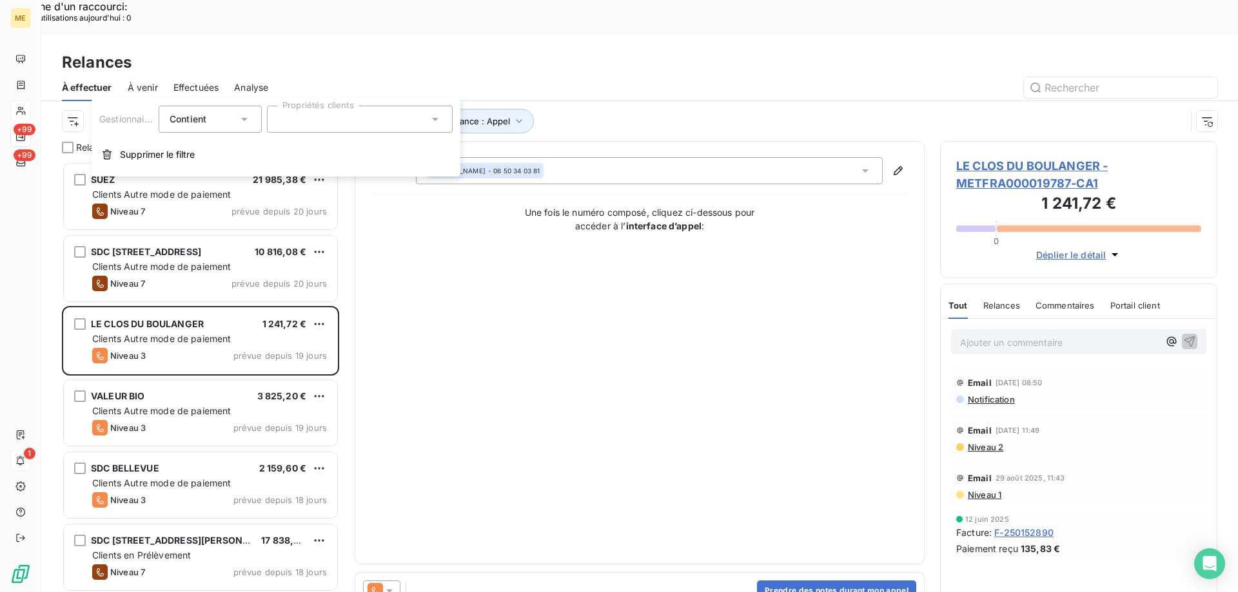
click at [341, 122] on div at bounding box center [360, 119] width 186 height 27
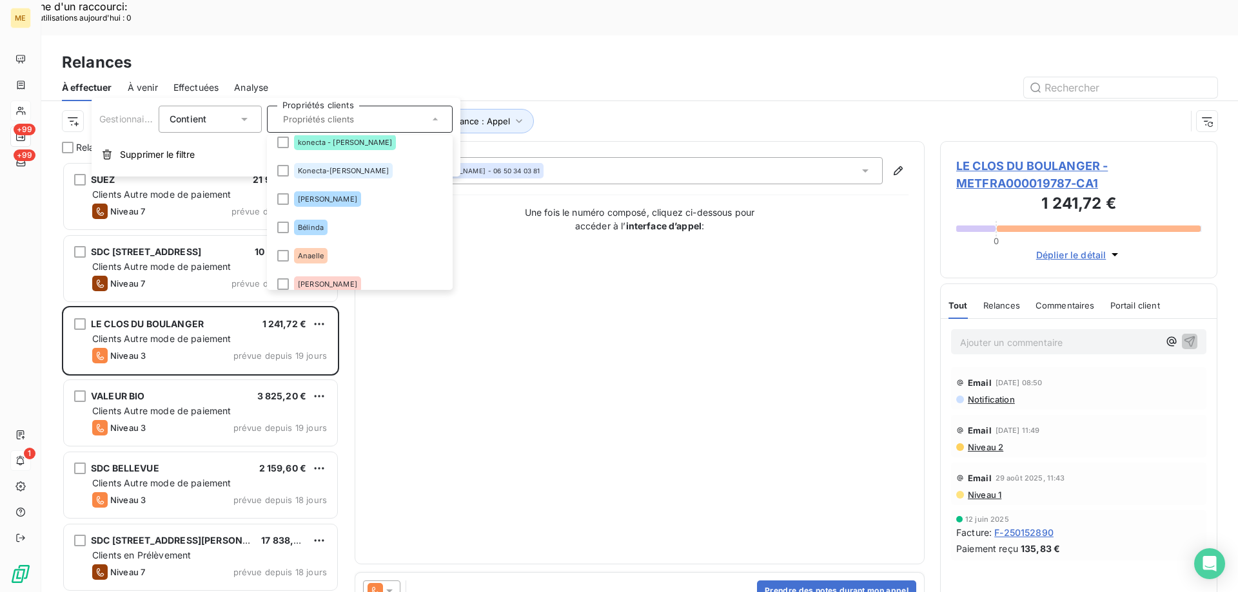
scroll to position [181, 0]
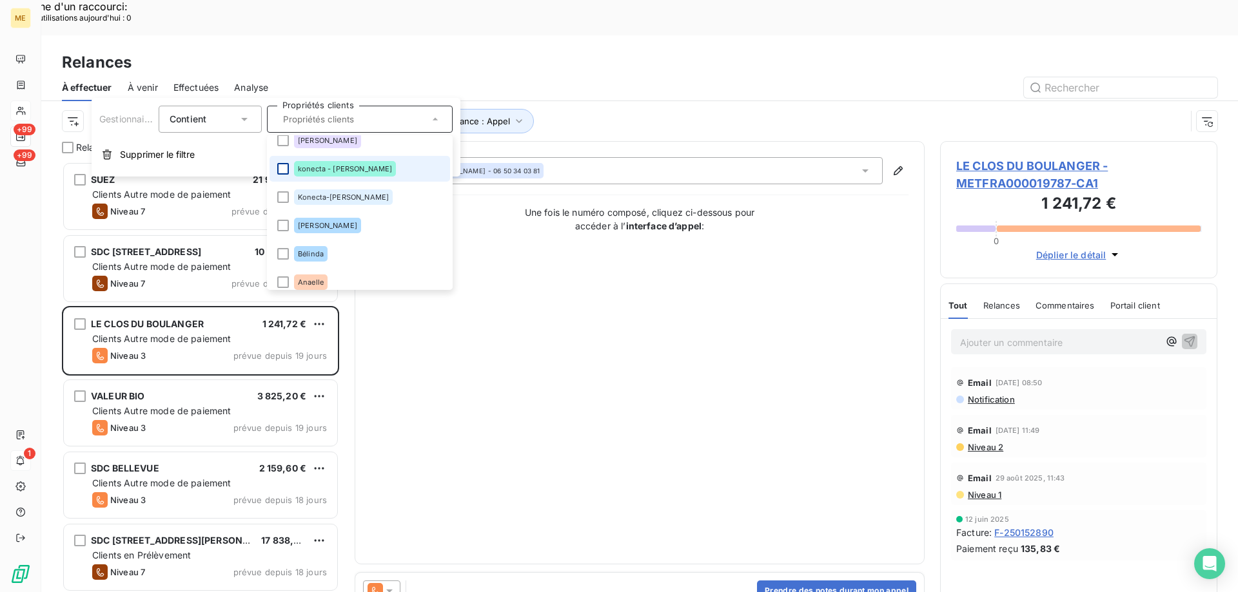
click at [279, 167] on div at bounding box center [283, 169] width 12 height 12
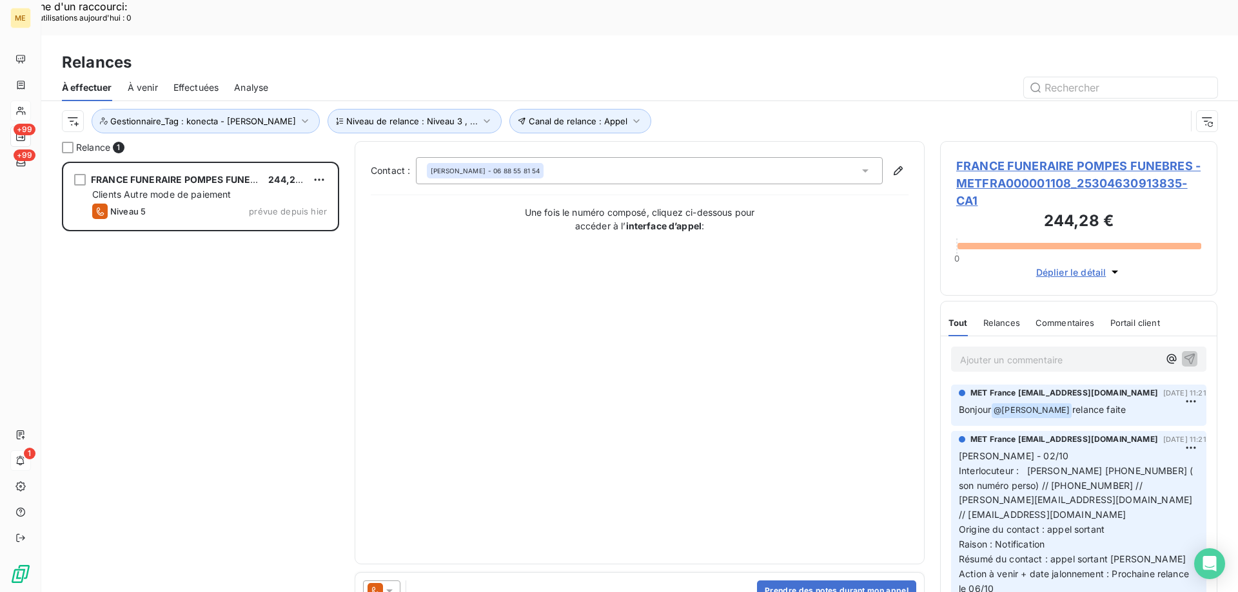
click at [578, 322] on div "Contact : FREDERIC DELESSE - 06 88 55 81 54 Une fois le numéro composé, cliquez…" at bounding box center [640, 352] width 538 height 391
click at [975, 157] on span "FRANCE FUNERAIRE POMPES FUNEBRES - METFRA000001108_25304630913835-CA1" at bounding box center [1078, 183] width 245 height 52
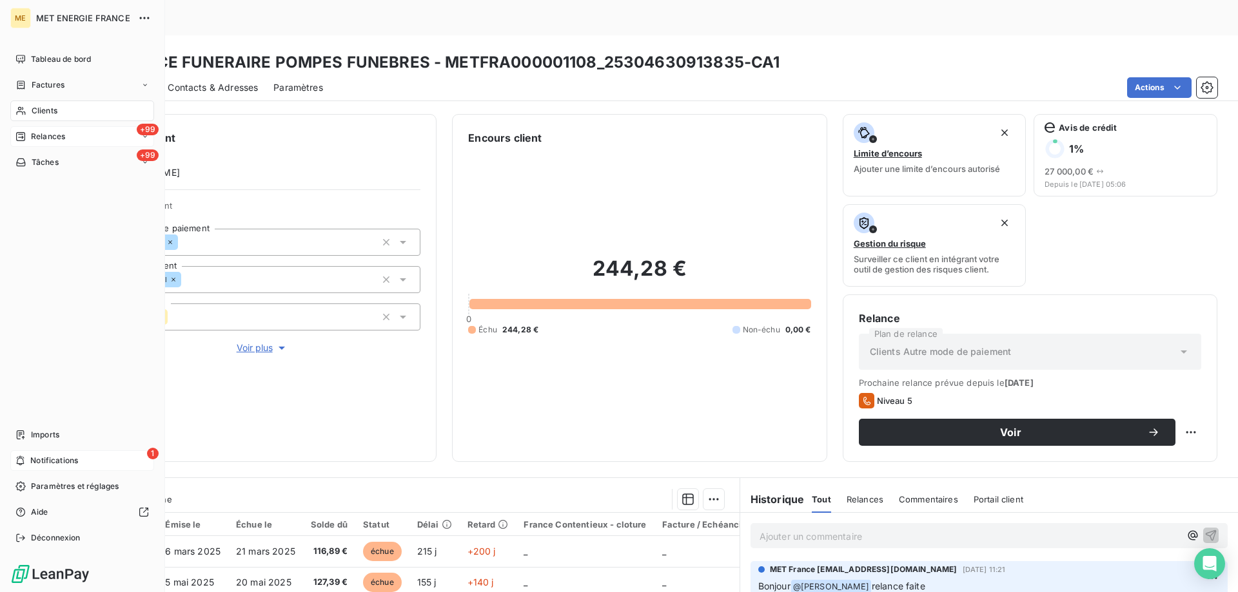
click at [26, 114] on div "Clients" at bounding box center [82, 111] width 144 height 21
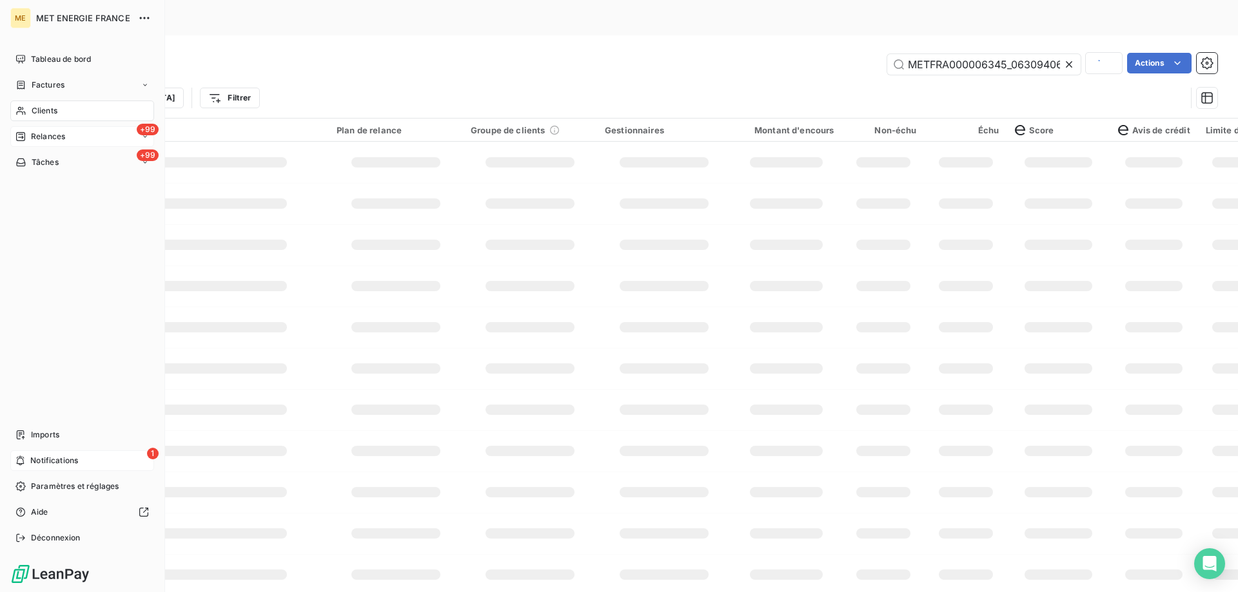
scroll to position [0, 40]
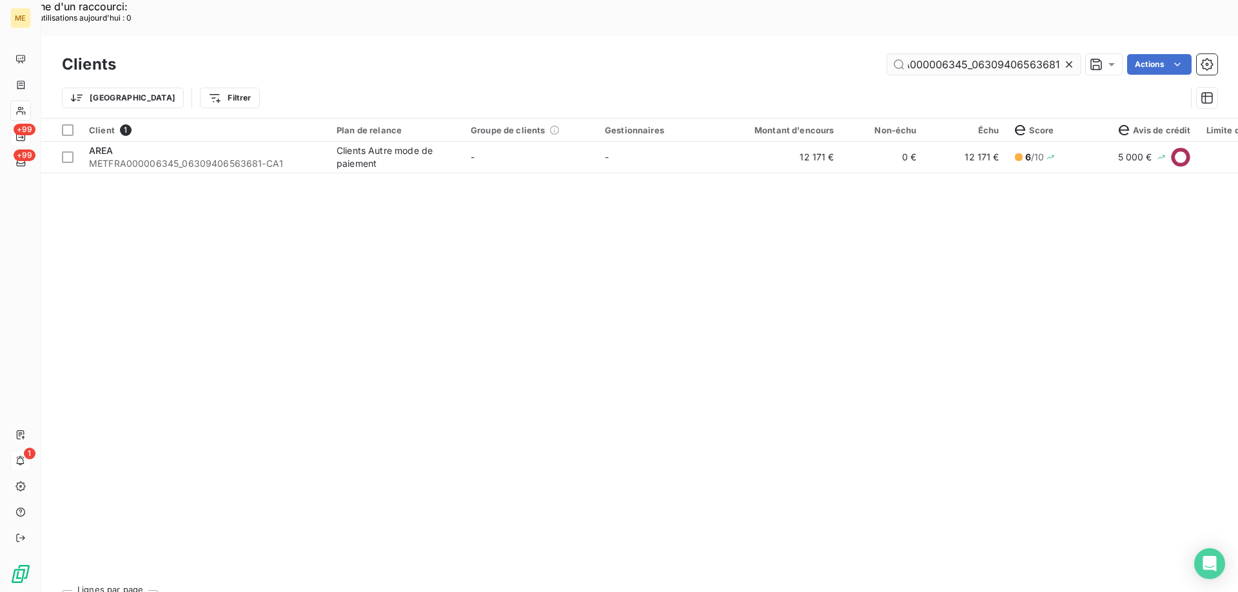
click at [1026, 54] on input "METFRA000006345_06309406563681" at bounding box center [983, 64] width 193 height 21
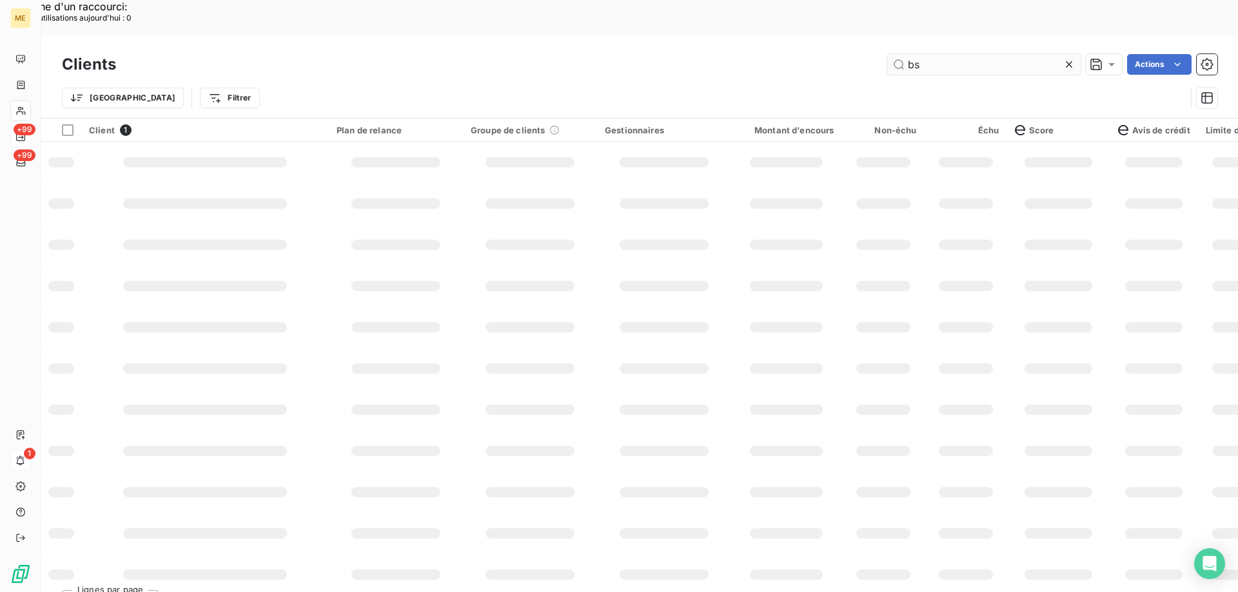
scroll to position [0, 0]
type input "b"
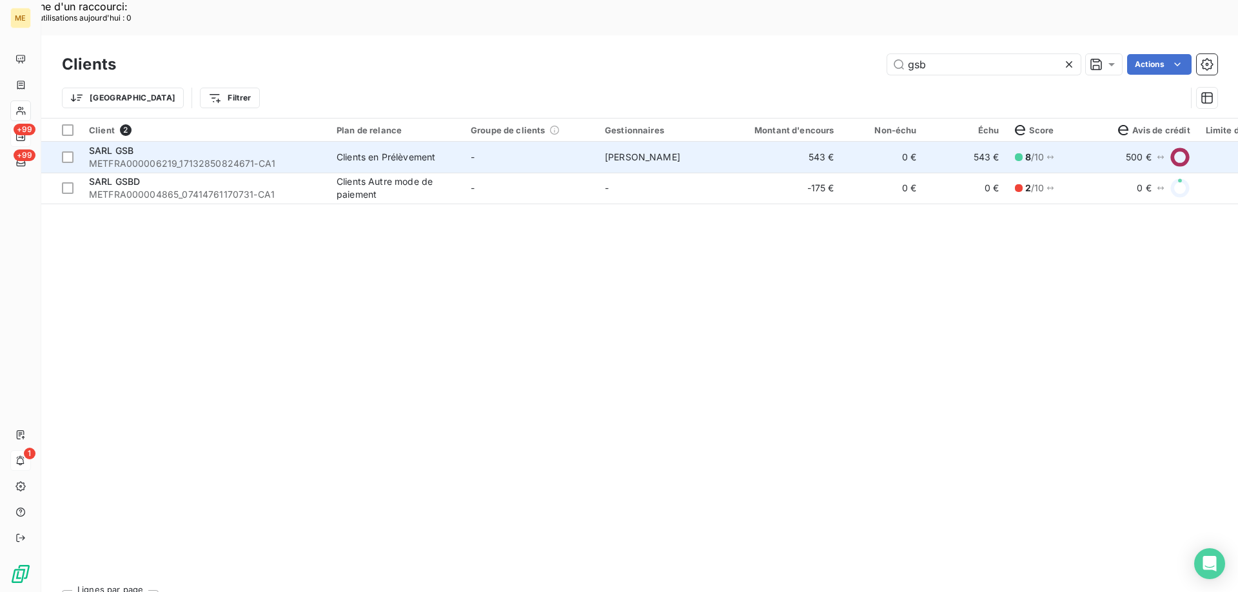
type input "gsb"
click at [146, 157] on span "METFRA000006219_17132850824671-CA1" at bounding box center [205, 163] width 232 height 13
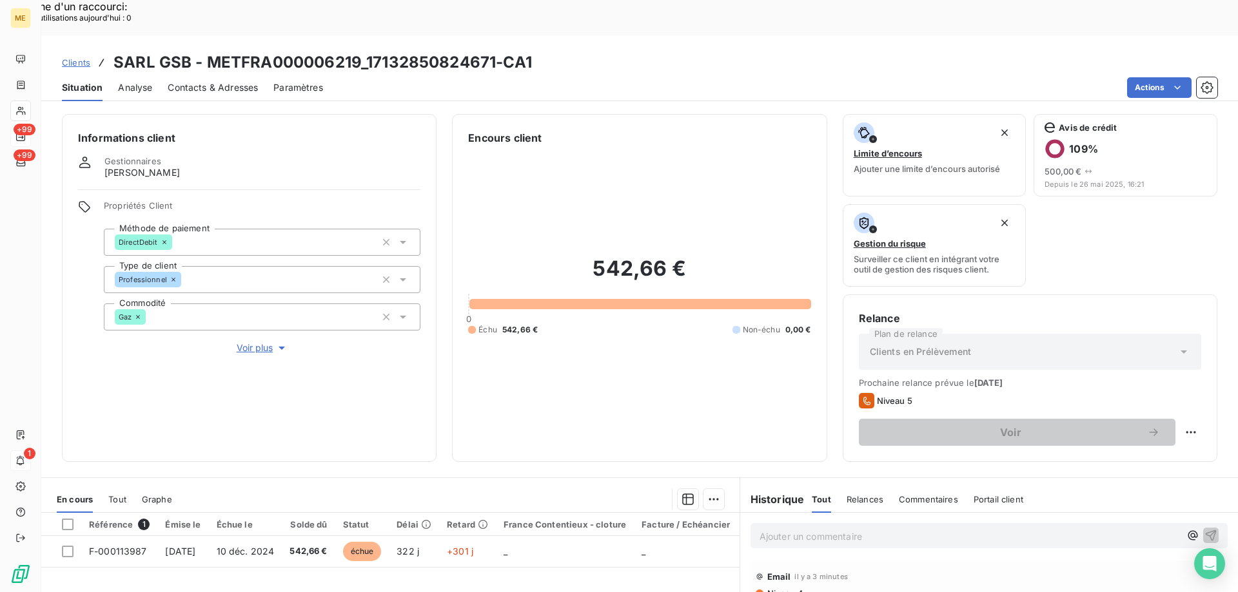
click at [246, 342] on span "Voir plus" at bounding box center [263, 348] width 52 height 13
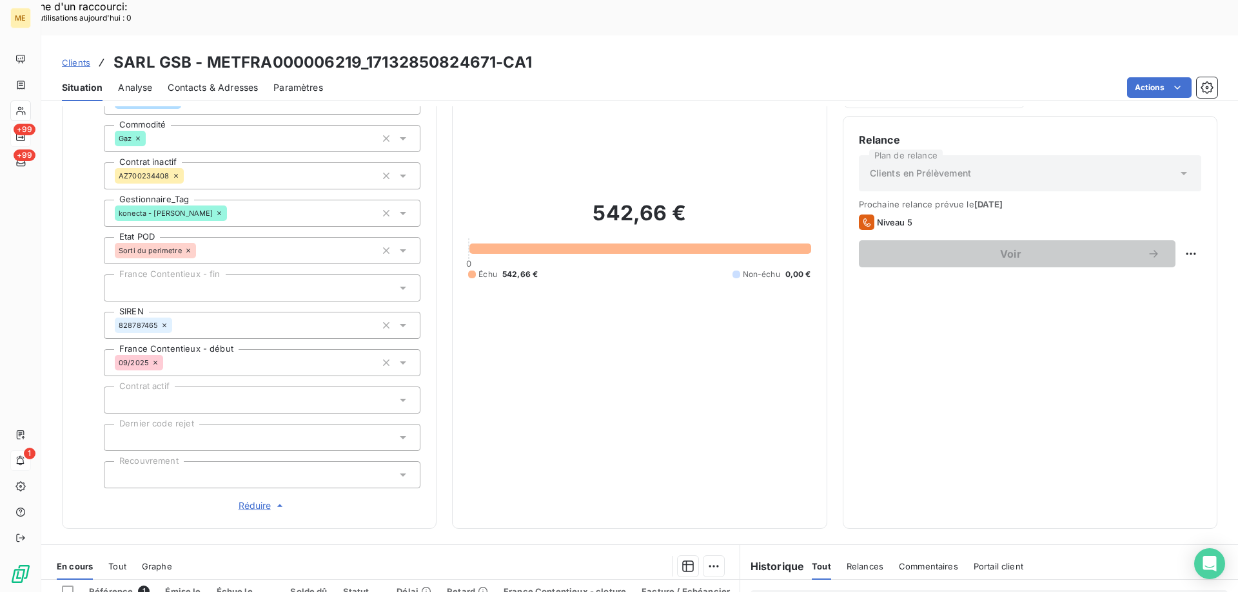
scroll to position [215, 0]
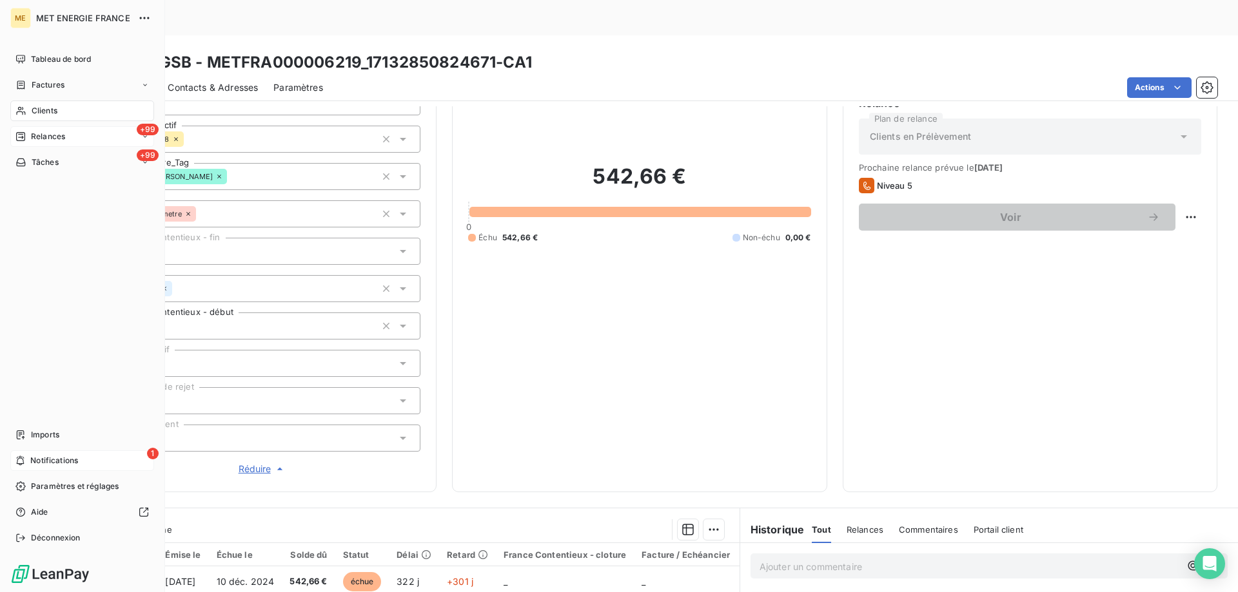
click at [22, 112] on icon at bounding box center [20, 111] width 9 height 8
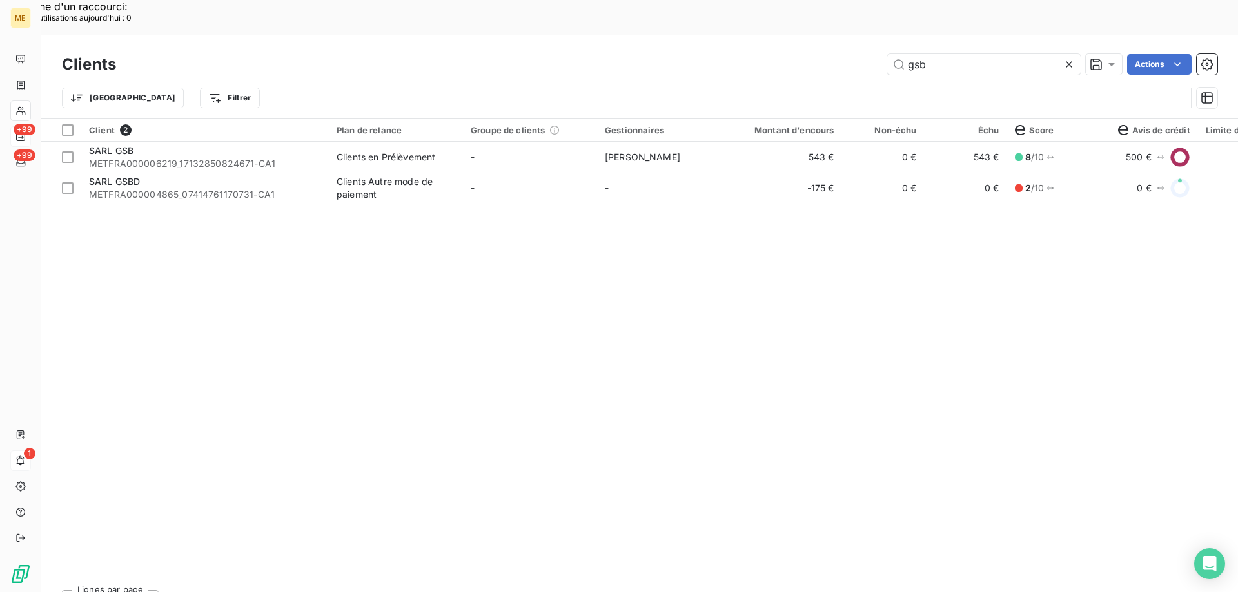
click at [1068, 58] on icon at bounding box center [1068, 64] width 13 height 13
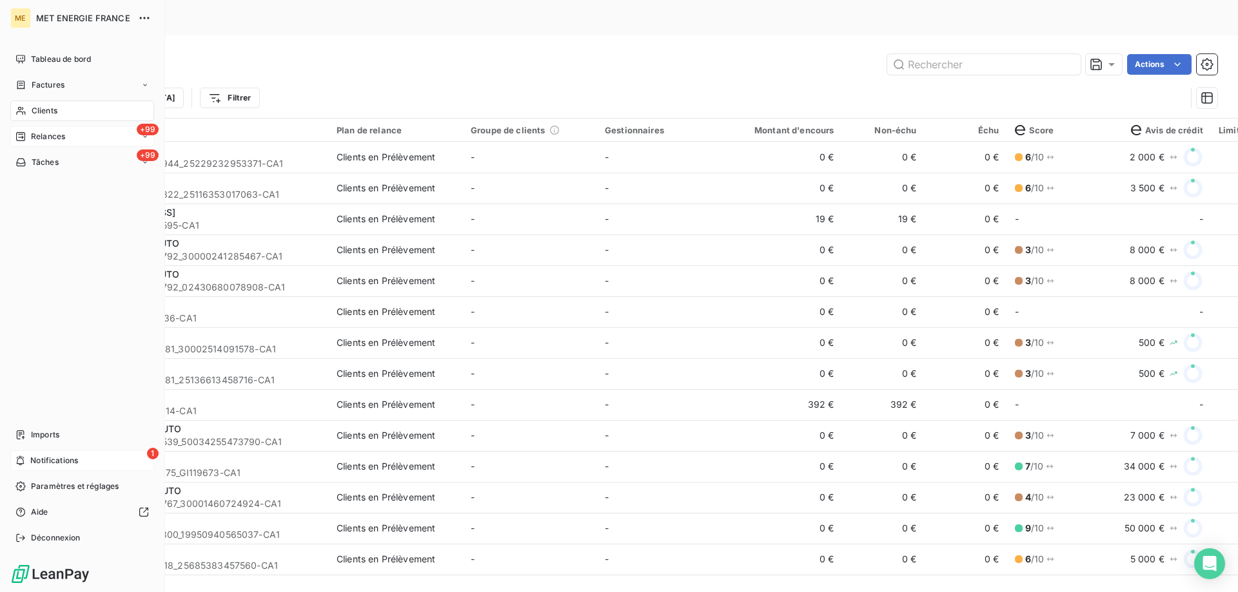
click at [34, 139] on span "Relances" at bounding box center [48, 137] width 34 height 12
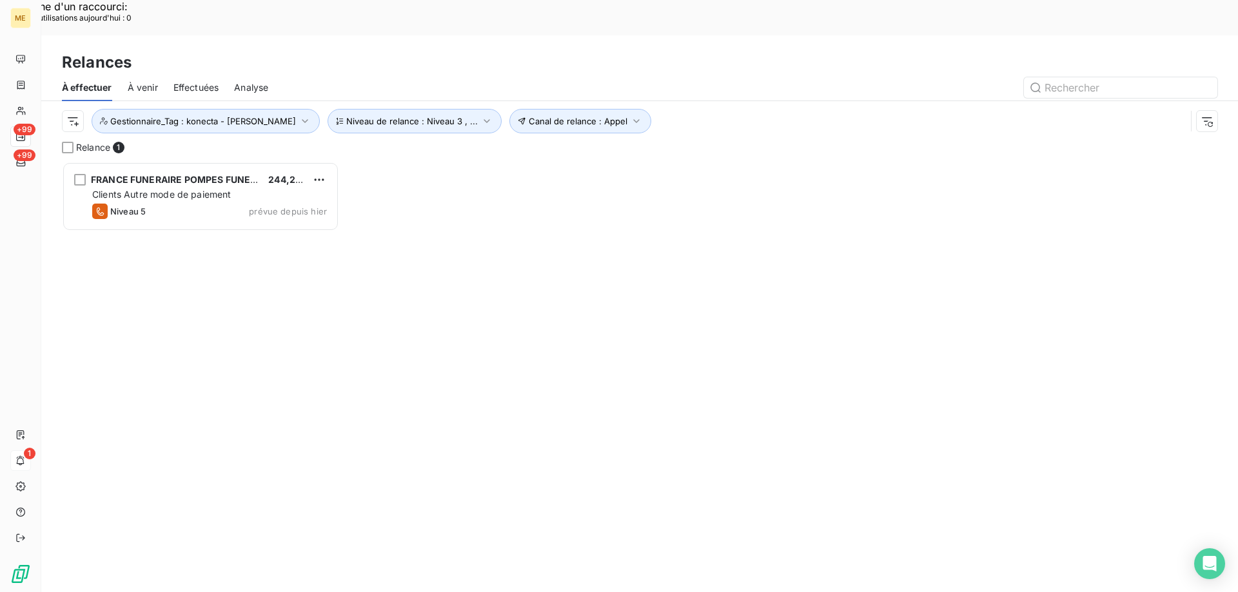
scroll to position [456, 268]
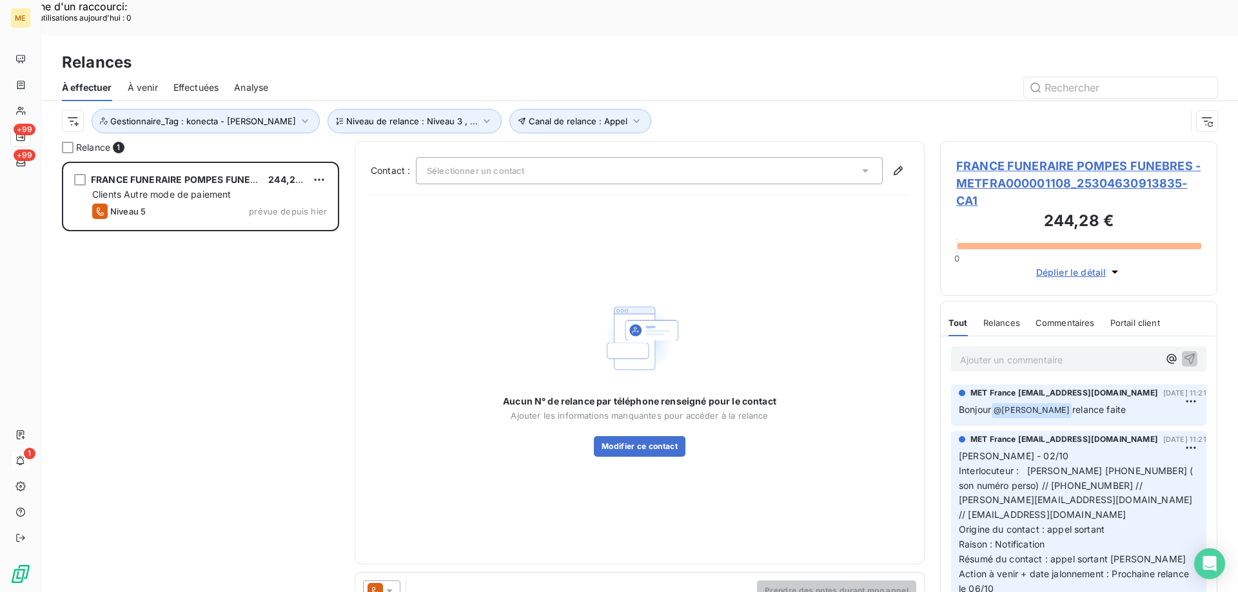
click at [990, 157] on span "FRANCE FUNERAIRE POMPES FUNEBRES - METFRA000001108_25304630913835-CA1" at bounding box center [1078, 183] width 245 height 52
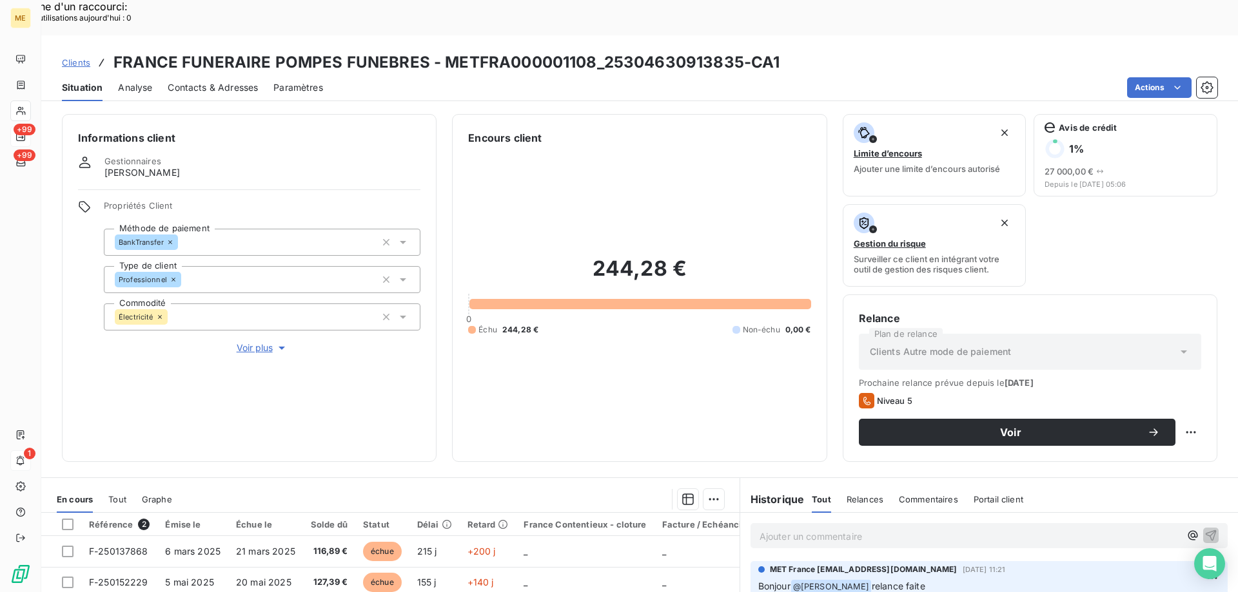
click at [260, 342] on span "Voir plus" at bounding box center [263, 348] width 52 height 13
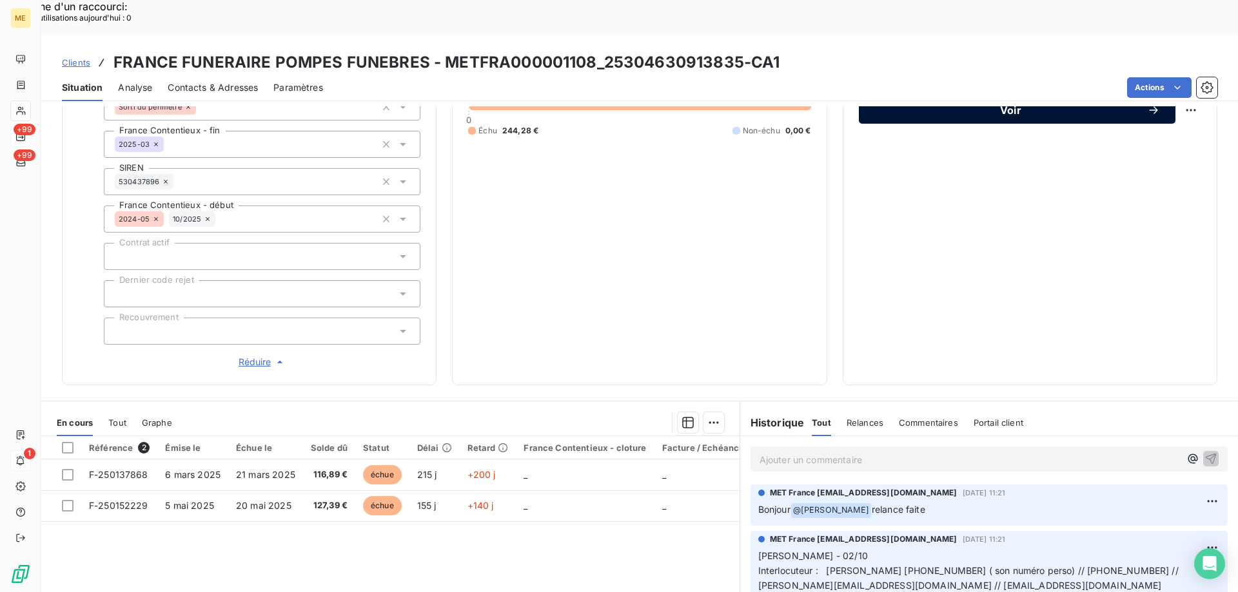
click at [892, 97] on button "Voir" at bounding box center [1017, 110] width 317 height 27
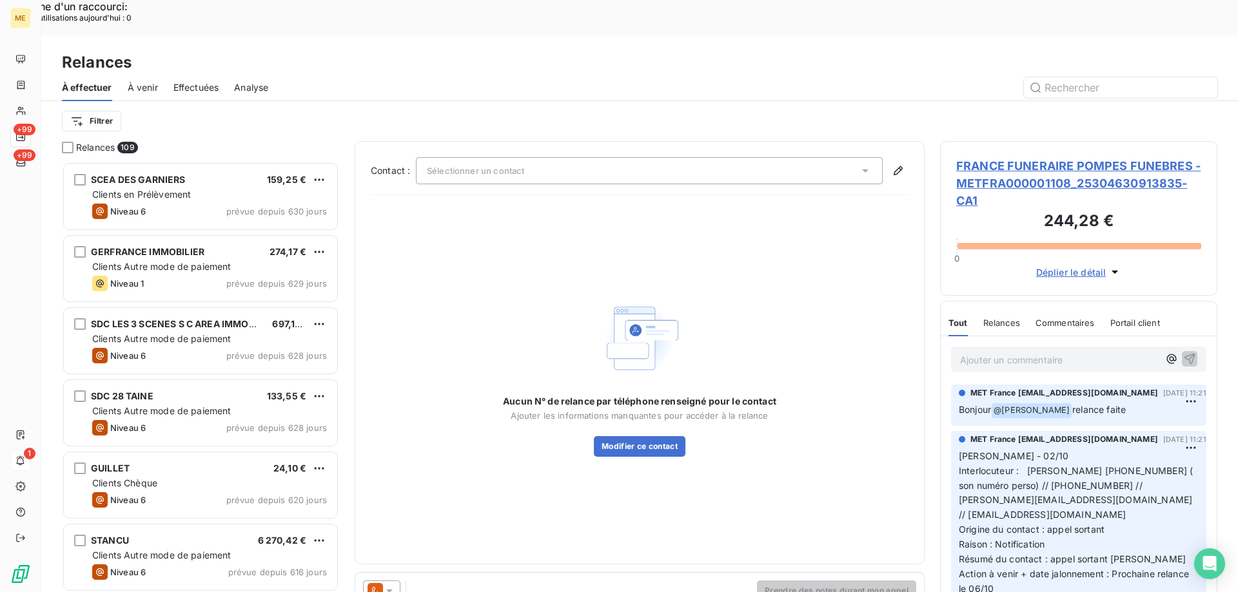
scroll to position [456, 268]
click at [385, 581] on div at bounding box center [381, 591] width 37 height 21
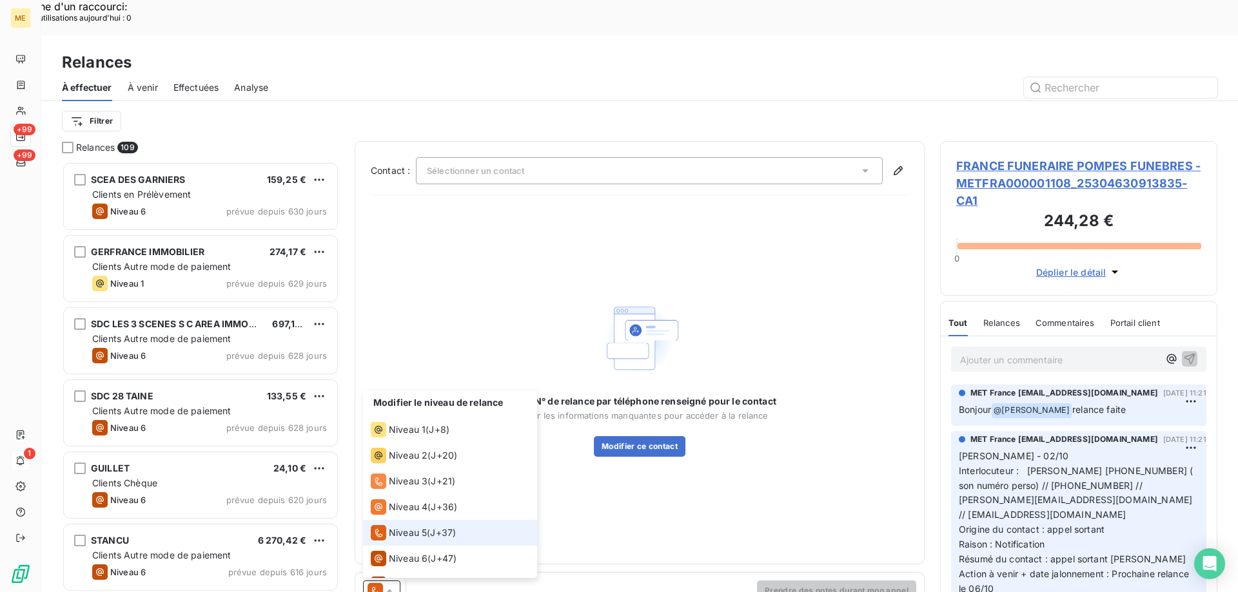
click at [390, 527] on span "Niveau 5" at bounding box center [408, 533] width 38 height 13
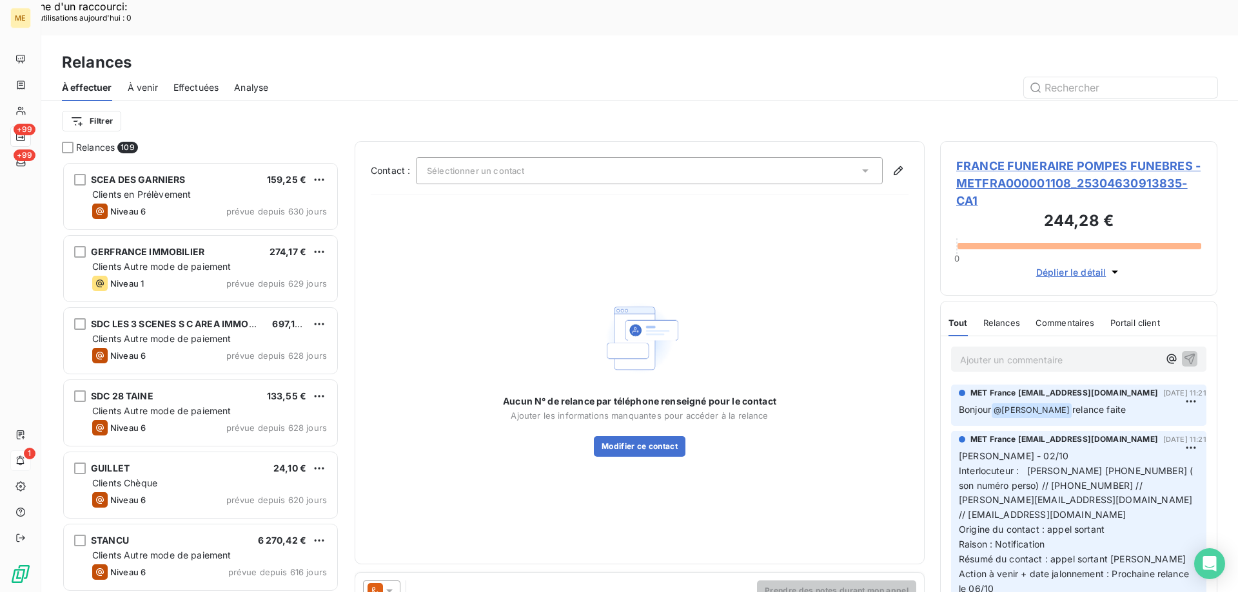
click at [440, 166] on span "Sélectionner un contact" at bounding box center [475, 171] width 97 height 10
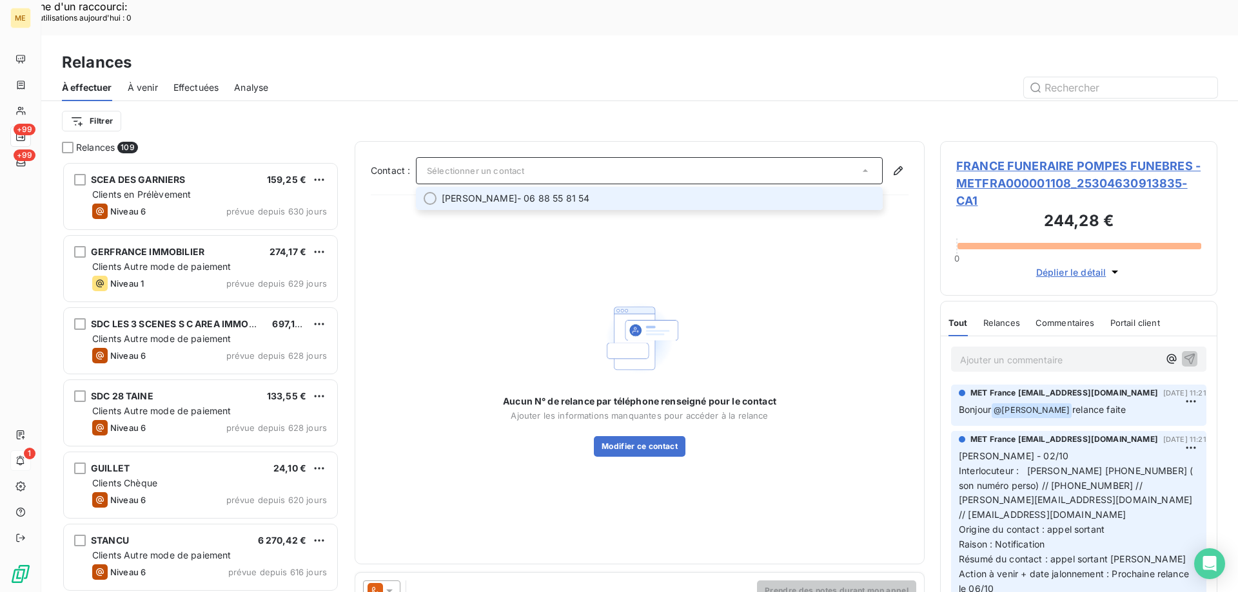
click at [559, 192] on span "FREDERIC DELESSE - 06 88 55 81 54" at bounding box center [658, 198] width 433 height 13
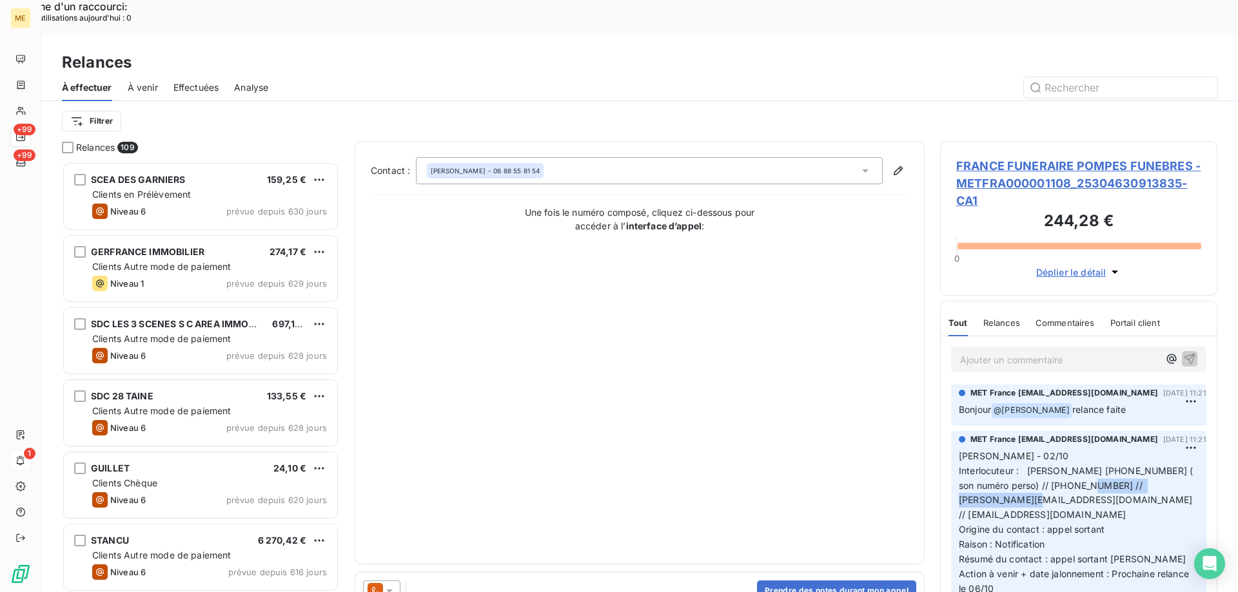
drag, startPoint x: 961, startPoint y: 462, endPoint x: 1098, endPoint y: 460, distance: 137.3
click at [1098, 465] on span "Interlocuteur : Mme Bartoli 0688558154 ( son numéro perso) // 0494189190 // MAG…" at bounding box center [1077, 492] width 237 height 55
copy span "[PERSON_NAME][EMAIL_ADDRESS][DOMAIN_NAME]"
click at [1044, 157] on span "FRANCE FUNERAIRE POMPES FUNEBRES - METFRA000001108_25304630913835-CA1" at bounding box center [1078, 183] width 245 height 52
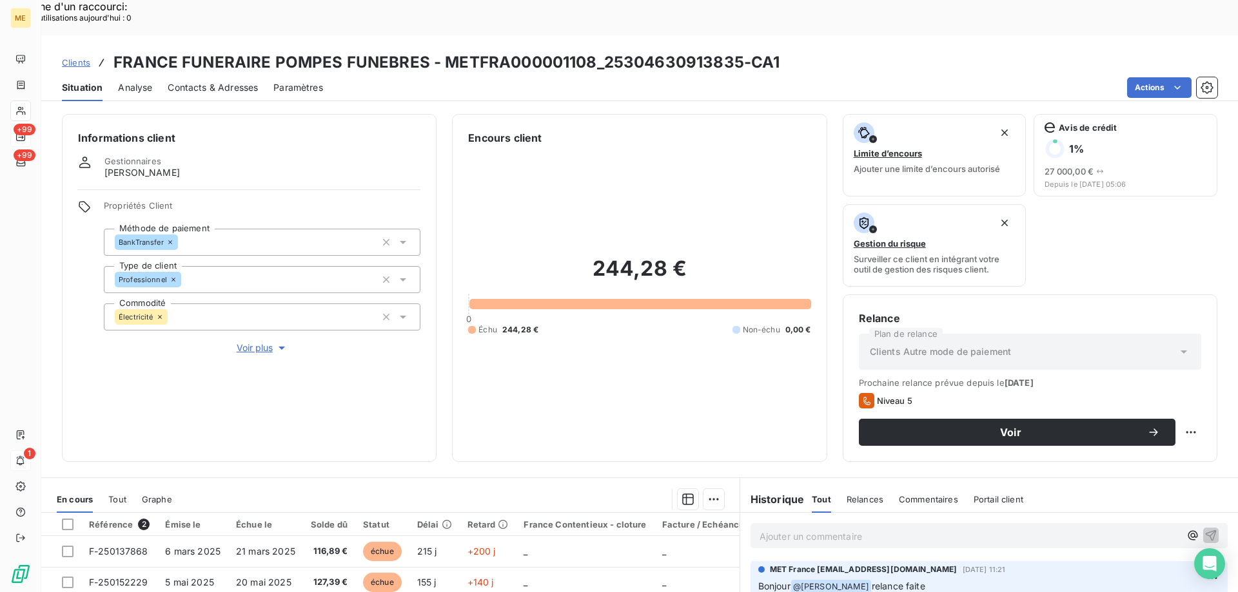
click at [201, 81] on span "Contacts & Adresses" at bounding box center [213, 87] width 90 height 13
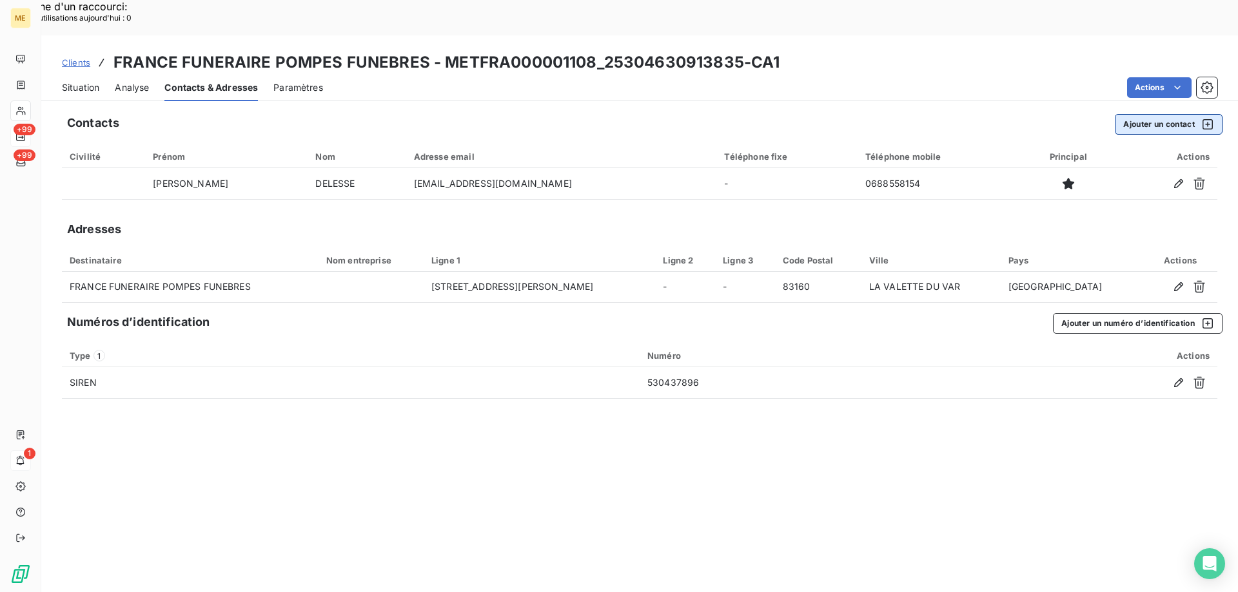
click at [1170, 114] on button "Ajouter un contact" at bounding box center [1169, 124] width 108 height 21
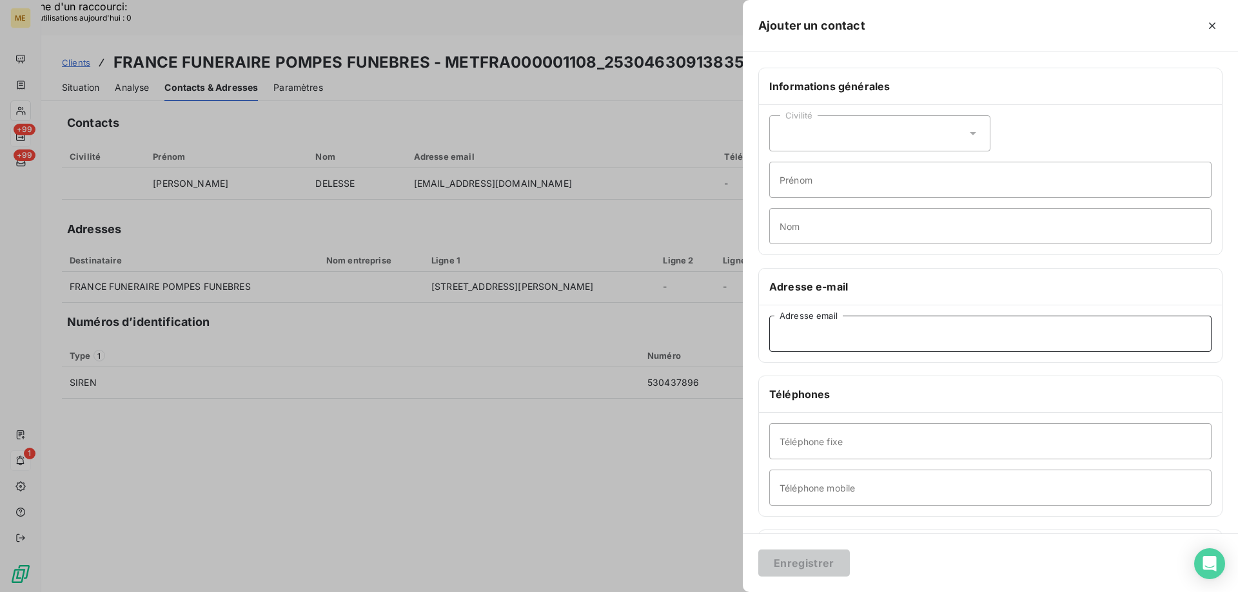
click at [784, 341] on input "Adresse email" at bounding box center [990, 334] width 442 height 36
paste input "[PERSON_NAME][EMAIL_ADDRESS][DOMAIN_NAME]"
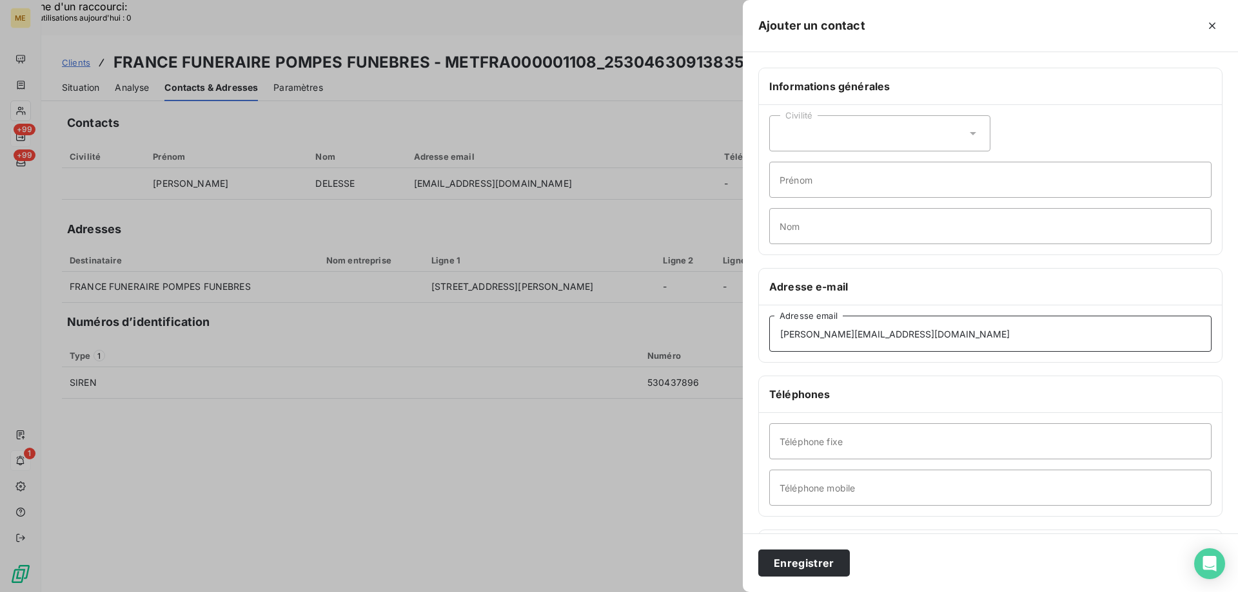
click at [782, 339] on input "[PERSON_NAME][EMAIL_ADDRESS][DOMAIN_NAME]" at bounding box center [990, 334] width 442 height 36
type input "[PERSON_NAME][EMAIL_ADDRESS][DOMAIN_NAME]"
click at [790, 560] on button "Enregistrer" at bounding box center [804, 563] width 92 height 27
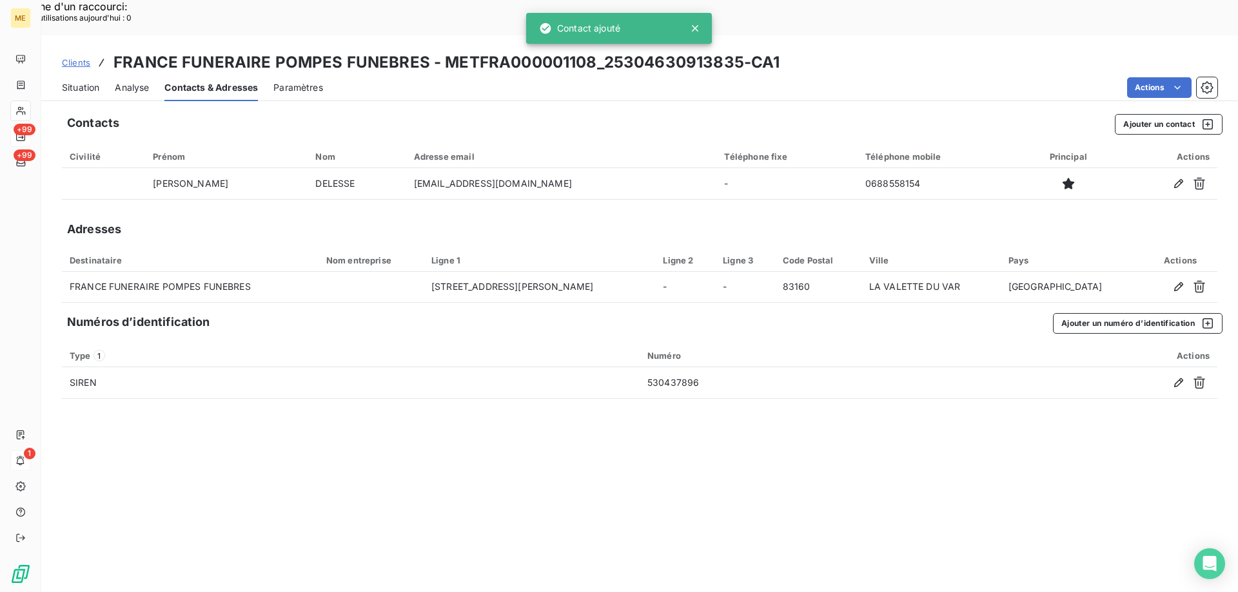
click at [75, 81] on span "Situation" at bounding box center [80, 87] width 37 height 13
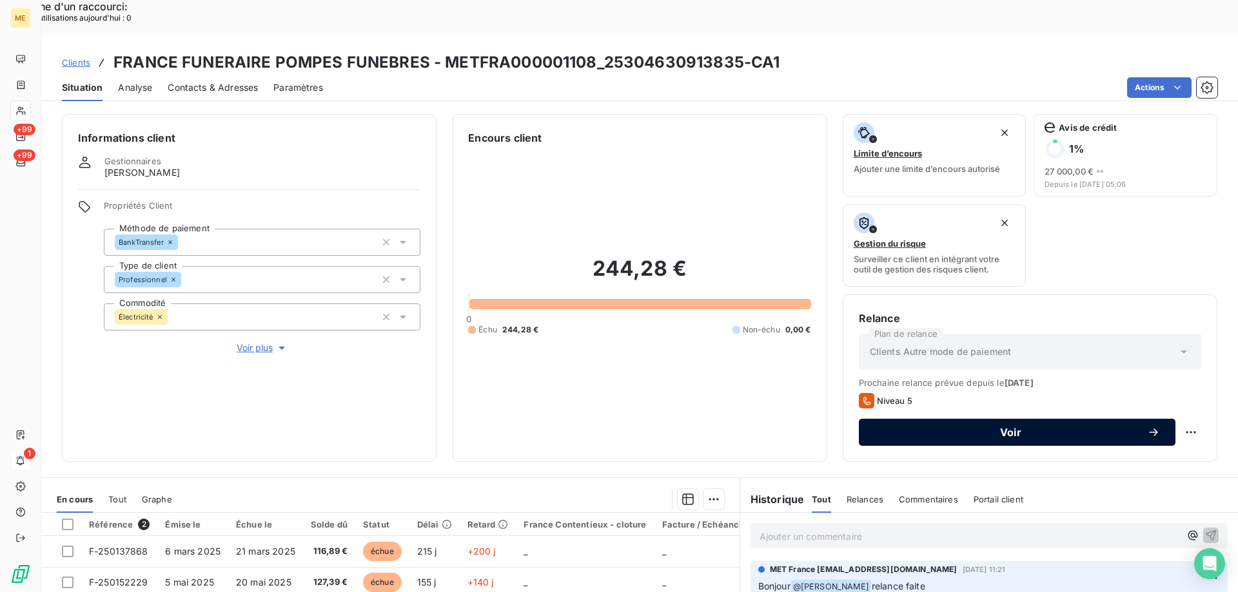
click at [1000, 427] on span "Voir" at bounding box center [1010, 432] width 273 height 10
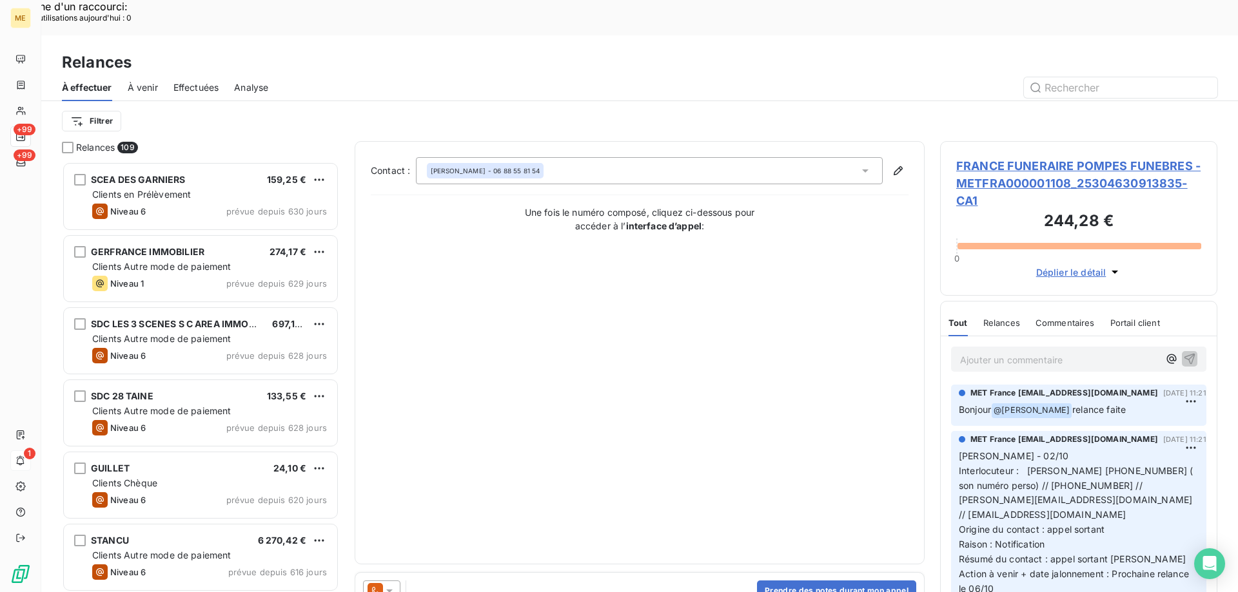
scroll to position [456, 268]
click at [391, 585] on icon at bounding box center [389, 591] width 13 height 13
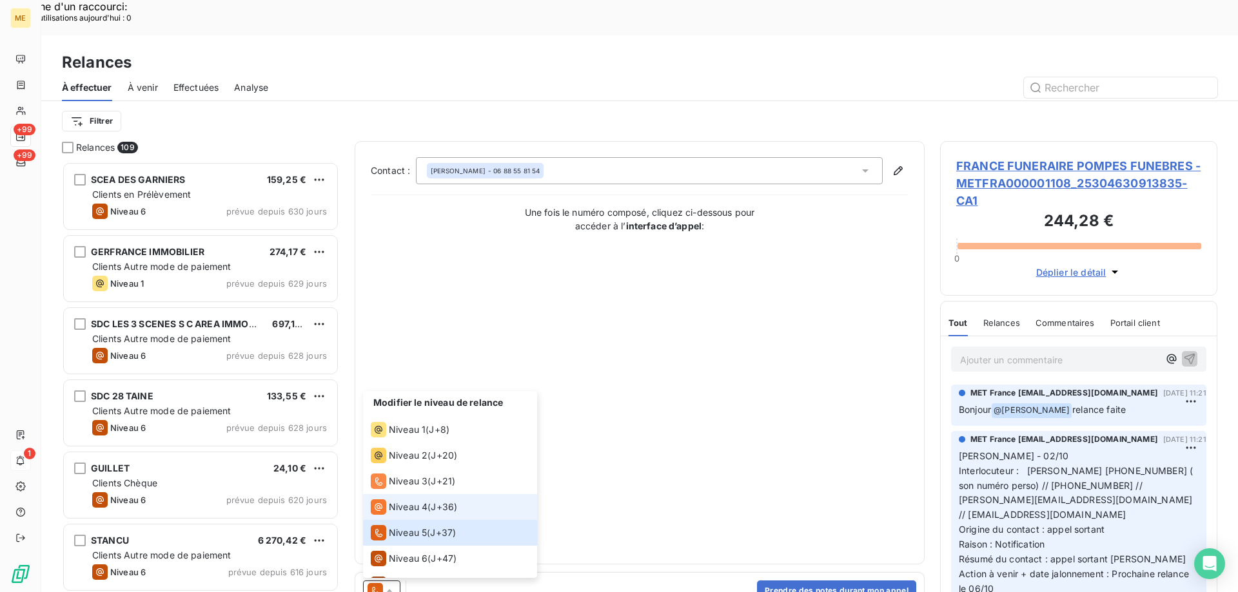
click at [433, 494] on li "Niveau 4 ( J+36 )" at bounding box center [450, 507] width 174 height 26
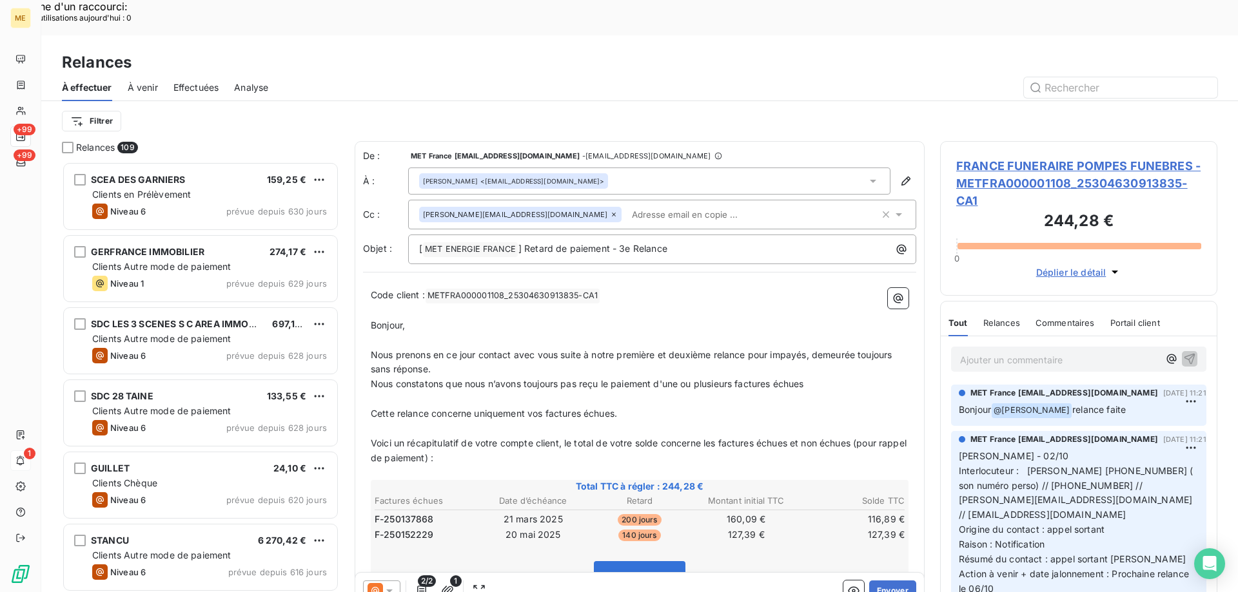
click at [592, 168] on div "FREDERIC DELESSE <comptabilite@delesse.fr>" at bounding box center [649, 181] width 482 height 27
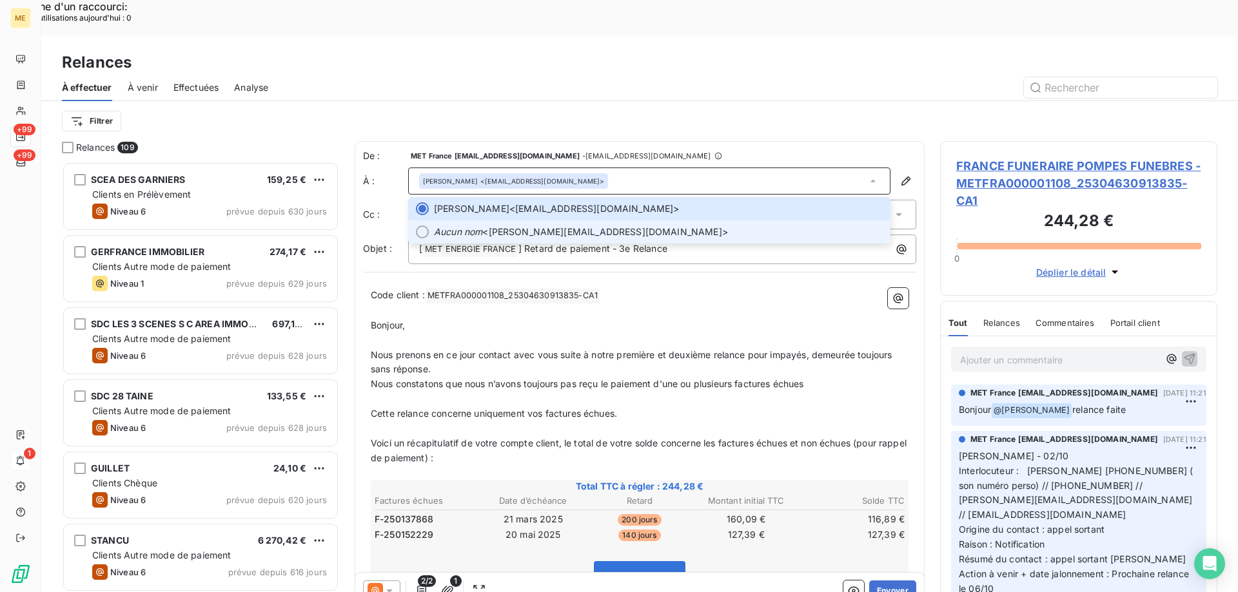
click at [529, 220] on li "Aucun nom <magali.bartoli@delesse.fr>" at bounding box center [649, 231] width 482 height 23
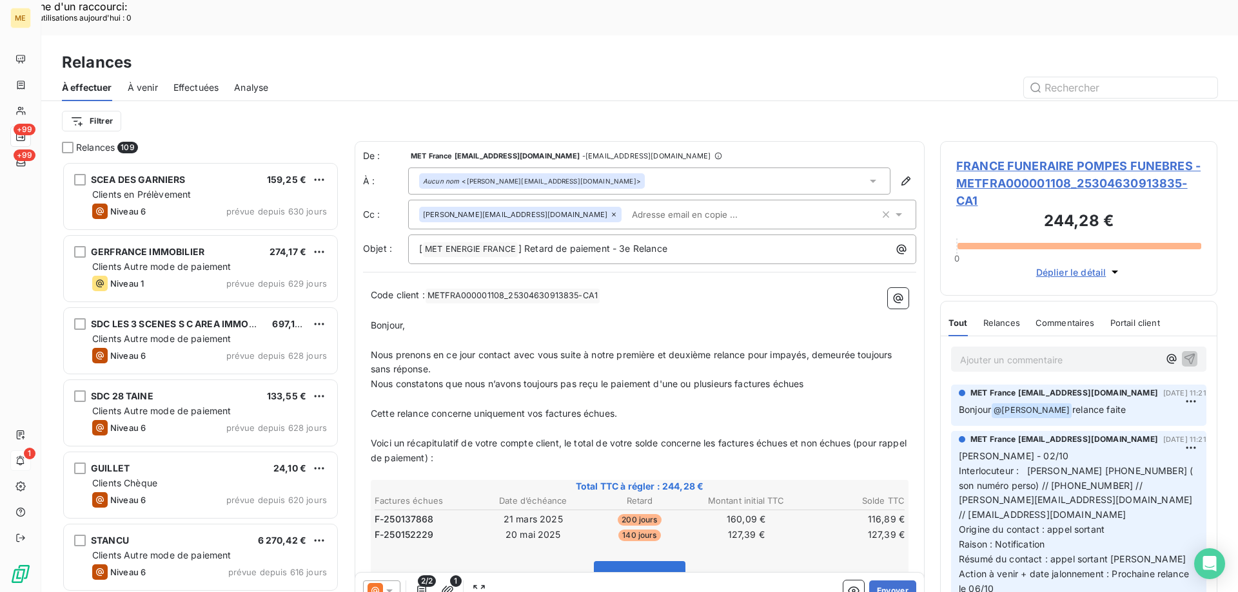
click at [763, 200] on div "magali.bartoli@delesse.fr" at bounding box center [662, 215] width 508 height 30
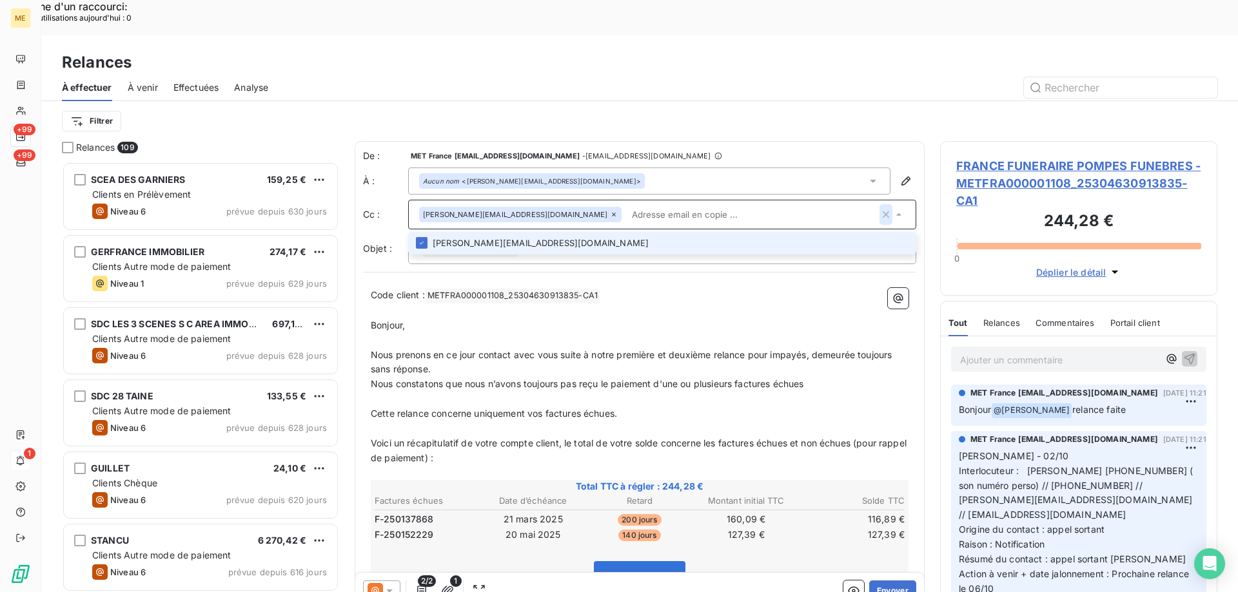
click at [879, 208] on icon "button" at bounding box center [885, 214] width 13 height 13
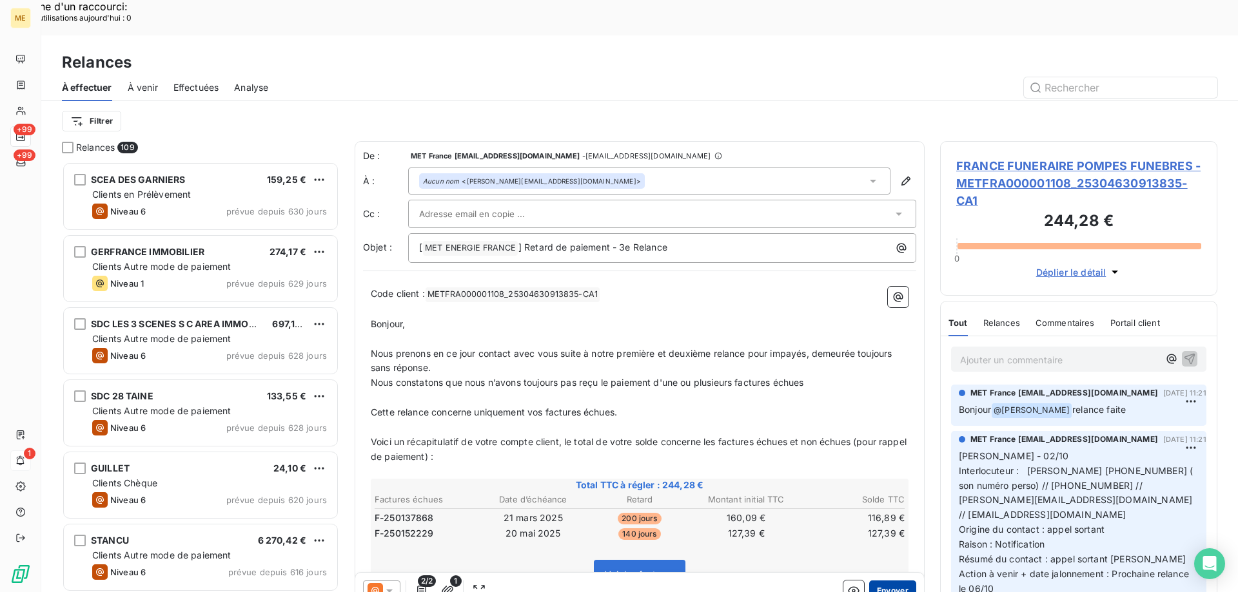
click at [882, 581] on button "Envoyer" at bounding box center [892, 591] width 47 height 21
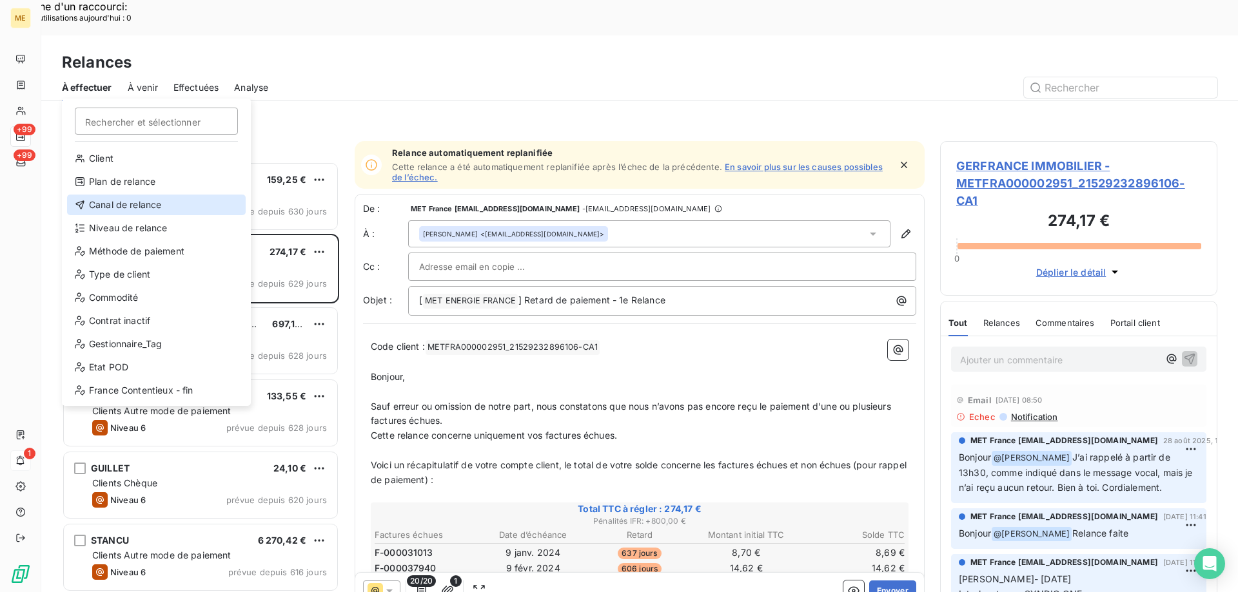
click at [156, 200] on div "Canal de relance" at bounding box center [156, 205] width 179 height 21
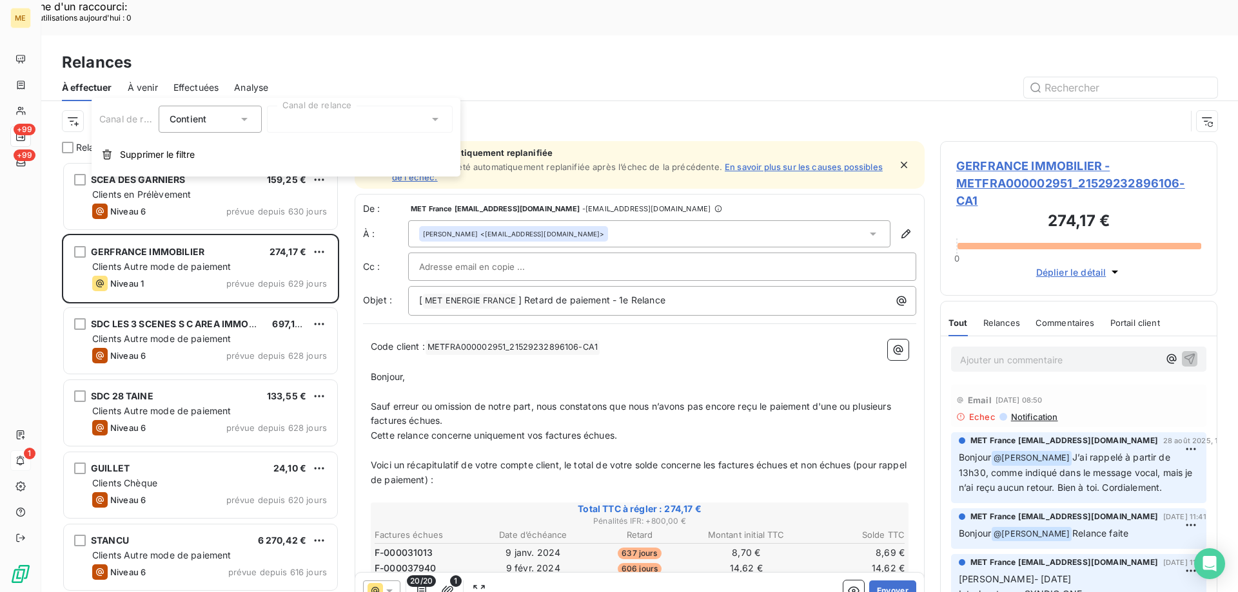
click at [329, 119] on div at bounding box center [360, 119] width 186 height 27
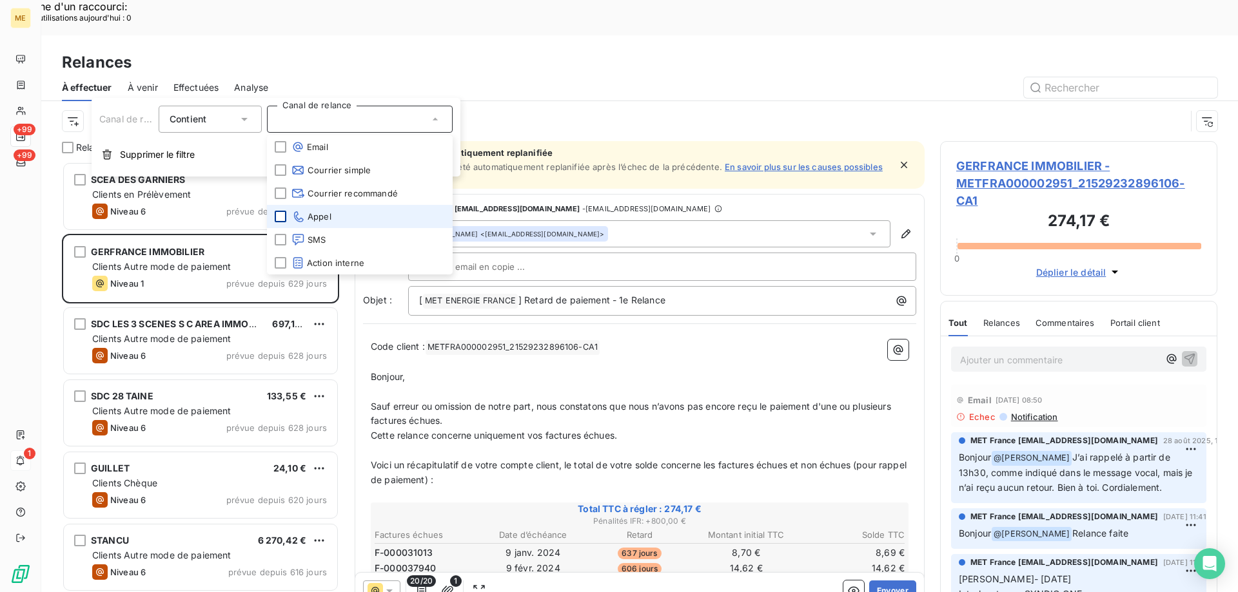
click at [275, 217] on div at bounding box center [281, 217] width 12 height 12
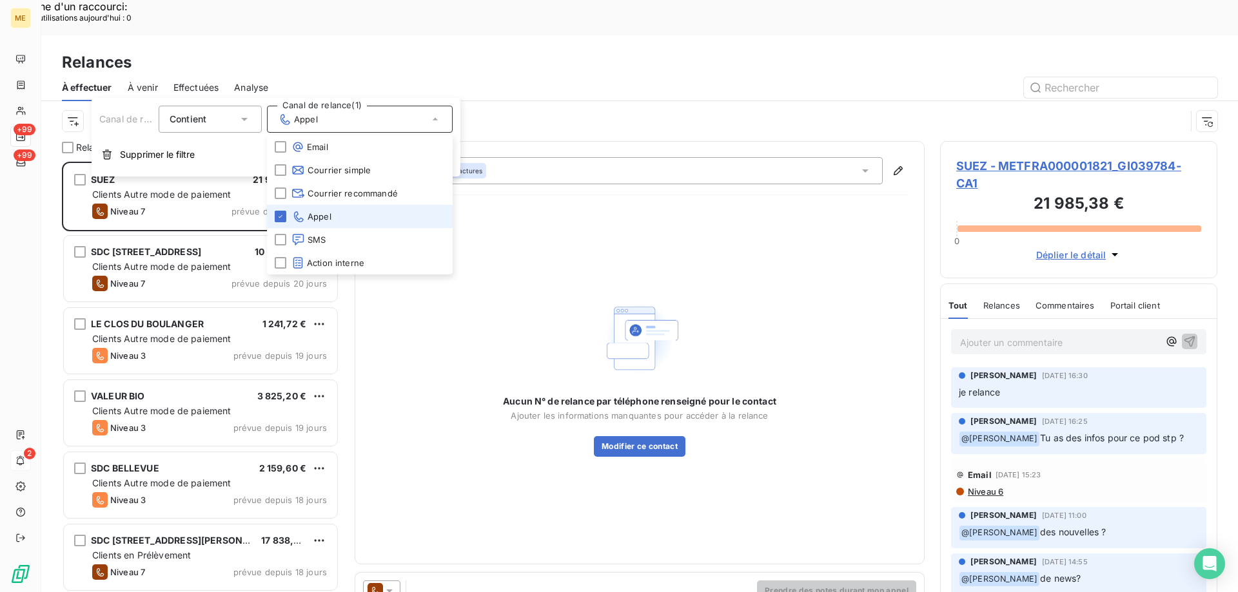
click at [488, 109] on div "Canal de relance : Appel" at bounding box center [624, 121] width 1124 height 24
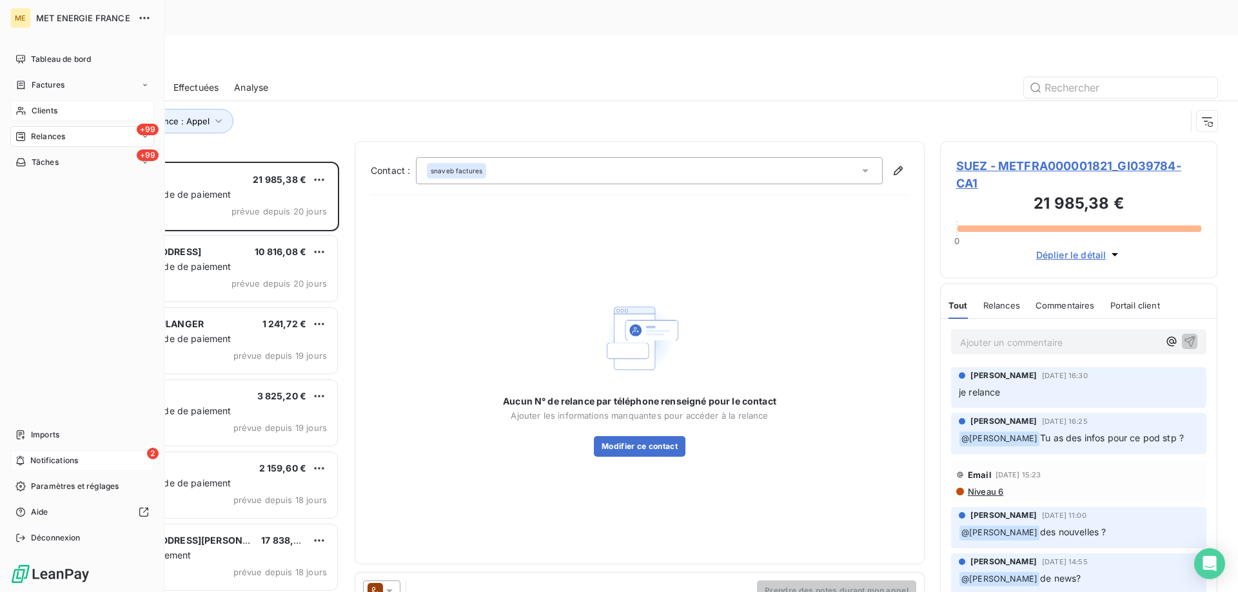
click at [32, 110] on span "Clients" at bounding box center [45, 111] width 26 height 12
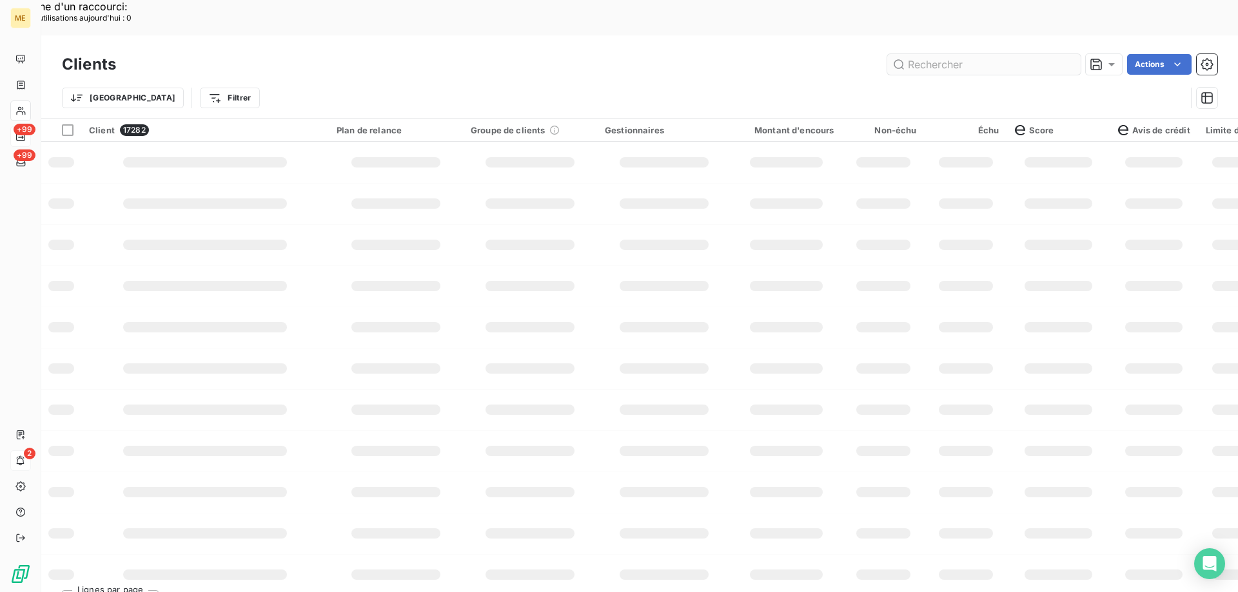
click at [932, 54] on input "text" at bounding box center [983, 64] width 193 height 21
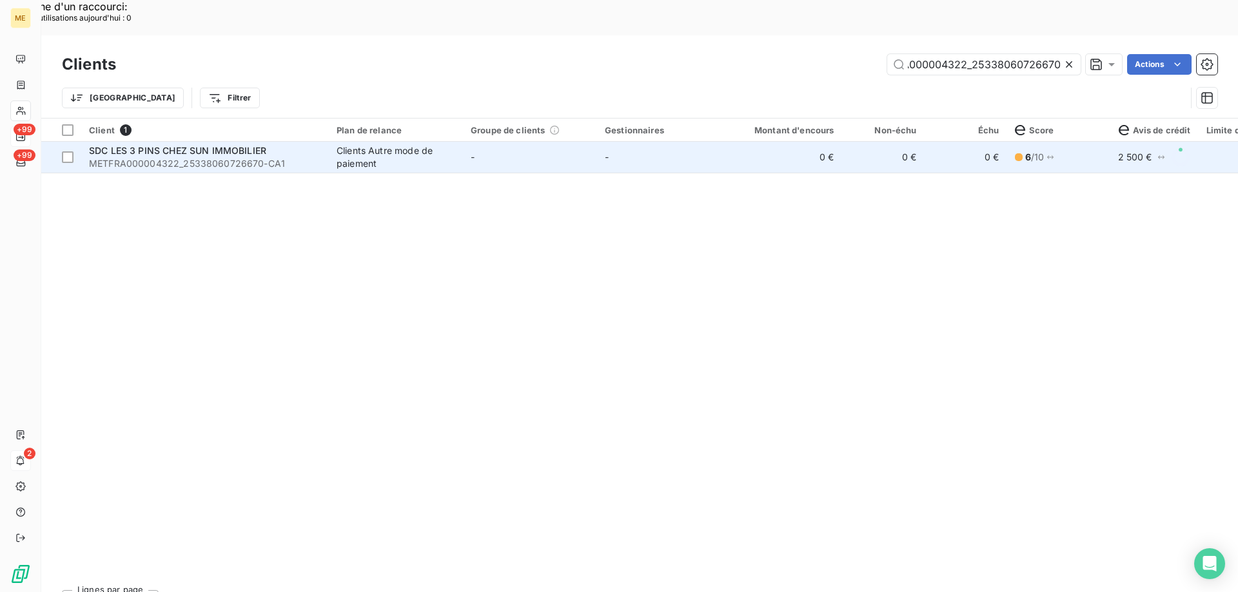
type input "METFRA000004322_25338060726670"
click at [196, 144] on div "SDC LES 3 PINS CHEZ SUN IMMOBILIER" at bounding box center [205, 150] width 232 height 13
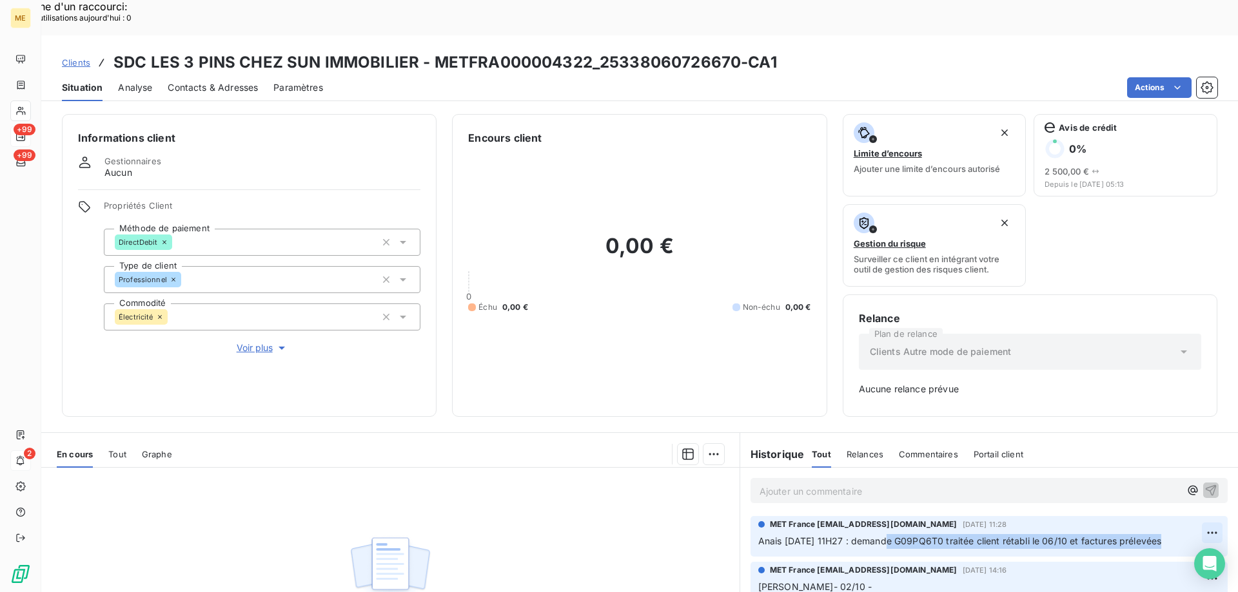
drag, startPoint x: 873, startPoint y: 507, endPoint x: 1199, endPoint y: 505, distance: 326.2
click at [1199, 516] on div "MET France met-france@recouvrement.met.com 6 oct. 2025, 11:28 Anais 06/10/2025 …" at bounding box center [988, 536] width 477 height 41
copy div "demande G09PQ6T0 traitée client rétabli le 06/10 et factures prélevées"
click at [77, 57] on span "Clients" at bounding box center [76, 62] width 28 height 10
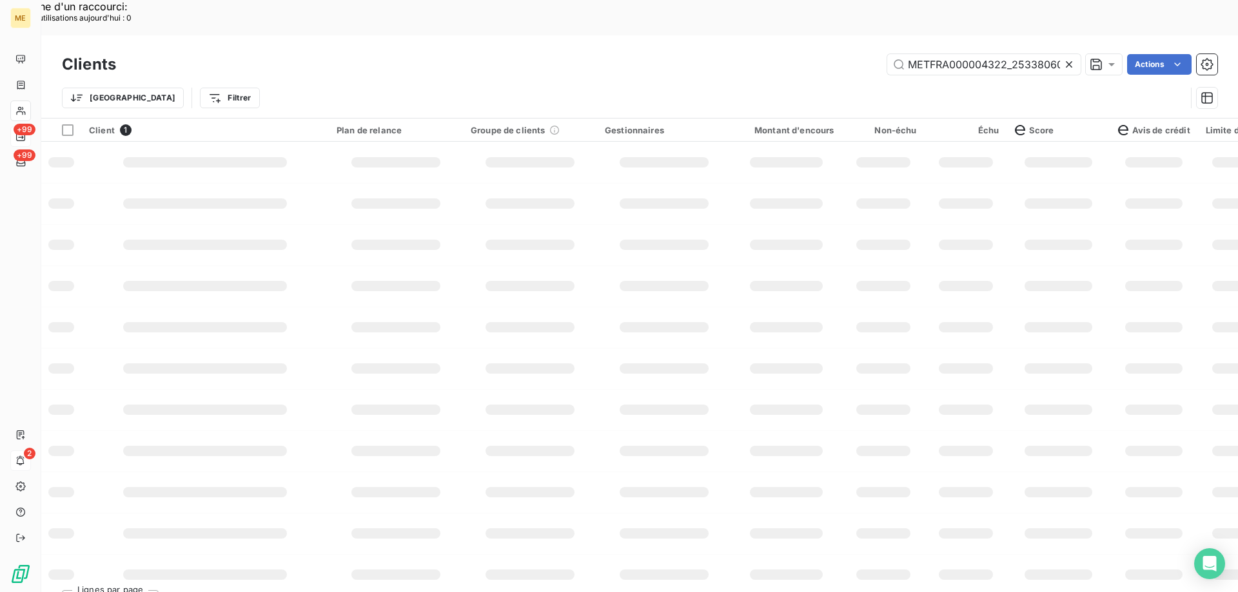
scroll to position [0, 41]
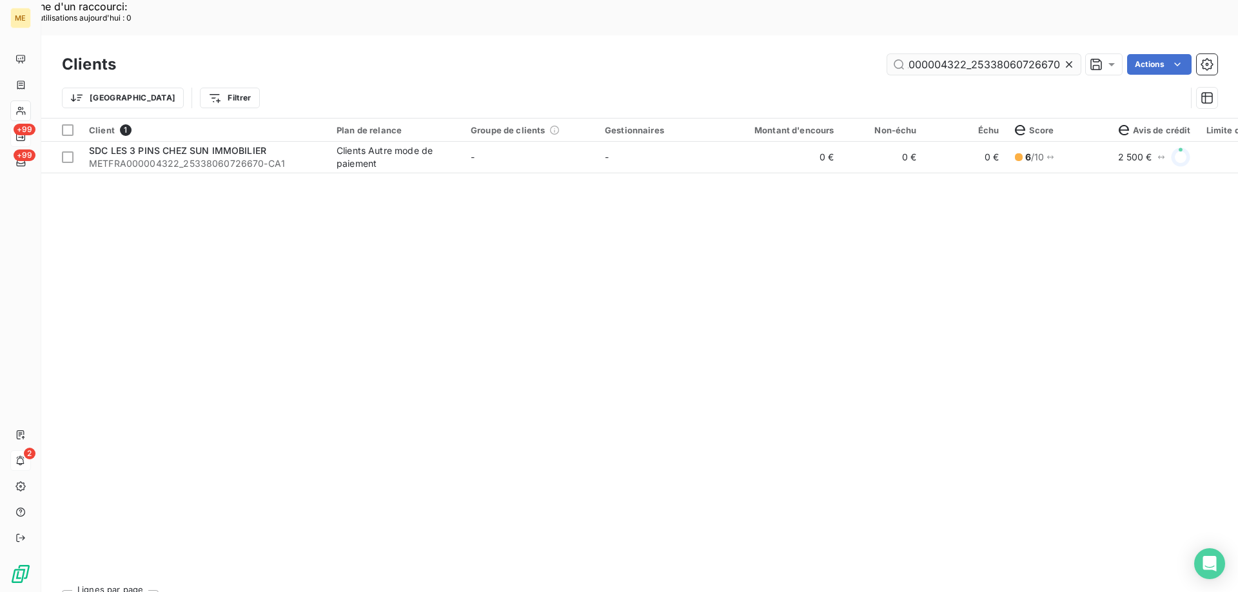
click at [903, 54] on input "METFRA000004322_25338060726670" at bounding box center [983, 64] width 193 height 21
click at [915, 54] on input "METFRA000004322_25338060726670" at bounding box center [983, 64] width 193 height 21
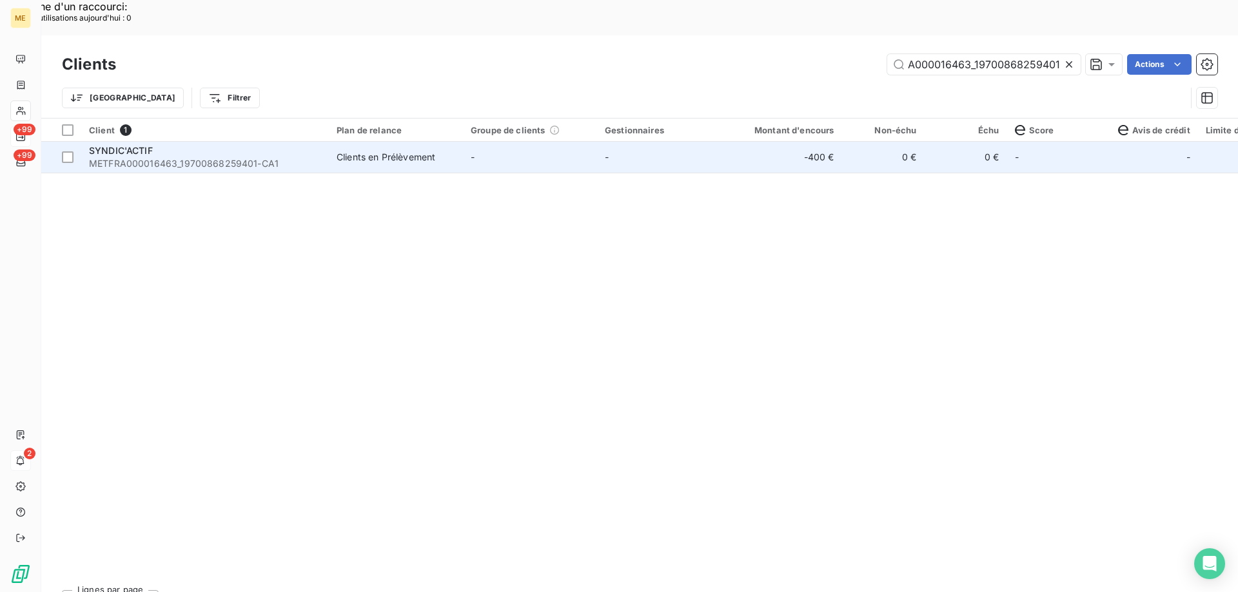
type input "METFRA000016463_19700868259401"
click at [200, 157] on span "METFRA000016463_19700868259401-CA1" at bounding box center [205, 163] width 232 height 13
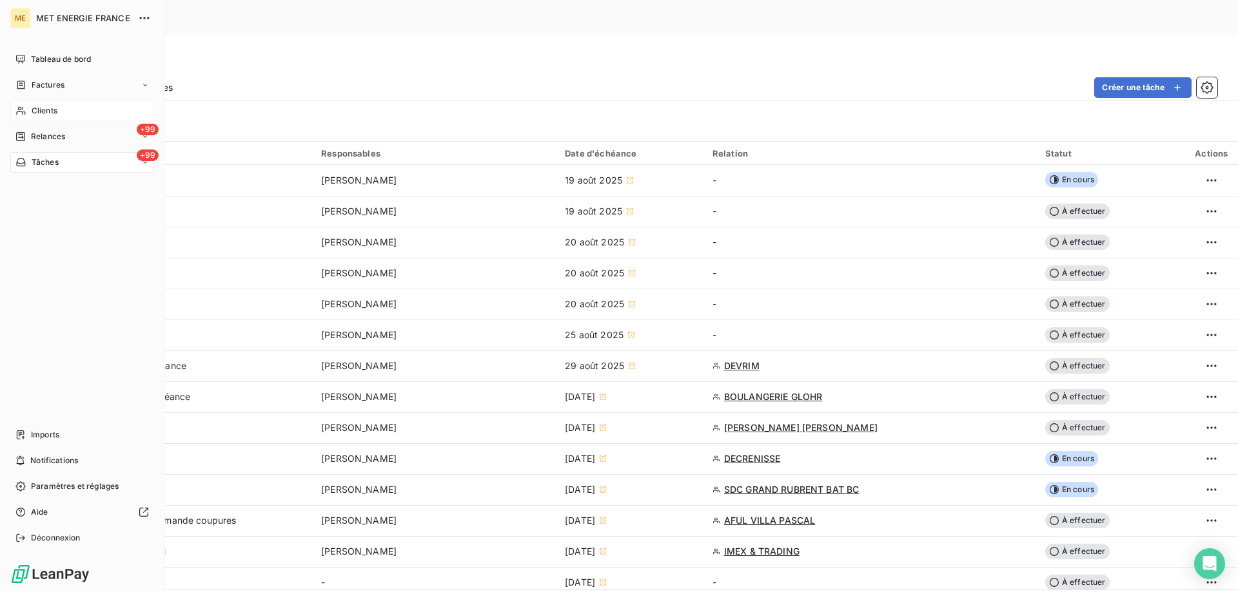
click at [26, 114] on icon at bounding box center [20, 111] width 11 height 10
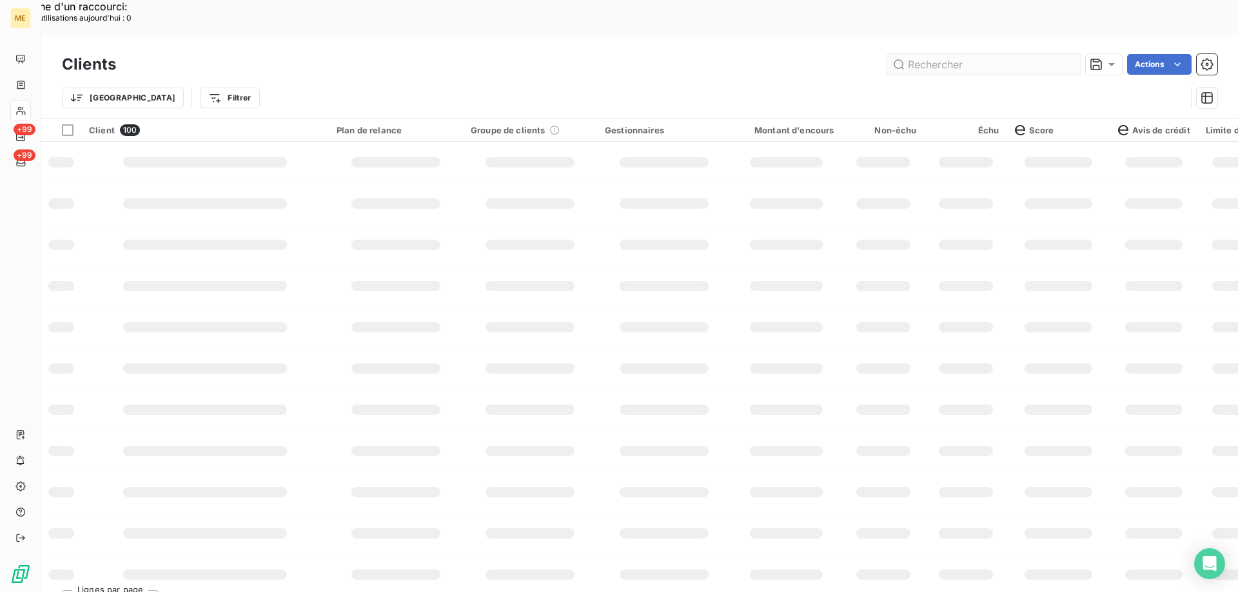
click at [941, 54] on input "text" at bounding box center [983, 64] width 193 height 21
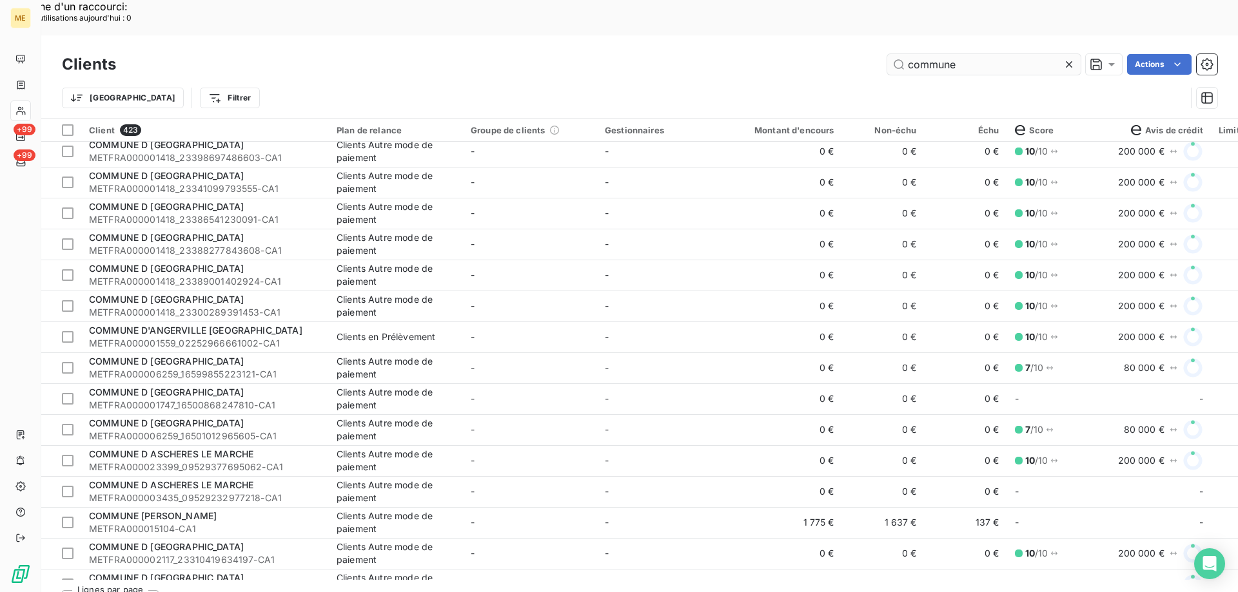
scroll to position [516, 0]
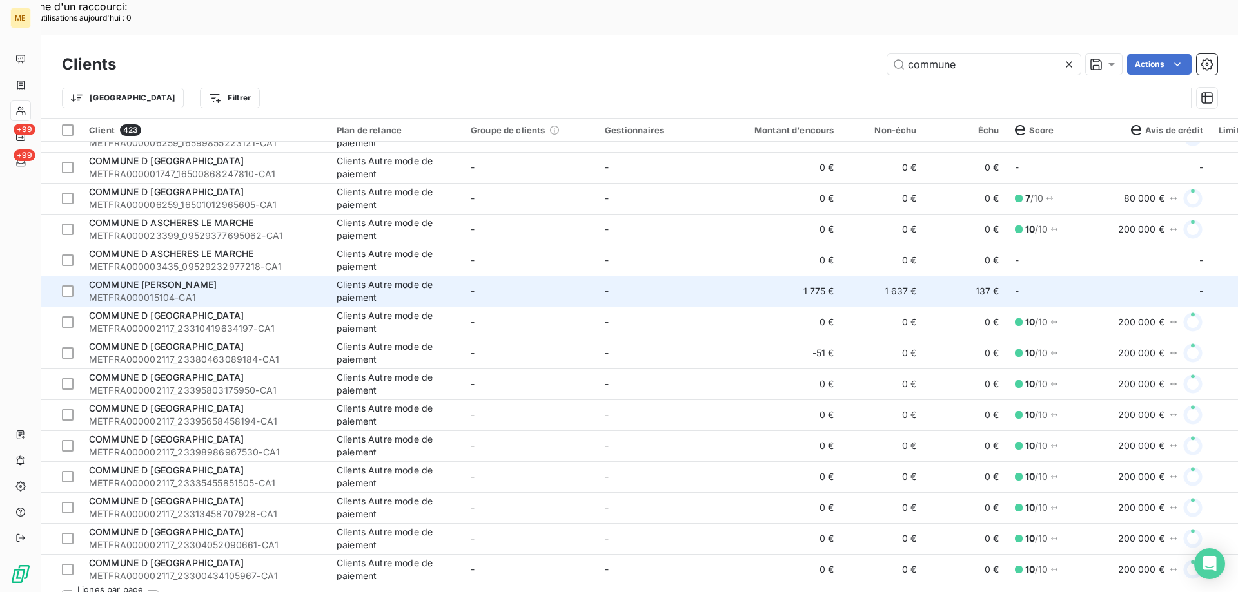
type input "commune"
click at [177, 291] on span "METFRA000015104-CA1" at bounding box center [205, 297] width 232 height 13
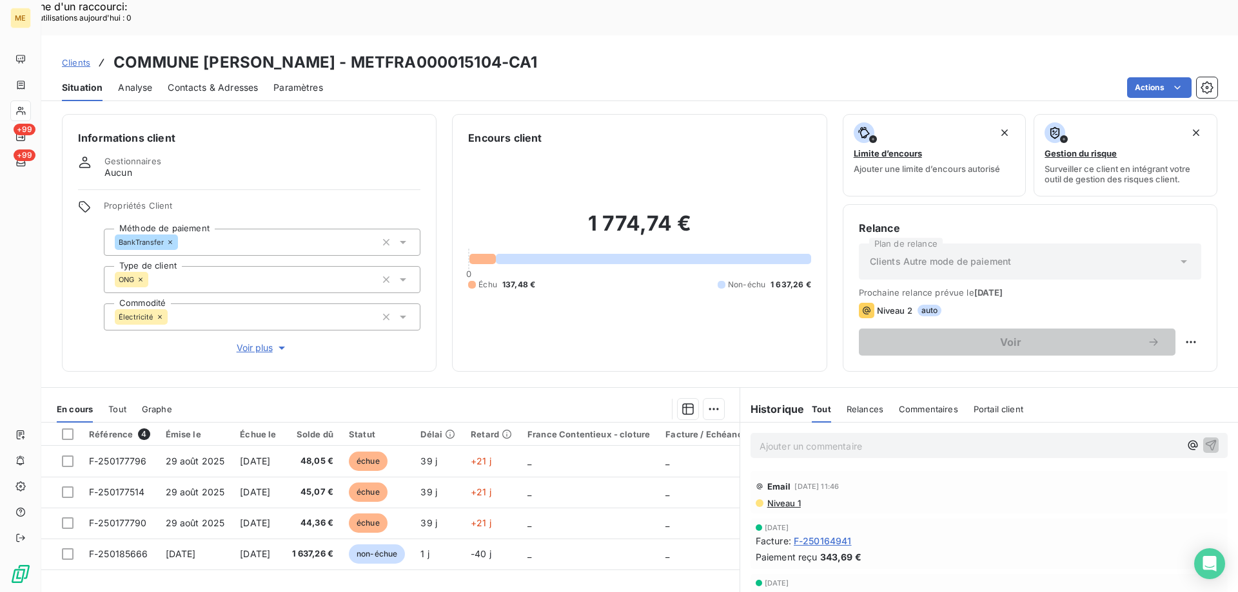
scroll to position [64, 0]
click at [255, 342] on span "Voir plus" at bounding box center [263, 348] width 52 height 13
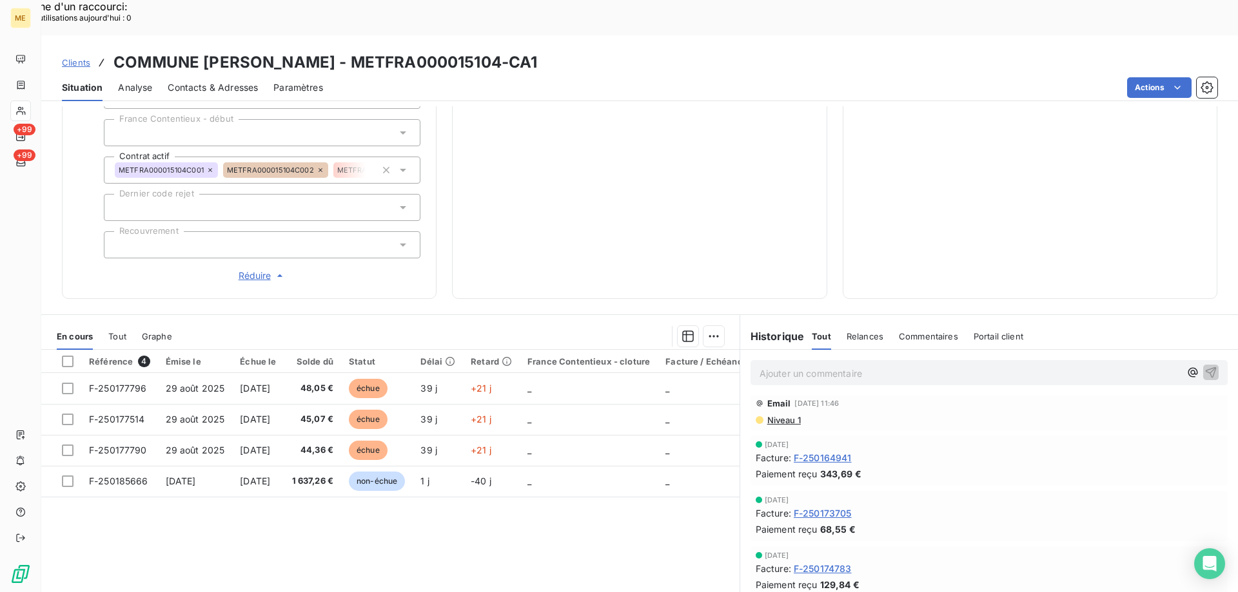
scroll to position [0, 0]
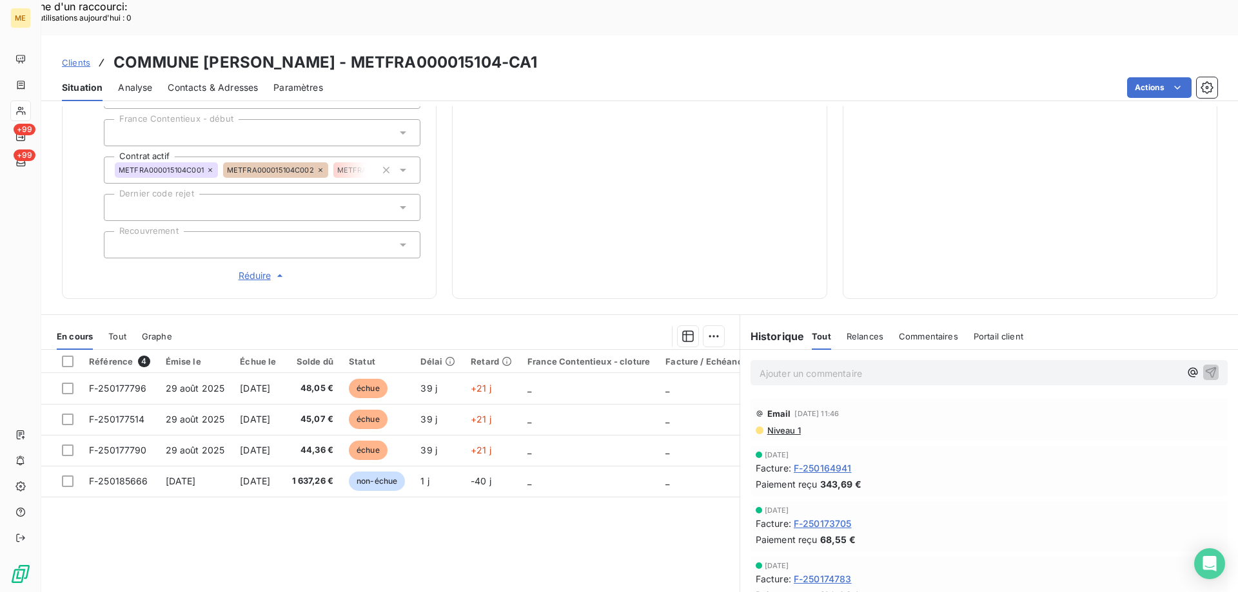
click at [83, 57] on span "Clients" at bounding box center [76, 62] width 28 height 10
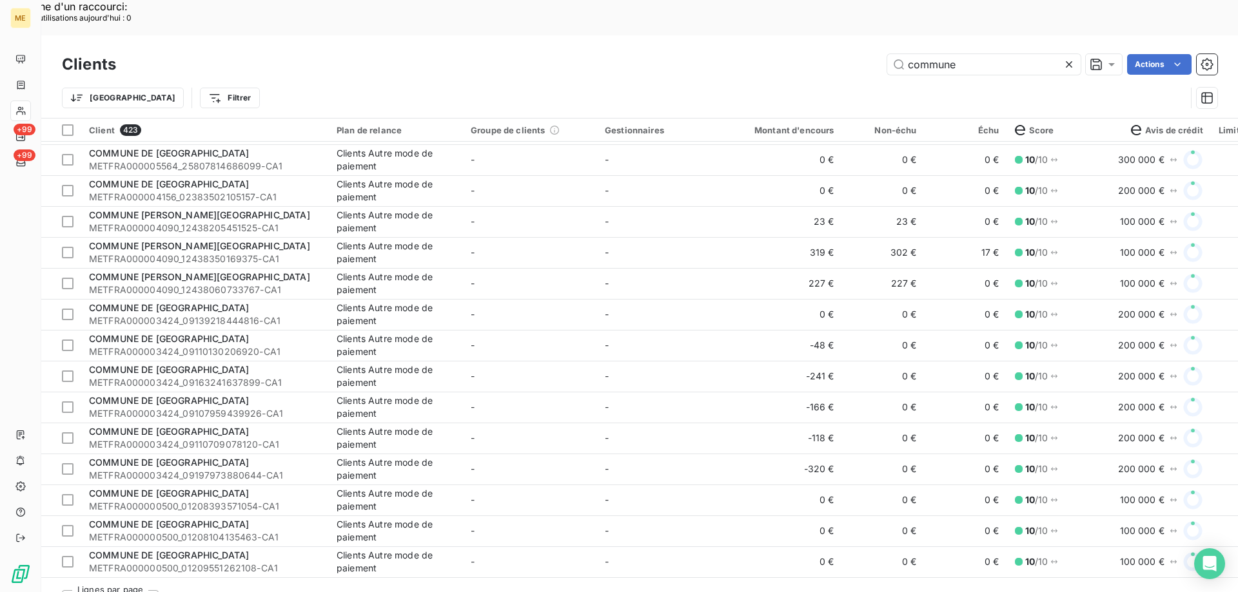
scroll to position [2127, 0]
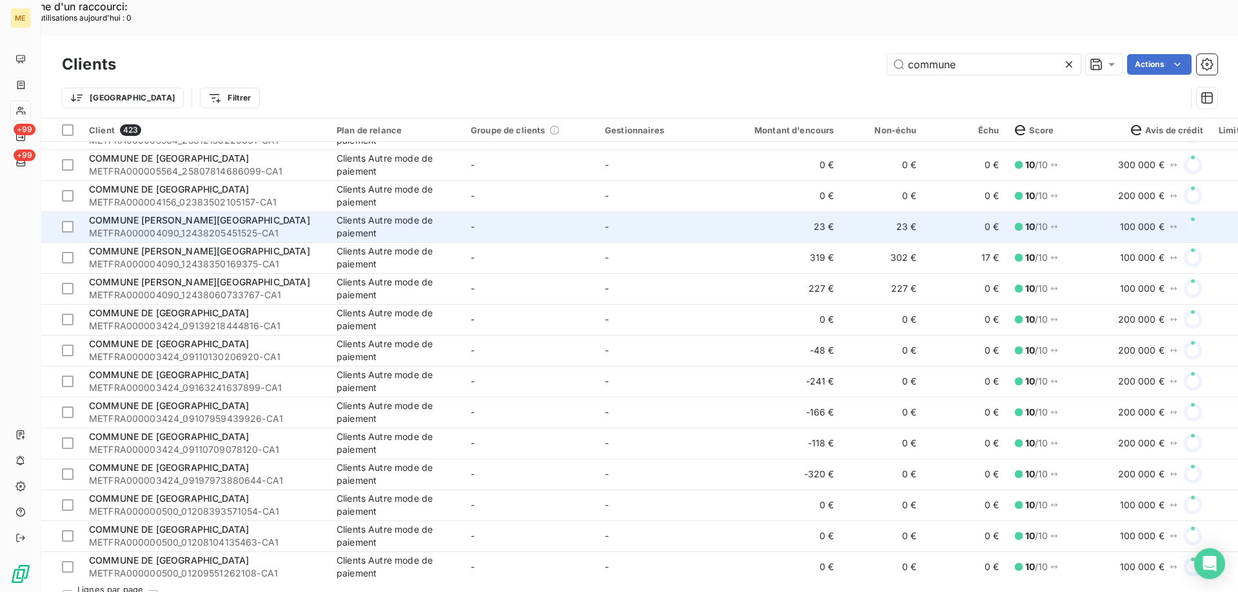
click at [193, 227] on span "METFRA000004090_12438205451525-CA1" at bounding box center [205, 233] width 232 height 13
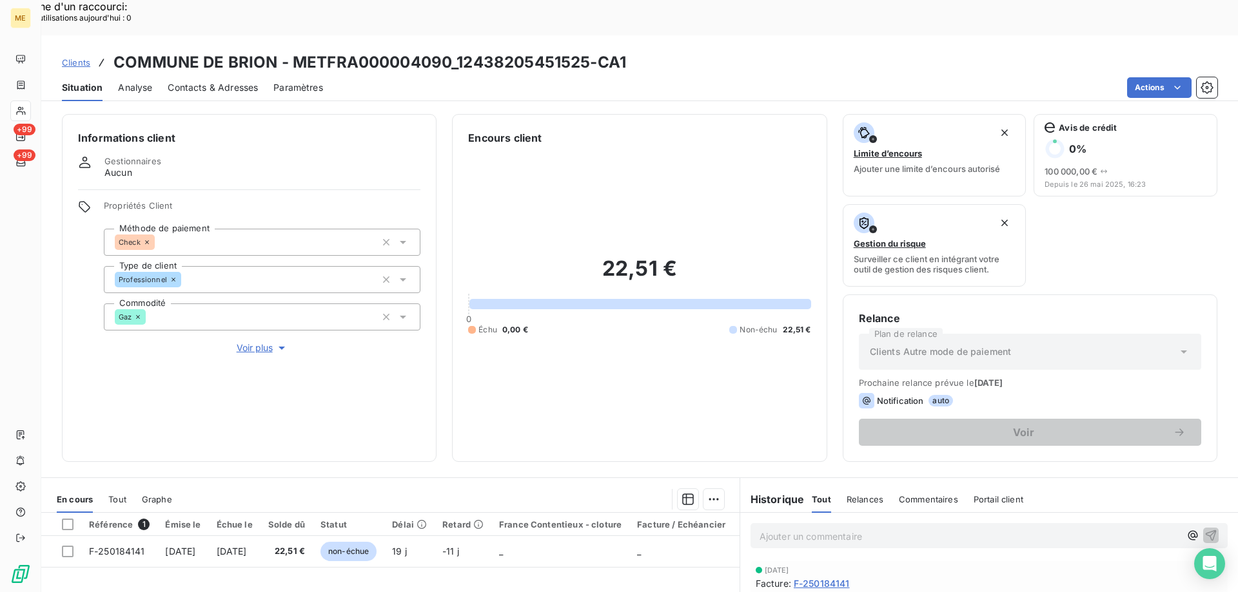
click at [78, 57] on span "Clients" at bounding box center [76, 62] width 28 height 10
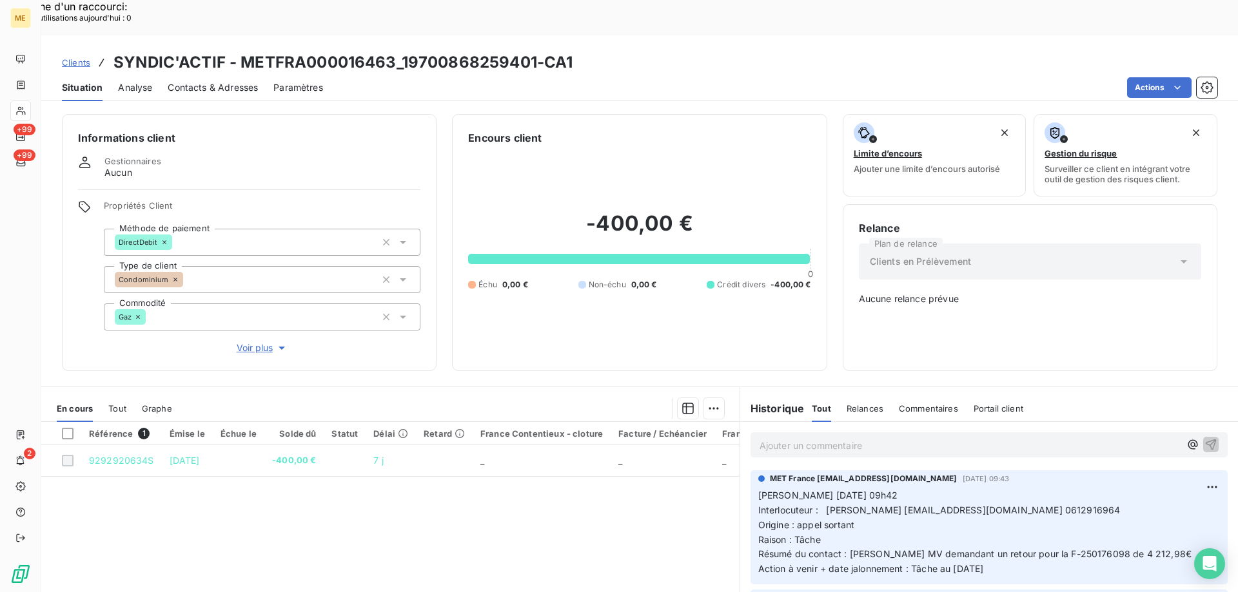
click at [79, 57] on span "Clients" at bounding box center [76, 62] width 28 height 10
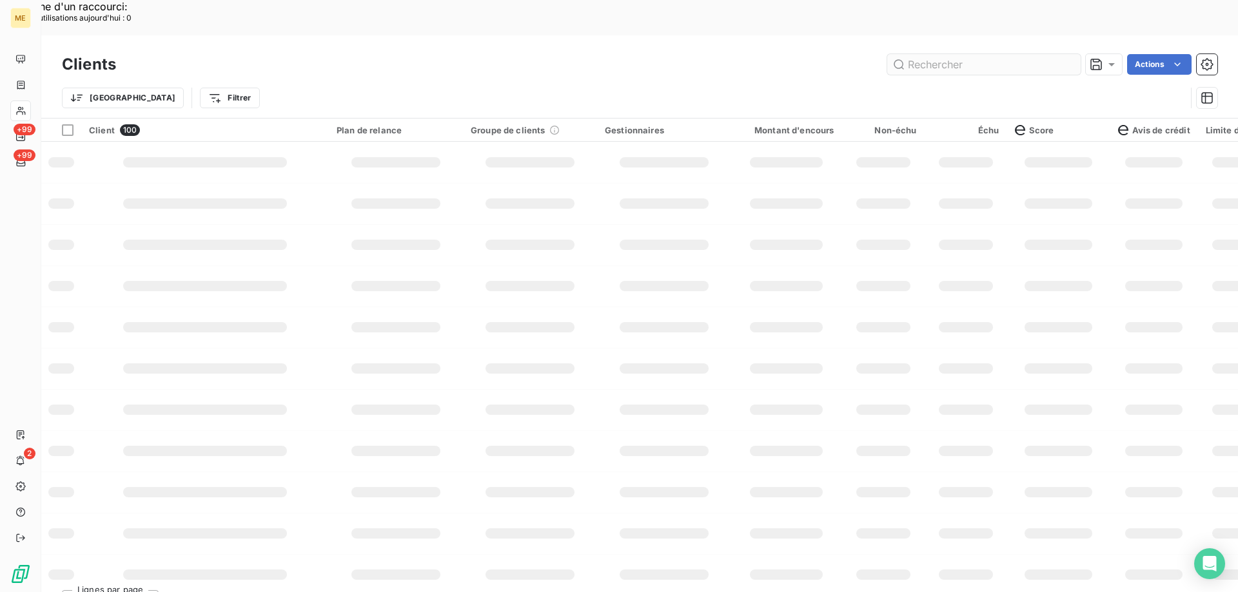
click at [921, 54] on input "text" at bounding box center [983, 64] width 193 height 21
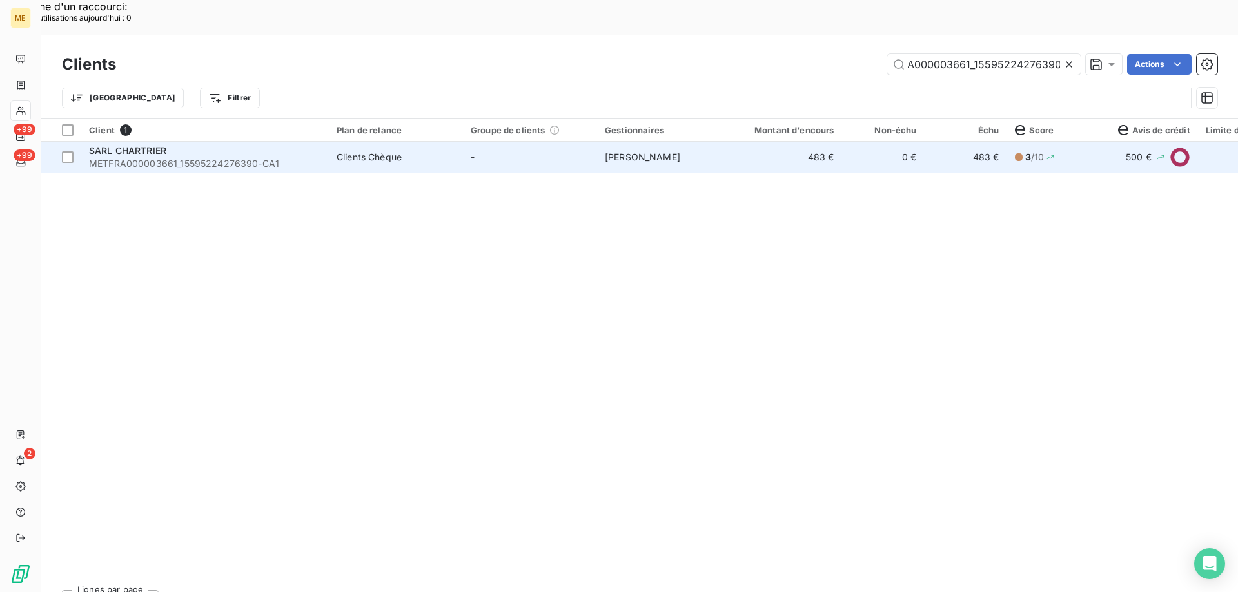
type input "METFRA000003661_15595224276390"
click at [159, 145] on span "SARL CHARTRIER" at bounding box center [127, 150] width 77 height 11
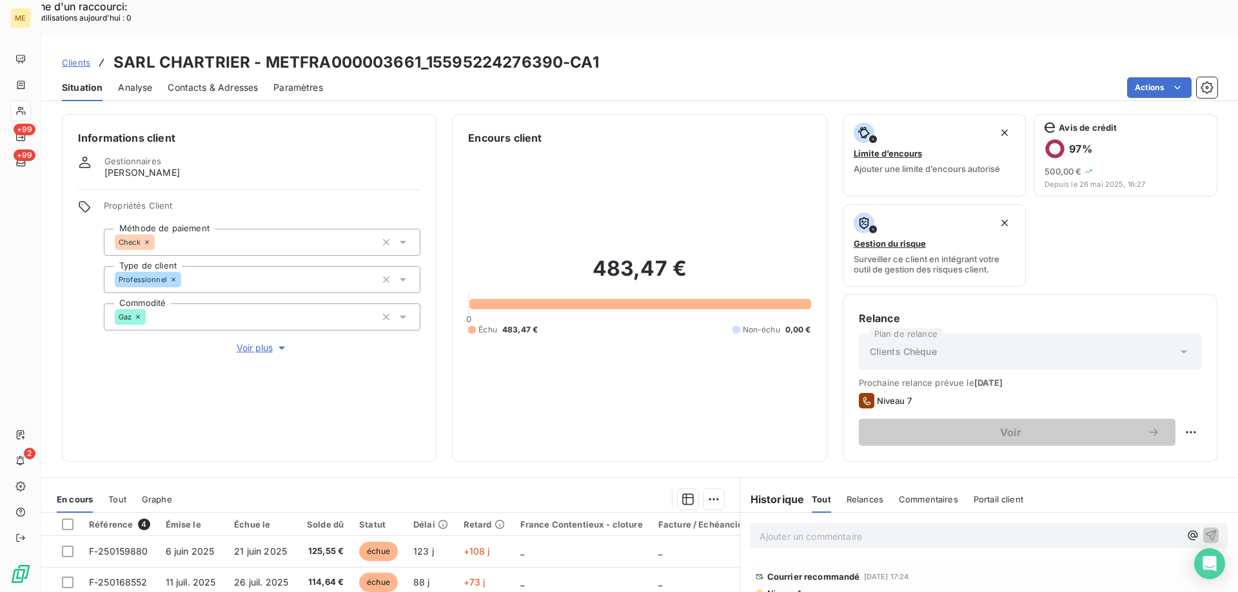
click at [243, 342] on span "Voir plus" at bounding box center [263, 348] width 52 height 13
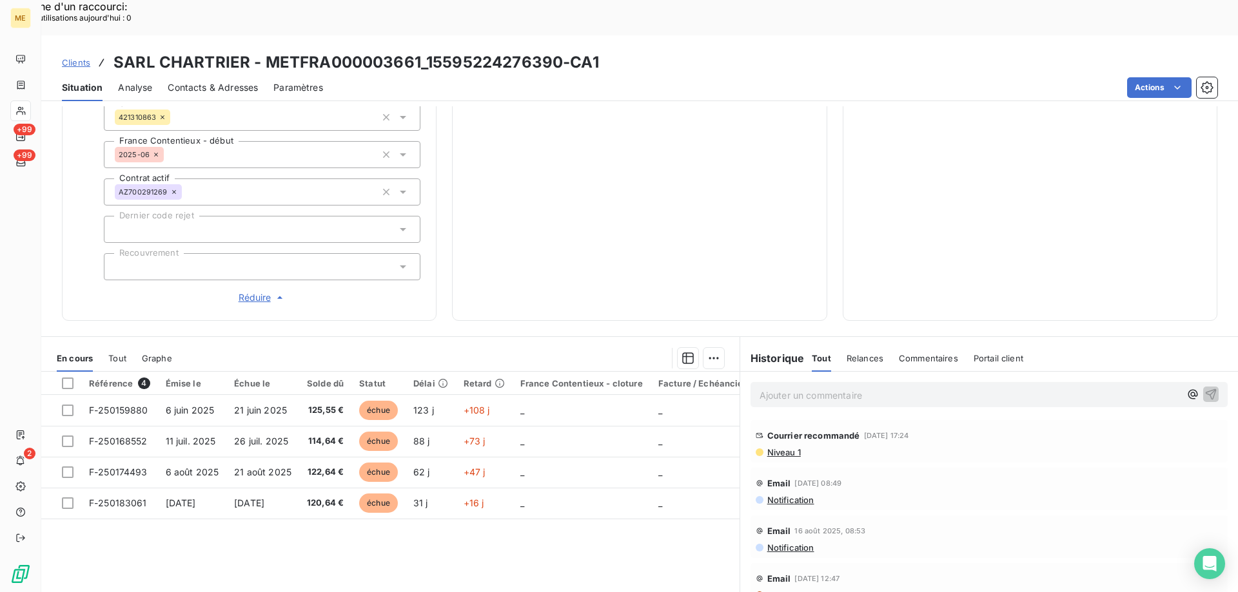
scroll to position [322, 0]
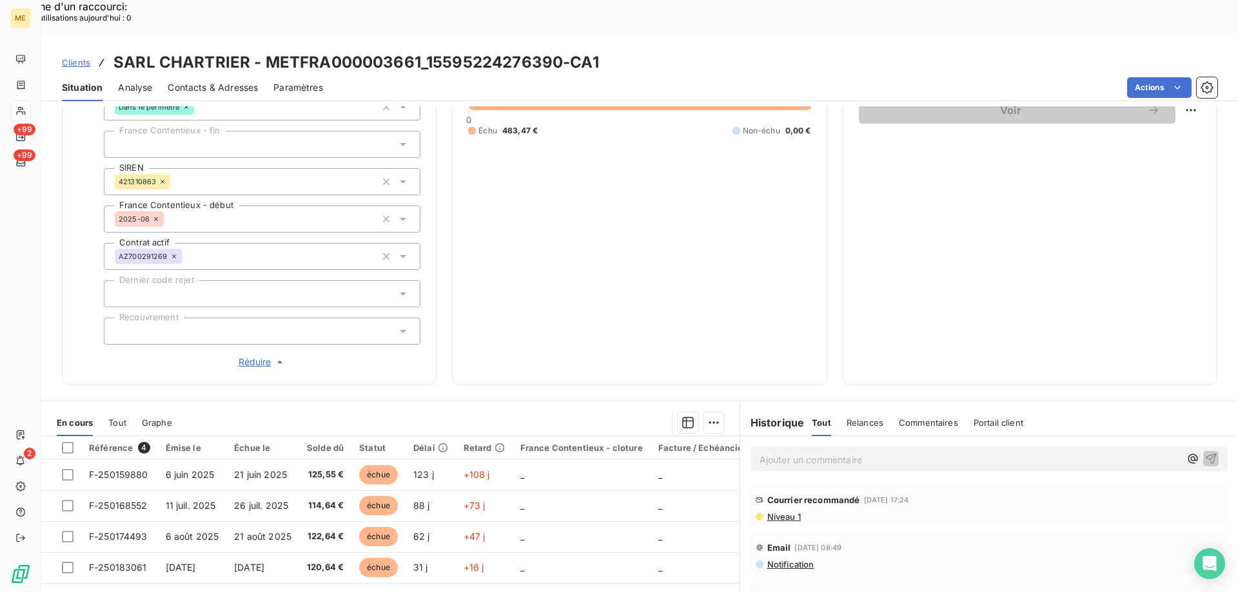
click at [80, 57] on span "Clients" at bounding box center [76, 62] width 28 height 10
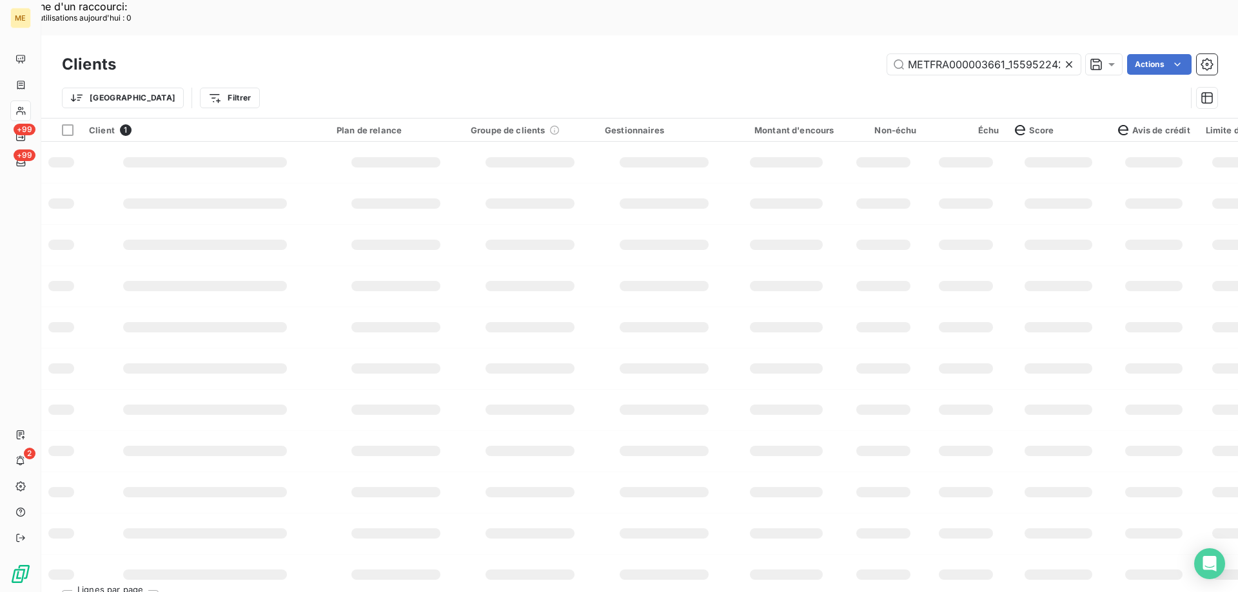
scroll to position [0, 35]
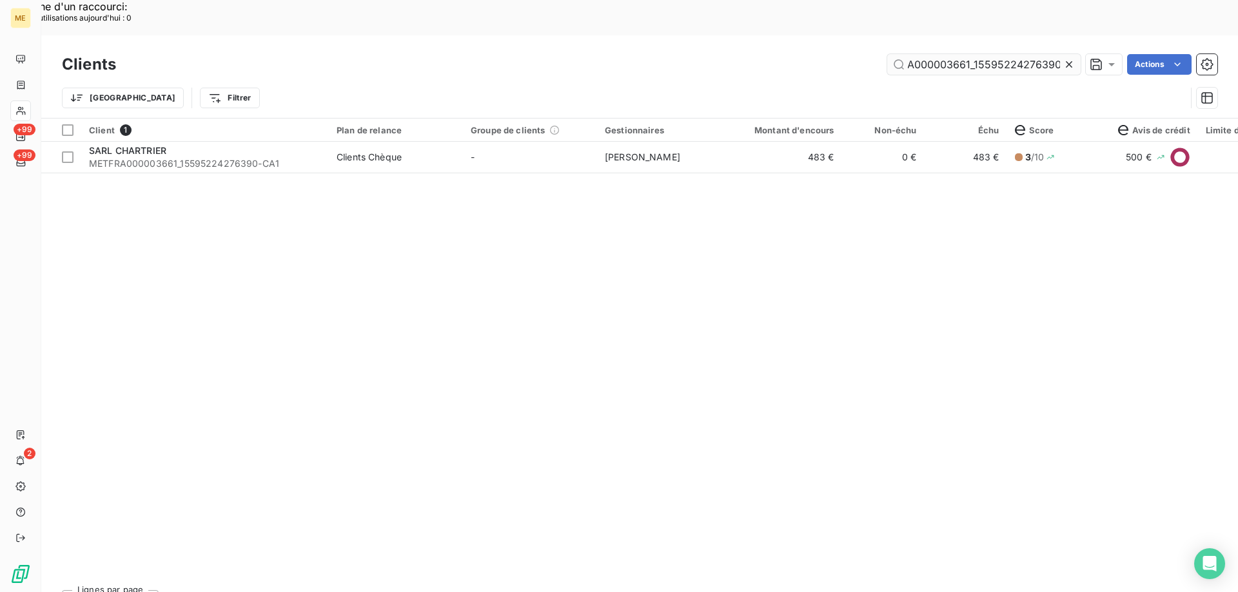
click at [986, 54] on input "METFRA000003661_15595224276390" at bounding box center [983, 64] width 193 height 21
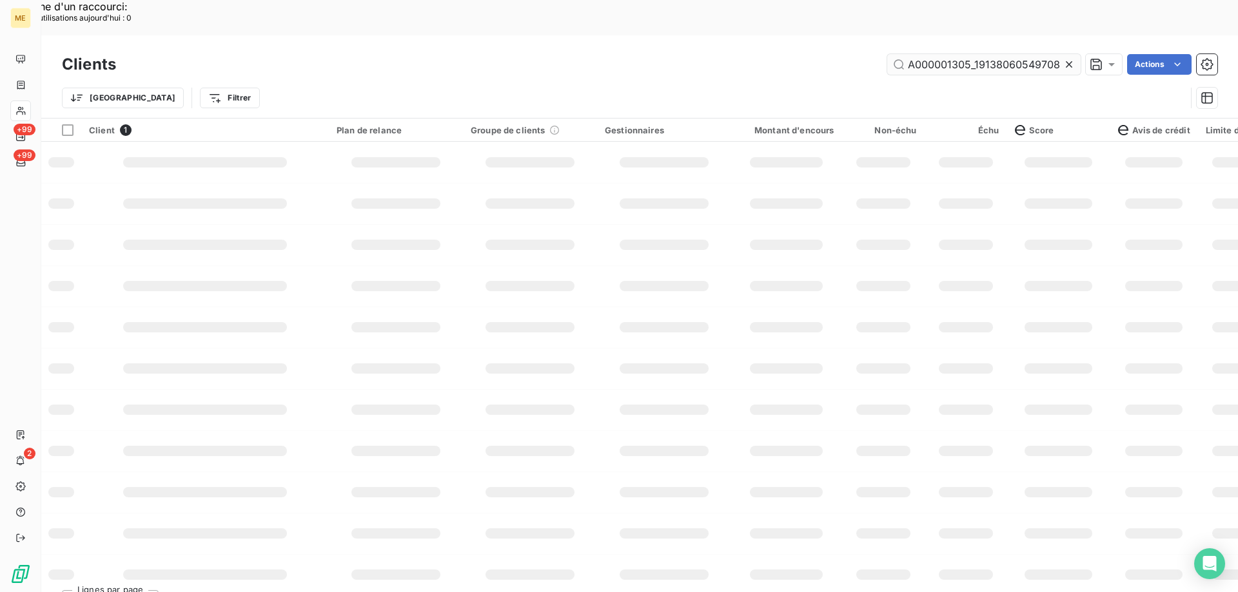
scroll to position [0, 34]
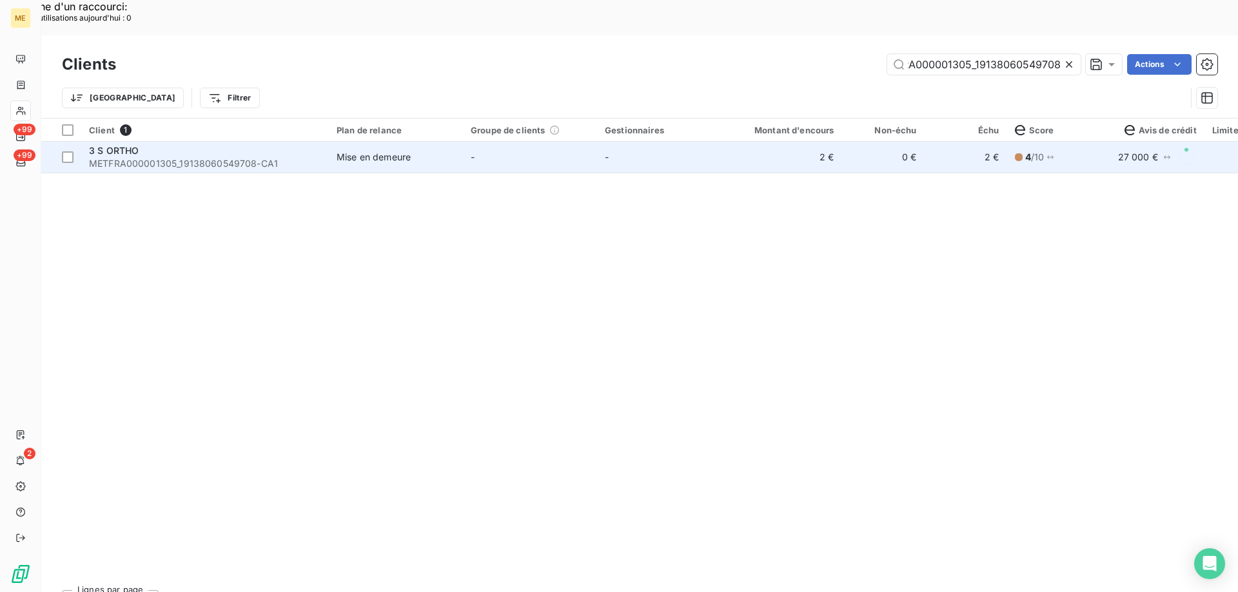
type input "METFRA000001305_19138060549708"
click at [130, 145] on span "3 S ORTHO" at bounding box center [114, 150] width 50 height 11
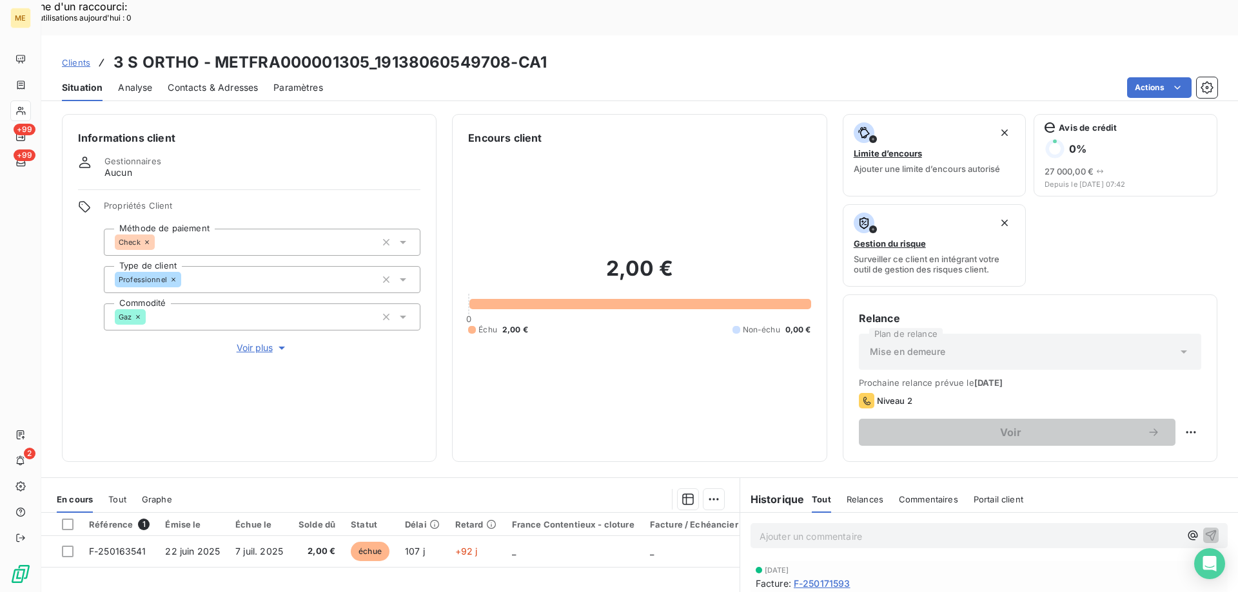
click at [75, 57] on span "Clients" at bounding box center [76, 62] width 28 height 10
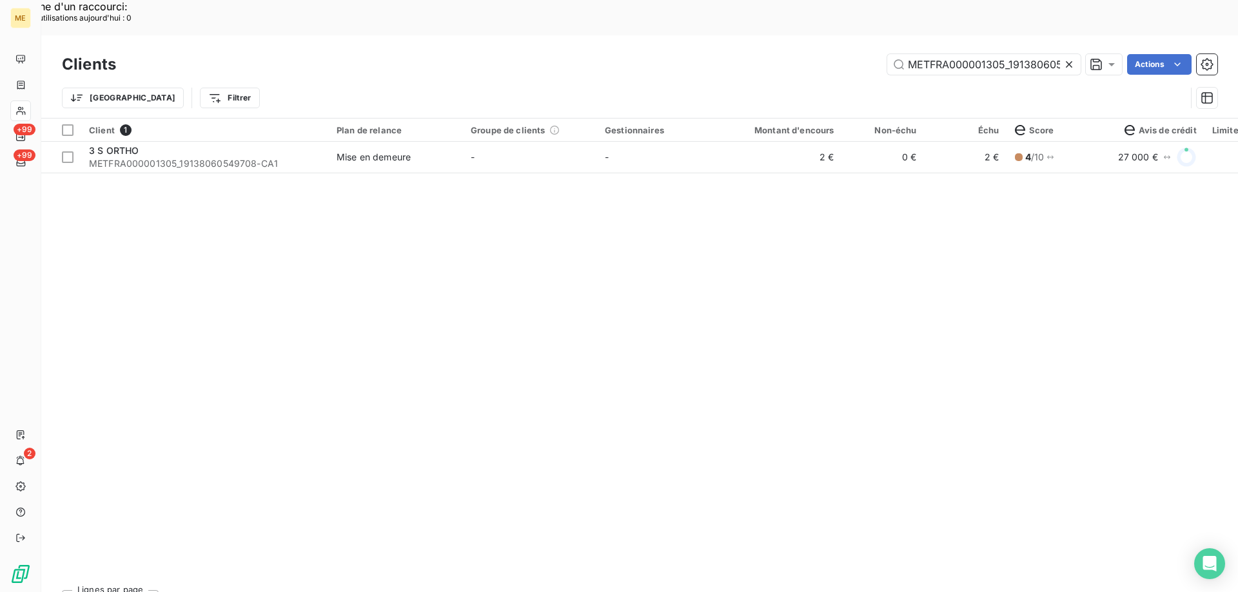
scroll to position [0, 34]
click at [967, 54] on input "METFRA000001305_19138060549708" at bounding box center [983, 64] width 193 height 21
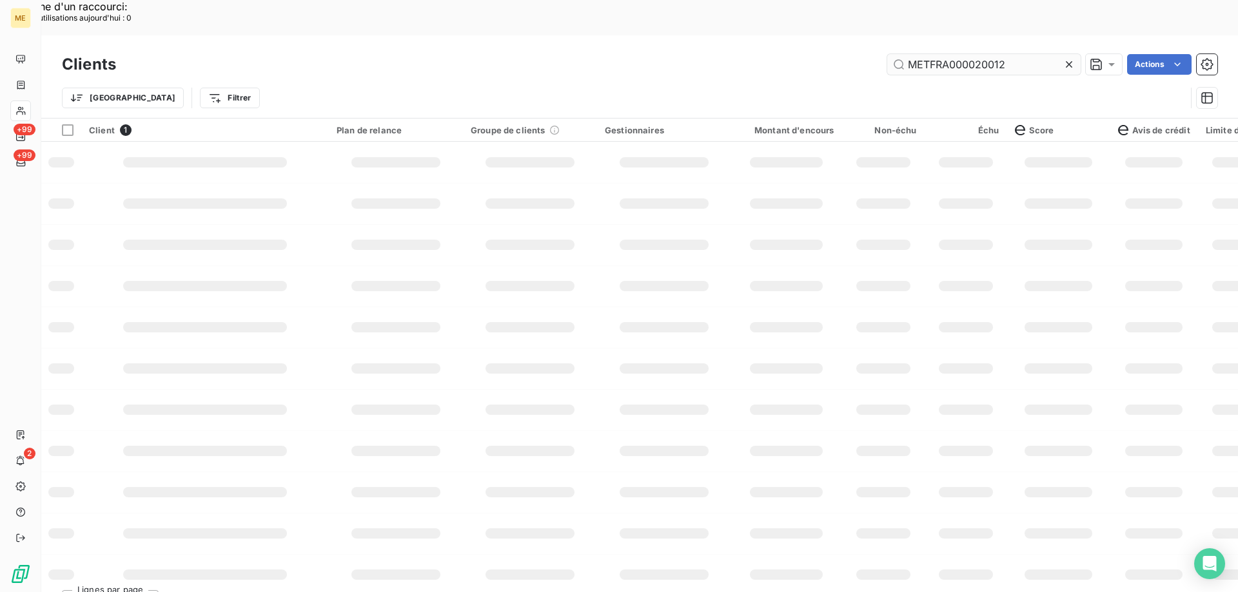
scroll to position [0, 0]
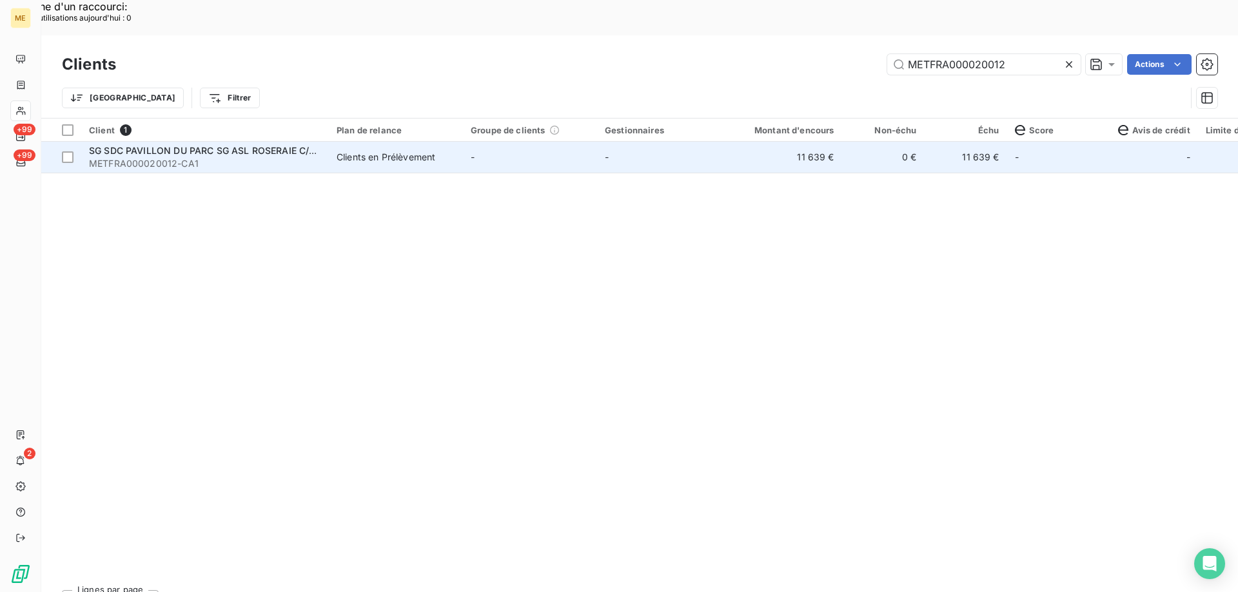
type input "METFRA000020012"
click at [163, 144] on div "SG SDC PAVILLON DU PARC SG ASL ROSERAIE C/O FONCIA" at bounding box center [205, 150] width 232 height 13
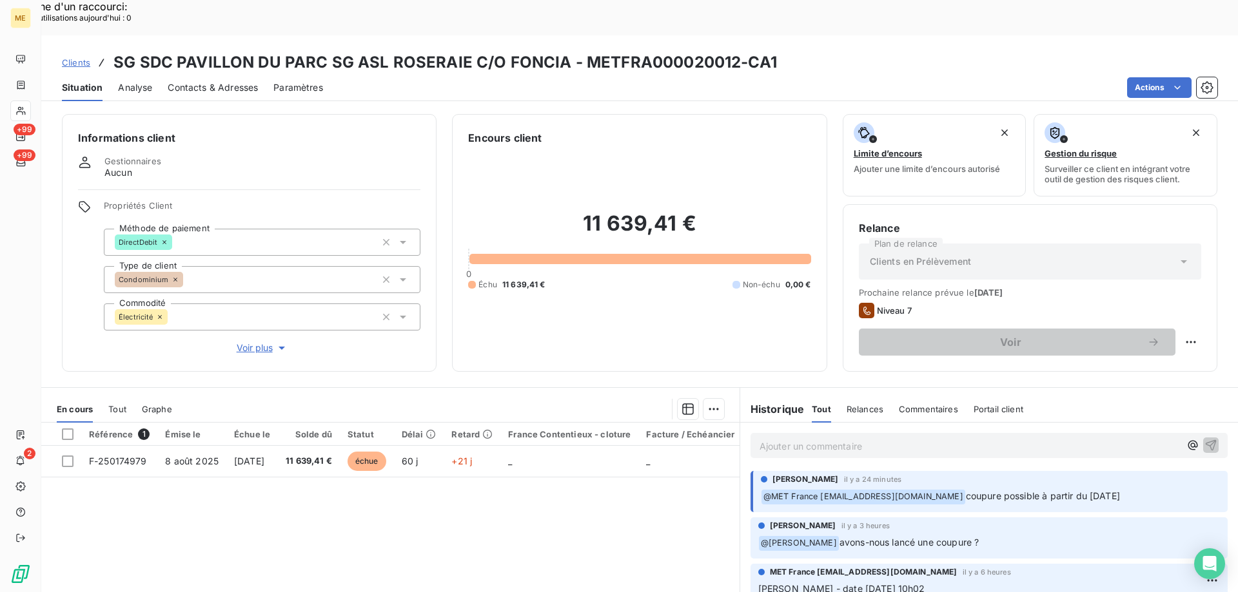
click at [260, 342] on span "Voir plus" at bounding box center [263, 348] width 52 height 13
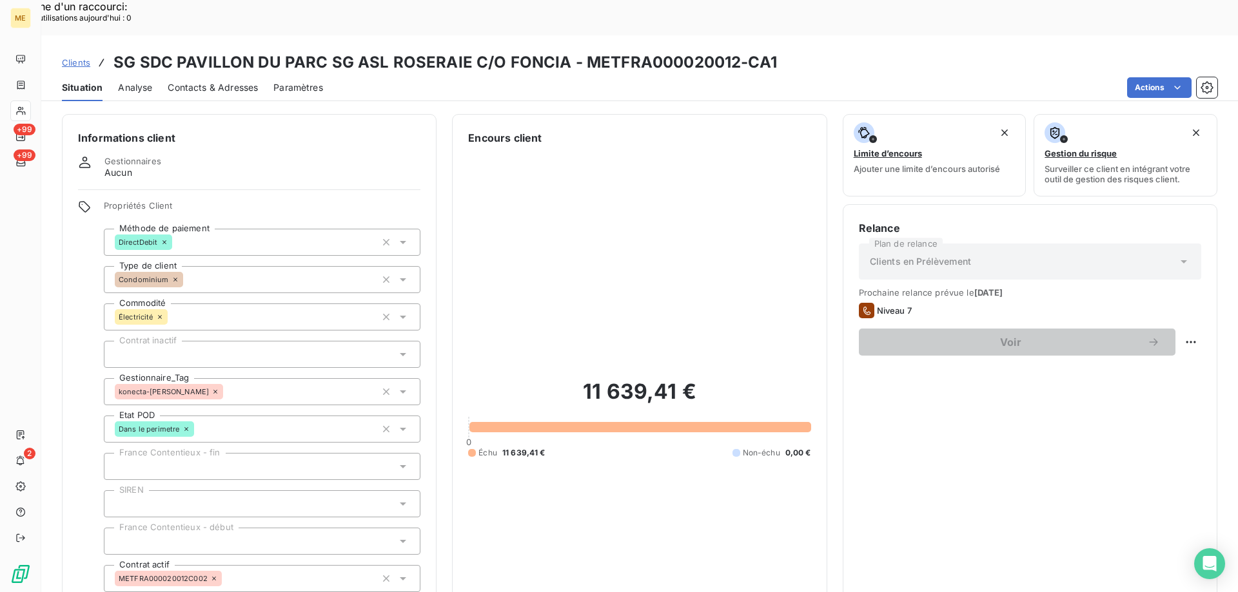
click at [78, 57] on span "Clients" at bounding box center [76, 62] width 28 height 10
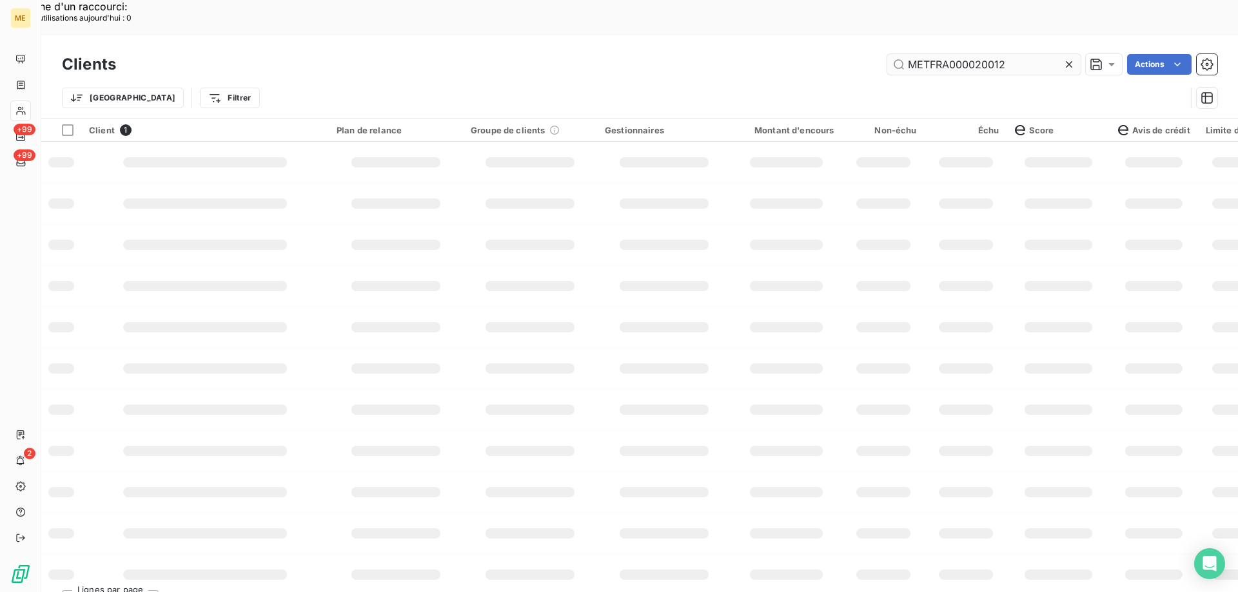
click at [951, 54] on input "METFRA000020012" at bounding box center [983, 64] width 193 height 21
click at [977, 54] on input "METFRA000006172_19595079477724" at bounding box center [983, 64] width 193 height 21
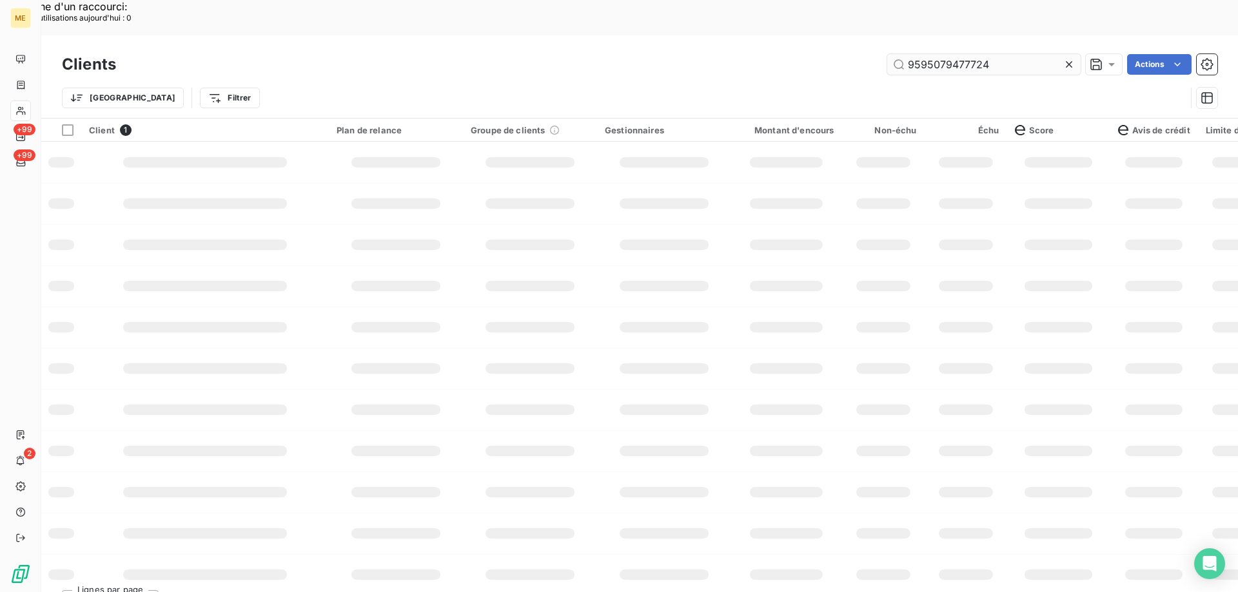
scroll to position [0, 0]
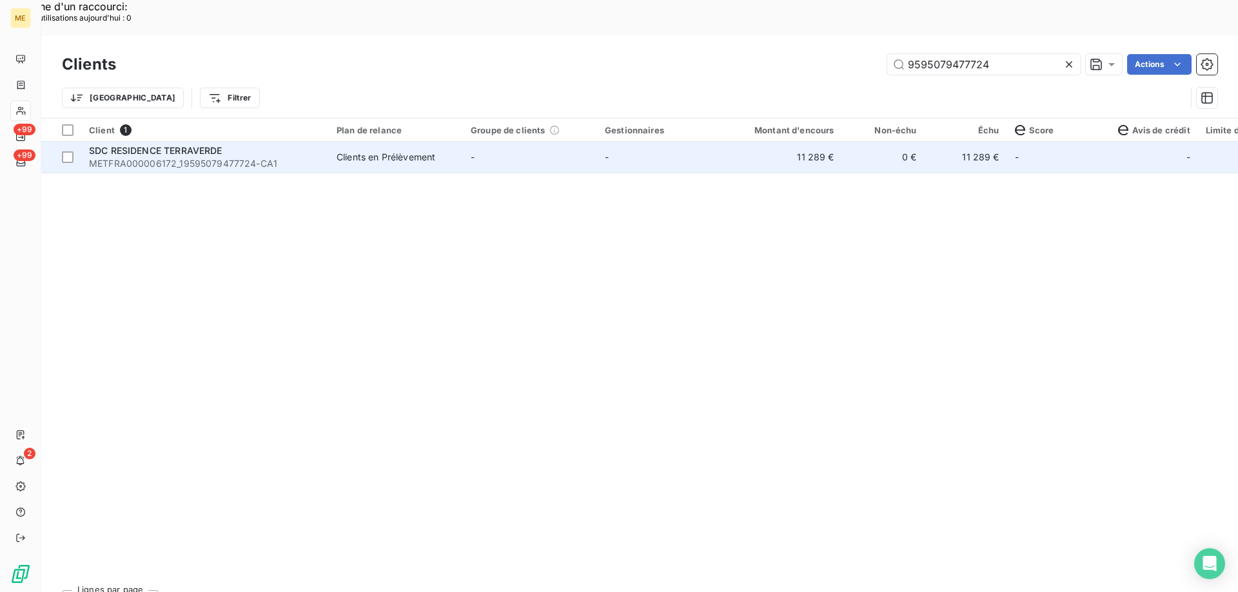
type input "9595079477724"
click at [199, 145] on span "SDC RESIDENCE TERRAVERDE" at bounding box center [155, 150] width 133 height 11
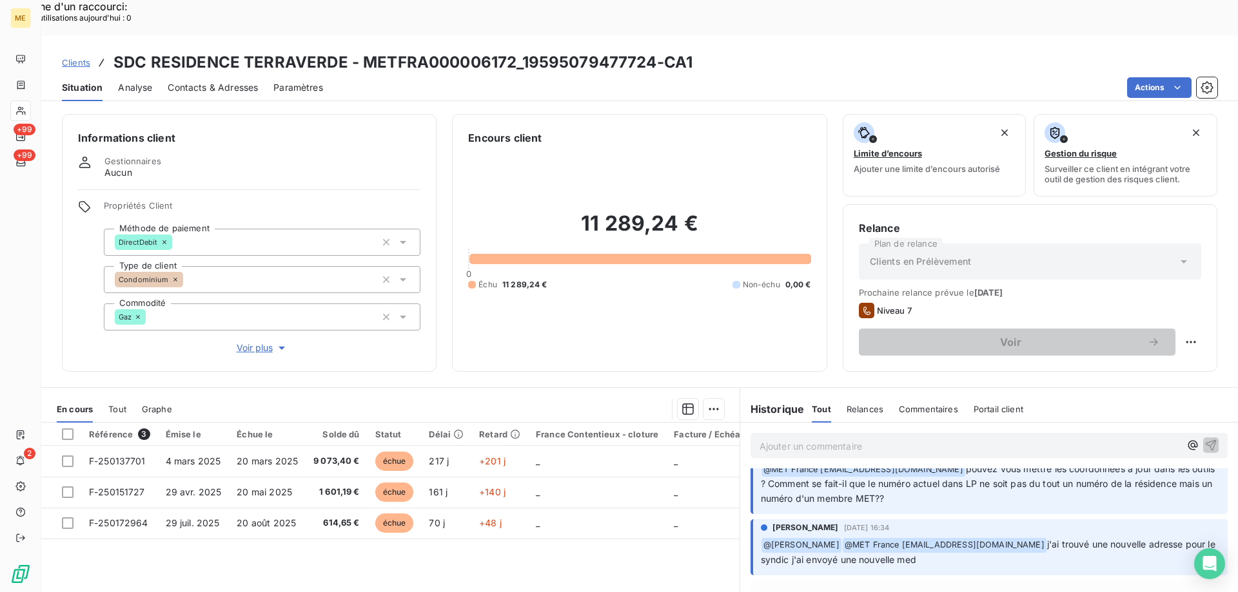
scroll to position [129, 0]
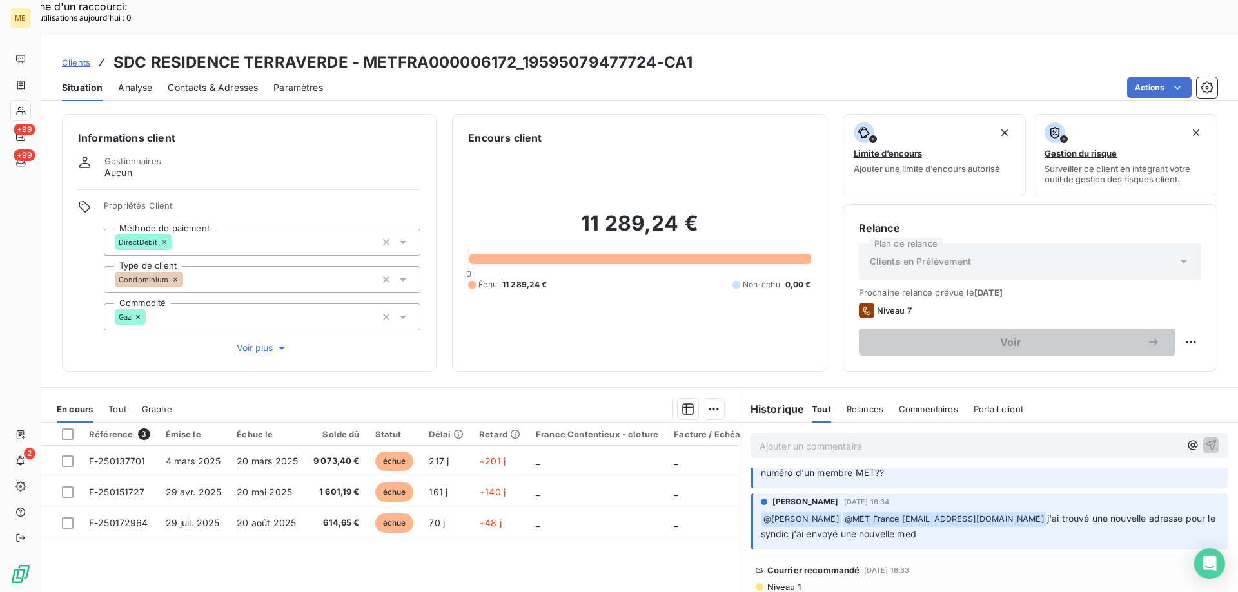
click at [244, 342] on span "Voir plus" at bounding box center [263, 348] width 52 height 13
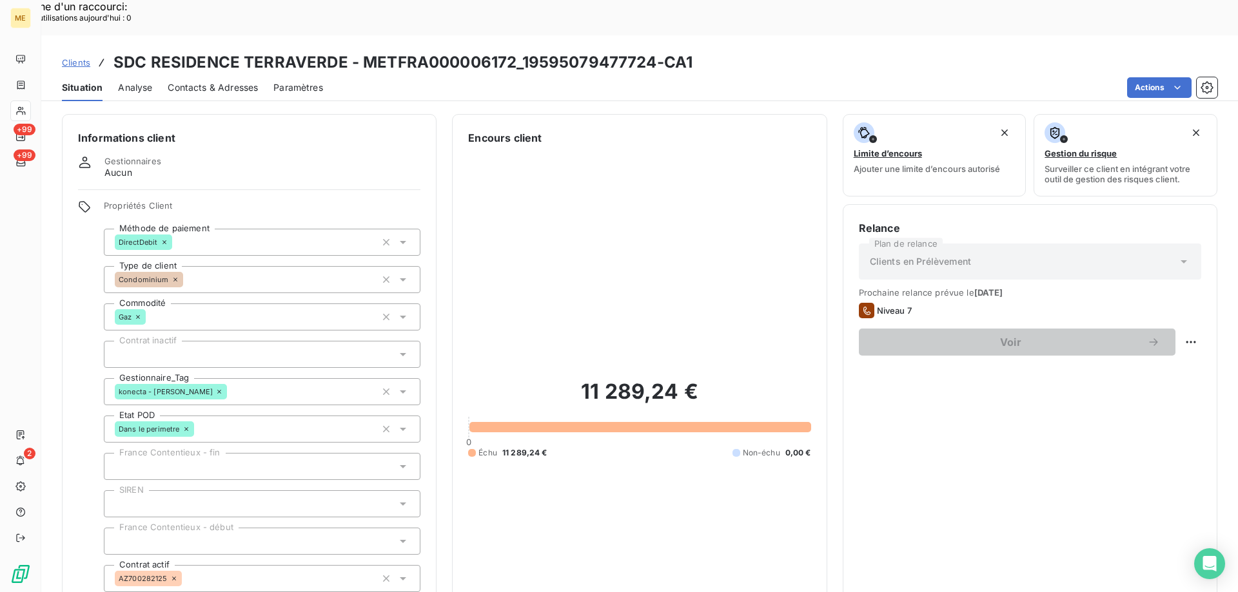
click at [75, 57] on span "Clients" at bounding box center [76, 62] width 28 height 10
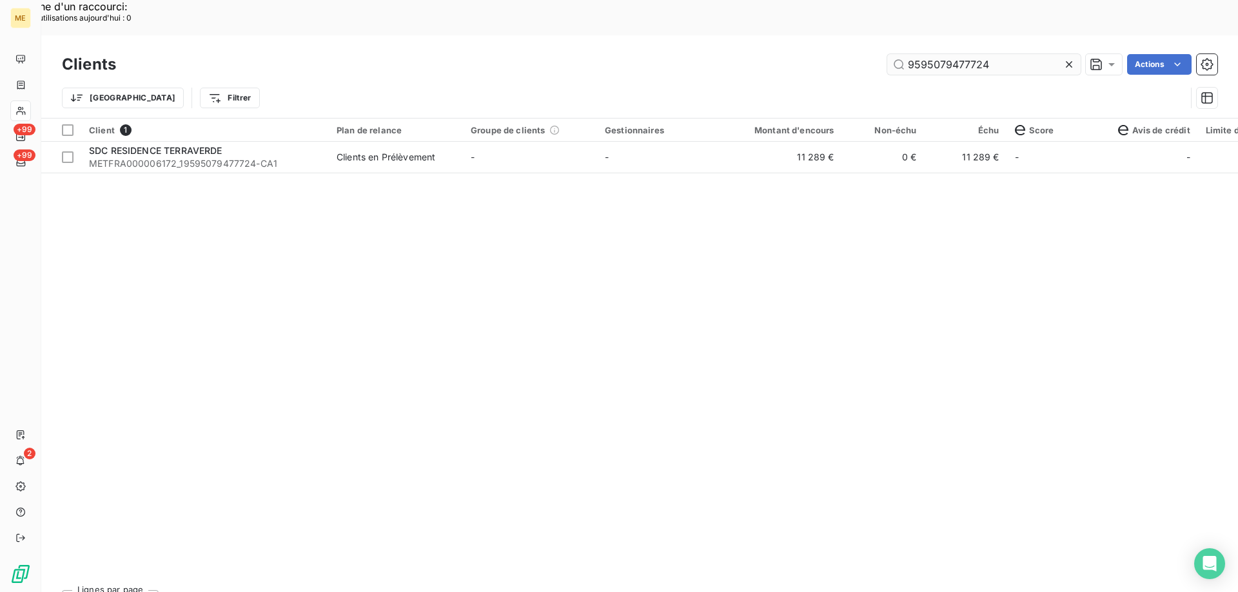
click at [929, 54] on input "9595079477724" at bounding box center [983, 64] width 193 height 21
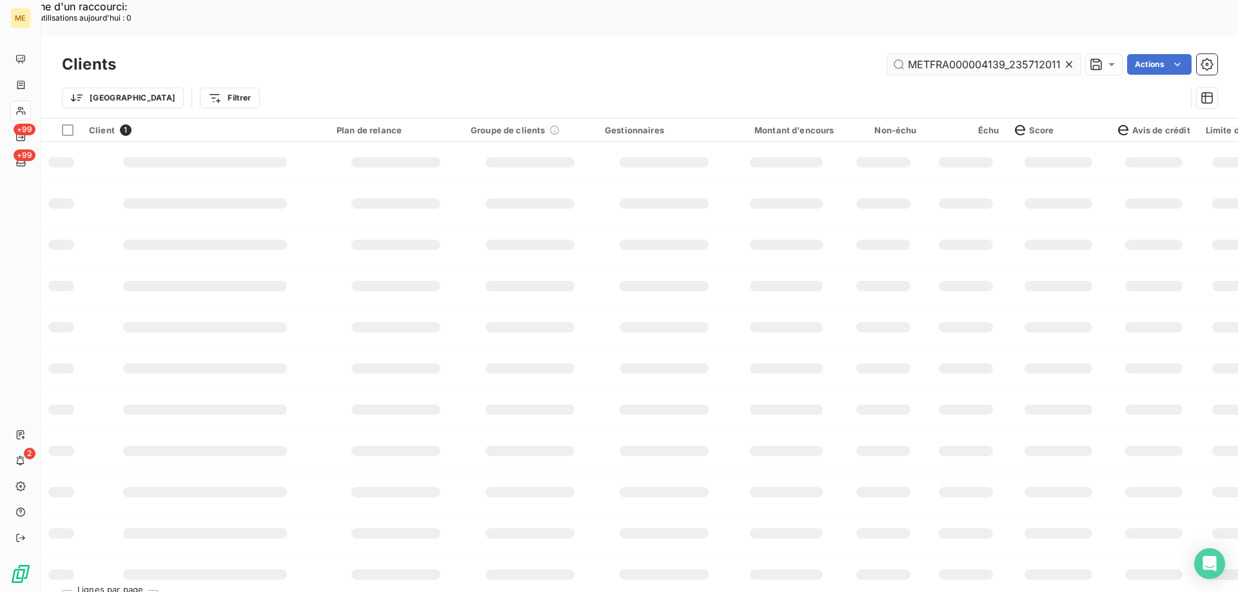
scroll to position [0, 32]
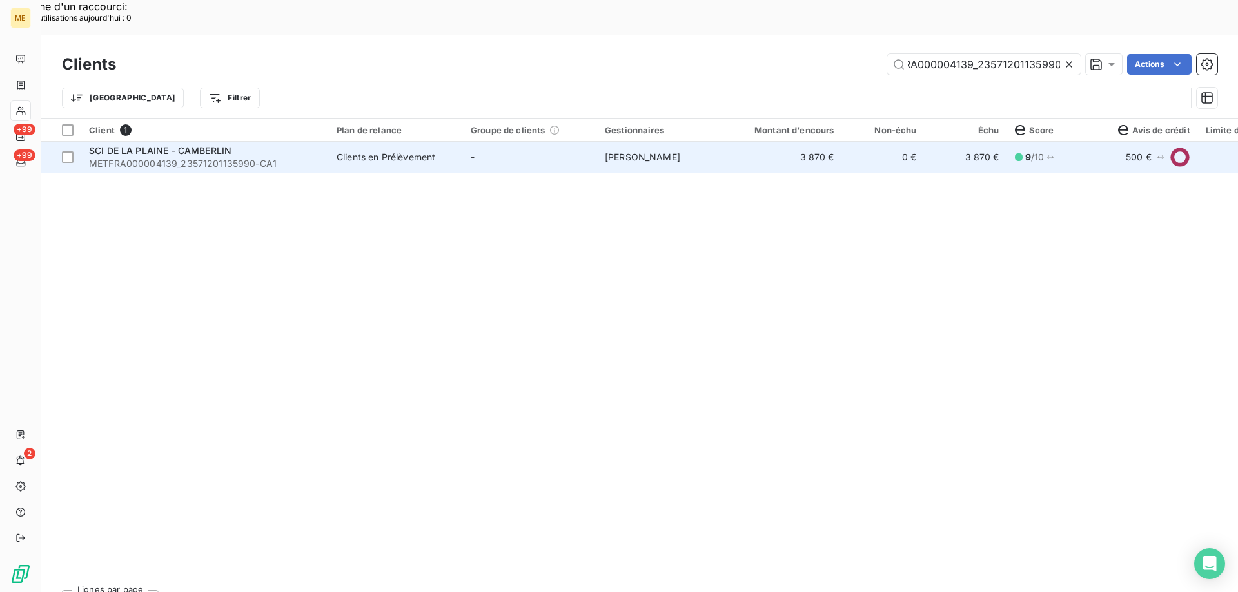
type input "METFRA000004139_23571201135990"
click at [164, 157] on span "METFRA000004139_23571201135990-CA1" at bounding box center [205, 163] width 232 height 13
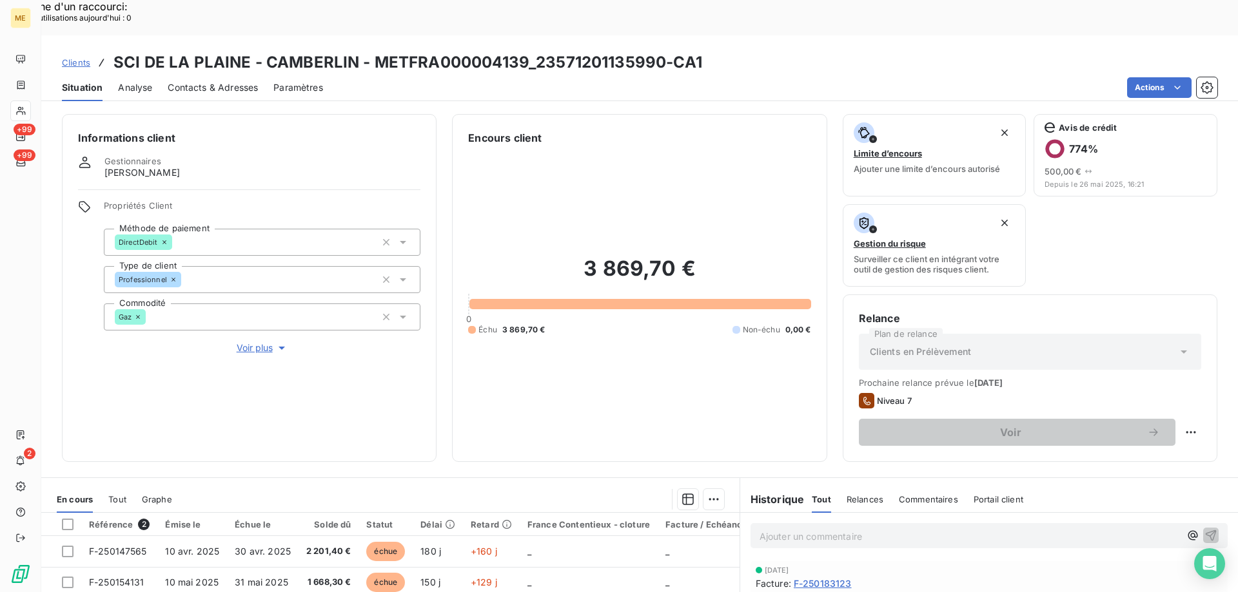
click at [251, 342] on span "Voir plus" at bounding box center [263, 348] width 52 height 13
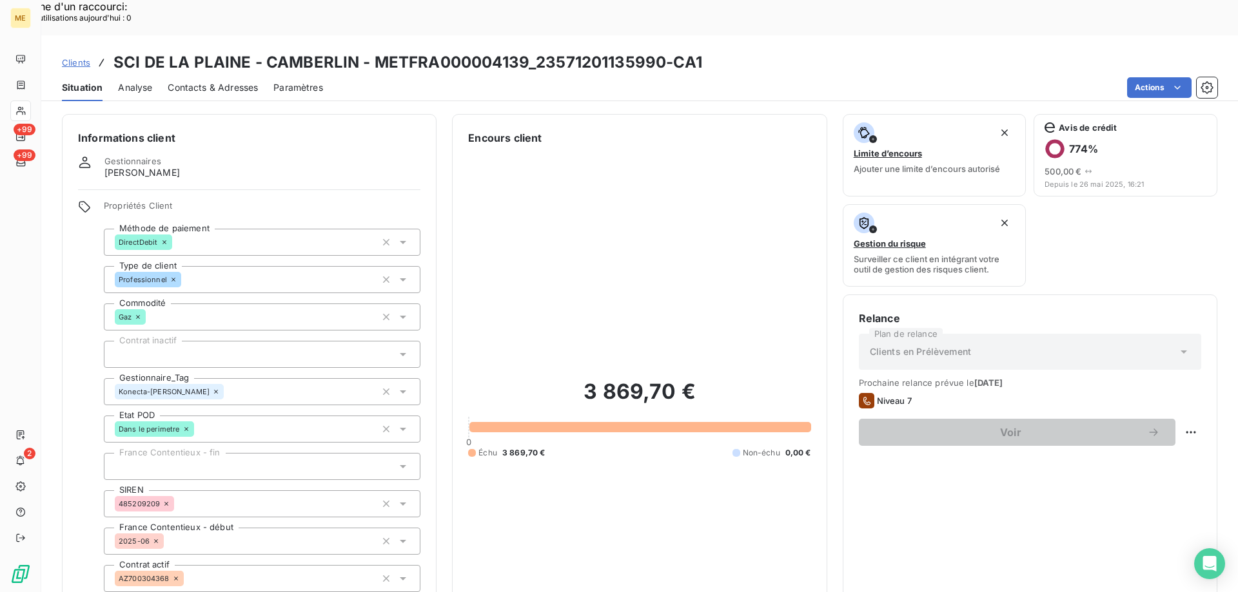
click at [770, 453] on div "3 869,70 € 0 Échu 3 869,70 € Non-échu 0,00 €" at bounding box center [639, 419] width 342 height 546
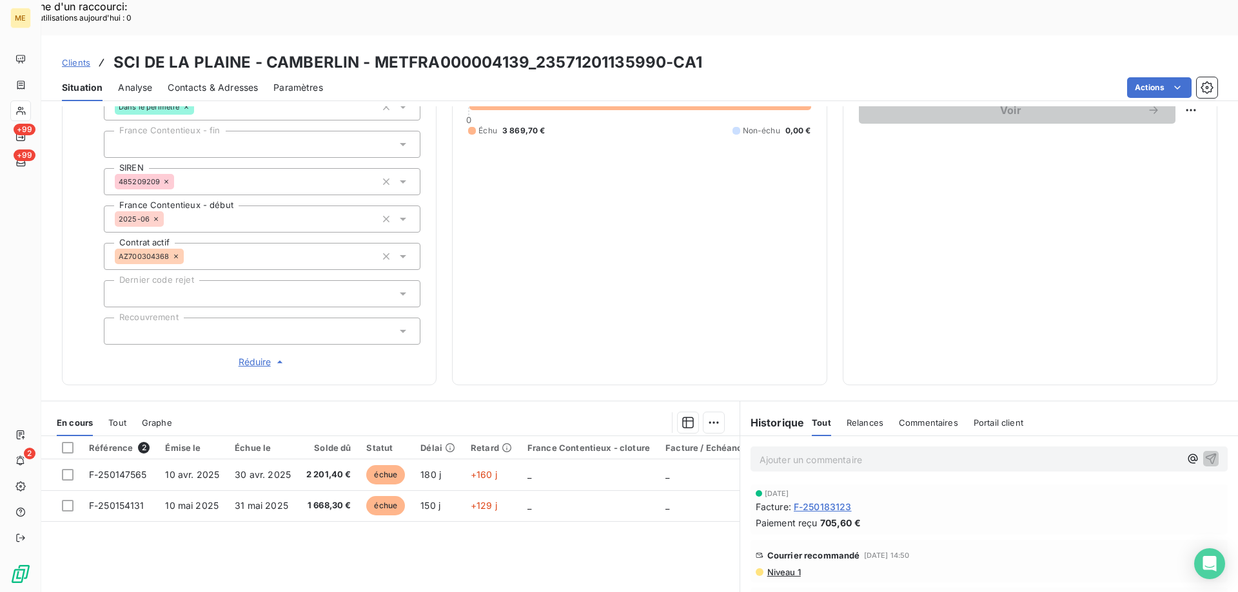
scroll to position [64, 0]
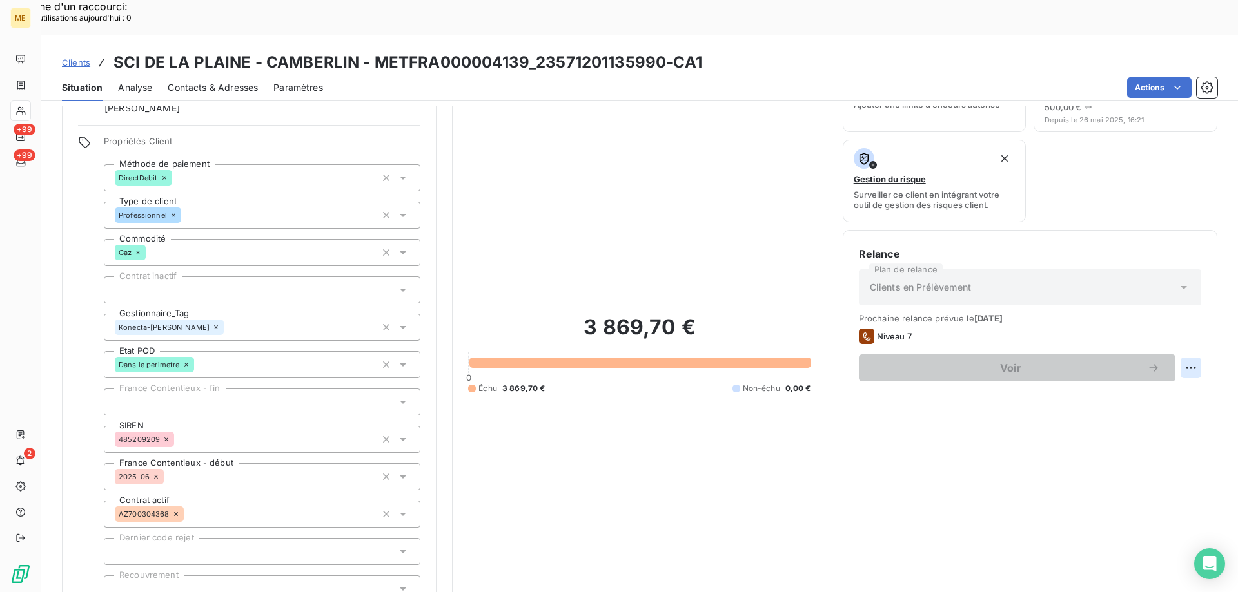
click at [1108, 358] on div "Replanifier cette action" at bounding box center [1127, 361] width 115 height 21
select select "9"
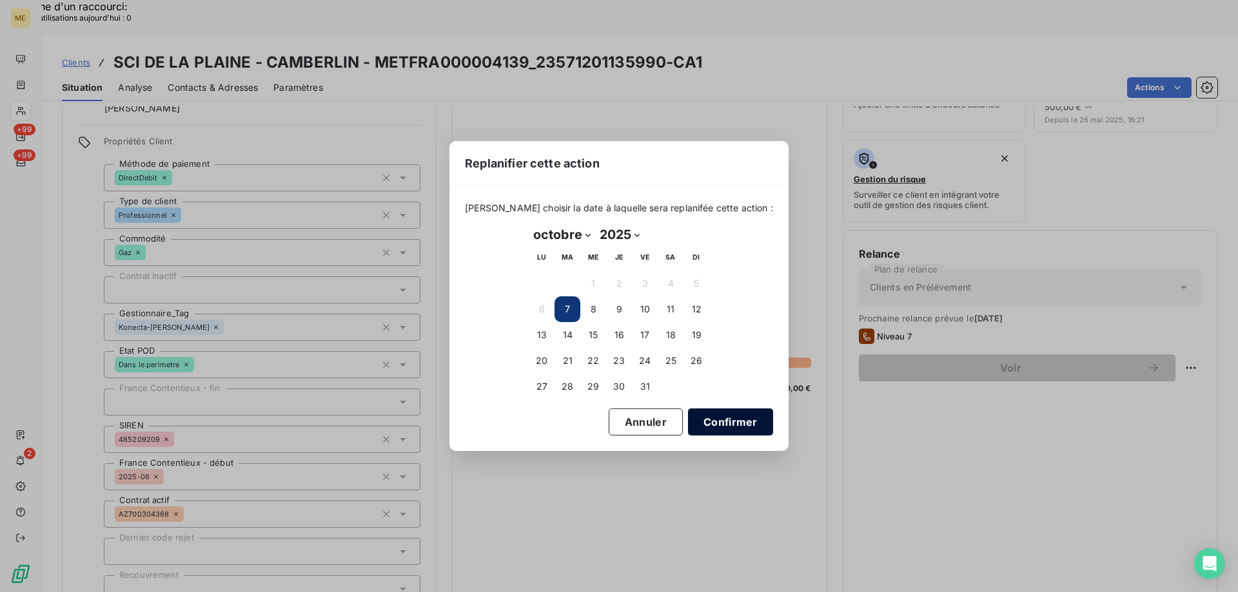
click at [708, 427] on button "Confirmer" at bounding box center [730, 422] width 85 height 27
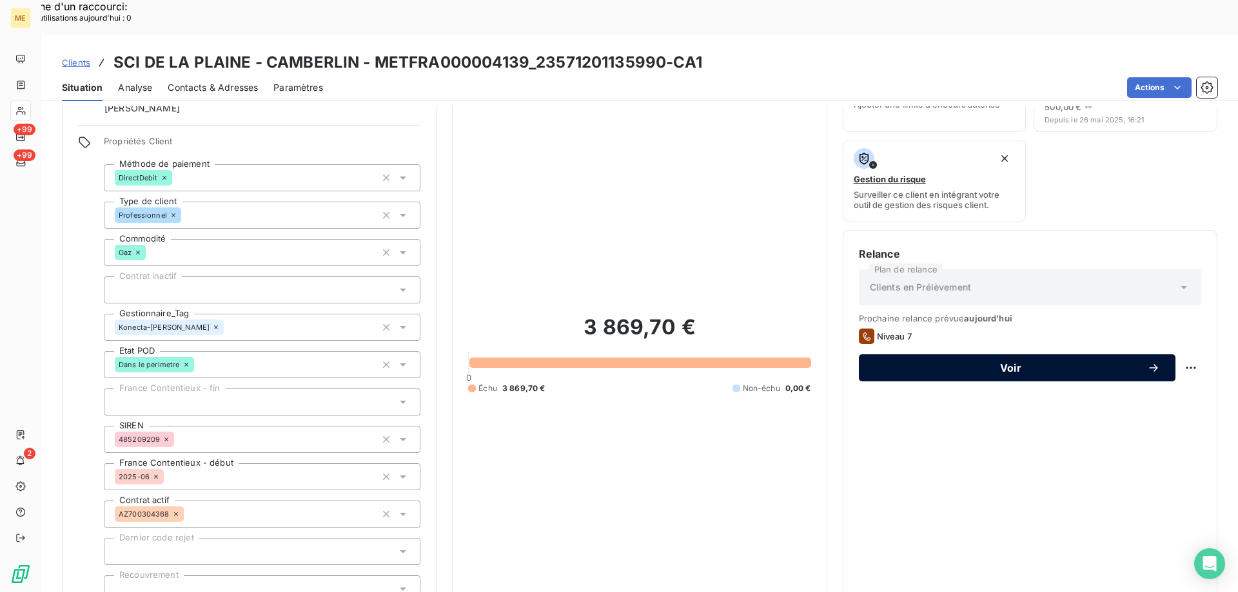
click at [1045, 355] on button "Voir" at bounding box center [1017, 368] width 317 height 27
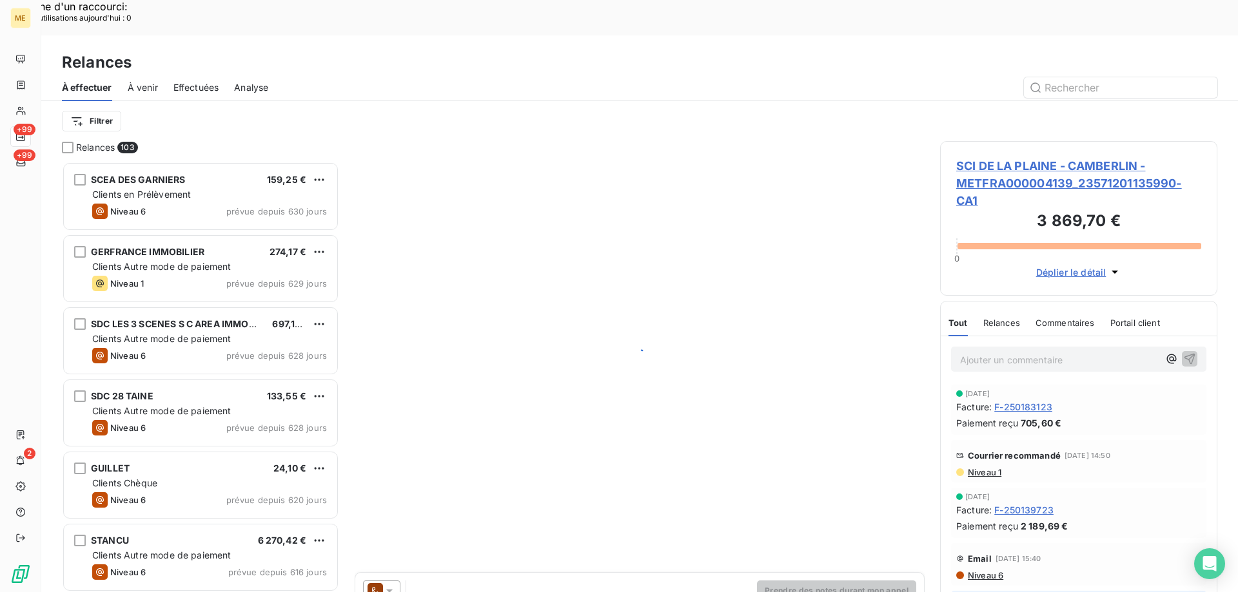
scroll to position [456, 268]
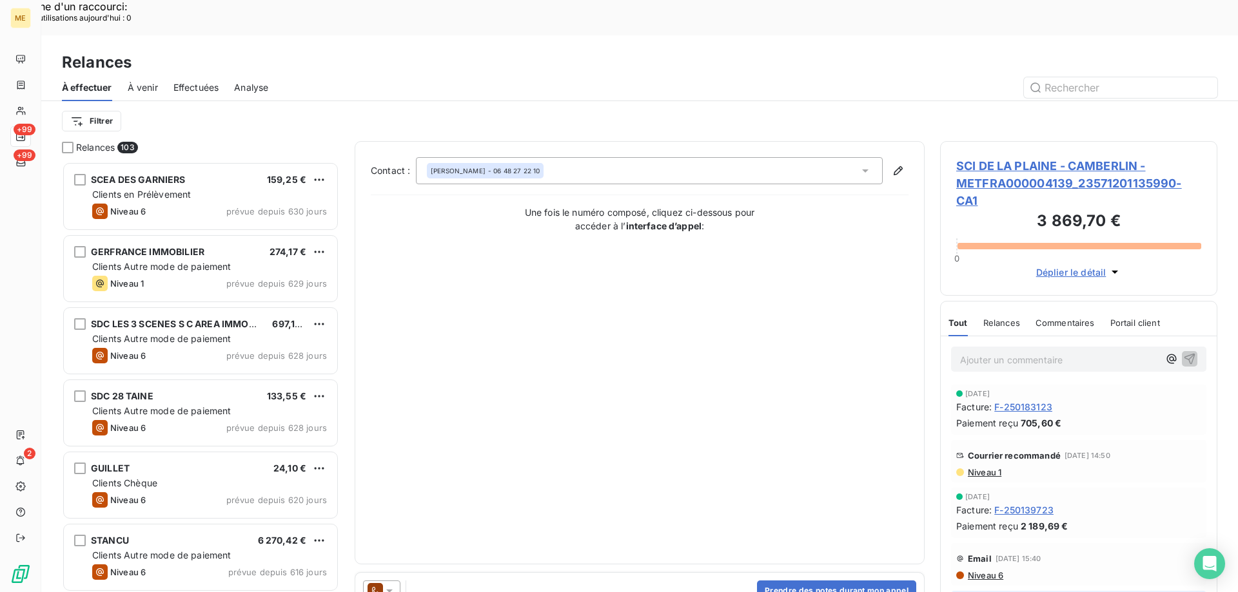
click at [391, 585] on icon at bounding box center [389, 591] width 13 height 13
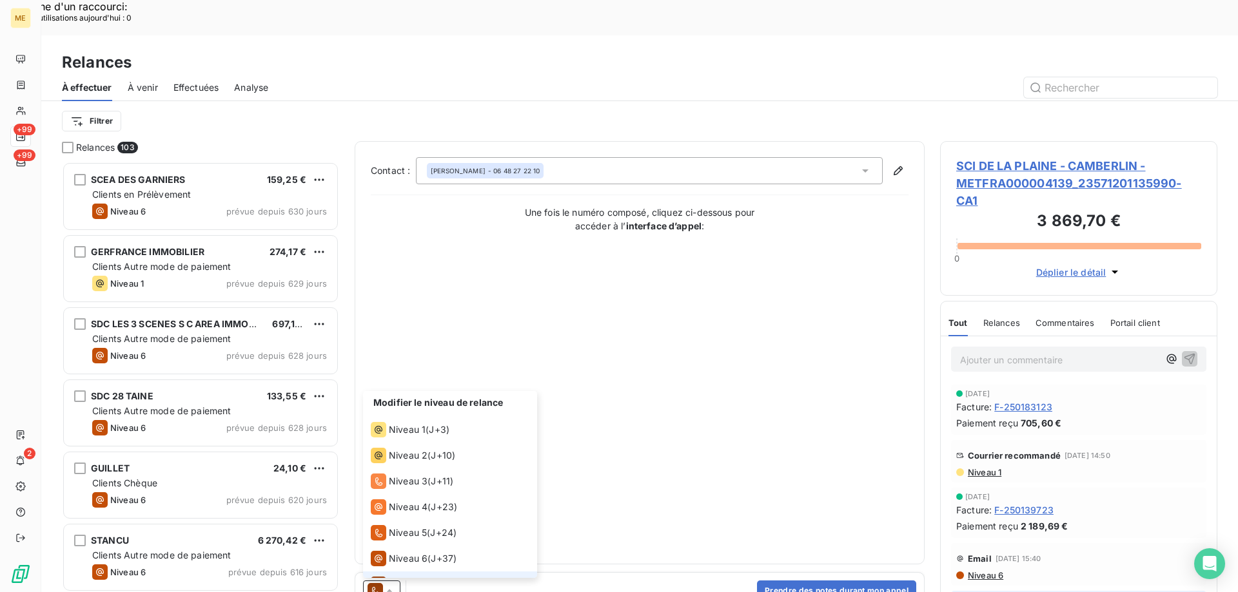
scroll to position [19, 0]
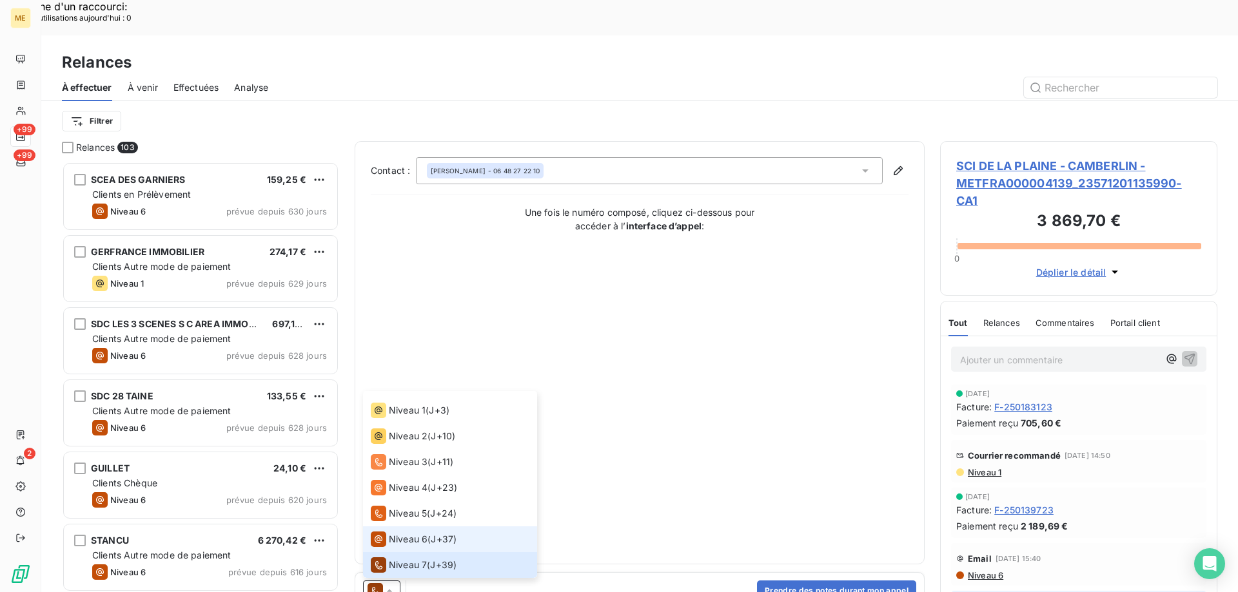
click at [407, 533] on span "Niveau 6" at bounding box center [408, 539] width 39 height 13
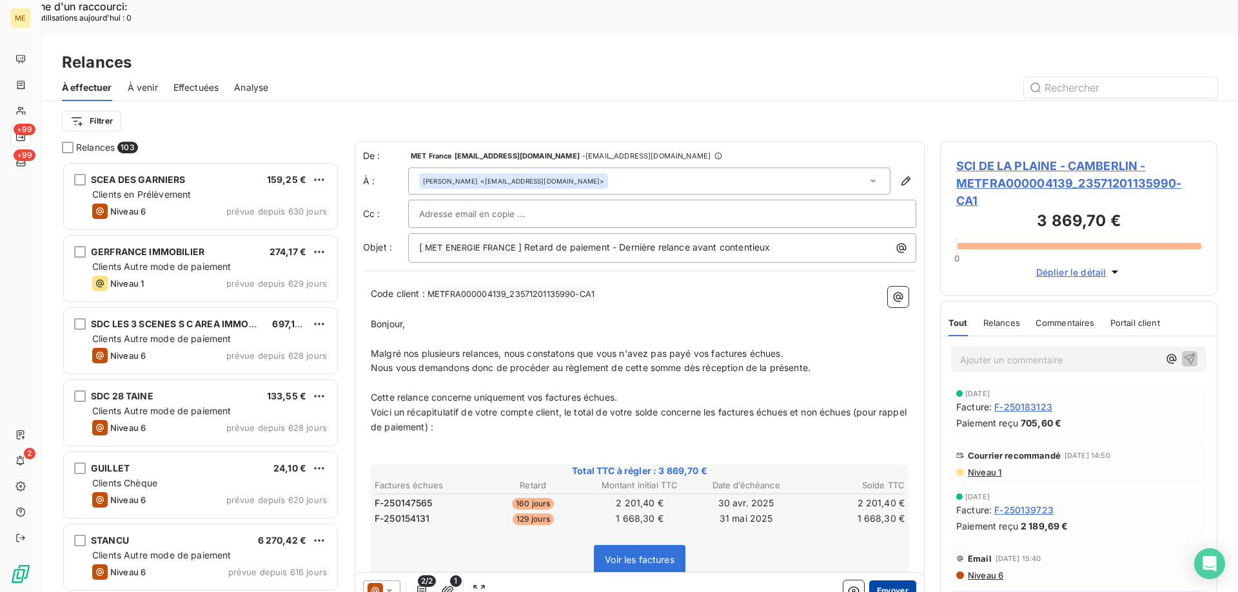
click at [873, 581] on button "Envoyer" at bounding box center [892, 591] width 47 height 21
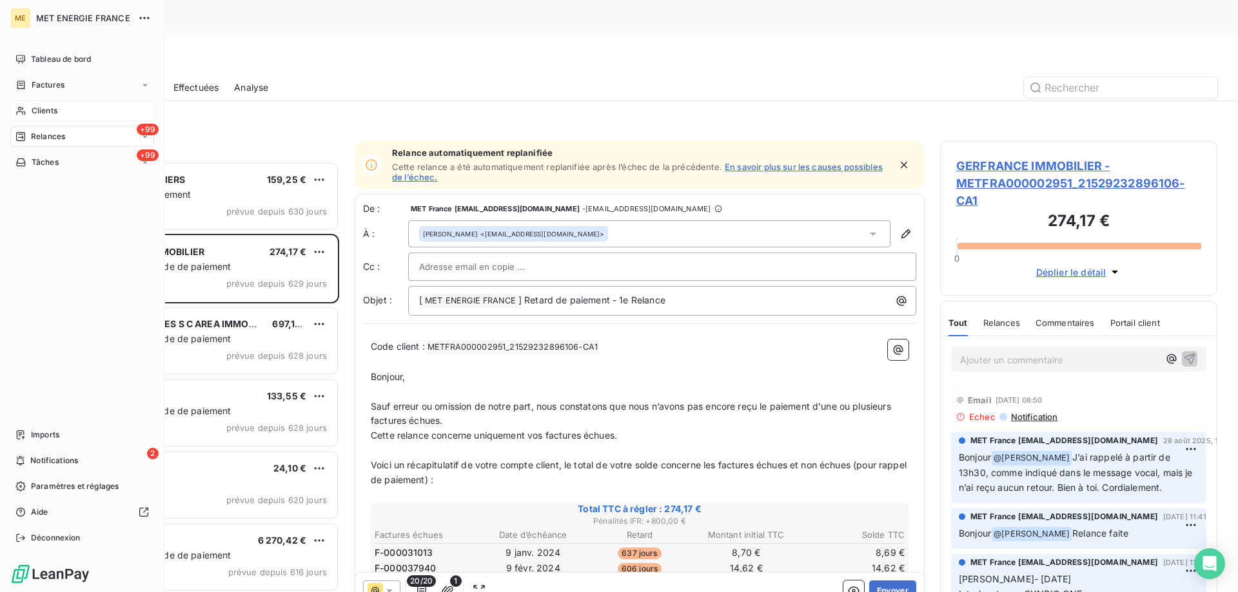
click at [30, 107] on div "Clients" at bounding box center [82, 111] width 144 height 21
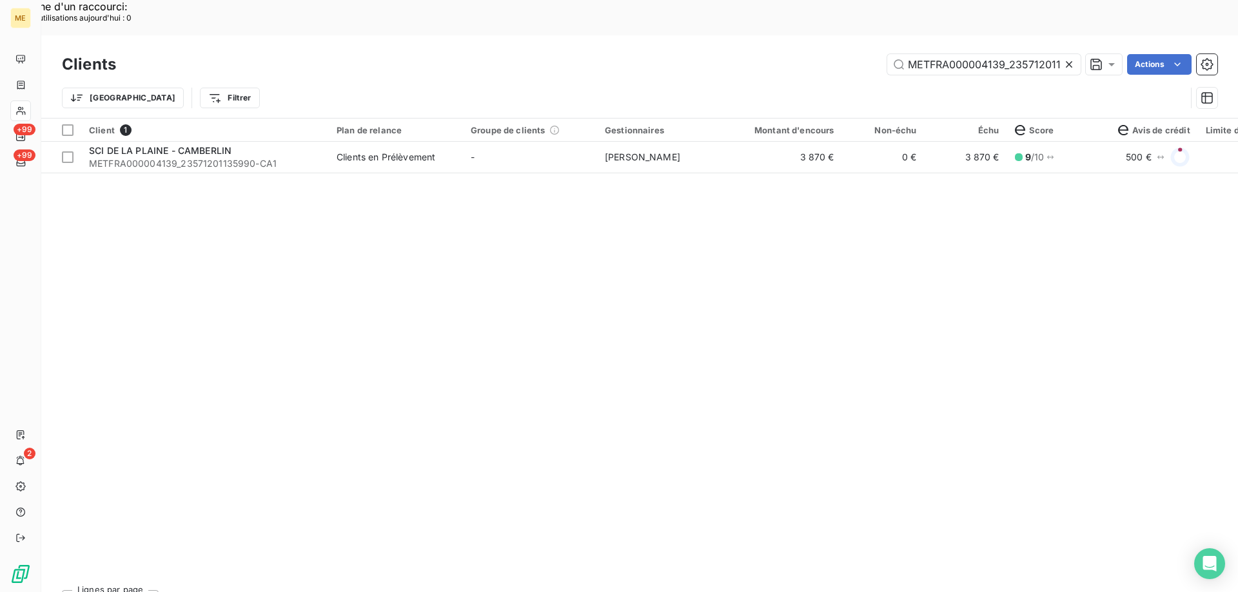
scroll to position [0, 32]
click at [996, 54] on input "METFRA000004139_23571201135990" at bounding box center [983, 64] width 193 height 21
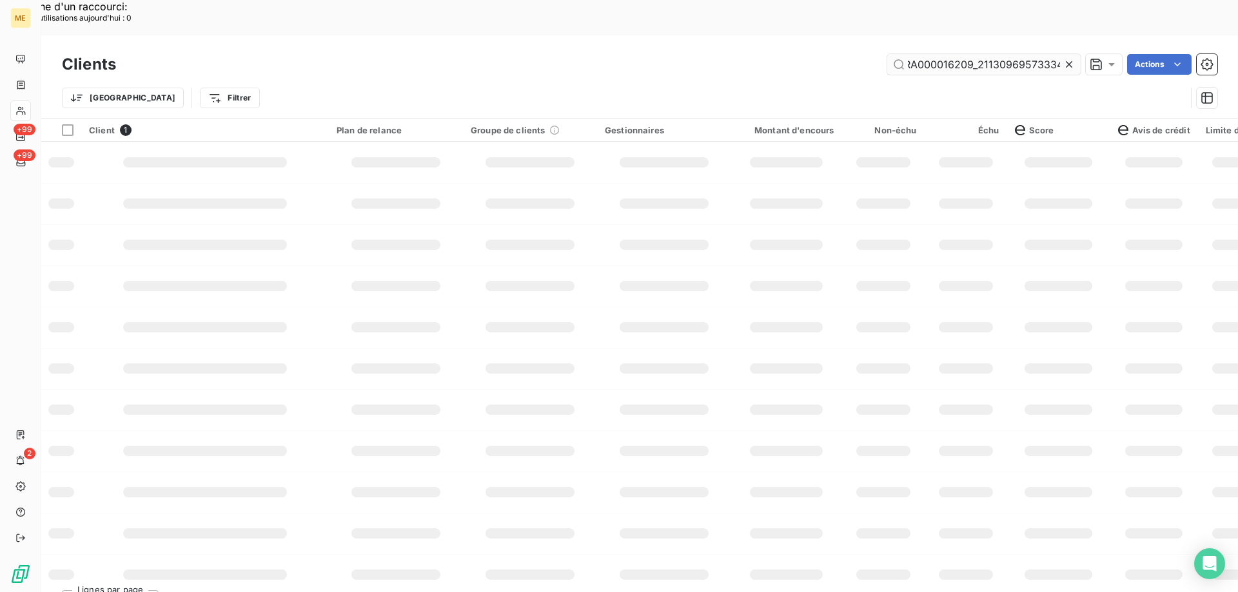
scroll to position [0, 34]
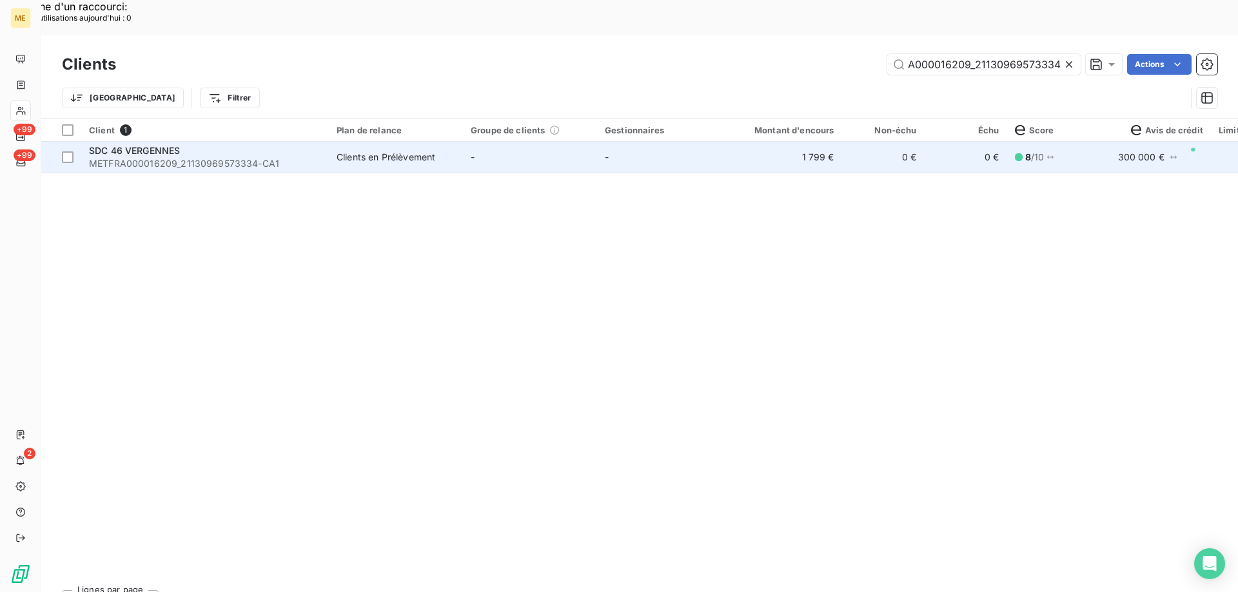
type input "METFRA000016209_21130969573334"
click at [158, 157] on span "METFRA000016209_21130969573334-CA1" at bounding box center [205, 163] width 232 height 13
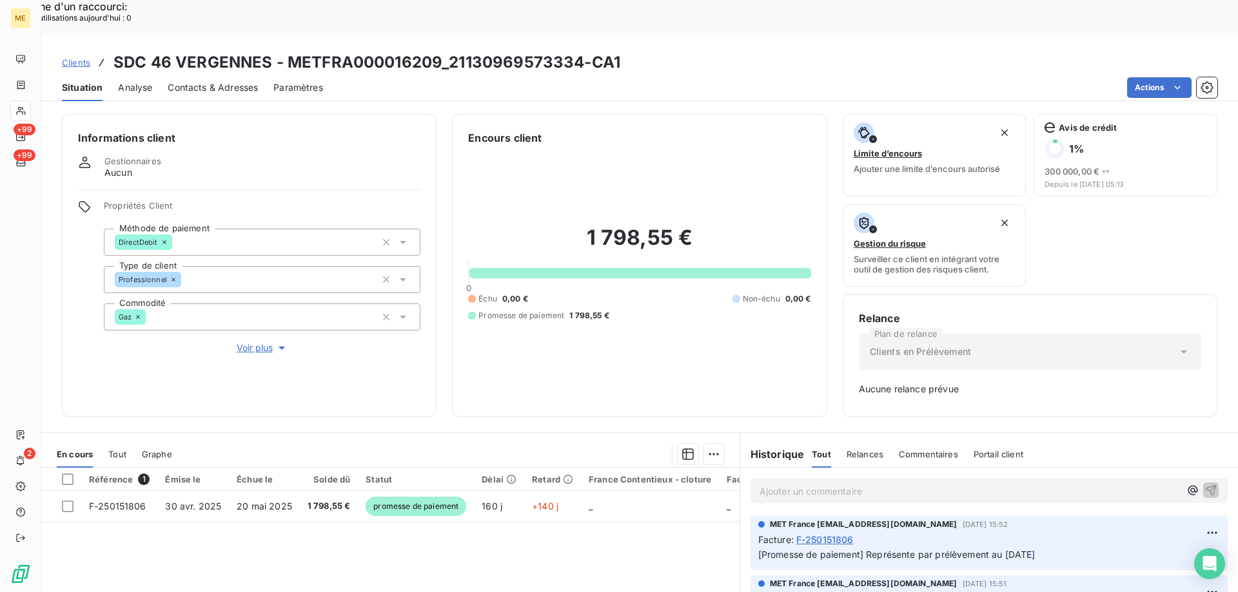
click at [252, 342] on span "Voir plus" at bounding box center [263, 348] width 52 height 13
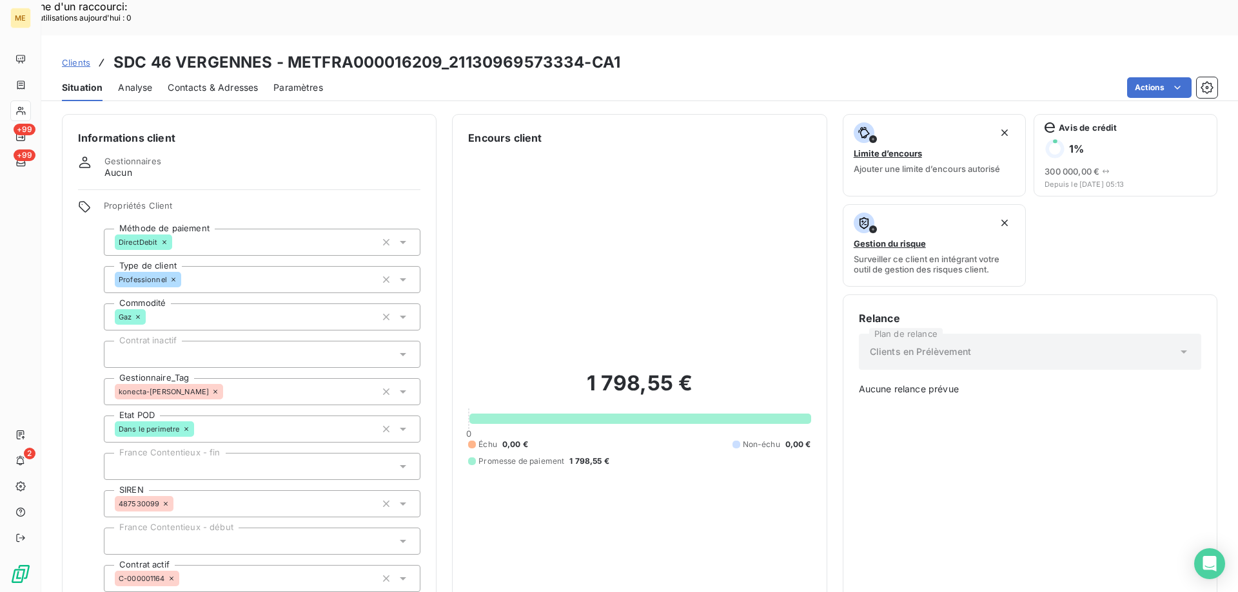
click at [73, 57] on span "Clients" at bounding box center [76, 62] width 28 height 10
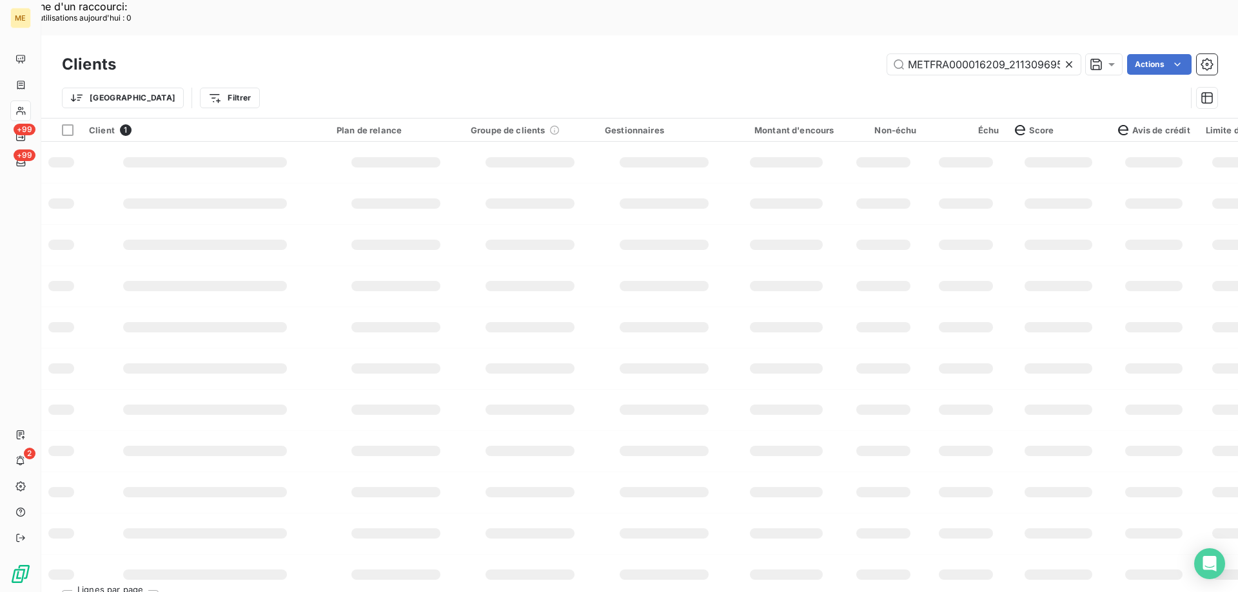
scroll to position [0, 34]
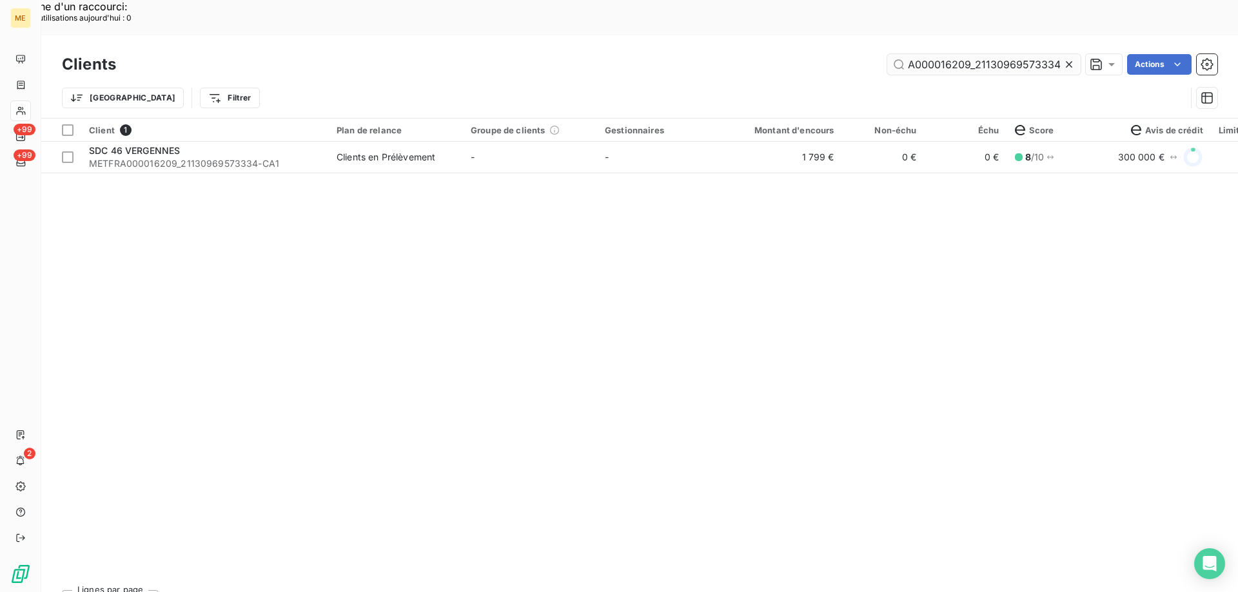
click at [1000, 54] on input "METFRA000016209_21130969573334" at bounding box center [983, 64] width 193 height 21
click at [1066, 58] on icon at bounding box center [1068, 64] width 13 height 13
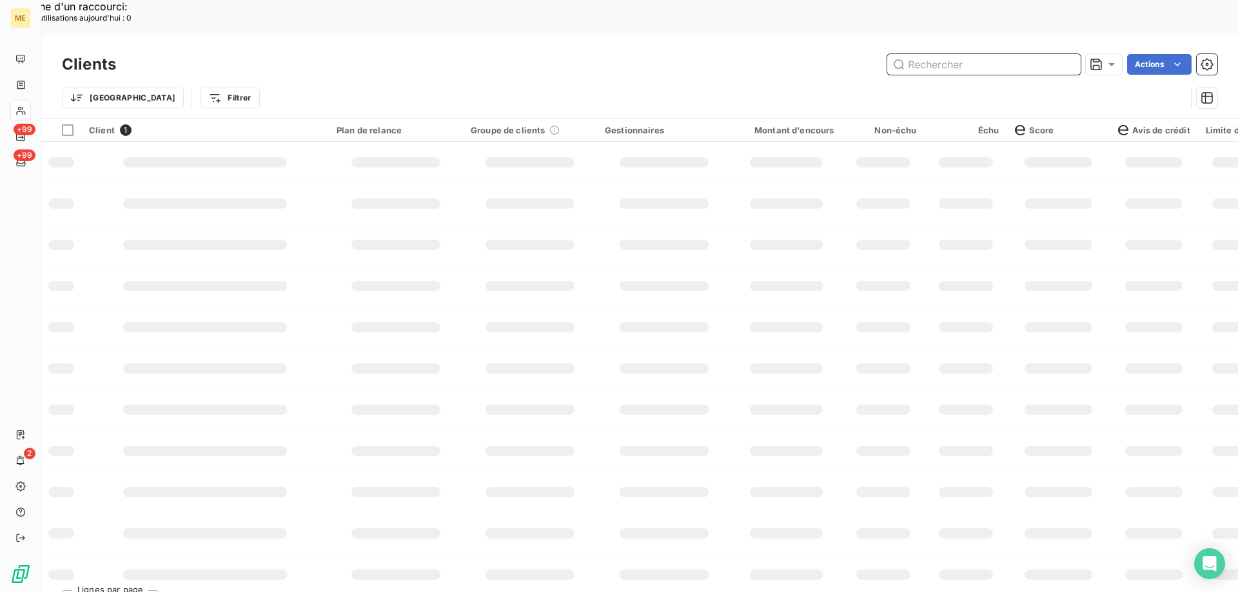
click at [941, 54] on input "text" at bounding box center [983, 64] width 193 height 21
paste input "METFRA000001498_17209696080955"
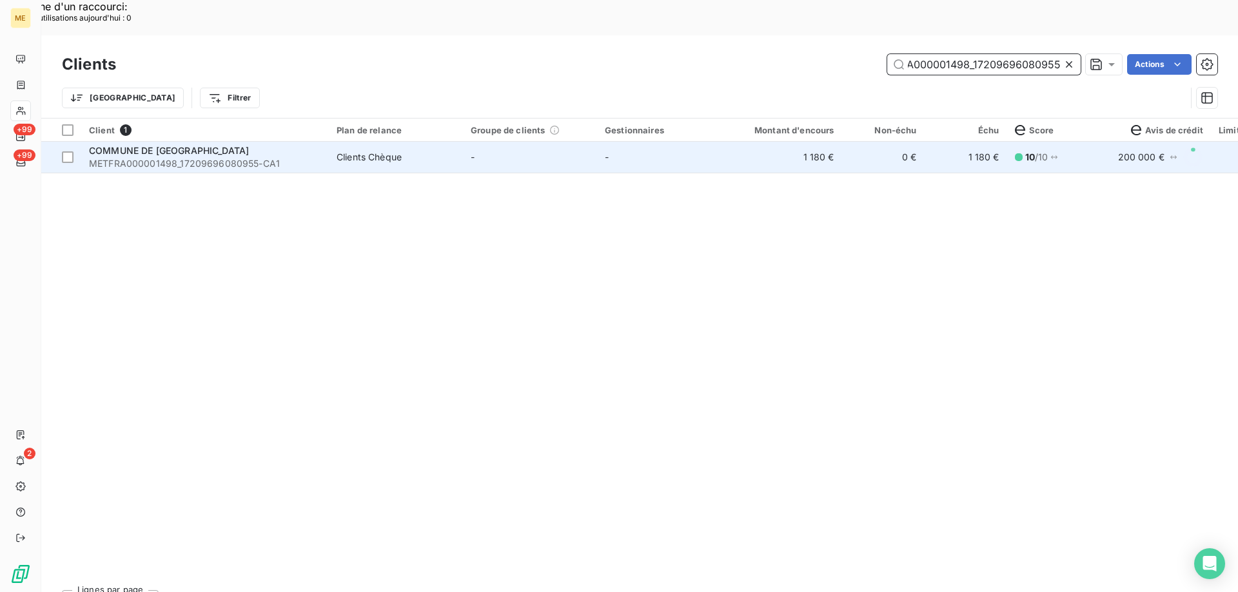
type input "METFRA000001498_17209696080955"
click at [111, 145] on span "COMMUNE DE [GEOGRAPHIC_DATA]" at bounding box center [169, 150] width 160 height 11
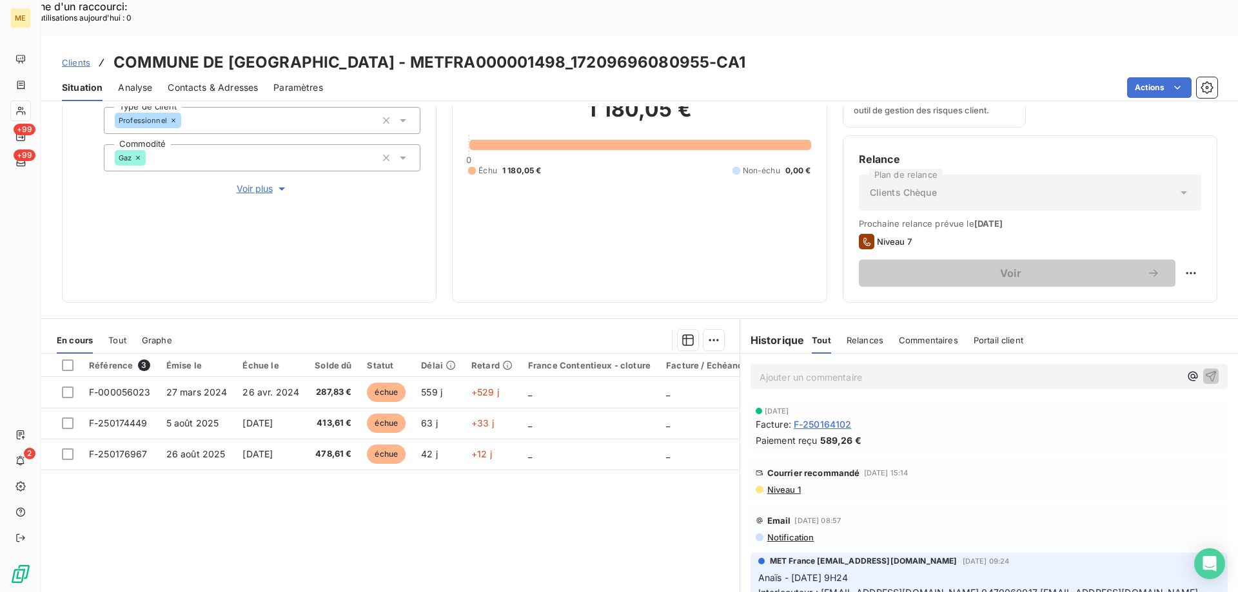
scroll to position [172, 0]
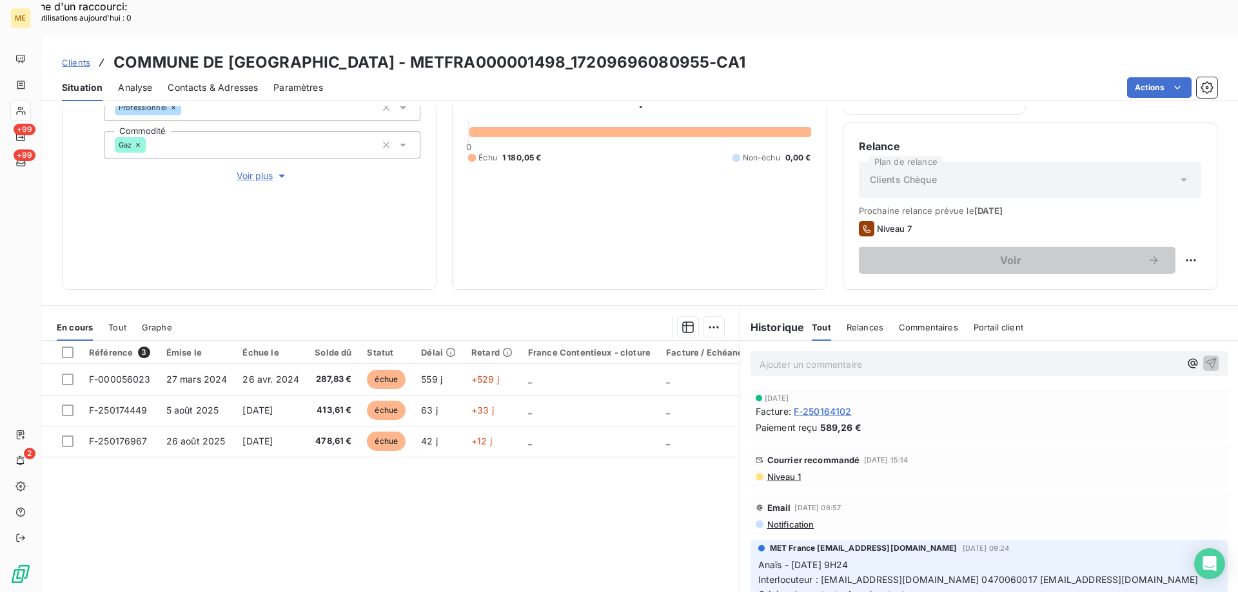
click at [263, 170] on span "Voir plus" at bounding box center [263, 176] width 52 height 13
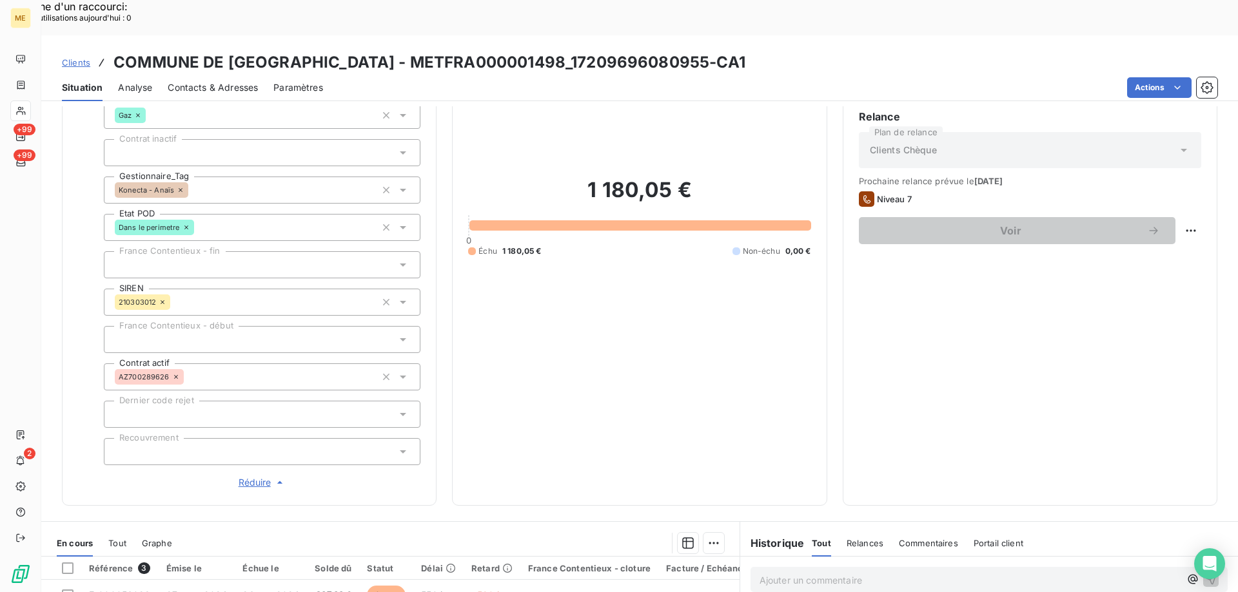
scroll to position [22, 0]
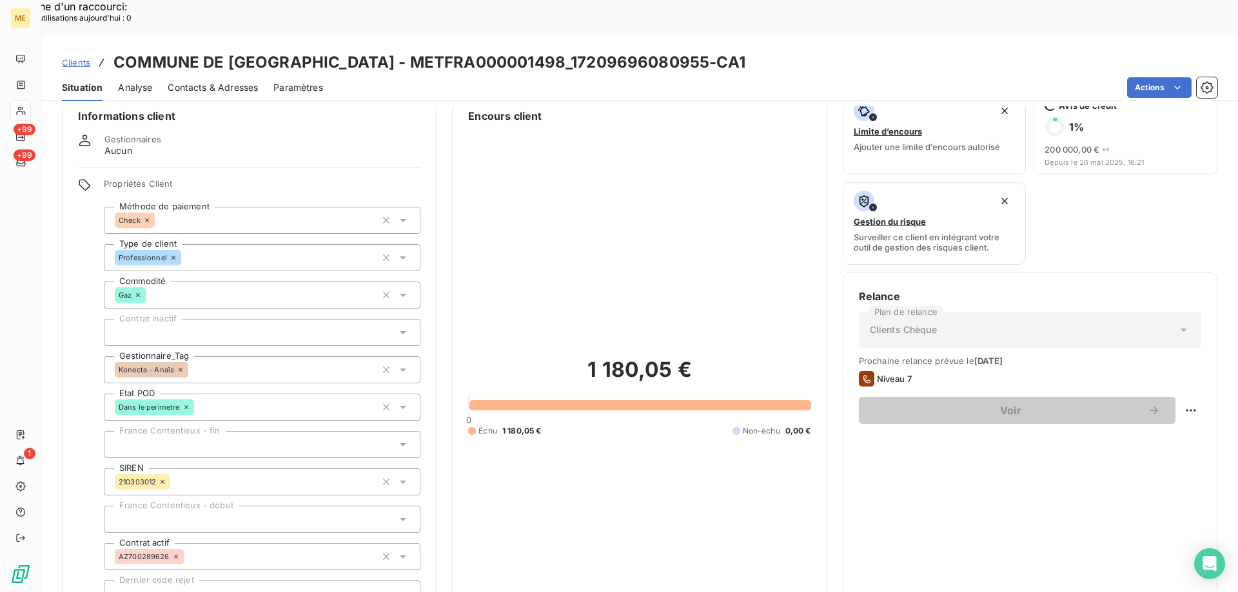
click at [70, 57] on span "Clients" at bounding box center [76, 62] width 28 height 10
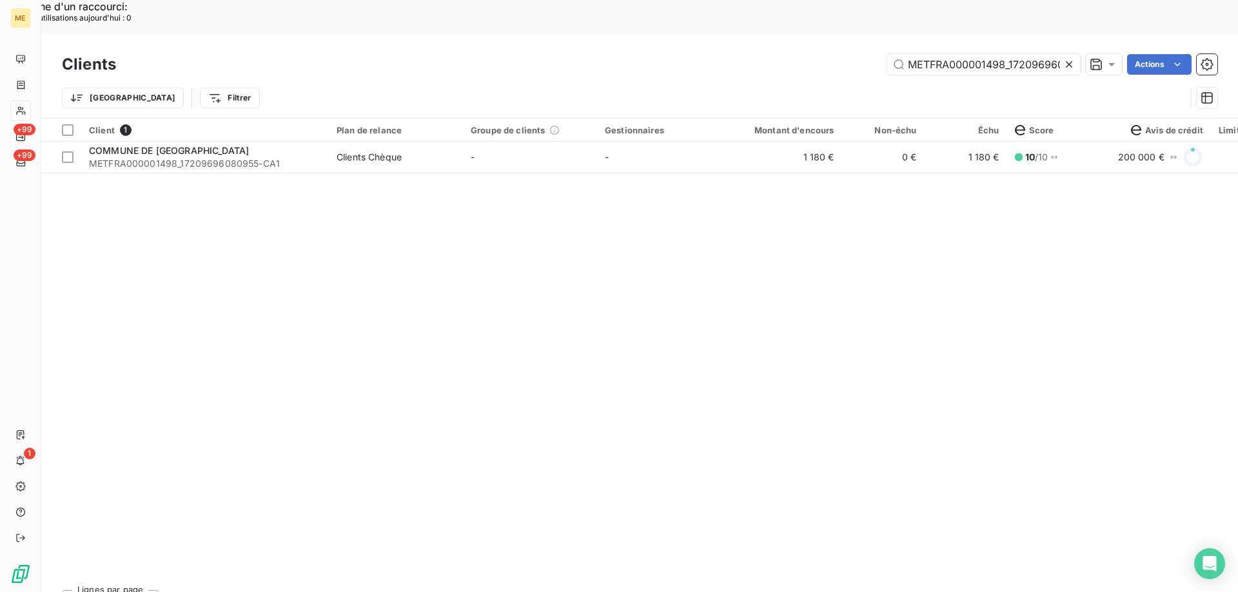
scroll to position [0, 36]
click at [994, 54] on input "METFRA000001498_17209696080955" at bounding box center [983, 64] width 193 height 21
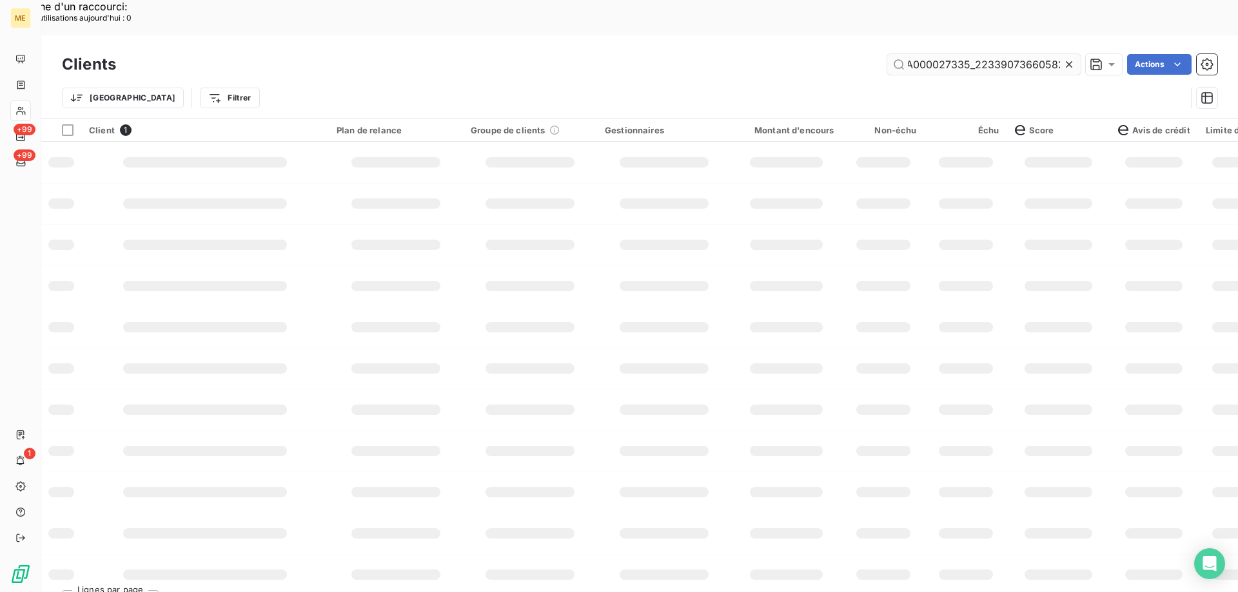
scroll to position [0, 39]
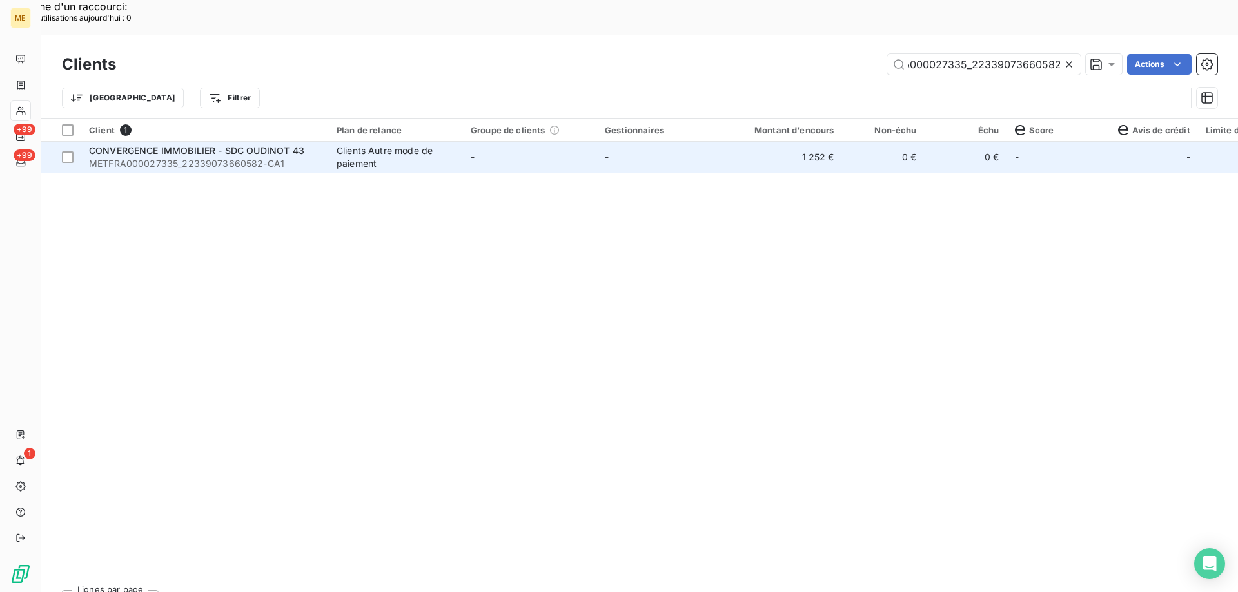
type input "METFRA000027335_22339073660582"
click at [138, 157] on span "METFRA000027335_22339073660582-CA1" at bounding box center [205, 163] width 232 height 13
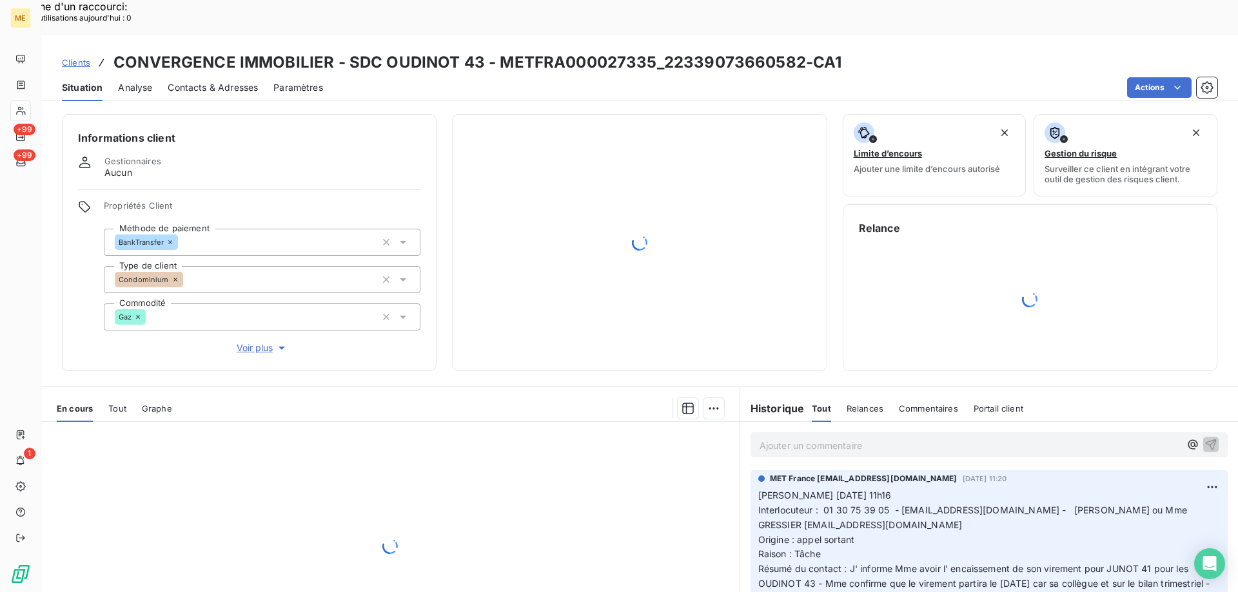
click at [243, 342] on span "Voir plus" at bounding box center [263, 348] width 52 height 13
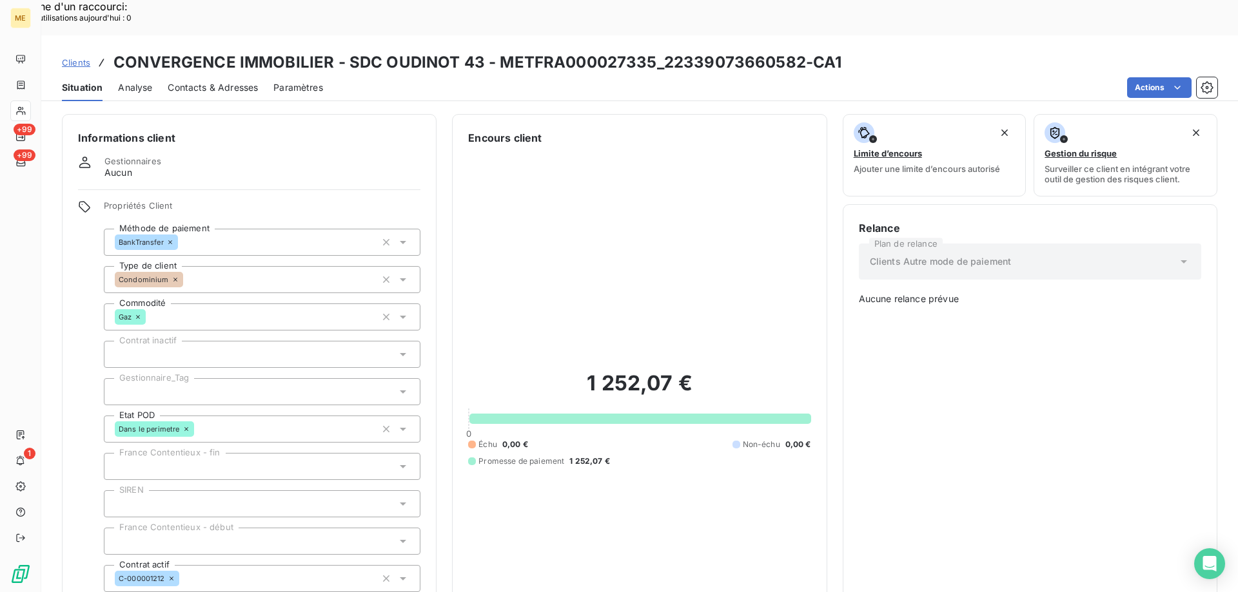
click at [79, 57] on span "Clients" at bounding box center [76, 62] width 28 height 10
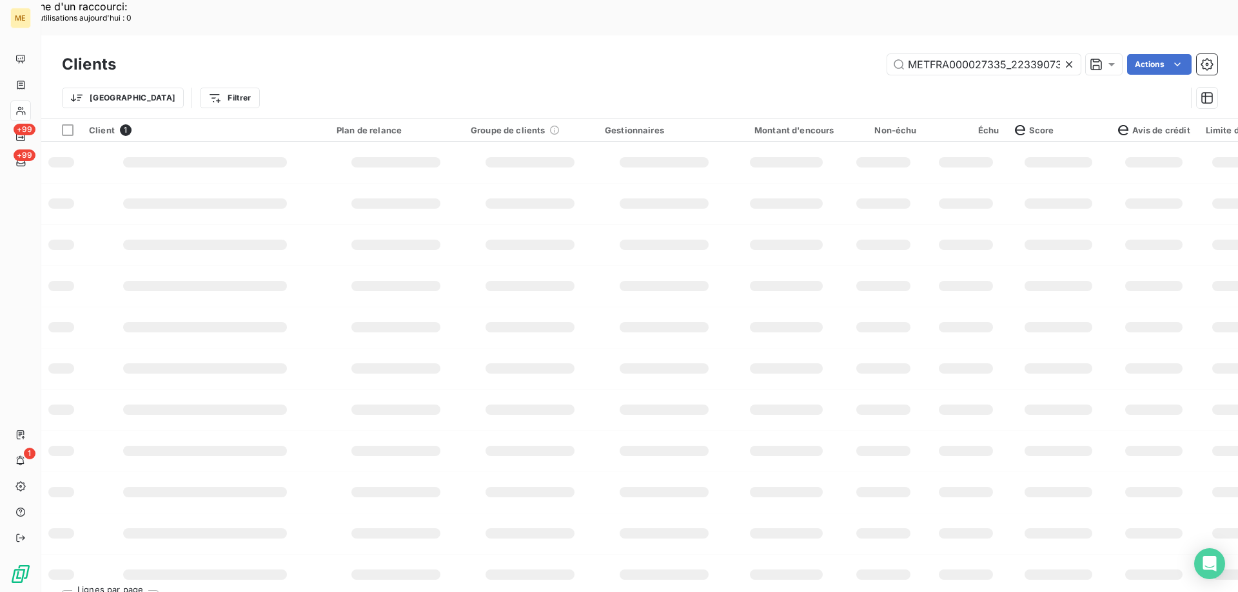
scroll to position [0, 39]
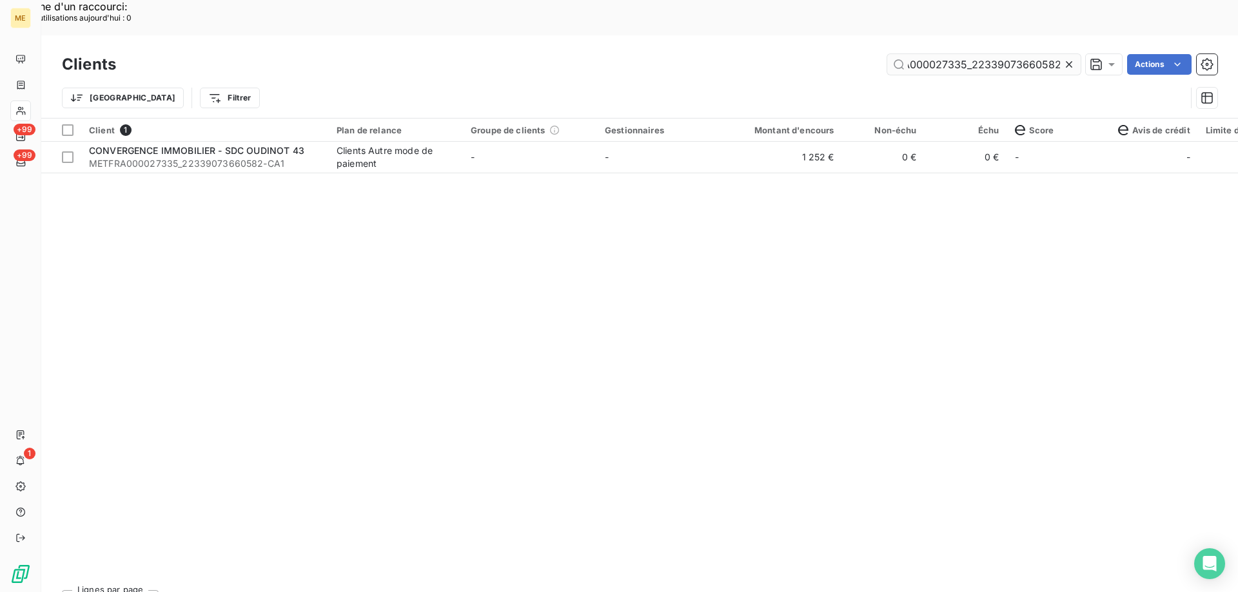
click at [982, 54] on input "METFRA000027335_22339073660582" at bounding box center [983, 64] width 193 height 21
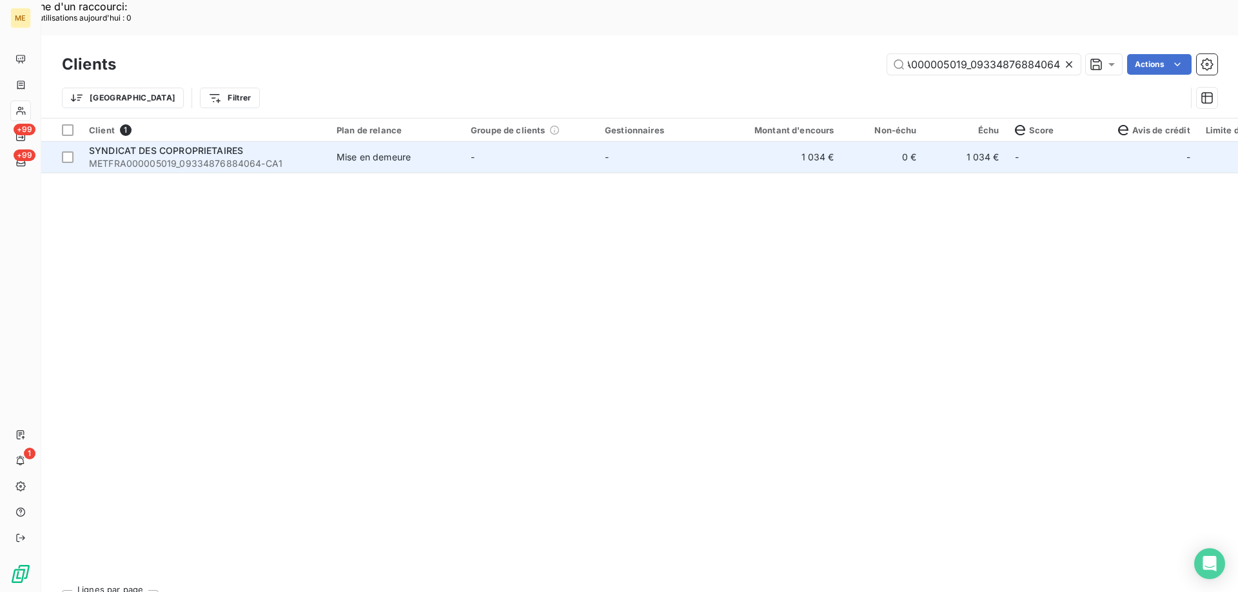
type input "METFRA000005019_09334876884064"
click at [122, 157] on span "METFRA000005019_09334876884064-CA1" at bounding box center [205, 163] width 232 height 13
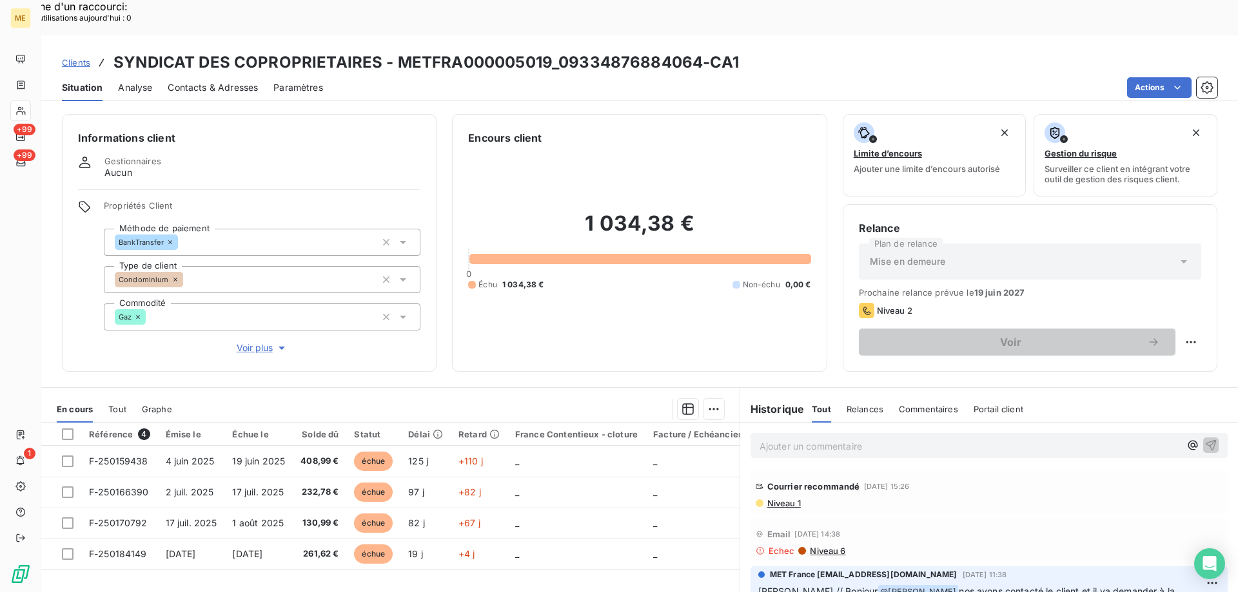
click at [248, 342] on span "Voir plus" at bounding box center [263, 348] width 52 height 13
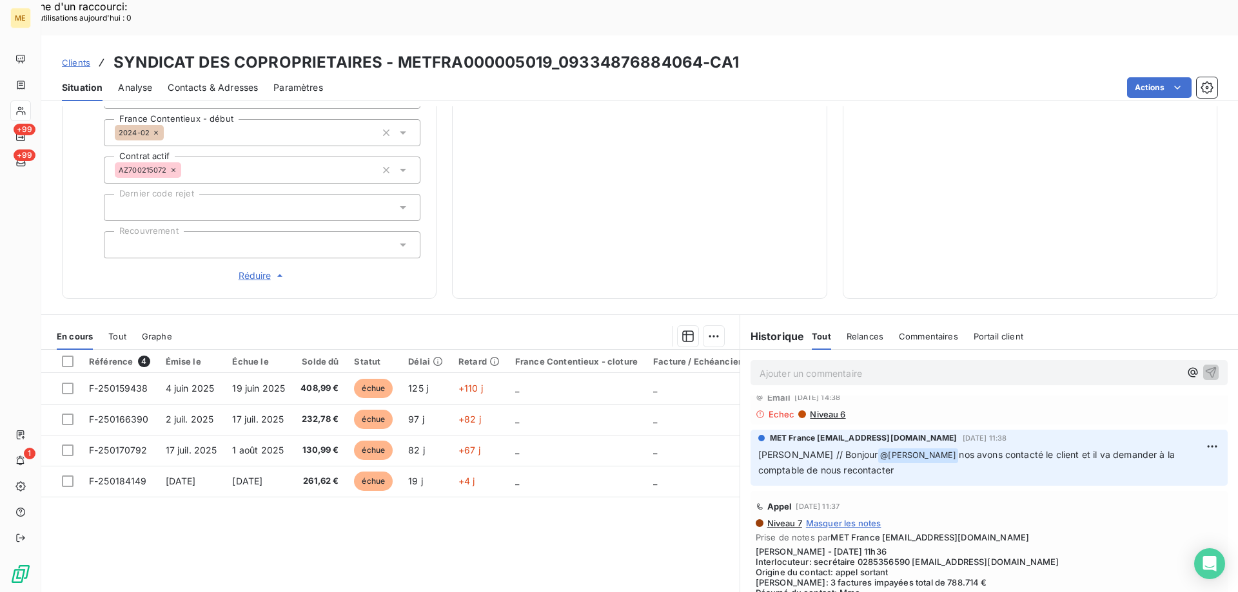
scroll to position [64, 0]
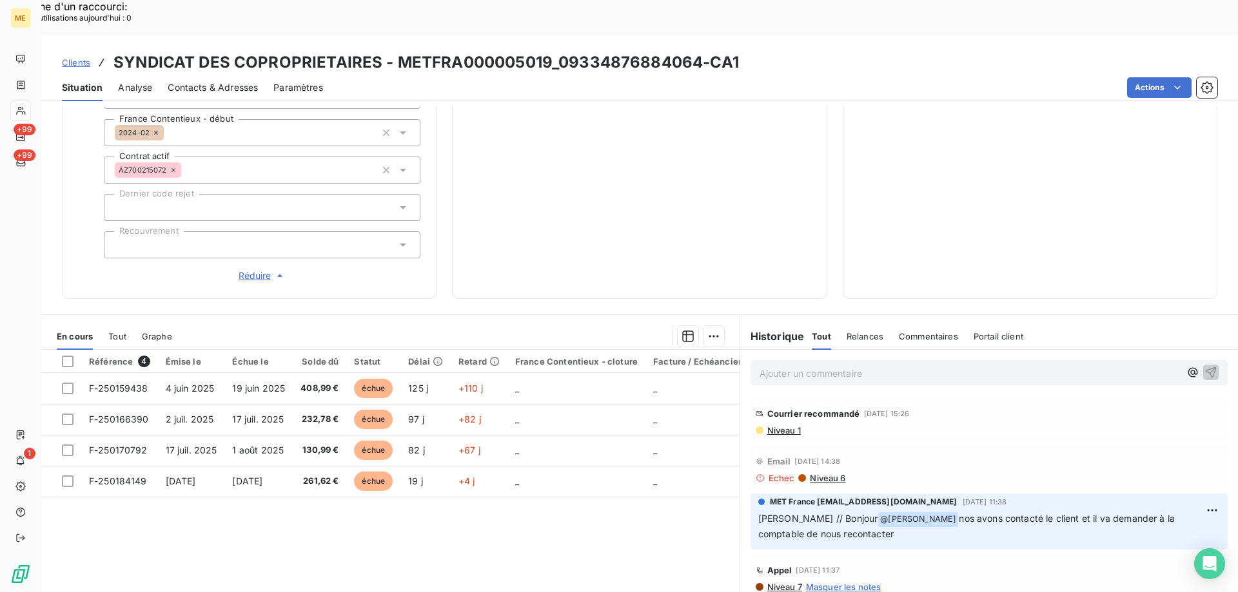
scroll to position [129, 0]
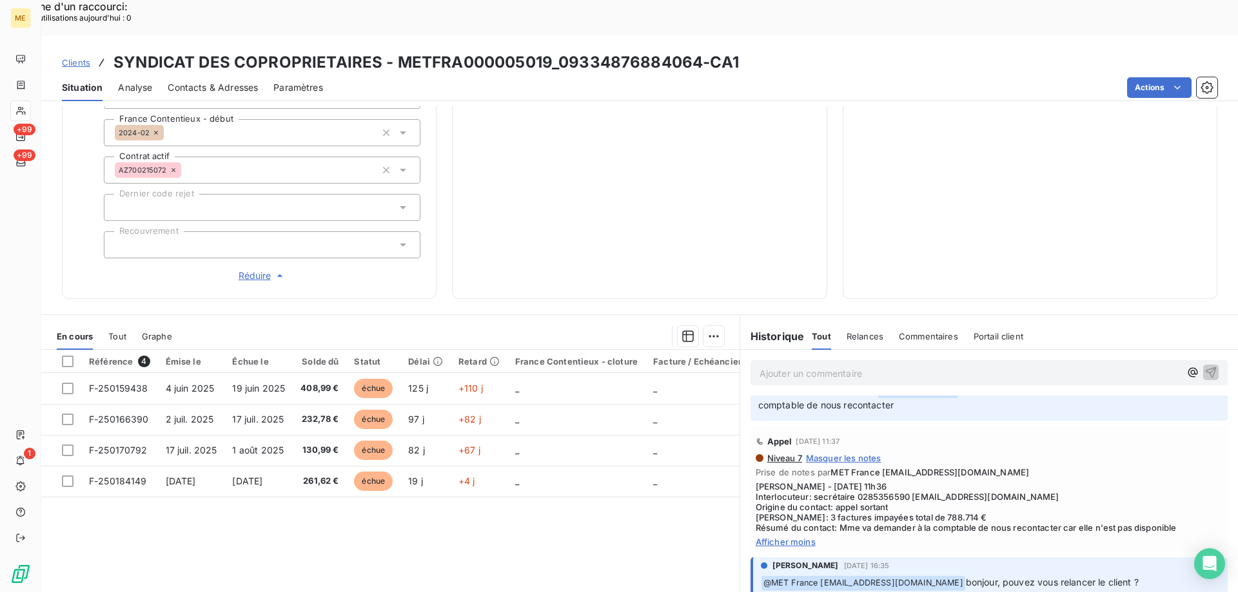
click at [139, 81] on span "Analyse" at bounding box center [135, 87] width 34 height 13
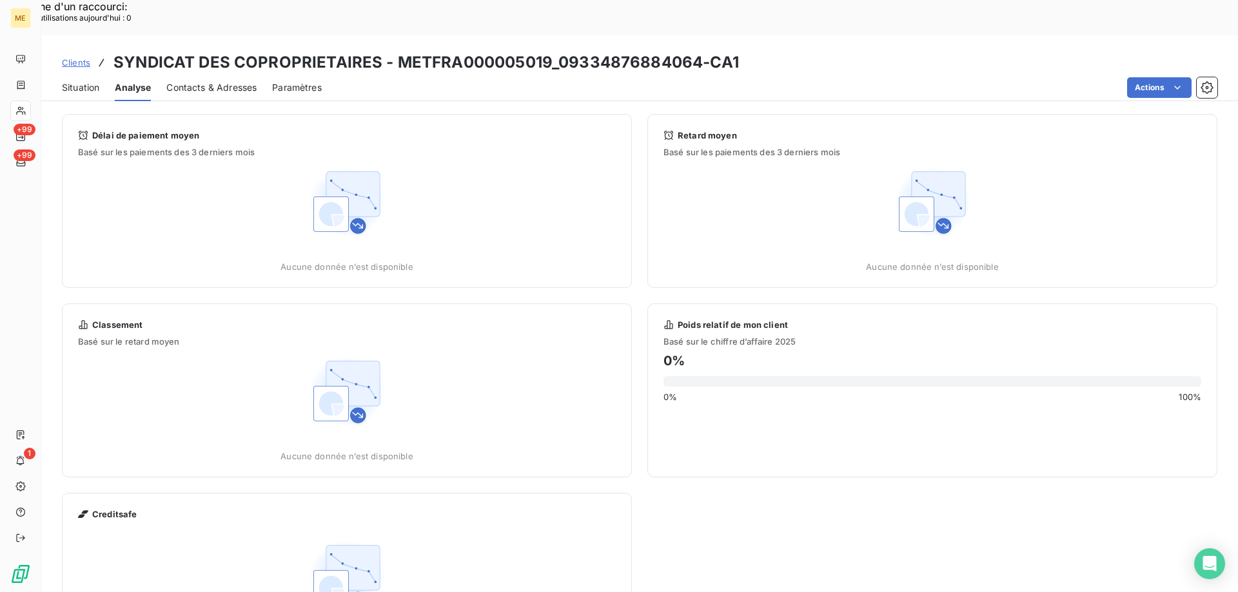
click at [225, 81] on span "Contacts & Adresses" at bounding box center [211, 87] width 90 height 13
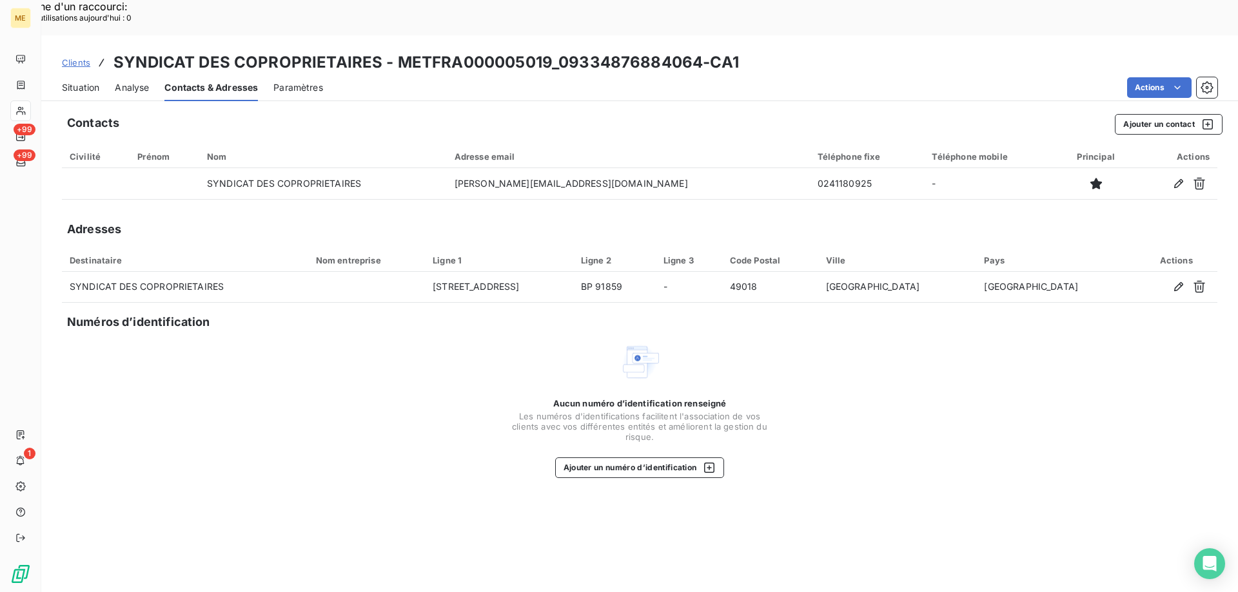
click at [68, 81] on span "Situation" at bounding box center [80, 87] width 37 height 13
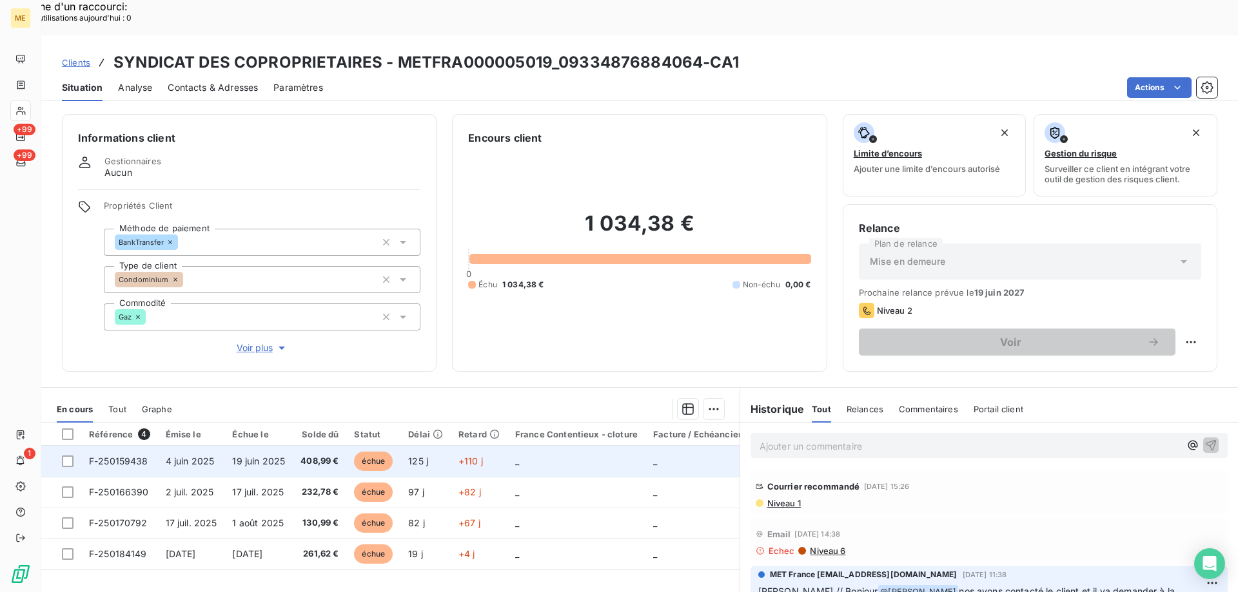
click at [112, 456] on span "F-250159438" at bounding box center [118, 461] width 59 height 11
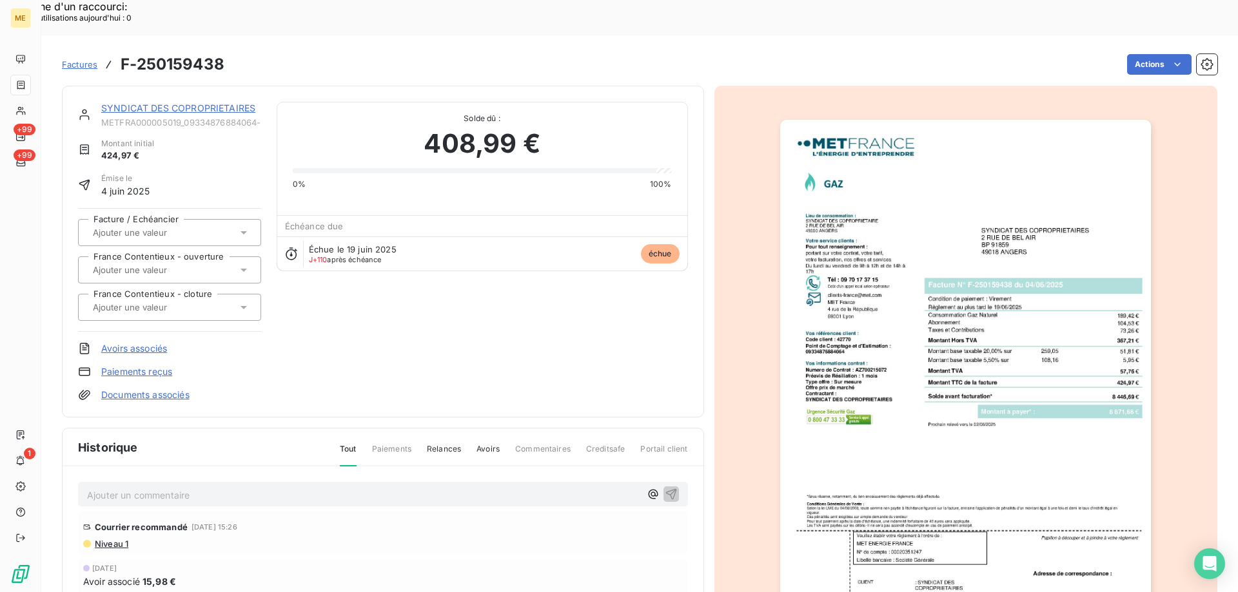
click at [146, 103] on link "SYNDICAT DES COPROPRIETAIRES" at bounding box center [178, 108] width 154 height 11
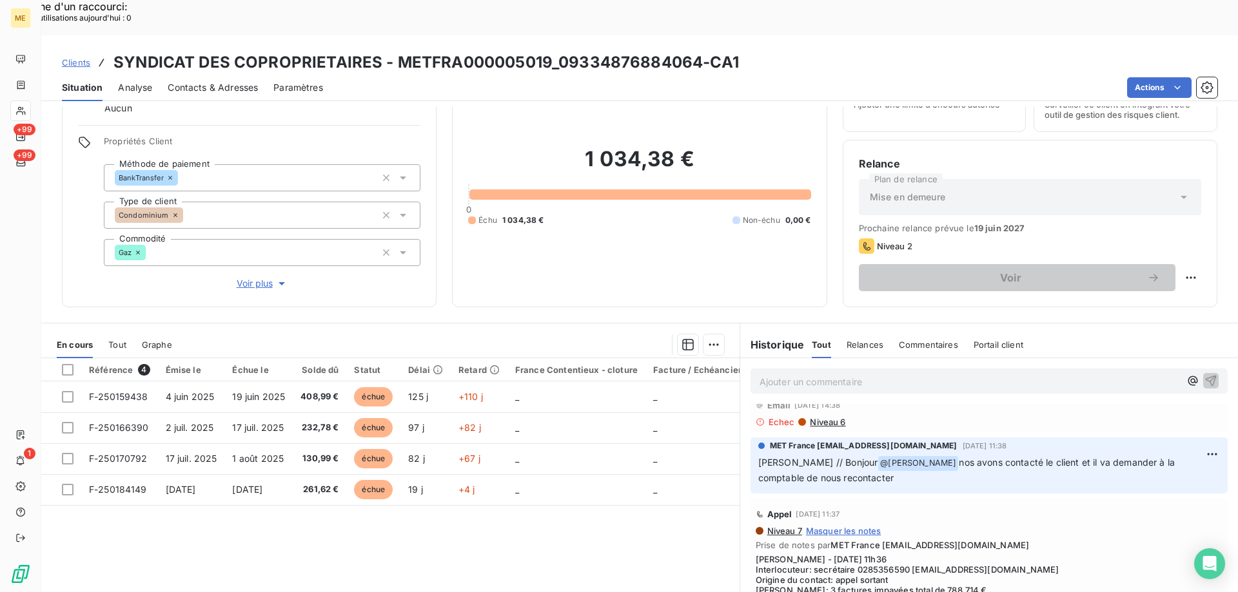
scroll to position [129, 0]
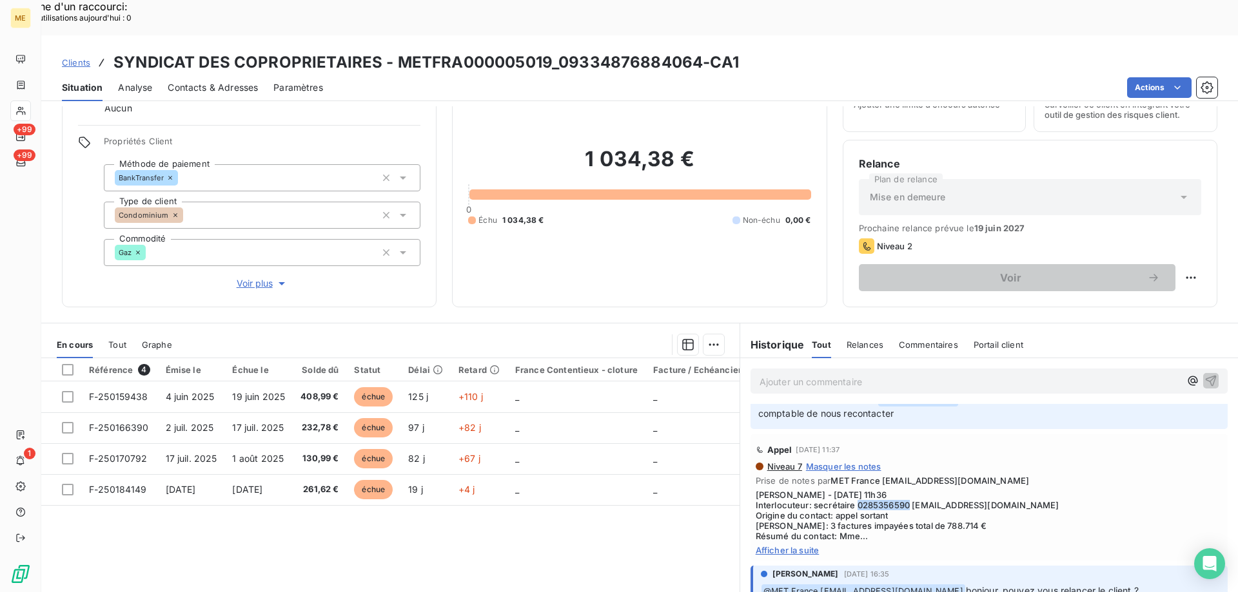
drag, startPoint x: 852, startPoint y: 474, endPoint x: 904, endPoint y: 467, distance: 52.6
click at [904, 490] on span "[PERSON_NAME] - [DATE] 11h36 Interlocuteur: secrétaire 0285356590 [EMAIL_ADDRES…" at bounding box center [989, 516] width 467 height 52
copy span "0285356590"
drag, startPoint x: 244, startPoint y: 242, endPoint x: 355, endPoint y: 262, distance: 113.3
click at [244, 277] on span "Voir plus" at bounding box center [263, 283] width 52 height 13
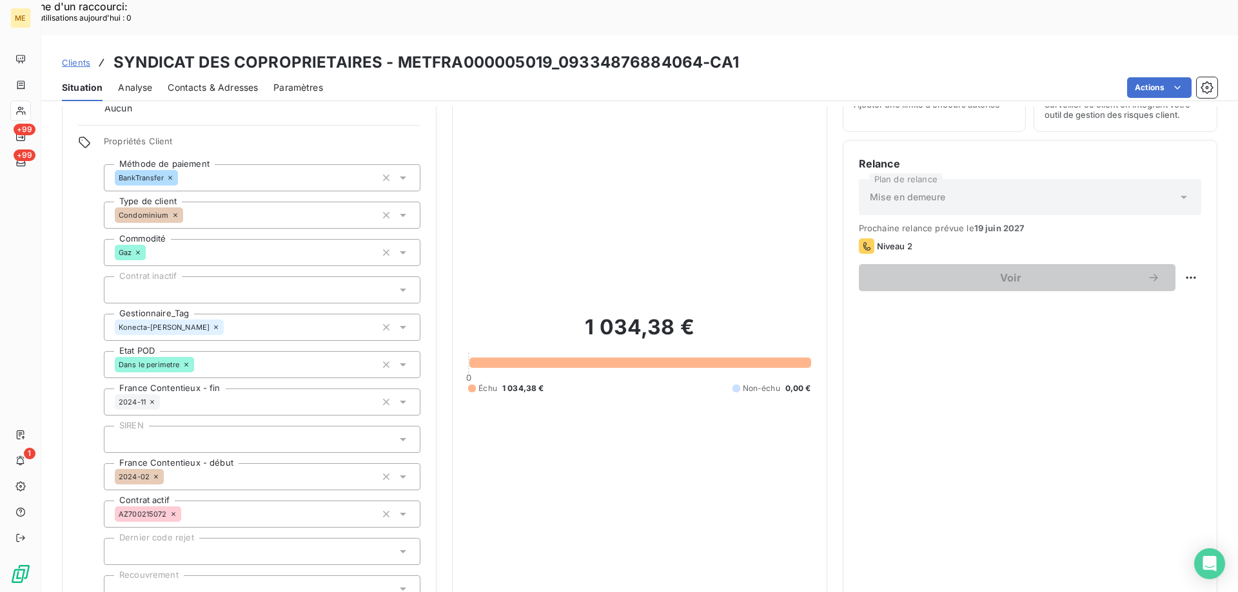
scroll to position [409, 0]
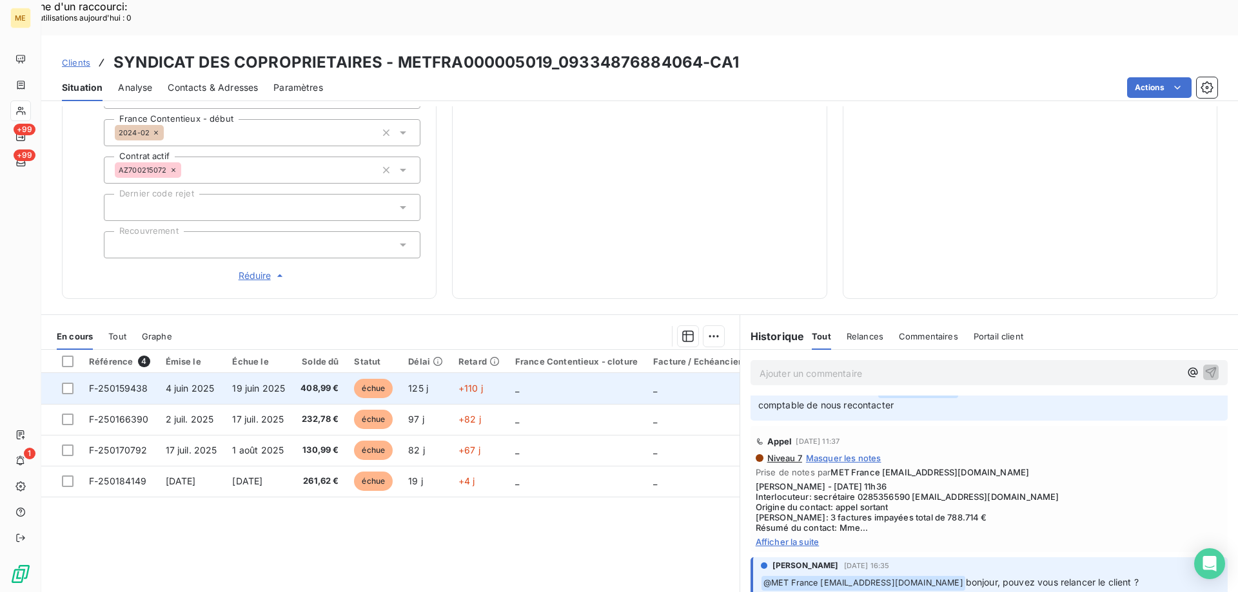
click at [119, 383] on span "F-250159438" at bounding box center [118, 388] width 59 height 11
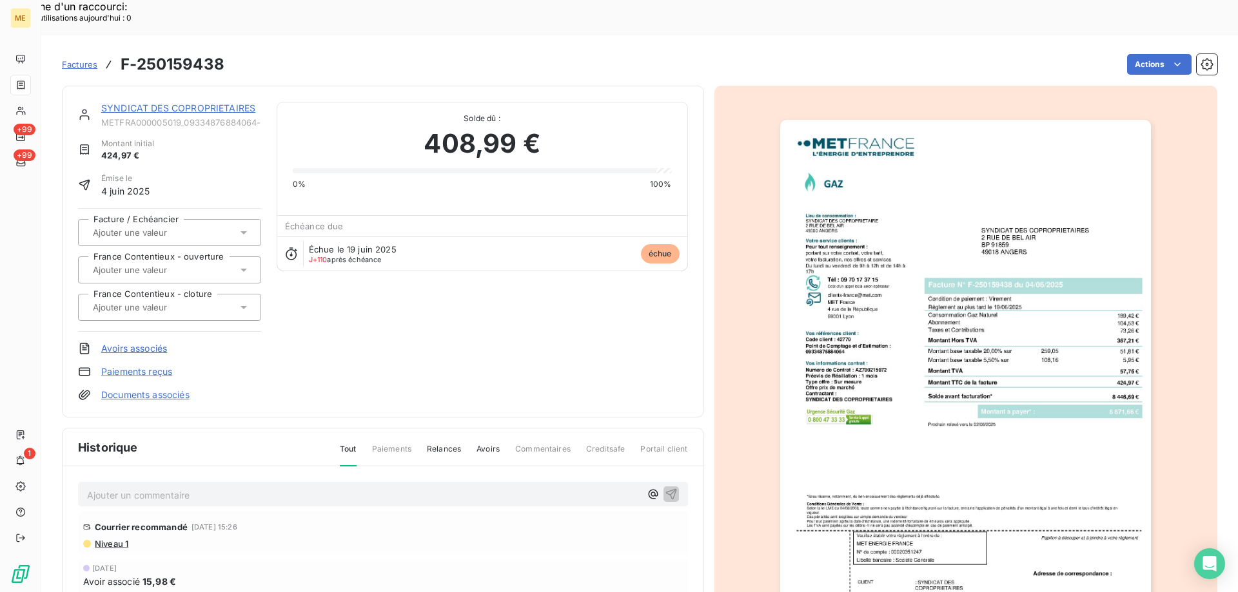
click at [208, 103] on link "SYNDICAT DES COPROPRIETAIRES" at bounding box center [178, 108] width 154 height 11
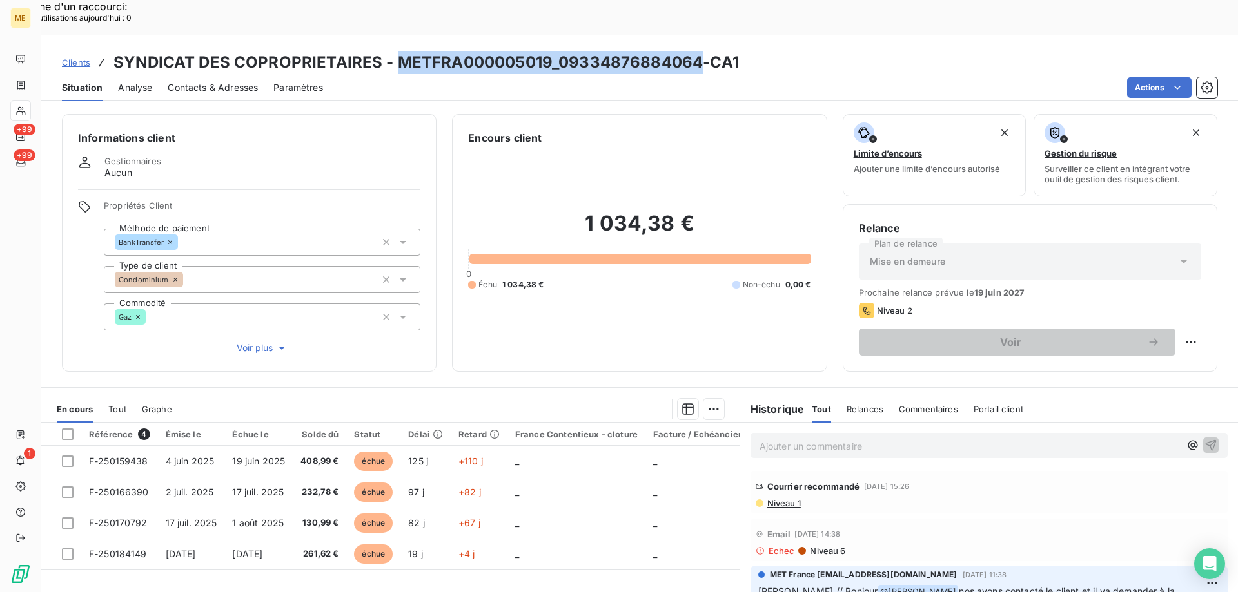
drag, startPoint x: 392, startPoint y: 22, endPoint x: 699, endPoint y: 32, distance: 307.0
click at [699, 51] on h3 "SYNDICAT DES COPROPRIETAIRES - METFRA000005019_09334876884064-CA1" at bounding box center [425, 62] width 625 height 23
copy h3 "METFRA000005019_09334876884064"
click at [84, 57] on span "Clients" at bounding box center [76, 62] width 28 height 10
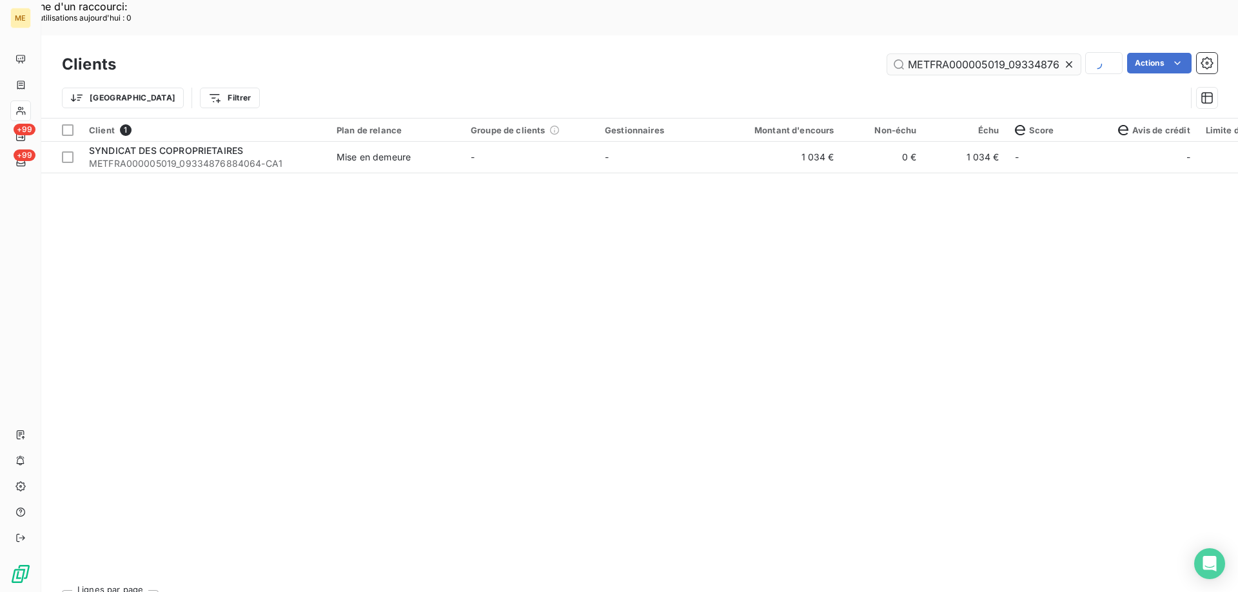
scroll to position [0, 39]
click at [929, 54] on input "METFRA000005019_09334876884064" at bounding box center [983, 64] width 193 height 21
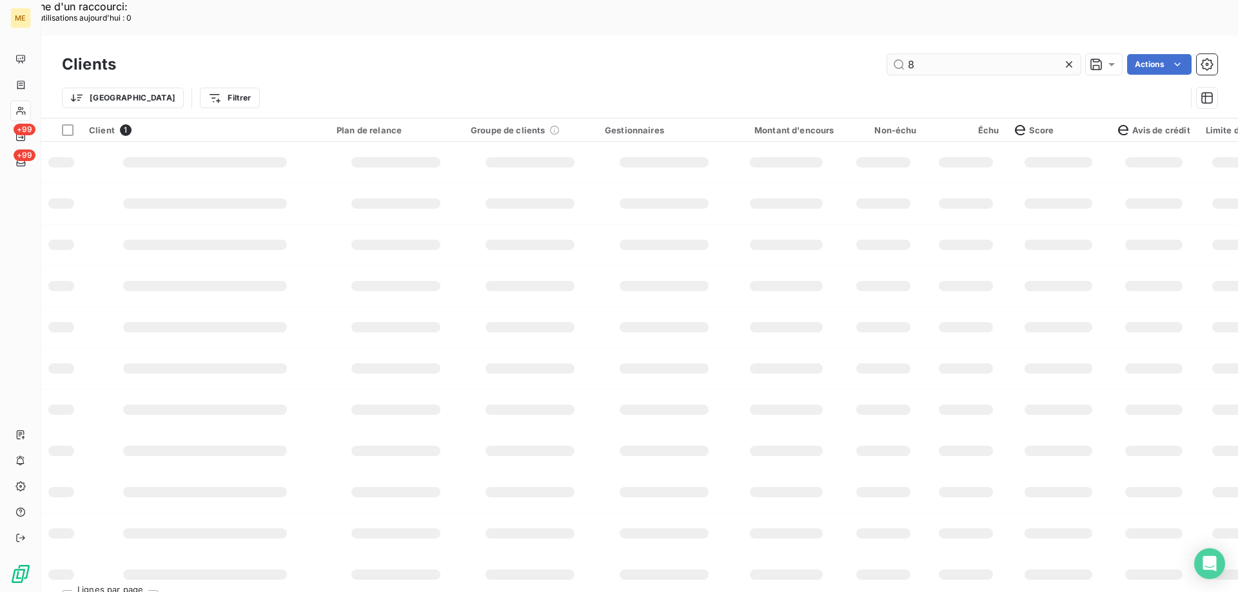
scroll to position [0, 0]
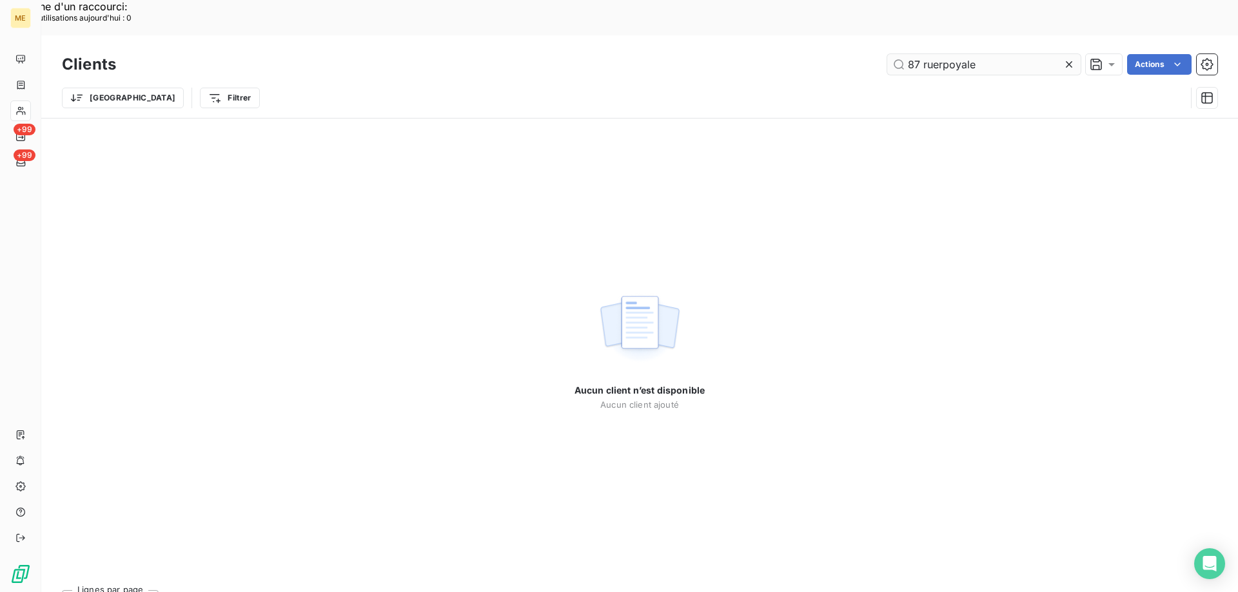
click at [948, 54] on input "87 ruerpoyale" at bounding box center [983, 64] width 193 height 21
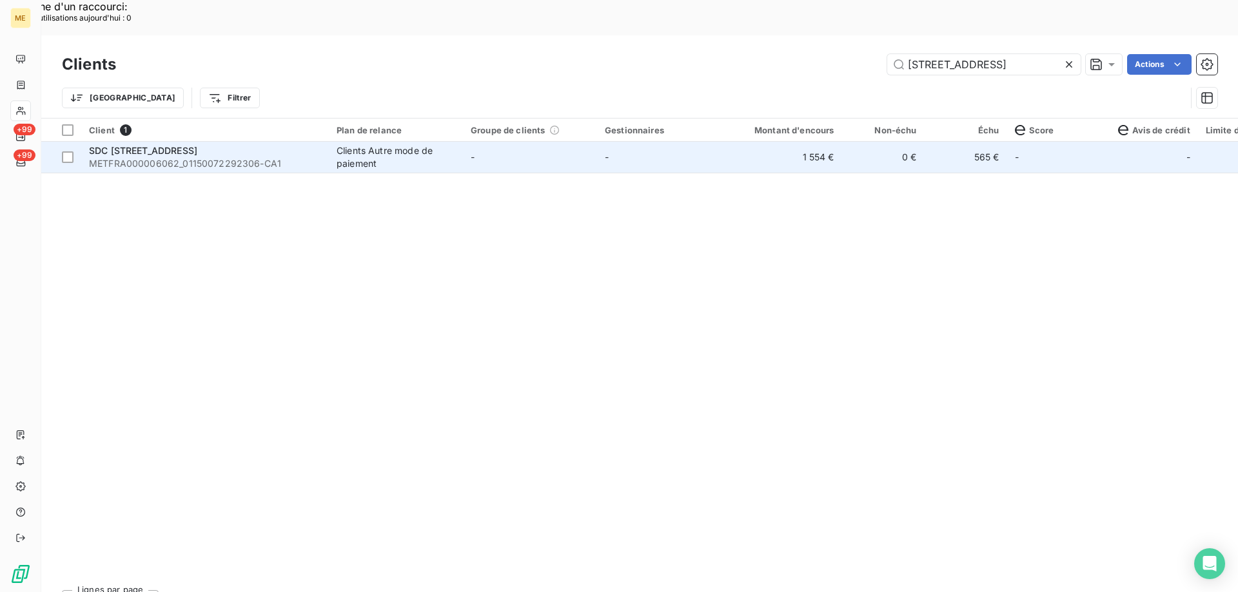
type input "[STREET_ADDRESS]"
click at [161, 145] on span "SDC [STREET_ADDRESS]" at bounding box center [143, 150] width 108 height 11
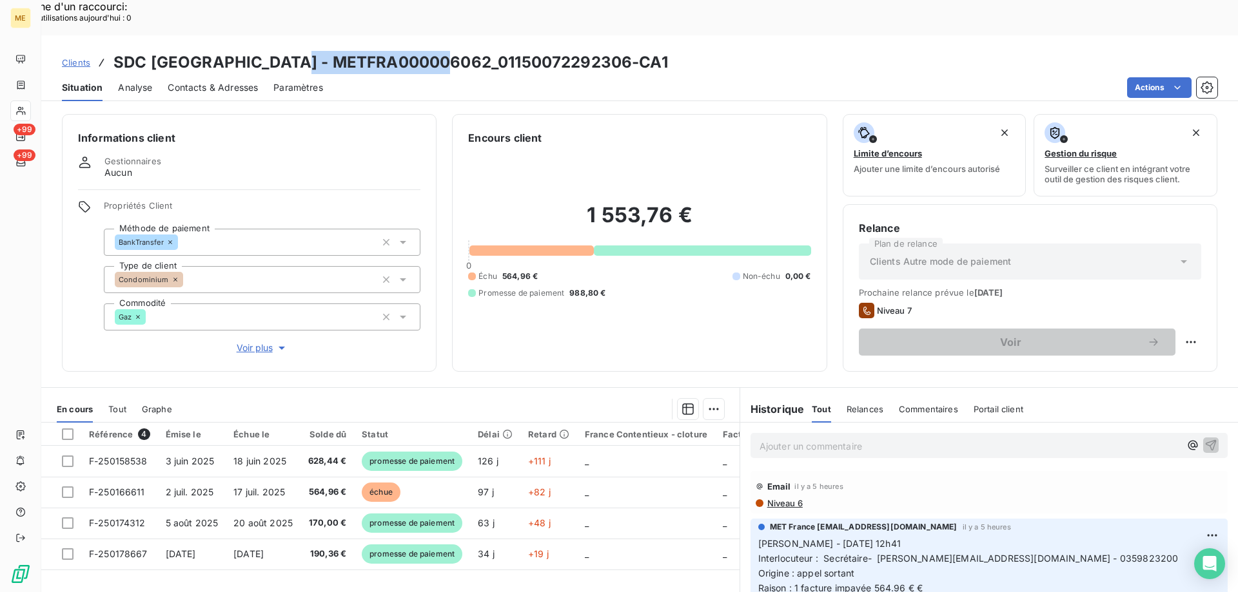
drag, startPoint x: 287, startPoint y: 30, endPoint x: 444, endPoint y: 30, distance: 157.3
click at [444, 51] on h3 "SDC [GEOGRAPHIC_DATA] - METFRA000006062_01150072292306-CA1" at bounding box center [390, 62] width 554 height 23
copy h3 "METFRA000006062"
click at [377, 51] on h3 "SDC [GEOGRAPHIC_DATA] - METFRA000006062_01150072292306-CA1" at bounding box center [390, 62] width 554 height 23
drag, startPoint x: 286, startPoint y: 24, endPoint x: 445, endPoint y: 26, distance: 159.2
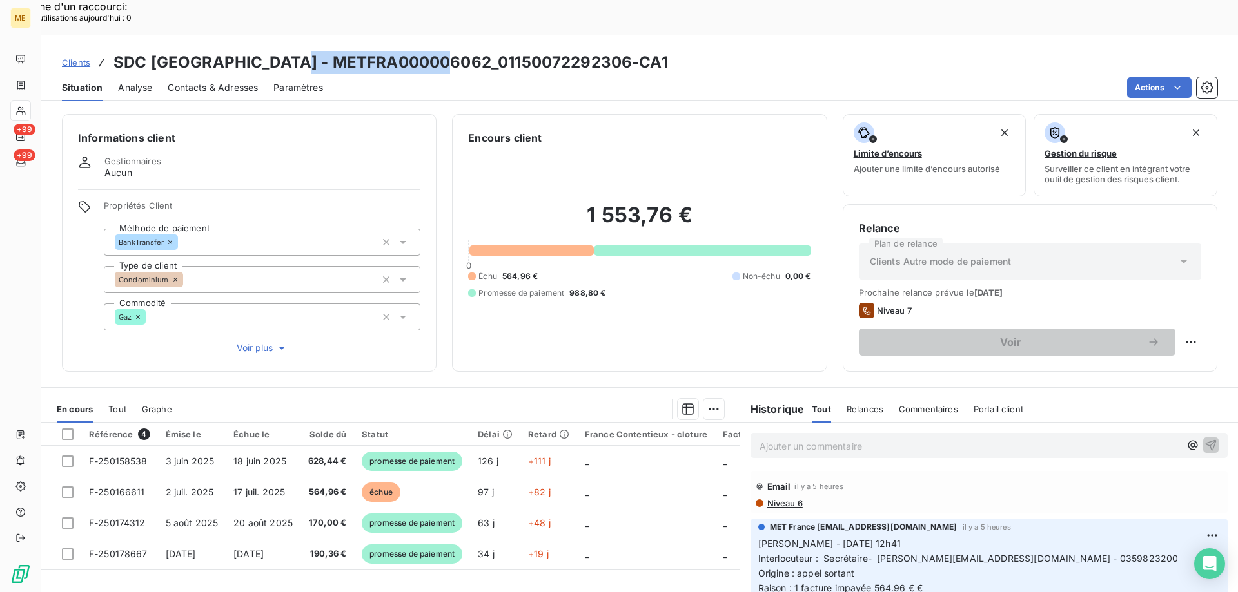
click at [445, 51] on h3 "SDC [GEOGRAPHIC_DATA] - METFRA000006062_01150072292306-CA1" at bounding box center [390, 62] width 554 height 23
copy h3 "METFRA000006062"
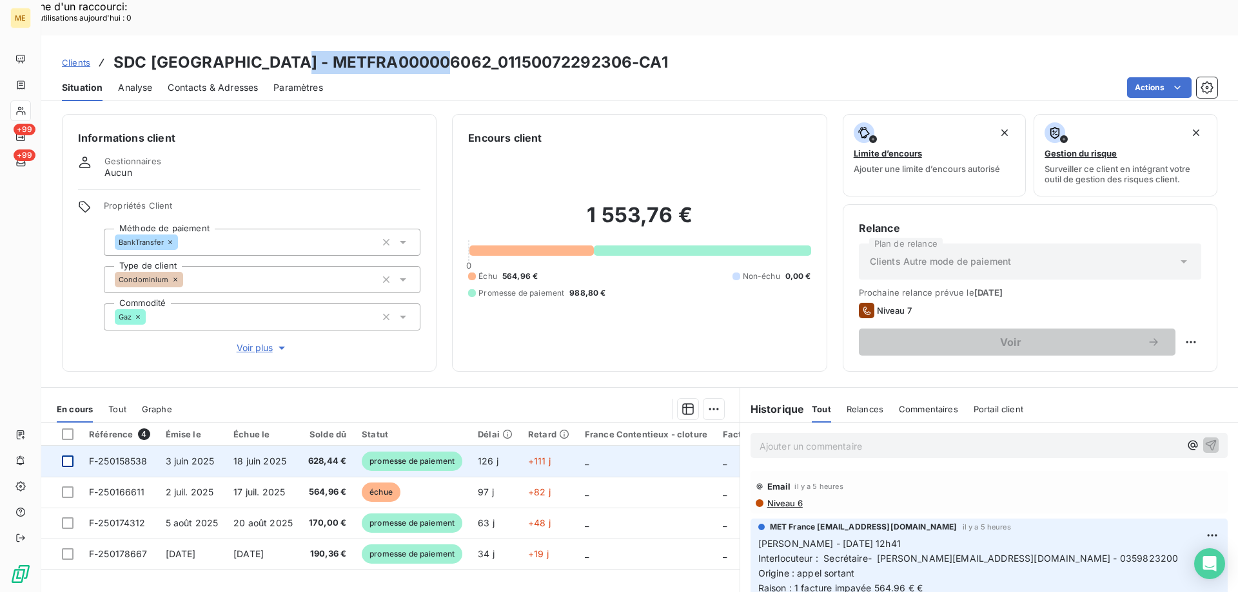
click at [72, 456] on div at bounding box center [68, 462] width 12 height 12
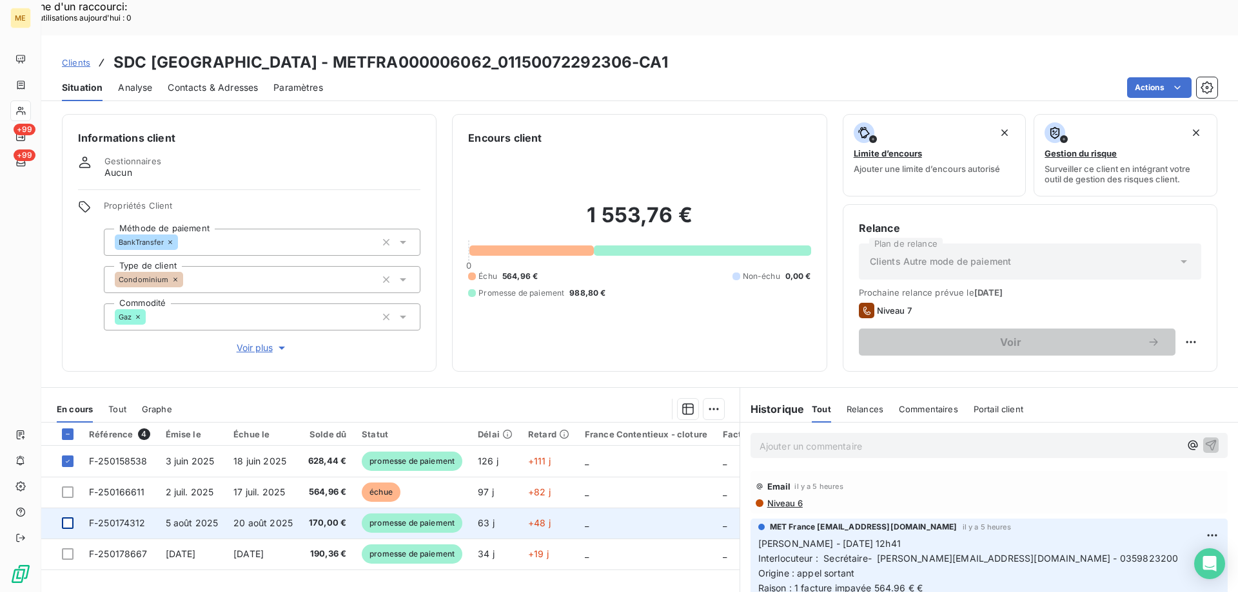
click at [69, 518] on div at bounding box center [68, 524] width 12 height 12
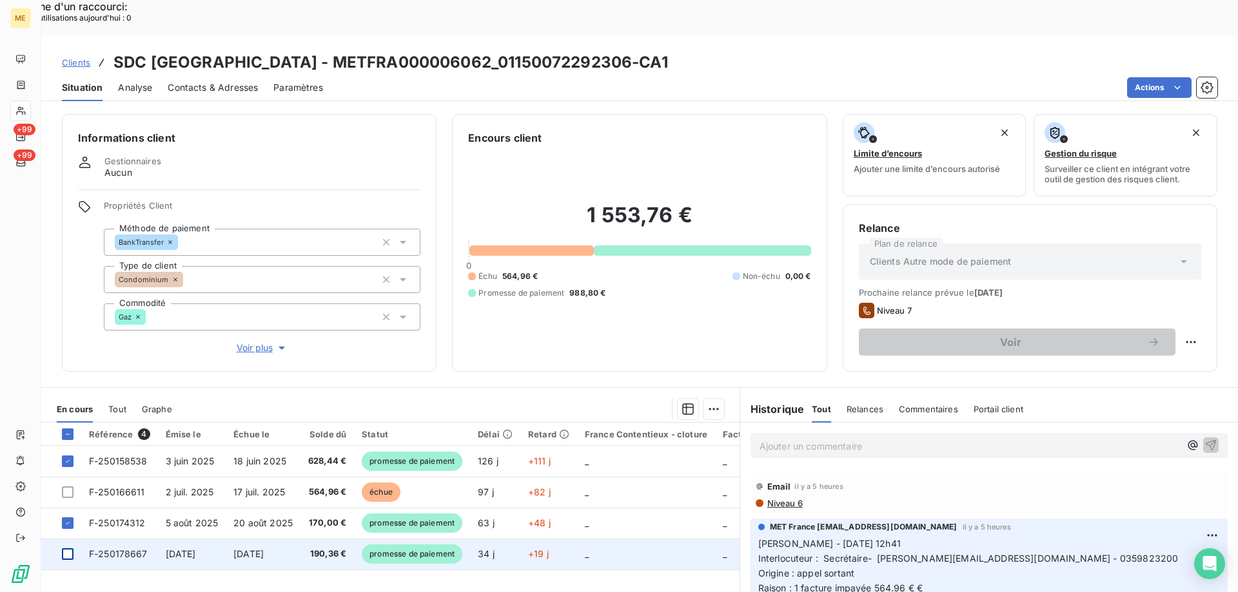
click at [65, 549] on div at bounding box center [68, 555] width 12 height 12
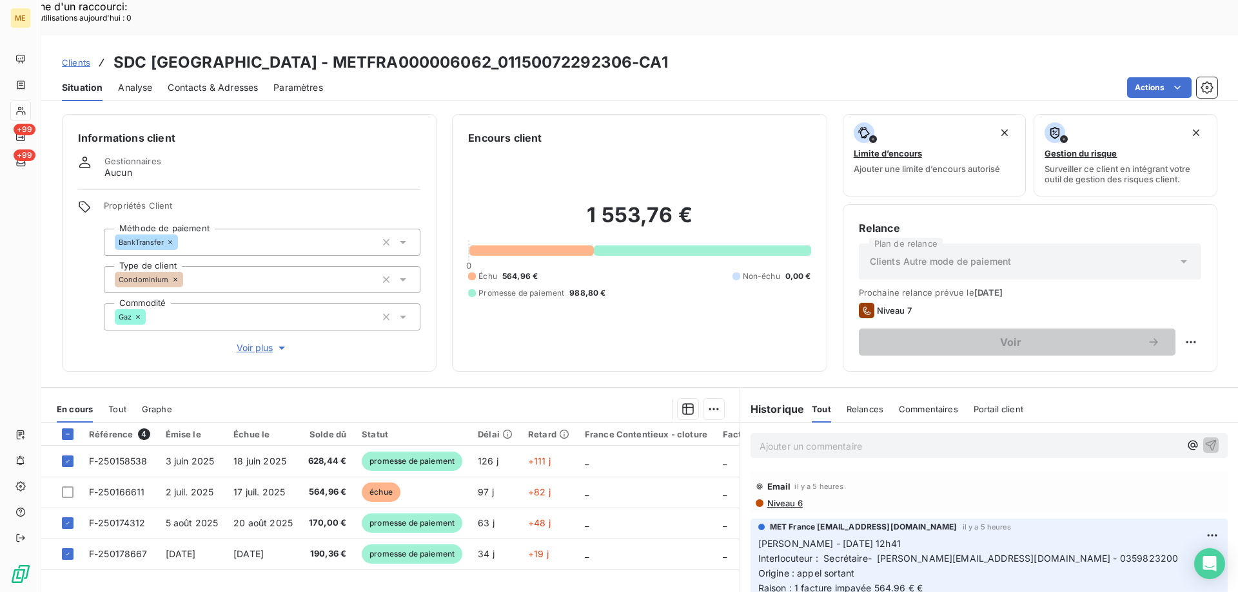
click at [695, 399] on div at bounding box center [456, 409] width 536 height 21
click at [551, 420] on div "Ajouter une promesse de paiement (3 factures)" at bounding box center [595, 425] width 234 height 21
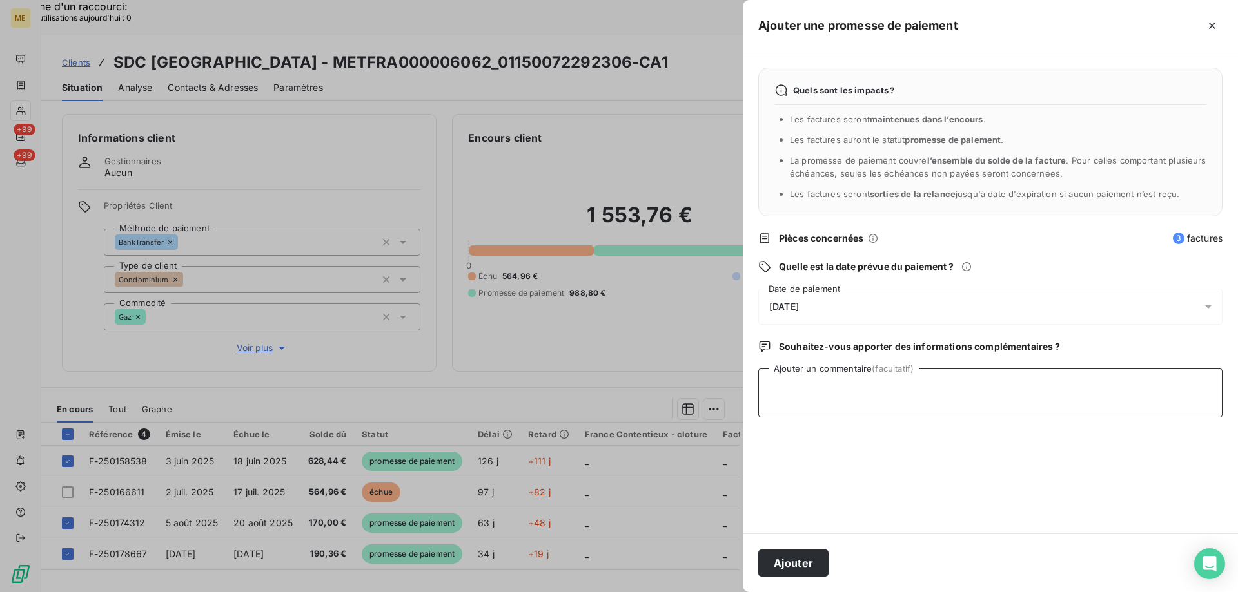
click at [776, 378] on textarea "Ajouter un commentaire (facultatif)" at bounding box center [990, 393] width 464 height 49
paste textarea "[URL][DOMAIN_NAME]"
type textarea "[PERSON_NAME] // [URL][DOMAIN_NAME]"
click at [799, 308] on span "[DATE]" at bounding box center [784, 307] width 30 height 10
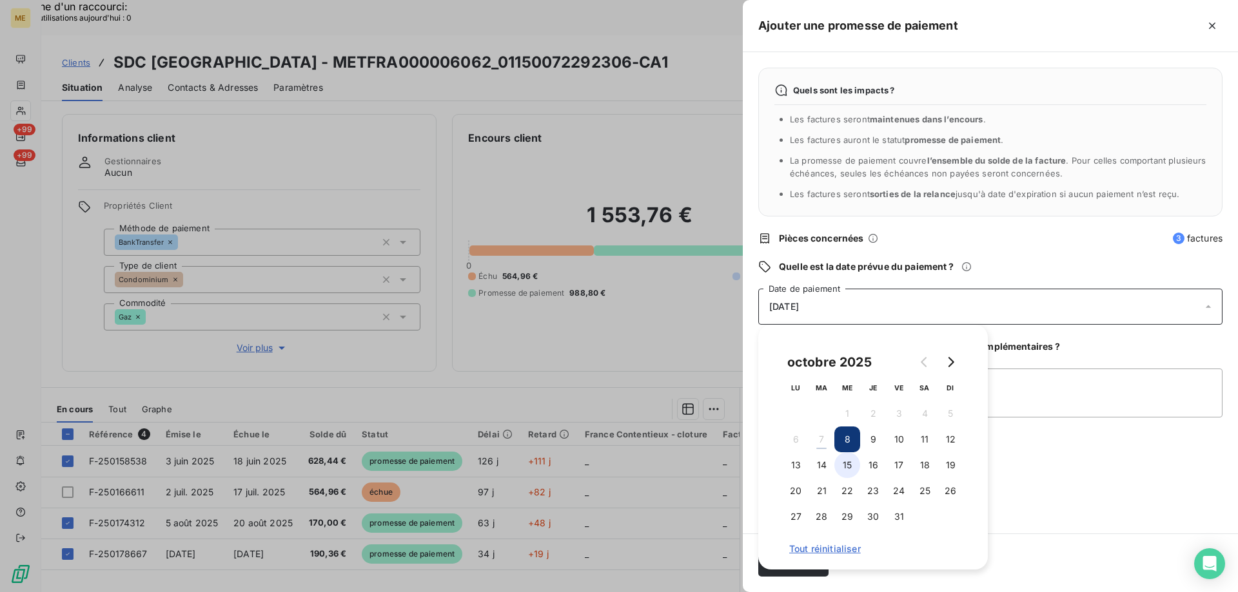
click at [855, 458] on button "15" at bounding box center [847, 466] width 26 height 26
click at [1050, 482] on div "Quels sont les impacts ? Les factures seront maintenues dans l’encours . Les fa…" at bounding box center [990, 293] width 495 height 482
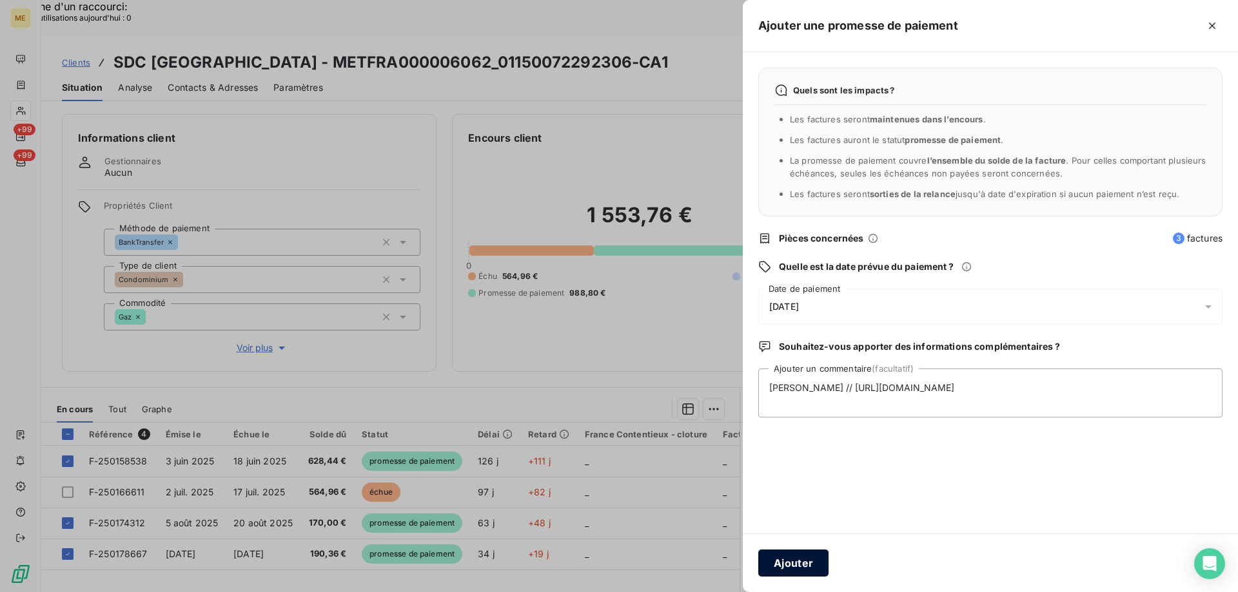
click at [811, 568] on button "Ajouter" at bounding box center [793, 563] width 70 height 27
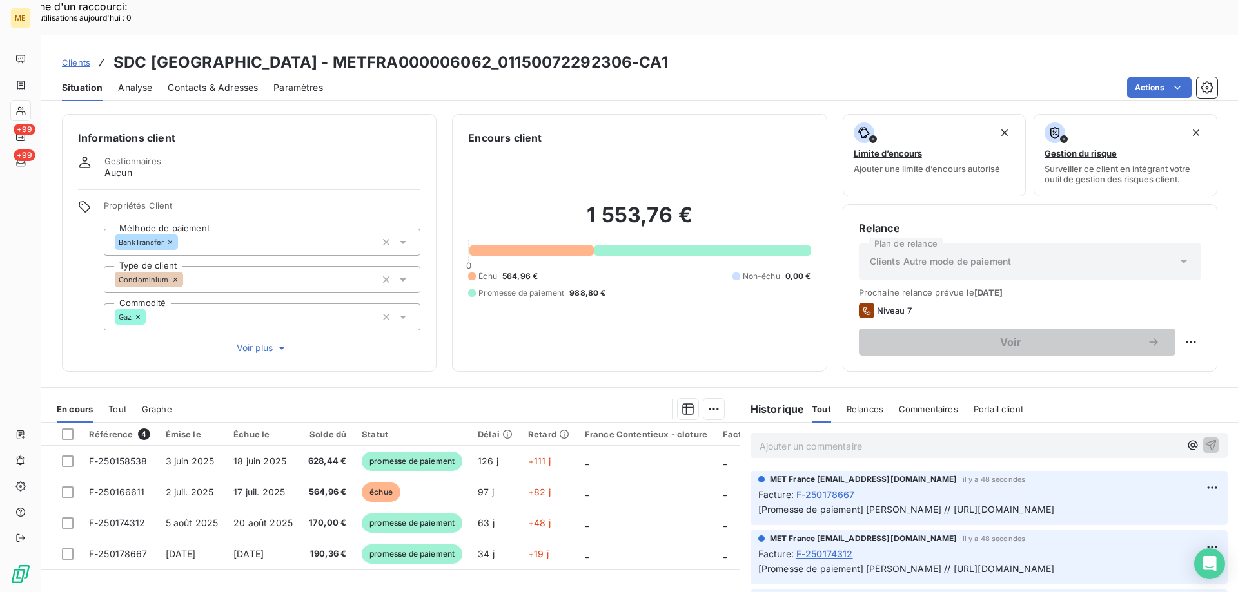
click at [607, 51] on h3 "SDC [GEOGRAPHIC_DATA] - METFRA000006062_01150072292306-CA1" at bounding box center [390, 62] width 554 height 23
click at [521, 51] on h3 "SDC [GEOGRAPHIC_DATA] - METFRA000006062_01150072292306-CA1" at bounding box center [390, 62] width 554 height 23
drag, startPoint x: 449, startPoint y: 26, endPoint x: 581, endPoint y: 24, distance: 132.8
click at [581, 51] on h3 "SDC [GEOGRAPHIC_DATA] - METFRA000006062_01150072292306-CA1" at bounding box center [390, 62] width 554 height 23
copy h3 "01150072292306"
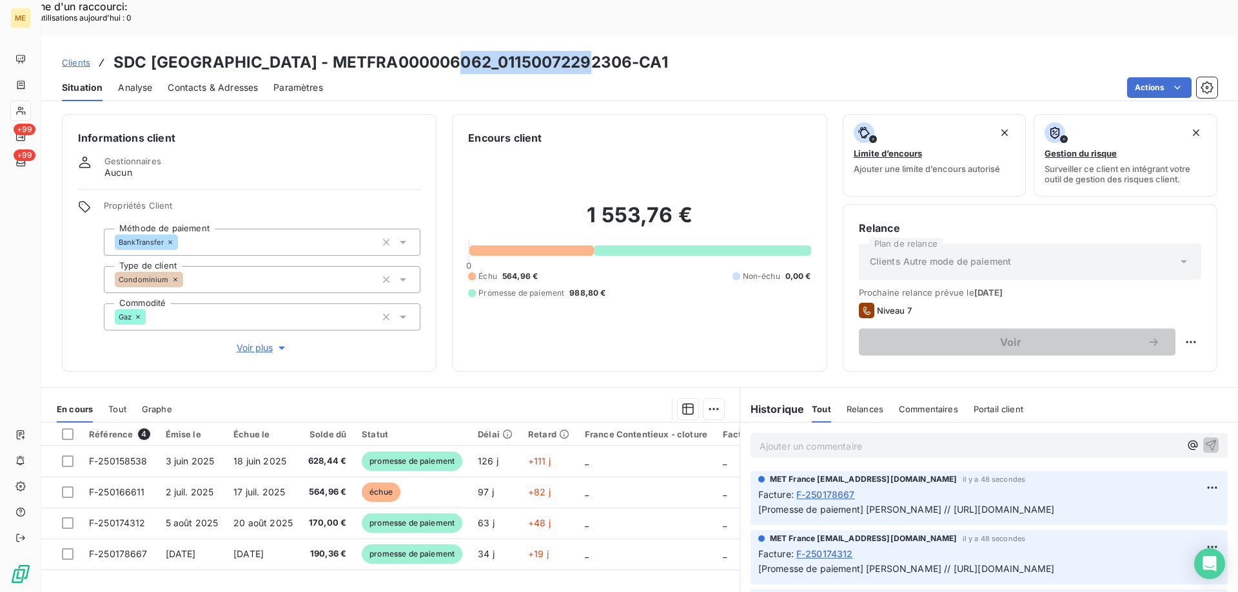
copy h3 "01150072292306"
click at [77, 57] on span "Clients" at bounding box center [76, 62] width 28 height 10
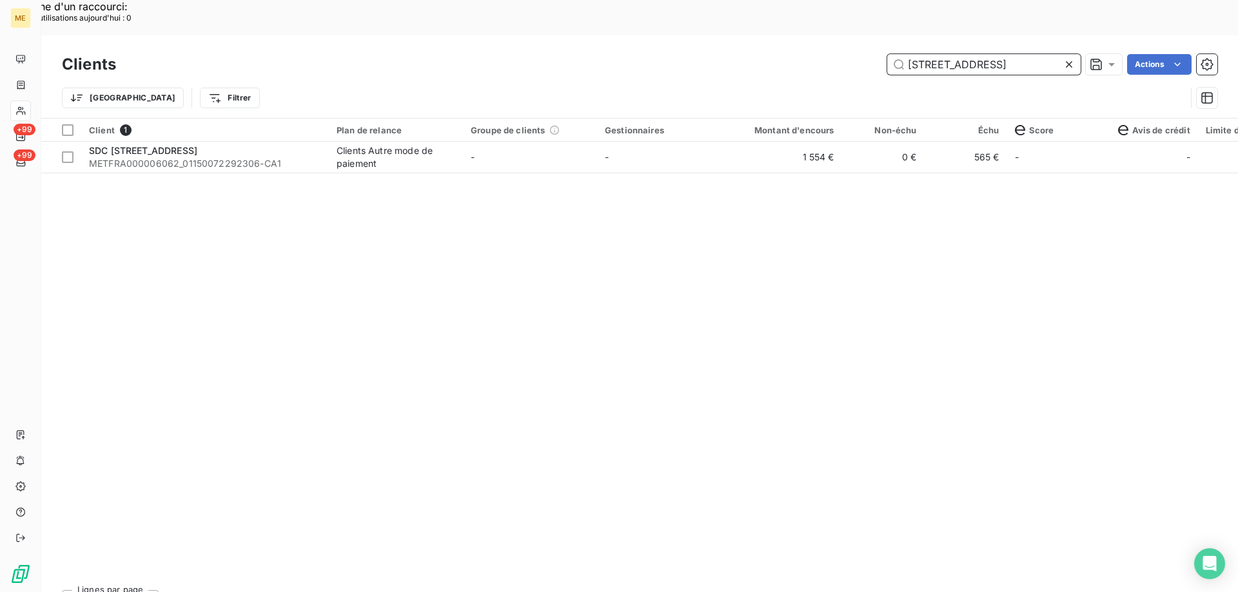
click at [967, 54] on input "[STREET_ADDRESS]" at bounding box center [983, 64] width 193 height 21
paste input "METFRA000018185"
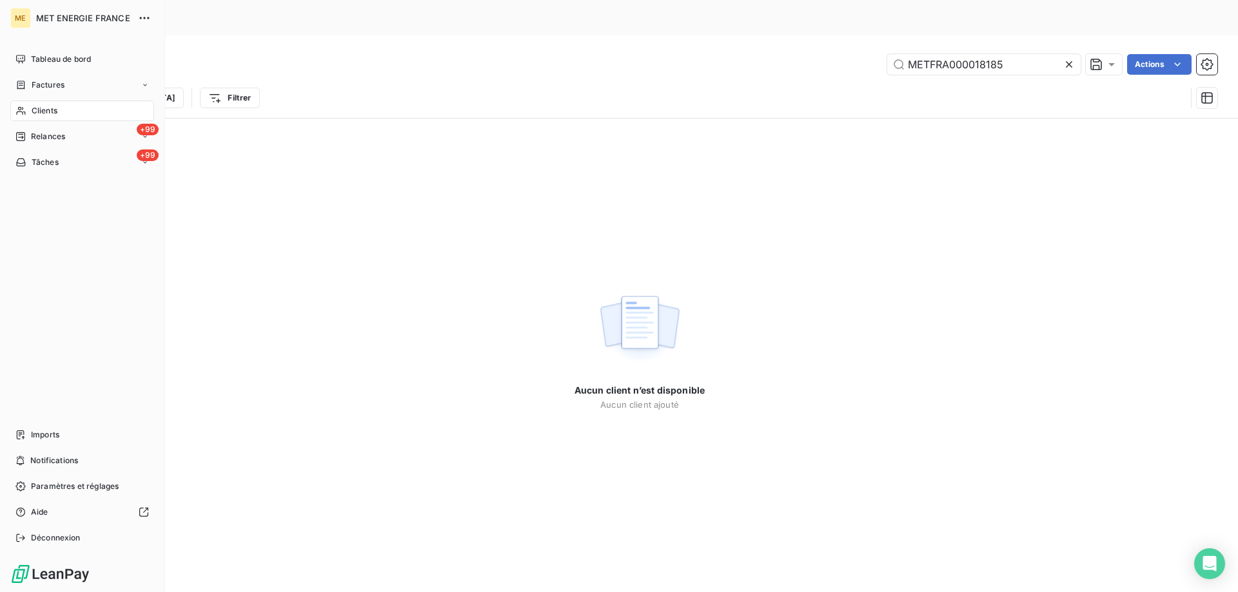
click at [46, 106] on span "Clients" at bounding box center [45, 111] width 26 height 12
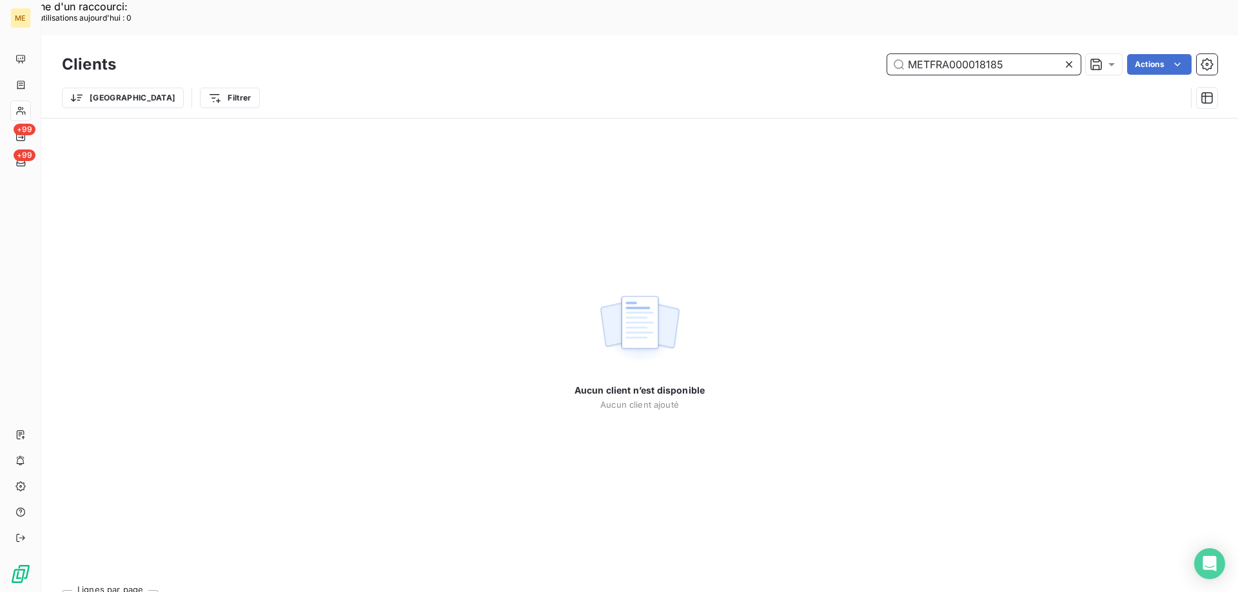
click at [1013, 54] on input "METFRA000018185" at bounding box center [983, 64] width 193 height 21
click at [905, 54] on input "METFRA000018185" at bounding box center [983, 64] width 193 height 21
click at [977, 54] on input "METFRA000018185" at bounding box center [983, 64] width 193 height 21
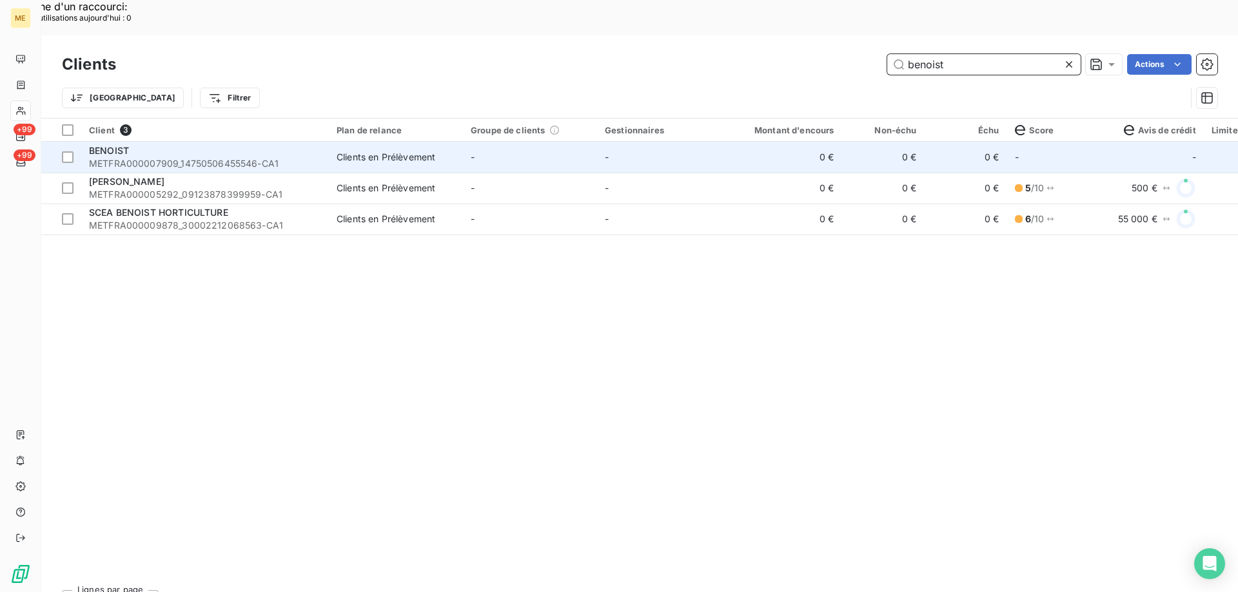
type input "benoist"
click at [99, 145] on span "BENOIST" at bounding box center [109, 150] width 40 height 11
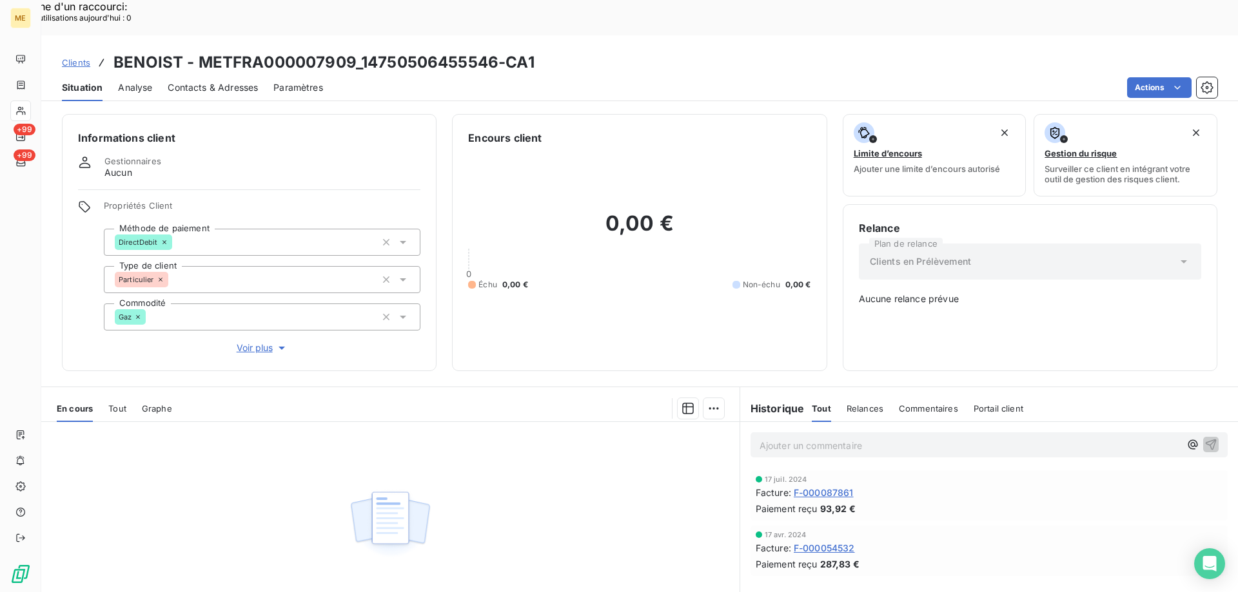
click at [112, 395] on div "Tout" at bounding box center [117, 408] width 18 height 27
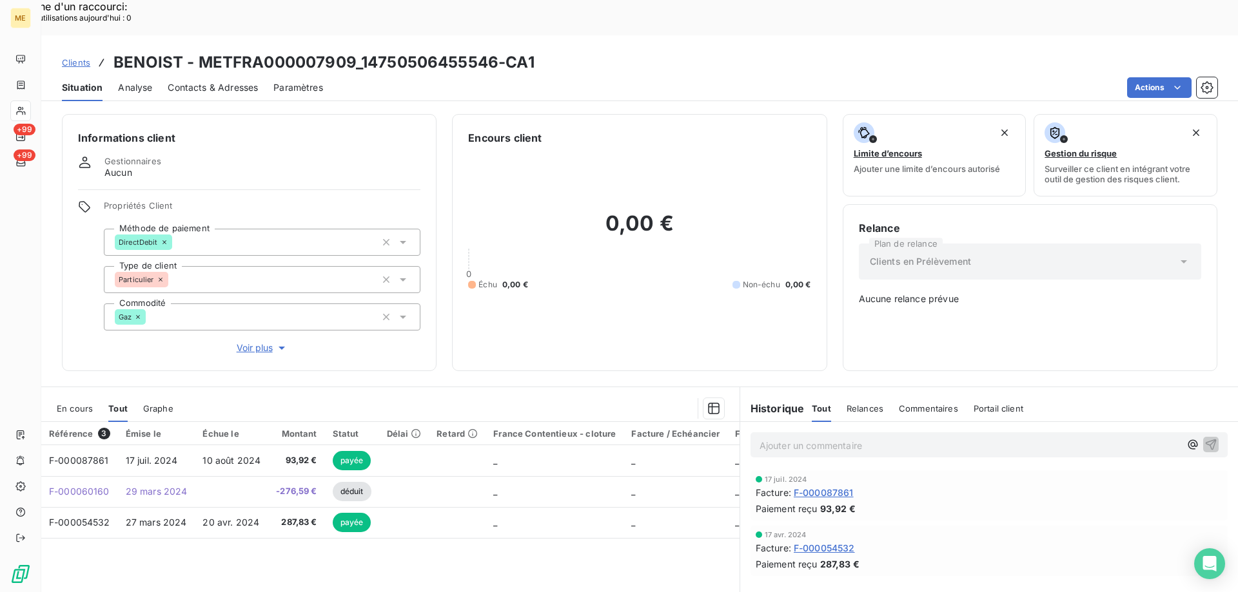
click at [86, 404] on span "En cours" at bounding box center [75, 409] width 36 height 10
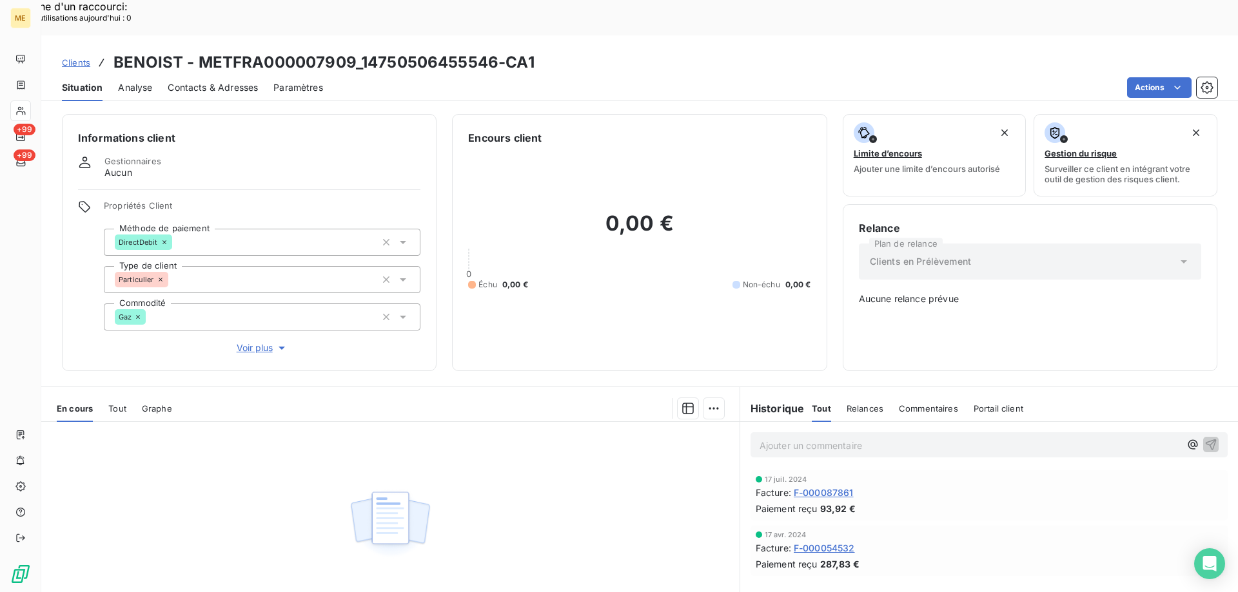
click at [119, 404] on span "Tout" at bounding box center [117, 409] width 18 height 10
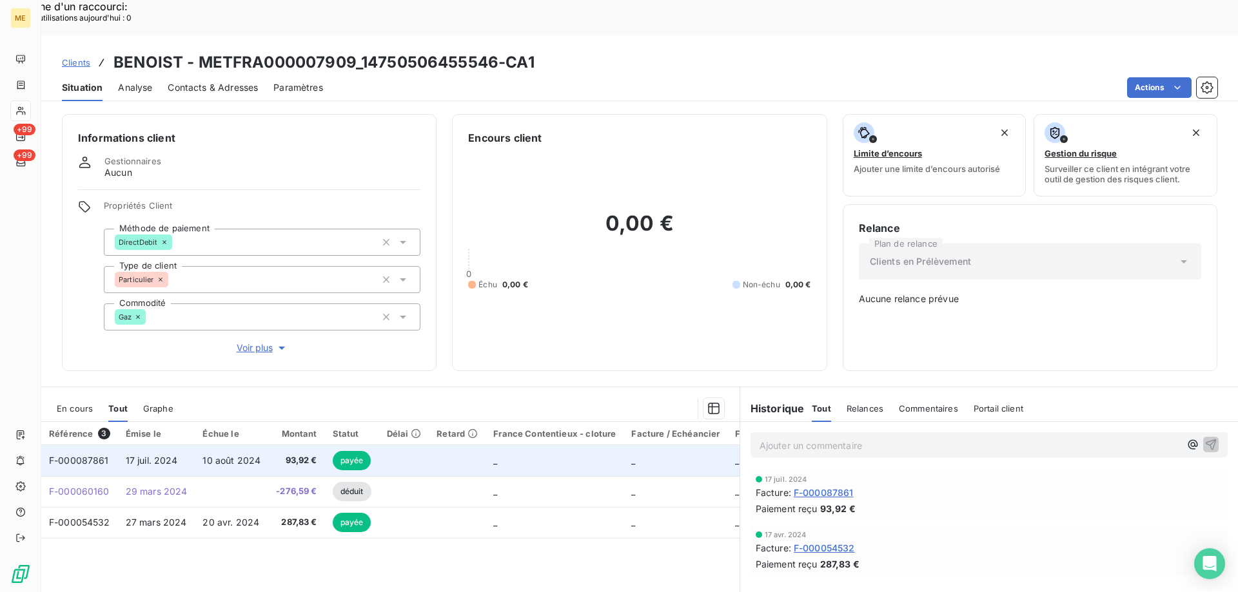
click at [85, 455] on span "F-000087861" at bounding box center [79, 460] width 60 height 11
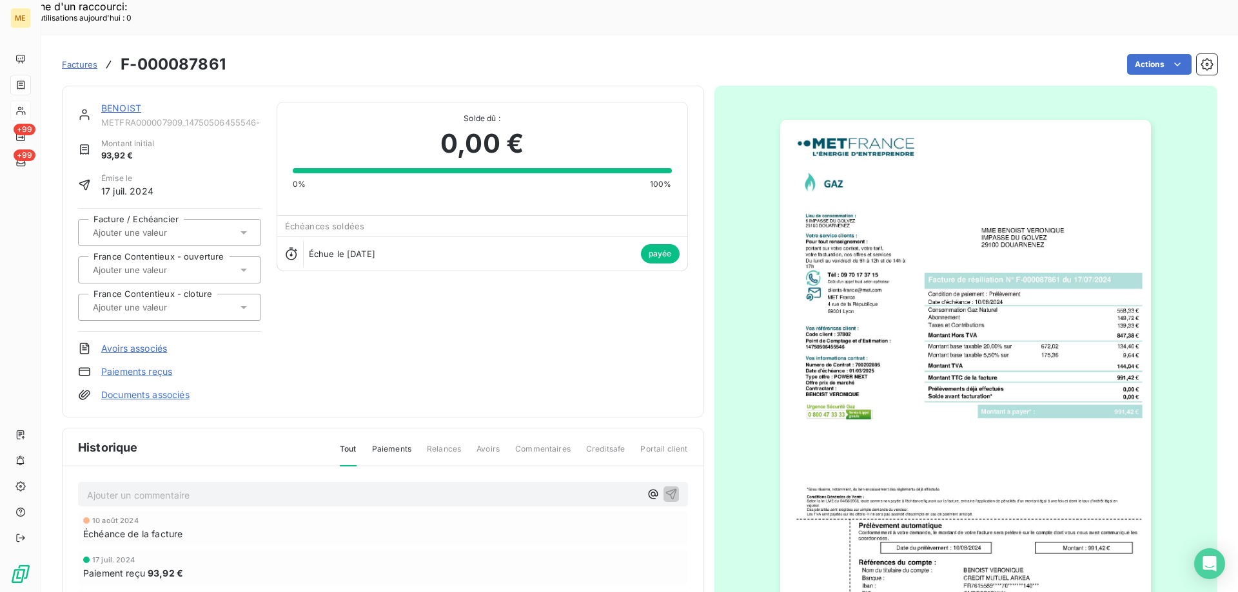
click at [86, 59] on span "Factures" at bounding box center [79, 64] width 35 height 10
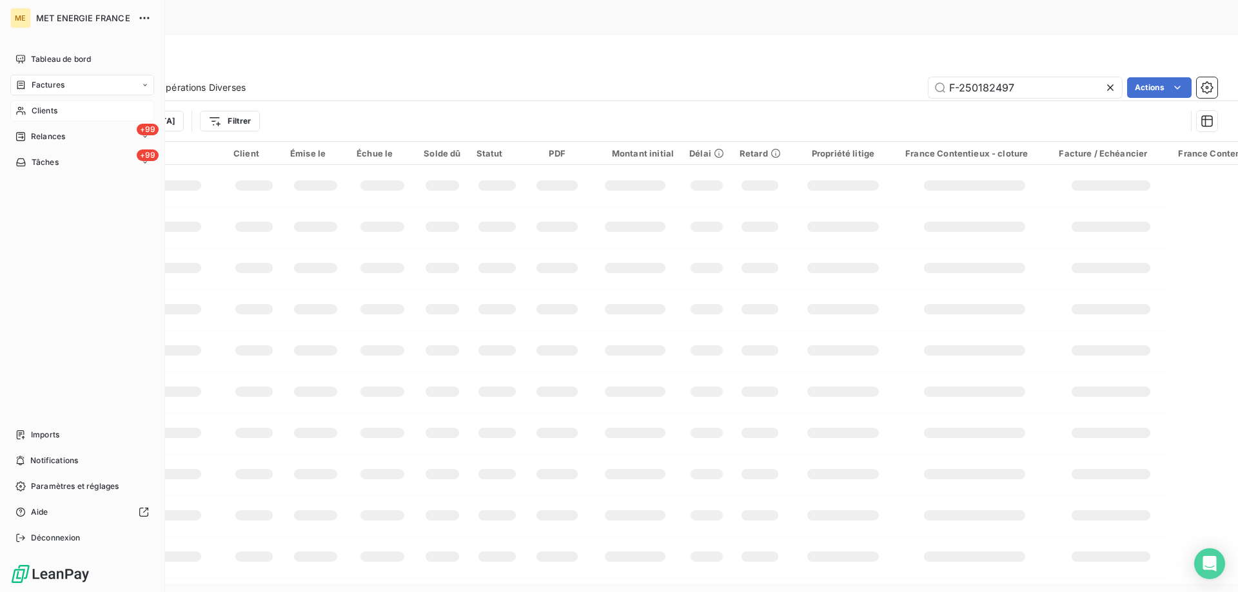
click at [69, 109] on div "Clients" at bounding box center [82, 111] width 144 height 21
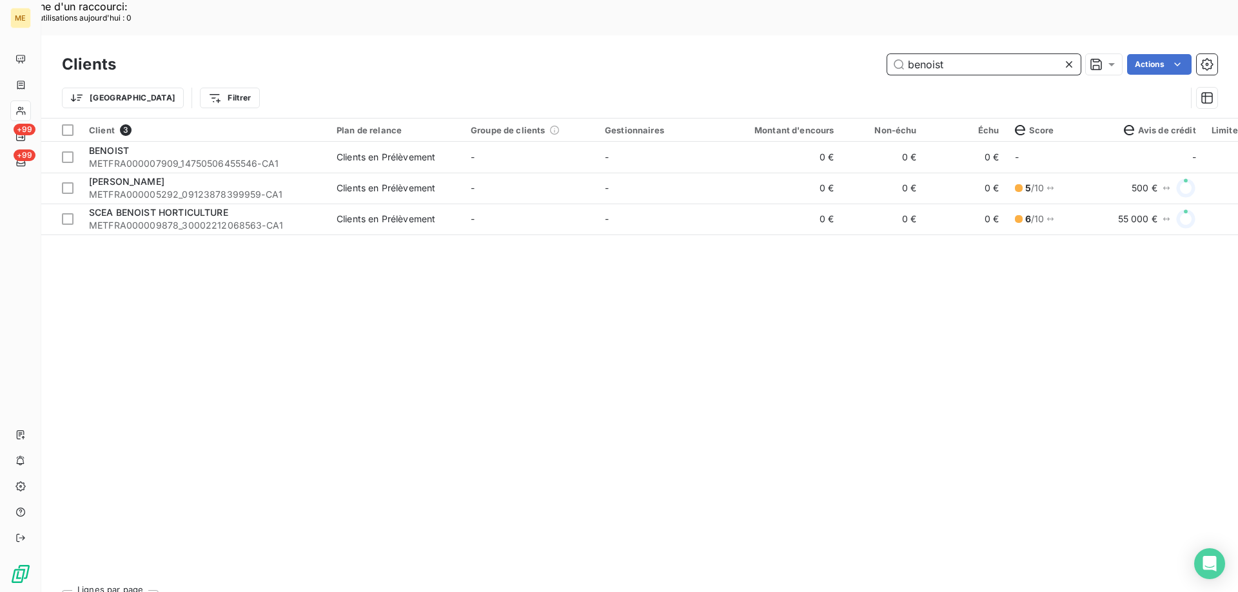
click at [915, 54] on input "benoist" at bounding box center [983, 64] width 193 height 21
paste input "Z1443800000004"
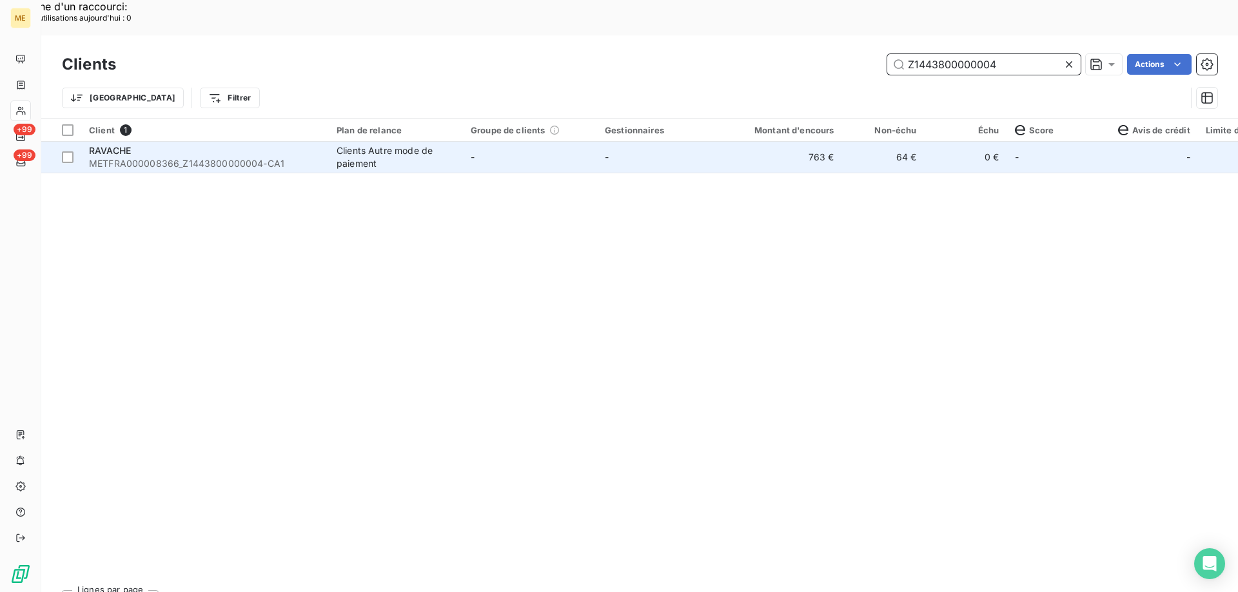
type input "Z1443800000004"
click at [97, 157] on span "METFRA000008366_Z1443800000004-CA1" at bounding box center [205, 163] width 232 height 13
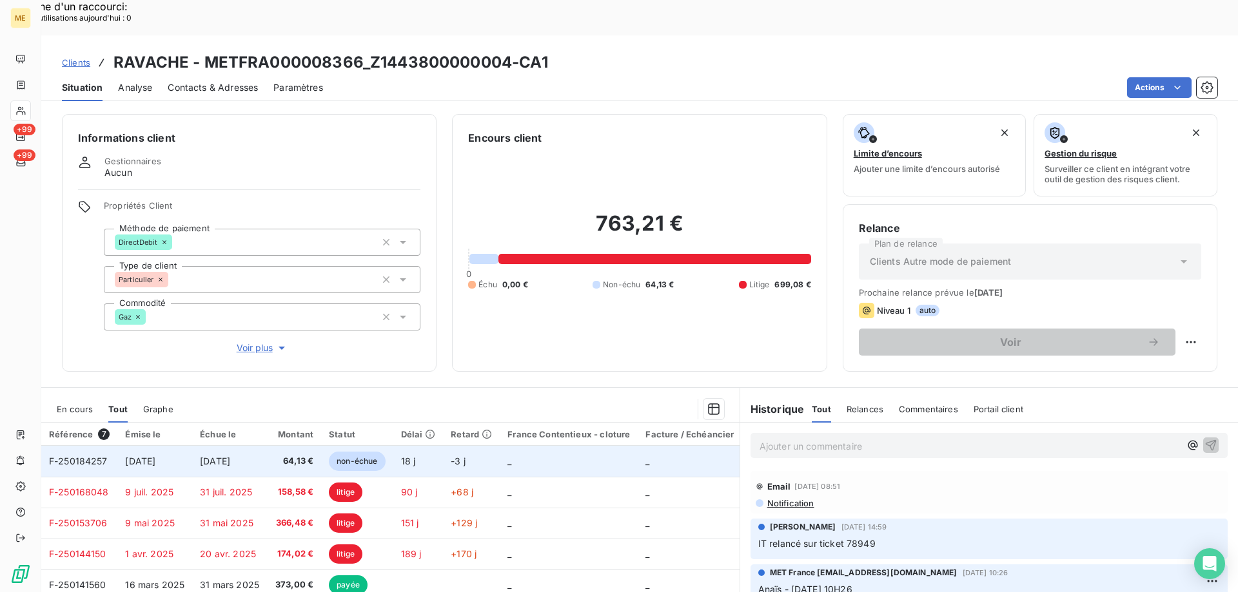
click at [90, 456] on span "F-250184257" at bounding box center [78, 461] width 59 height 11
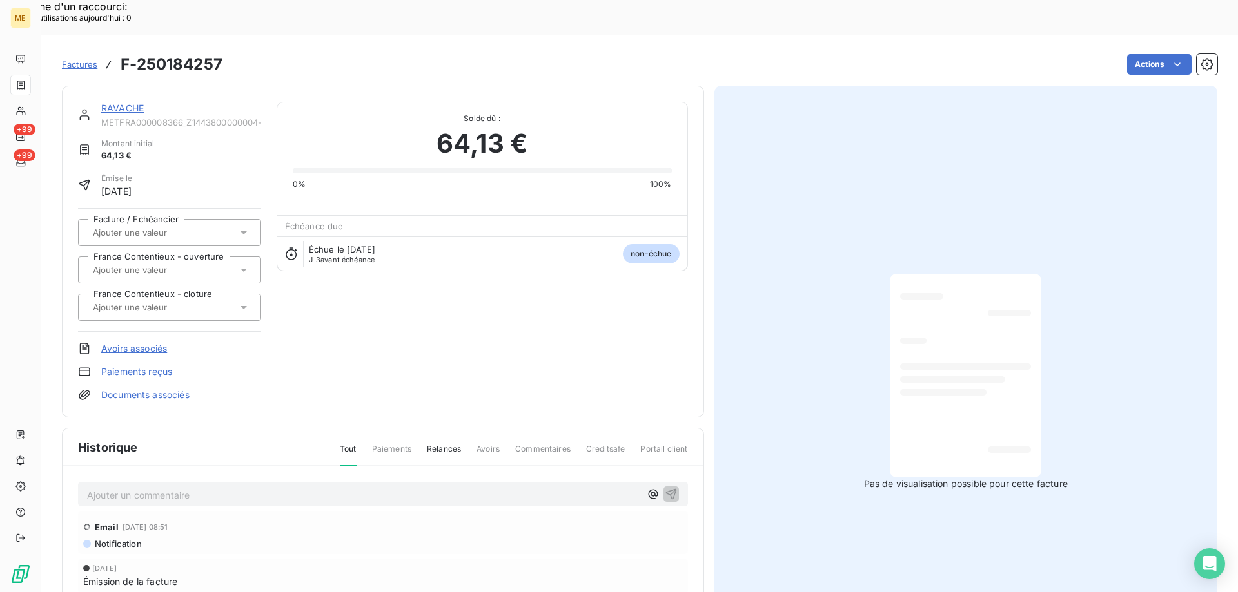
click at [124, 103] on link "RAVACHE" at bounding box center [122, 108] width 43 height 11
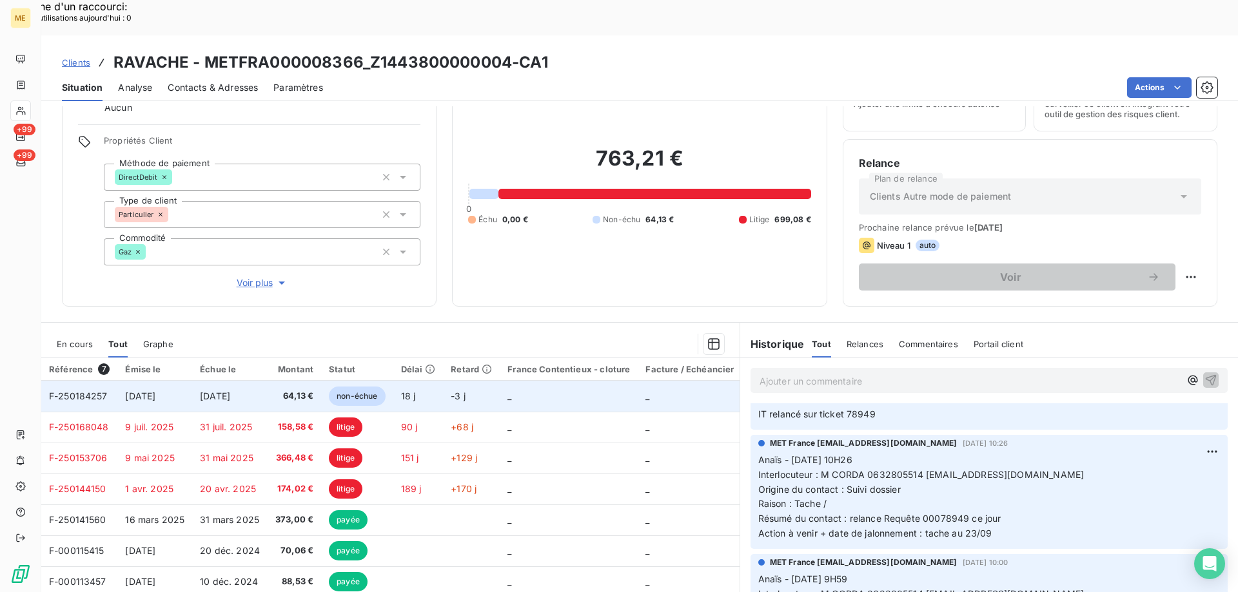
scroll to position [82, 0]
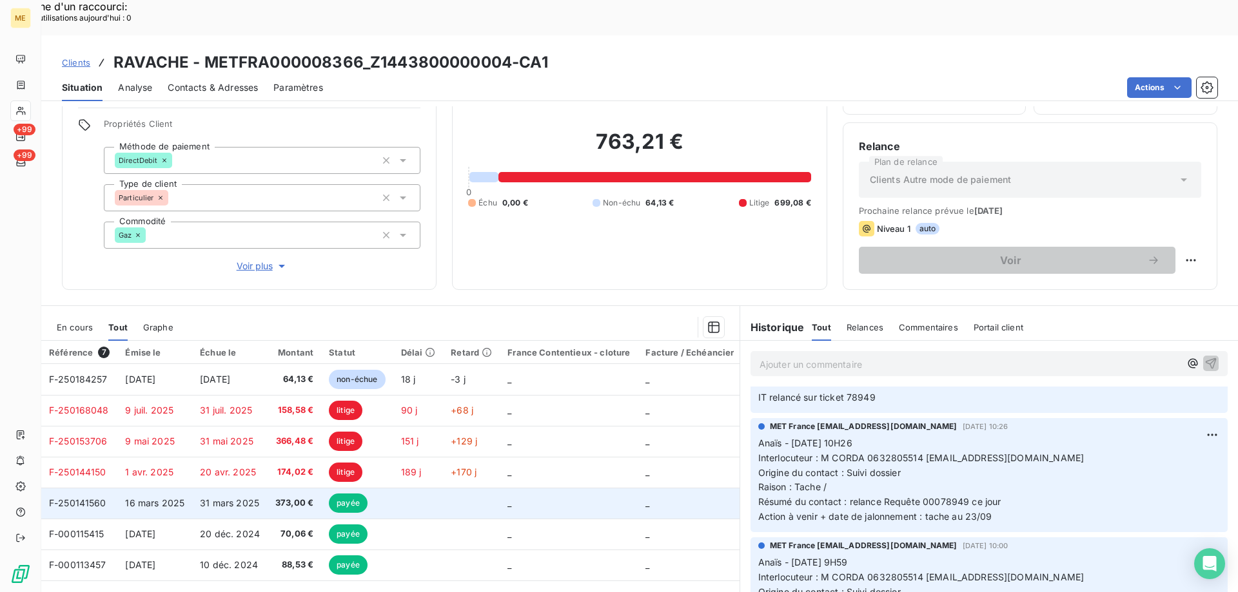
click at [75, 498] on span "F-250141560" at bounding box center [77, 503] width 57 height 11
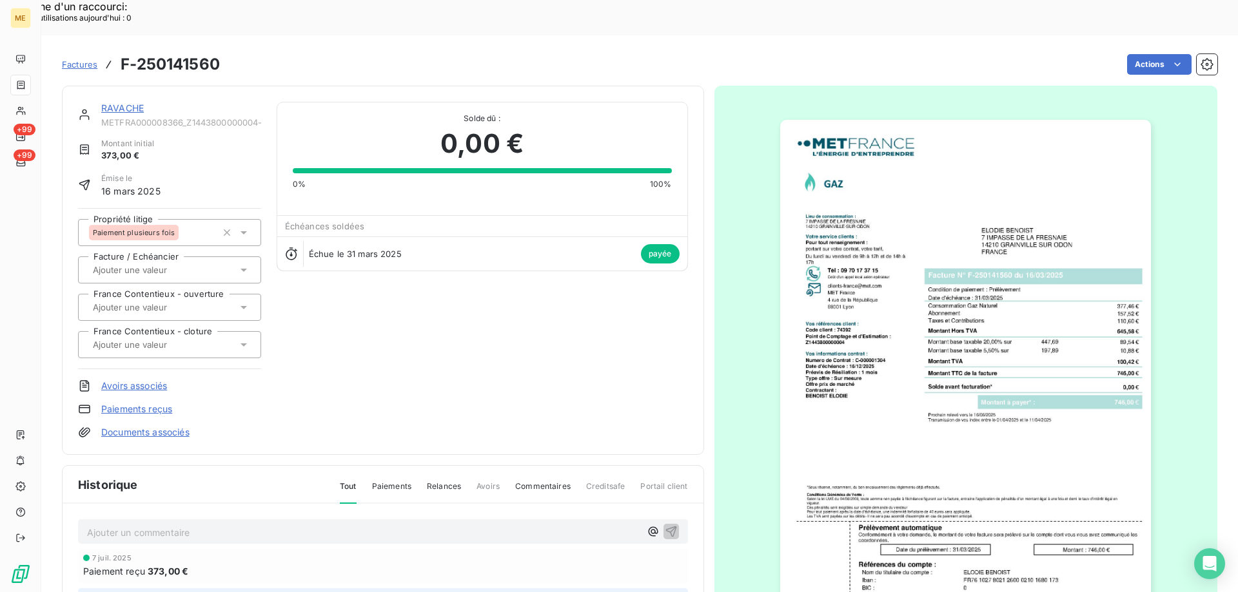
click at [119, 103] on link "RAVACHE" at bounding box center [122, 108] width 43 height 11
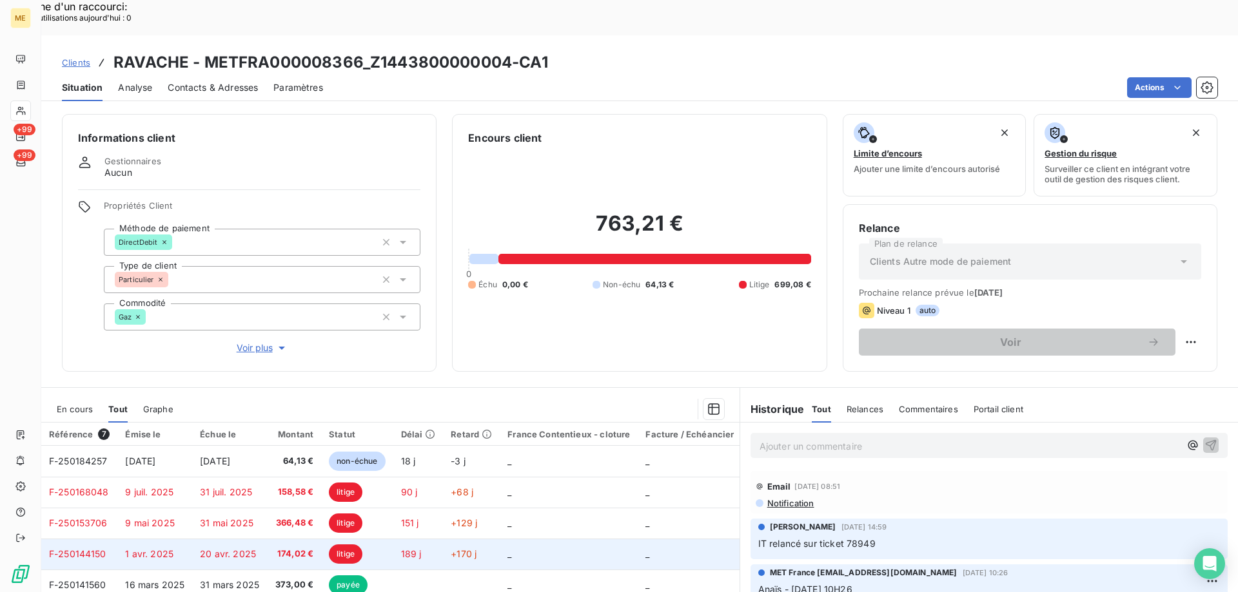
click at [79, 549] on span "F-250144150" at bounding box center [77, 554] width 57 height 11
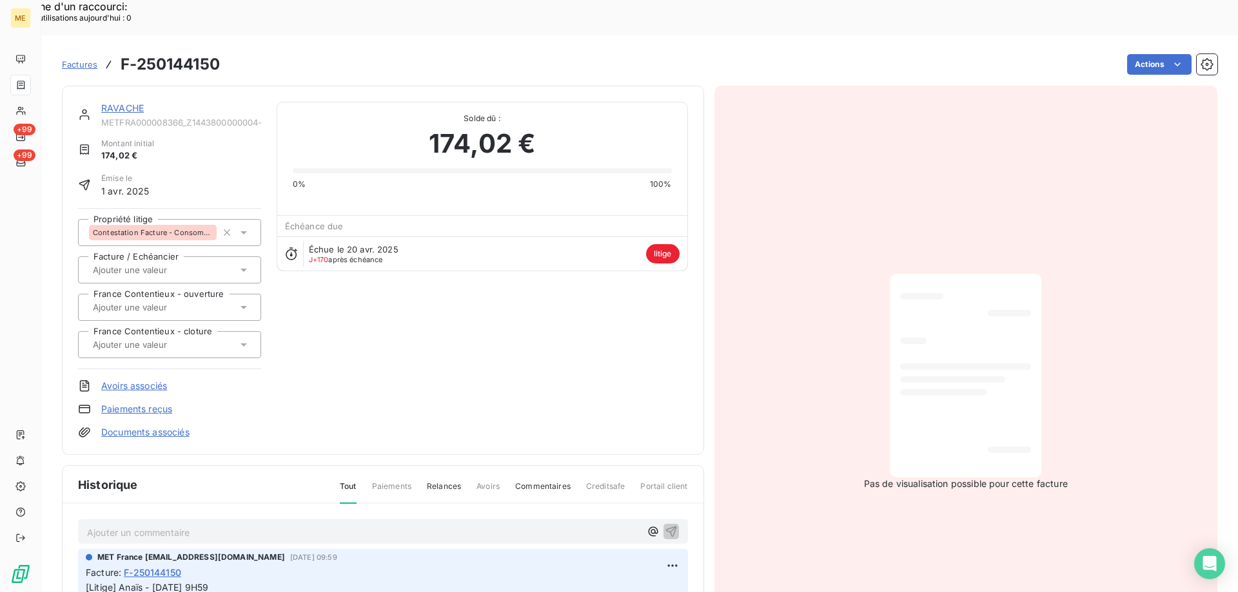
click at [129, 103] on link "RAVACHE" at bounding box center [122, 108] width 43 height 11
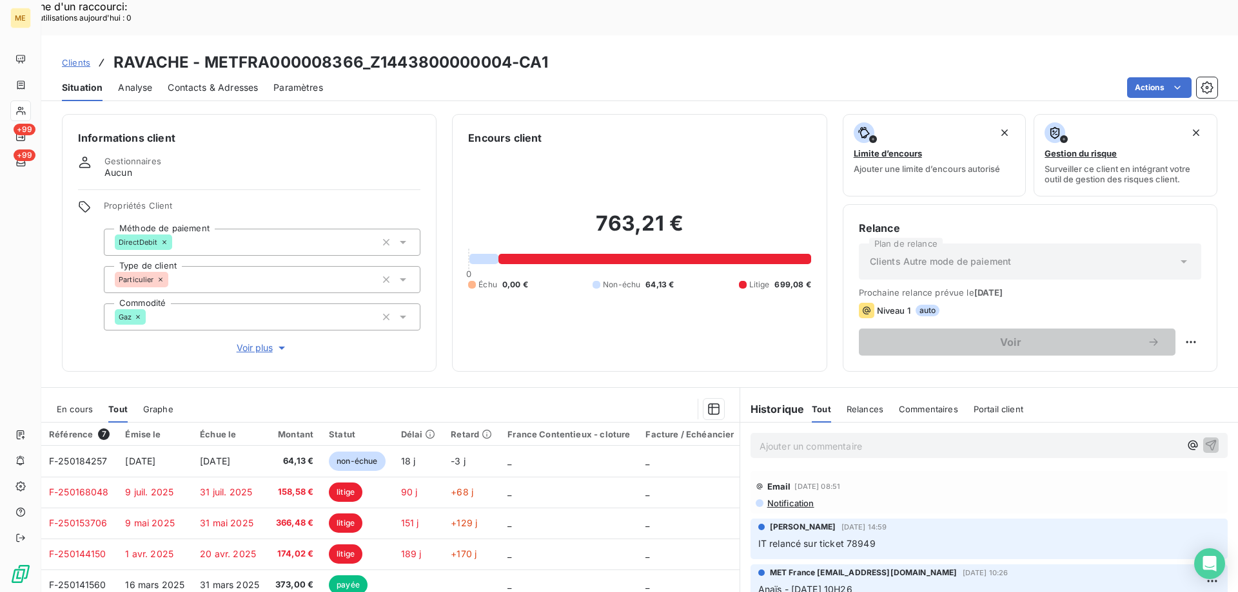
click at [521, 319] on div "763,21 € 0 Échu 0,00 € Non-échu 64,13 € Litige 699,08 €" at bounding box center [639, 251] width 342 height 210
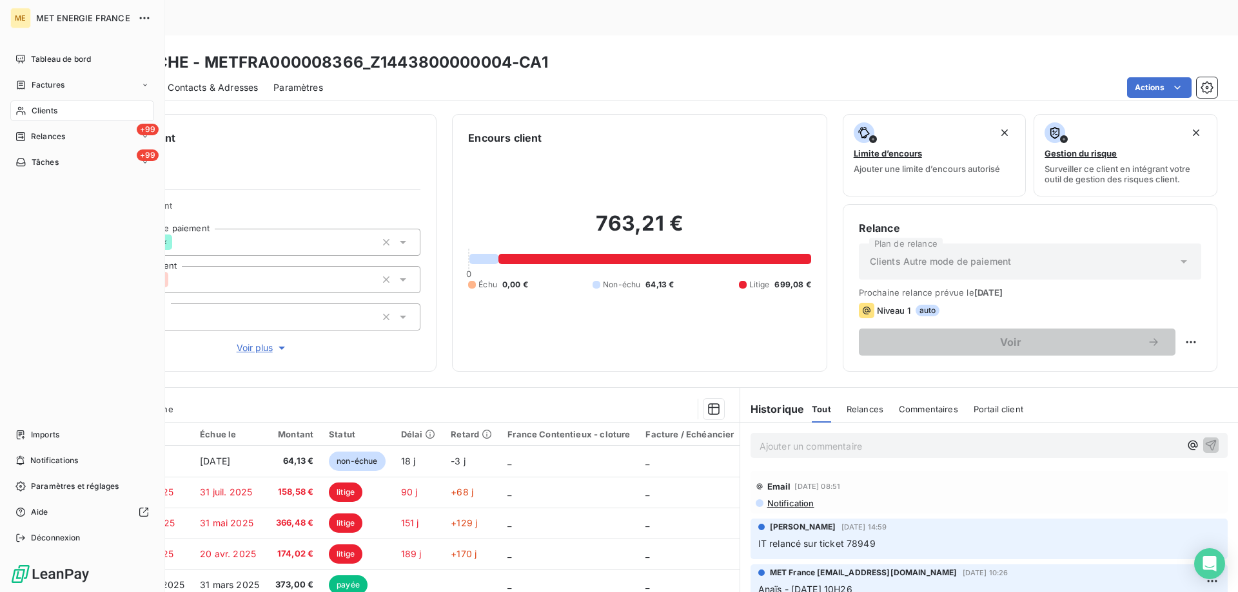
click at [30, 106] on div "Clients" at bounding box center [82, 111] width 144 height 21
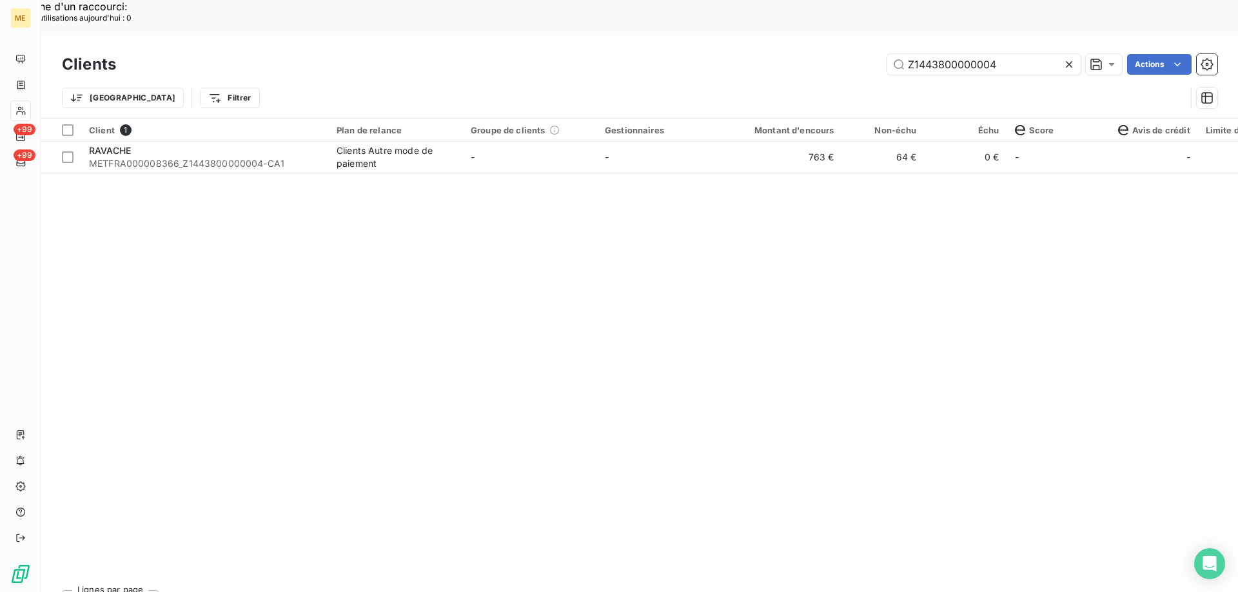
click at [1066, 61] on icon at bounding box center [1069, 64] width 6 height 6
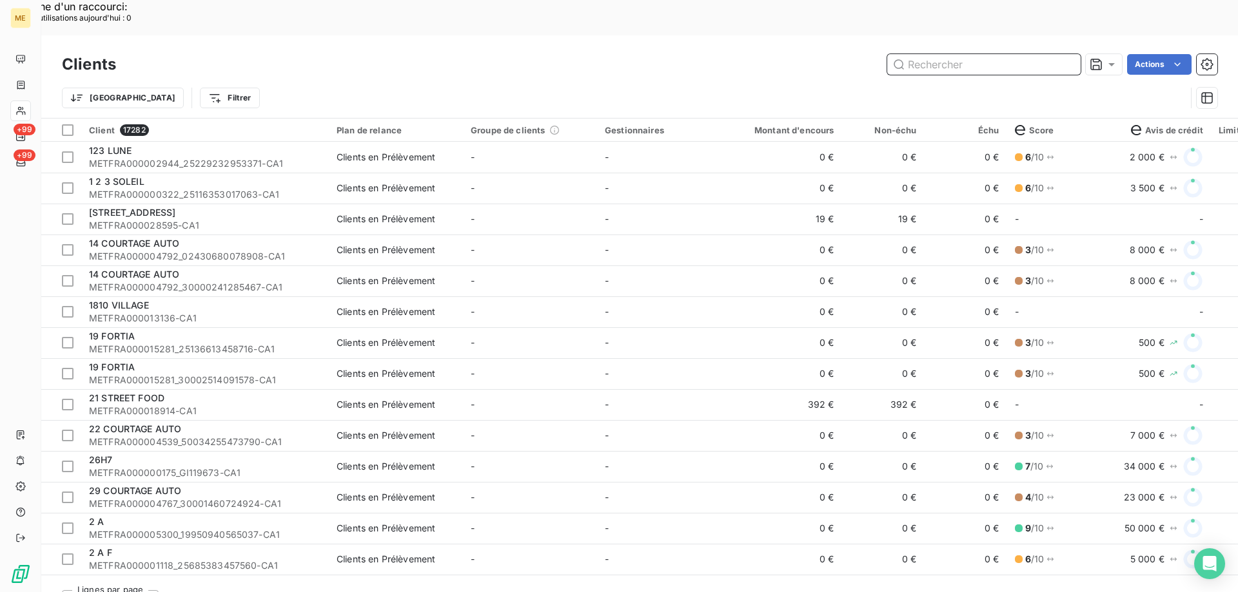
click at [971, 54] on input "text" at bounding box center [983, 64] width 193 height 21
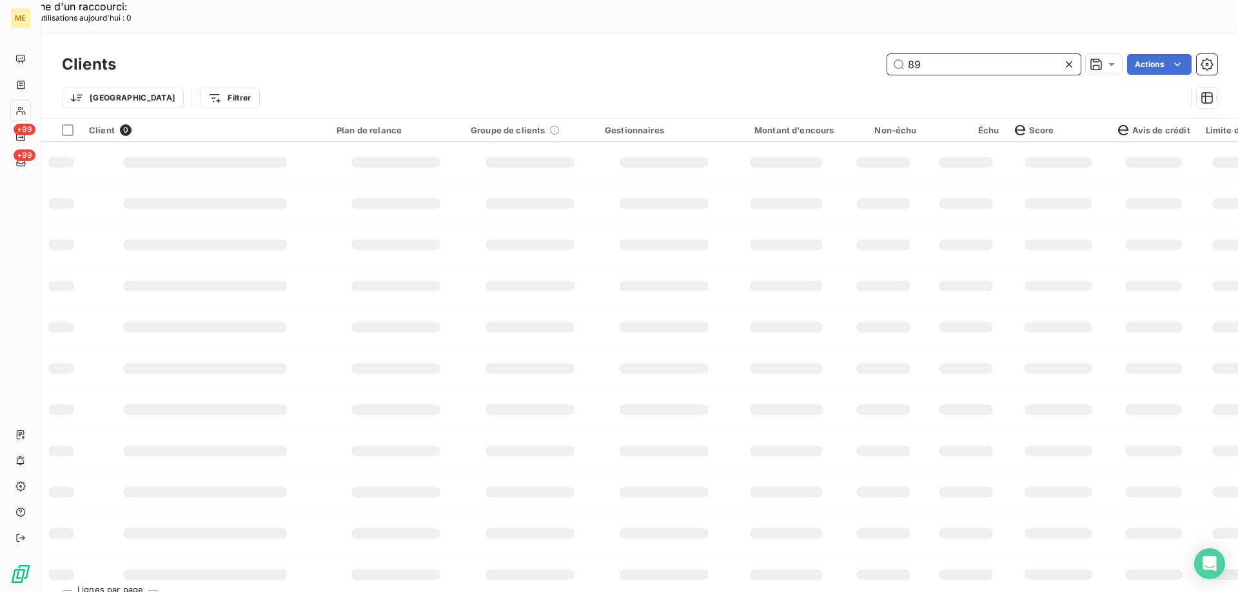
type input "8"
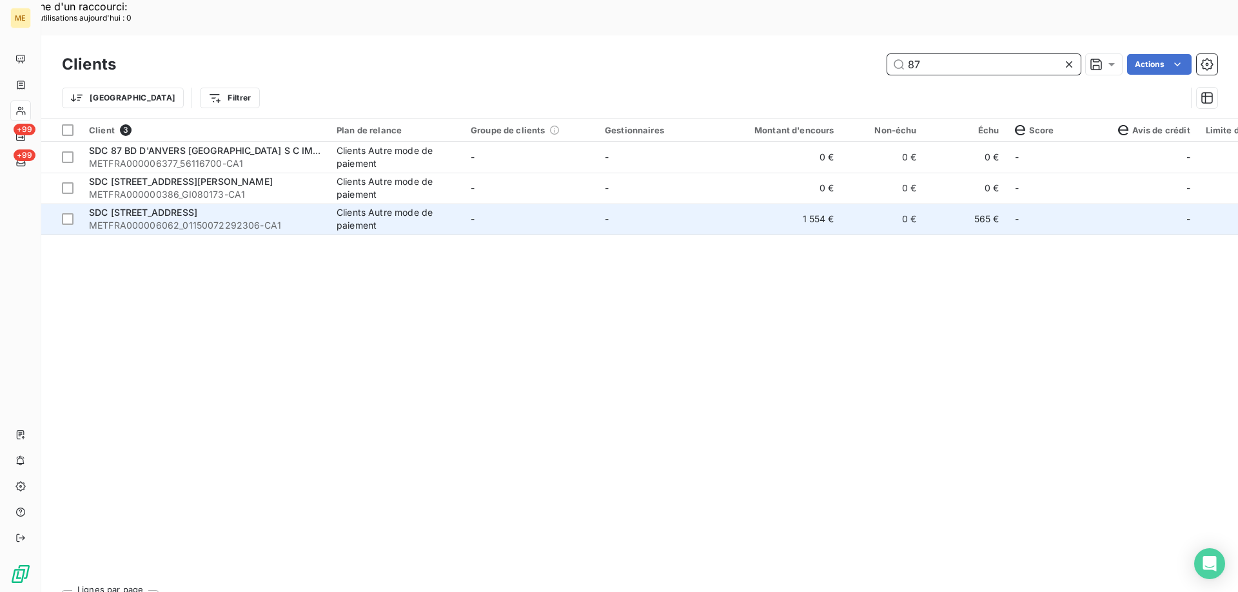
type input "87"
click at [230, 219] on span "METFRA000006062_01150072292306-CA1" at bounding box center [205, 225] width 232 height 13
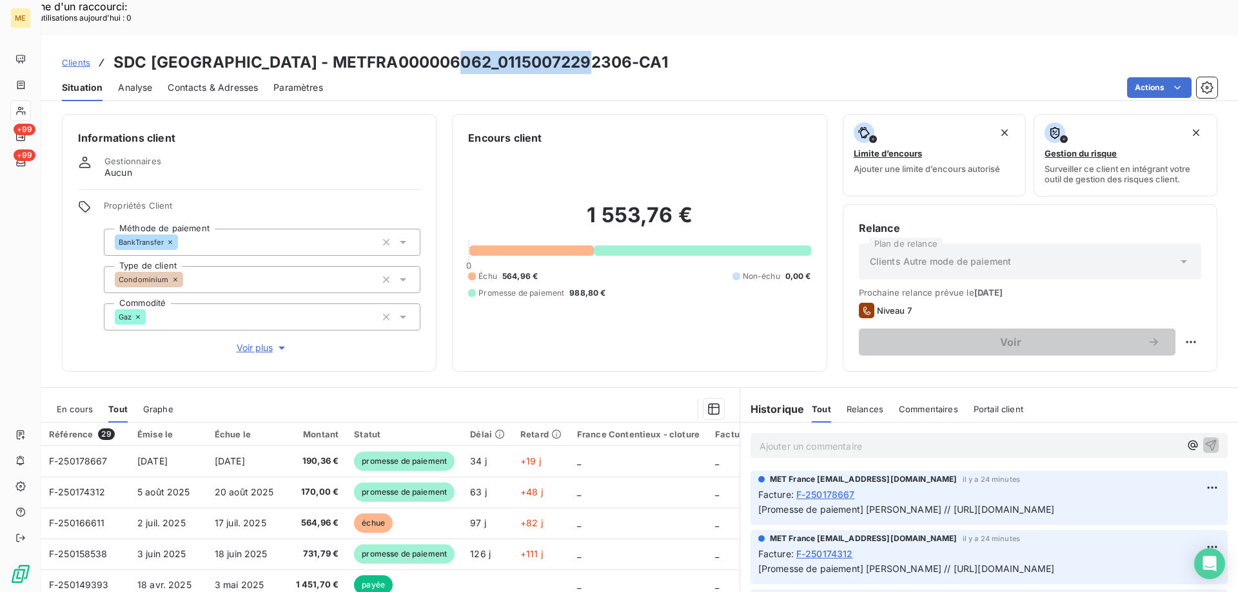
drag, startPoint x: 453, startPoint y: 26, endPoint x: 580, endPoint y: 26, distance: 127.0
click at [580, 51] on h3 "SDC [GEOGRAPHIC_DATA] - METFRA000006062_01150072292306-CA1" at bounding box center [390, 62] width 554 height 23
copy h3 "01150072292306"
click at [812, 438] on p "Ajouter un commentaire ﻿" at bounding box center [969, 446] width 420 height 16
drag, startPoint x: 451, startPoint y: 24, endPoint x: 580, endPoint y: 17, distance: 129.7
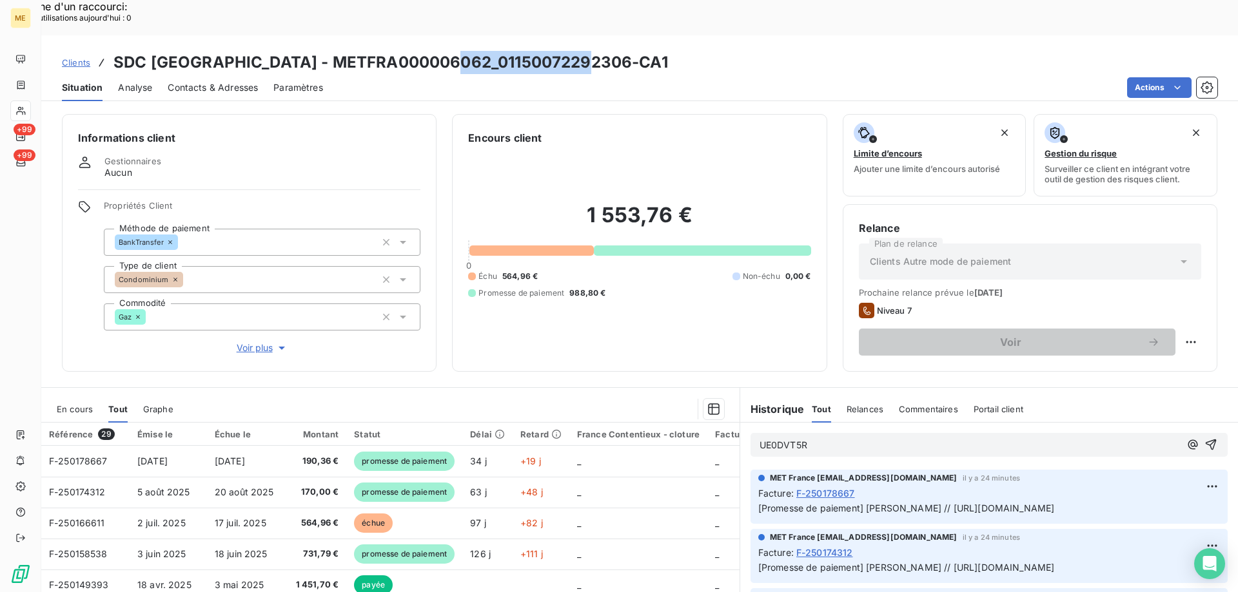
click at [580, 51] on h3 "SDC [GEOGRAPHIC_DATA] - METFRA000006062_01150072292306-CA1" at bounding box center [390, 62] width 554 height 23
copy h3 "01150072292306"
drag, startPoint x: 827, startPoint y: 411, endPoint x: 717, endPoint y: 407, distance: 110.3
click at [717, 407] on div "En cours Tout Graphe Référence 29 Émise le Échue le Montant Statut Délai Retard…" at bounding box center [639, 548] width 1196 height 322
click at [1206, 440] on icon "button" at bounding box center [1211, 445] width 11 height 11
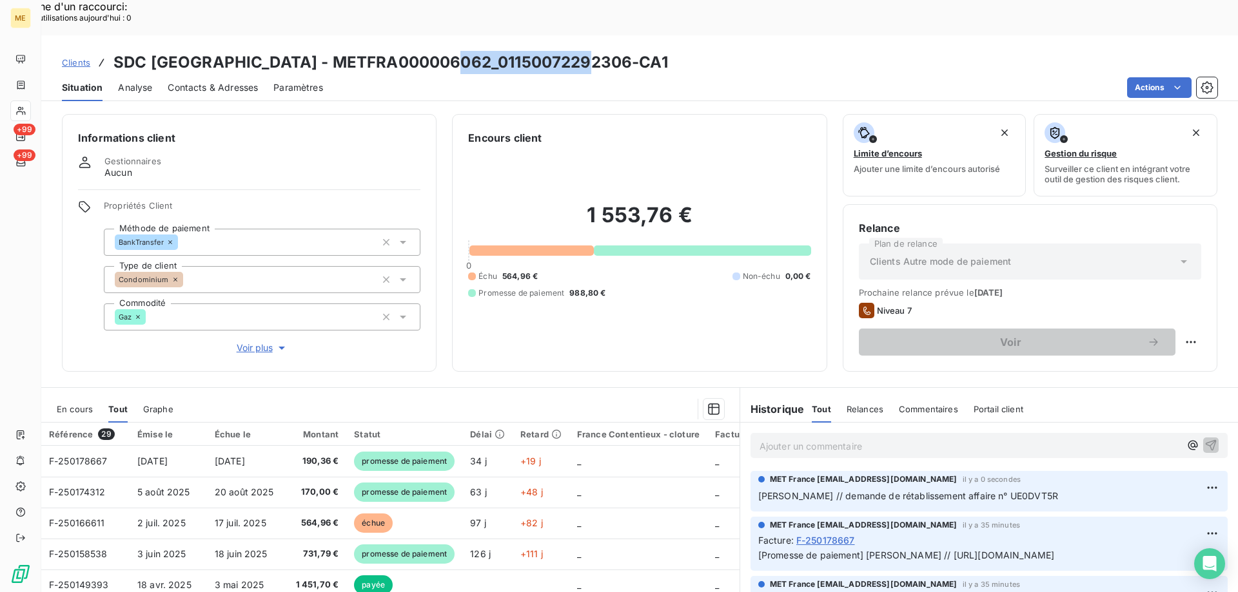
drag, startPoint x: 450, startPoint y: 26, endPoint x: 581, endPoint y: 21, distance: 131.0
click at [581, 51] on h3 "SDC [GEOGRAPHIC_DATA] - METFRA000006062_01150072292306-CA1" at bounding box center [390, 62] width 554 height 23
copy h3 "01150072292306"
drag, startPoint x: 797, startPoint y: 463, endPoint x: 1008, endPoint y: 460, distance: 211.5
click at [1008, 491] on span "[PERSON_NAME] // demande de rétablissement affaire n° UE0DVT5R" at bounding box center [908, 496] width 300 height 11
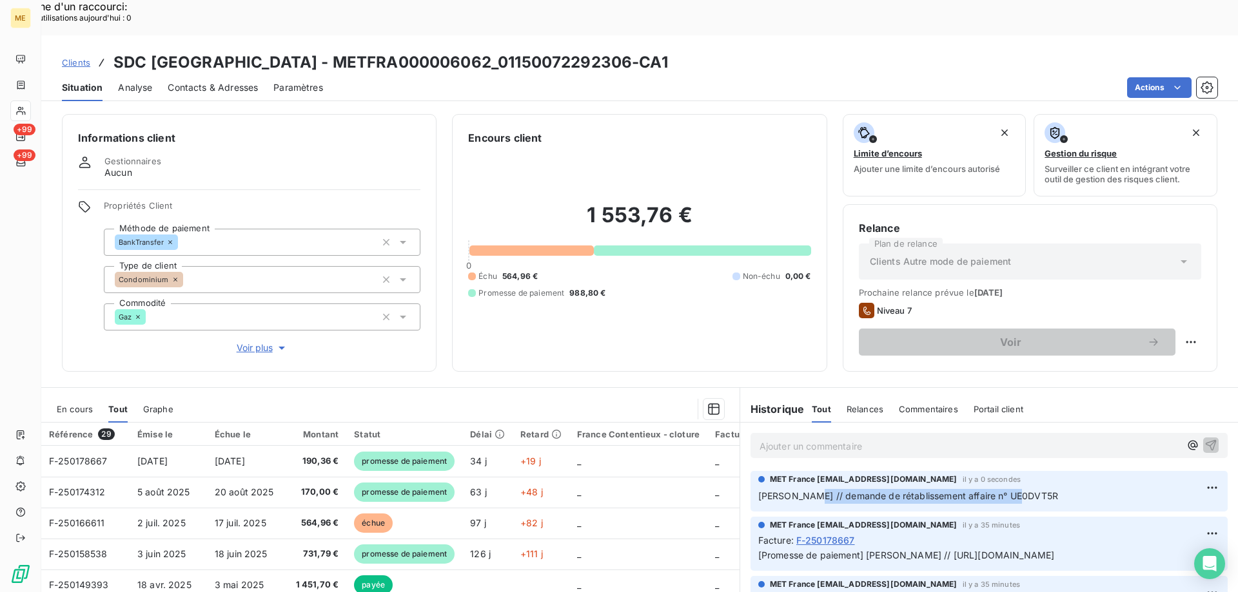
copy span "demande de rétablissement affaire n° UE0DVT5R"
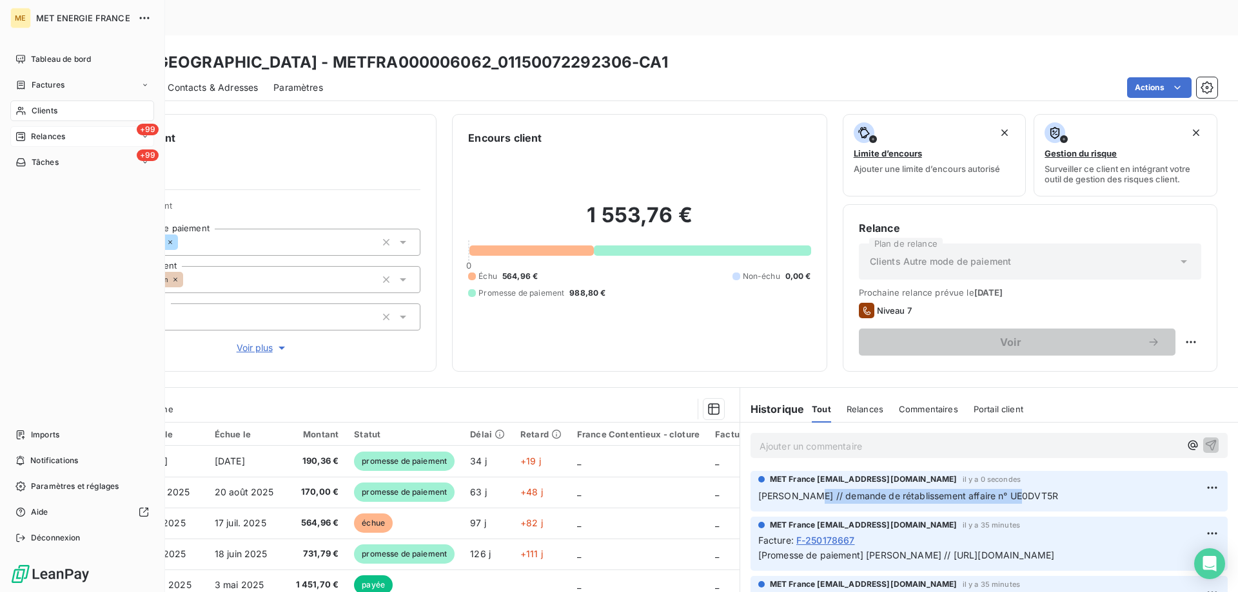
click at [49, 139] on span "Relances" at bounding box center [48, 137] width 34 height 12
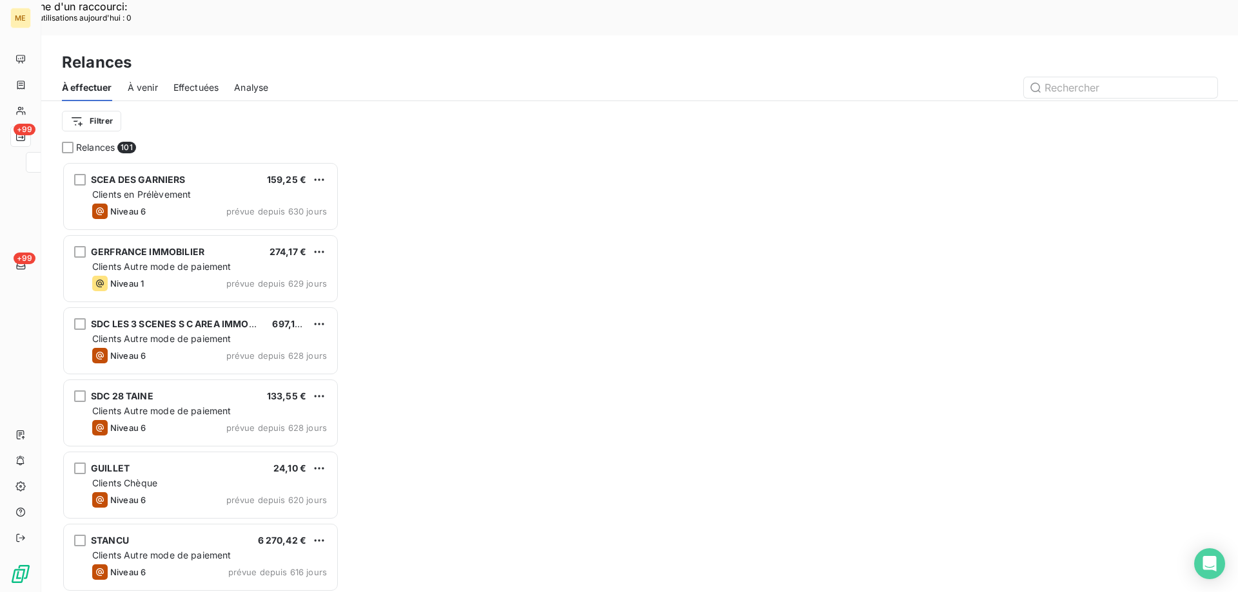
scroll to position [456, 268]
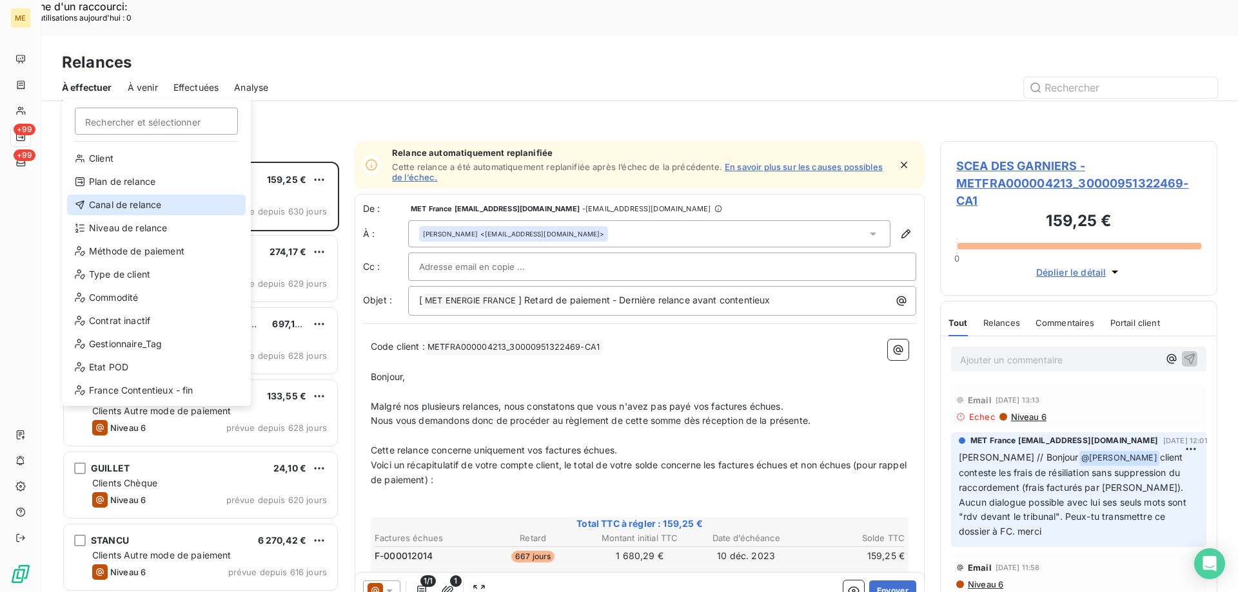
click at [155, 199] on div "Canal de relance" at bounding box center [156, 205] width 179 height 21
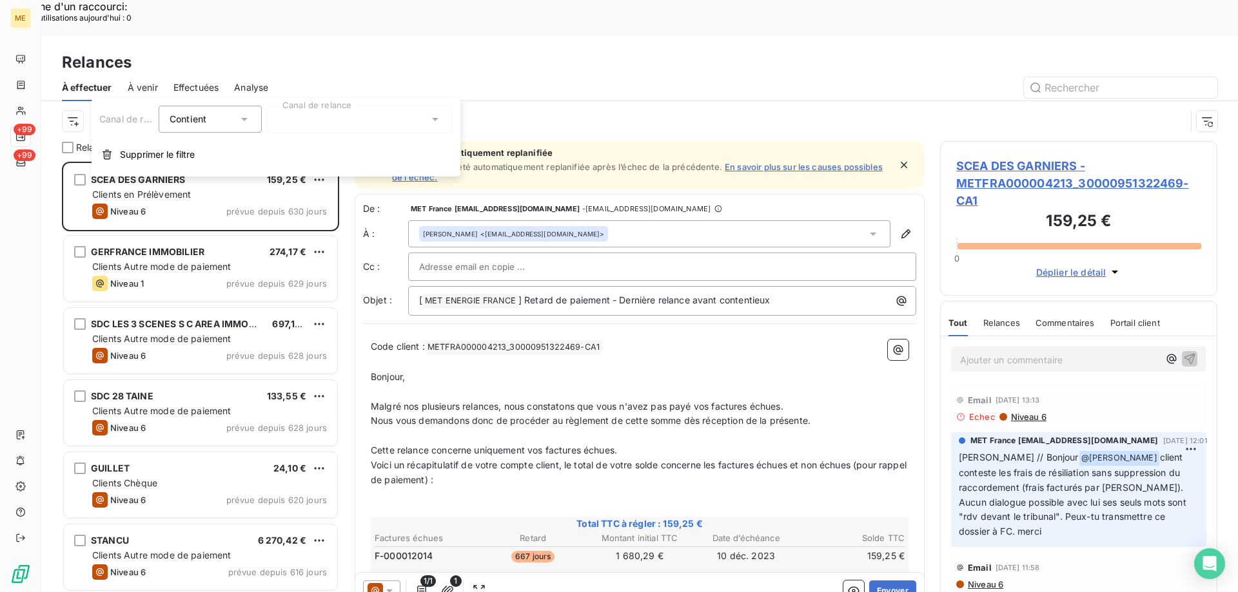
click at [316, 119] on div at bounding box center [360, 119] width 186 height 27
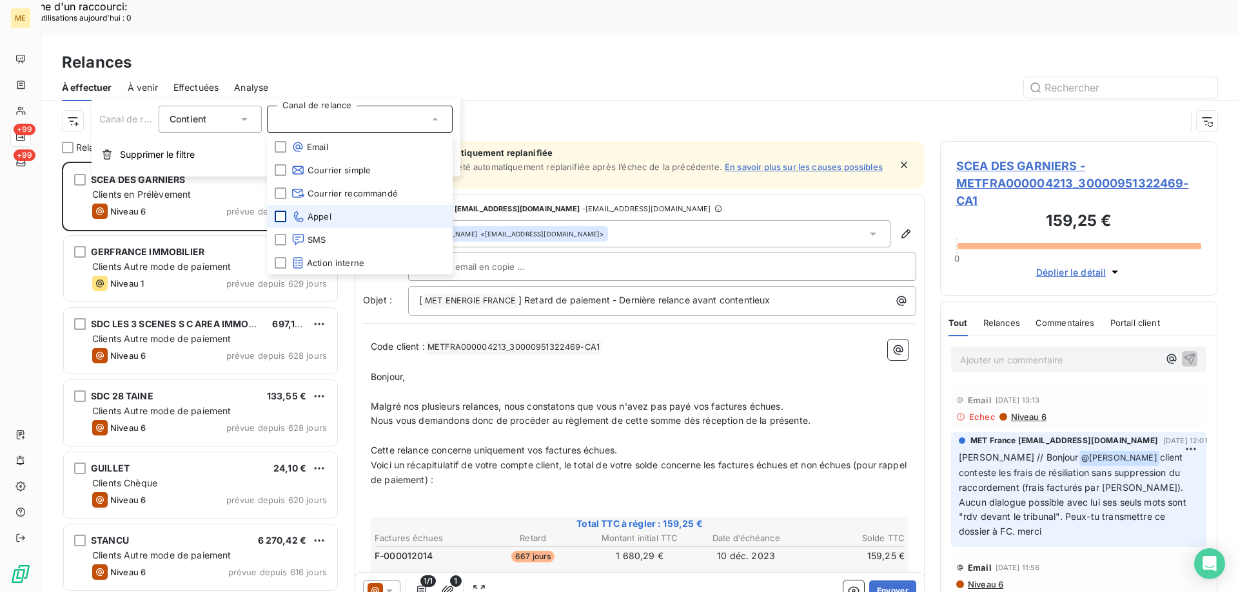
click at [282, 219] on div at bounding box center [281, 217] width 12 height 12
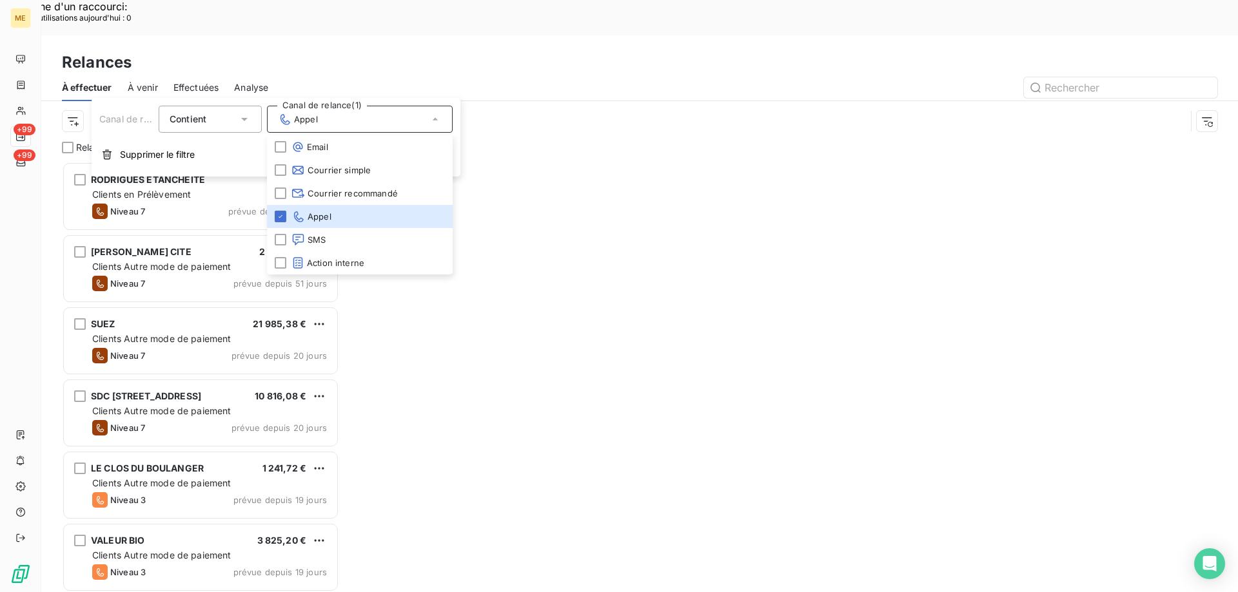
scroll to position [456, 268]
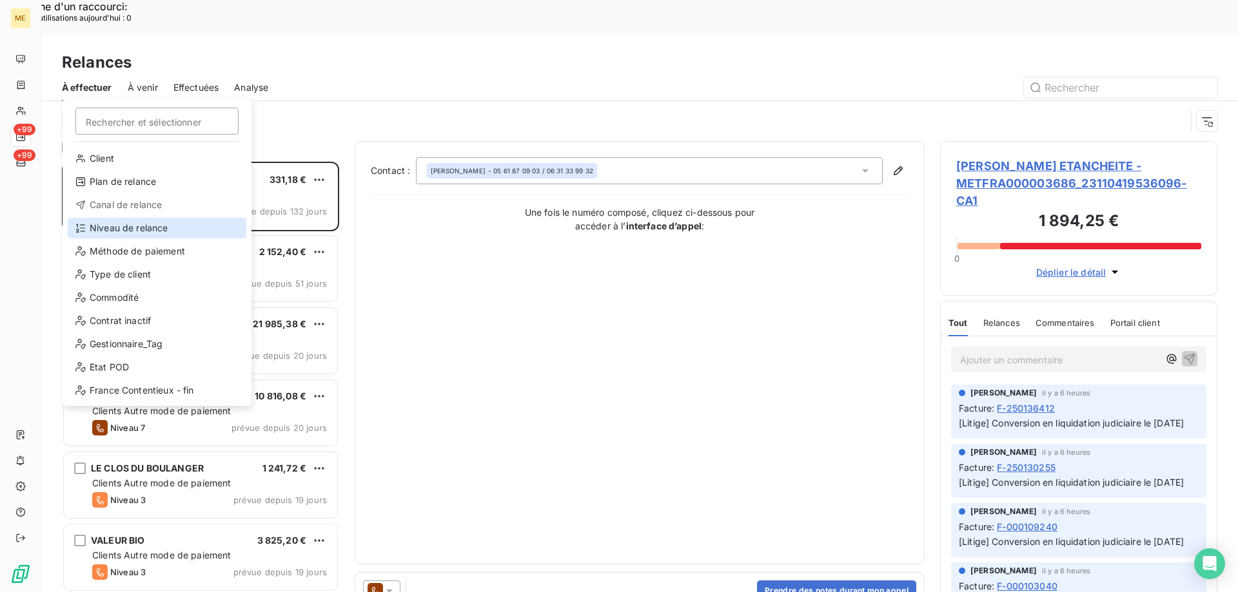
click at [124, 230] on div "Niveau de relance" at bounding box center [157, 228] width 179 height 21
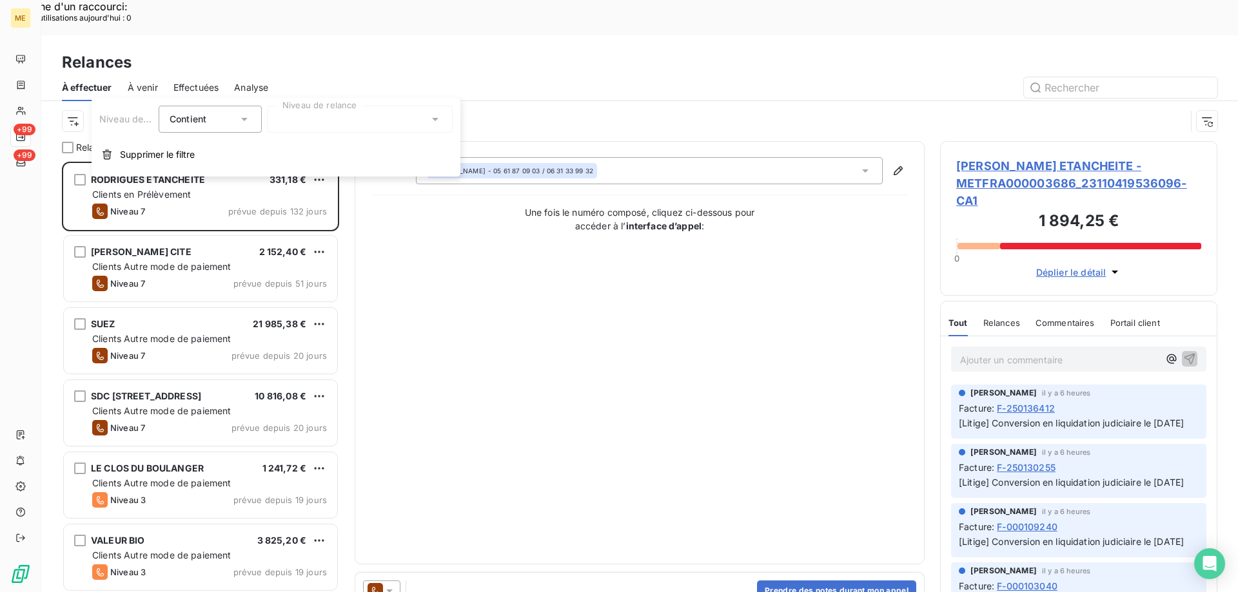
click at [338, 121] on div at bounding box center [360, 119] width 186 height 27
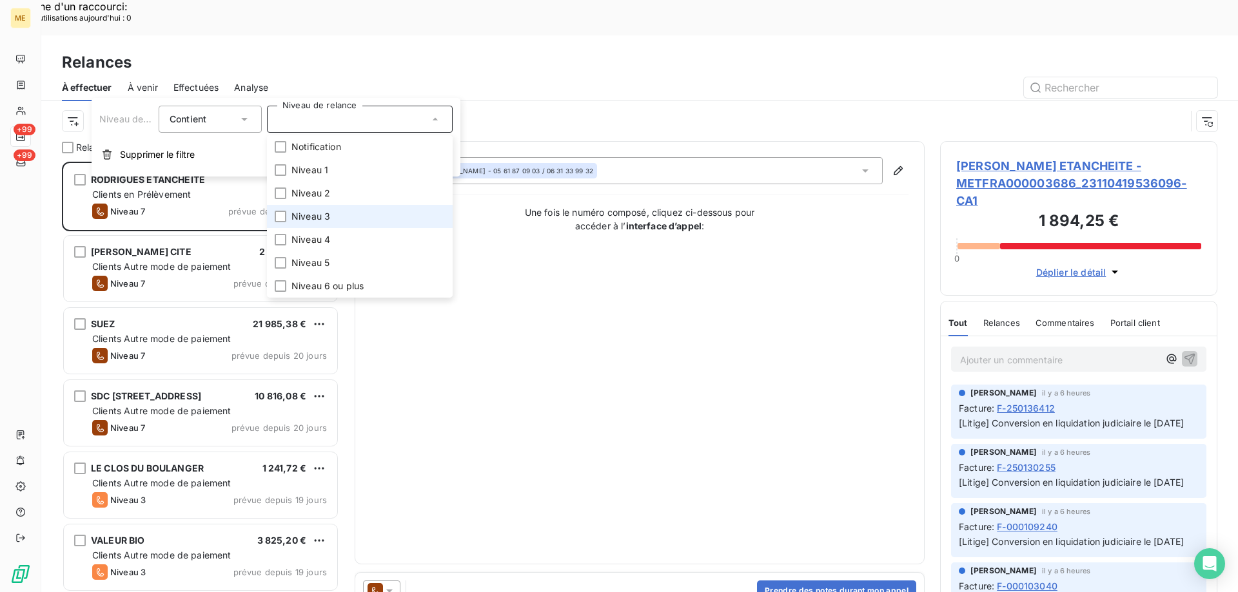
click at [331, 219] on li "Niveau 3" at bounding box center [360, 216] width 186 height 23
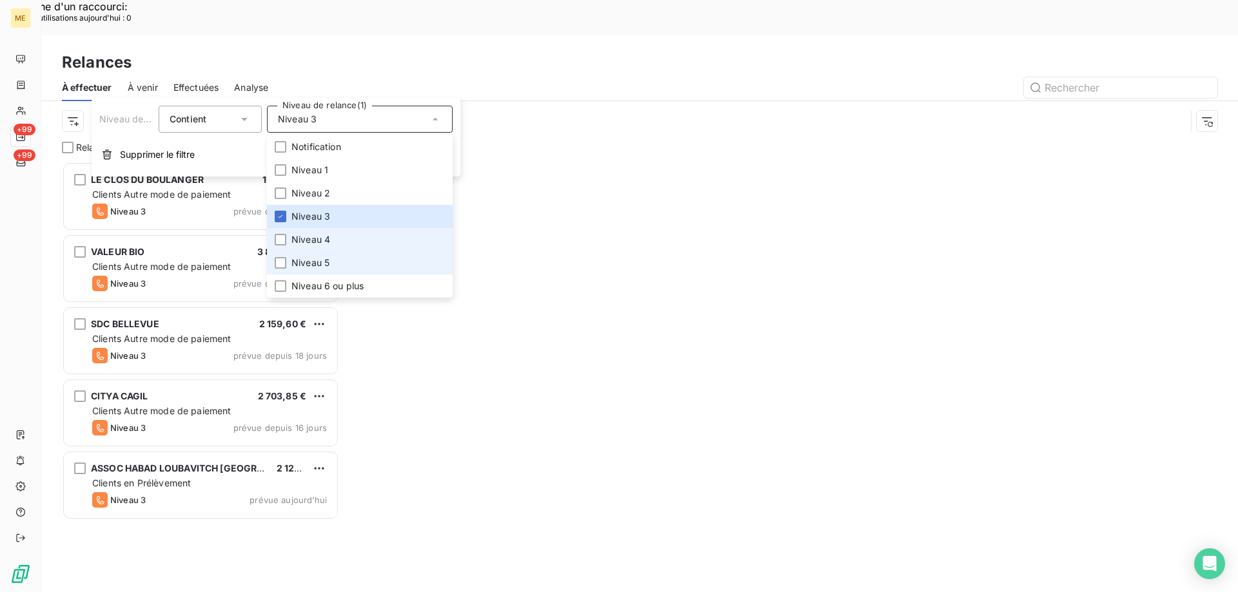
scroll to position [10, 10]
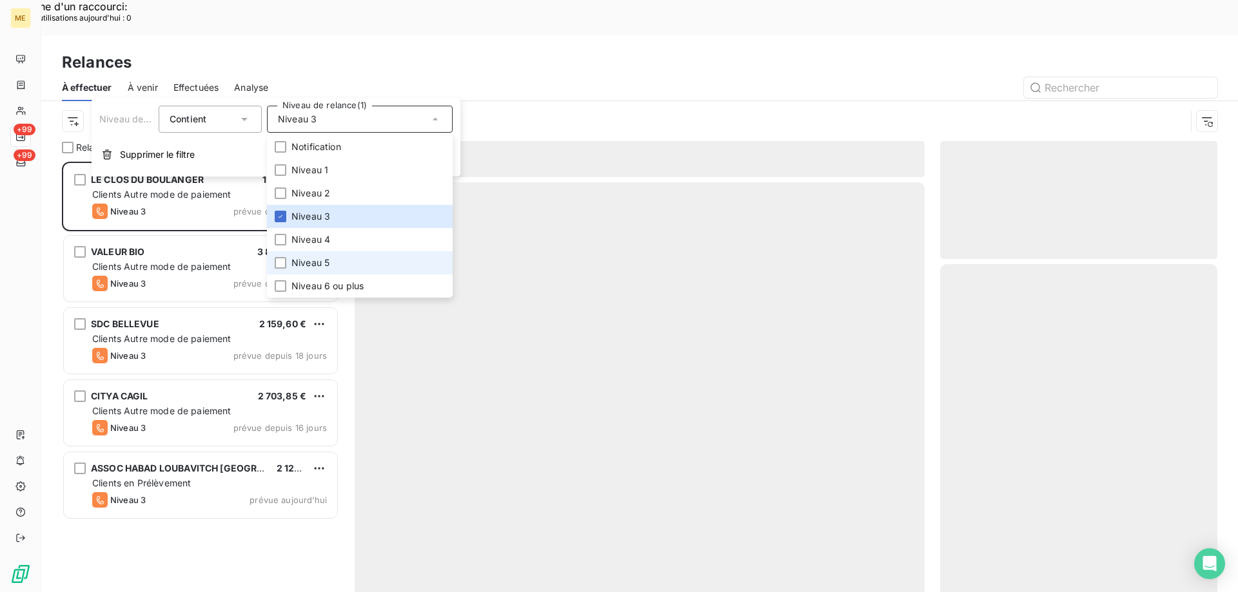
click at [319, 263] on span "Niveau 5" at bounding box center [310, 263] width 38 height 13
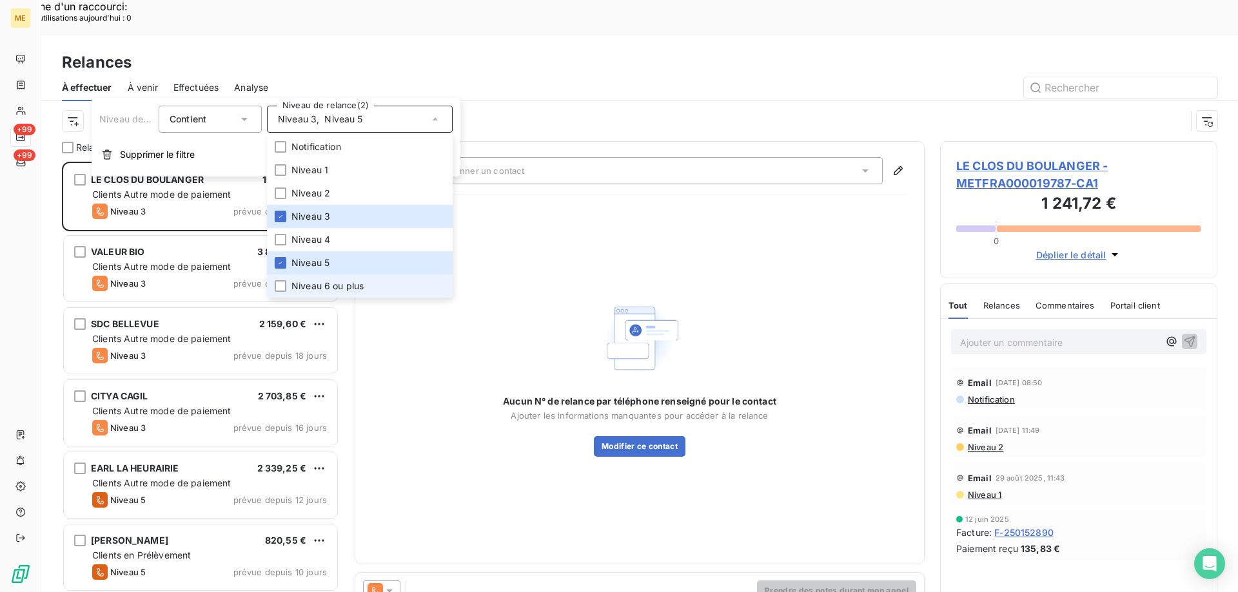
scroll to position [456, 268]
click at [308, 286] on span "Niveau 6 ou plus" at bounding box center [327, 286] width 72 height 13
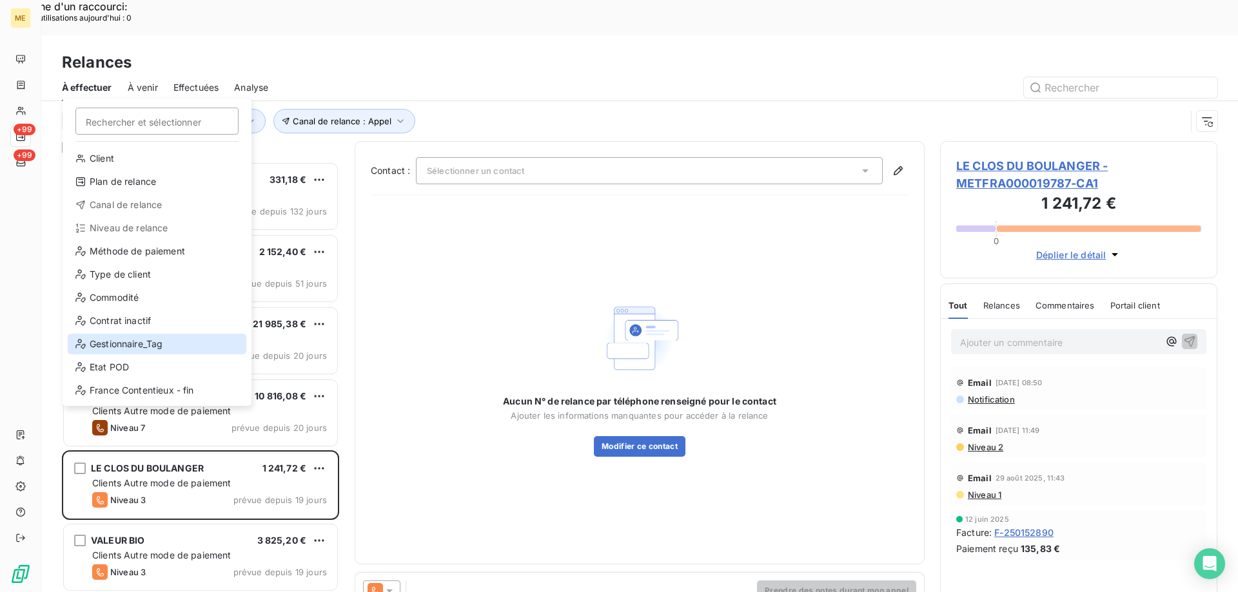
click at [122, 351] on div "Gestionnaire_Tag" at bounding box center [157, 344] width 179 height 21
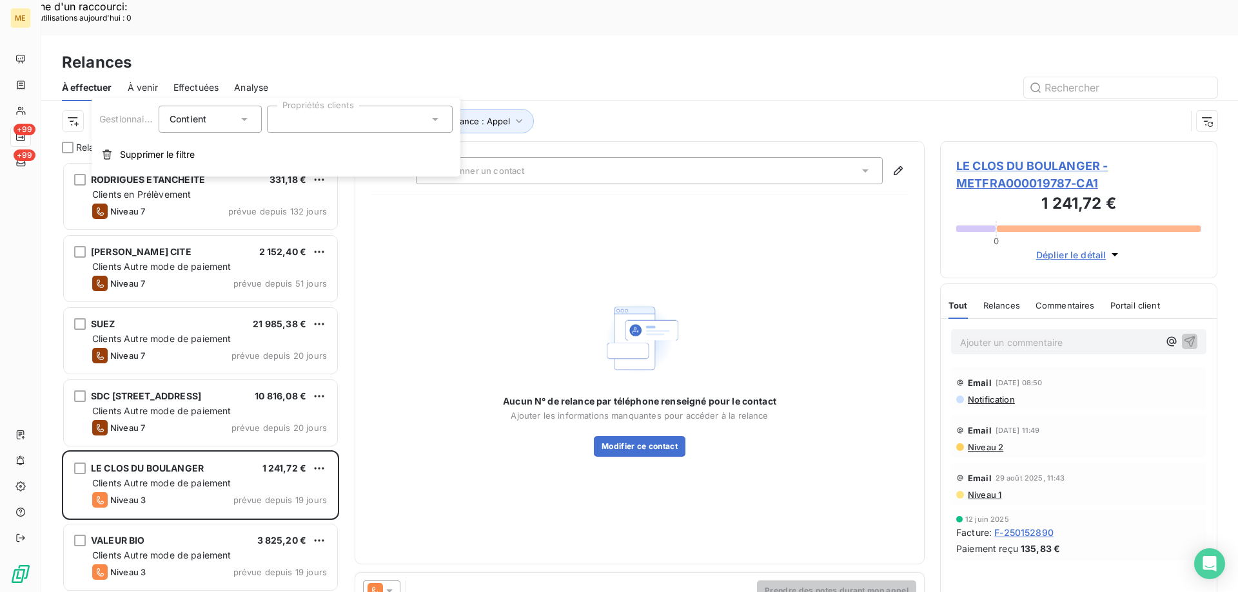
click at [737, 141] on div "Contact : Sélectionner un contact Aucun N° de relance par téléphone renseigné p…" at bounding box center [640, 353] width 570 height 424
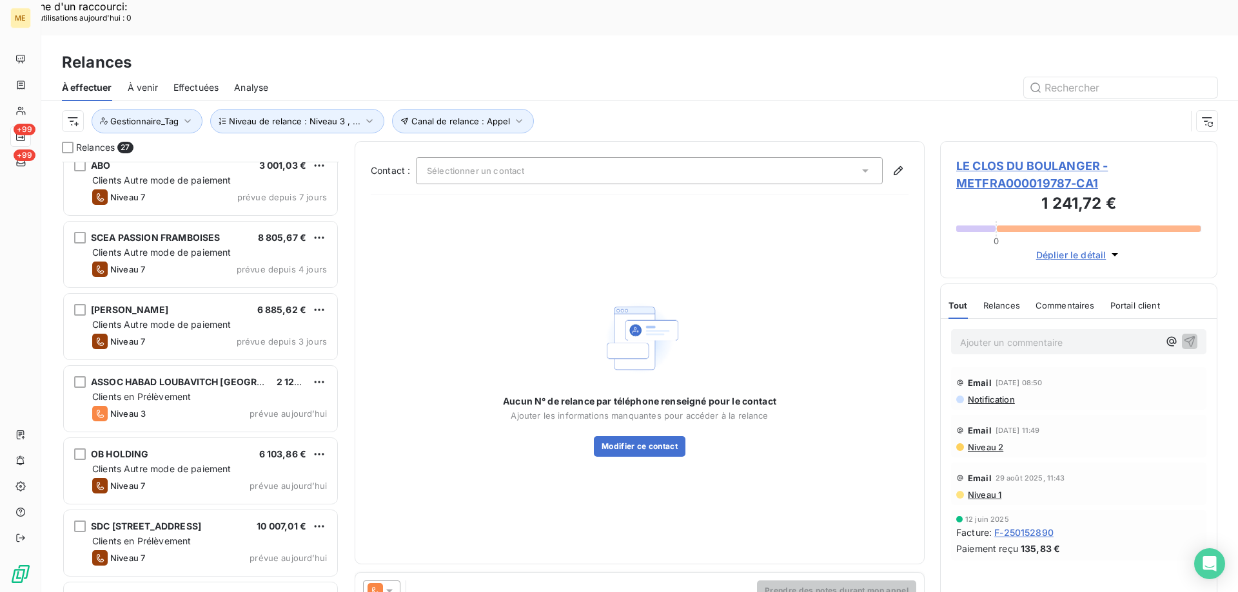
scroll to position [1484, 0]
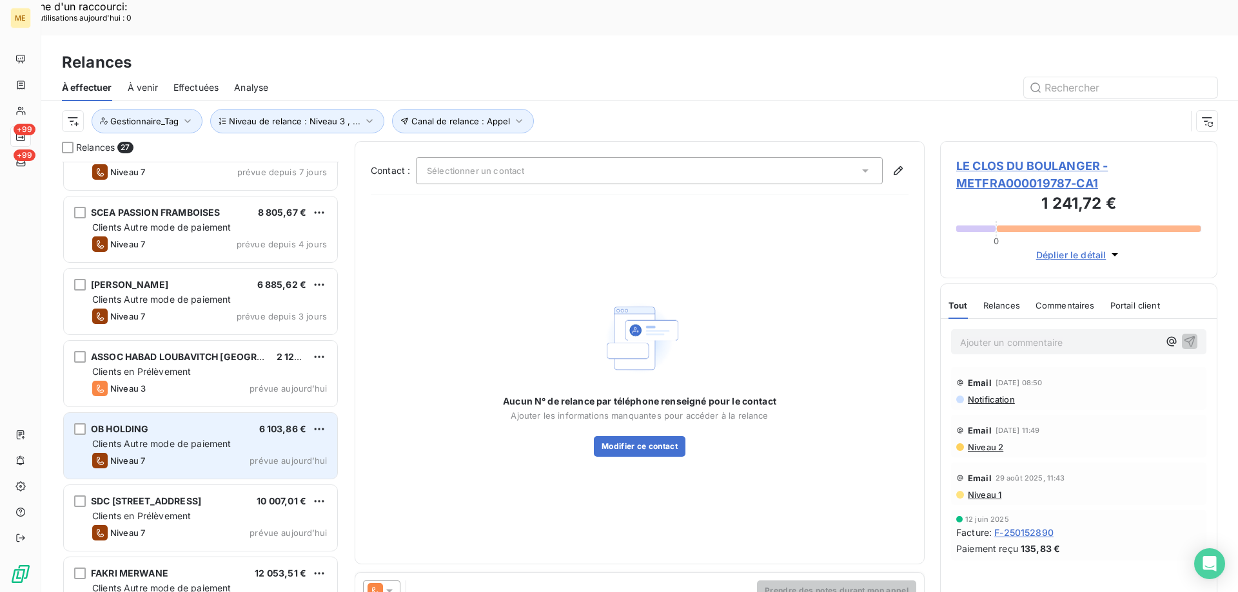
click at [155, 438] on span "Clients Autre mode de paiement" at bounding box center [161, 443] width 139 height 11
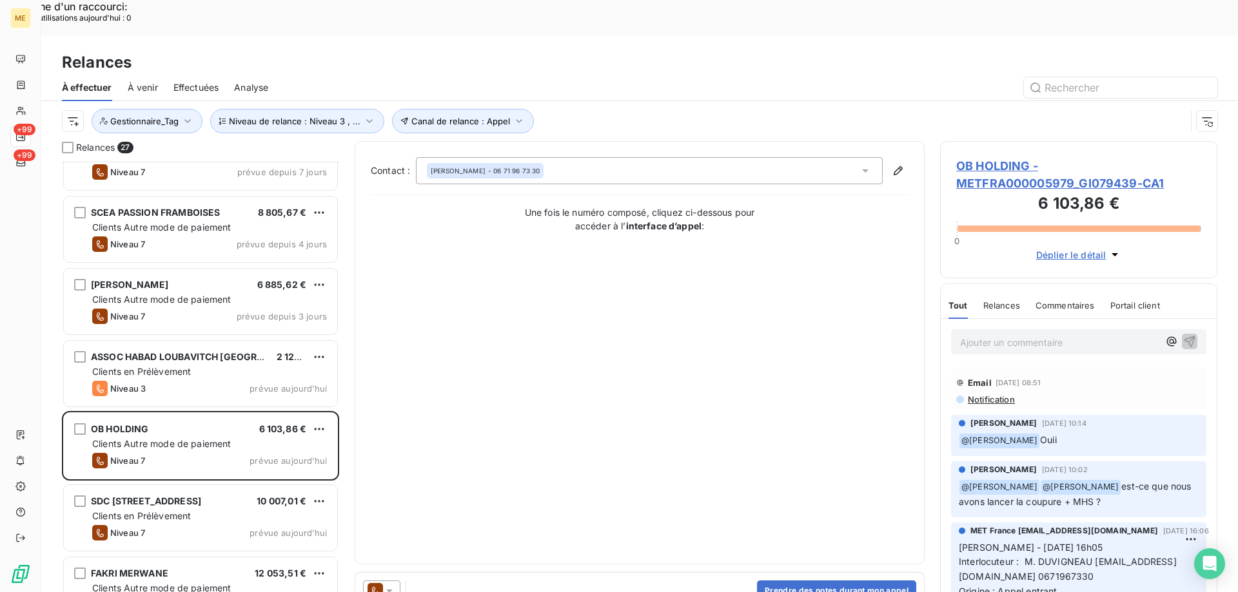
scroll to position [129, 0]
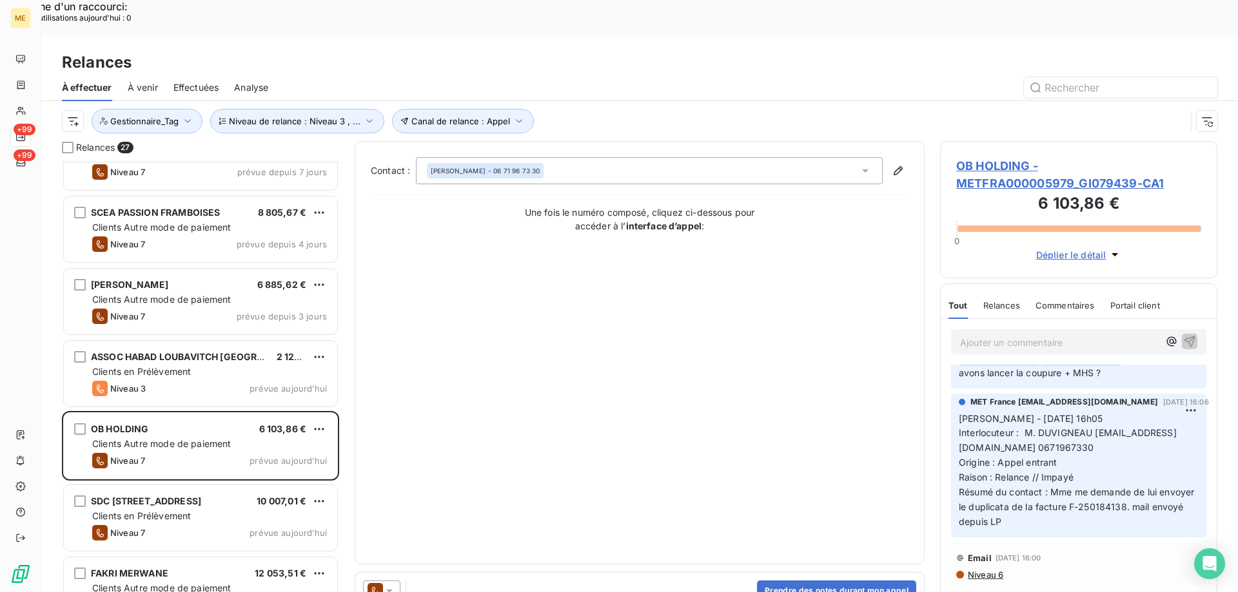
click at [1000, 157] on span "OB HOLDING - METFRA000005979_GI079439-CA1" at bounding box center [1078, 174] width 245 height 35
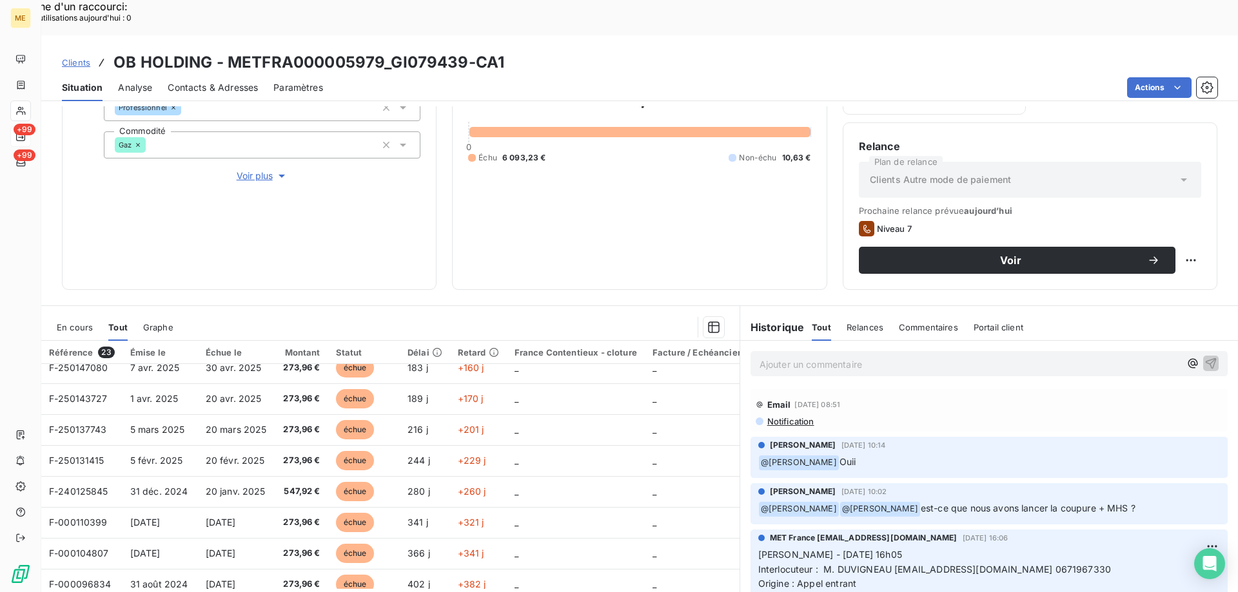
scroll to position [106, 0]
click at [256, 170] on span "Voir plus" at bounding box center [263, 176] width 52 height 13
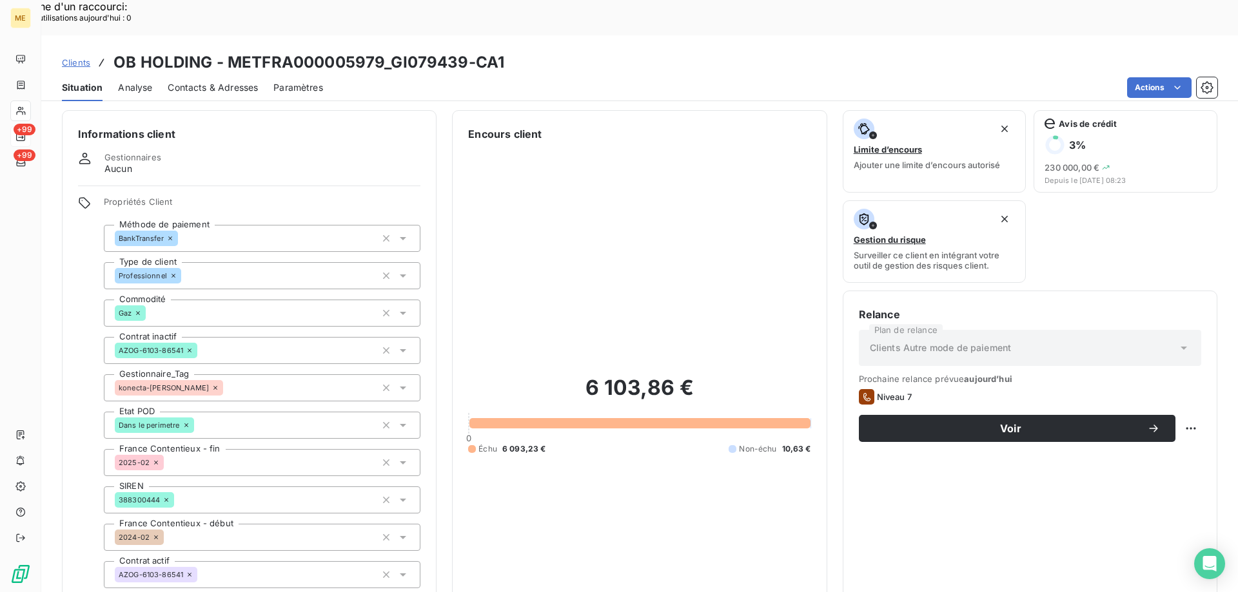
scroll to position [0, 0]
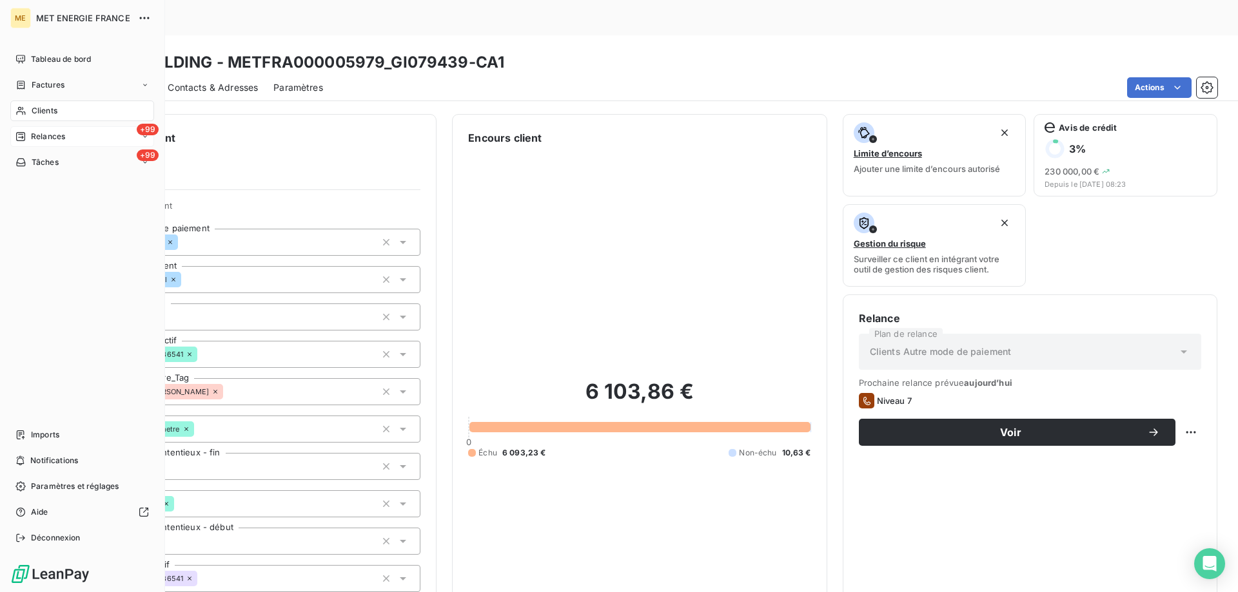
click at [55, 131] on span "Relances" at bounding box center [48, 137] width 34 height 12
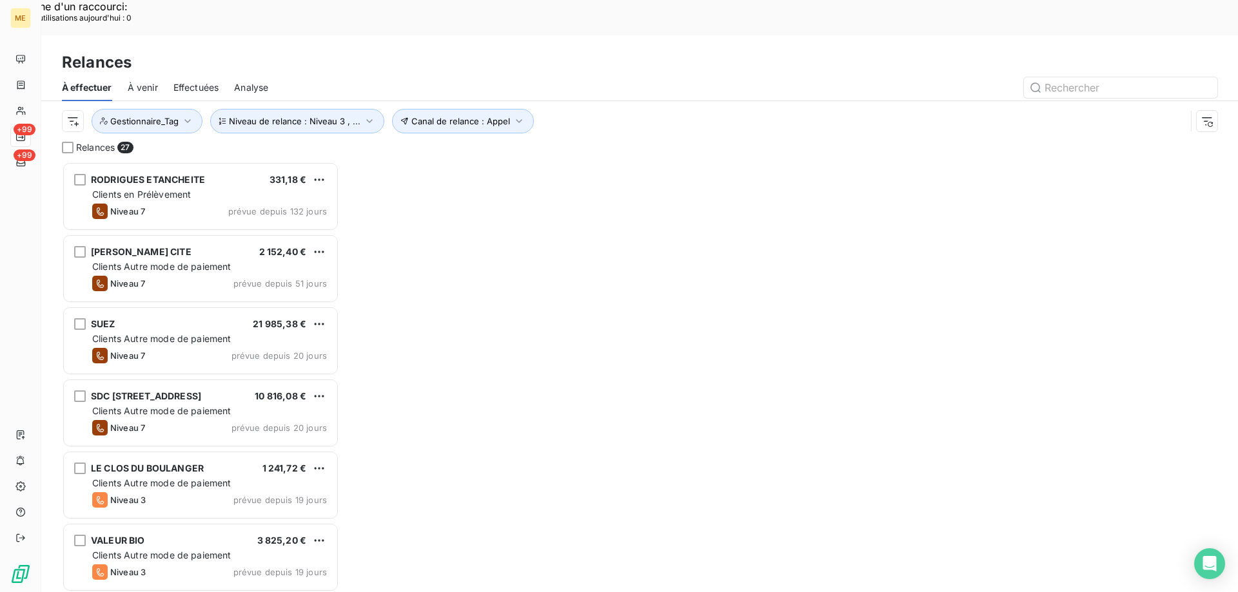
scroll to position [456, 268]
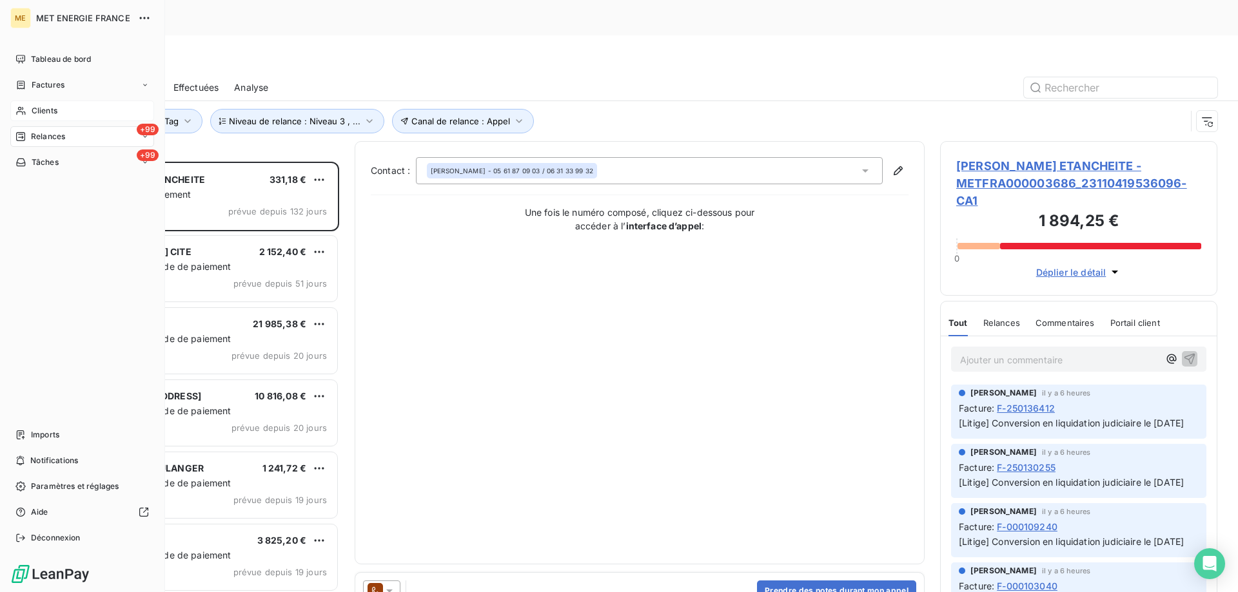
click at [29, 113] on div "Clients" at bounding box center [82, 111] width 144 height 21
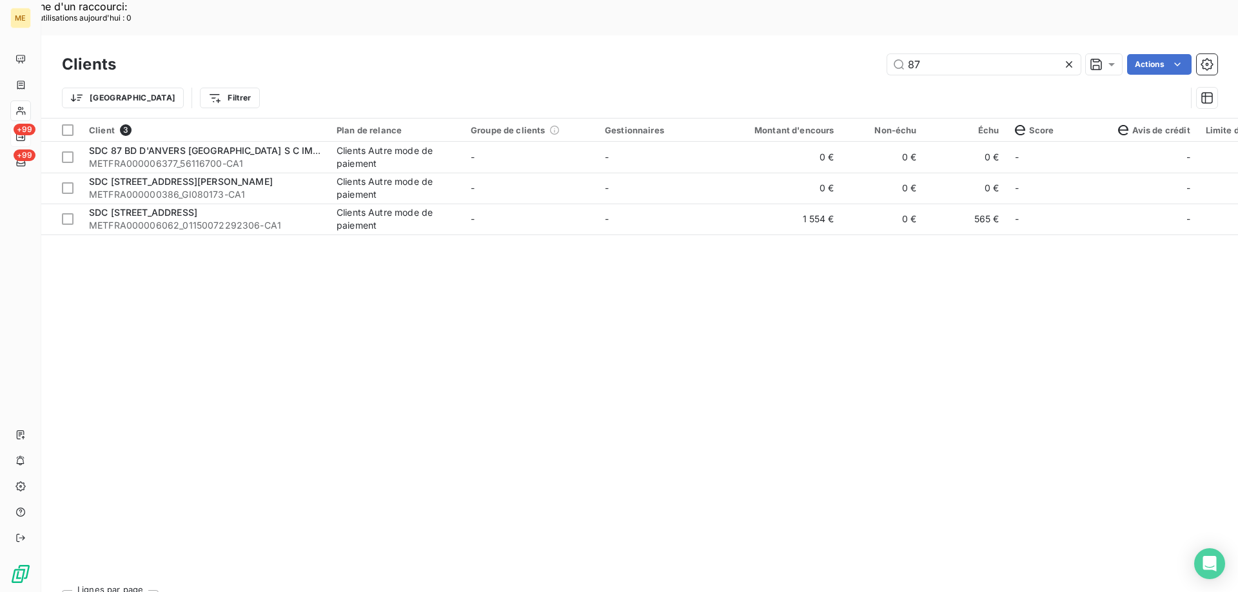
drag, startPoint x: 941, startPoint y: 28, endPoint x: 873, endPoint y: 28, distance: 67.7
click at [873, 54] on div "87 Actions" at bounding box center [675, 64] width 1086 height 21
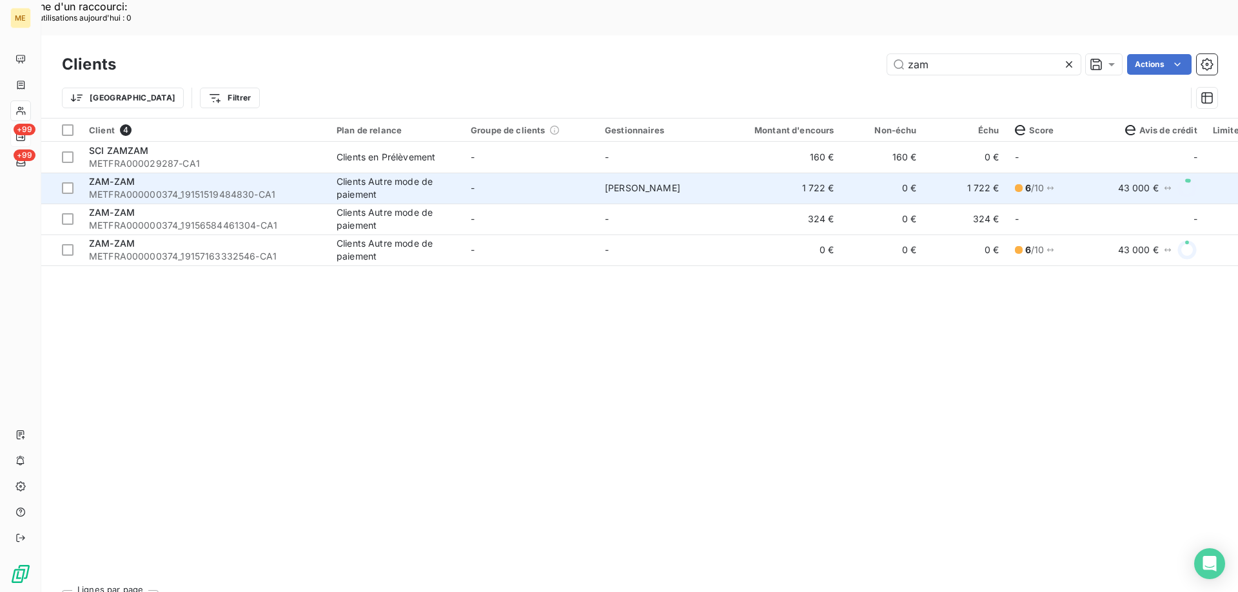
type input "zam"
click at [128, 188] on span "METFRA000000374_19151519484830-CA1" at bounding box center [205, 194] width 232 height 13
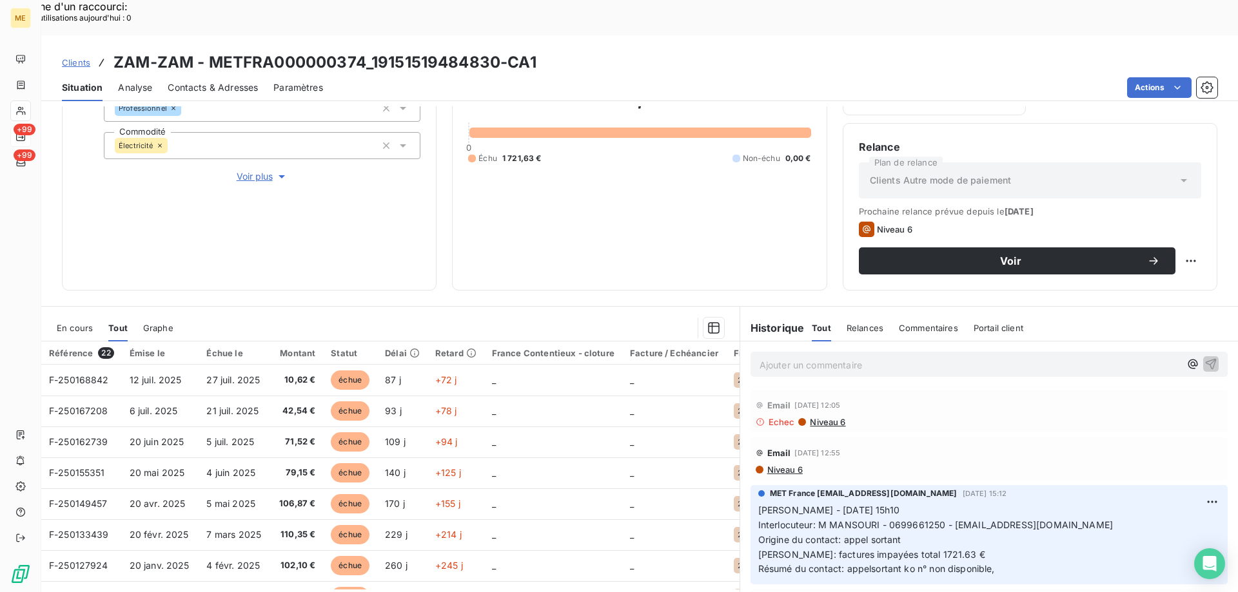
scroll to position [172, 0]
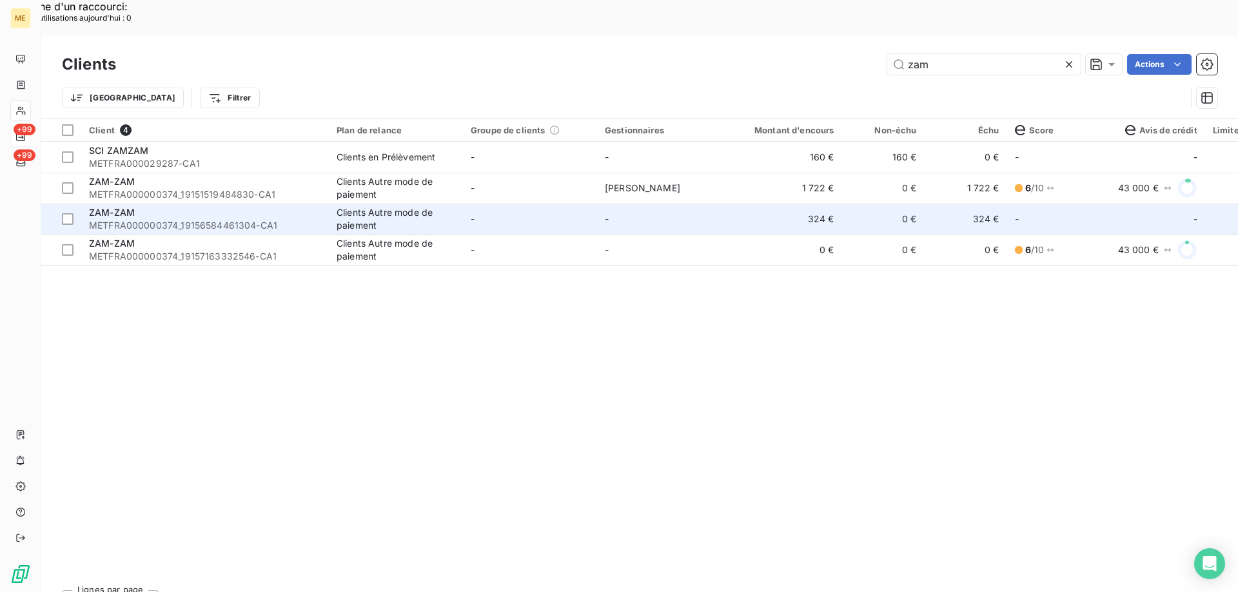
click at [123, 219] on span "METFRA000000374_19156584461304-CA1" at bounding box center [205, 225] width 232 height 13
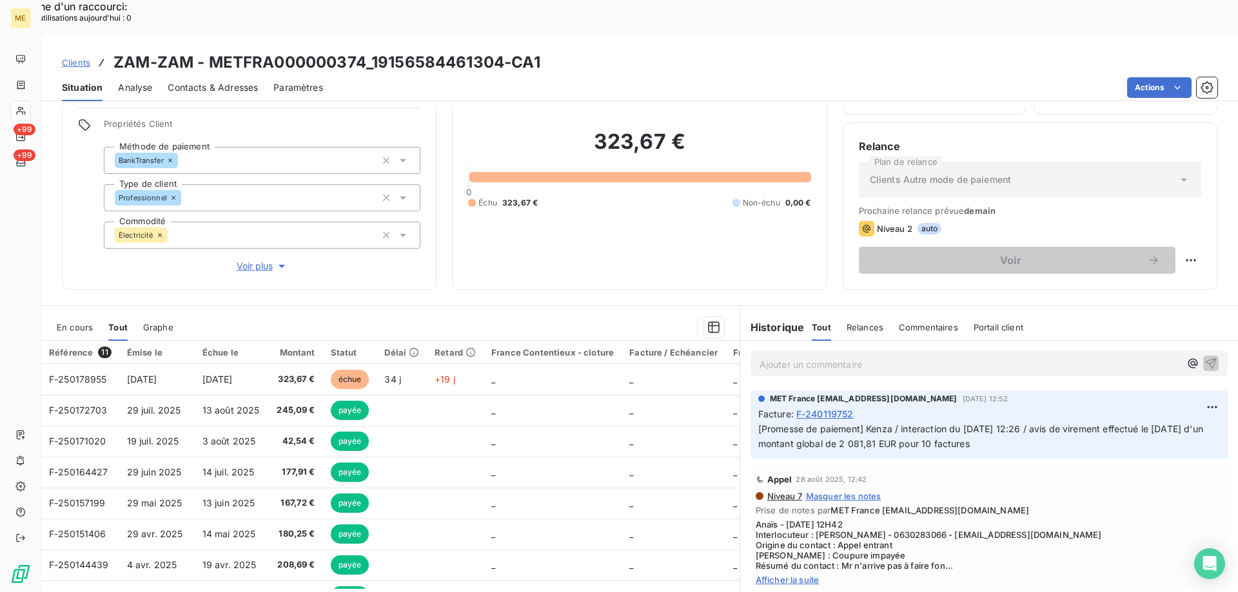
scroll to position [1354, 0]
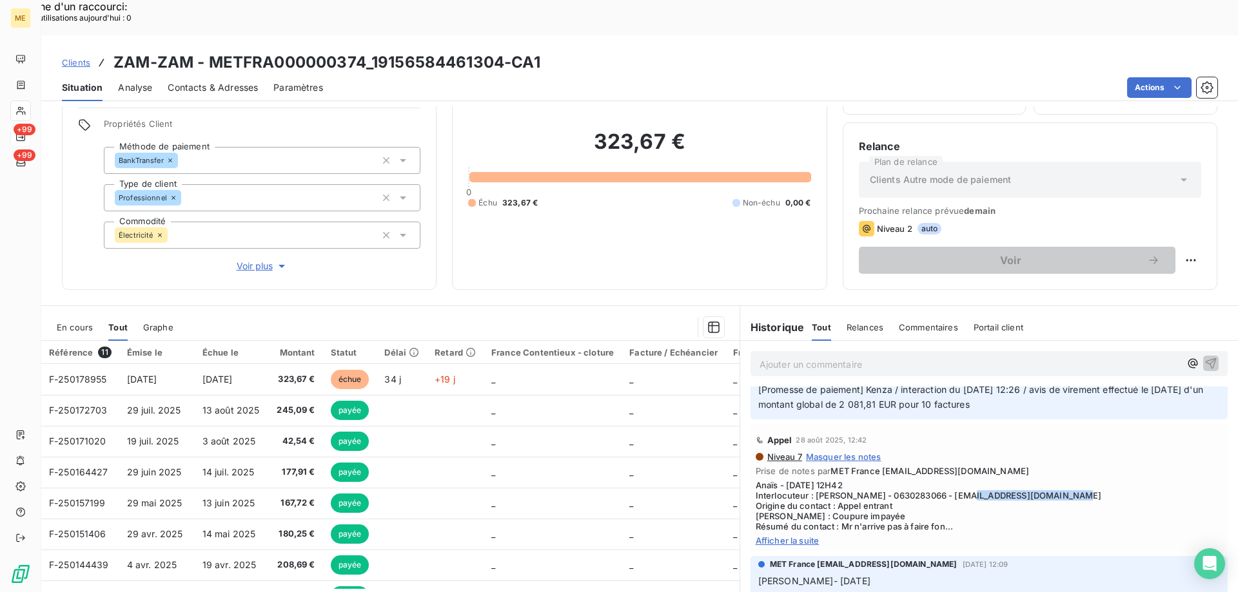
drag, startPoint x: 934, startPoint y: 462, endPoint x: 1042, endPoint y: 462, distance: 107.7
click at [1042, 480] on span "Anaïs - [DATE] 12H42 Interlocuteur : [PERSON_NAME] - 0630283066 - [EMAIL_ADDRES…" at bounding box center [989, 506] width 467 height 52
click at [253, 260] on span "Voir plus" at bounding box center [263, 266] width 52 height 13
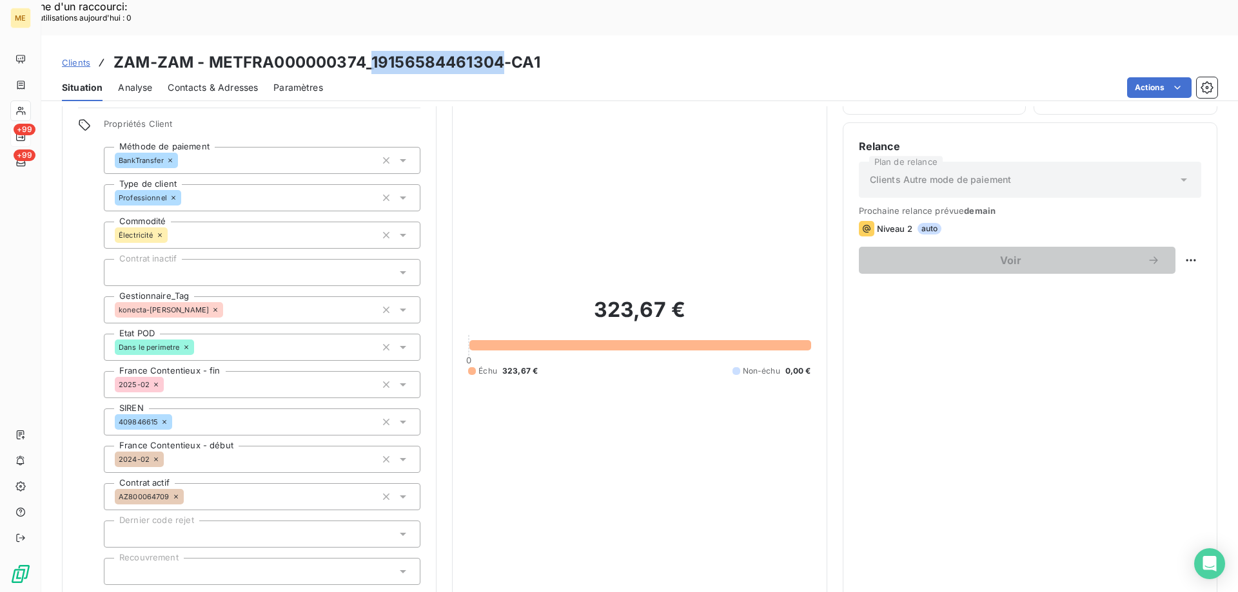
drag, startPoint x: 371, startPoint y: 30, endPoint x: 499, endPoint y: 36, distance: 127.8
click at [499, 51] on h3 "ZAM-ZAM - METFRA000000374_19156584461304-CA1" at bounding box center [326, 62] width 427 height 23
click at [188, 81] on span "Contacts & Adresses" at bounding box center [213, 87] width 90 height 13
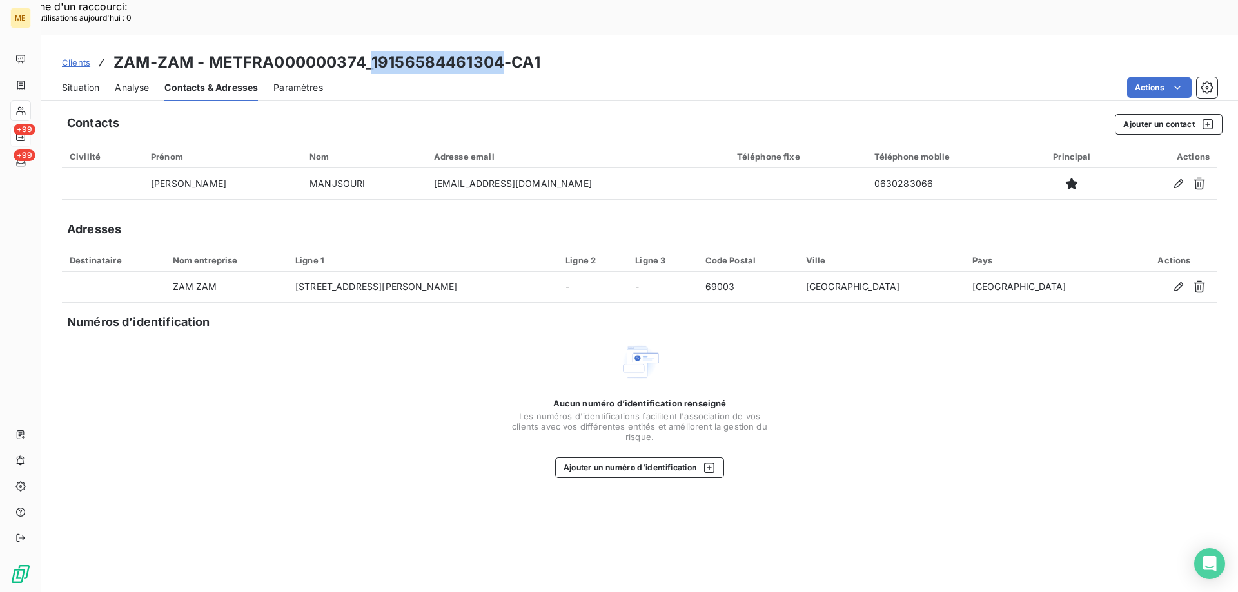
click at [86, 74] on div "Situation" at bounding box center [80, 87] width 37 height 27
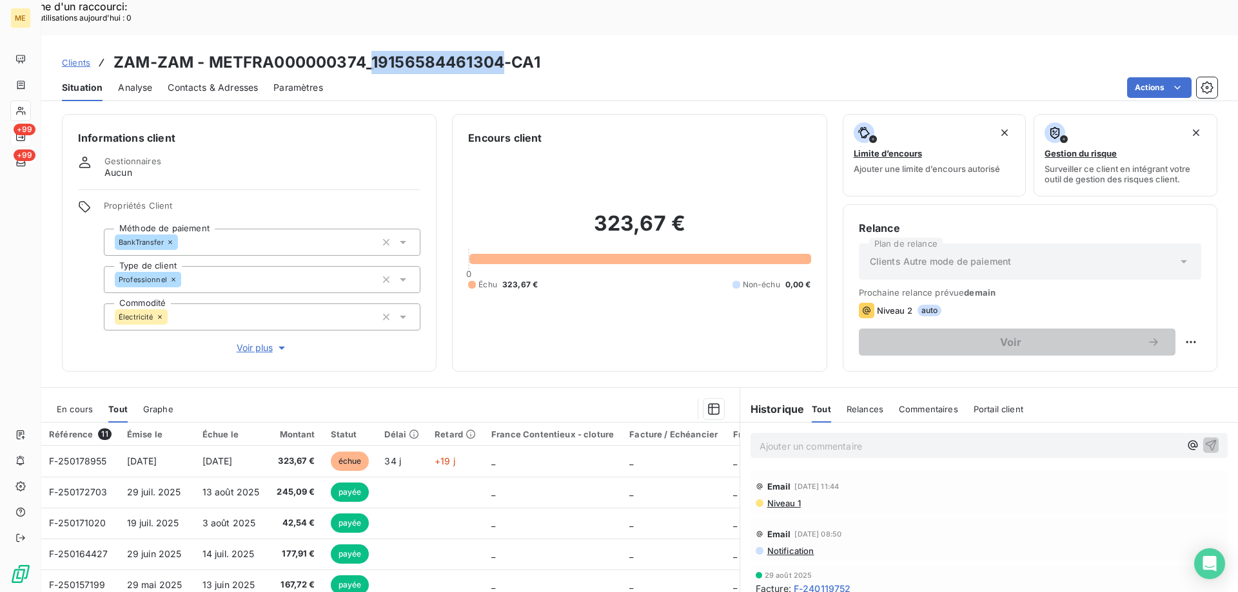
click at [77, 57] on span "Clients" at bounding box center [76, 62] width 28 height 10
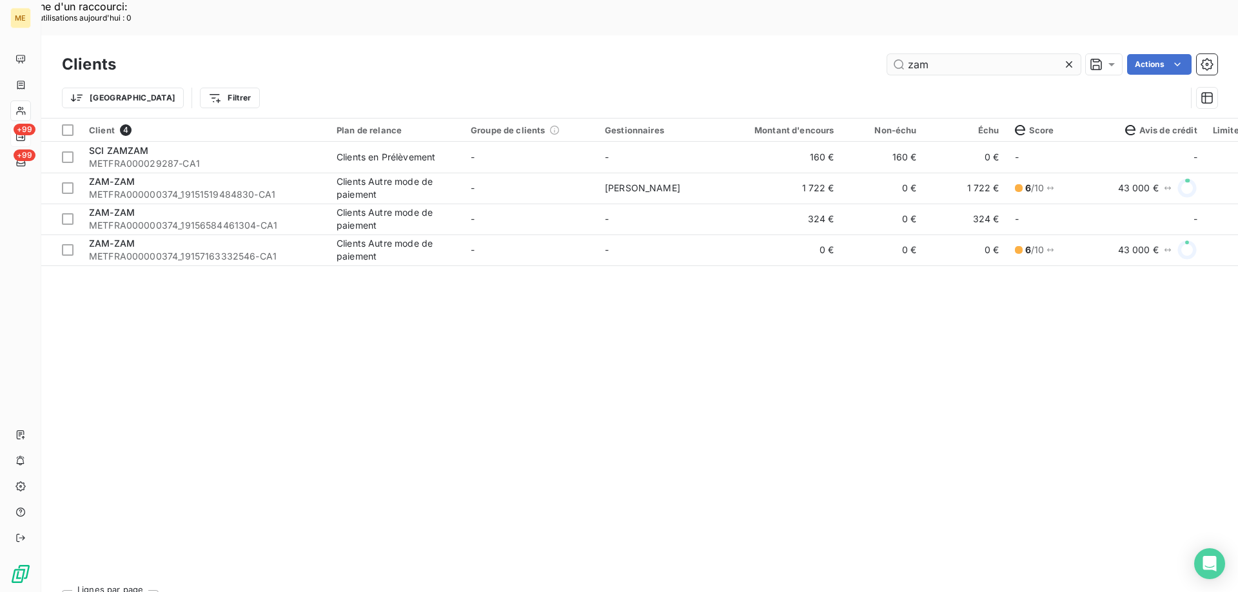
click at [910, 54] on input "zam" at bounding box center [983, 64] width 193 height 21
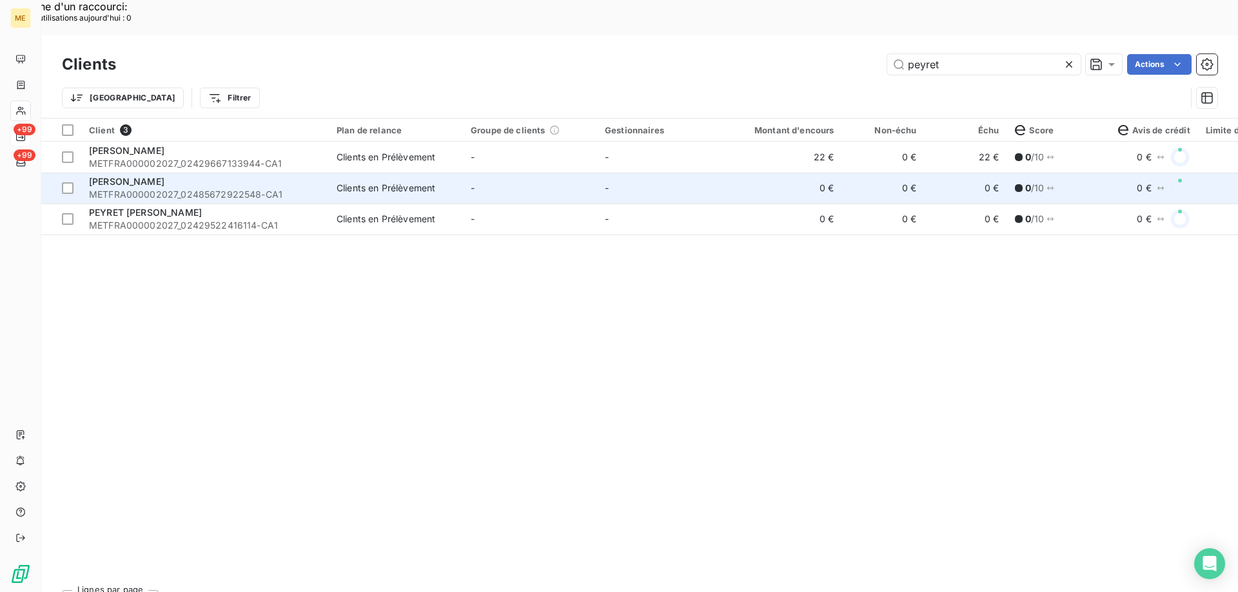
type input "peyret"
click at [153, 176] on span "[PERSON_NAME]" at bounding box center [126, 181] width 75 height 11
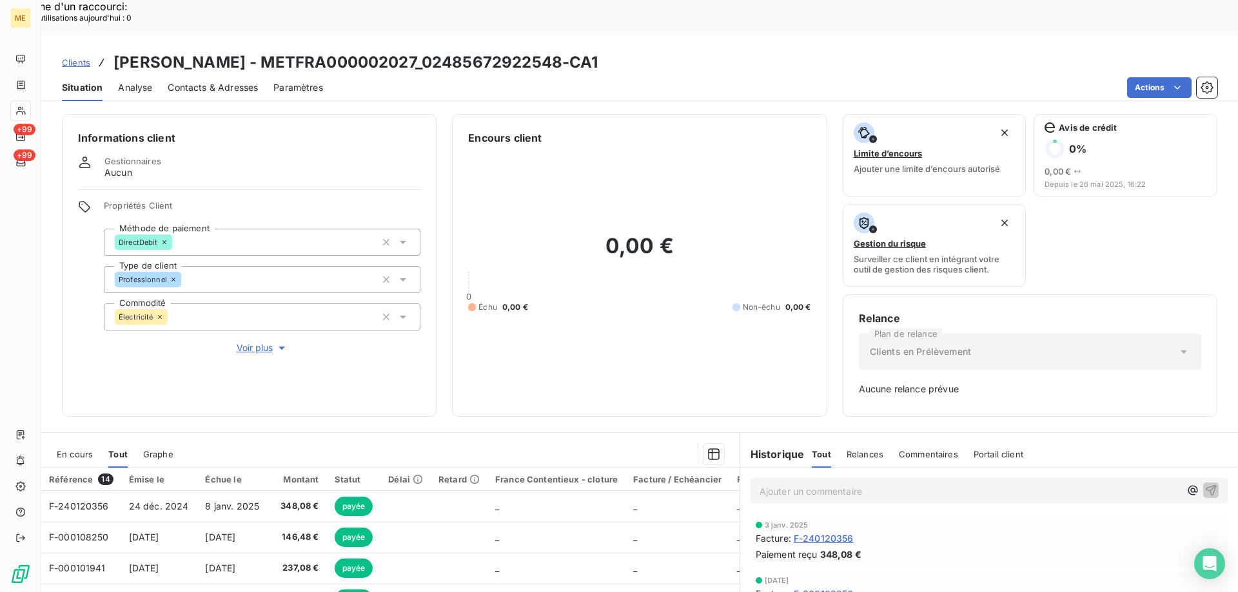
click at [78, 441] on div "En cours" at bounding box center [75, 454] width 36 height 27
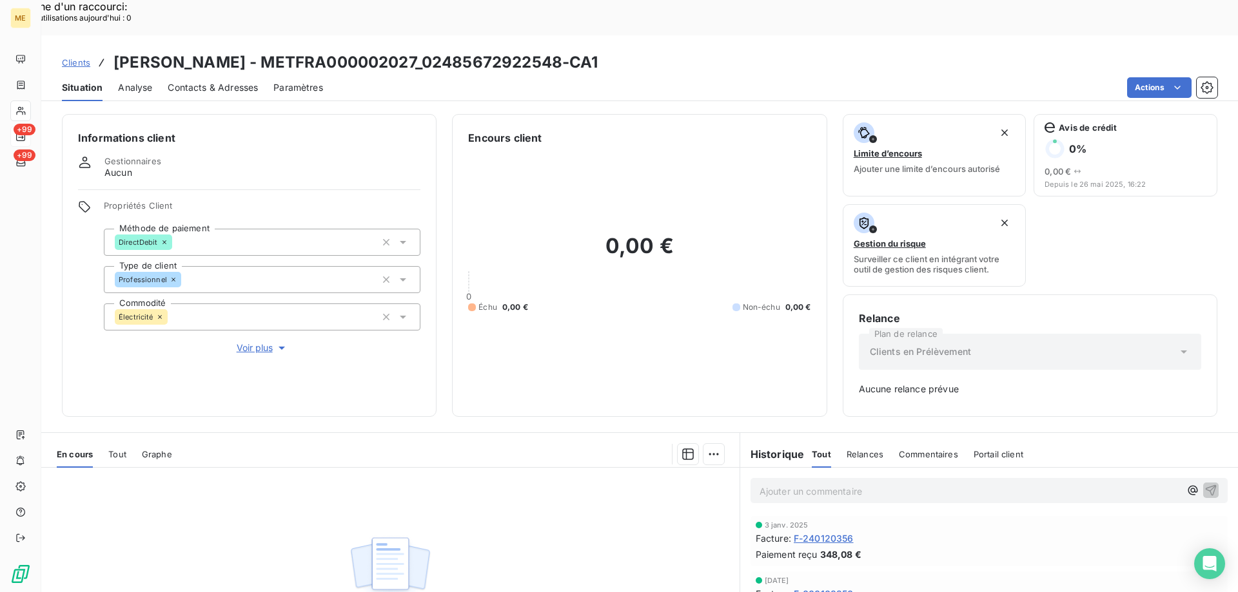
click at [124, 449] on span "Tout" at bounding box center [117, 454] width 18 height 10
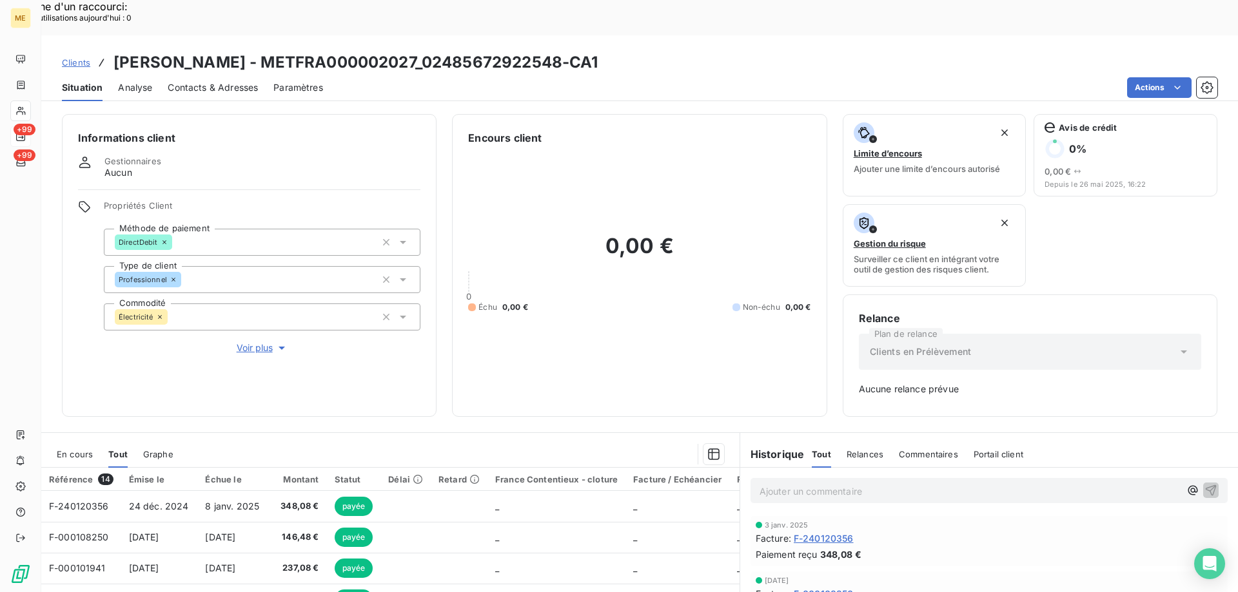
click at [88, 57] on span "Clients" at bounding box center [76, 62] width 28 height 10
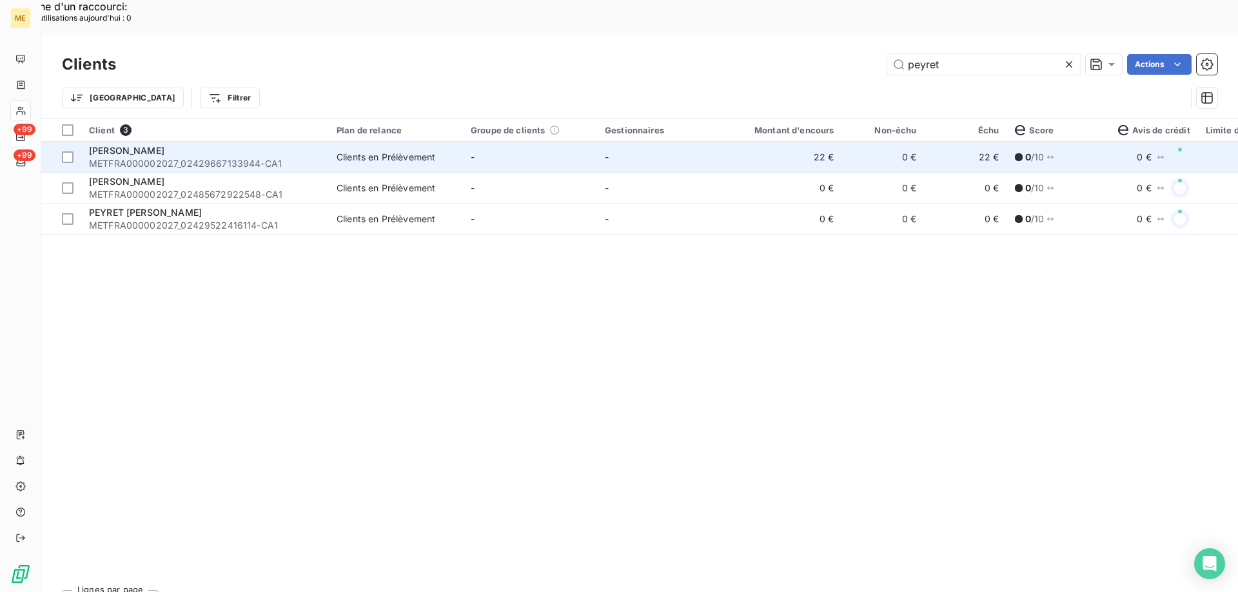
click at [158, 145] on span "[PERSON_NAME]" at bounding box center [126, 150] width 75 height 11
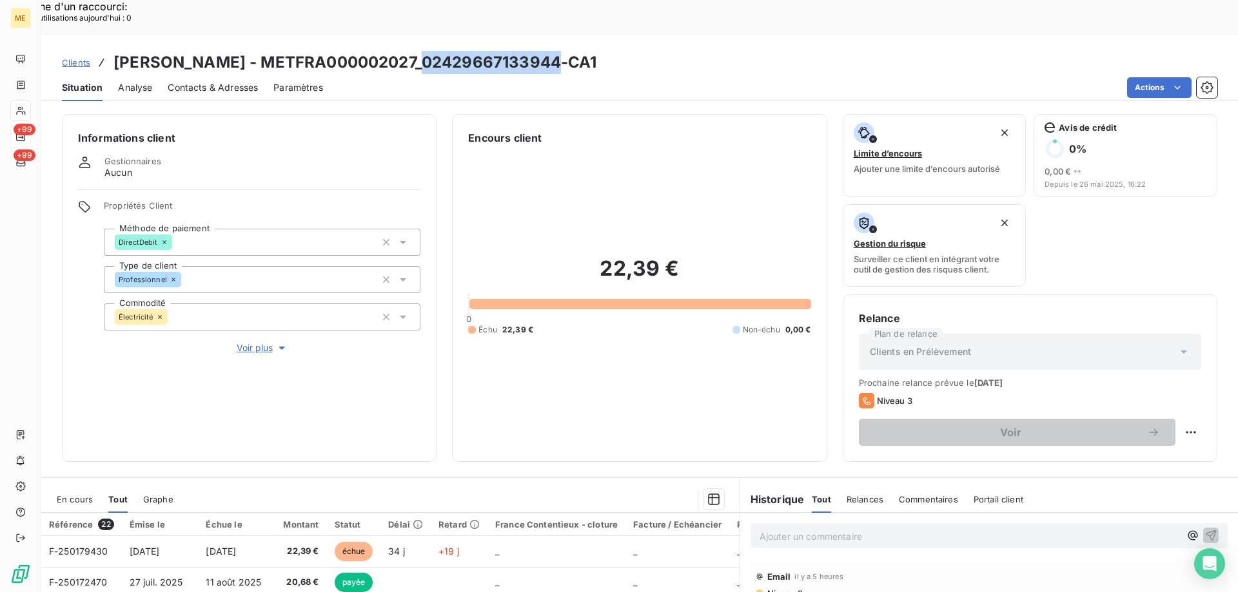
drag, startPoint x: 415, startPoint y: 30, endPoint x: 552, endPoint y: 35, distance: 137.4
click at [552, 51] on h3 "[PERSON_NAME] - METFRA000002027_02429667133944-CA1" at bounding box center [354, 62] width 483 height 23
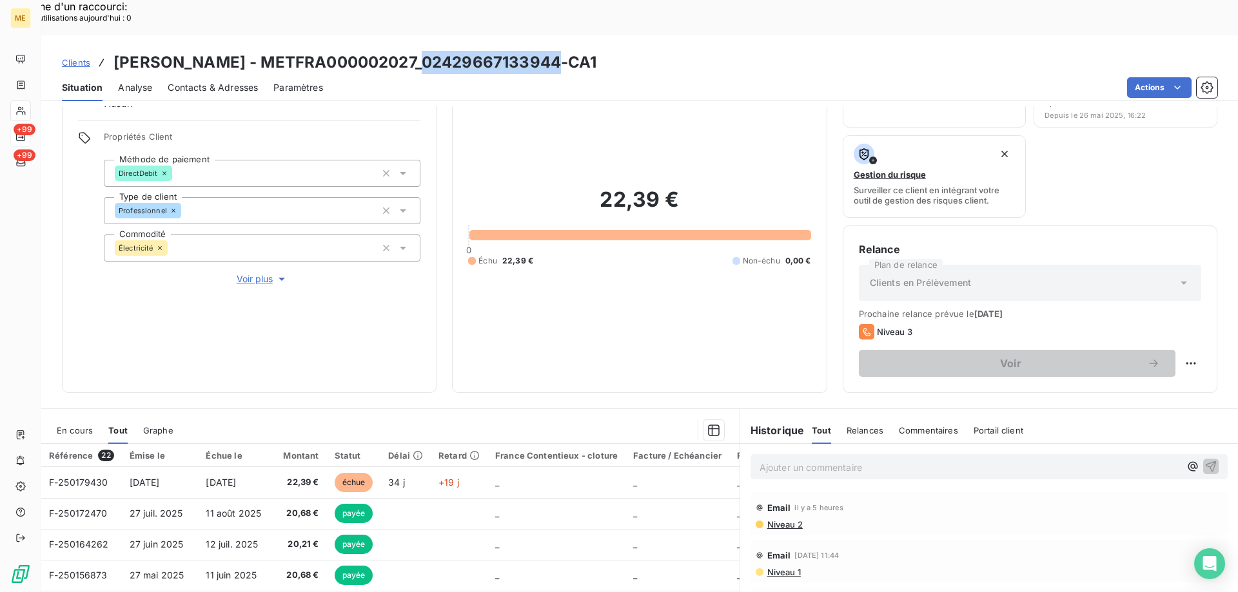
scroll to position [129, 0]
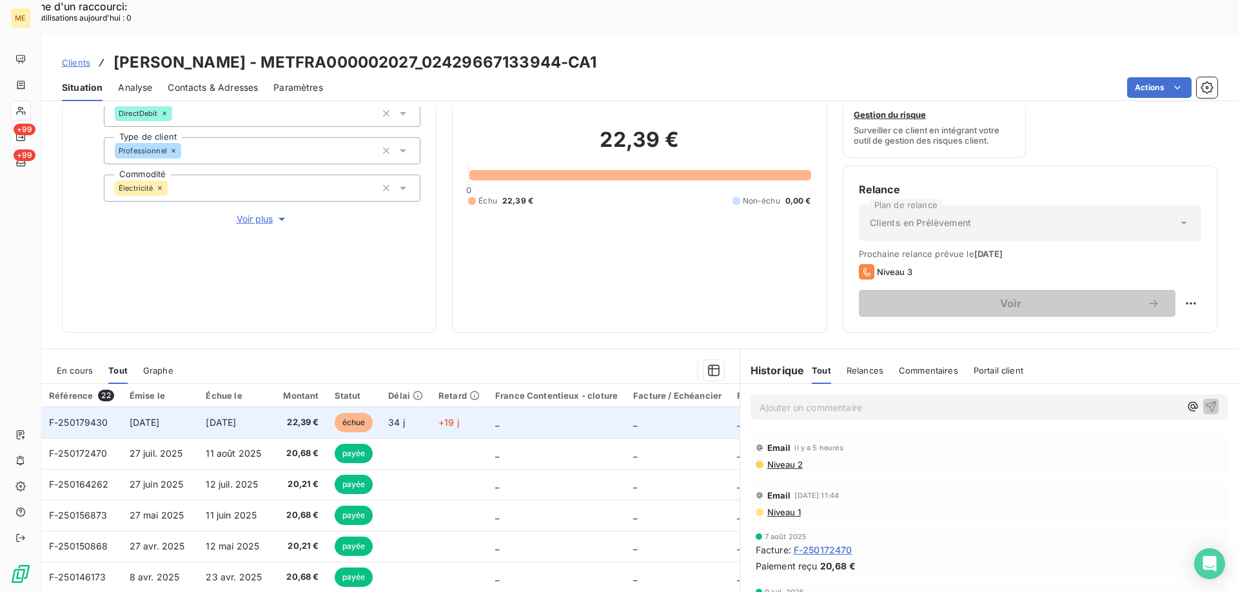
click at [73, 417] on span "F-250179430" at bounding box center [78, 422] width 59 height 11
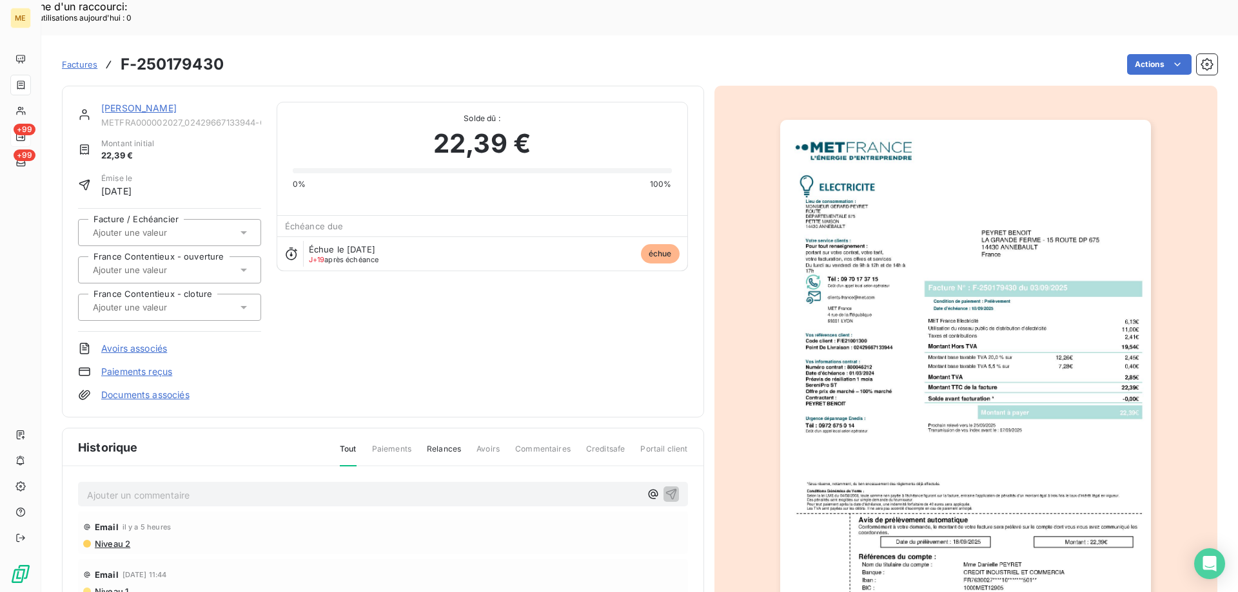
click at [866, 276] on img "button" at bounding box center [965, 382] width 371 height 525
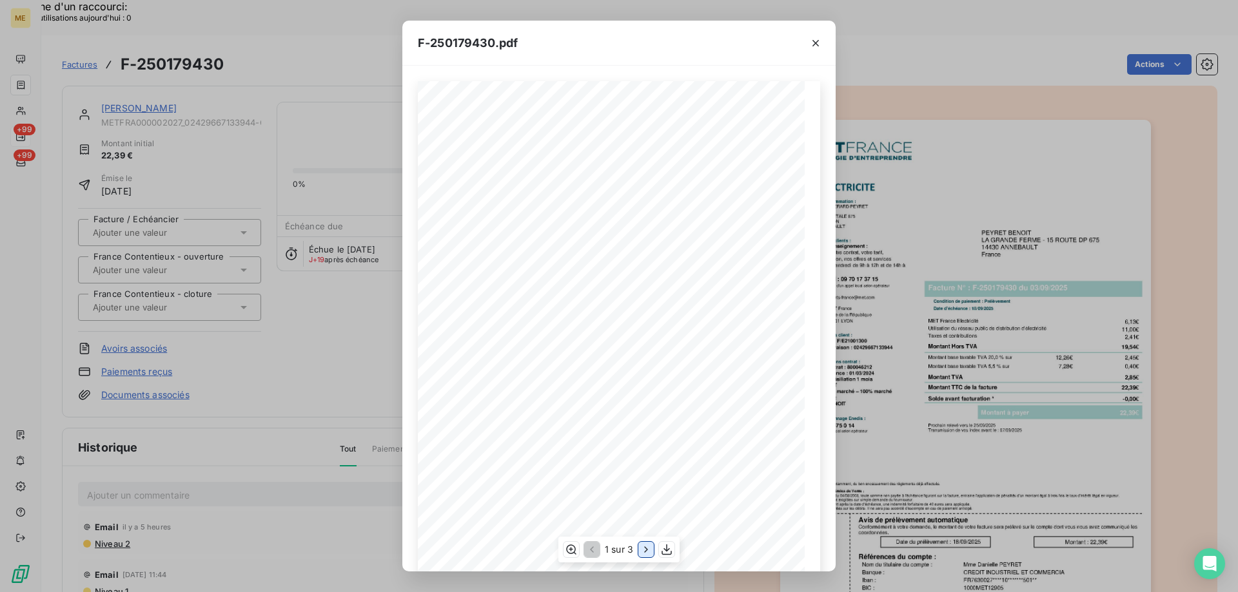
click at [642, 554] on icon "button" at bounding box center [646, 549] width 13 height 13
click at [483, 203] on span "Consommation du [DATE] au [DATE]" at bounding box center [474, 202] width 62 height 4
click at [811, 48] on icon "button" at bounding box center [815, 43] width 13 height 13
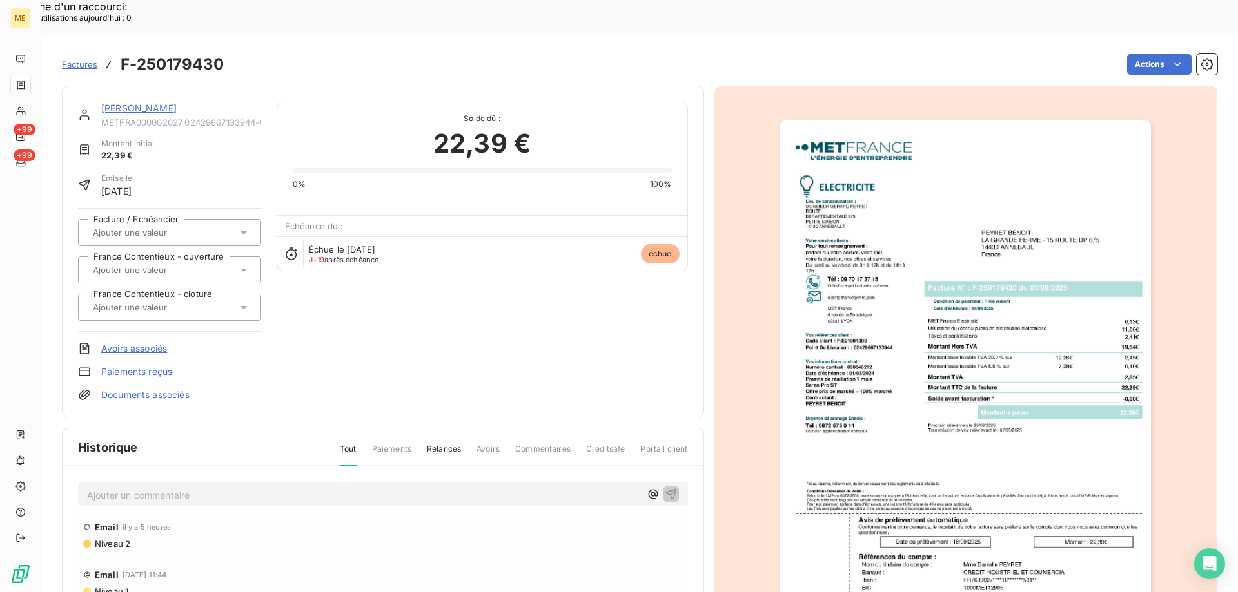
click at [128, 102] on div "[PERSON_NAME] METFRA000002027_02429667133944-CA1" at bounding box center [181, 115] width 160 height 26
click at [128, 103] on link "[PERSON_NAME]" at bounding box center [138, 108] width 75 height 11
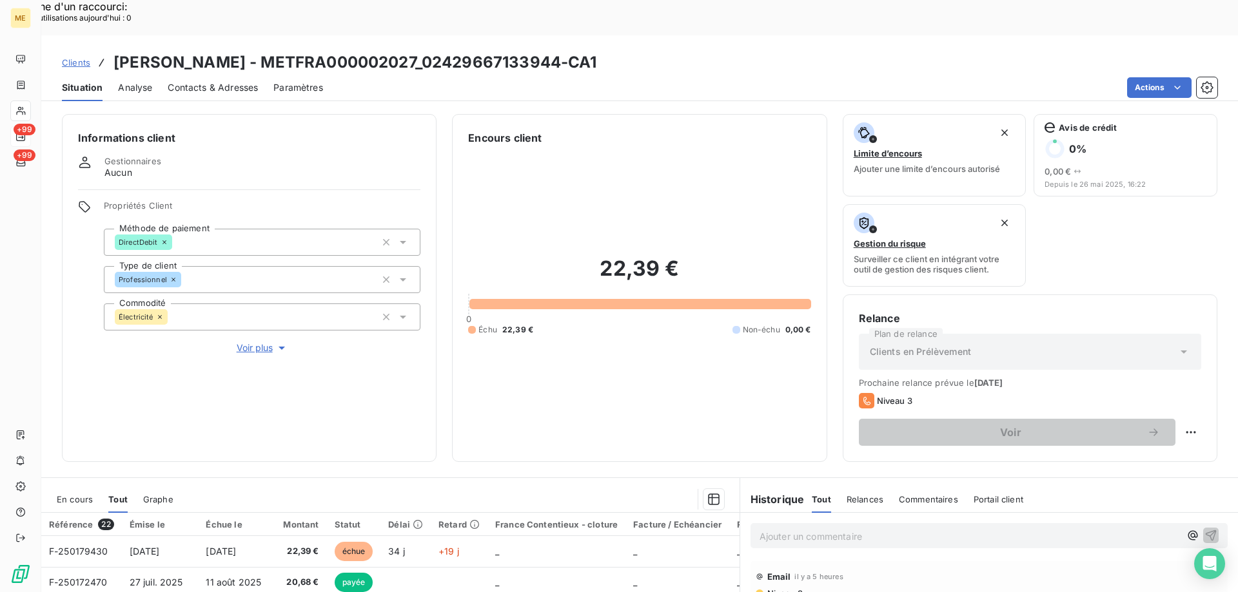
click at [262, 342] on span "Voir plus" at bounding box center [263, 348] width 52 height 13
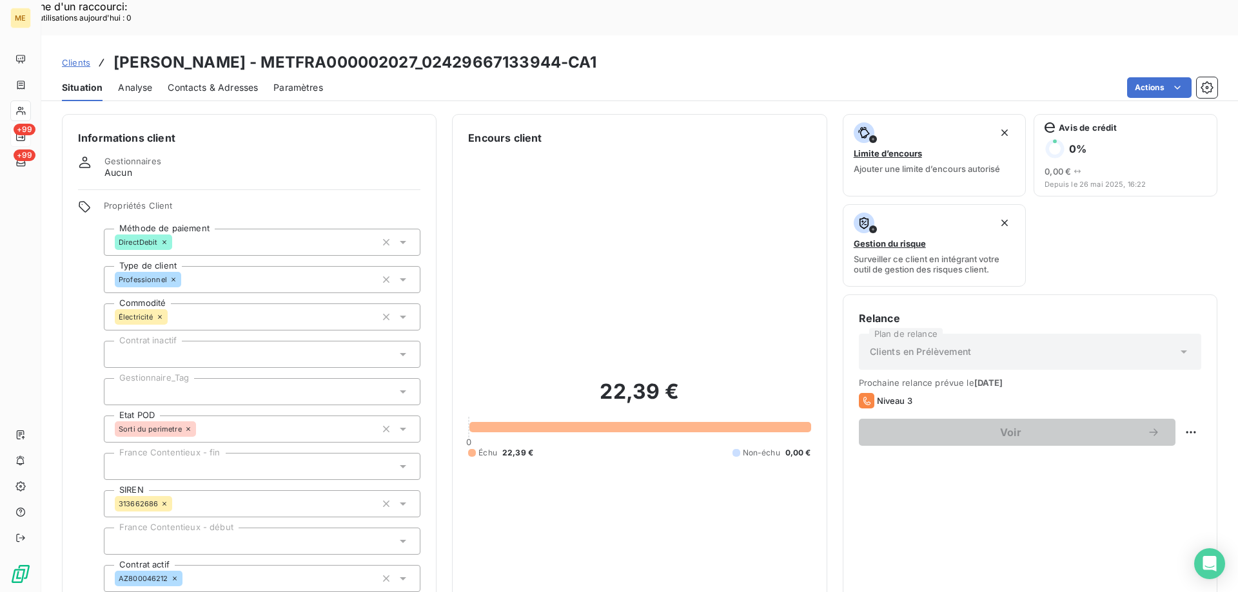
click at [213, 378] on div at bounding box center [262, 391] width 317 height 27
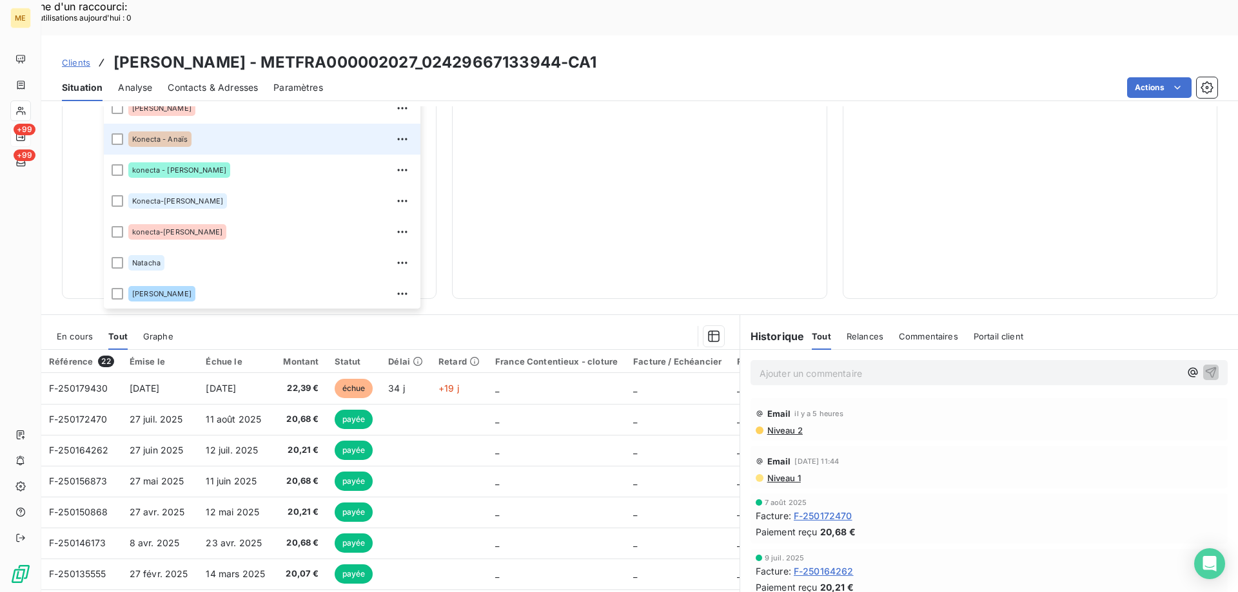
scroll to position [124, 0]
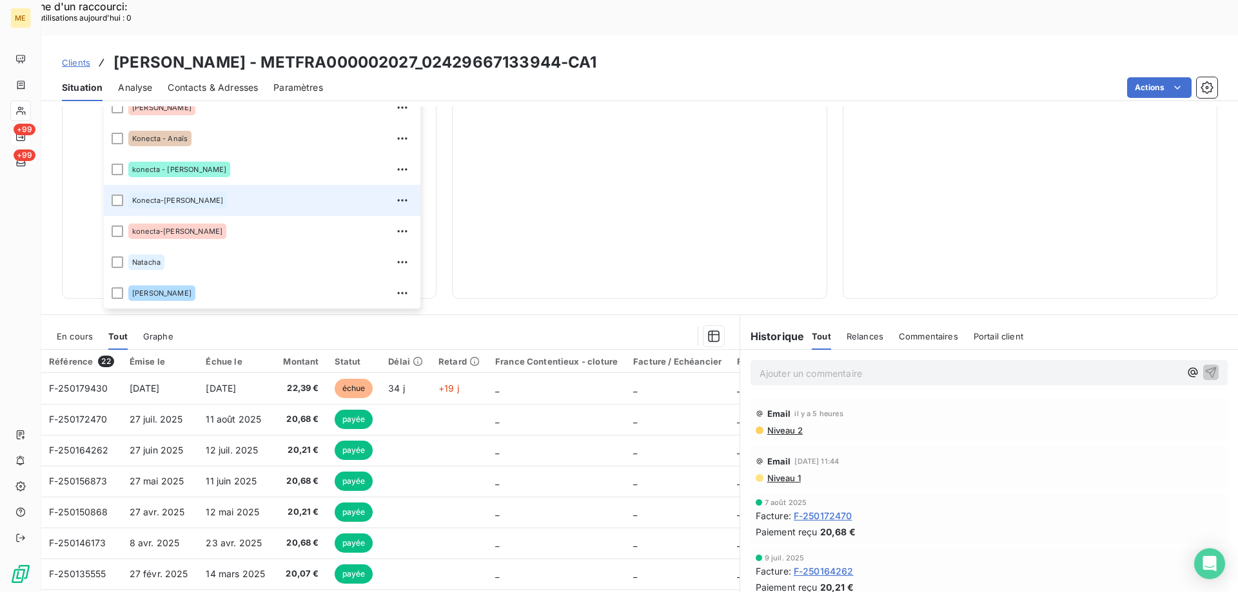
click at [171, 197] on span "Konecta-[PERSON_NAME]" at bounding box center [177, 201] width 91 height 8
click at [806, 142] on div "Encours client 22,39 € 0 Échu 22,39 € Non-échu 0,00 €" at bounding box center [639, 2] width 375 height 594
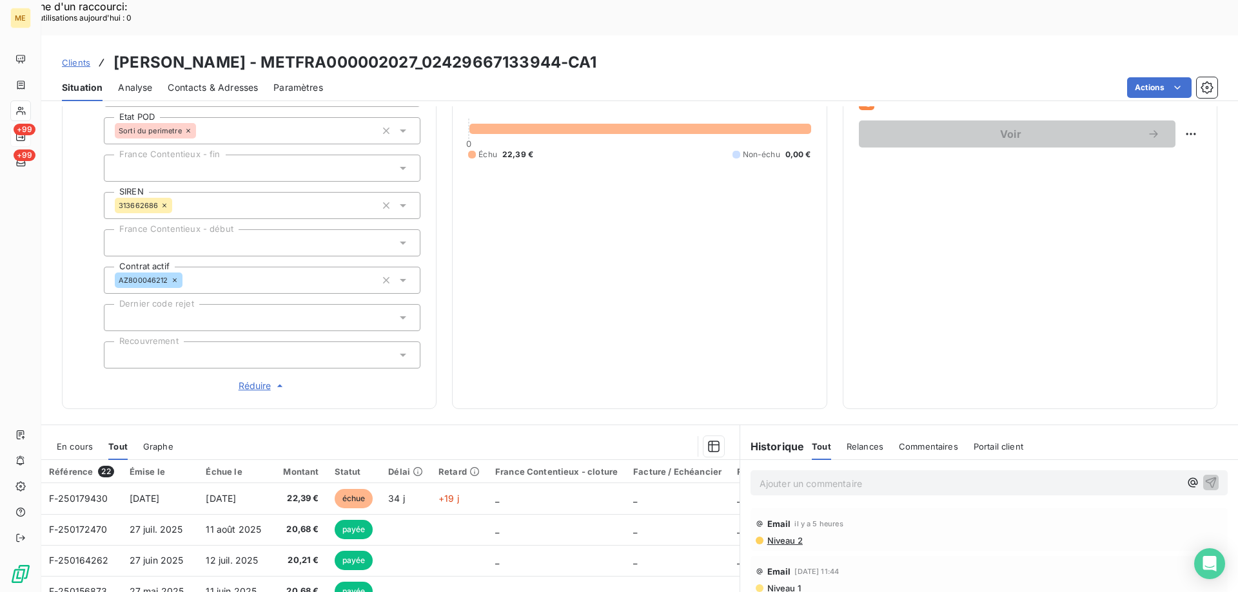
scroll to position [215, 0]
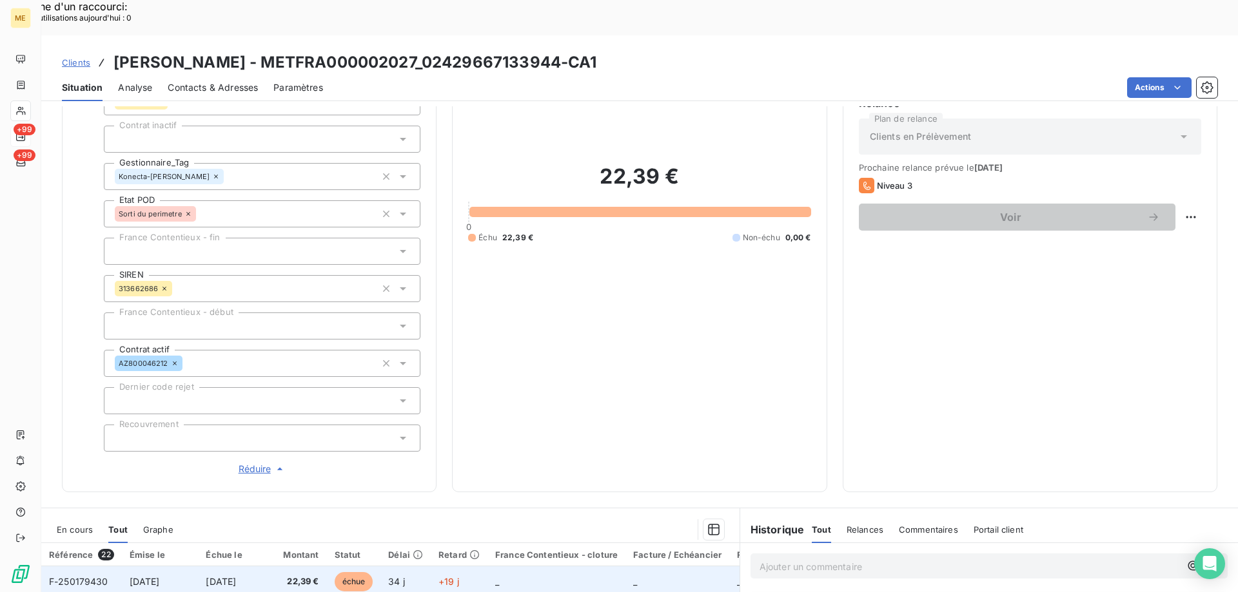
click at [92, 576] on span "F-250179430" at bounding box center [78, 581] width 59 height 11
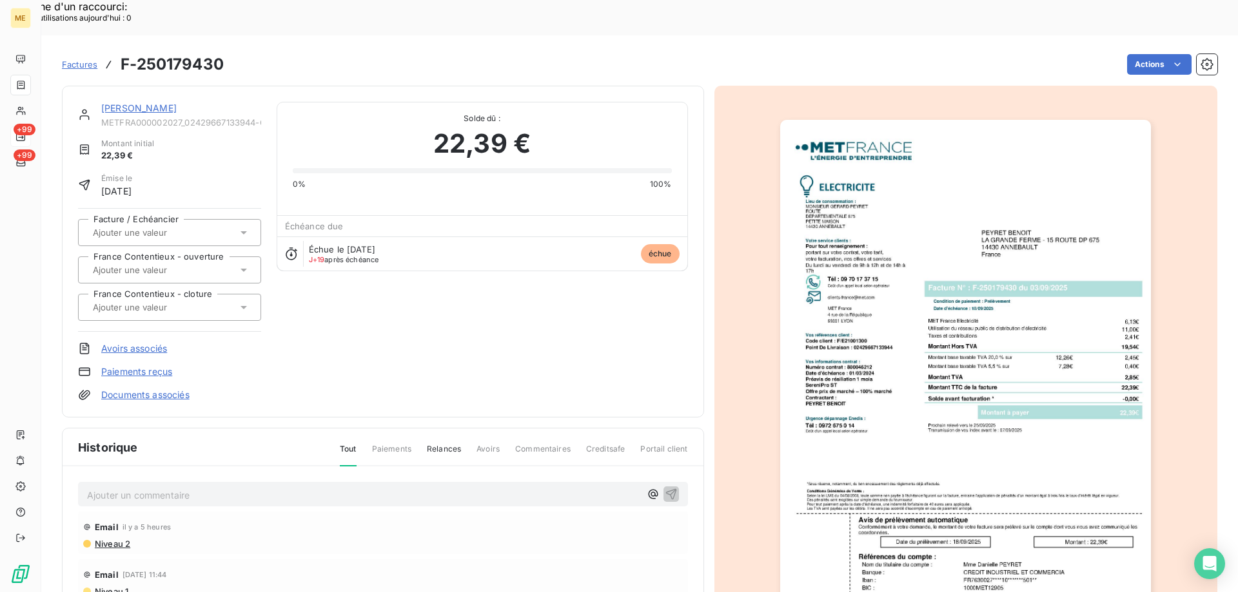
click at [124, 103] on link "[PERSON_NAME]" at bounding box center [138, 108] width 75 height 11
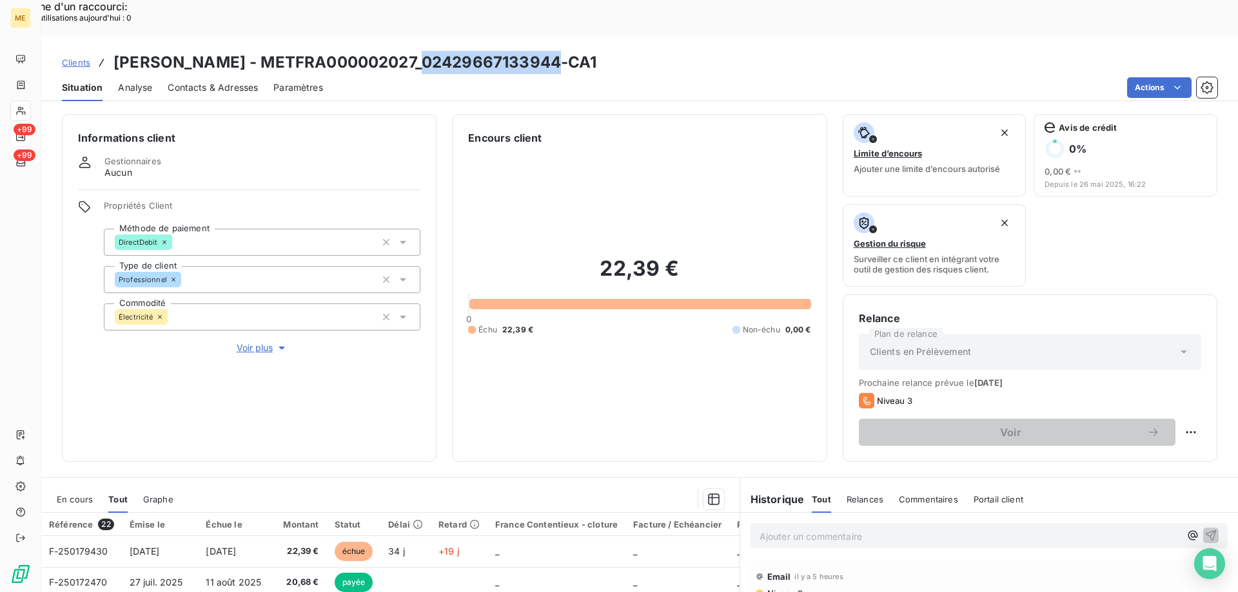
drag, startPoint x: 416, startPoint y: 26, endPoint x: 552, endPoint y: 34, distance: 136.2
click at [552, 51] on h3 "[PERSON_NAME] - METFRA000002027_02429667133944-CA1" at bounding box center [354, 62] width 483 height 23
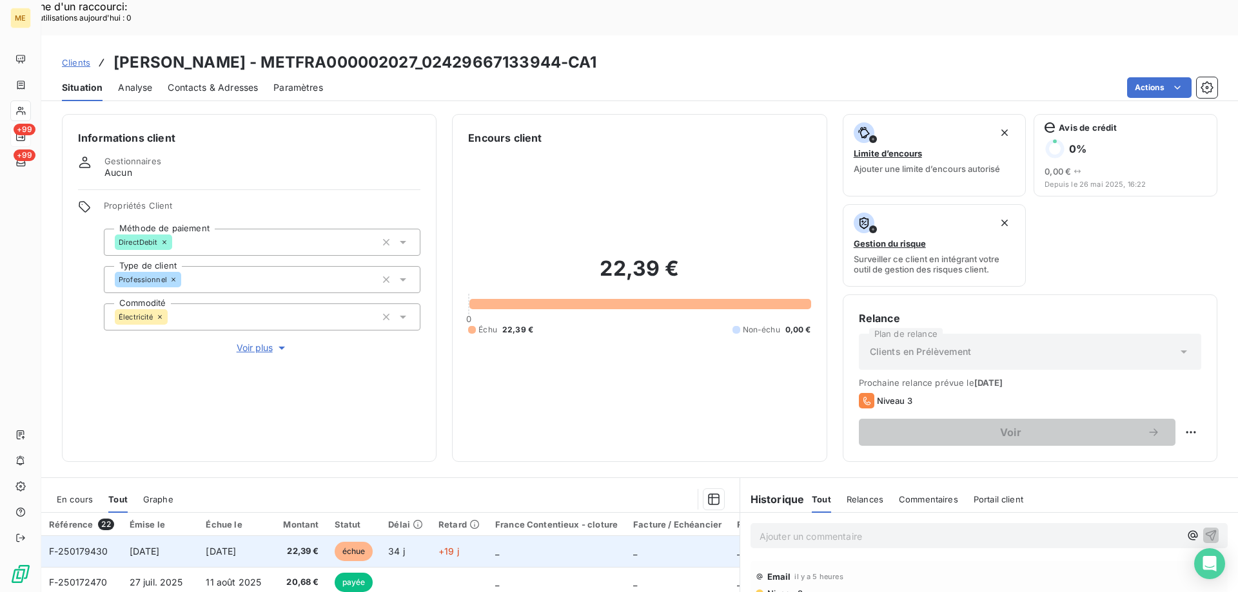
click at [104, 546] on span "F-250179430" at bounding box center [78, 551] width 59 height 11
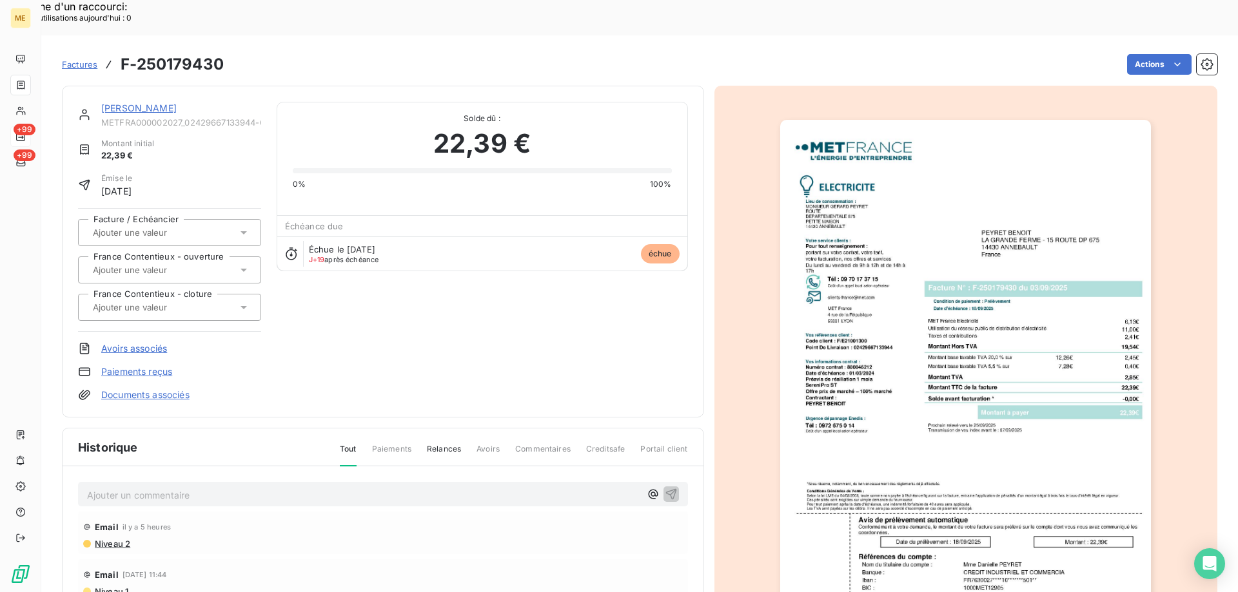
click at [847, 298] on img "button" at bounding box center [965, 382] width 371 height 525
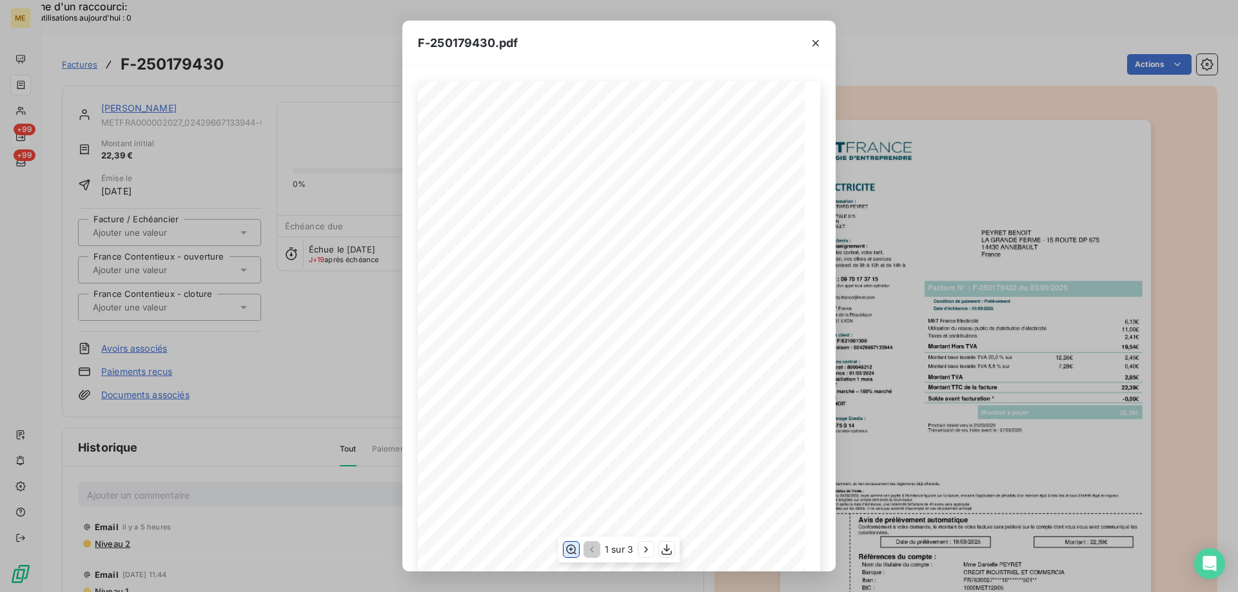
click at [571, 550] on icon "button" at bounding box center [571, 550] width 10 height 10
click at [645, 549] on icon "button" at bounding box center [646, 549] width 13 height 13
click at [593, 549] on icon "button" at bounding box center [590, 549] width 13 height 13
click at [648, 550] on icon "button" at bounding box center [646, 549] width 13 height 13
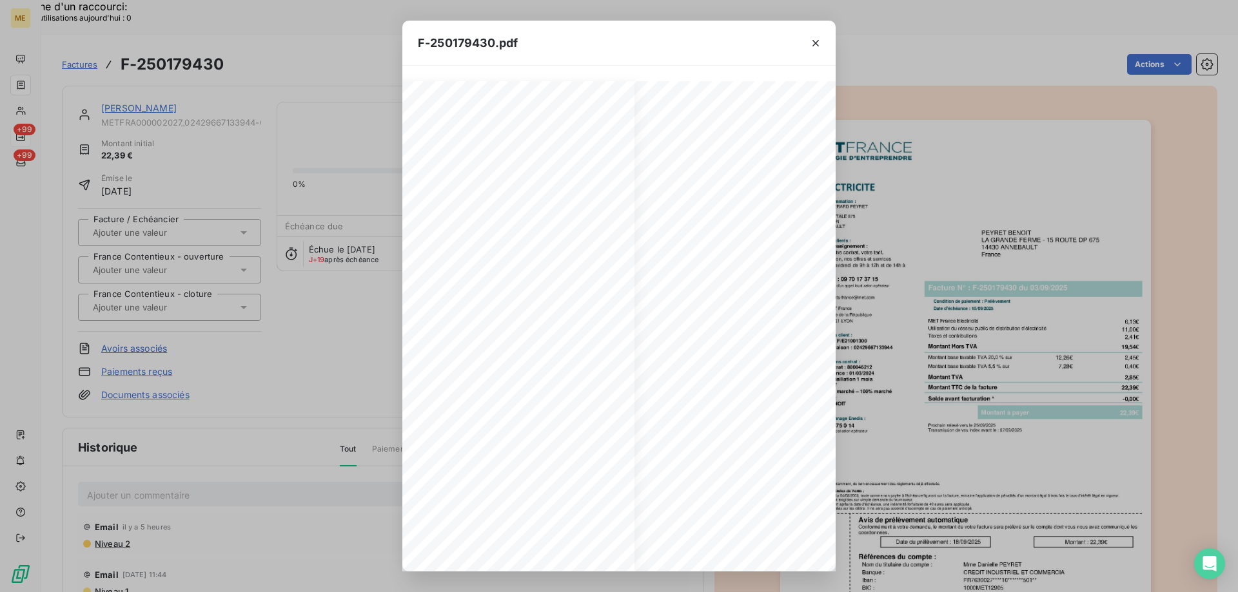
scroll to position [0, 0]
drag, startPoint x: 808, startPoint y: 44, endPoint x: 817, endPoint y: 60, distance: 17.9
click at [808, 44] on button "button" at bounding box center [815, 43] width 21 height 21
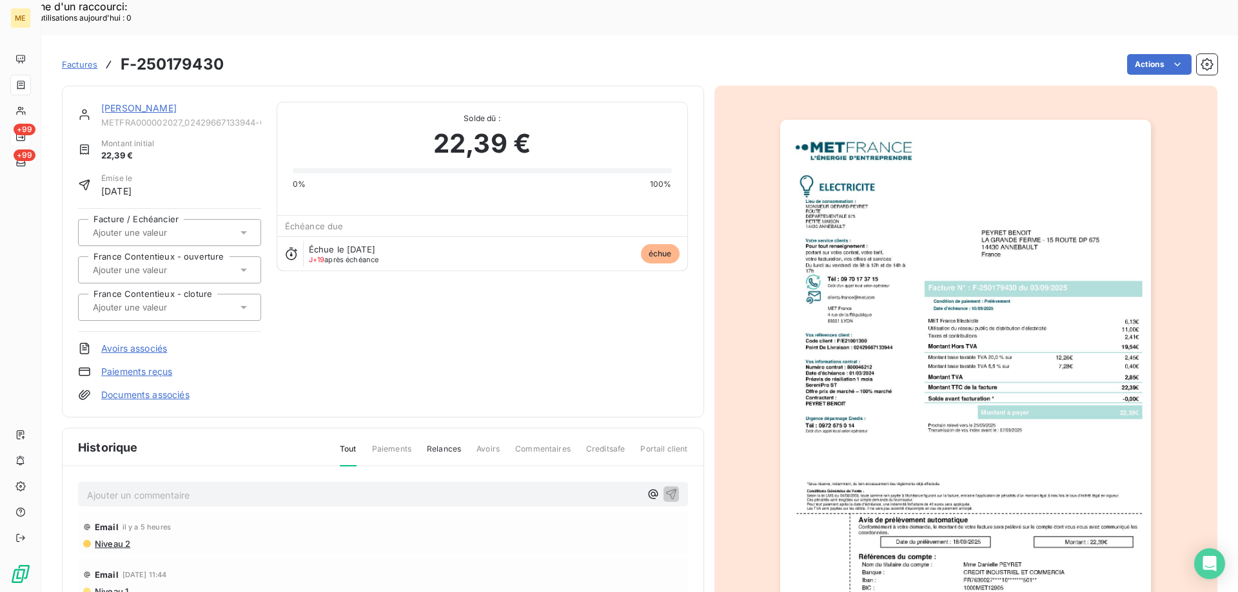
click at [887, 155] on img "button" at bounding box center [965, 382] width 371 height 525
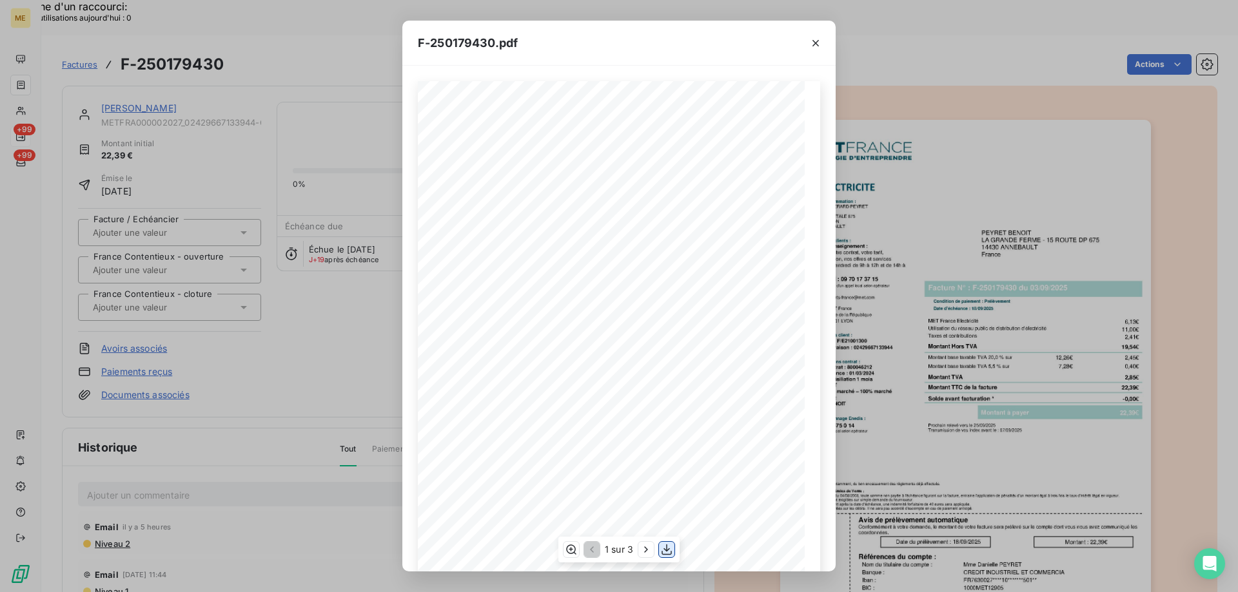
click at [669, 551] on icon "button" at bounding box center [666, 549] width 13 height 13
click at [915, 72] on div "F-250179430.pdf *Sous réserve, notamment, du bon encaissement des règlements dé…" at bounding box center [619, 296] width 1238 height 592
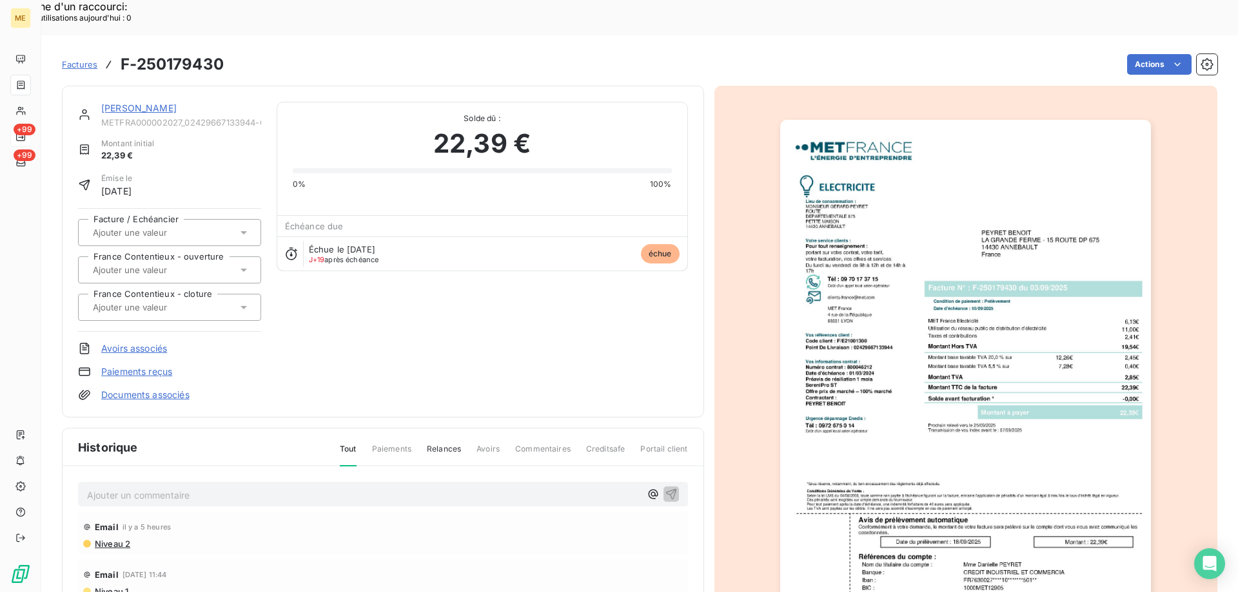
click at [148, 103] on link "[PERSON_NAME]" at bounding box center [138, 108] width 75 height 11
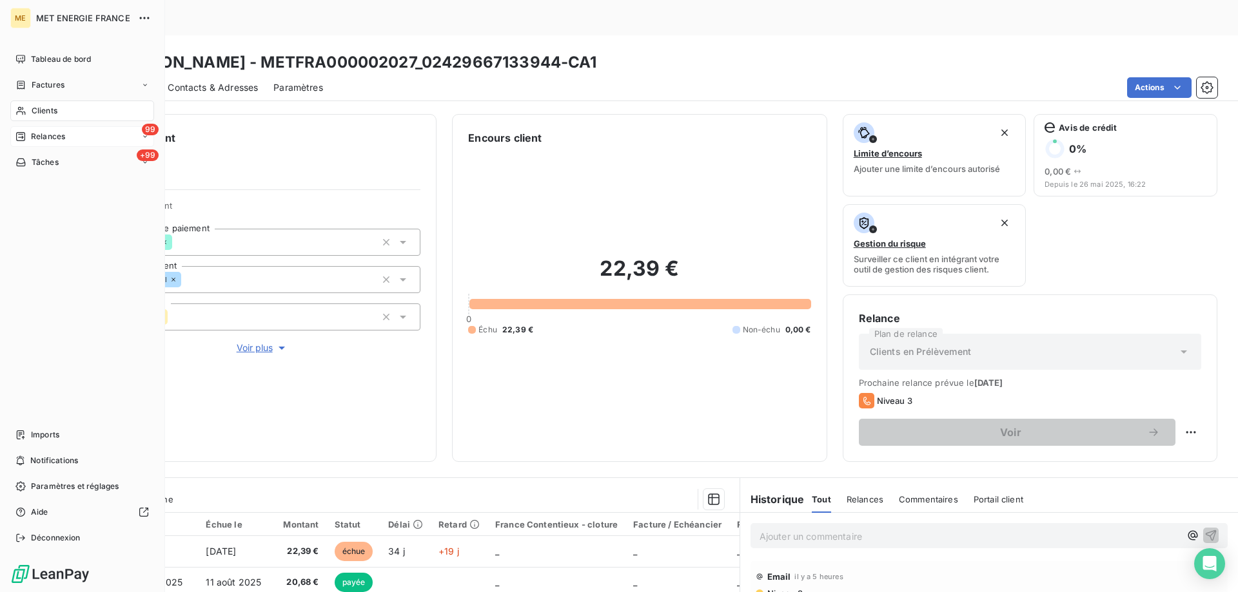
click at [46, 132] on span "Relances" at bounding box center [48, 137] width 34 height 12
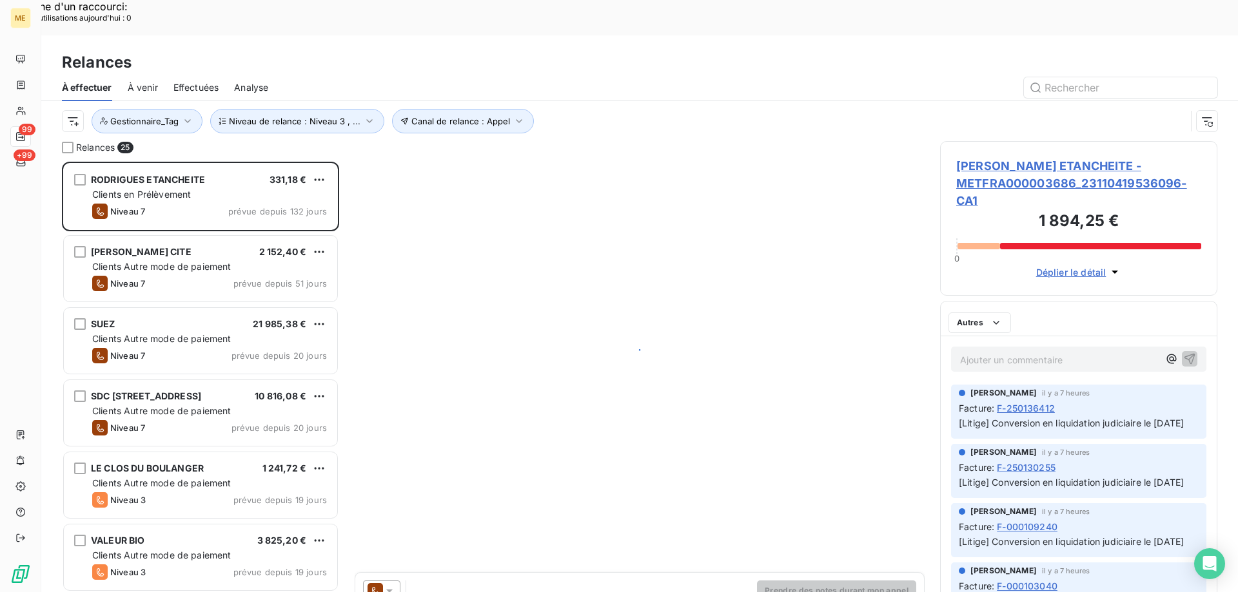
scroll to position [456, 268]
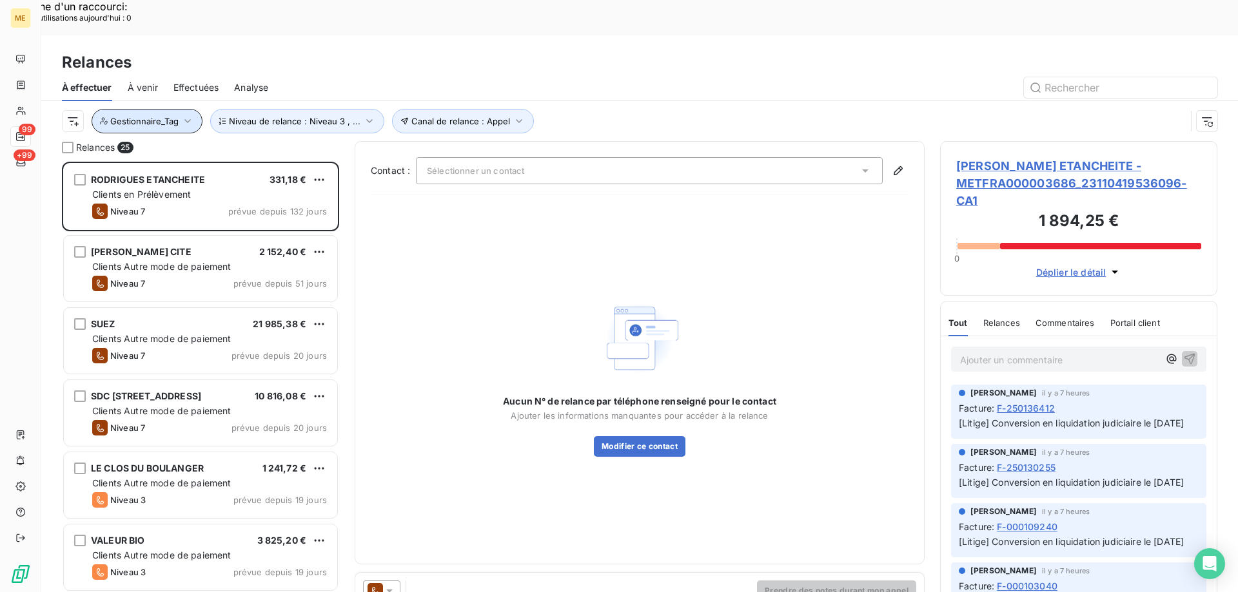
click at [157, 109] on button "Gestionnaire_Tag" at bounding box center [147, 121] width 111 height 24
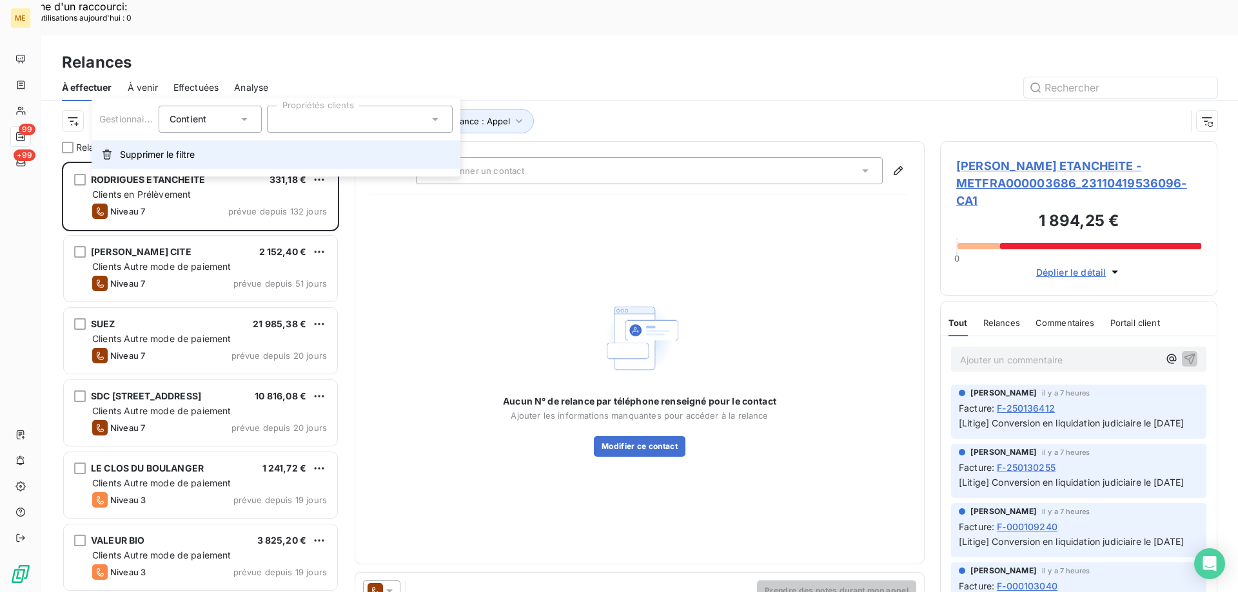
click at [134, 150] on span "Supprimer le filtre" at bounding box center [157, 154] width 75 height 13
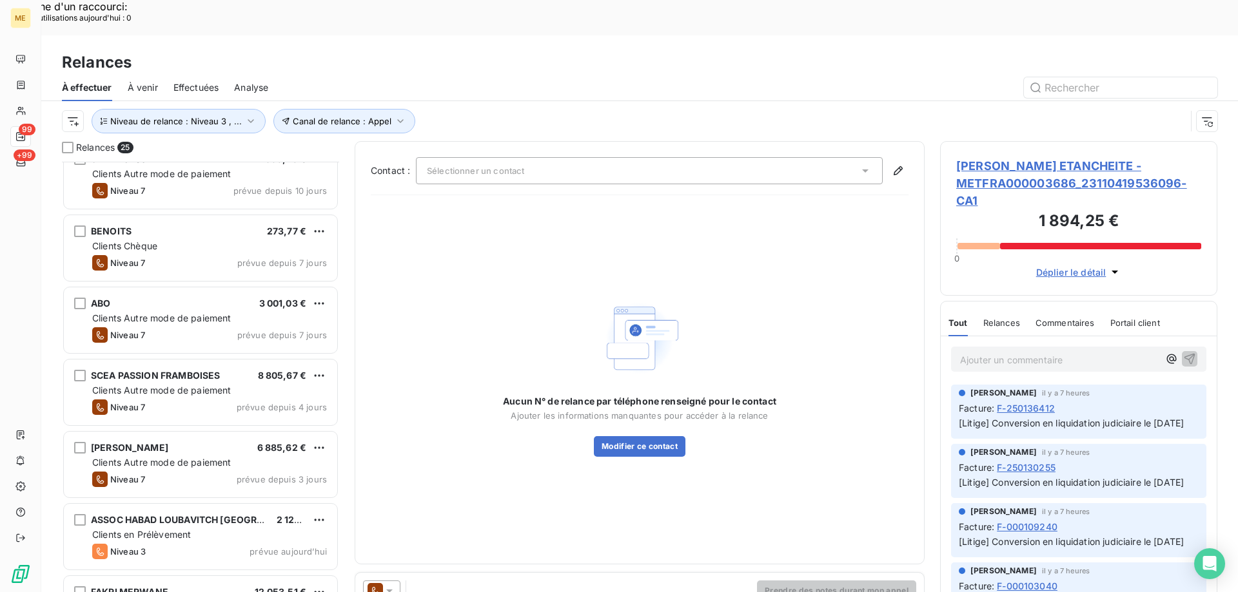
scroll to position [1340, 0]
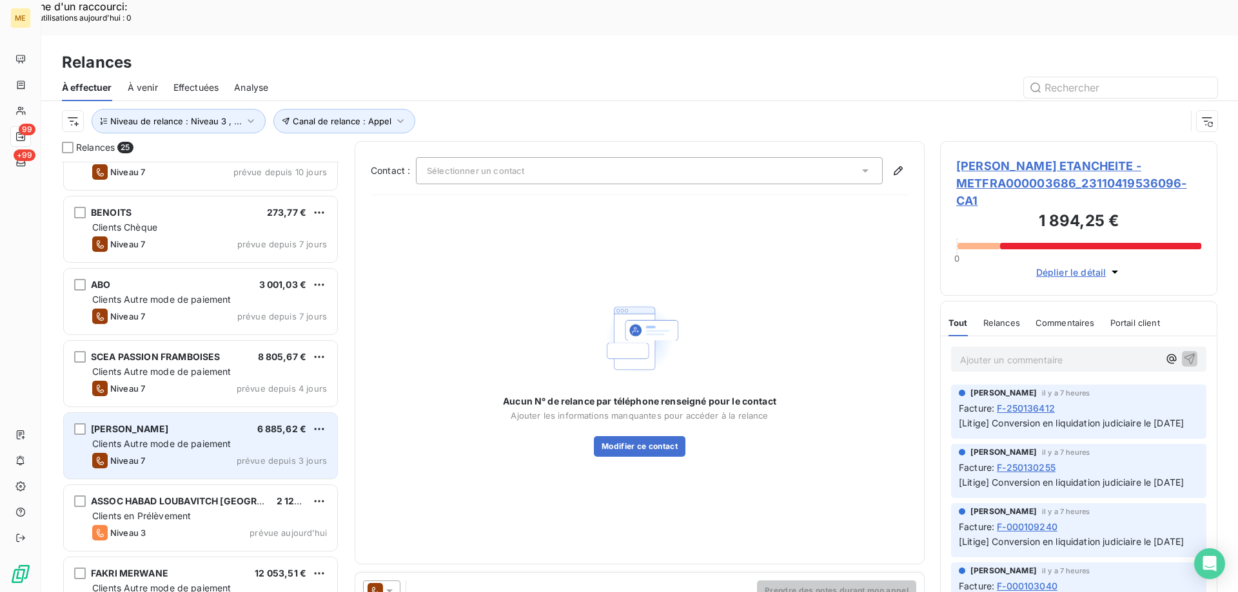
click at [202, 438] on span "Clients Autre mode de paiement" at bounding box center [161, 443] width 139 height 11
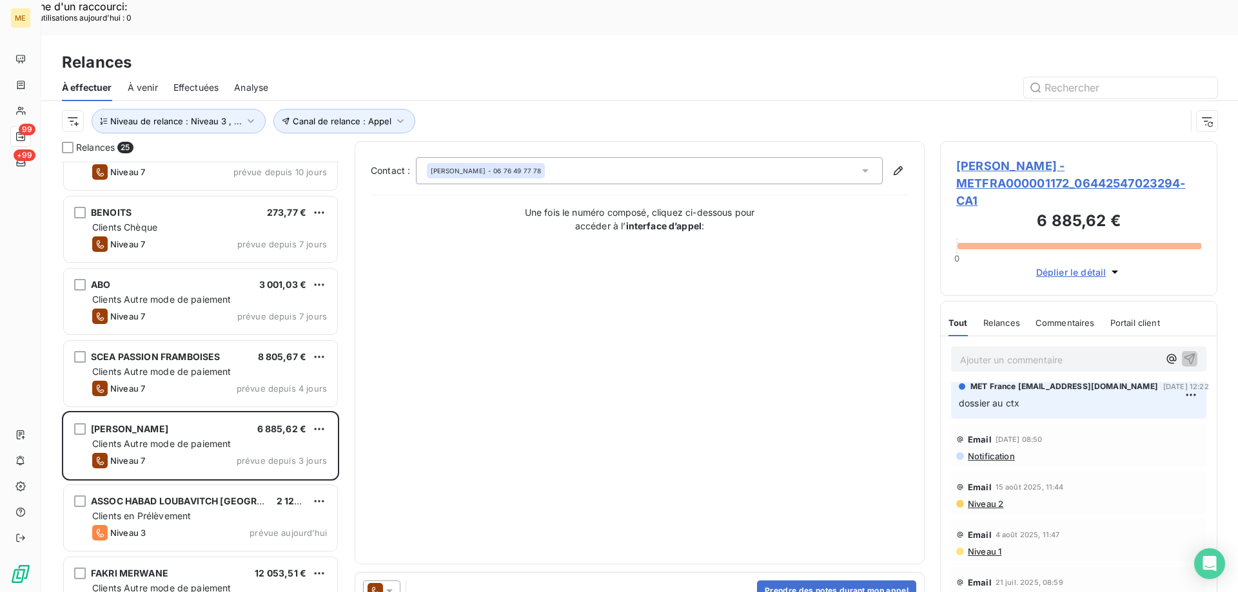
scroll to position [1096, 0]
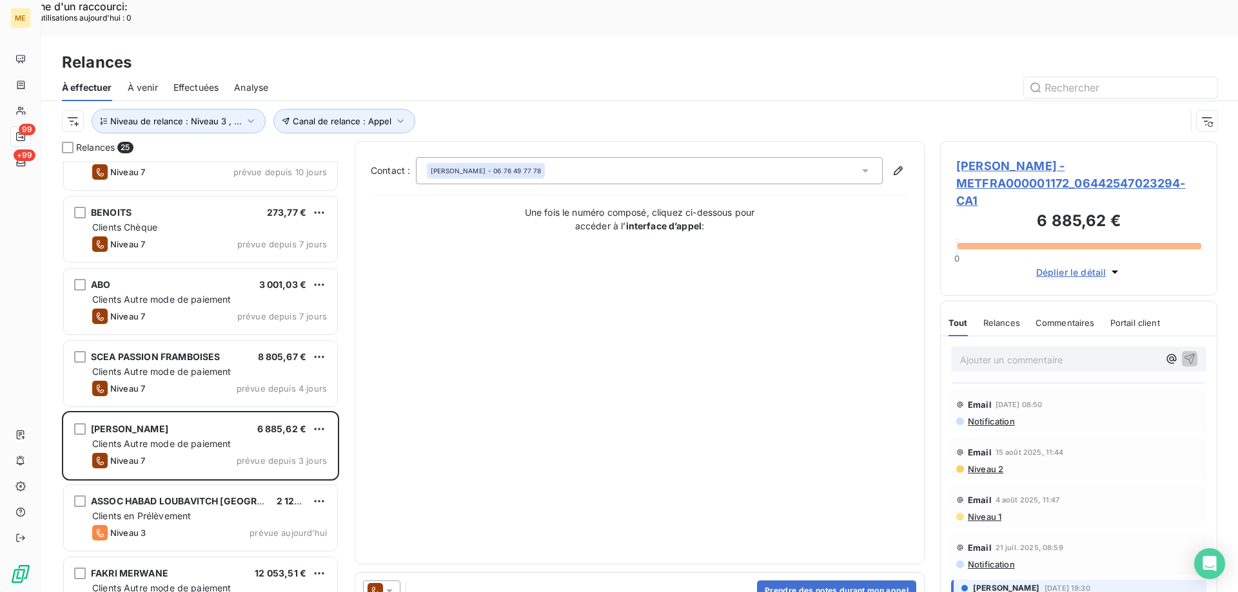
click at [1002, 157] on span "[PERSON_NAME] - METFRA000001172_06442547023294-CA1" at bounding box center [1078, 183] width 245 height 52
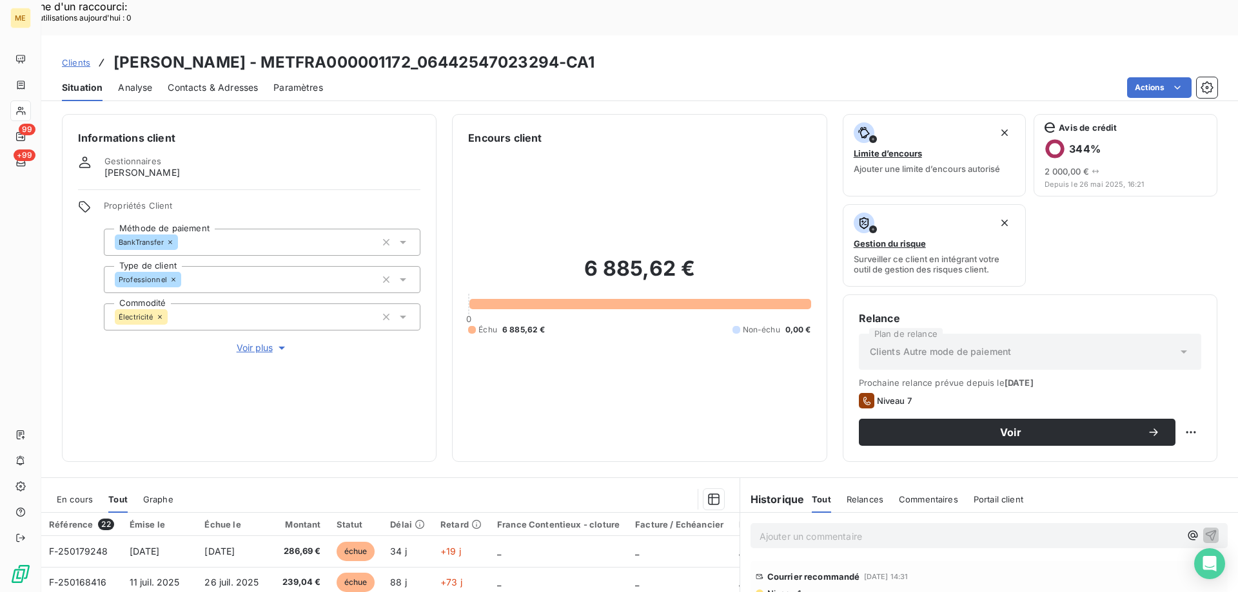
click at [259, 342] on span "Voir plus" at bounding box center [263, 348] width 52 height 13
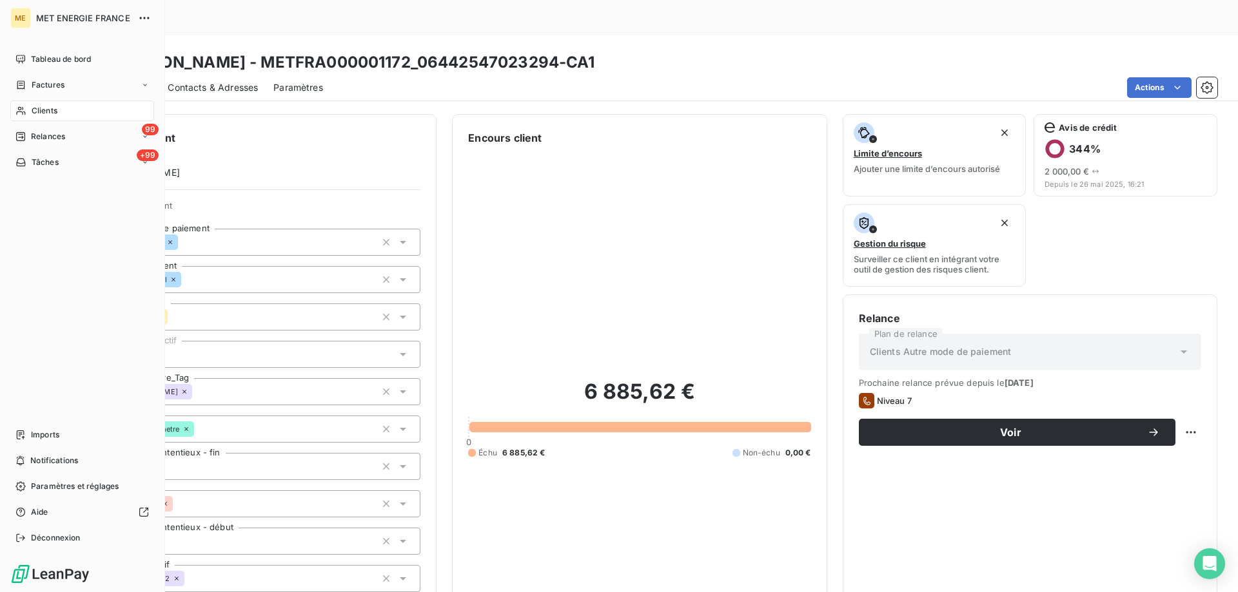
click at [64, 131] on span "Relances" at bounding box center [48, 137] width 34 height 12
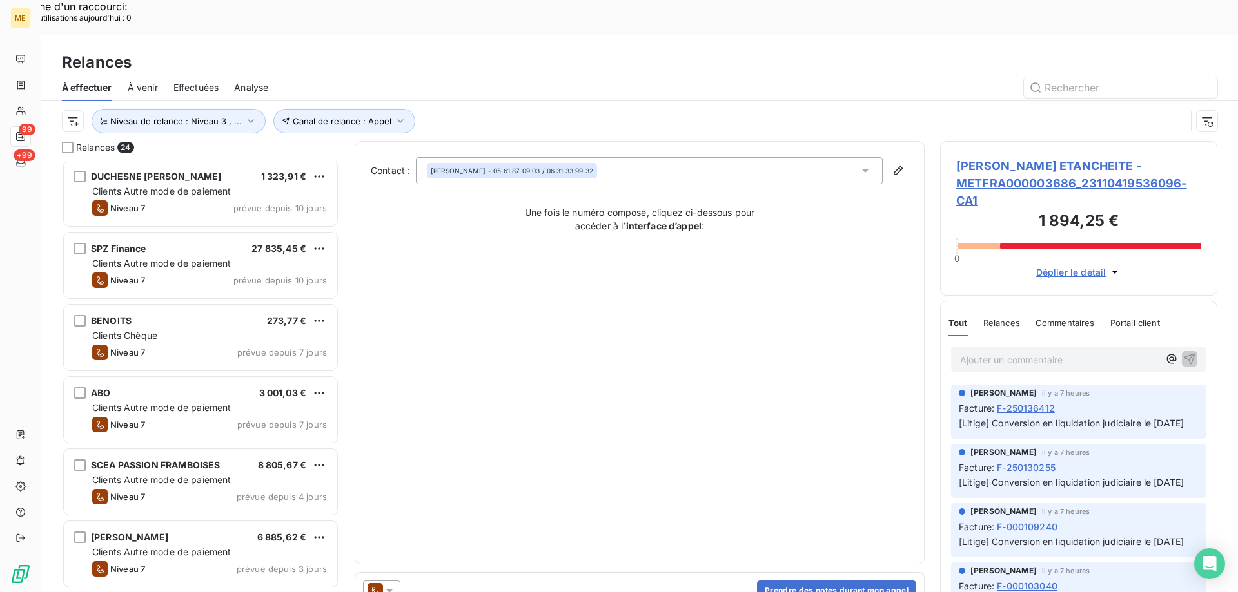
scroll to position [1267, 0]
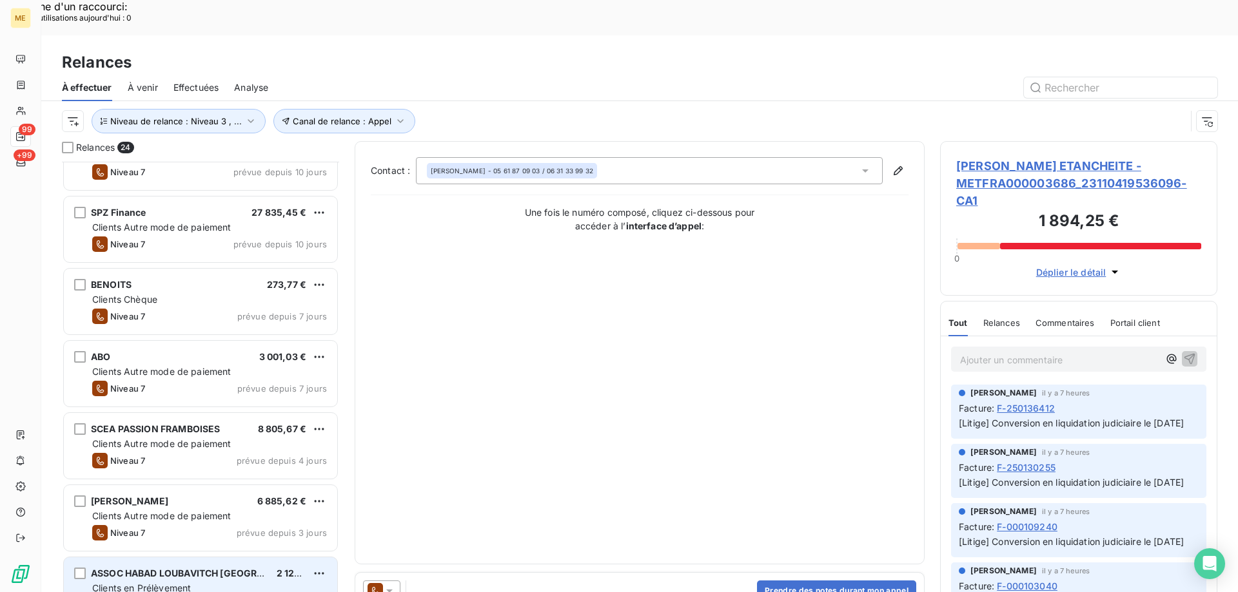
click at [162, 583] on span "Clients en Prélèvement" at bounding box center [141, 588] width 99 height 11
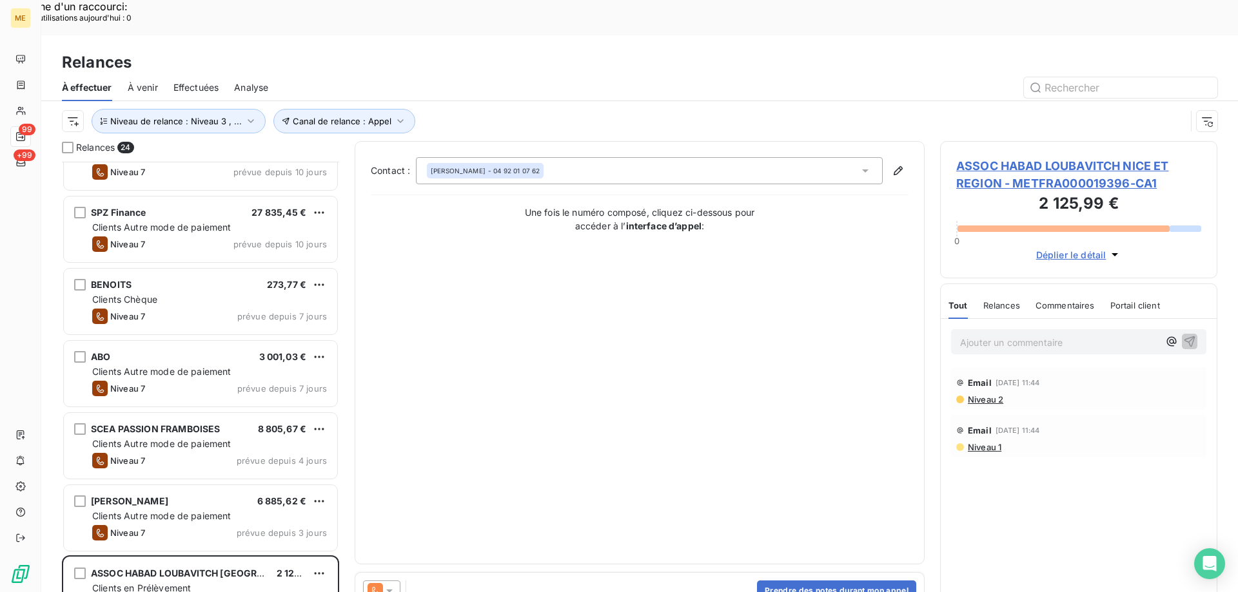
click at [989, 157] on span "ASSOC HABAD LOUBAVITCH NICE ET REGION - METFRA000019396-CA1" at bounding box center [1078, 174] width 245 height 35
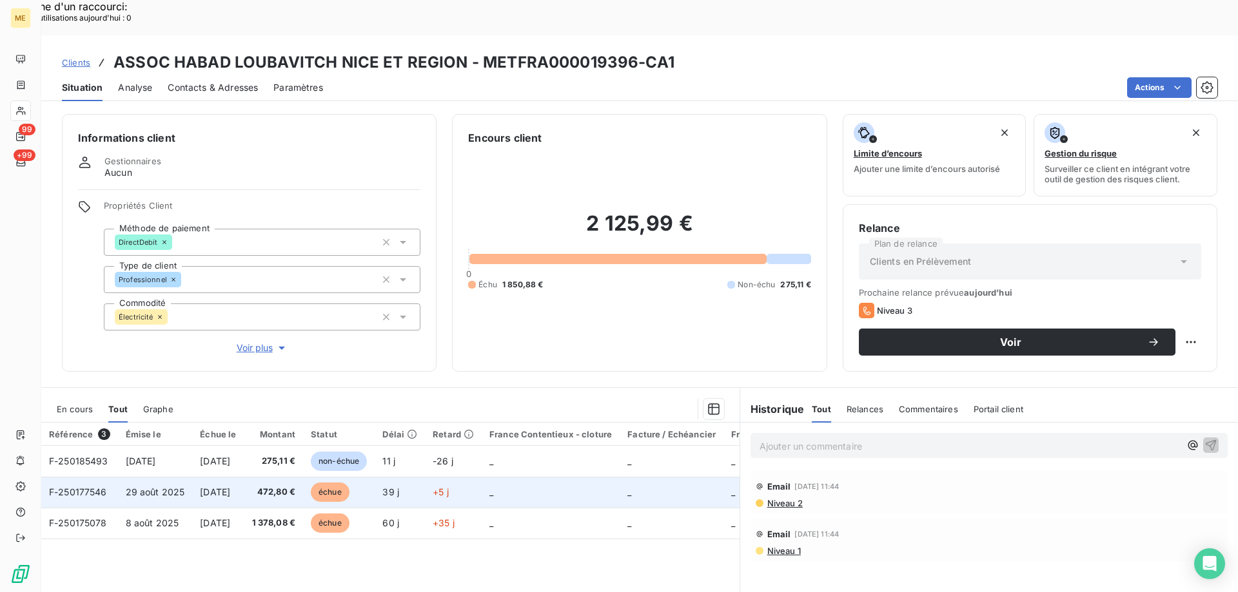
click at [92, 487] on span "F-250177546" at bounding box center [78, 492] width 58 height 11
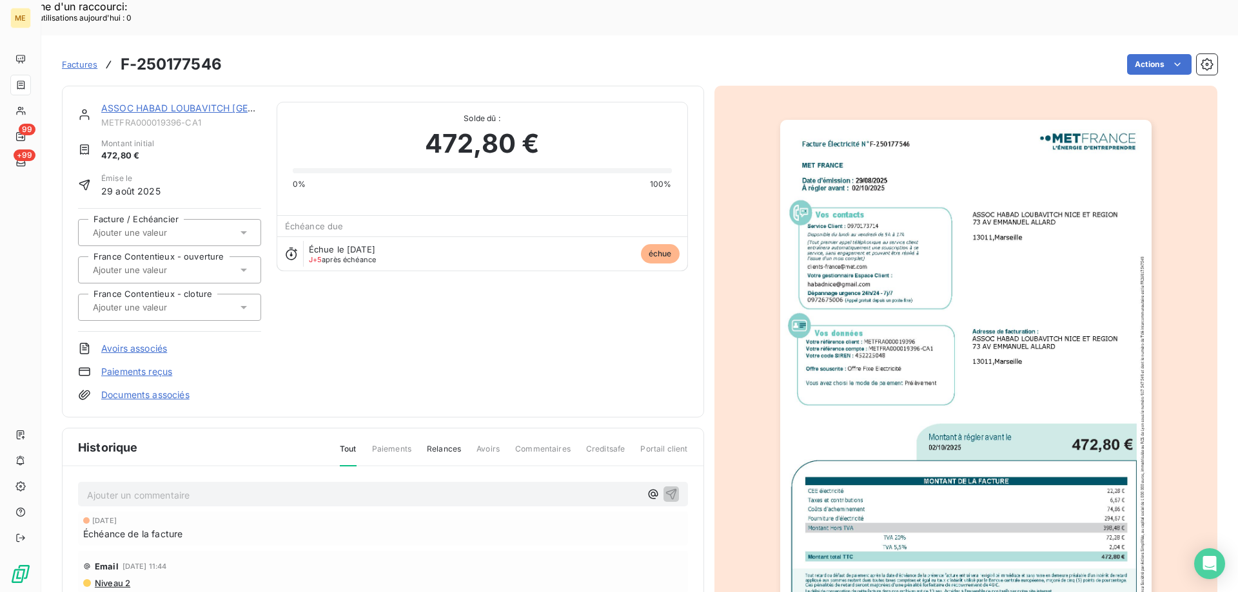
click at [155, 103] on link "ASSOC HABAD LOUBAVITCH [GEOGRAPHIC_DATA] ET REGION" at bounding box center [239, 108] width 277 height 11
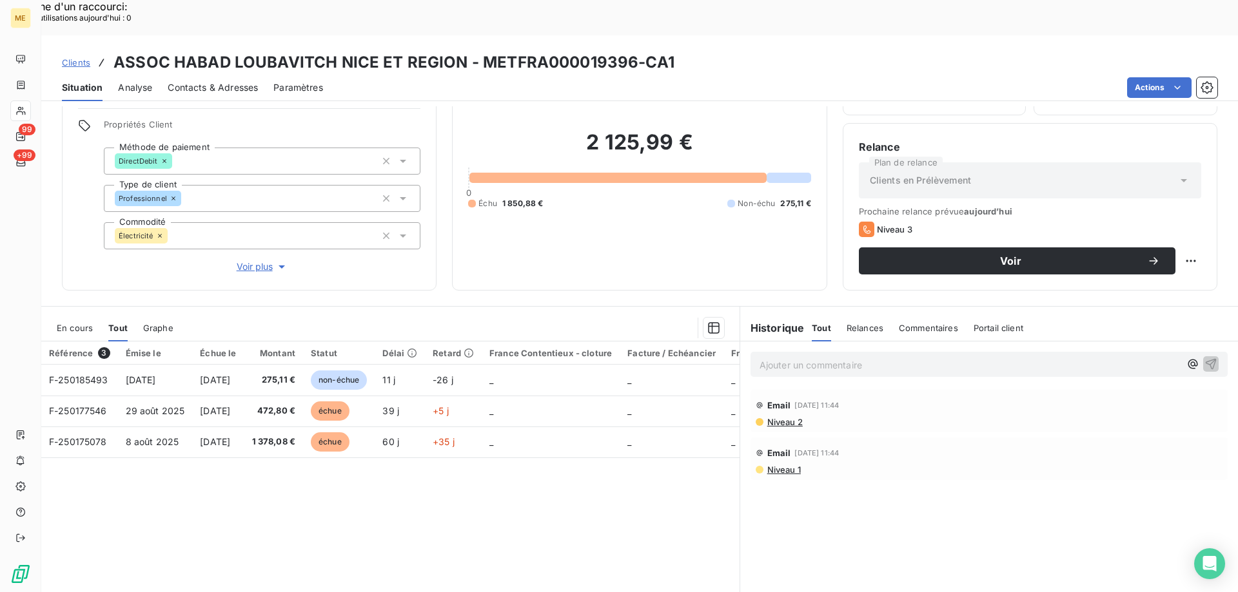
scroll to position [82, 0]
click at [215, 81] on span "Contacts & Adresses" at bounding box center [213, 87] width 90 height 13
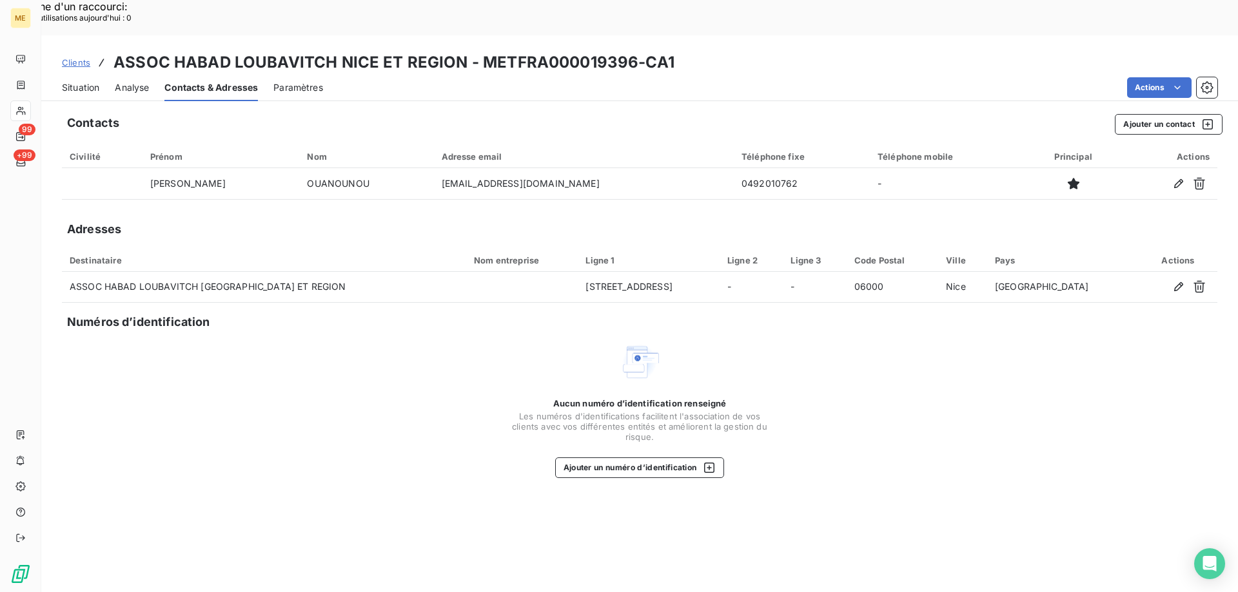
click at [84, 81] on span "Situation" at bounding box center [80, 87] width 37 height 13
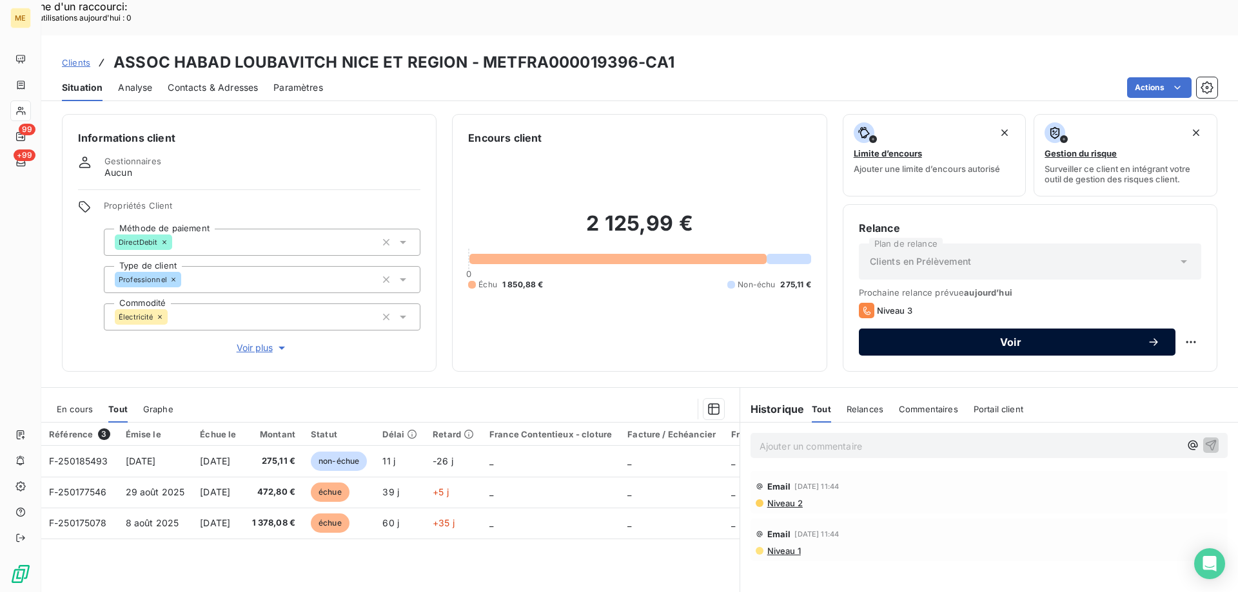
click at [1002, 337] on span "Voir" at bounding box center [1010, 342] width 273 height 10
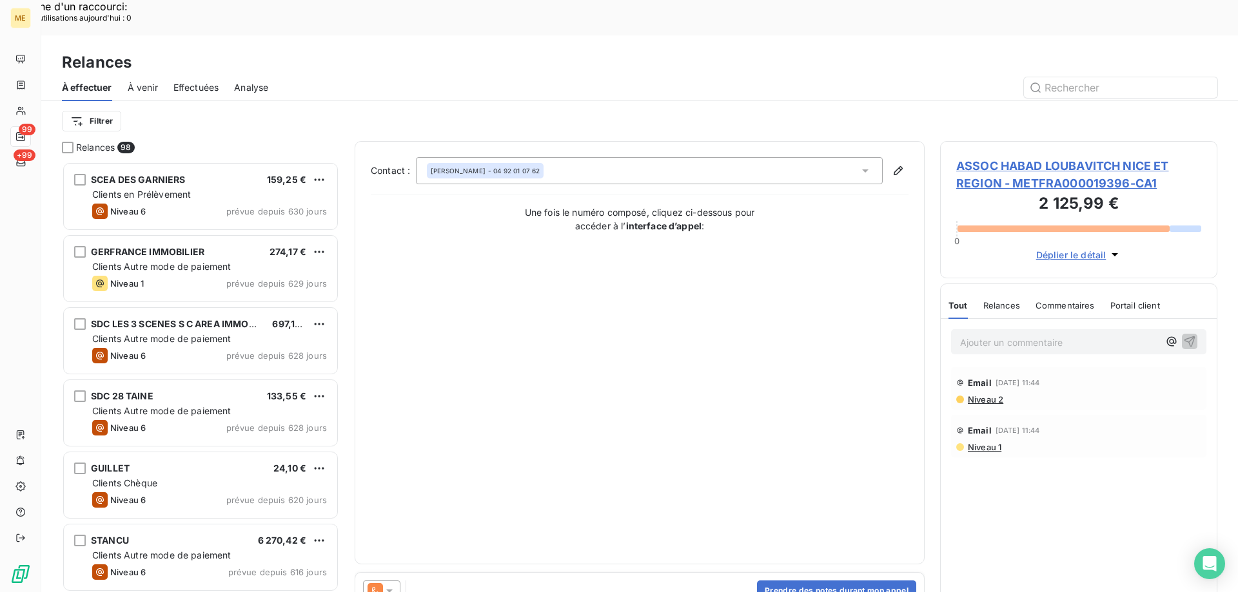
scroll to position [456, 268]
click at [377, 583] on icon at bounding box center [374, 590] width 15 height 15
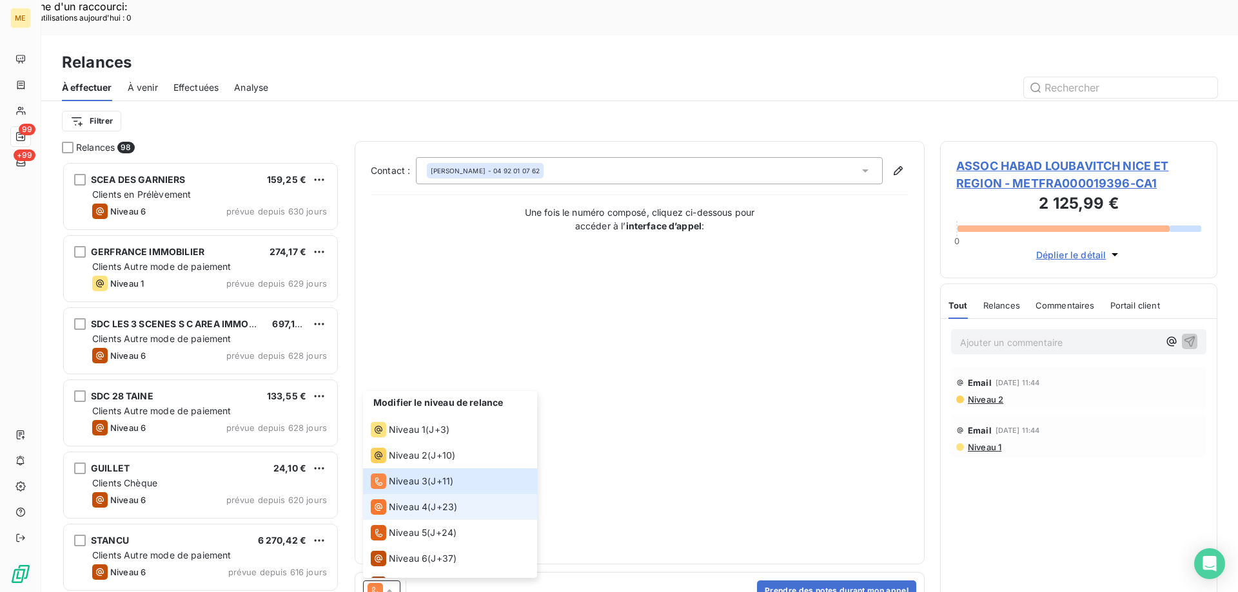
click at [395, 501] on span "Niveau 4" at bounding box center [408, 507] width 39 height 13
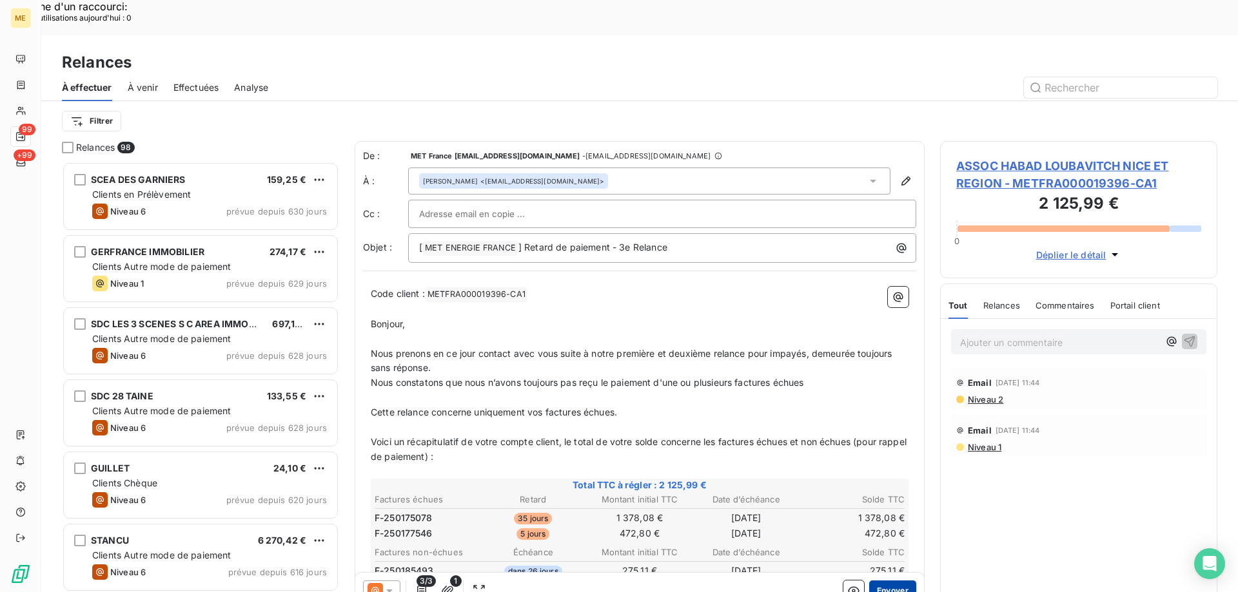
click at [892, 581] on button "Envoyer" at bounding box center [892, 591] width 47 height 21
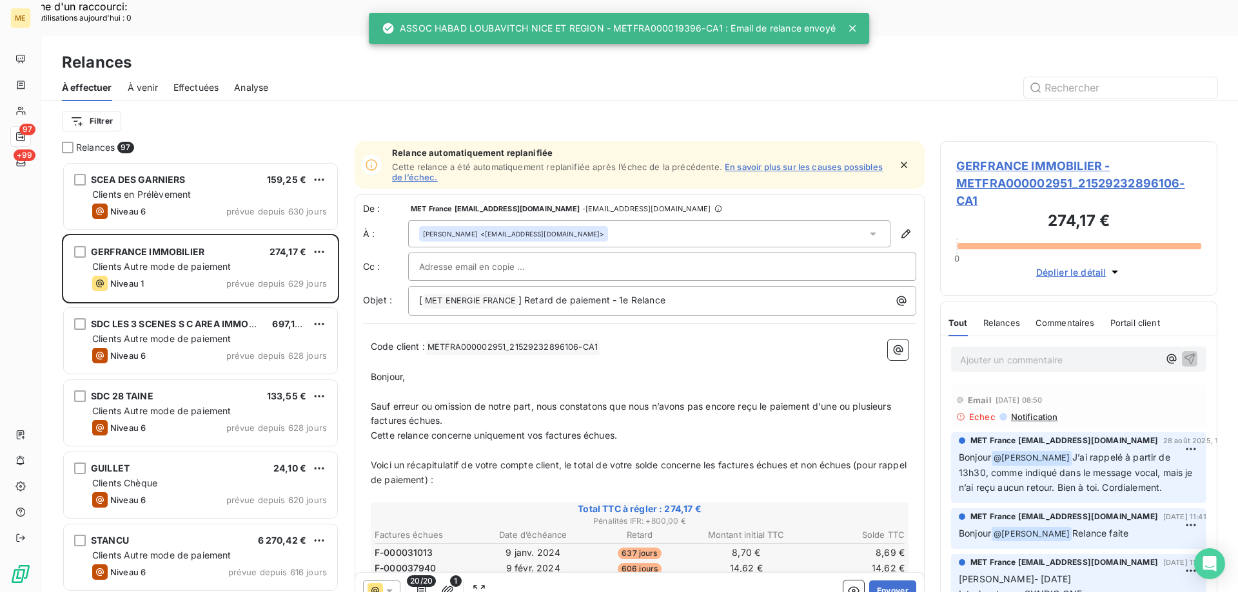
click at [215, 81] on span "Effectuées" at bounding box center [196, 87] width 46 height 13
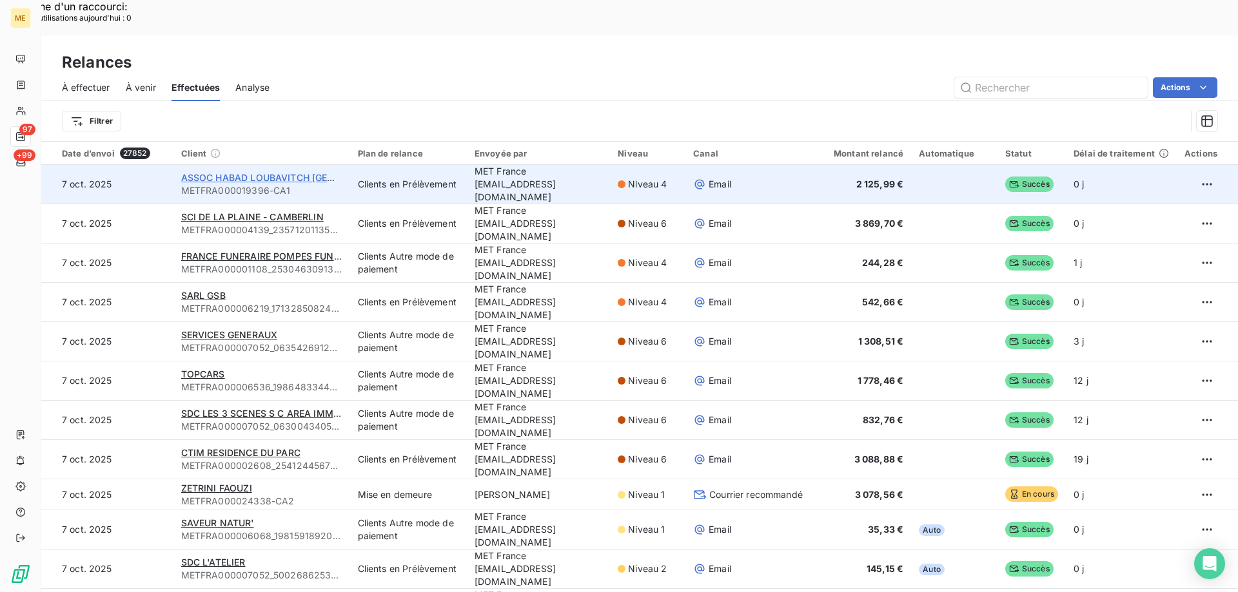
click at [250, 172] on span "ASSOC HABAD LOUBAVITCH [GEOGRAPHIC_DATA] ET REGION" at bounding box center [319, 177] width 276 height 11
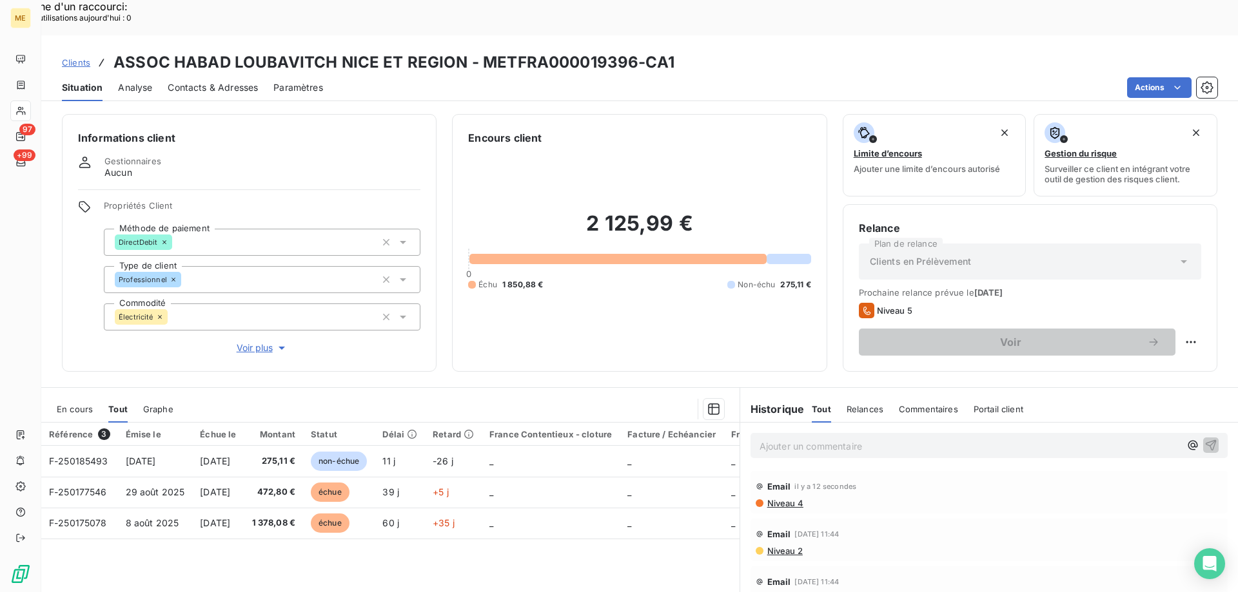
click at [260, 342] on span "Voir plus" at bounding box center [263, 348] width 52 height 13
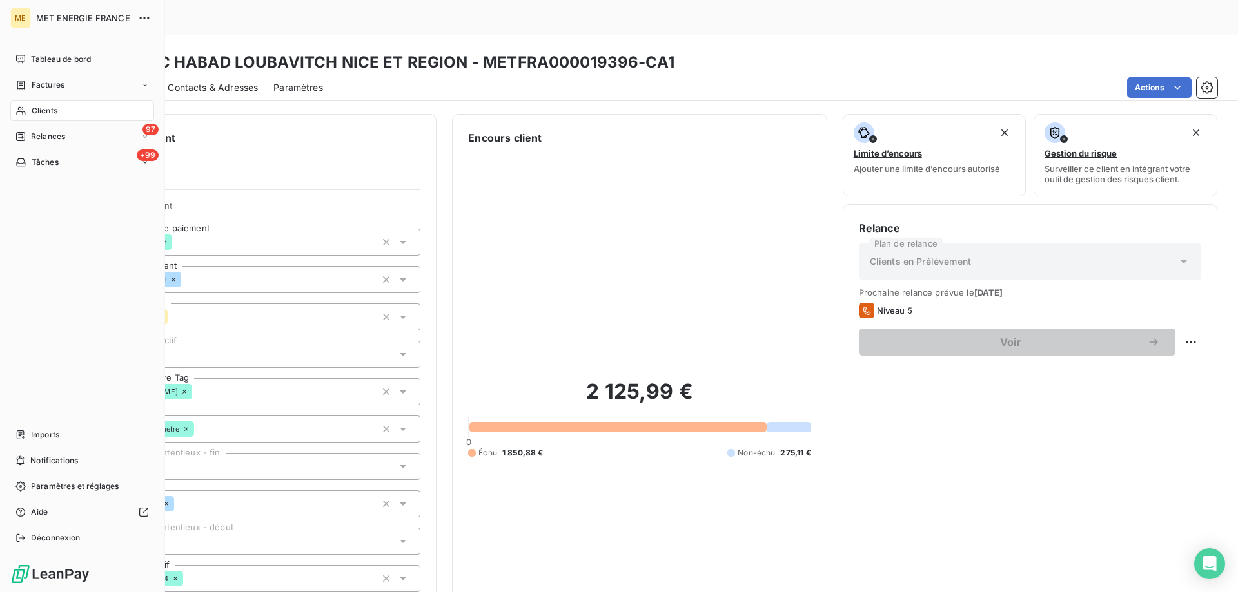
click at [33, 141] on span "Relances" at bounding box center [48, 137] width 34 height 12
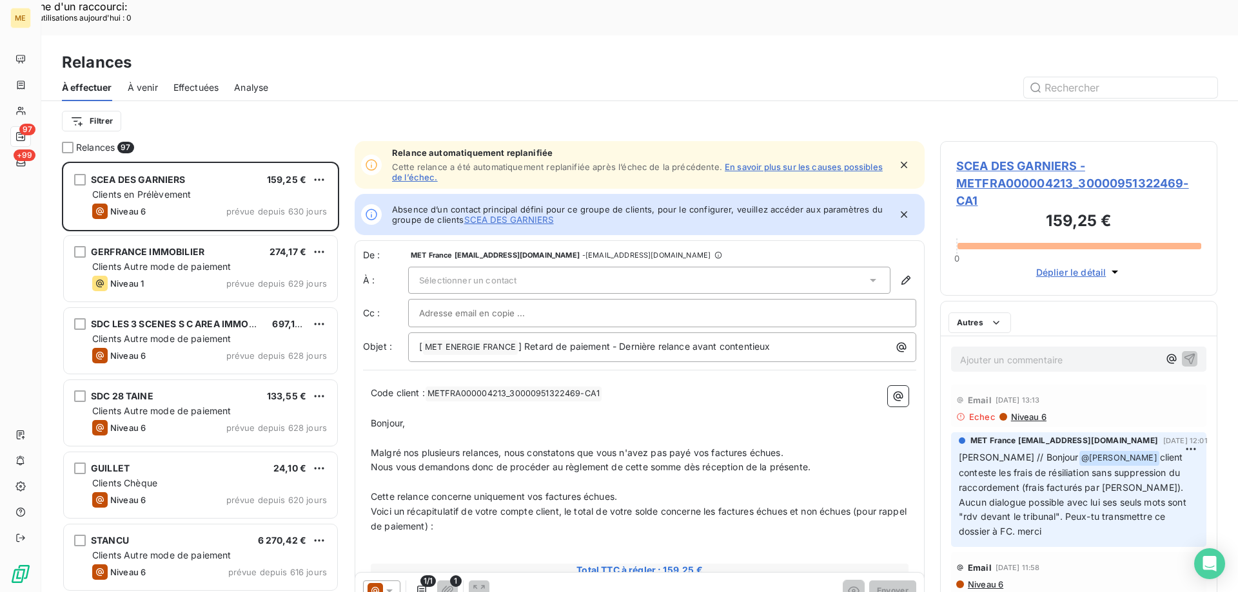
scroll to position [456, 268]
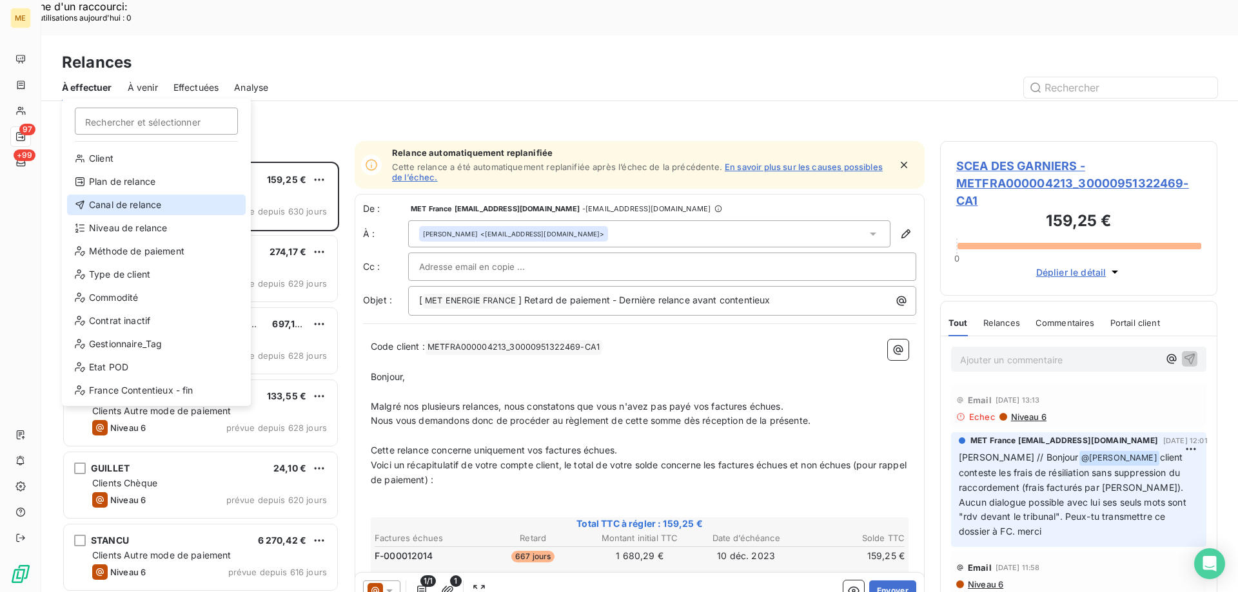
click at [130, 210] on div "Canal de relance" at bounding box center [156, 205] width 179 height 21
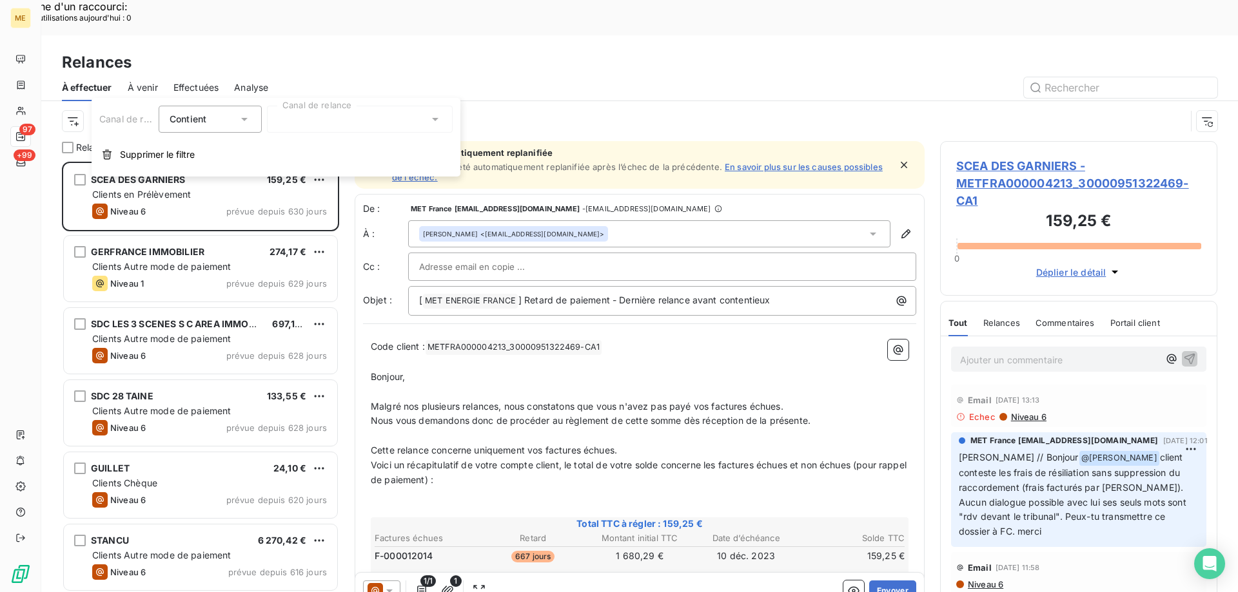
click at [338, 121] on div at bounding box center [360, 119] width 186 height 27
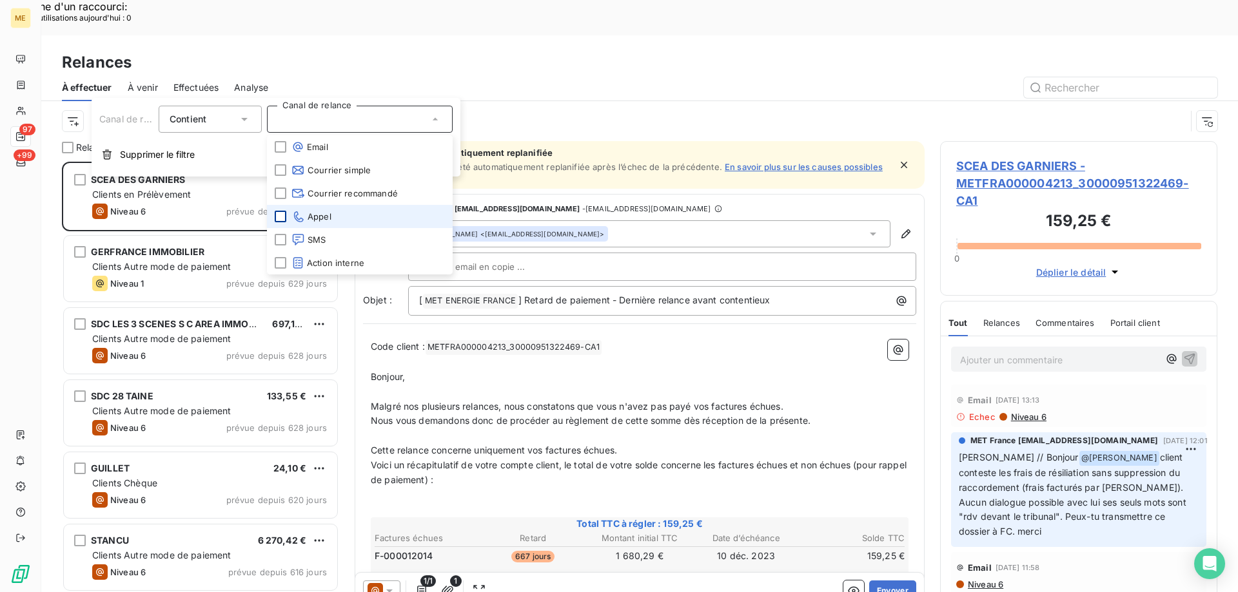
click at [278, 214] on div at bounding box center [281, 217] width 12 height 12
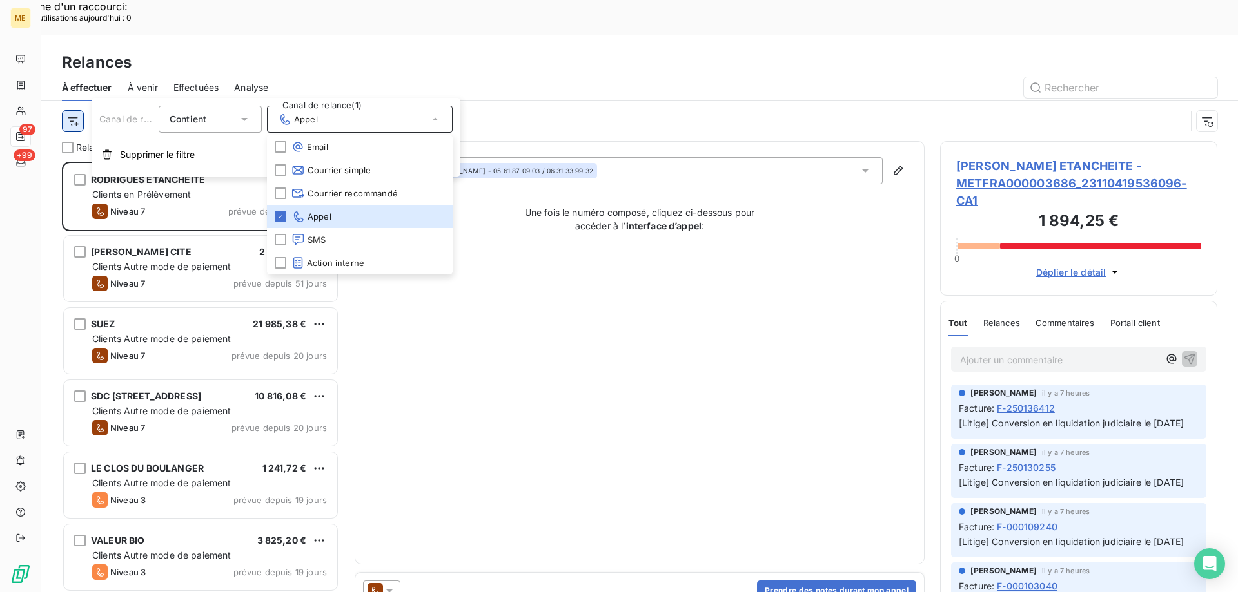
scroll to position [456, 268]
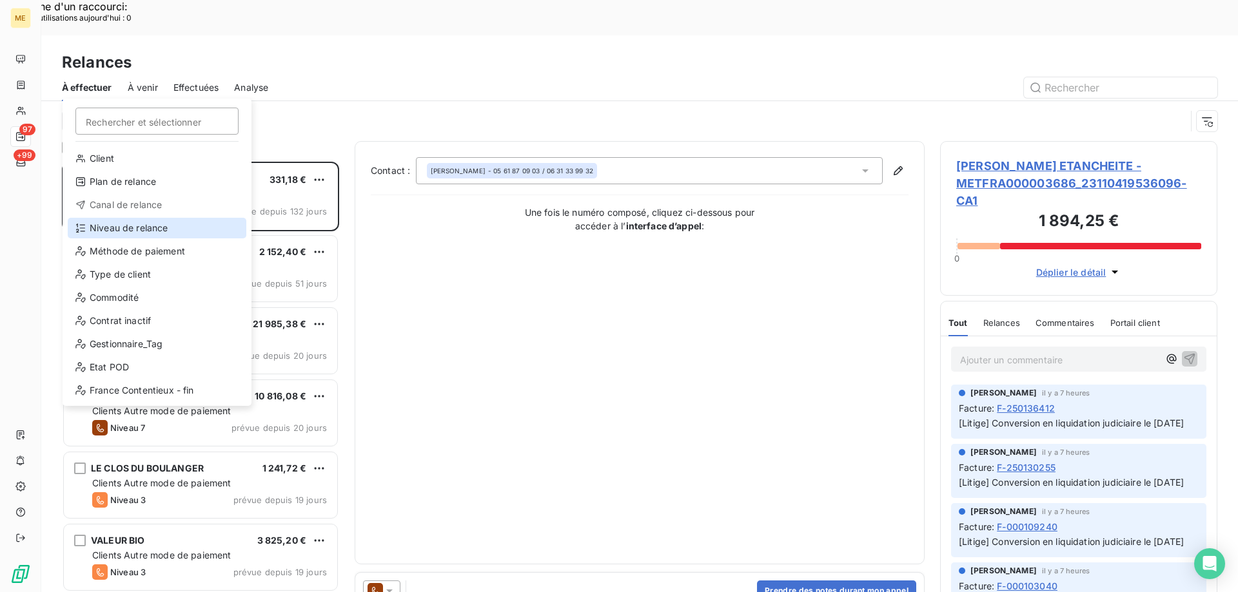
click at [101, 218] on div "Niveau de relance" at bounding box center [157, 228] width 179 height 21
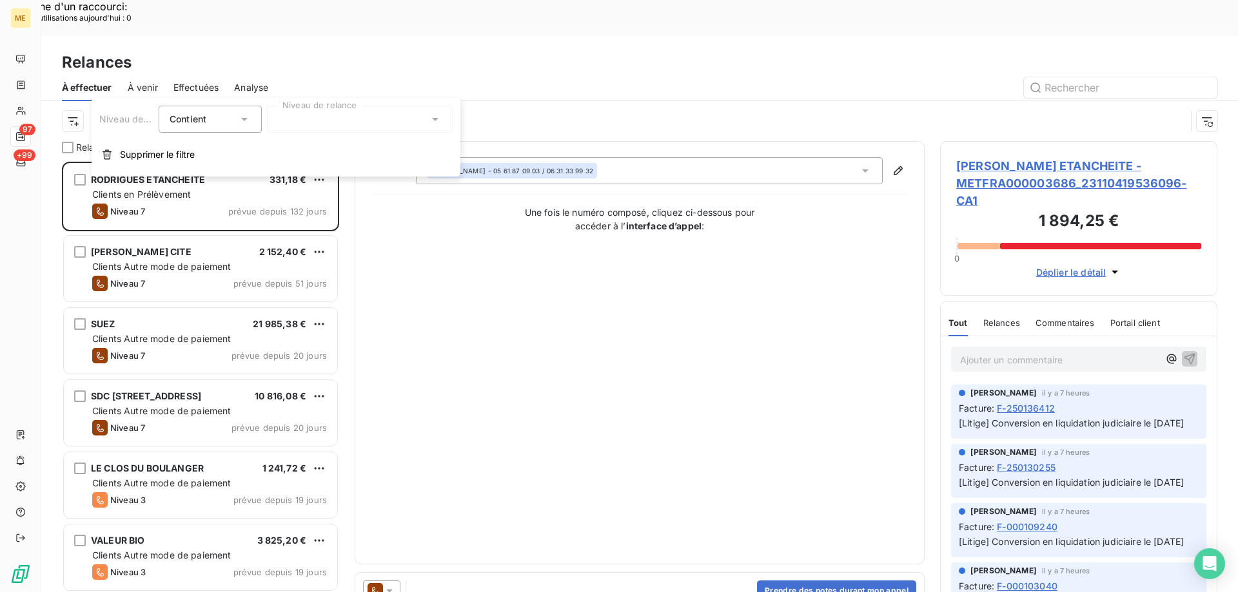
click at [320, 113] on div at bounding box center [360, 119] width 186 height 27
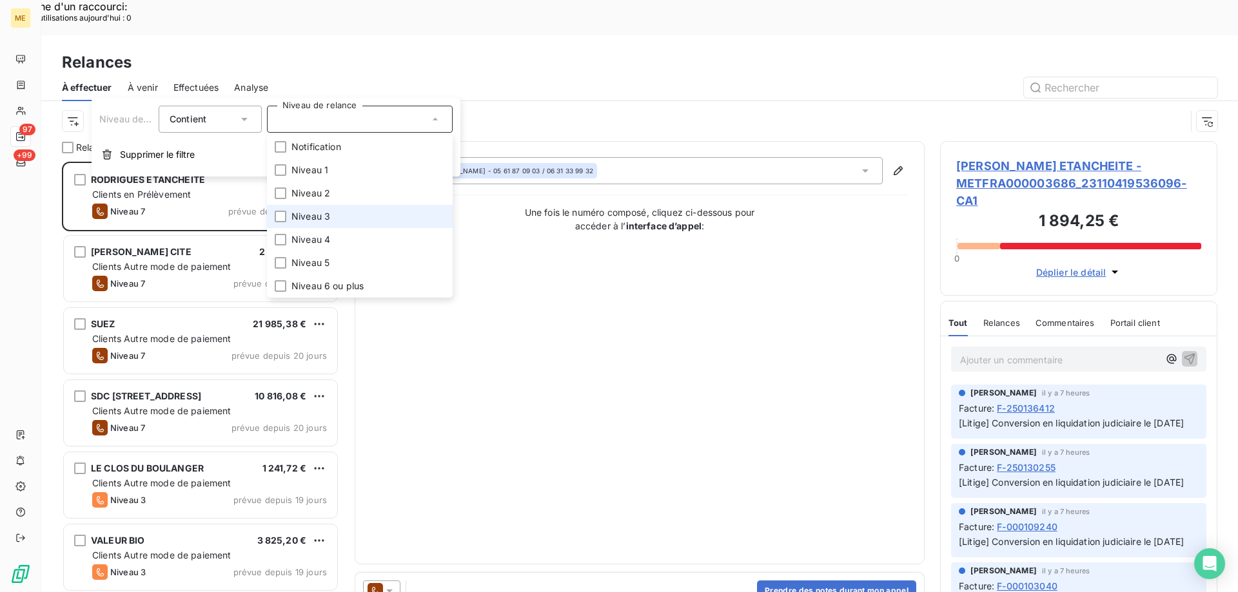
click at [342, 220] on li "Niveau 3" at bounding box center [360, 216] width 186 height 23
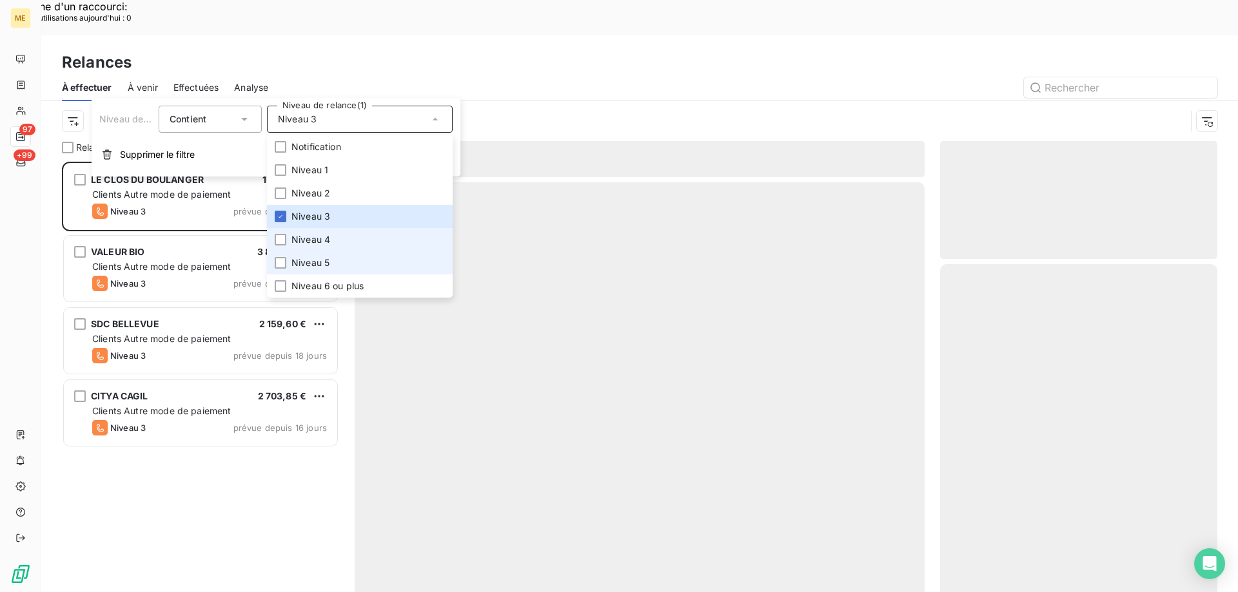
scroll to position [456, 268]
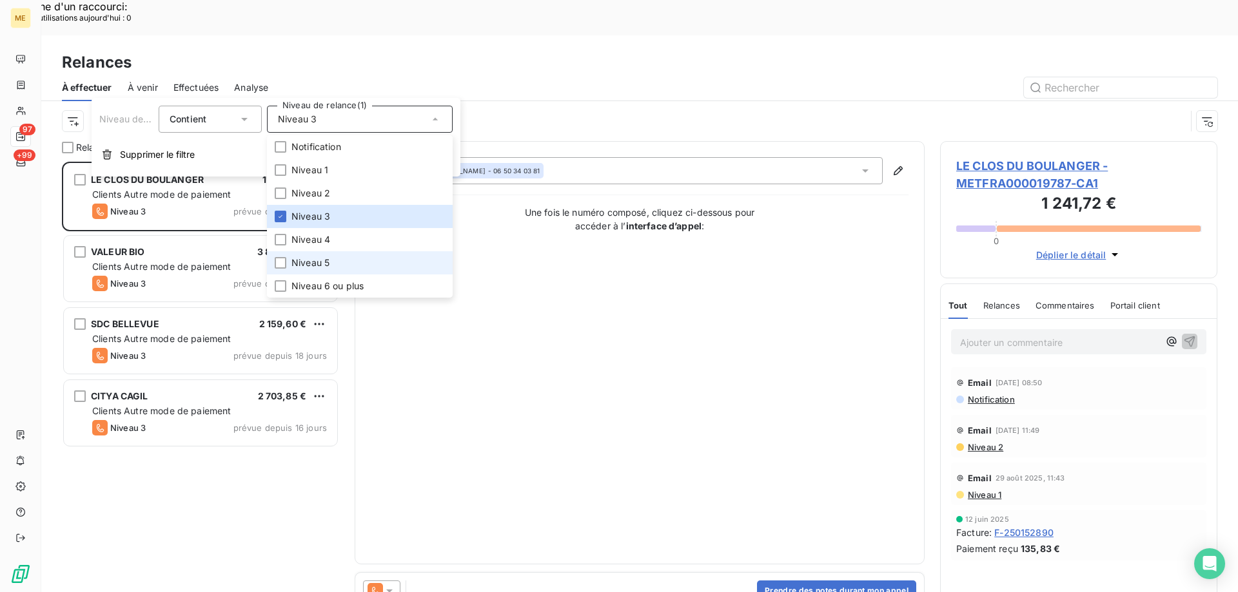
click at [341, 257] on li "Niveau 5" at bounding box center [360, 262] width 186 height 23
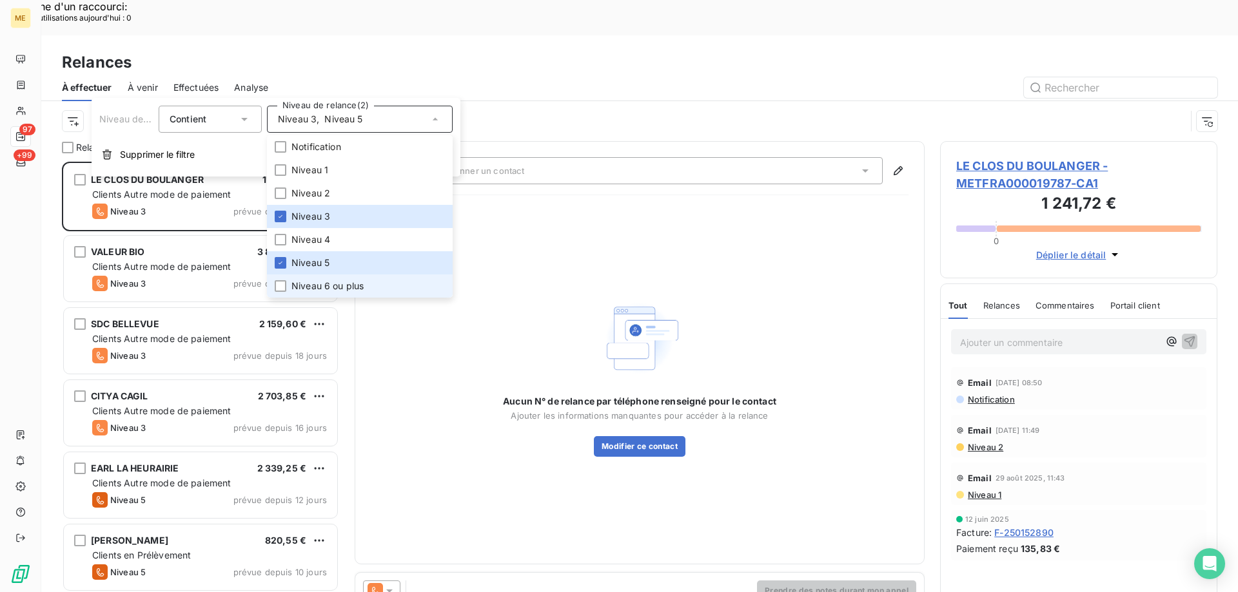
click at [340, 283] on span "Niveau 6 ou plus" at bounding box center [327, 286] width 72 height 13
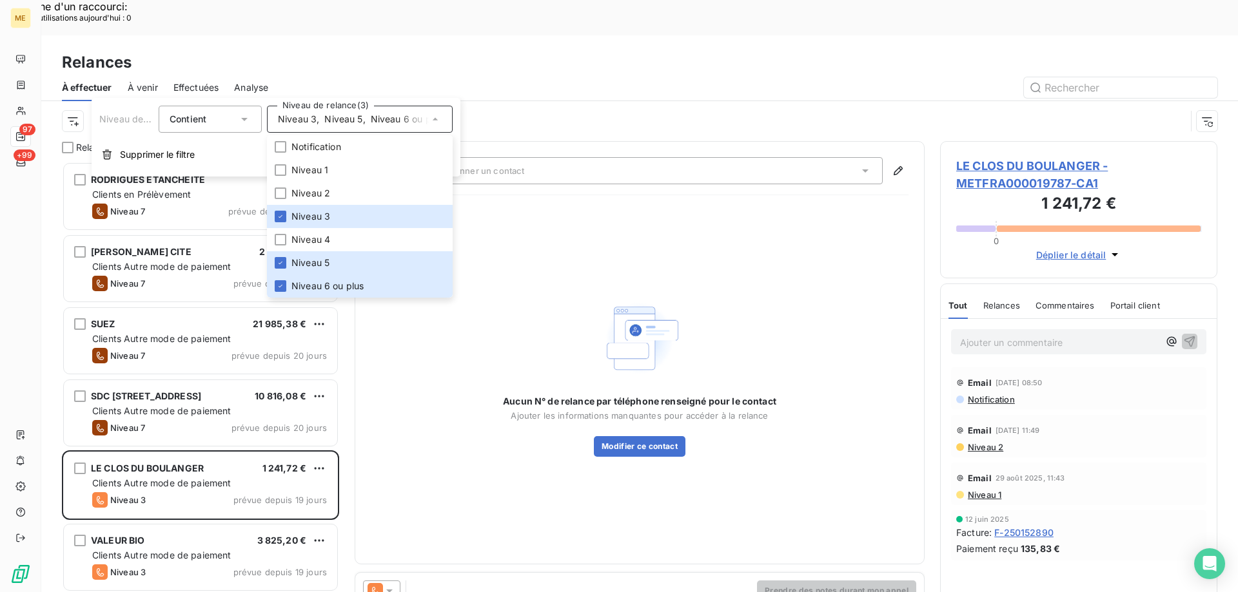
click at [658, 239] on div "Aucun N° de relance par téléphone renseigné pour le contact Ajouter les informa…" at bounding box center [640, 377] width 538 height 343
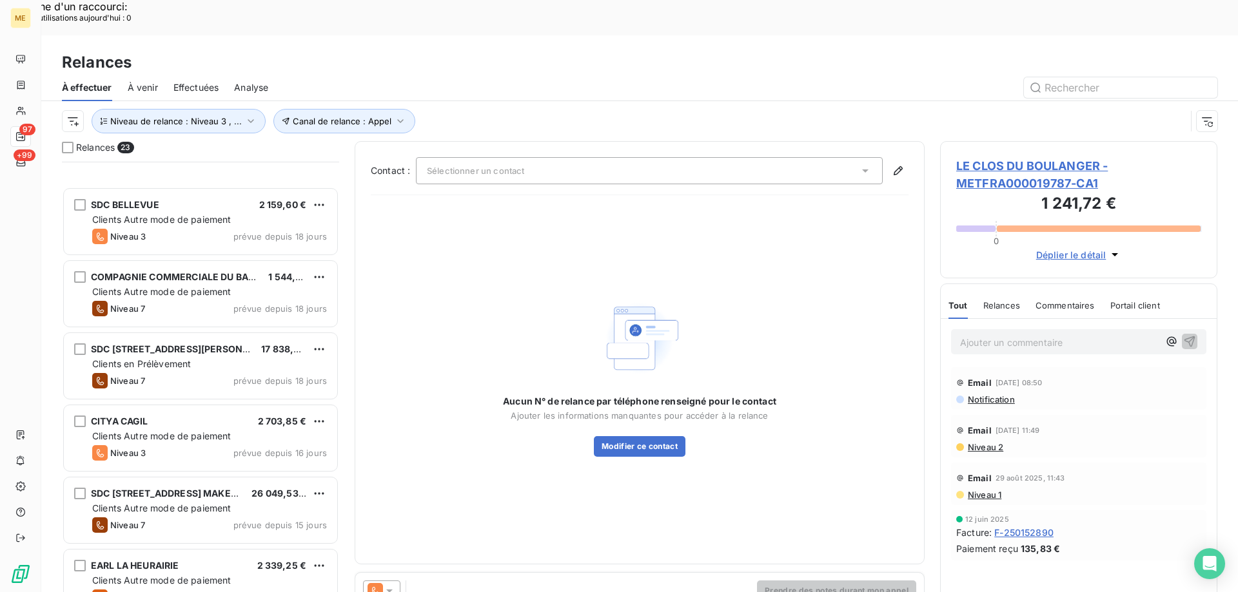
scroll to position [581, 0]
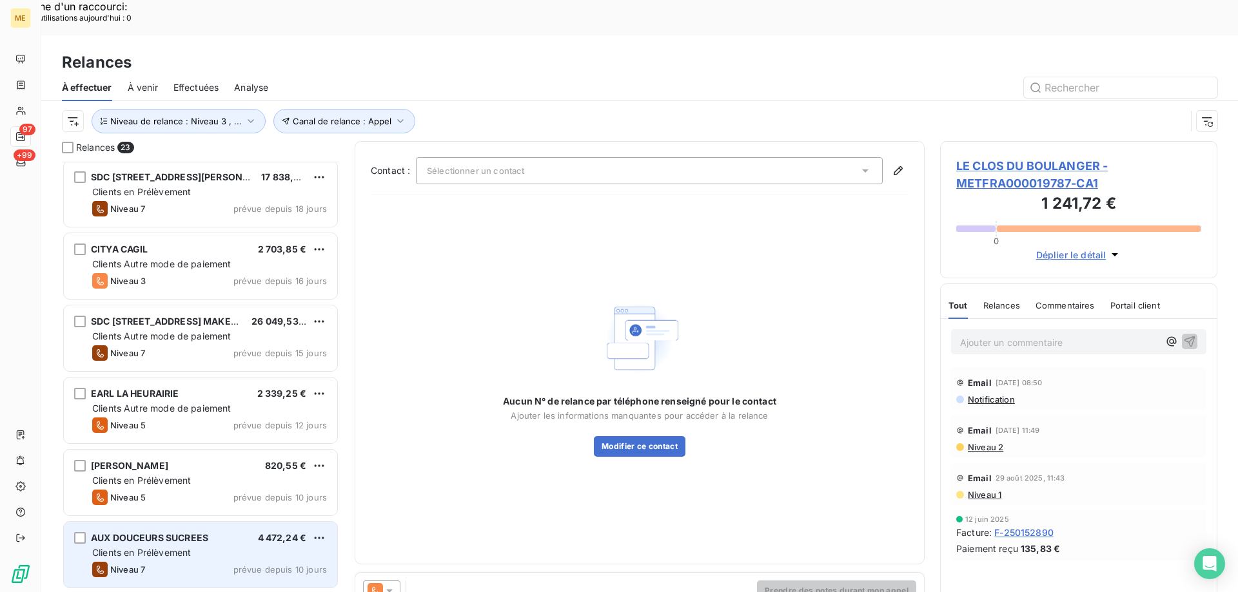
click at [226, 522] on div "AUX DOUCEURS SUCREES 4 472,24 € Clients en Prélèvement Niveau 7 prévue depuis 1…" at bounding box center [200, 555] width 273 height 66
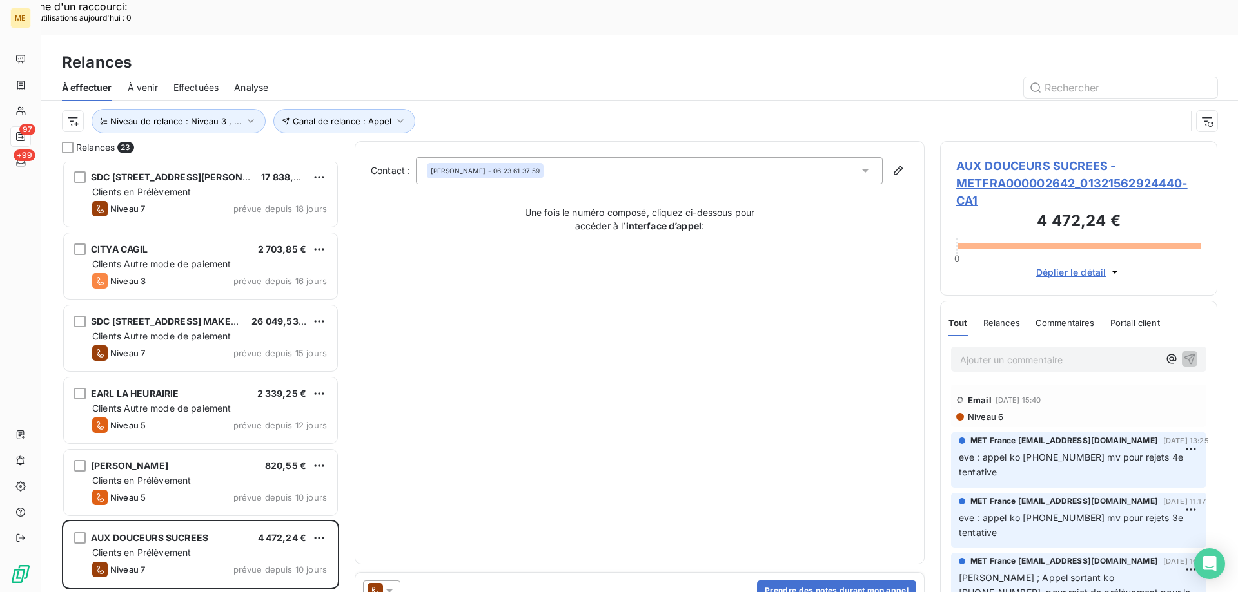
click at [991, 157] on span "AUX DOUCEURS SUCREES - METFRA000002642_01321562924440-CA1" at bounding box center [1078, 183] width 245 height 52
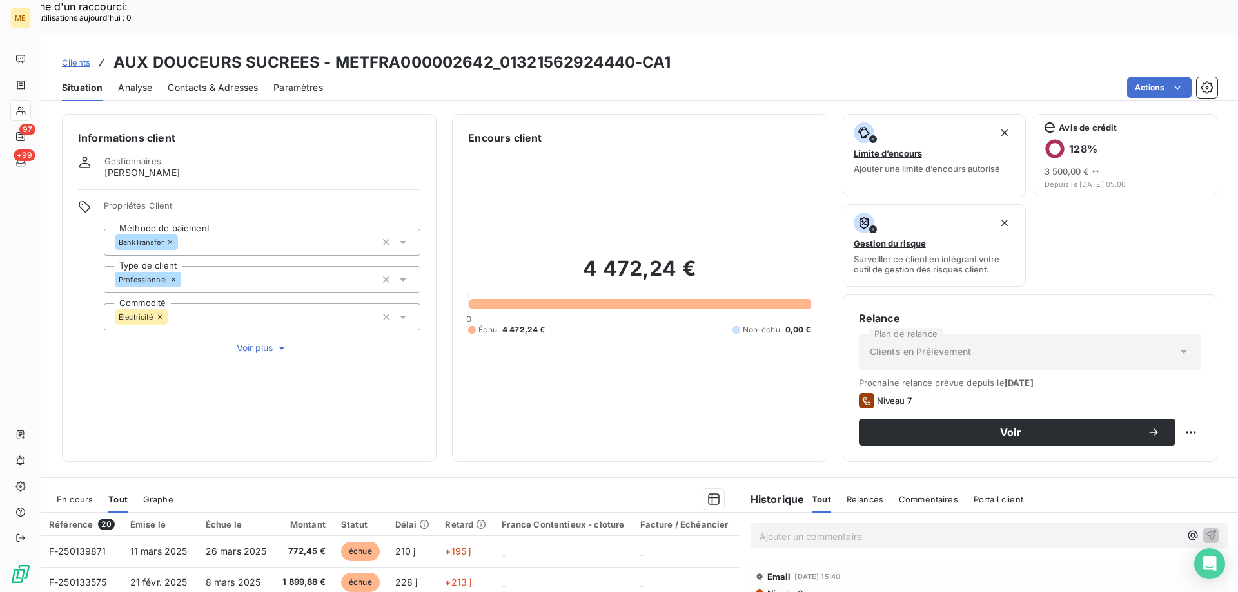
click at [242, 342] on span "Voir plus" at bounding box center [263, 348] width 52 height 13
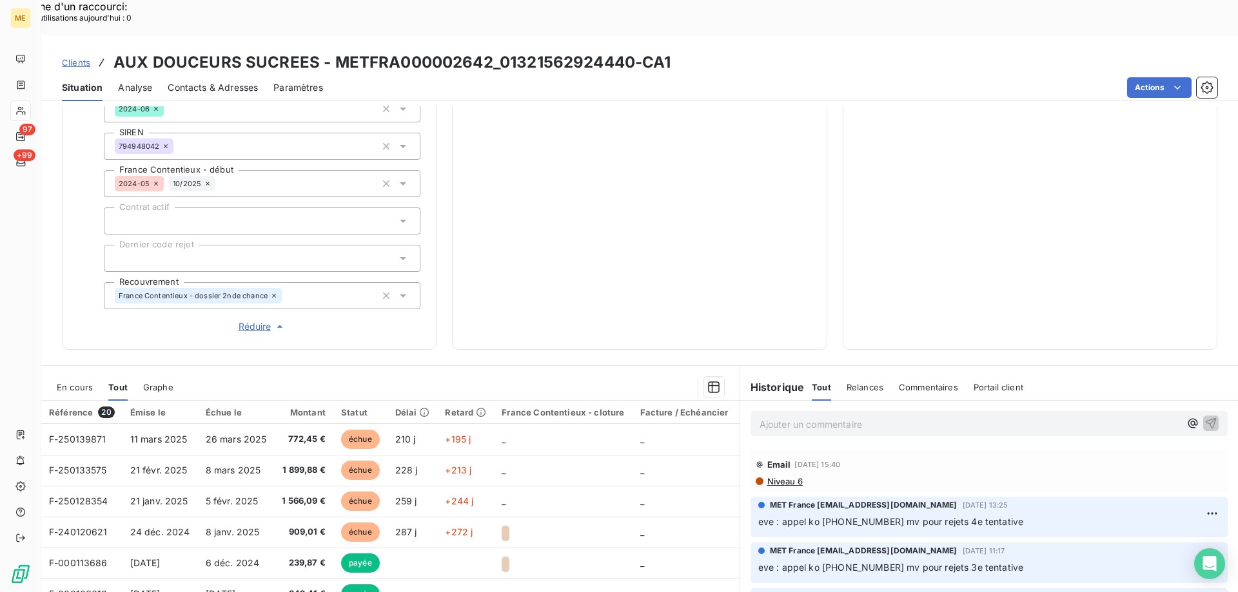
scroll to position [280, 0]
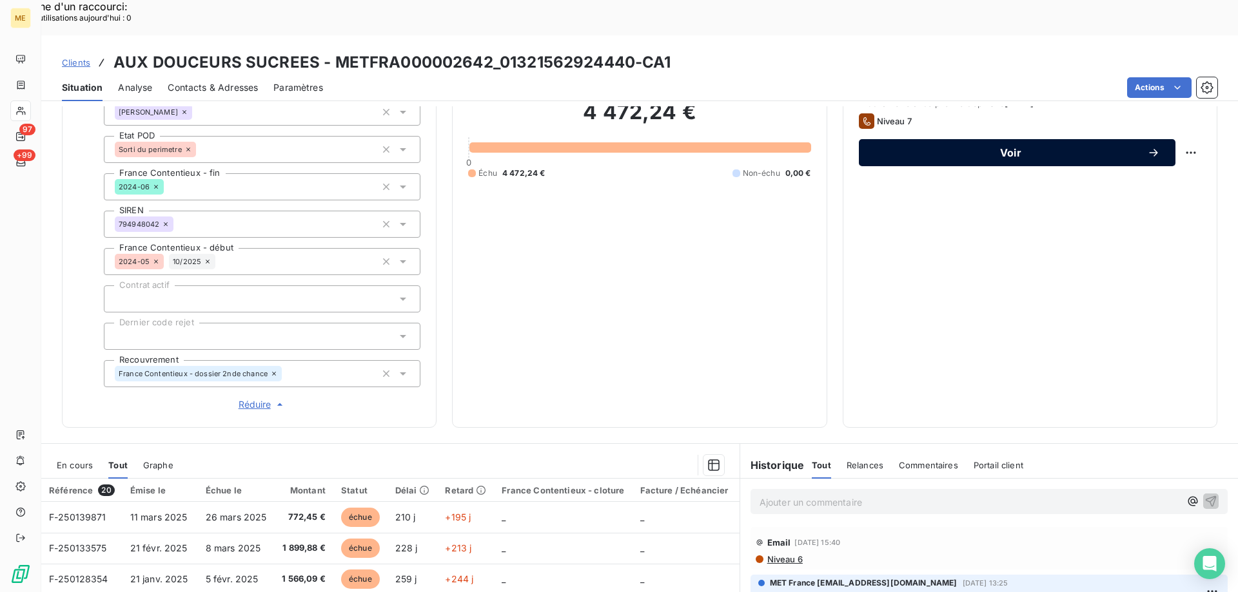
click at [901, 139] on button "Voir" at bounding box center [1017, 152] width 317 height 27
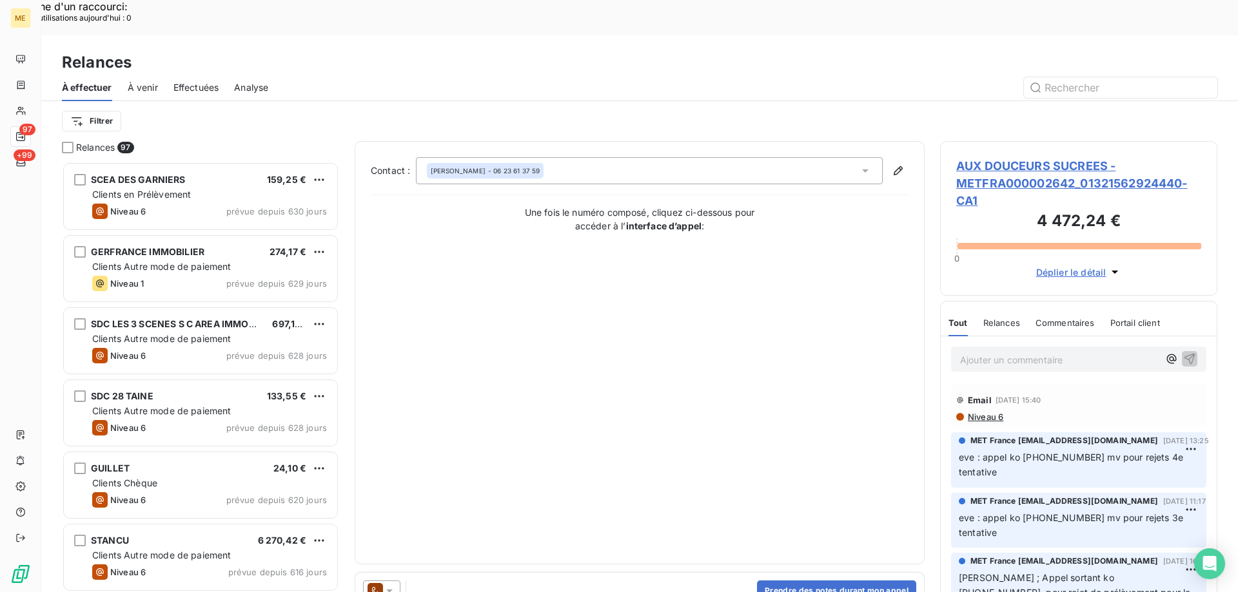
scroll to position [456, 268]
click at [388, 585] on icon at bounding box center [389, 591] width 13 height 13
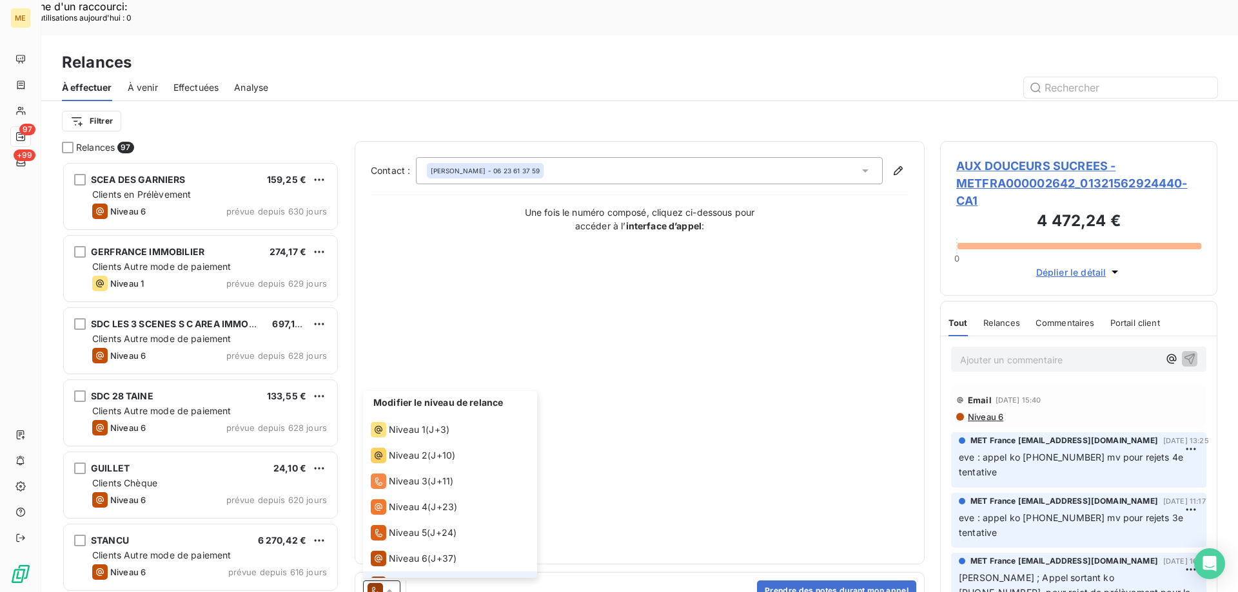
scroll to position [19, 0]
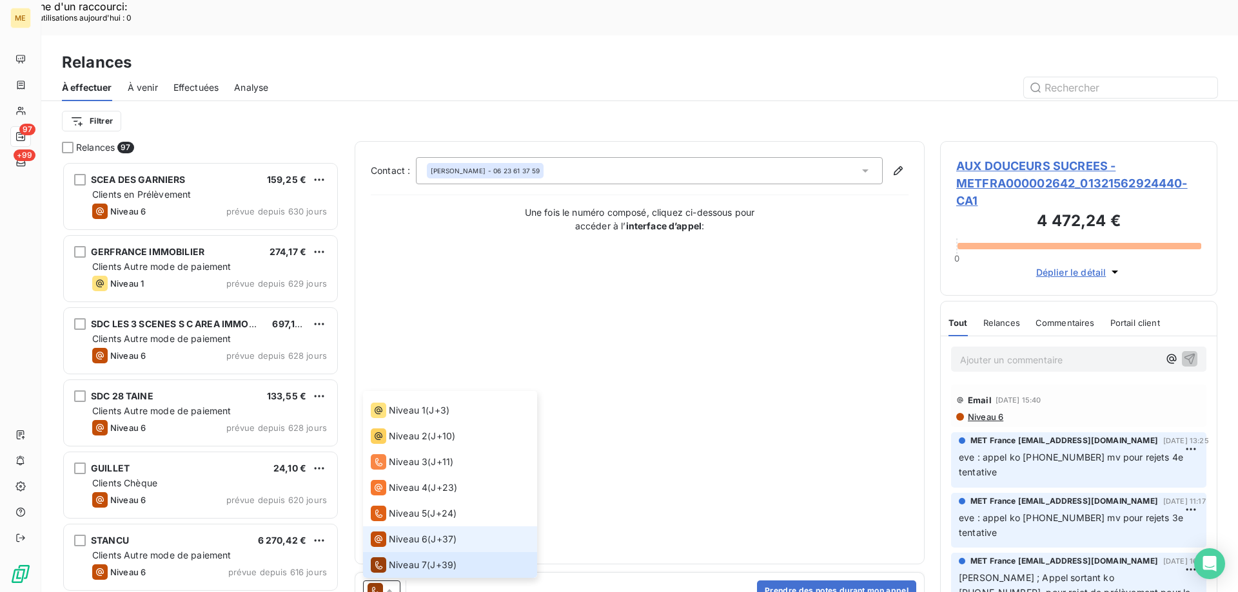
click at [391, 533] on span "Niveau 6" at bounding box center [408, 539] width 39 height 13
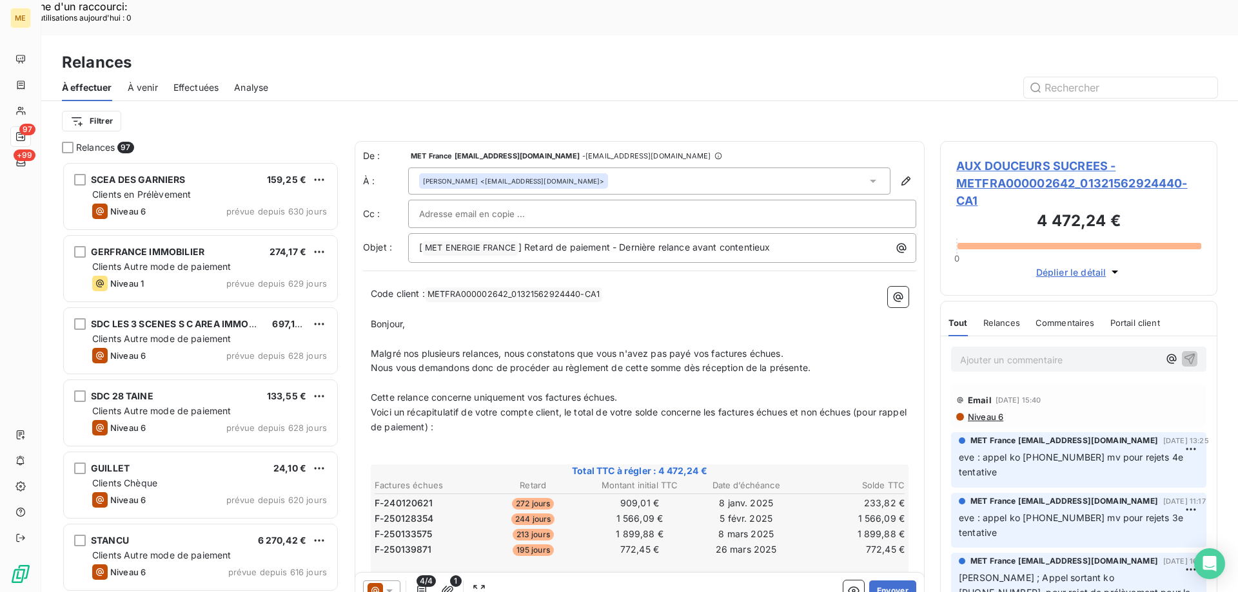
click at [902, 581] on button "Envoyer" at bounding box center [892, 591] width 47 height 21
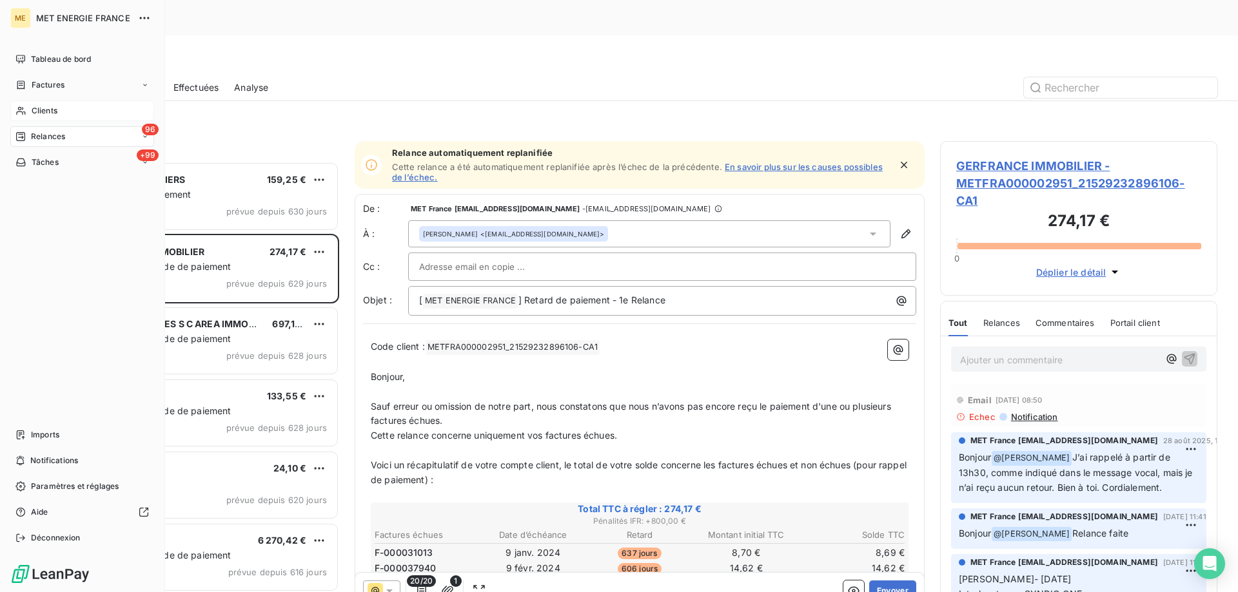
click at [40, 115] on span "Clients" at bounding box center [45, 111] width 26 height 12
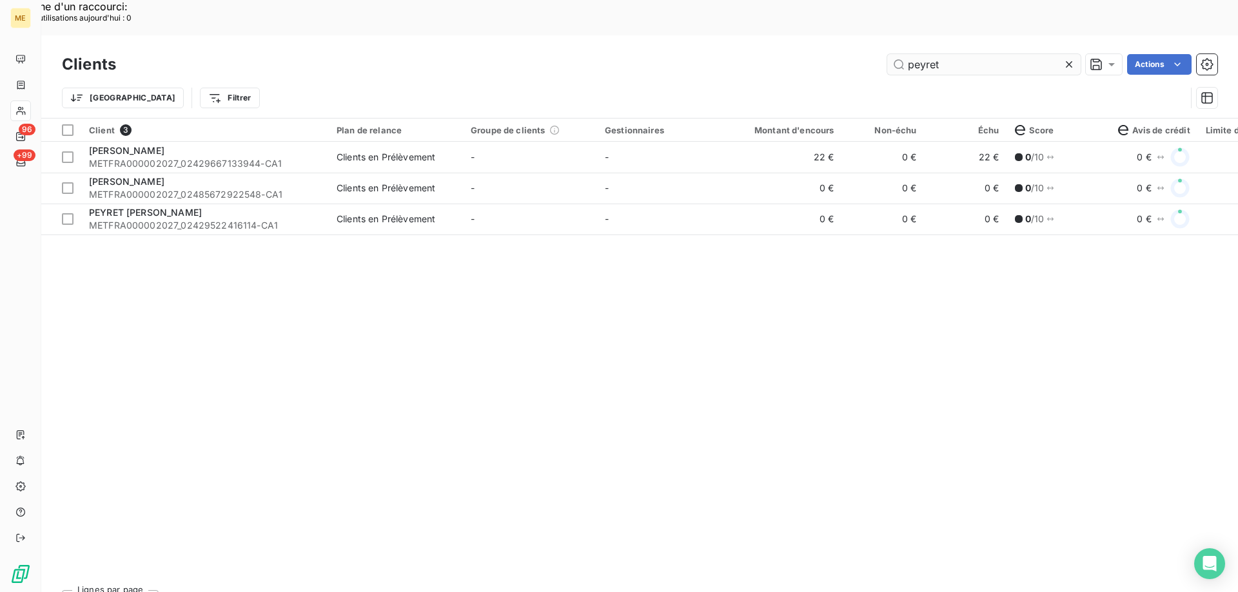
click at [926, 54] on input "peyret" at bounding box center [983, 64] width 193 height 21
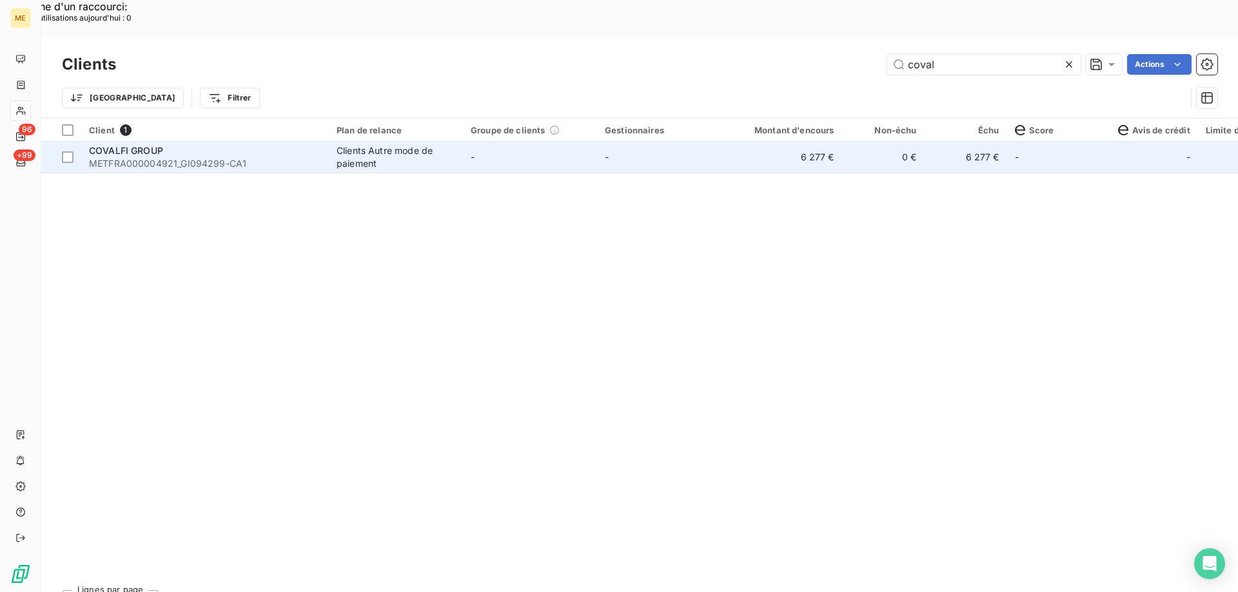
type input "coval"
click at [164, 142] on td "COVALFI GROUP METFRA000004921_GI094299-CA1" at bounding box center [205, 157] width 248 height 31
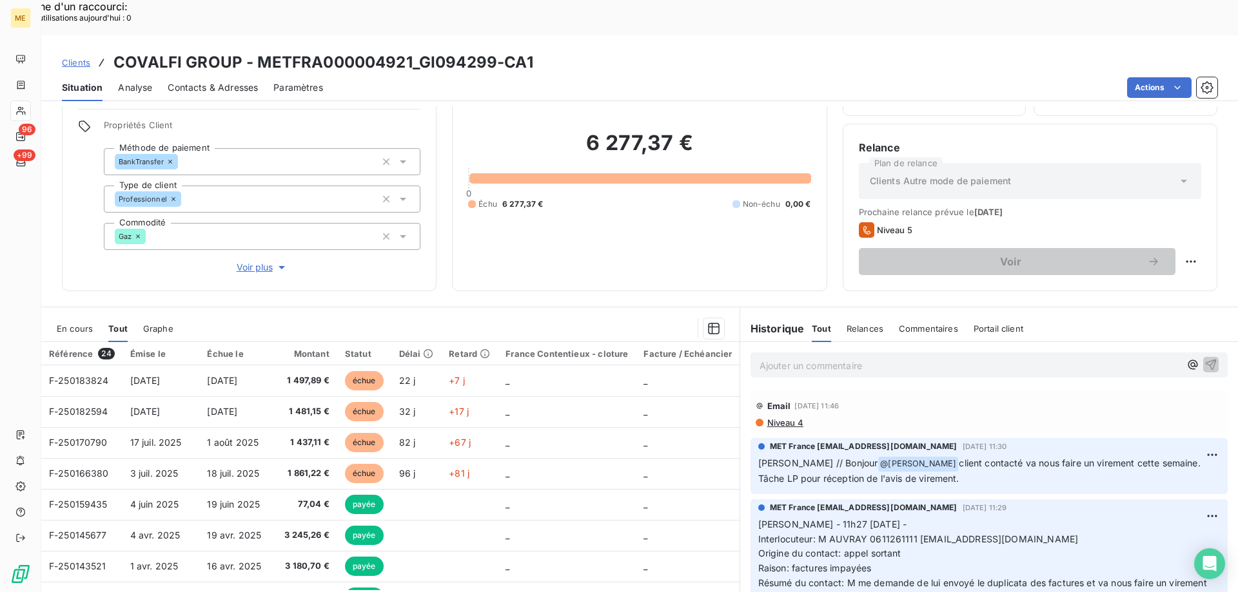
scroll to position [82, 0]
drag, startPoint x: 912, startPoint y: 506, endPoint x: 1013, endPoint y: 505, distance: 100.6
click at [1013, 532] on span "Interlocuteur: M AUVRAY 0611261111 [EMAIL_ADDRESS][DOMAIN_NAME]" at bounding box center [918, 537] width 320 height 11
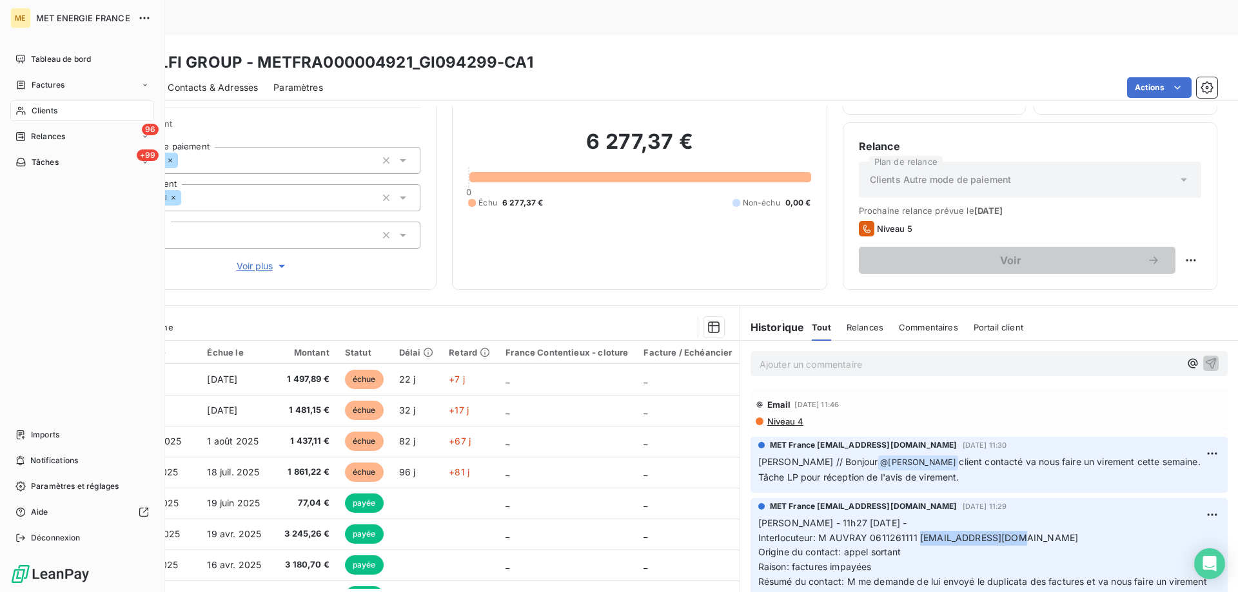
click at [38, 110] on span "Clients" at bounding box center [45, 111] width 26 height 12
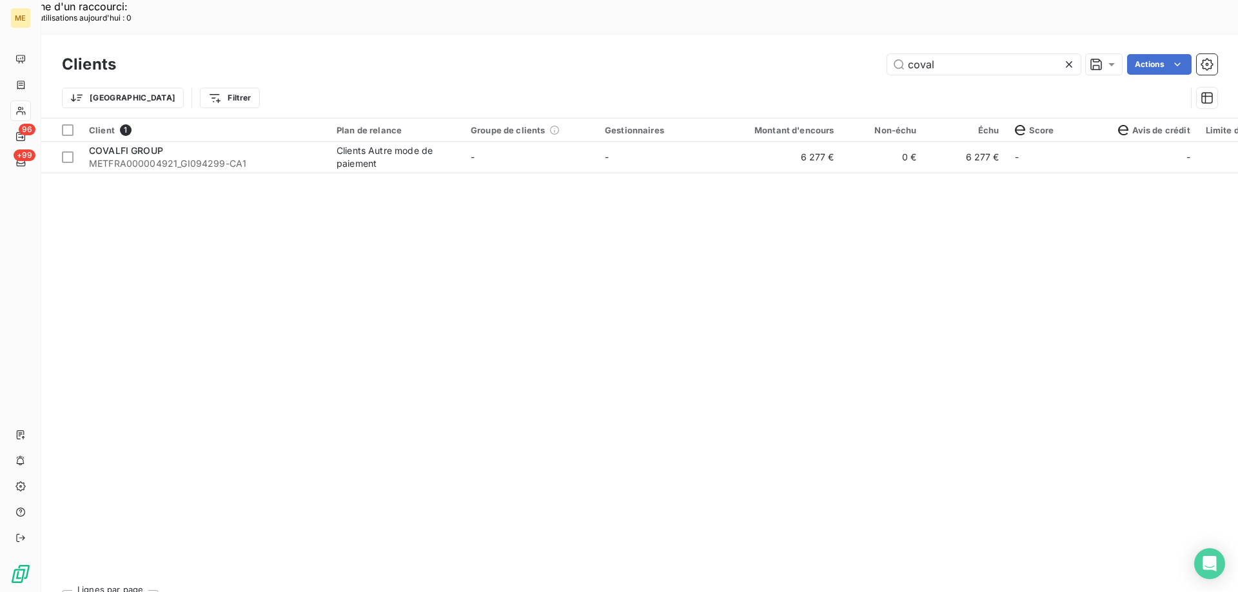
click at [1071, 61] on icon at bounding box center [1069, 64] width 6 height 6
